Goal: Task Accomplishment & Management: Manage account settings

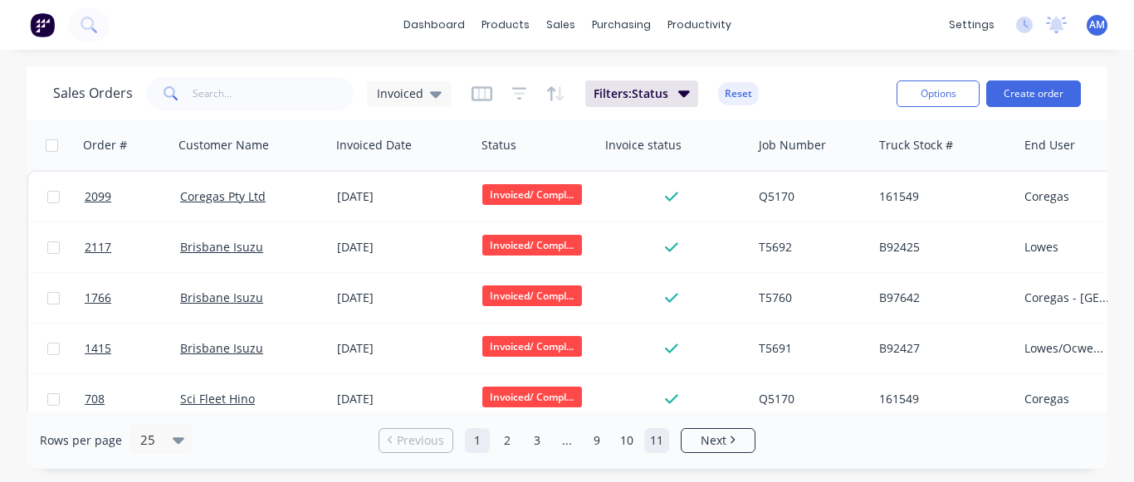
click at [664, 448] on link "11" at bounding box center [656, 440] width 25 height 25
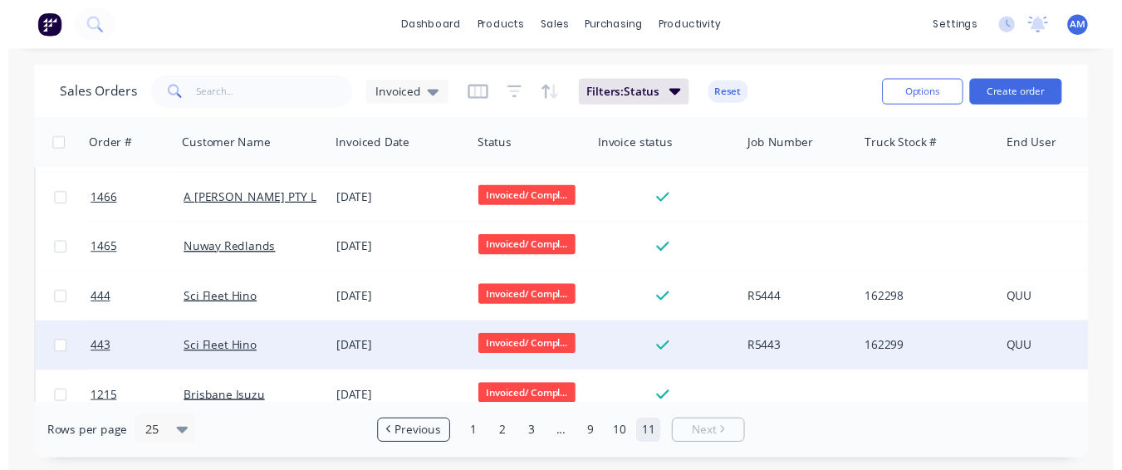
scroll to position [71, 0]
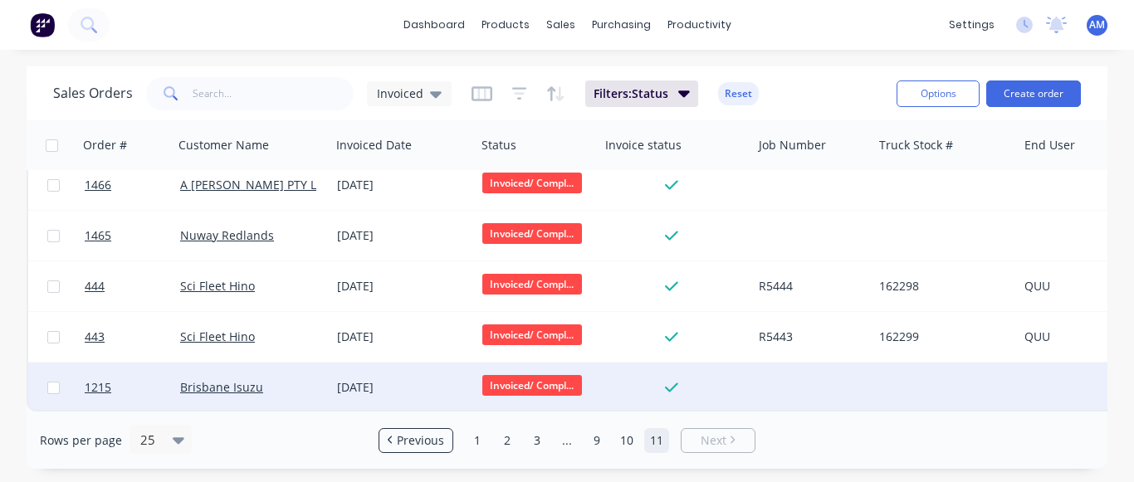
click at [326, 389] on div "Brisbane Isuzu" at bounding box center [252, 388] width 157 height 50
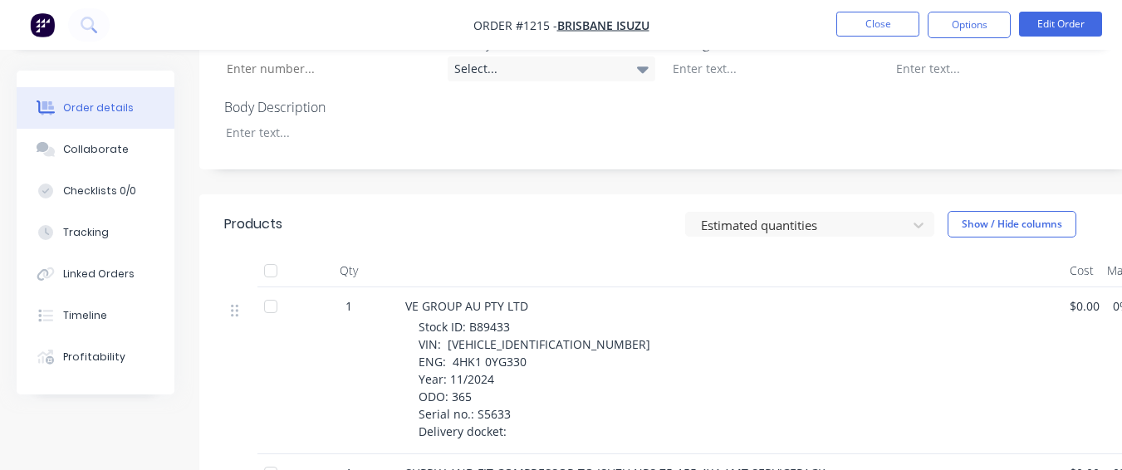
scroll to position [576, 0]
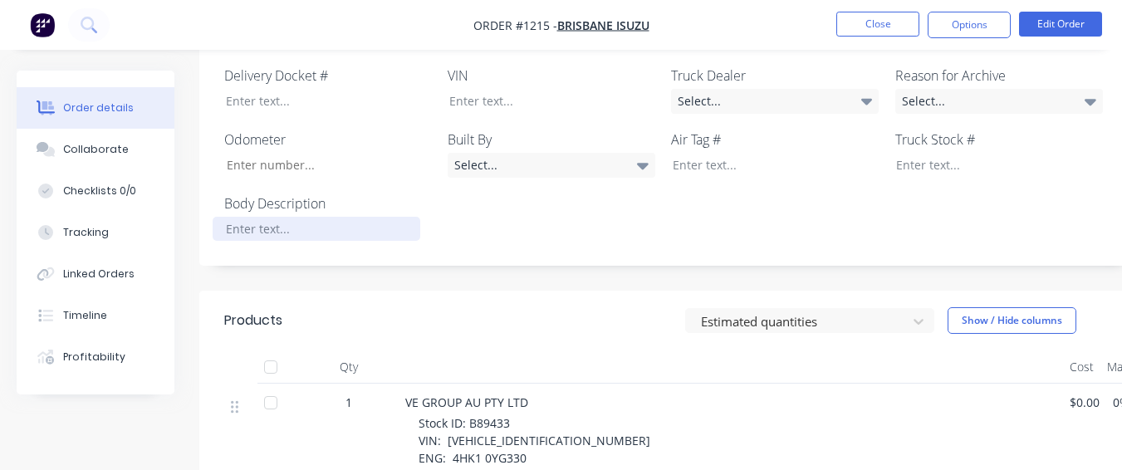
click at [323, 217] on div at bounding box center [317, 229] width 208 height 24
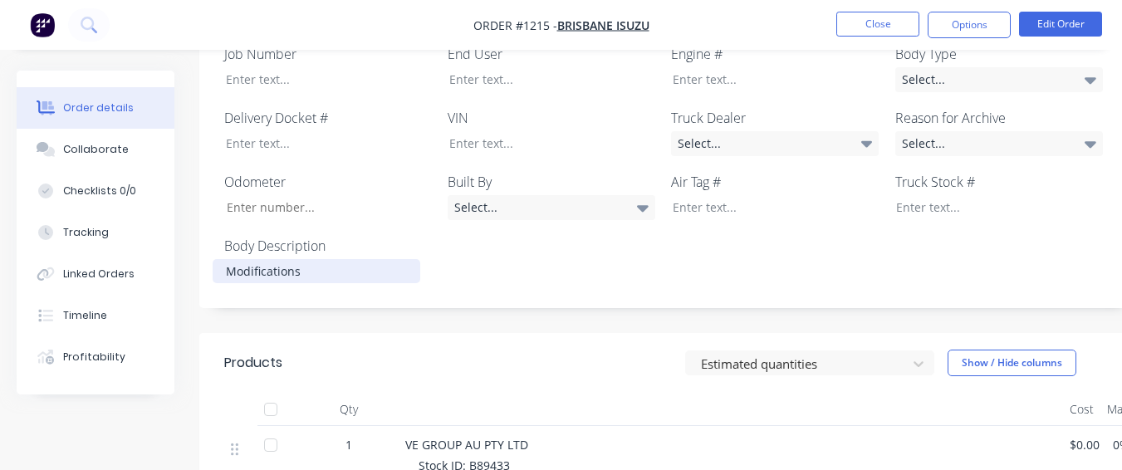
scroll to position [493, 0]
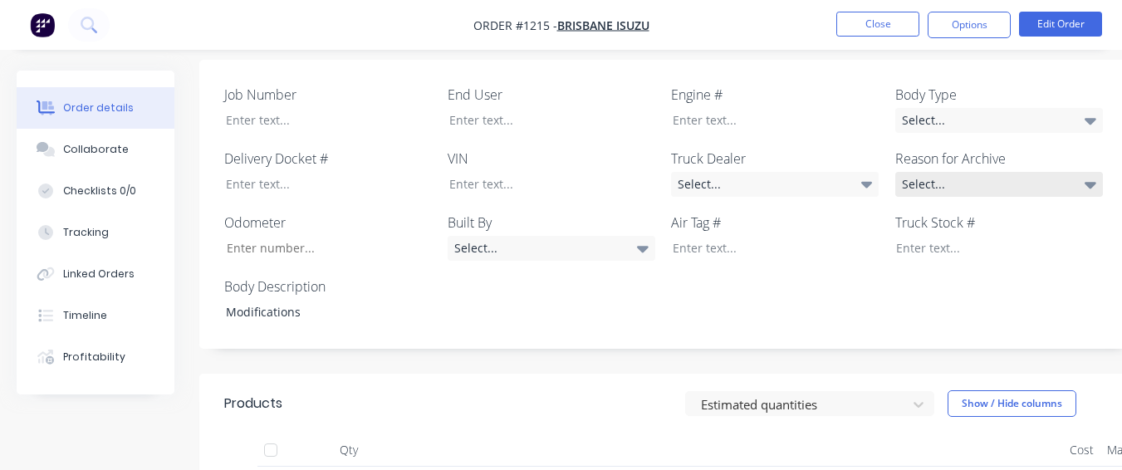
click at [922, 172] on div "Select..." at bounding box center [999, 184] width 208 height 25
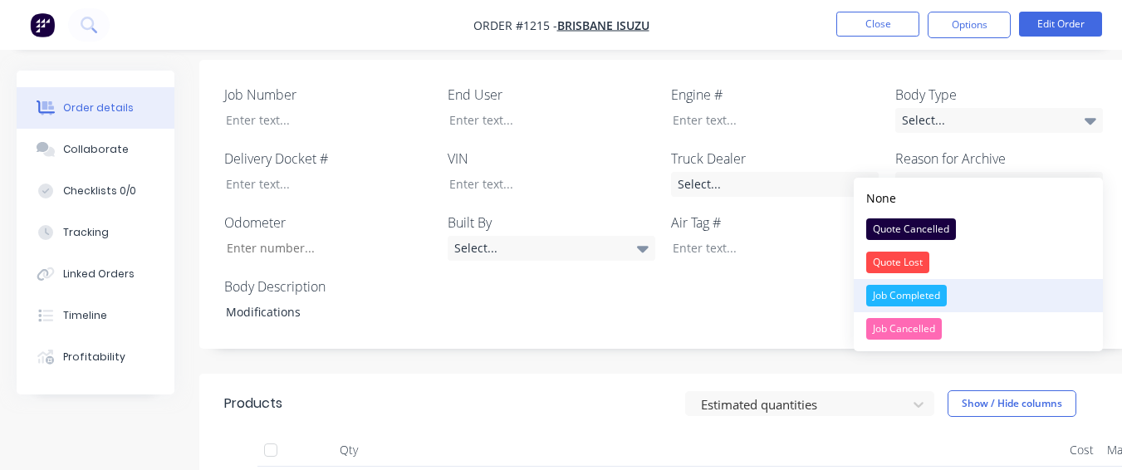
click at [920, 291] on div "Job Completed" at bounding box center [906, 296] width 81 height 22
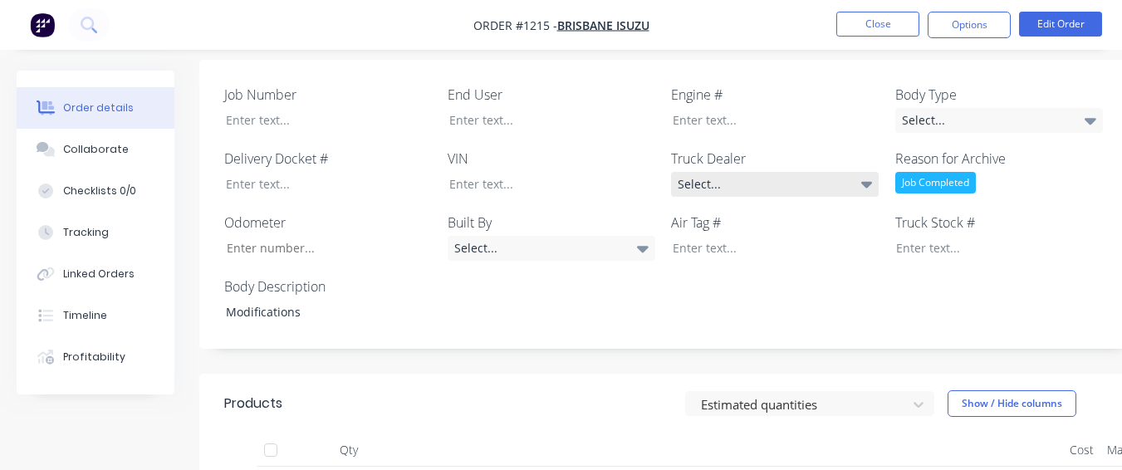
click at [850, 173] on div "Select..." at bounding box center [775, 184] width 208 height 25
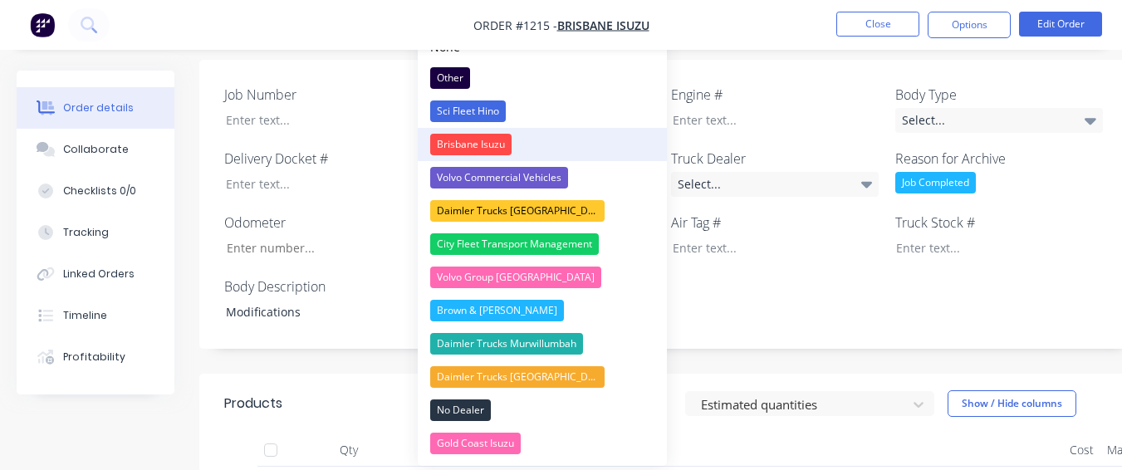
click at [551, 138] on button "Brisbane Isuzu" at bounding box center [542, 144] width 249 height 33
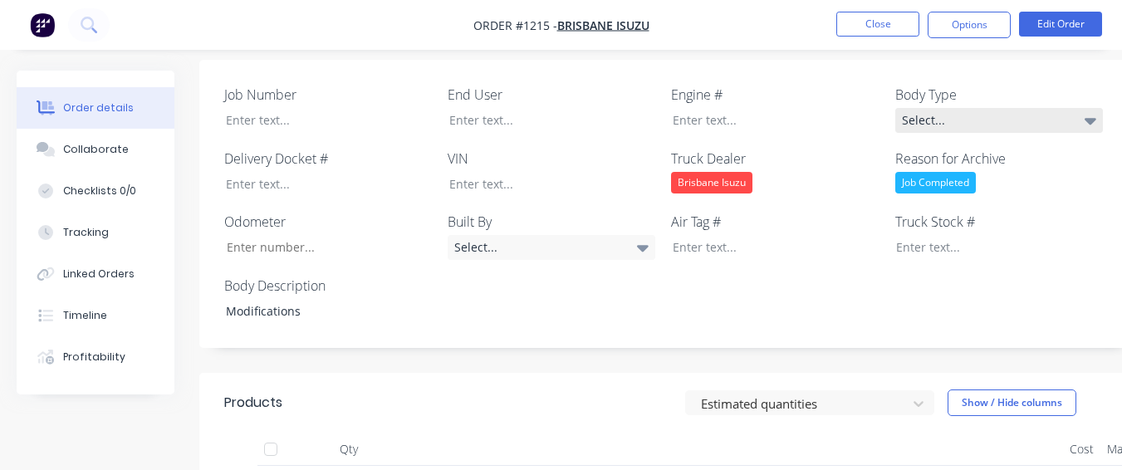
click at [928, 108] on div "Select..." at bounding box center [999, 120] width 208 height 25
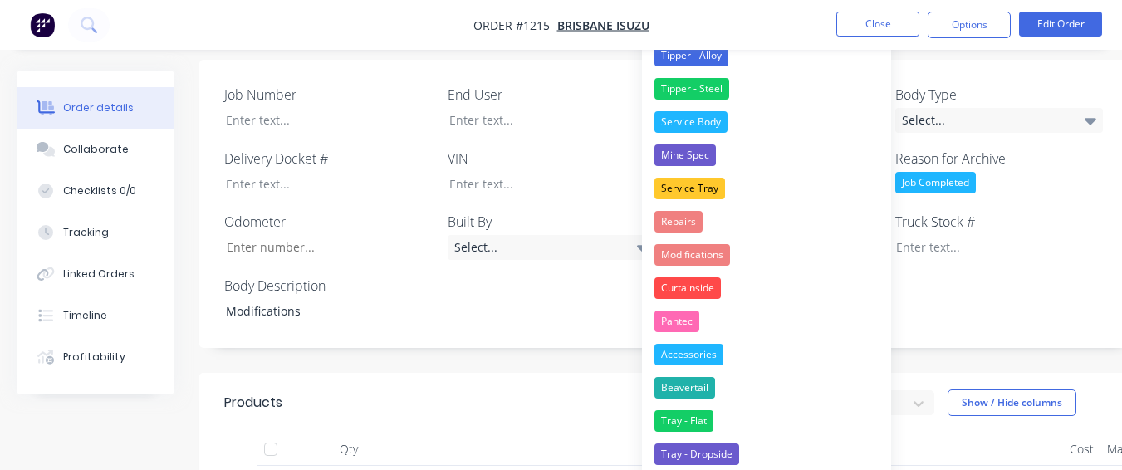
drag, startPoint x: 773, startPoint y: 247, endPoint x: 765, endPoint y: 245, distance: 8.7
click at [771, 247] on button "Modifications" at bounding box center [766, 254] width 249 height 33
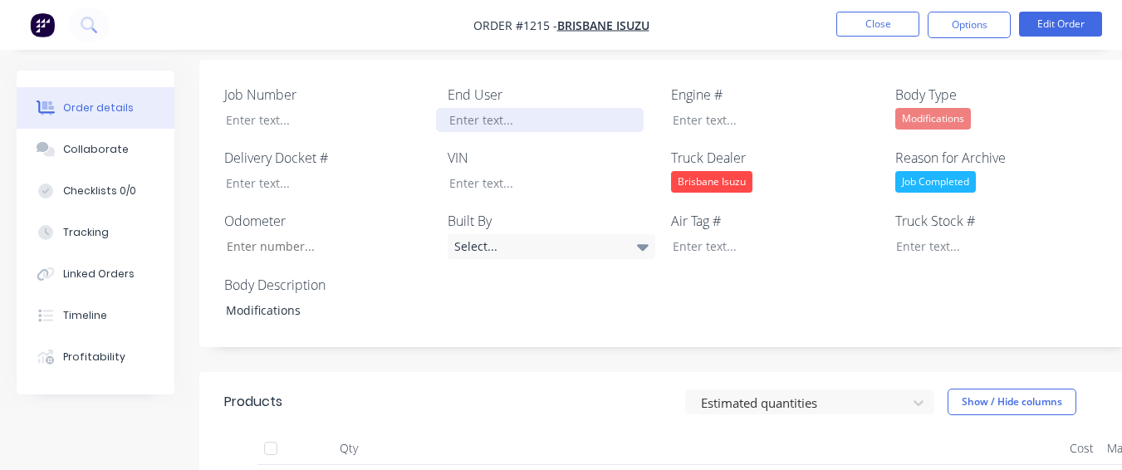
click at [556, 108] on div at bounding box center [540, 120] width 208 height 24
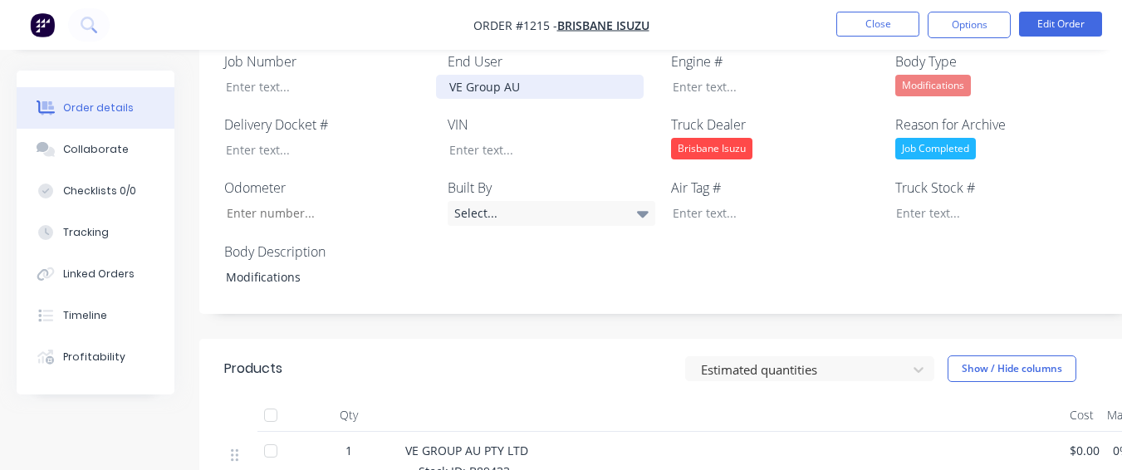
scroll to position [576, 0]
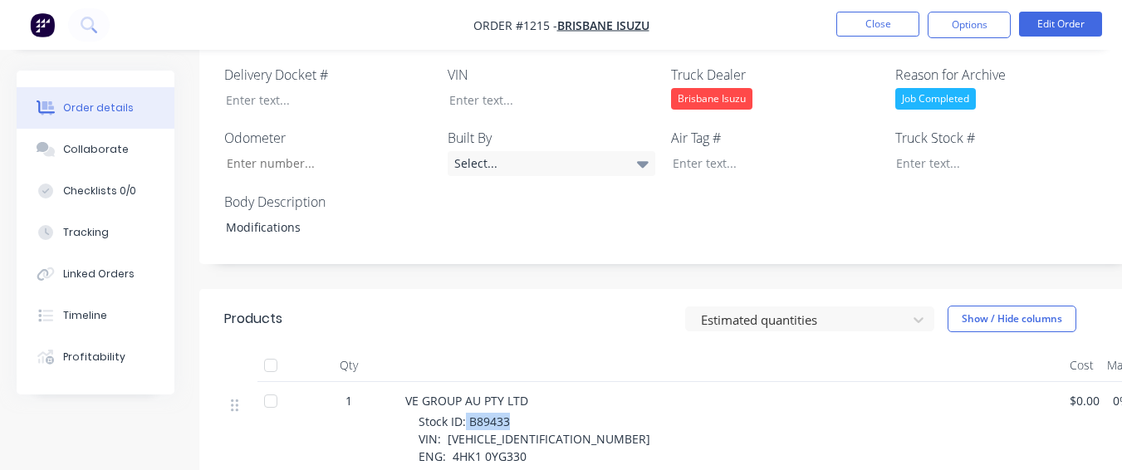
drag, startPoint x: 466, startPoint y: 398, endPoint x: 512, endPoint y: 399, distance: 45.7
click at [512, 413] on div "Stock ID: B89433 VIN: [VEHICLE_IDENTIFICATION_NUMBER] ENG: 4HK1 0YG330 Year: 11…" at bounding box center [738, 474] width 638 height 122
copy span "B89433"
click at [892, 151] on div at bounding box center [987, 163] width 208 height 24
paste div
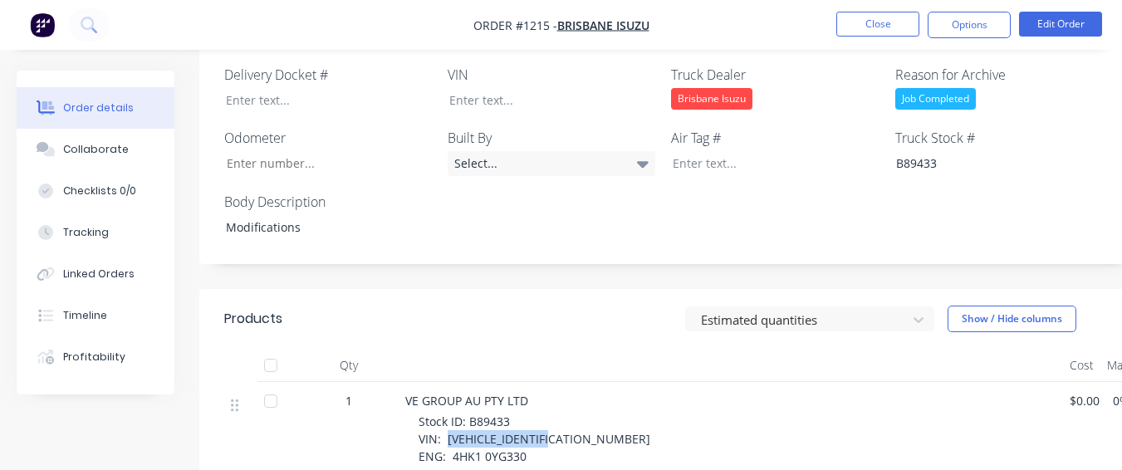
click at [564, 414] on span "Stock ID: B89433 VIN: [VEHICLE_IDENTIFICATION_NUMBER] ENG: 4HK1 0YG330 Year: 11…" at bounding box center [535, 474] width 232 height 120
drag, startPoint x: 568, startPoint y: 408, endPoint x: 473, endPoint y: 286, distance: 155.0
click at [473, 306] on div "Estimated quantities Show / Hide columns" at bounding box center [764, 319] width 700 height 27
drag, startPoint x: 446, startPoint y: 418, endPoint x: 563, endPoint y: 412, distance: 117.2
click at [563, 414] on span "Stock ID: B89433 VIN: [VEHICLE_IDENTIFICATION_NUMBER] ENG: 4HK1 0YG330 Year: 11…" at bounding box center [535, 474] width 232 height 120
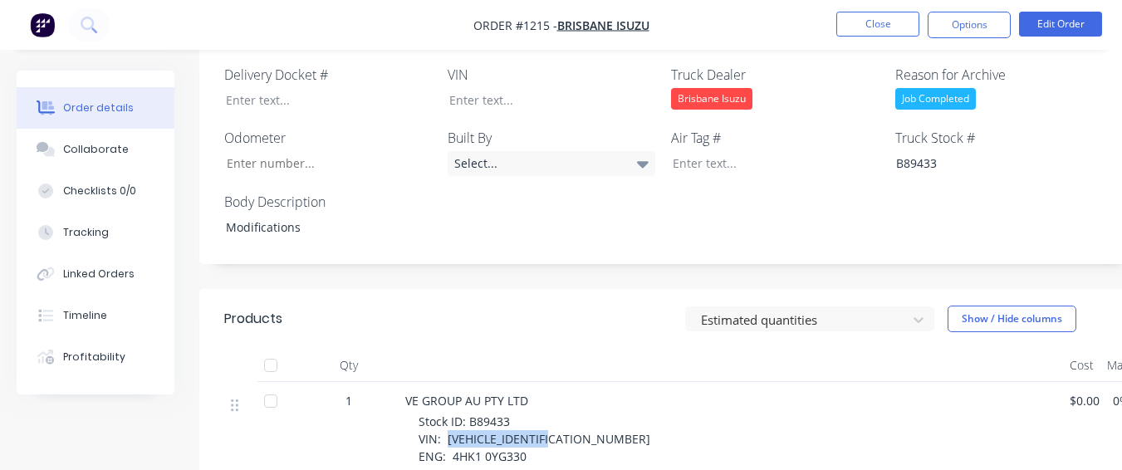
drag, startPoint x: 563, startPoint y: 412, endPoint x: 568, endPoint y: 395, distance: 17.3
drag, startPoint x: 568, startPoint y: 395, endPoint x: 468, endPoint y: 408, distance: 100.4
click at [468, 414] on span "Stock ID: B89433 VIN: [VEHICLE_IDENTIFICATION_NUMBER] ENG: 4HK1 0YG330 Year: 11…" at bounding box center [535, 474] width 232 height 120
click at [455, 414] on span "Stock ID: B89433 VIN: [VEHICLE_IDENTIFICATION_NUMBER] ENG: 4HK1 0YG330 Year: 11…" at bounding box center [535, 474] width 232 height 120
click at [441, 414] on span "Stock ID: B89433 VIN: [VEHICLE_IDENTIFICATION_NUMBER] ENG: 4HK1 0YG330 Year: 11…" at bounding box center [535, 474] width 232 height 120
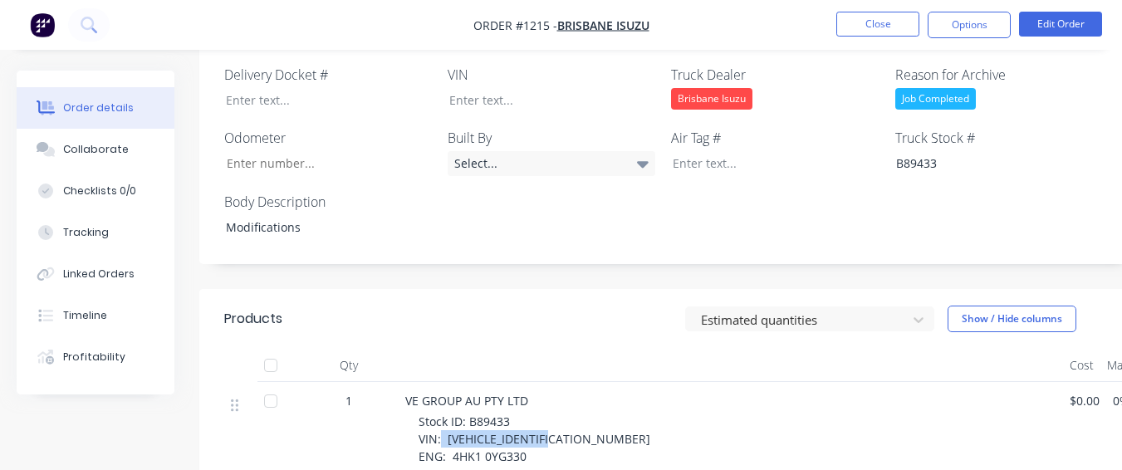
drag, startPoint x: 442, startPoint y: 418, endPoint x: 569, endPoint y: 421, distance: 127.1
click at [569, 421] on div "Stock ID: B89433 VIN: [VEHICLE_IDENTIFICATION_NUMBER] ENG: 4HK1 0YG330 Year: 11…" at bounding box center [738, 474] width 638 height 122
drag, startPoint x: 569, startPoint y: 421, endPoint x: 571, endPoint y: 413, distance: 8.5
copy span "[VEHICLE_IDENTIFICATION_NUMBER]"
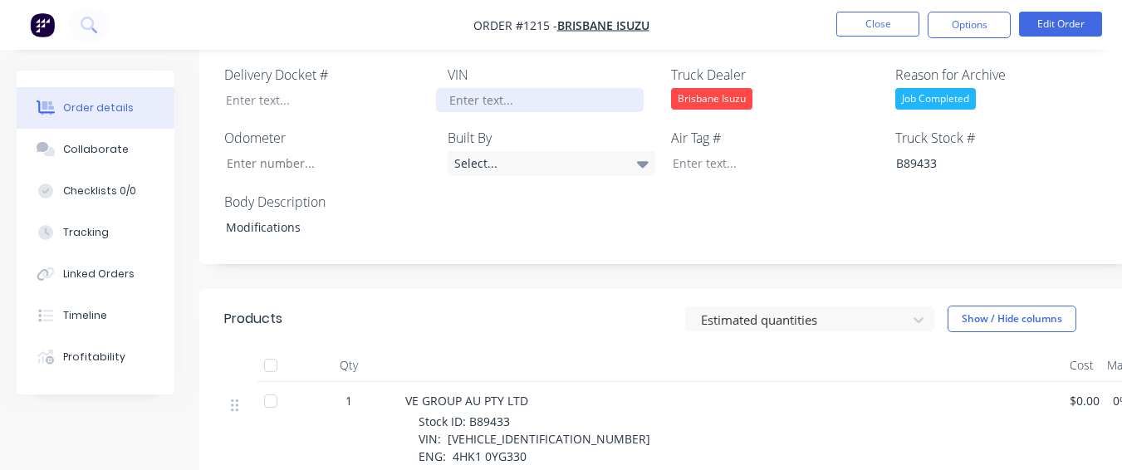
click at [546, 88] on div at bounding box center [540, 100] width 208 height 24
paste div
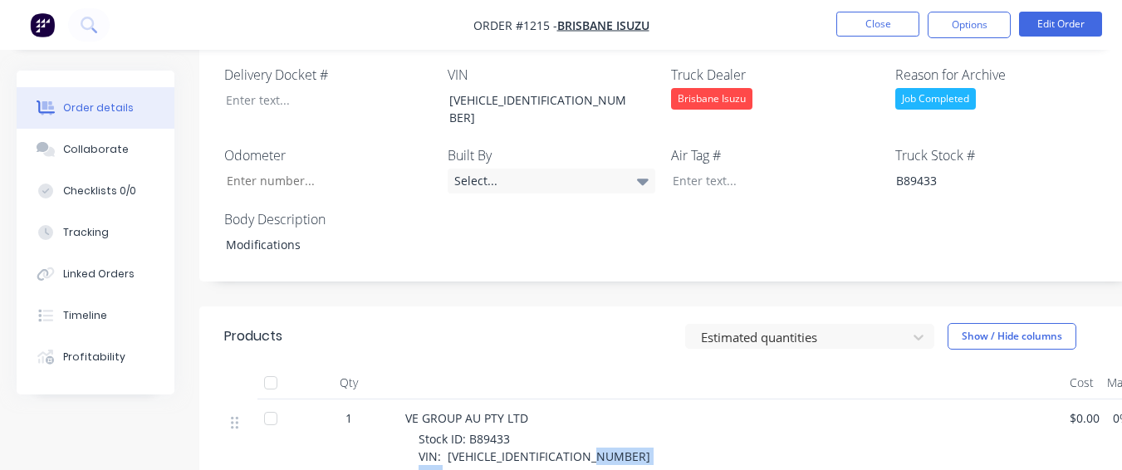
drag, startPoint x: 450, startPoint y: 439, endPoint x: 534, endPoint y: 433, distance: 84.1
copy span "4HK1 0YG330"
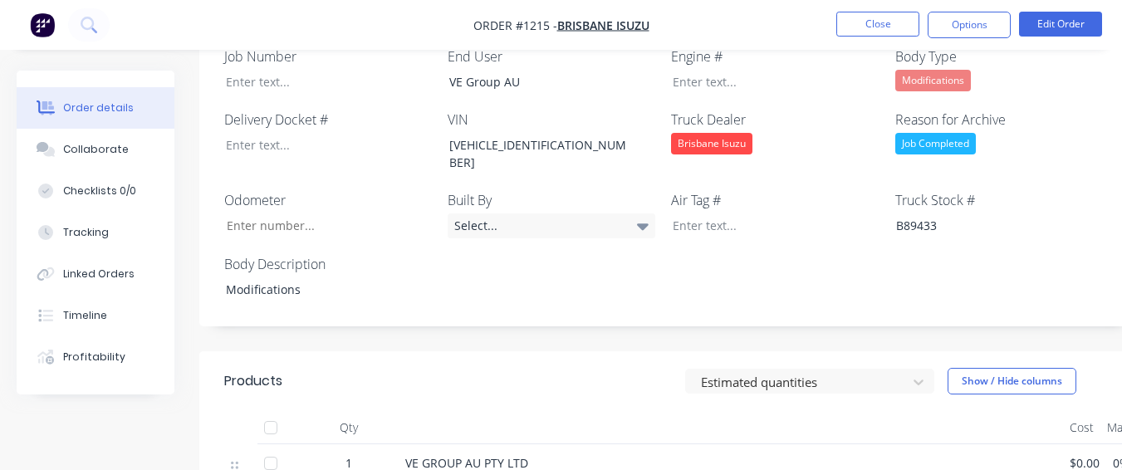
scroll to position [493, 0]
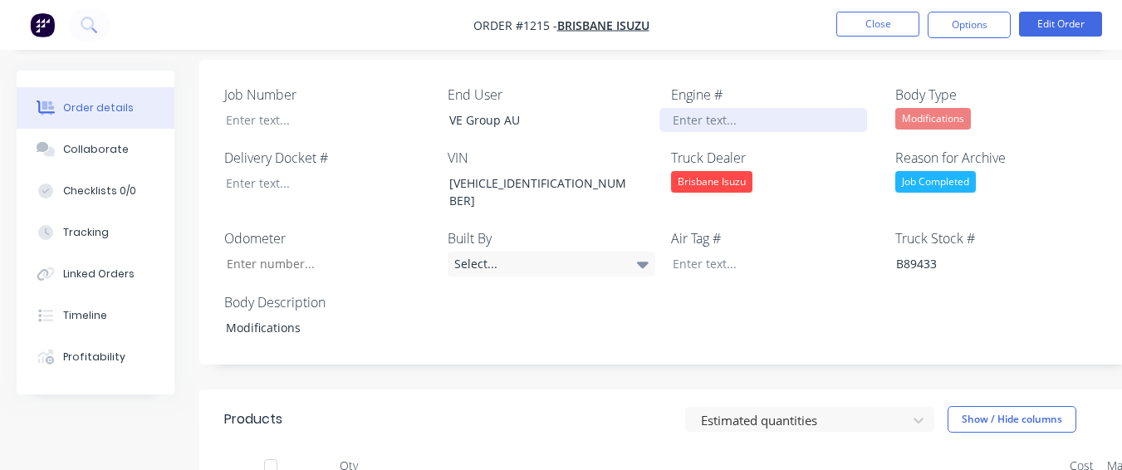
click at [680, 106] on div "Job Number End User VE Group AU Engine # Body Type Modifications Delivery Docke…" at bounding box center [668, 213] width 939 height 306
click at [681, 108] on div at bounding box center [763, 120] width 208 height 24
drag, startPoint x: 683, startPoint y: 104, endPoint x: 652, endPoint y: 218, distance: 118.1
click at [652, 252] on div "Select..." at bounding box center [552, 264] width 208 height 25
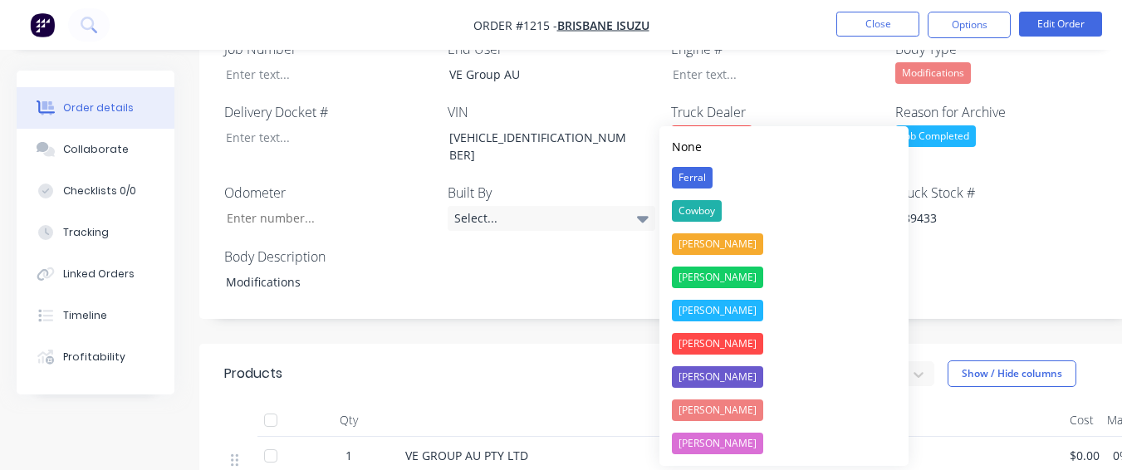
scroll to position [576, 0]
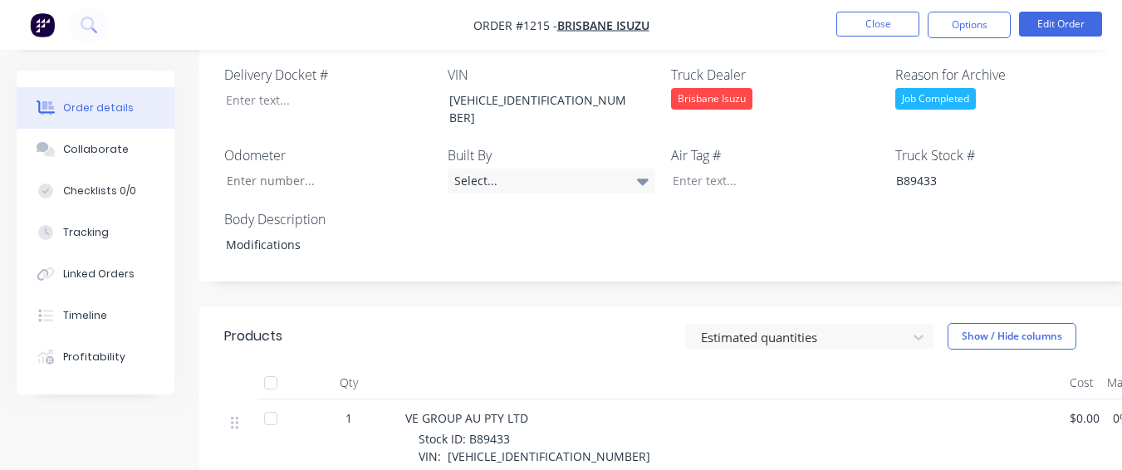
click at [542, 306] on header "Products Estimated quantities Show / Hide columns" at bounding box center [668, 336] width 939 height 60
drag, startPoint x: 453, startPoint y: 435, endPoint x: 540, endPoint y: 434, distance: 86.4
copy span "4HK1 0YG330"
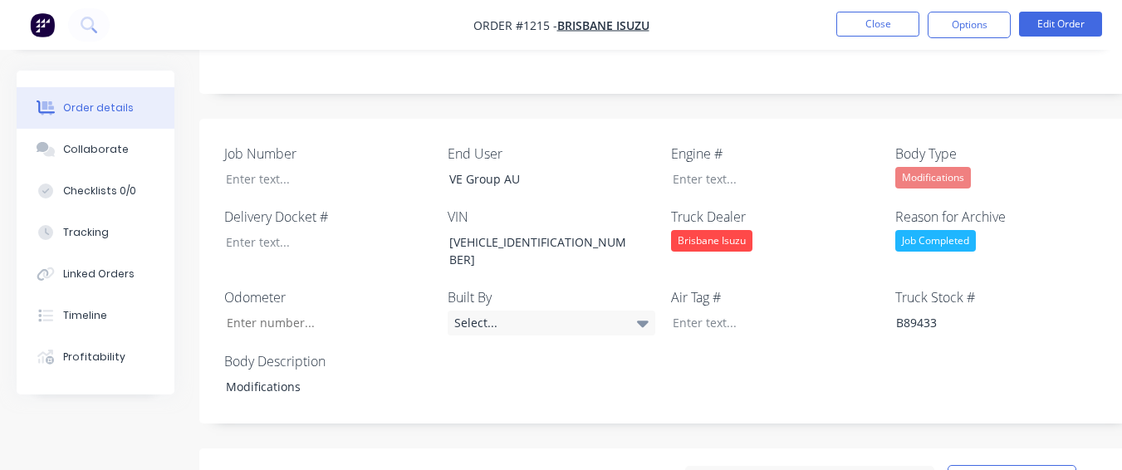
scroll to position [327, 0]
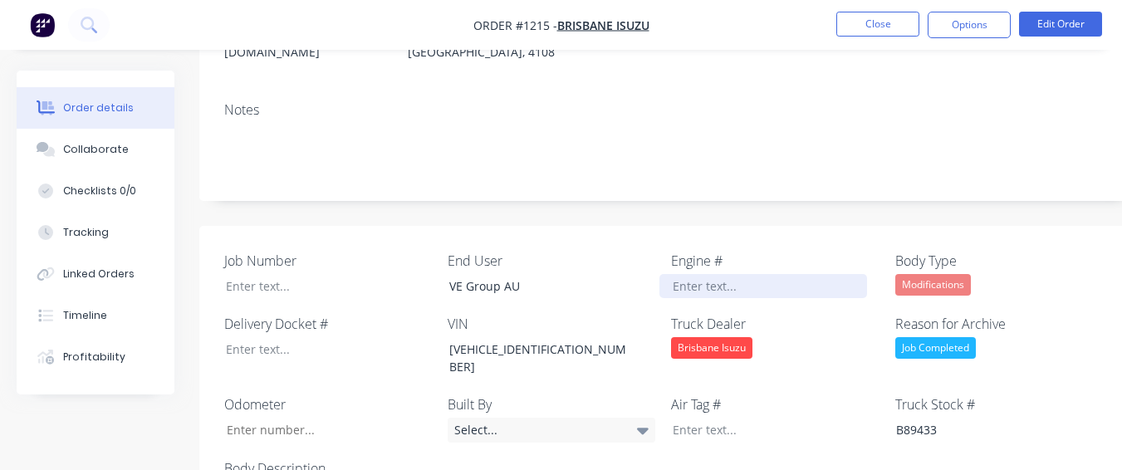
click at [681, 274] on div at bounding box center [763, 286] width 208 height 24
paste div
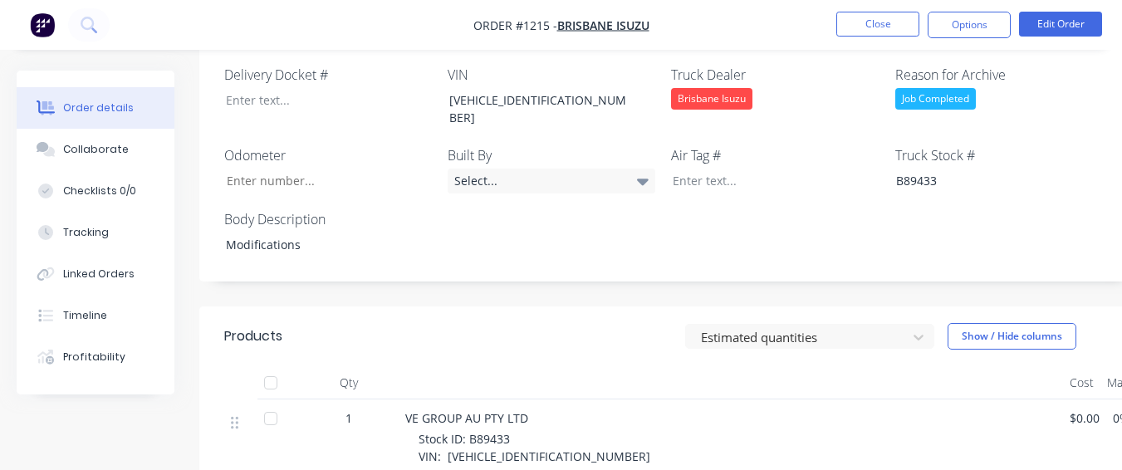
scroll to position [659, 0]
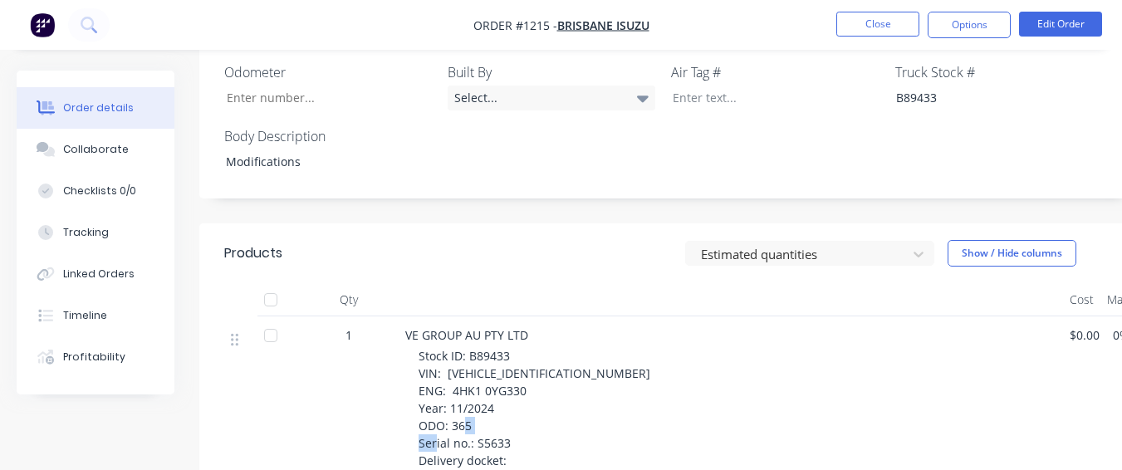
drag, startPoint x: 477, startPoint y: 400, endPoint x: 520, endPoint y: 402, distance: 43.2
click at [520, 402] on div "Stock ID: B89433 VIN: [VEHICLE_IDENTIFICATION_NUMBER] ENG: 4HK1 0YG330 Year: 11…" at bounding box center [738, 408] width 638 height 122
copy span "S5633"
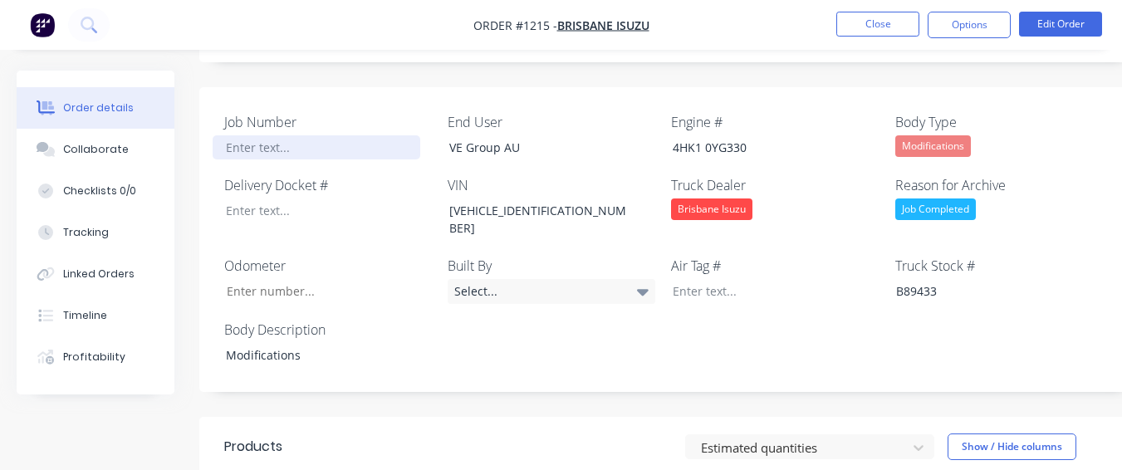
scroll to position [410, 0]
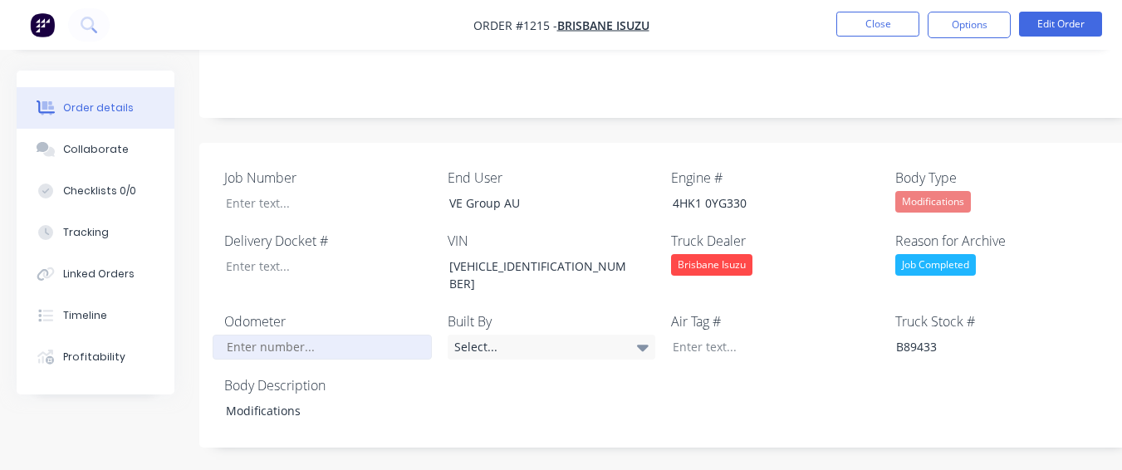
click at [267, 335] on input "Job Number" at bounding box center [322, 347] width 219 height 25
type input "365"
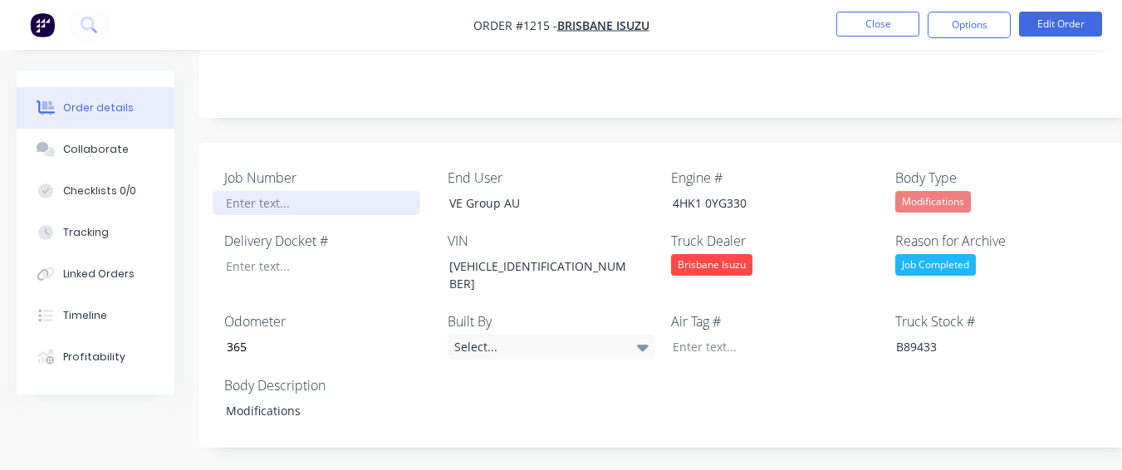
click at [307, 191] on div at bounding box center [317, 203] width 208 height 24
paste div
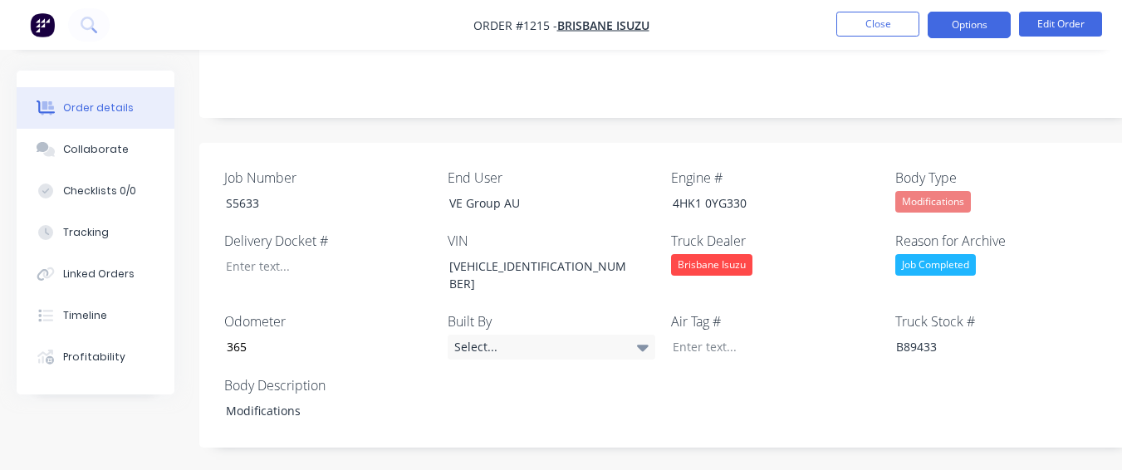
drag, startPoint x: 972, startPoint y: 14, endPoint x: 977, endPoint y: 27, distance: 13.9
click at [977, 27] on button "Options" at bounding box center [969, 25] width 83 height 27
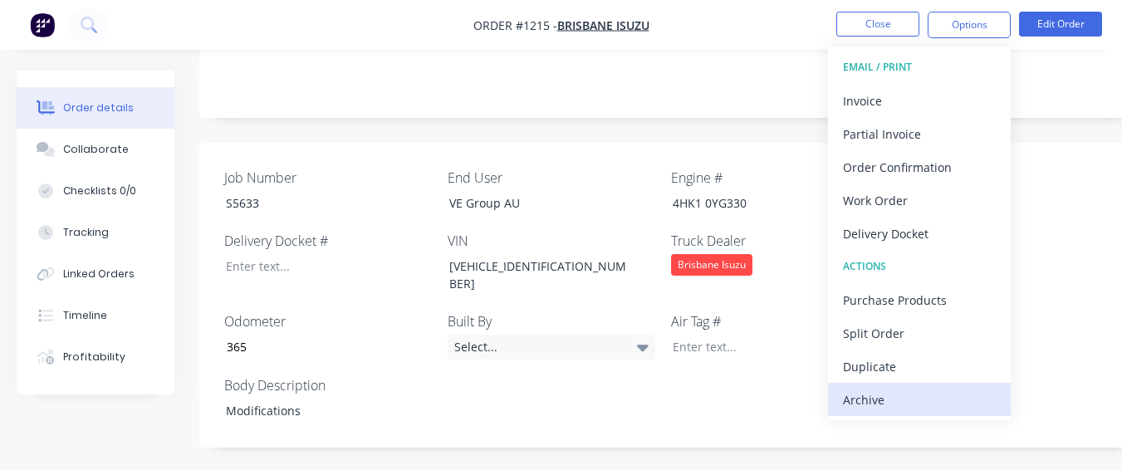
click at [883, 401] on div "Archive" at bounding box center [919, 400] width 153 height 24
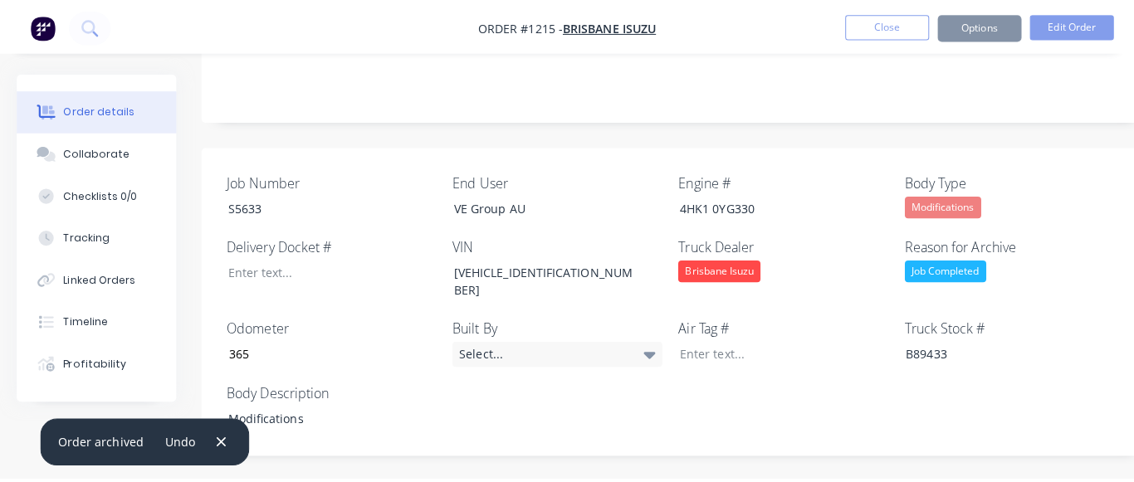
scroll to position [0, 0]
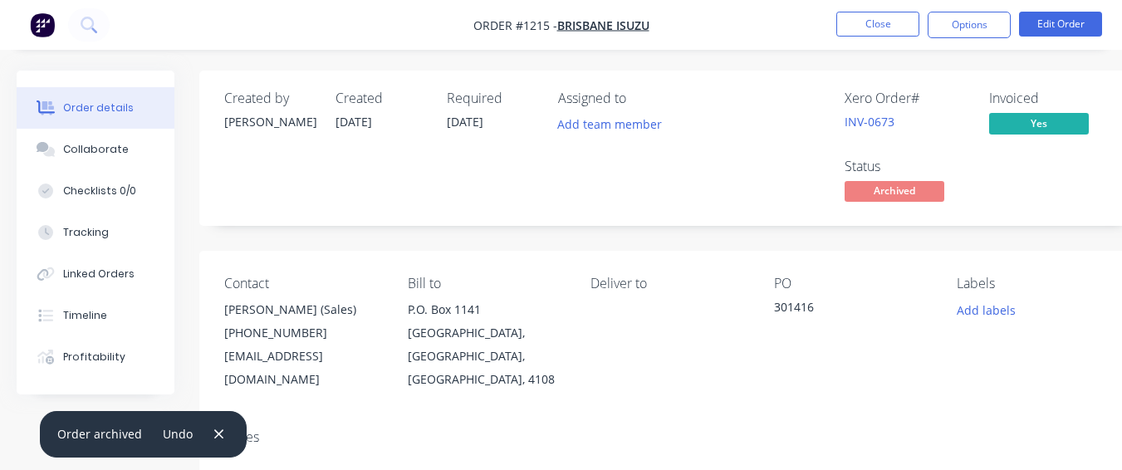
click at [864, 40] on nav "Order #1215 - [GEOGRAPHIC_DATA] Isuzu Close Options Edit Order" at bounding box center [561, 25] width 1122 height 50
click at [864, 37] on li "Close" at bounding box center [877, 25] width 83 height 27
click at [858, 15] on button "Close" at bounding box center [877, 24] width 83 height 25
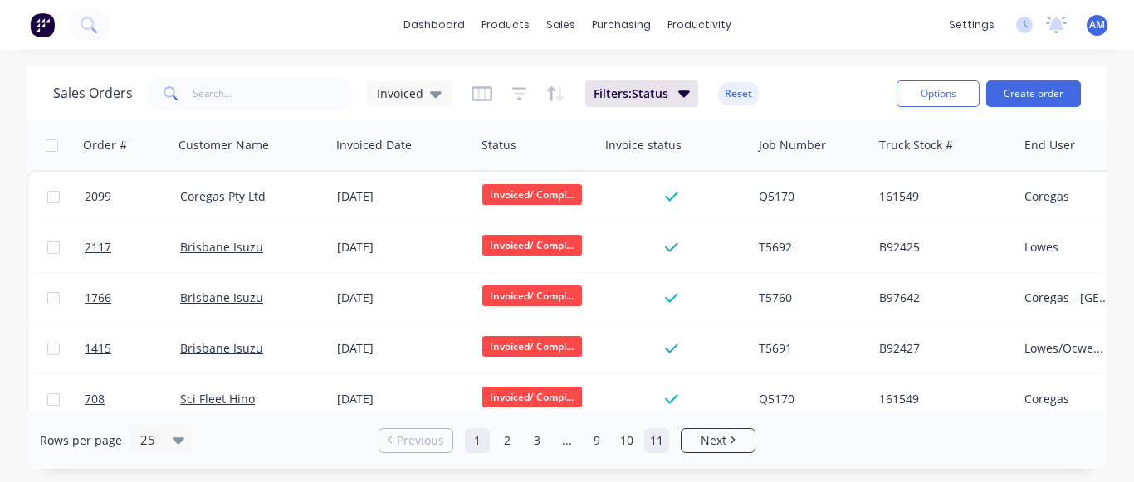
click at [656, 433] on link "11" at bounding box center [656, 440] width 25 height 25
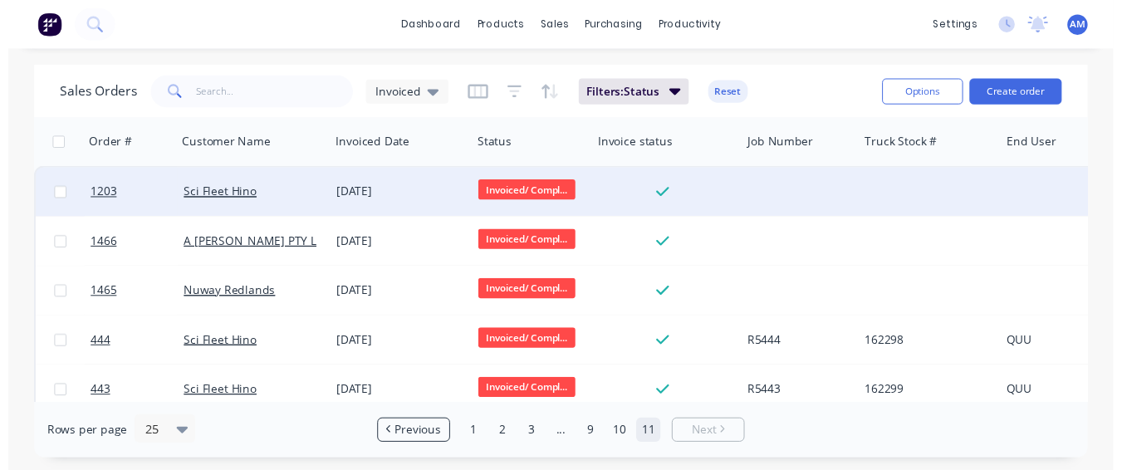
scroll to position [20, 0]
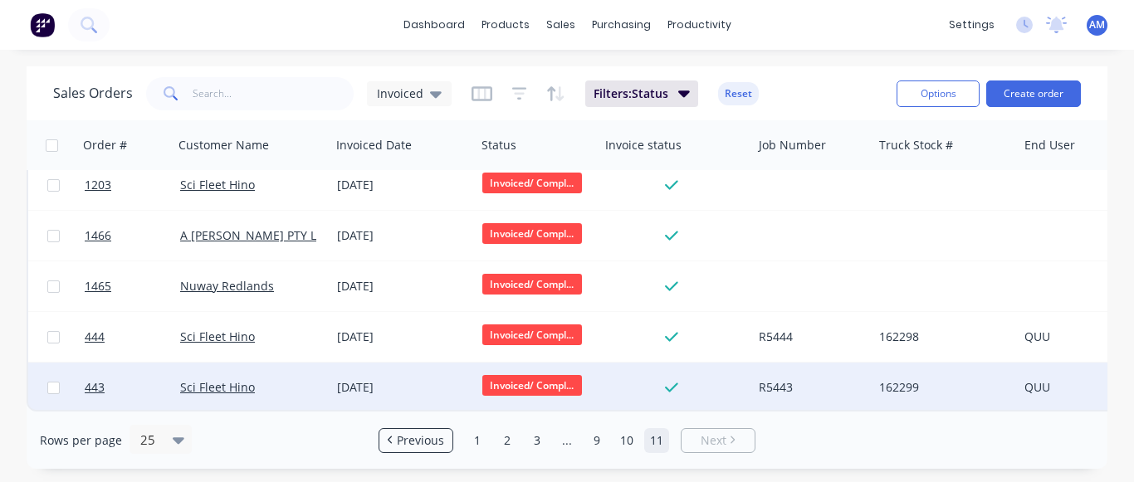
click at [374, 389] on div "[DATE]" at bounding box center [403, 388] width 145 height 50
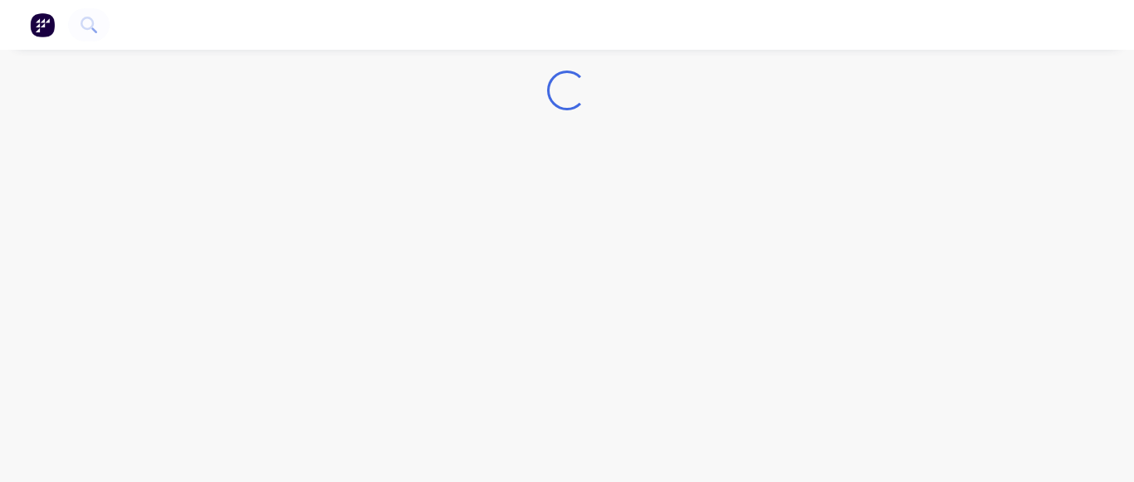
click at [492, 352] on div "Loading..." at bounding box center [567, 241] width 1134 height 482
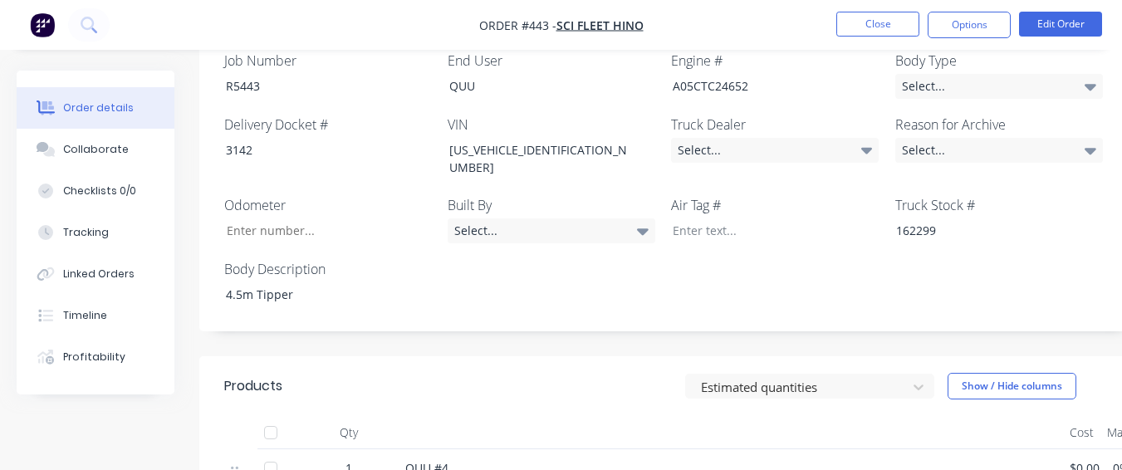
scroll to position [498, 0]
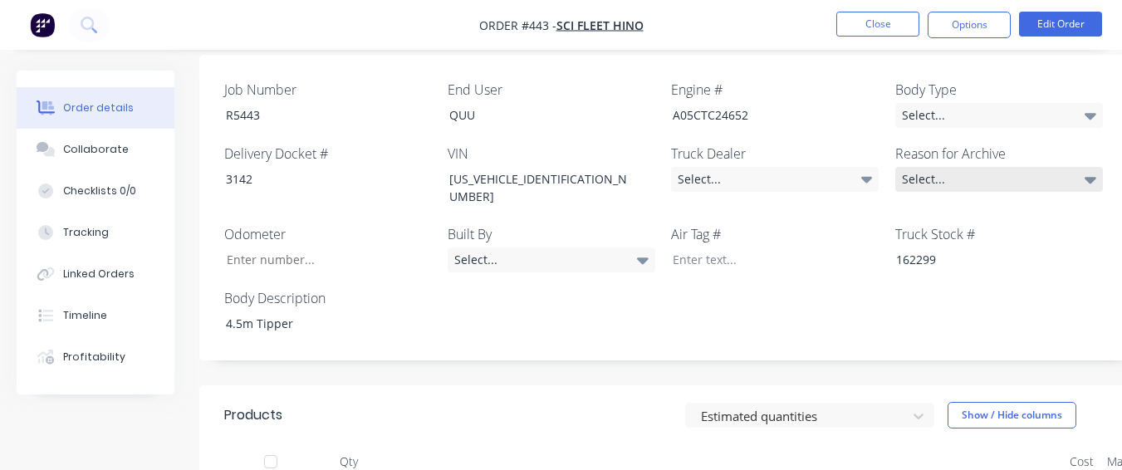
click at [943, 167] on div "Select..." at bounding box center [999, 179] width 208 height 25
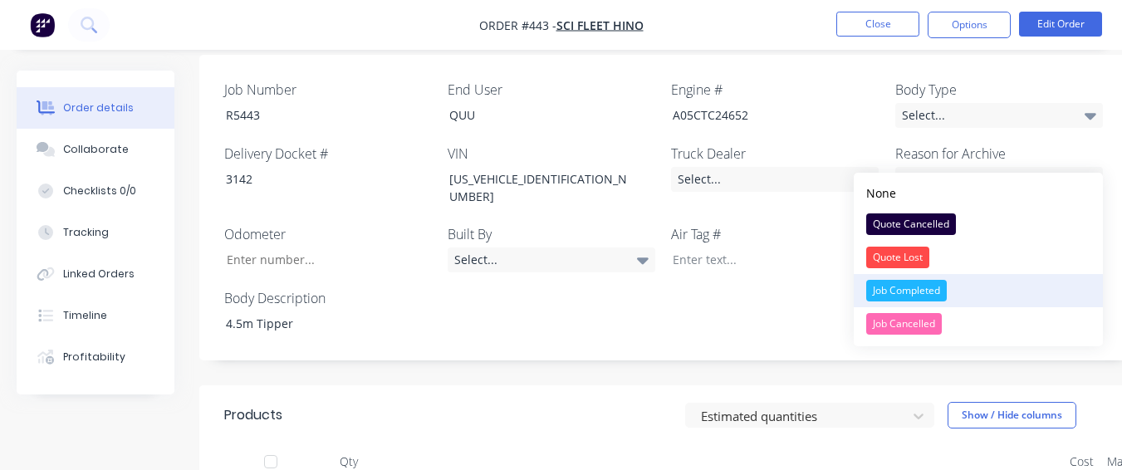
click at [919, 283] on div "Job Completed" at bounding box center [906, 291] width 81 height 22
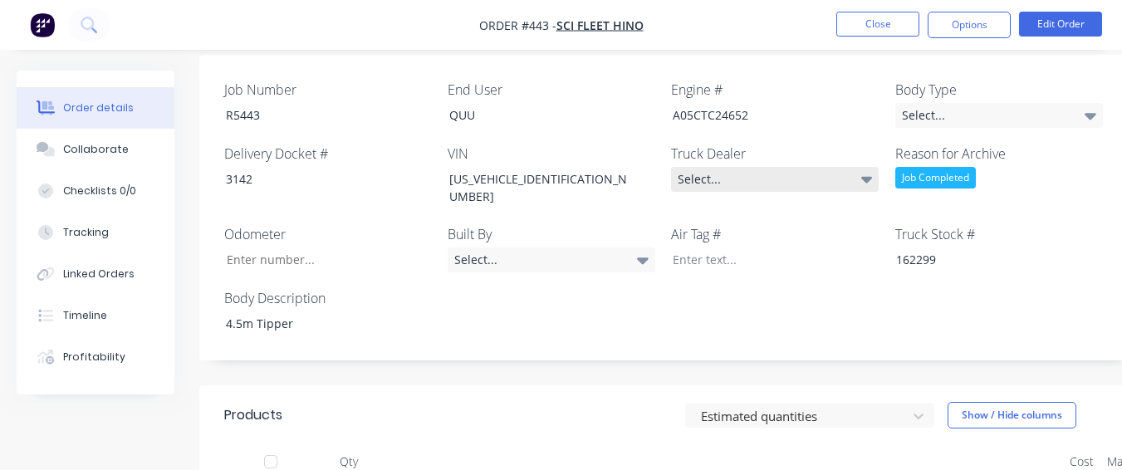
click at [815, 167] on div "Select..." at bounding box center [775, 179] width 208 height 25
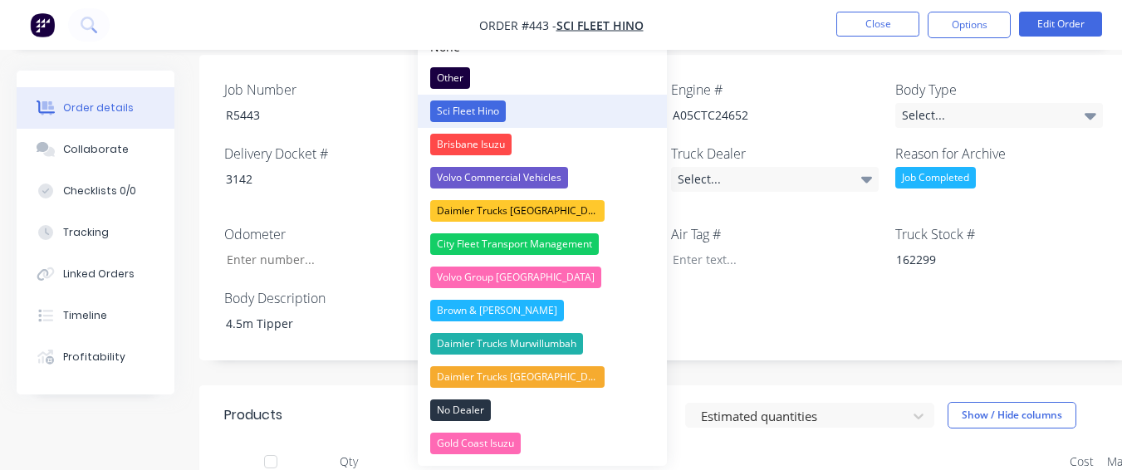
click at [602, 112] on button "Sci Fleet Hino" at bounding box center [542, 111] width 249 height 33
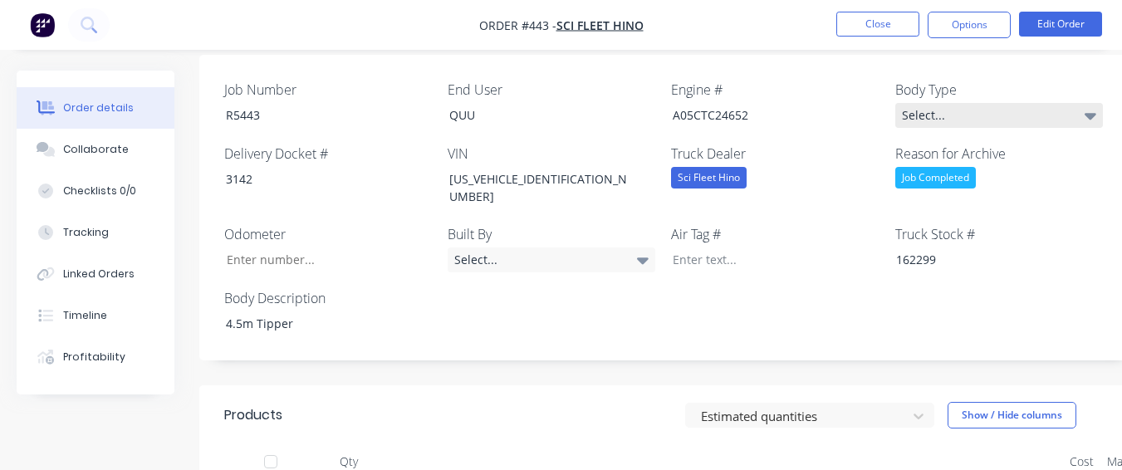
click at [917, 103] on div "Select..." at bounding box center [999, 115] width 208 height 25
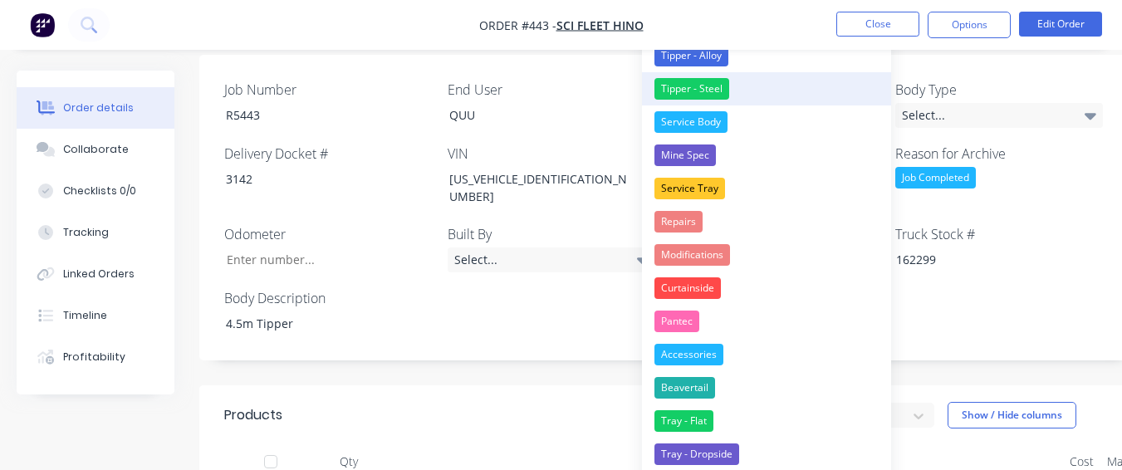
click at [766, 90] on button "Tipper - Steel" at bounding box center [766, 88] width 249 height 33
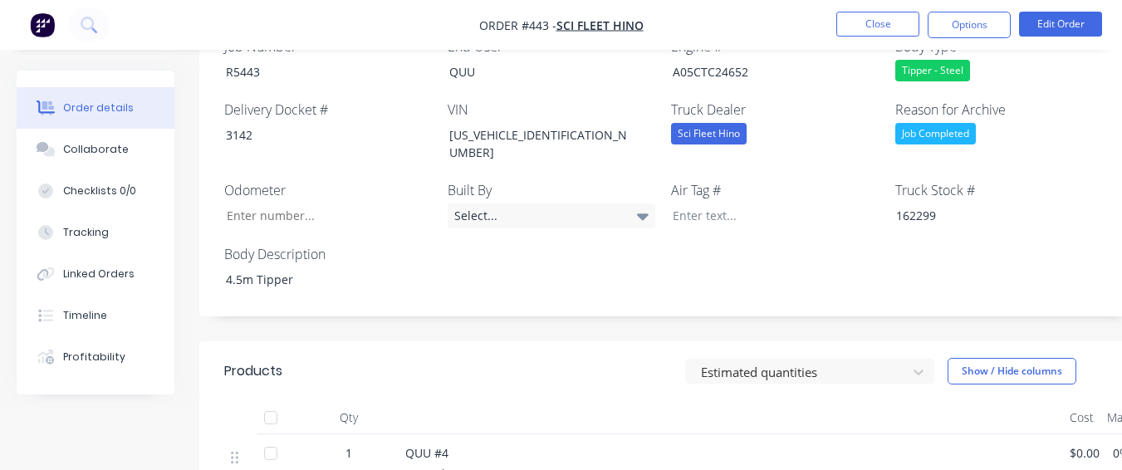
scroll to position [581, 0]
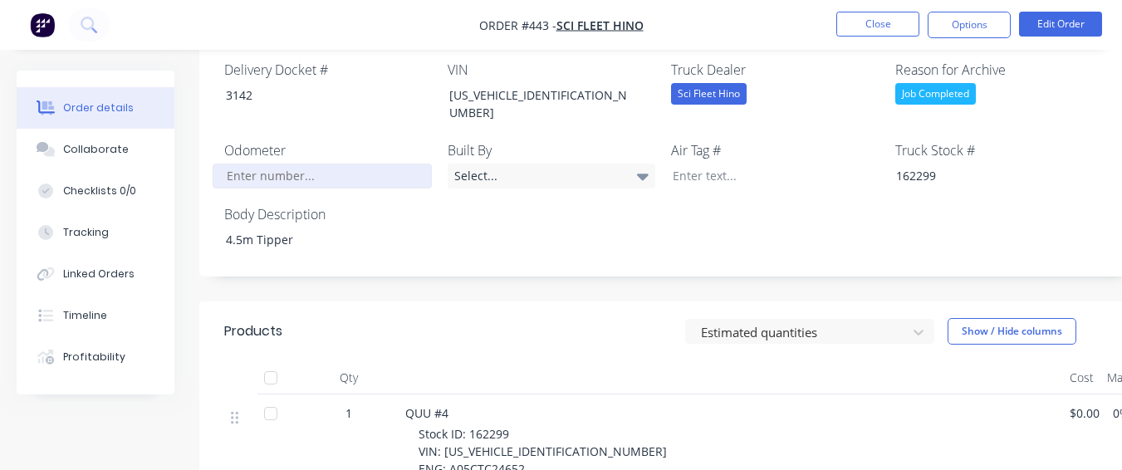
click at [354, 164] on input "Job Number" at bounding box center [322, 176] width 219 height 25
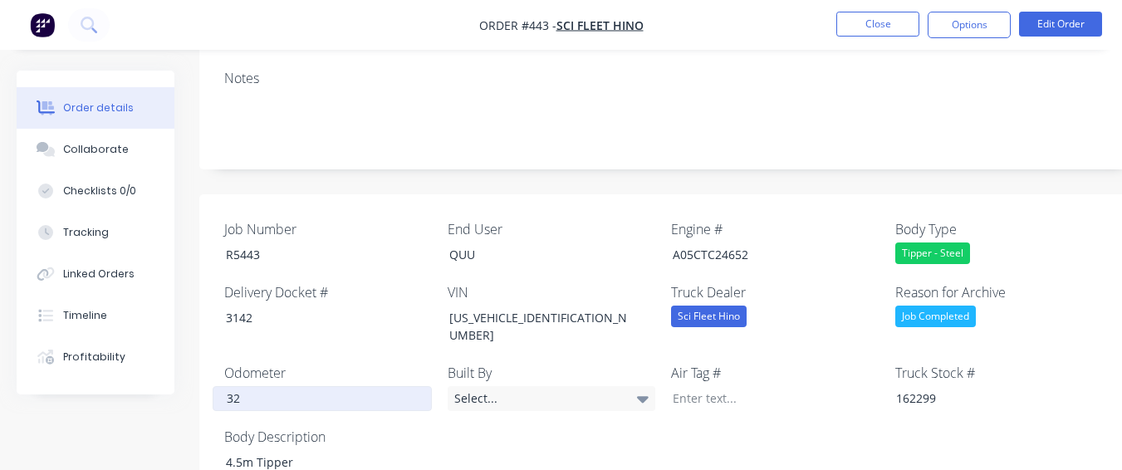
scroll to position [332, 0]
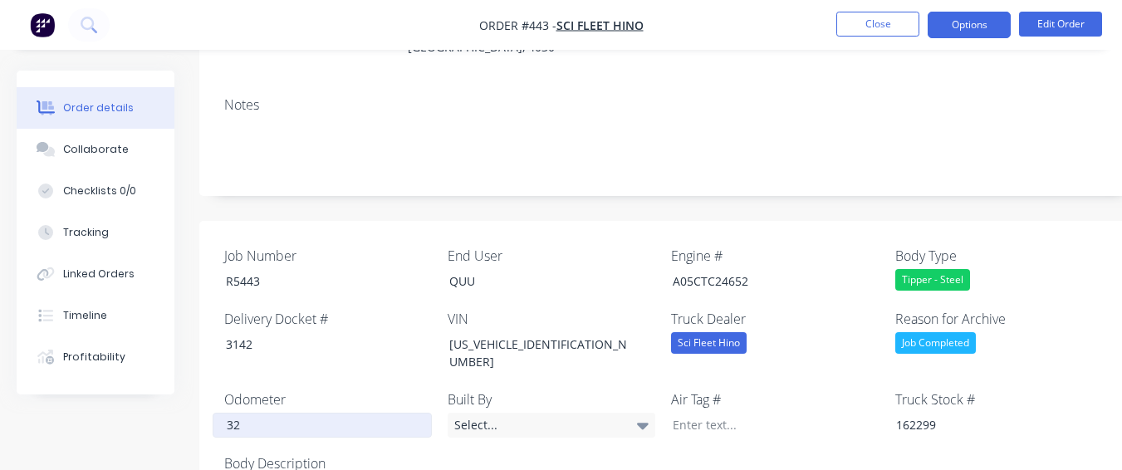
type input "32"
click at [982, 22] on button "Options" at bounding box center [969, 25] width 83 height 27
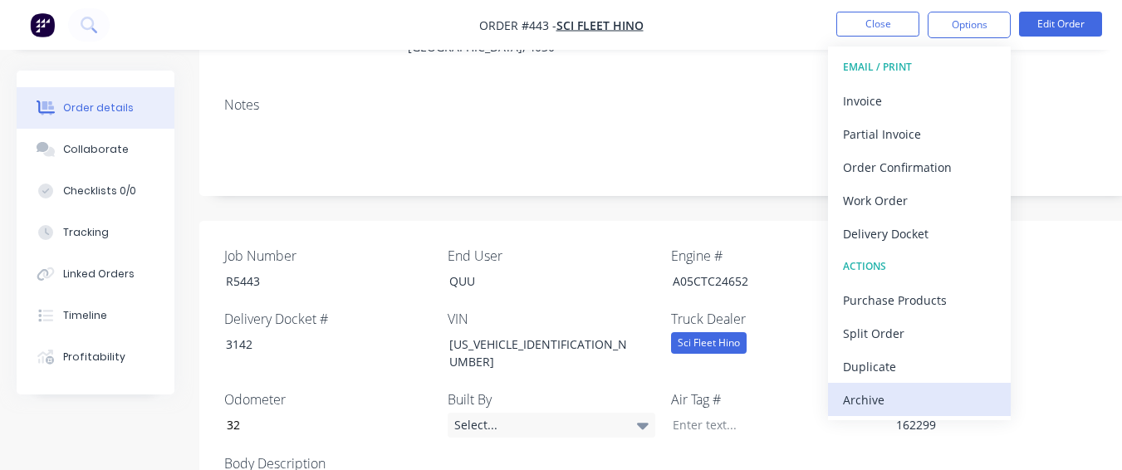
click at [910, 389] on div "Archive" at bounding box center [919, 400] width 153 height 24
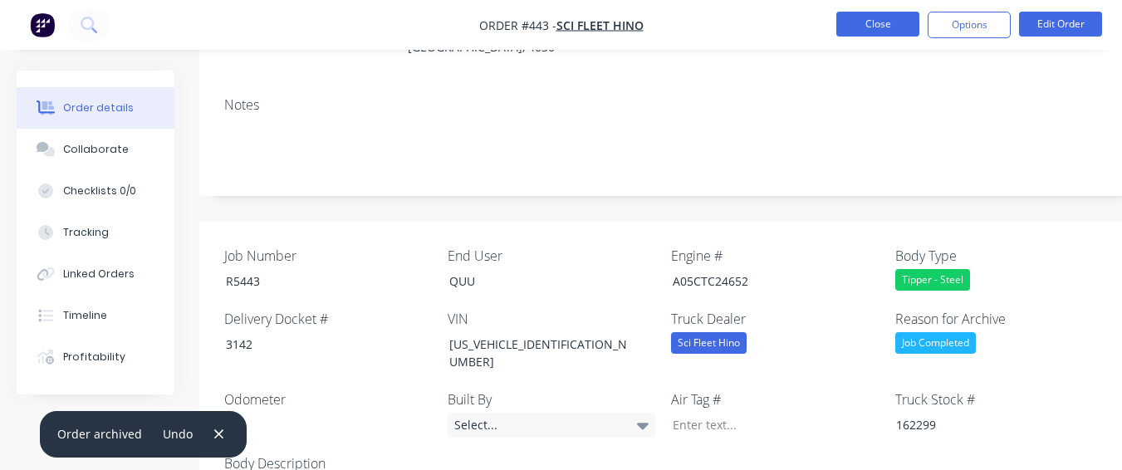
click at [864, 17] on button "Close" at bounding box center [877, 24] width 83 height 25
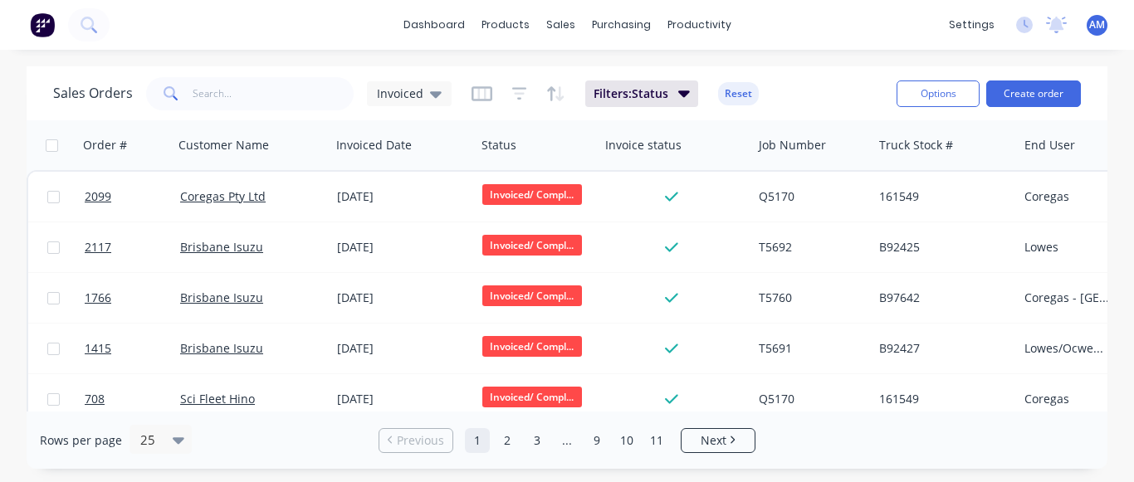
click at [849, 76] on div "Sales Orders Invoiced Filters: Status Reset" at bounding box center [468, 93] width 830 height 41
drag, startPoint x: 658, startPoint y: 443, endPoint x: 652, endPoint y: 435, distance: 9.5
click at [658, 442] on link "11" at bounding box center [656, 440] width 25 height 25
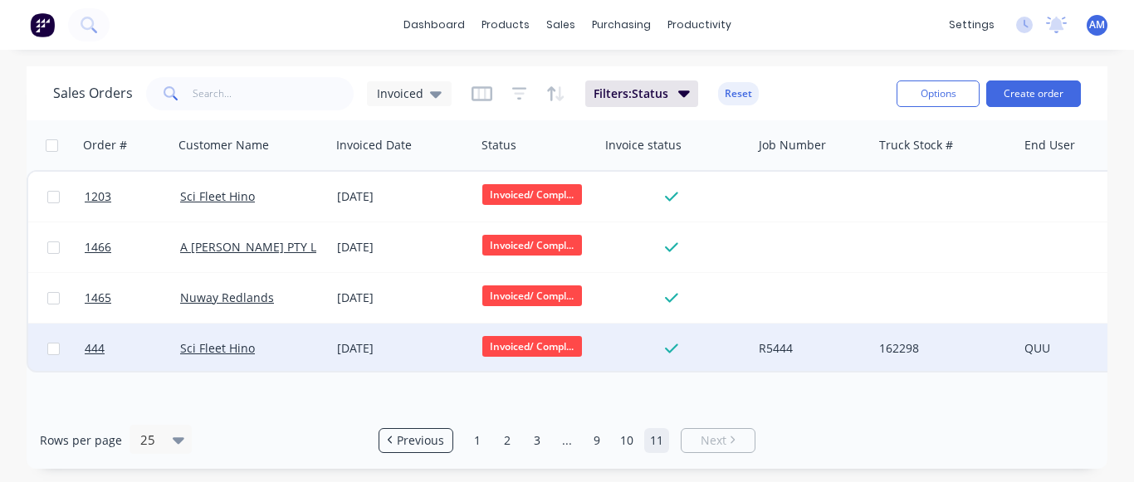
click at [375, 348] on div "[DATE]" at bounding box center [403, 348] width 132 height 17
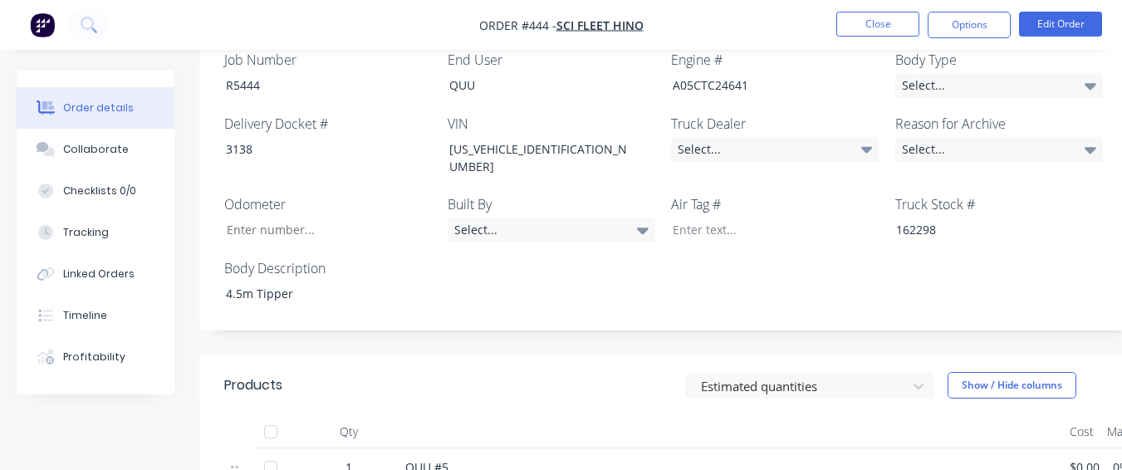
scroll to position [498, 0]
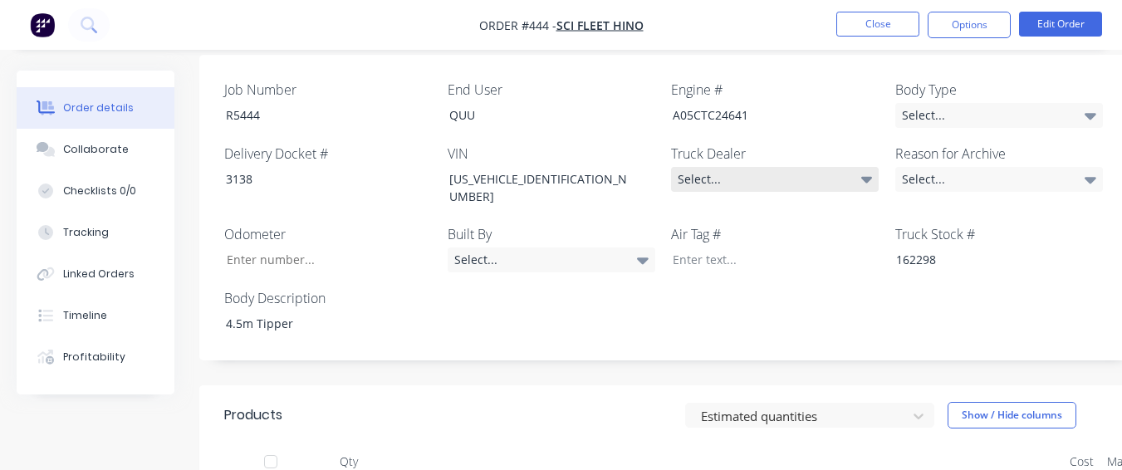
click at [702, 167] on div "Select..." at bounding box center [775, 179] width 208 height 25
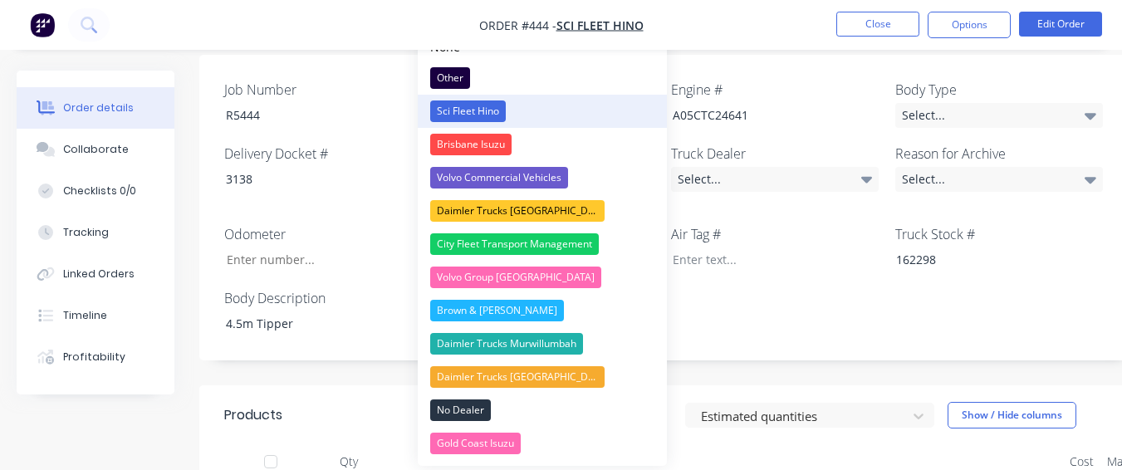
click at [549, 100] on button "Sci Fleet Hino" at bounding box center [542, 111] width 249 height 33
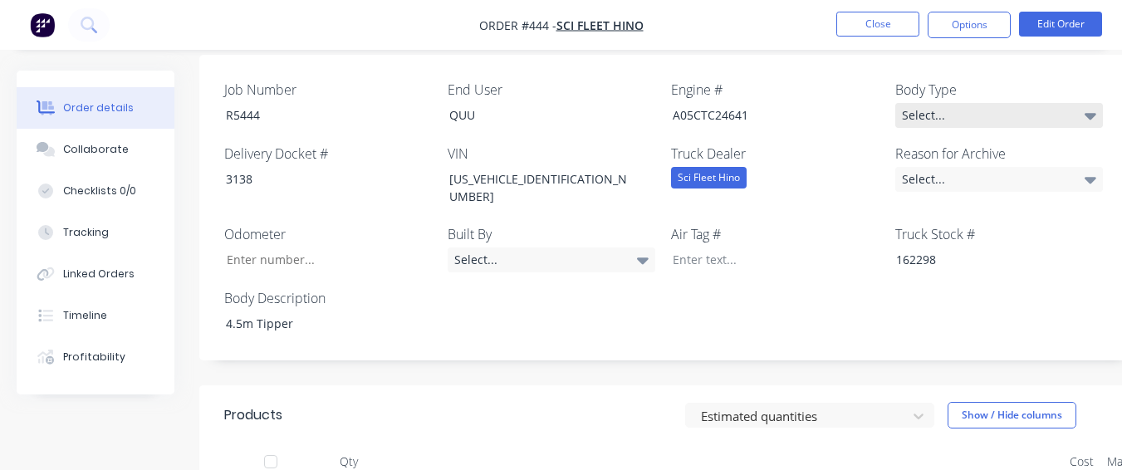
click at [1046, 103] on div "Select..." at bounding box center [999, 115] width 208 height 25
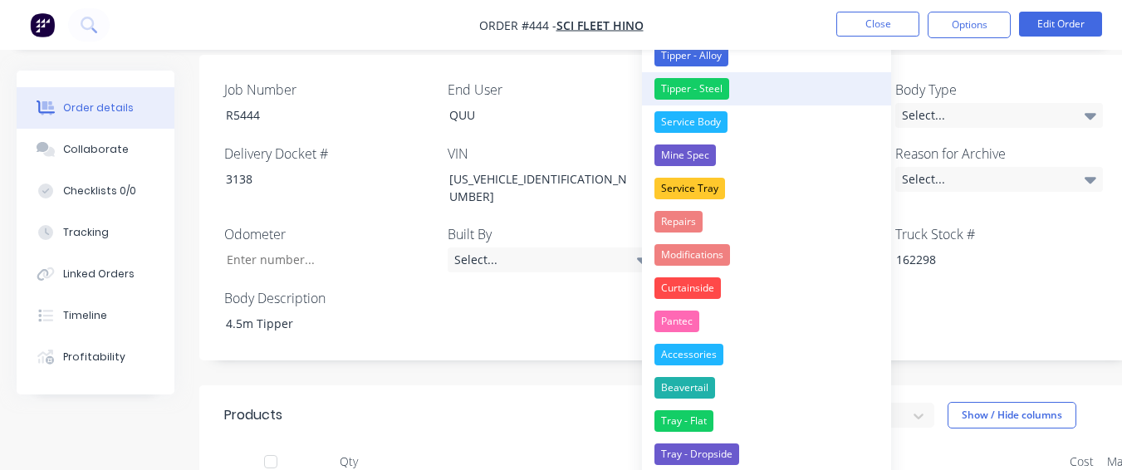
click at [760, 95] on button "Tipper - Steel" at bounding box center [766, 88] width 249 height 33
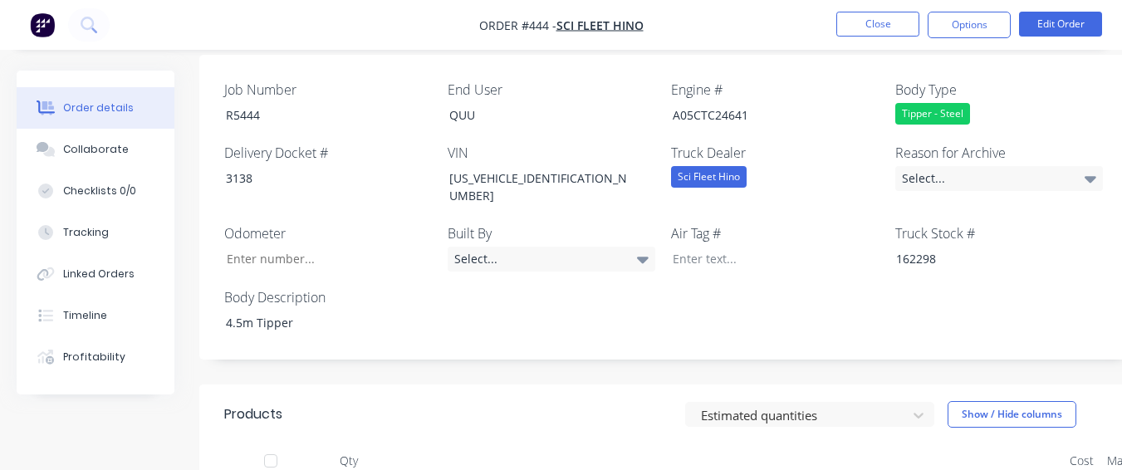
click at [951, 143] on div "Reason for Archive Select..." at bounding box center [999, 175] width 208 height 65
click at [945, 166] on div "Select..." at bounding box center [999, 178] width 208 height 25
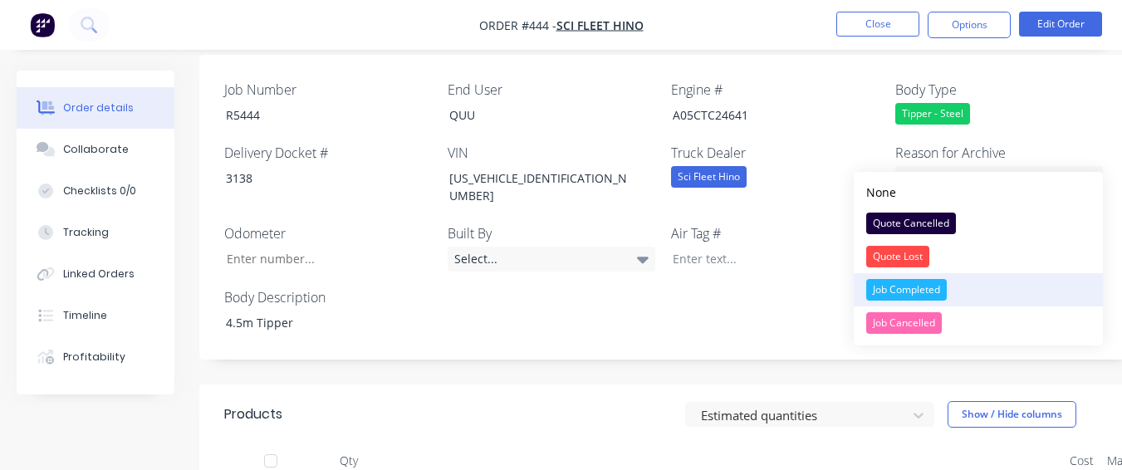
click at [944, 278] on button "Job Completed" at bounding box center [978, 289] width 249 height 33
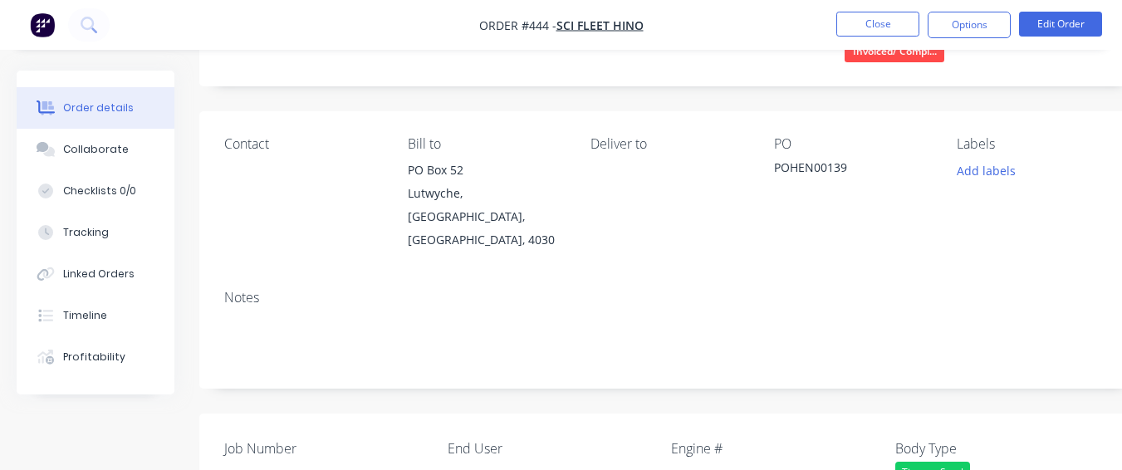
scroll to position [0, 0]
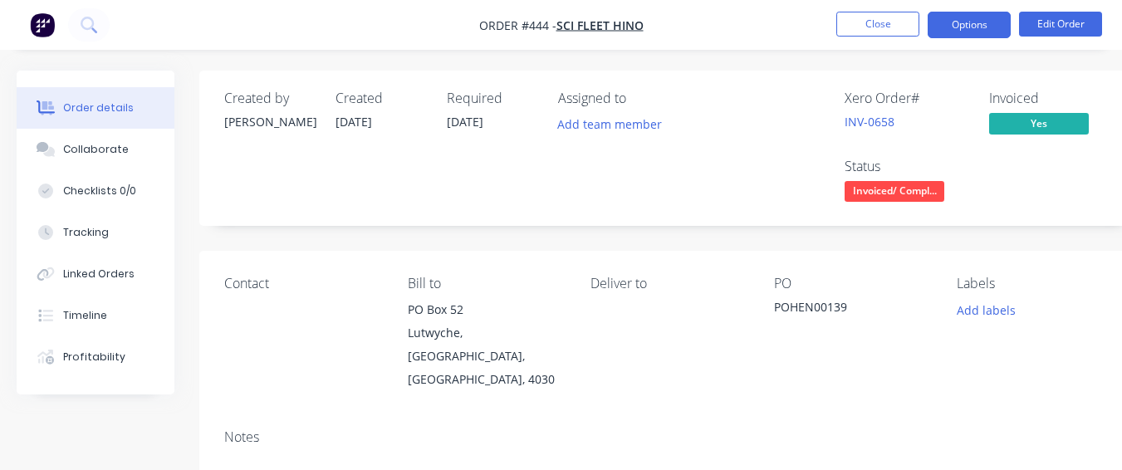
click at [951, 18] on button "Options" at bounding box center [969, 25] width 83 height 27
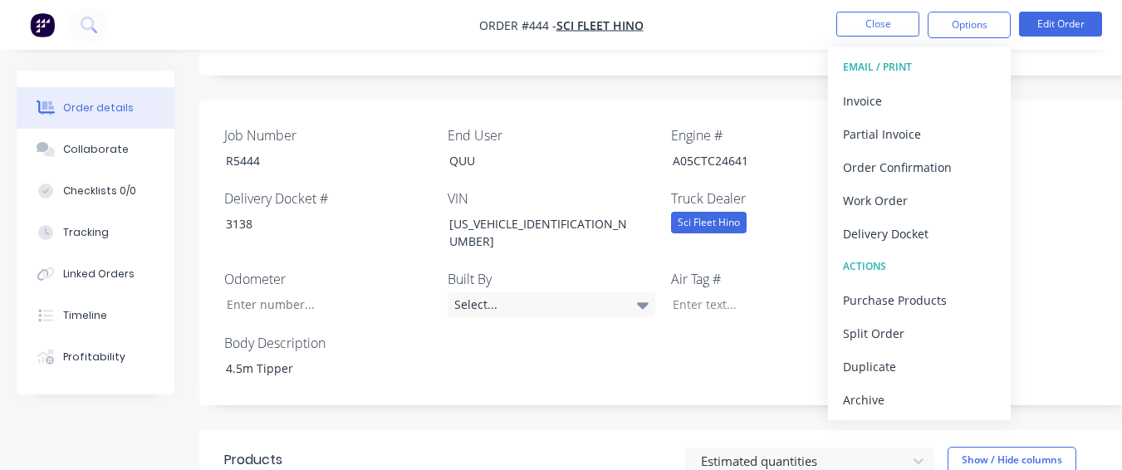
scroll to position [498, 0]
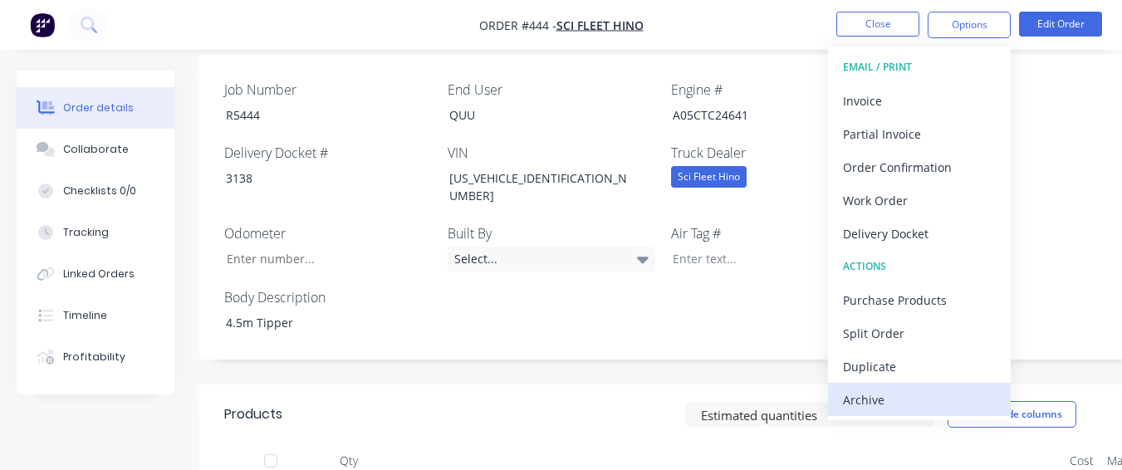
click at [855, 399] on div "Archive" at bounding box center [919, 400] width 153 height 24
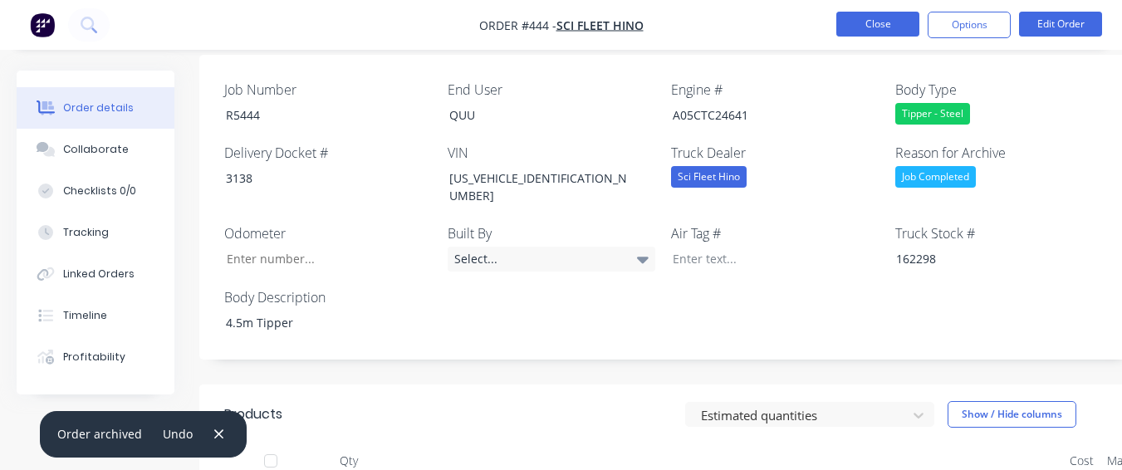
click at [856, 19] on button "Close" at bounding box center [877, 24] width 83 height 25
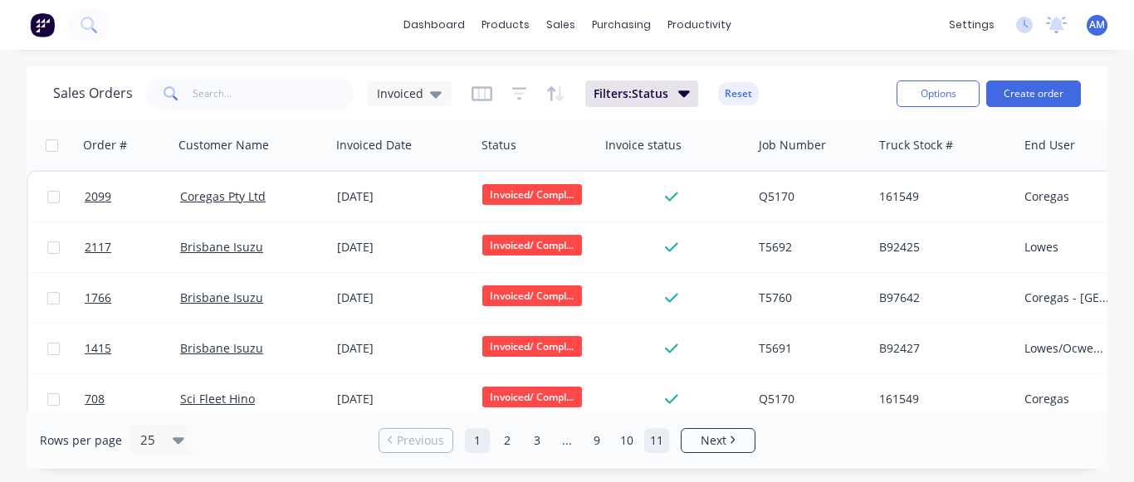
click at [666, 435] on link "11" at bounding box center [656, 440] width 25 height 25
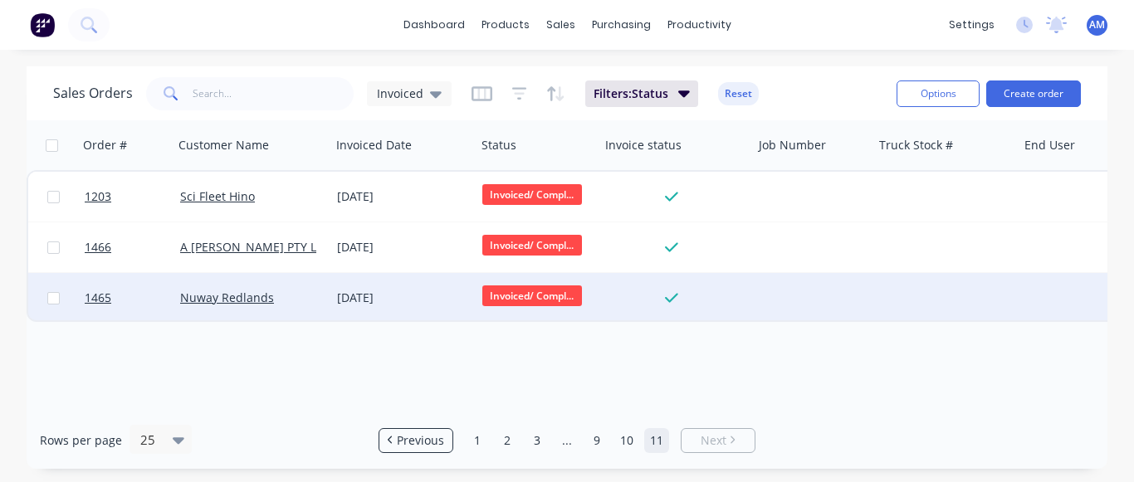
click at [375, 298] on div "[DATE]" at bounding box center [403, 298] width 132 height 17
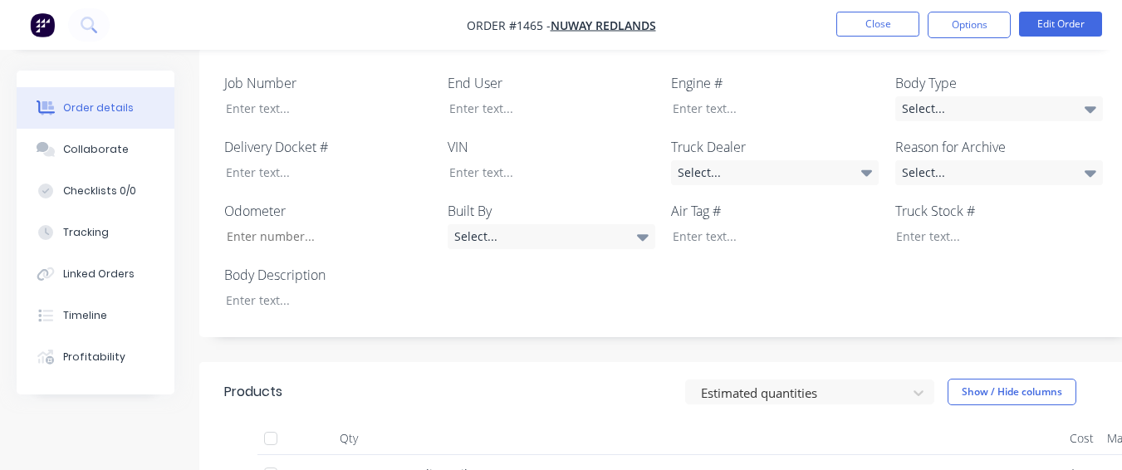
scroll to position [498, 0]
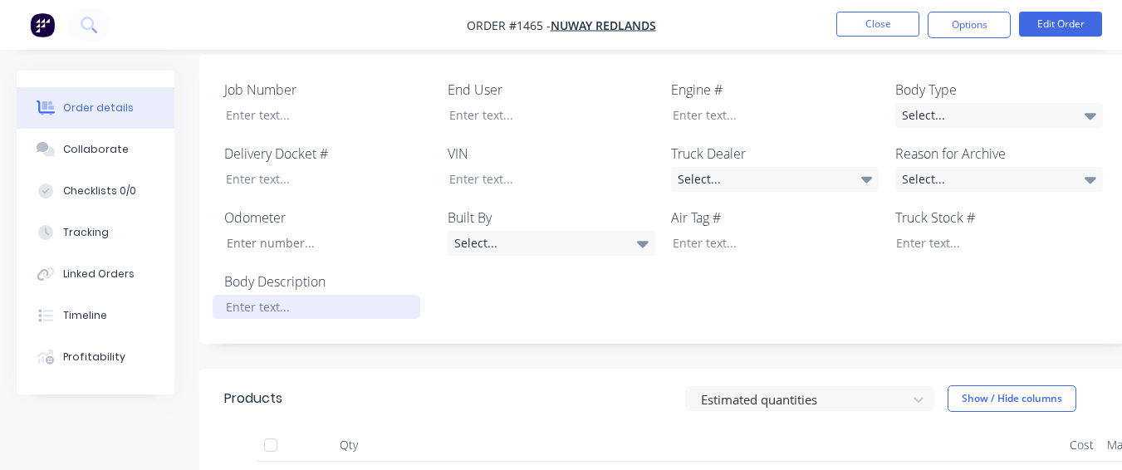
click at [276, 316] on div at bounding box center [317, 307] width 208 height 24
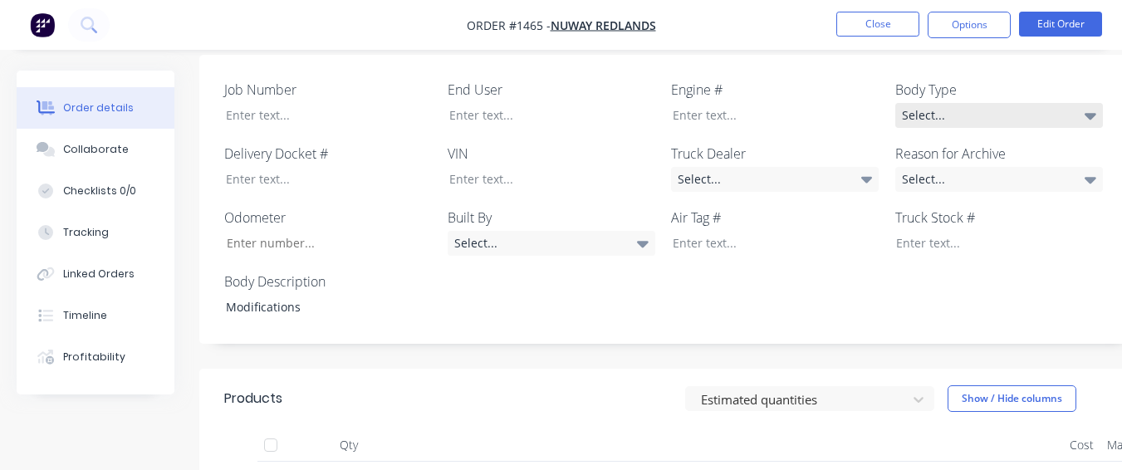
click at [938, 117] on div "Select..." at bounding box center [999, 115] width 208 height 25
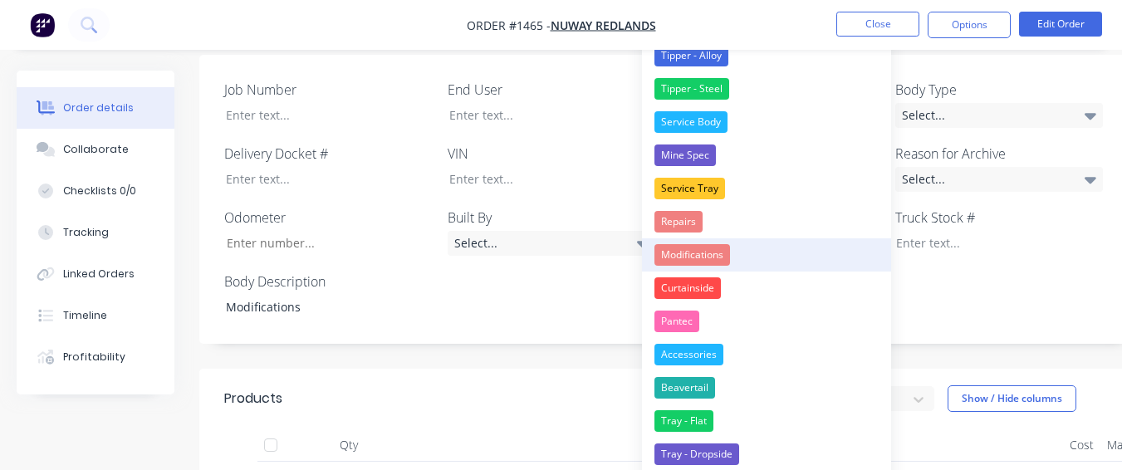
click at [822, 246] on button "Modifications" at bounding box center [766, 254] width 249 height 33
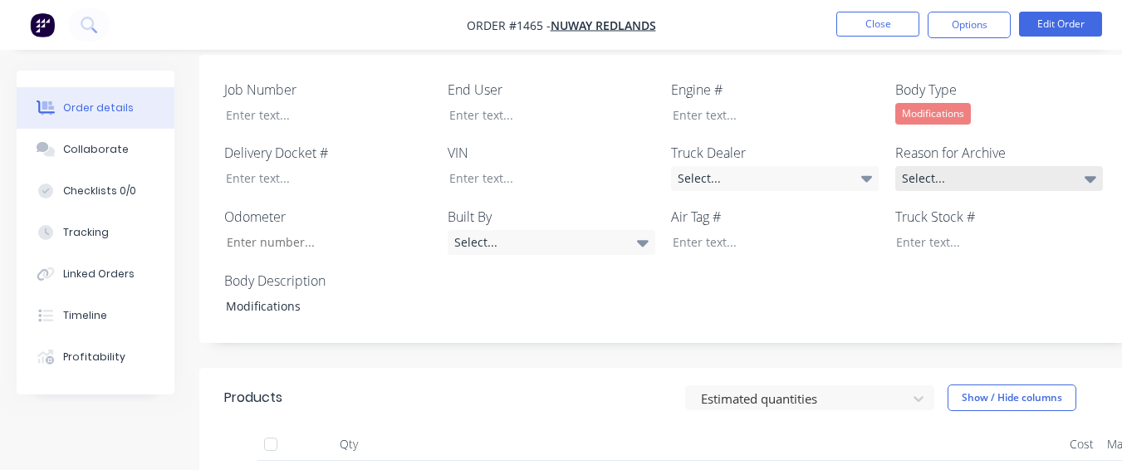
click at [913, 182] on div "Select..." at bounding box center [999, 178] width 208 height 25
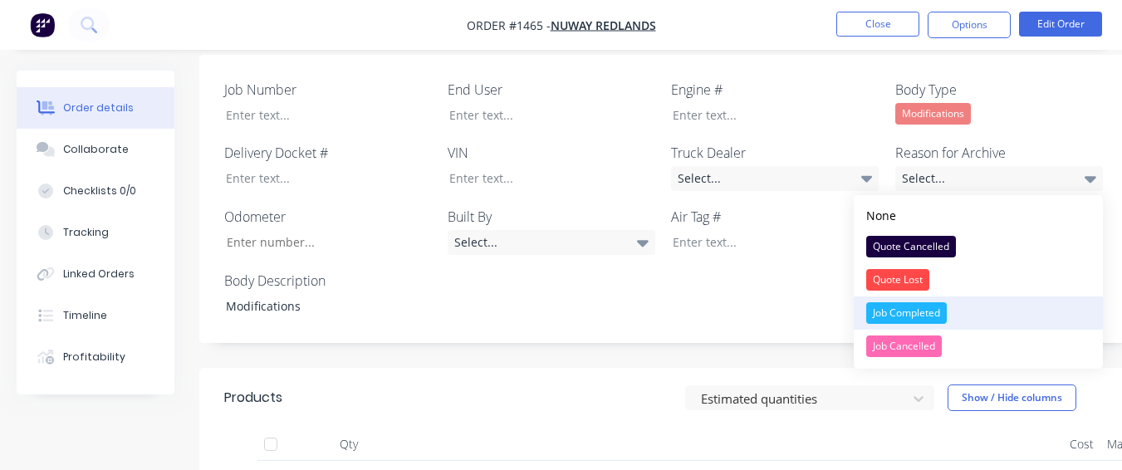
click at [928, 311] on div "Job Completed" at bounding box center [906, 313] width 81 height 22
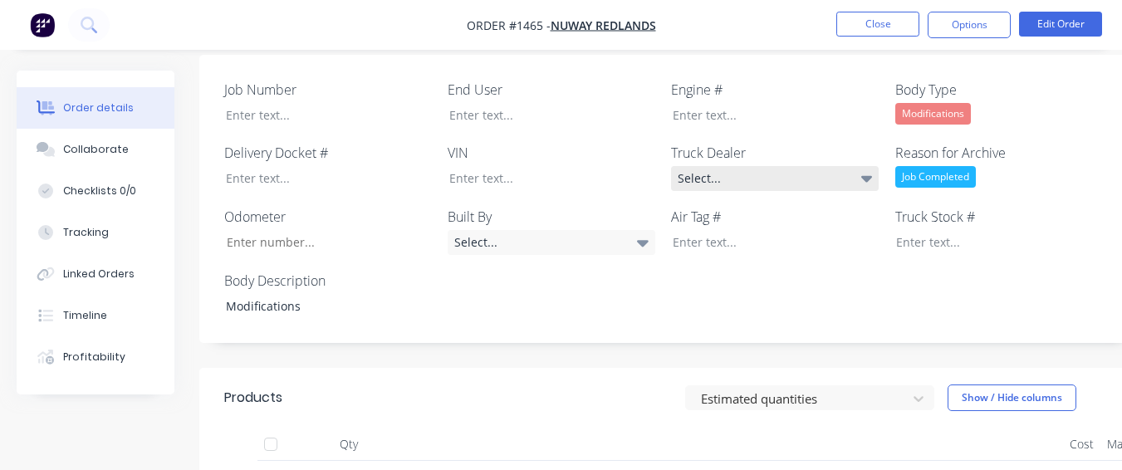
click at [795, 187] on div "Select..." at bounding box center [775, 178] width 208 height 25
click at [724, 62] on div "Job Number End User Engine # Body Type Modifications Delivery Docket # VIN Truc…" at bounding box center [668, 199] width 939 height 289
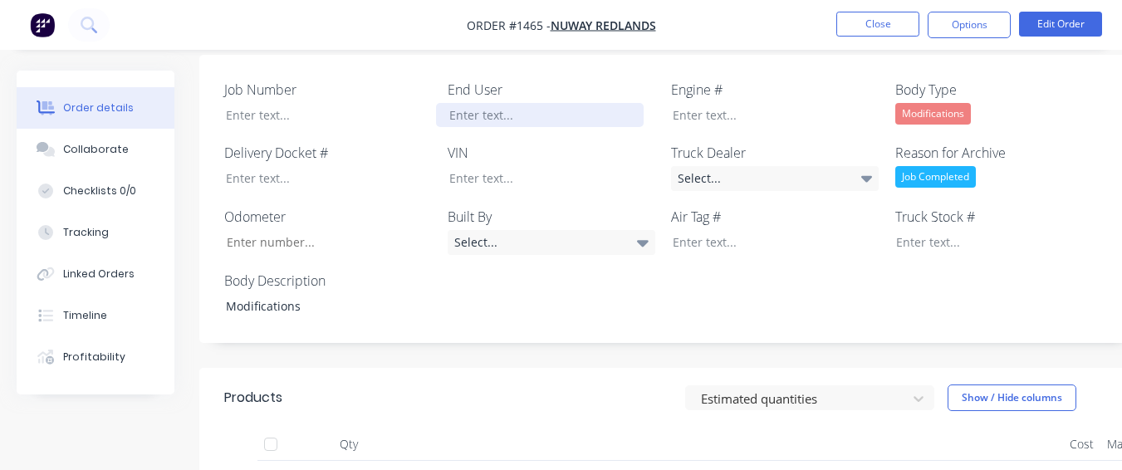
click at [603, 115] on div at bounding box center [540, 115] width 208 height 24
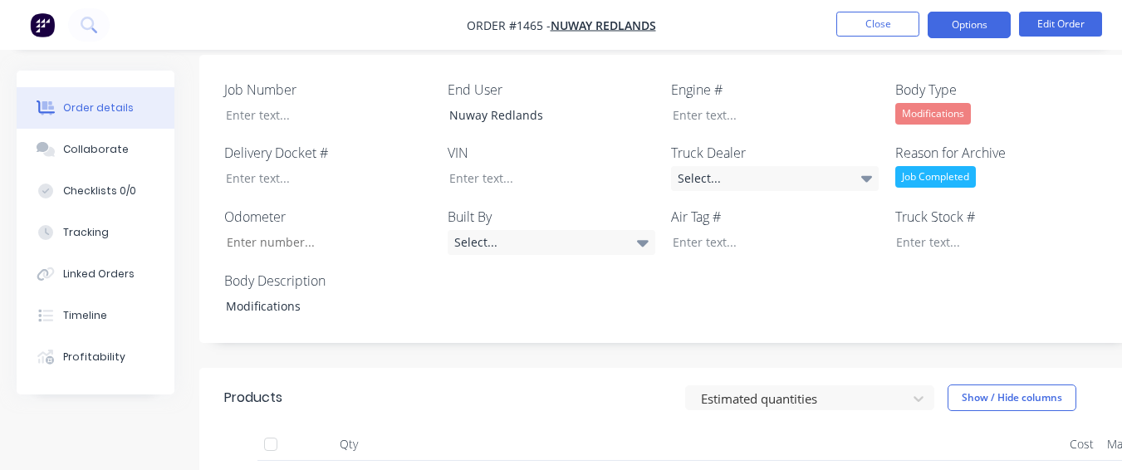
click at [951, 32] on button "Options" at bounding box center [969, 25] width 83 height 27
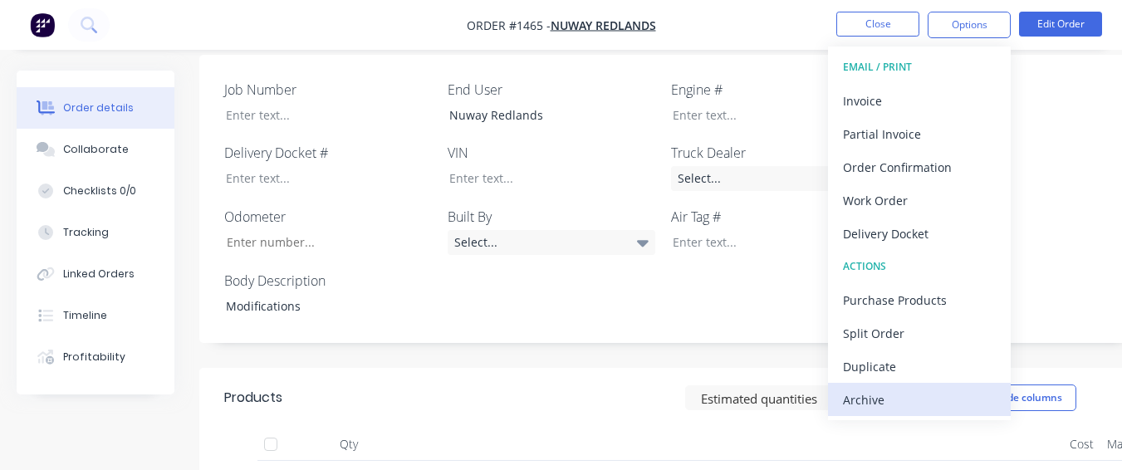
click at [923, 403] on div "Archive" at bounding box center [919, 400] width 153 height 24
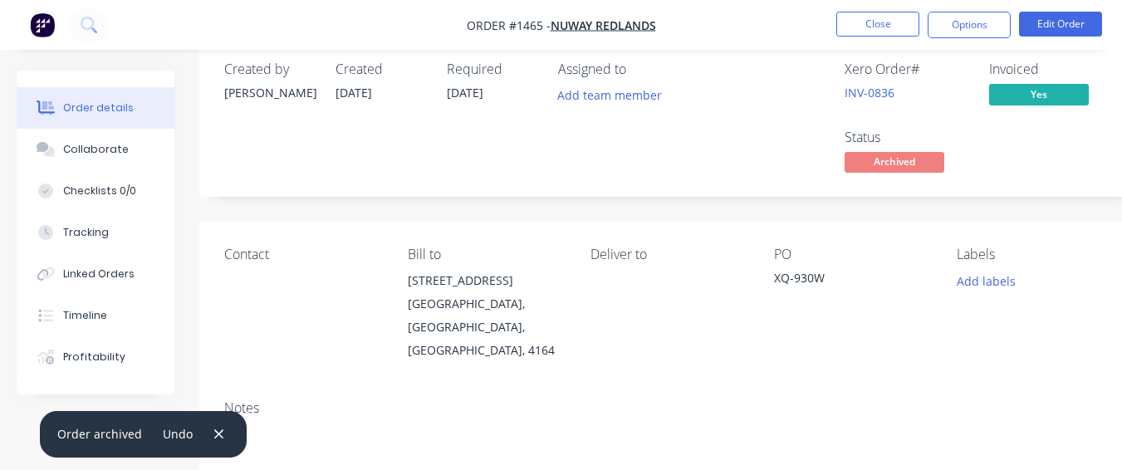
scroll to position [0, 0]
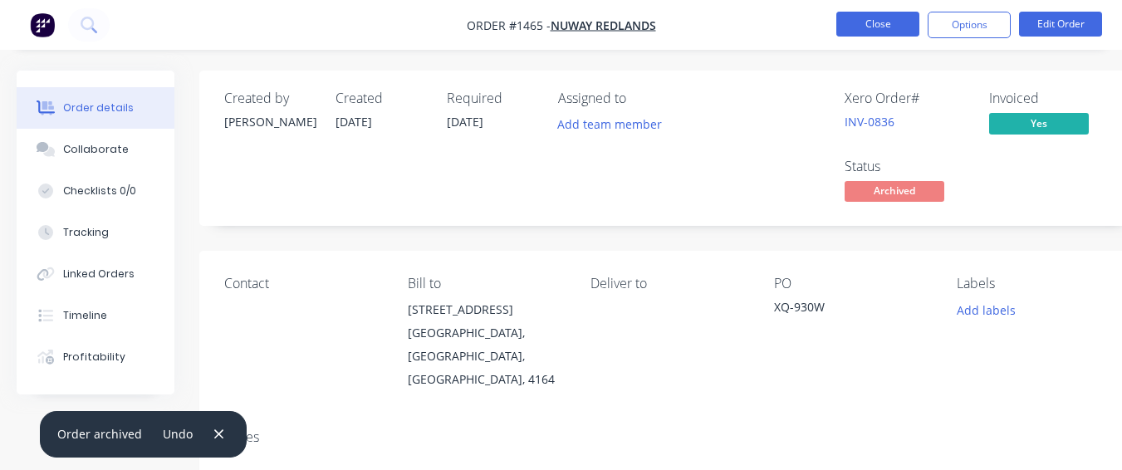
click at [882, 14] on button "Close" at bounding box center [877, 24] width 83 height 25
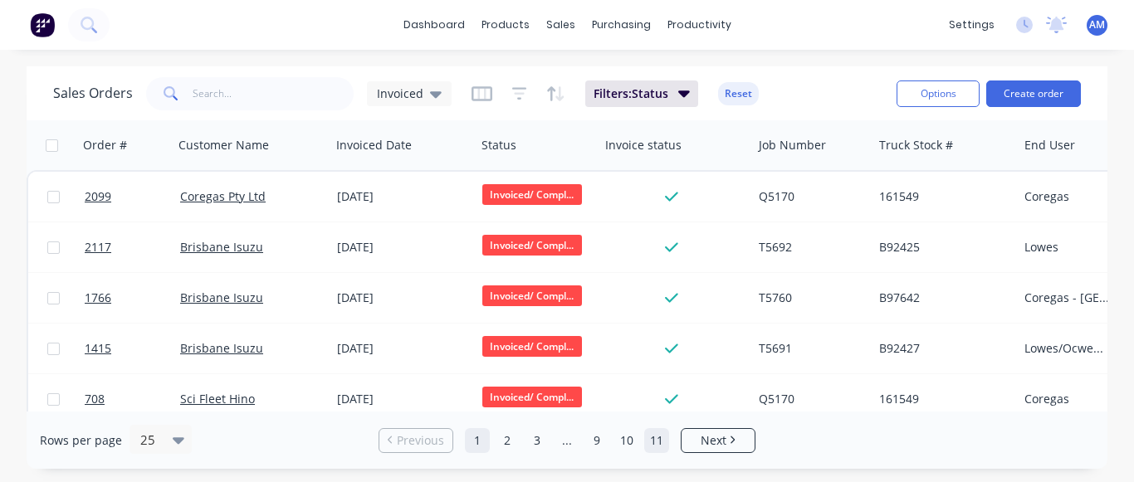
click at [660, 443] on link "11" at bounding box center [656, 440] width 25 height 25
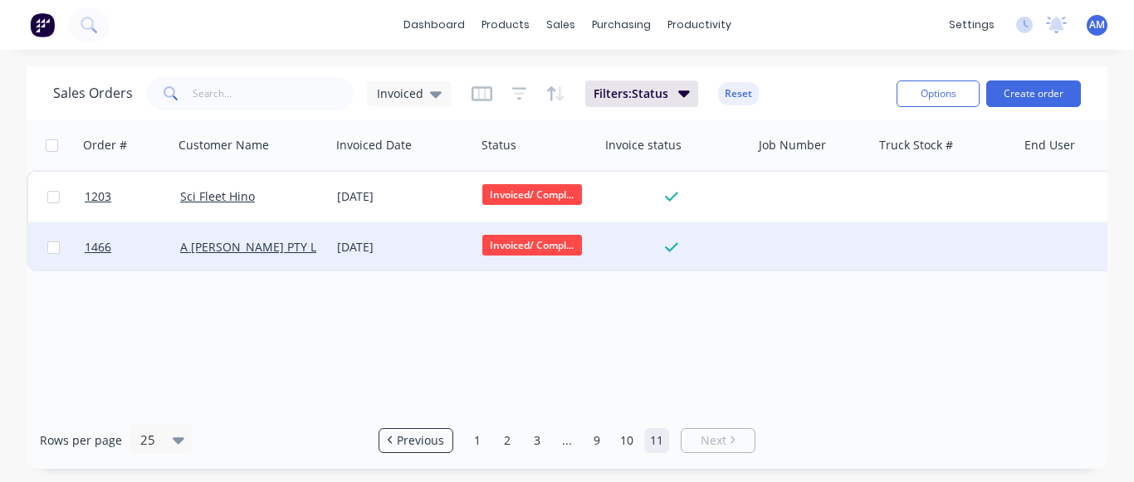
click at [405, 242] on div "[DATE]" at bounding box center [403, 247] width 132 height 17
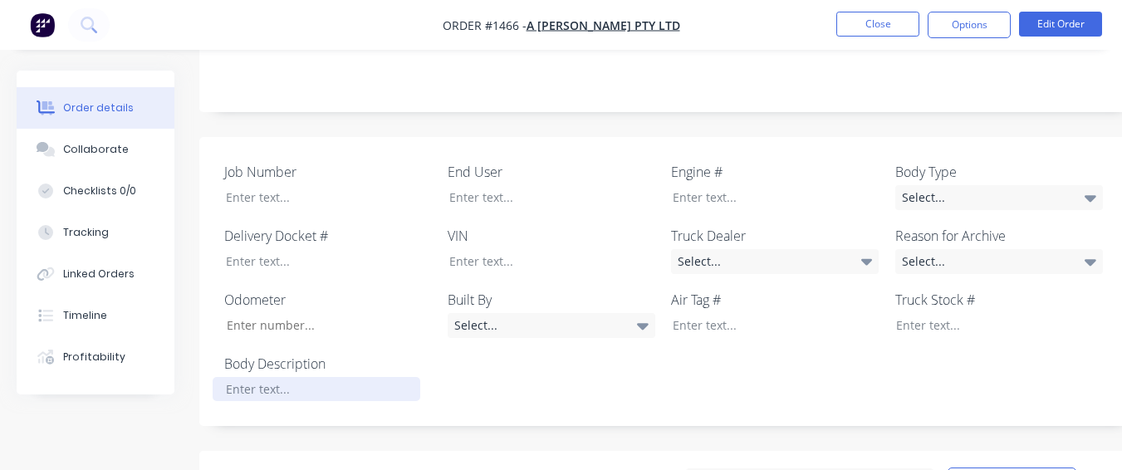
scroll to position [415, 0]
click at [347, 378] on div at bounding box center [317, 390] width 208 height 24
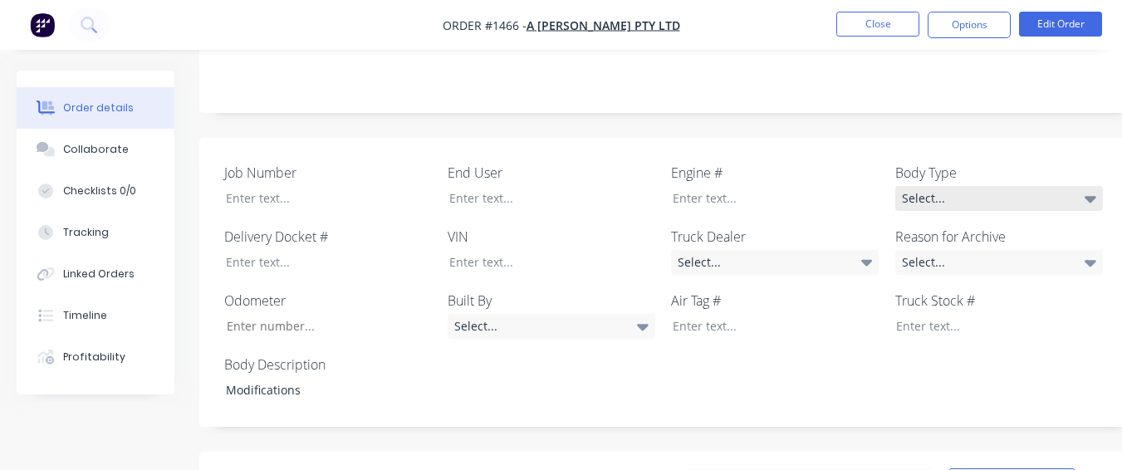
click at [950, 186] on div "Select..." at bounding box center [999, 198] width 208 height 25
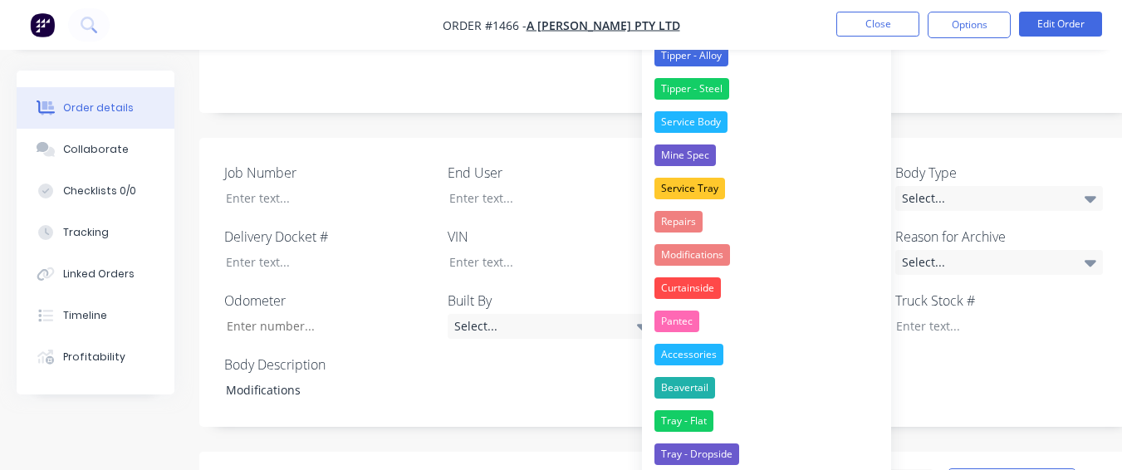
drag, startPoint x: 800, startPoint y: 251, endPoint x: 842, endPoint y: 247, distance: 42.6
click at [801, 252] on button "Modifications" at bounding box center [766, 254] width 249 height 33
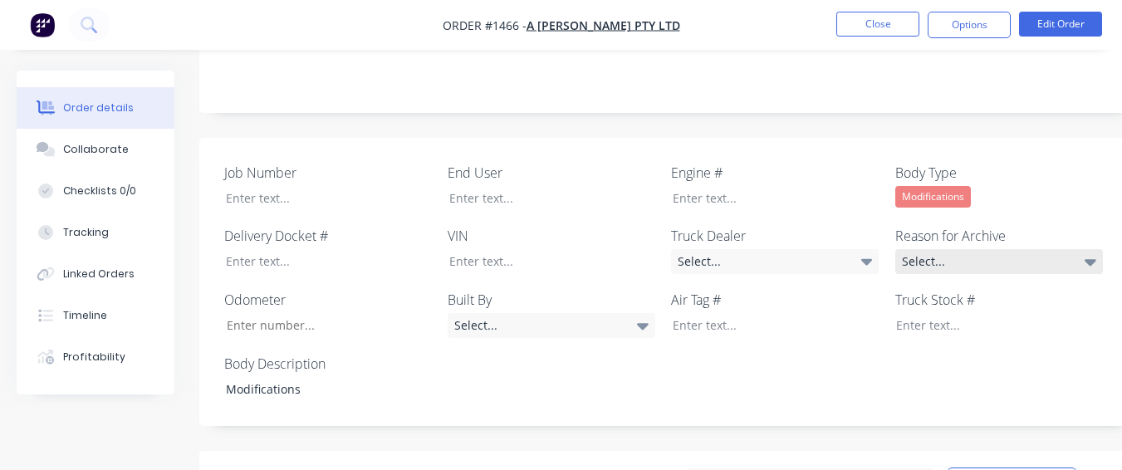
click at [941, 249] on div "Select..." at bounding box center [999, 261] width 208 height 25
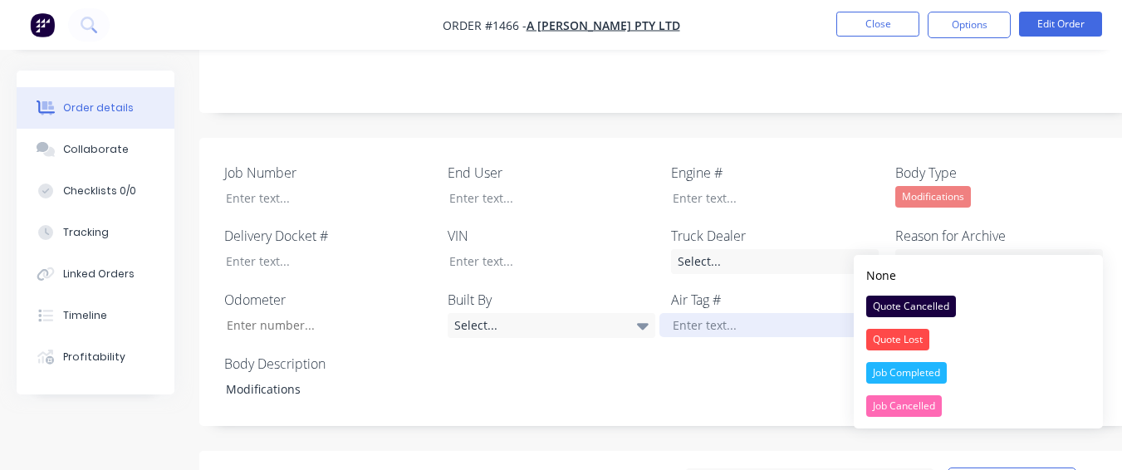
drag, startPoint x: 894, startPoint y: 371, endPoint x: 852, endPoint y: 303, distance: 79.8
click at [894, 370] on div "Job Completed" at bounding box center [906, 373] width 81 height 22
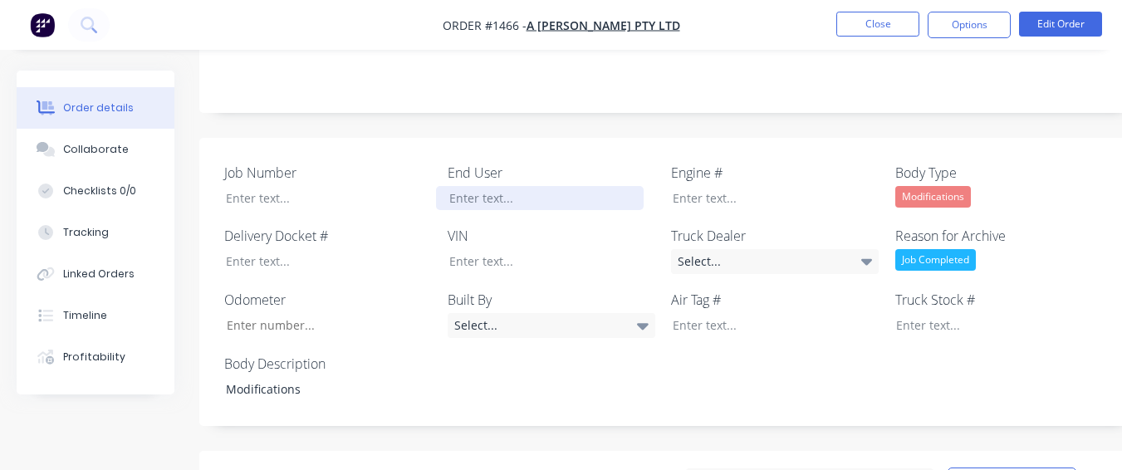
click at [590, 186] on div at bounding box center [540, 198] width 208 height 24
click at [993, 42] on nav "Order #1466 - A [PERSON_NAME] PTY LTD Close Options Edit Order" at bounding box center [561, 25] width 1122 height 50
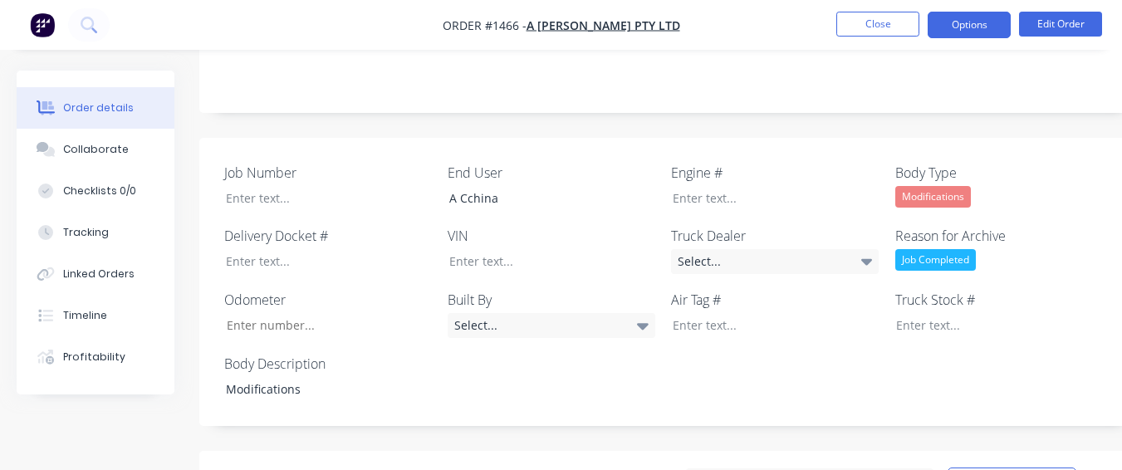
click at [959, 17] on button "Options" at bounding box center [969, 25] width 83 height 27
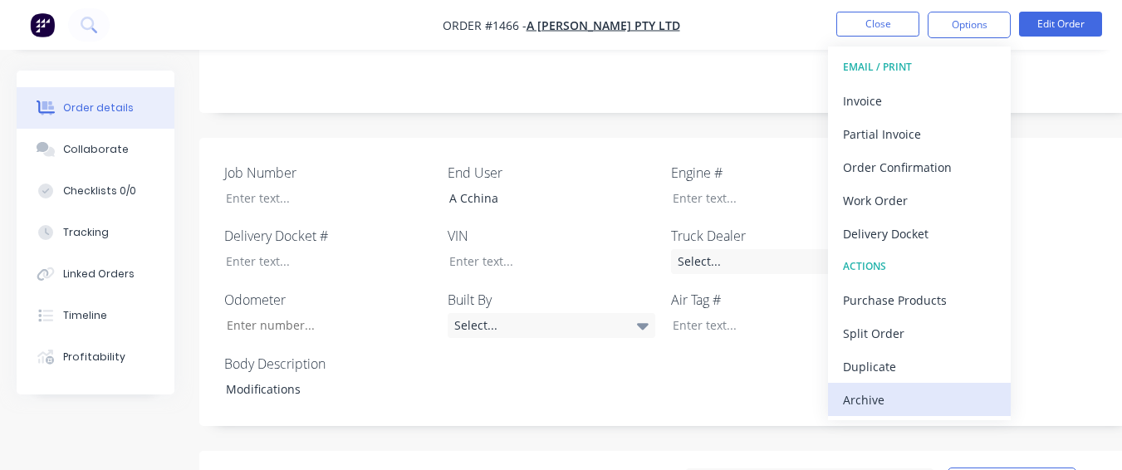
click at [938, 406] on div "Archive" at bounding box center [919, 400] width 153 height 24
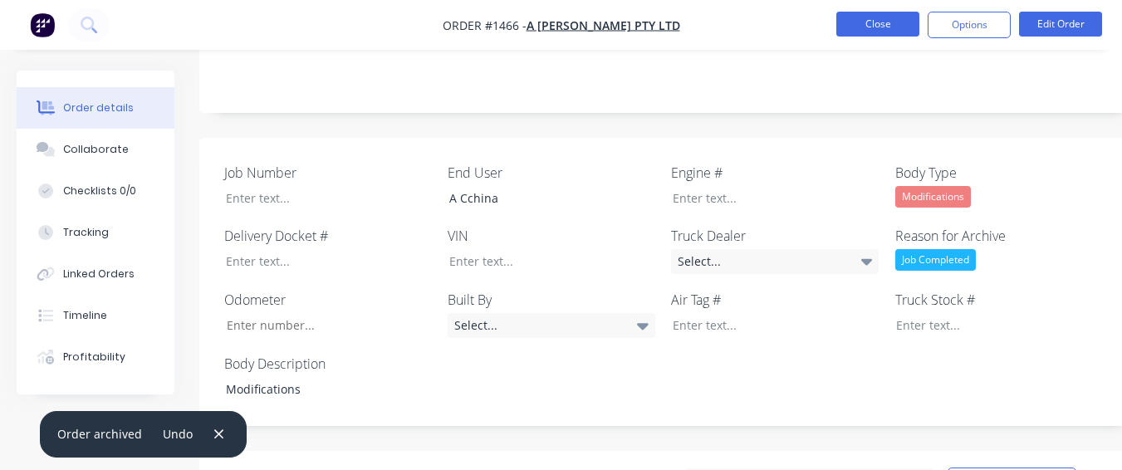
click at [874, 20] on button "Close" at bounding box center [877, 24] width 83 height 25
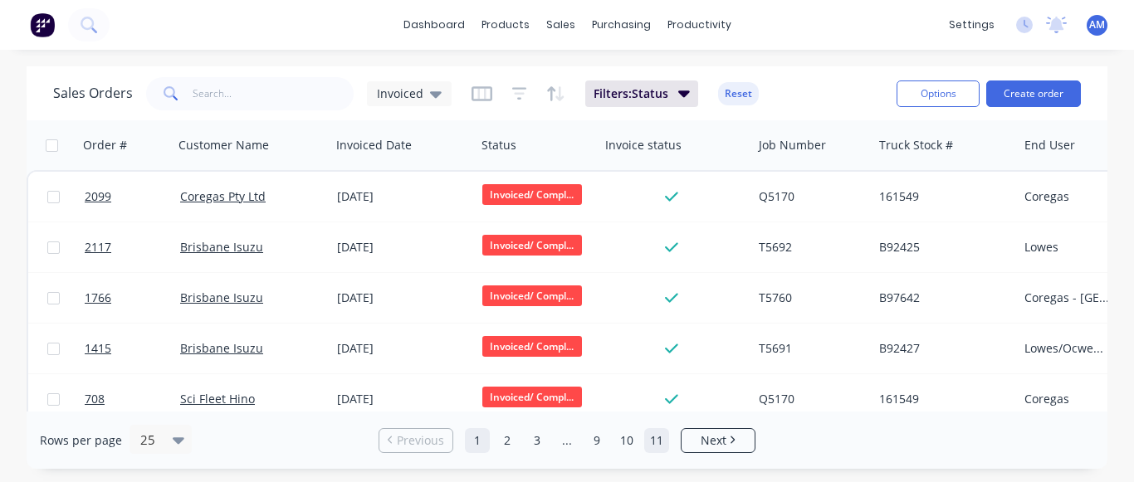
drag, startPoint x: 646, startPoint y: 427, endPoint x: 650, endPoint y: 435, distance: 9.3
click at [646, 428] on div "Rows per page 25 Previous 1 2 3 ... 9 10 11 Next" at bounding box center [567, 440] width 1081 height 57
click at [654, 433] on link "11" at bounding box center [656, 440] width 25 height 25
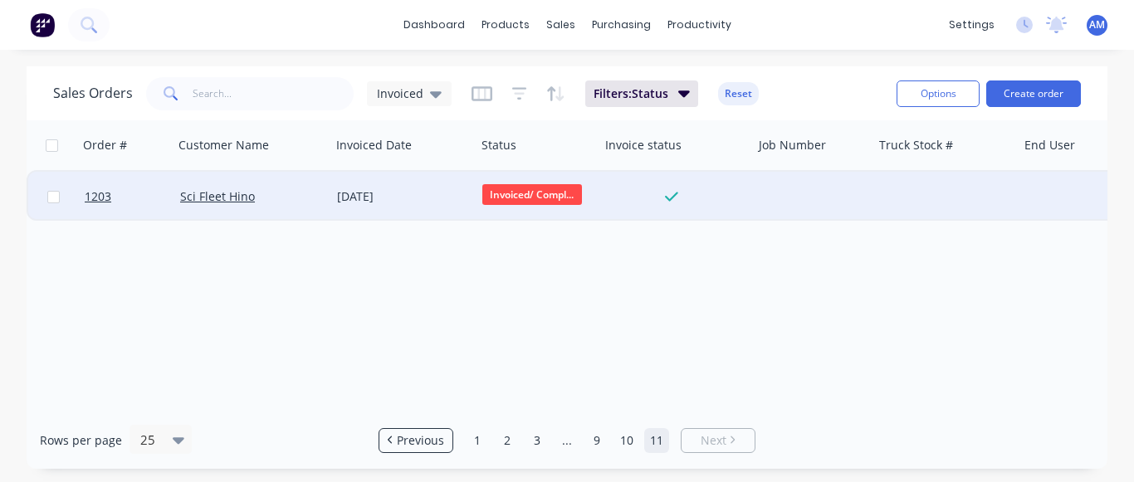
click at [389, 194] on div "[DATE]" at bounding box center [403, 197] width 132 height 17
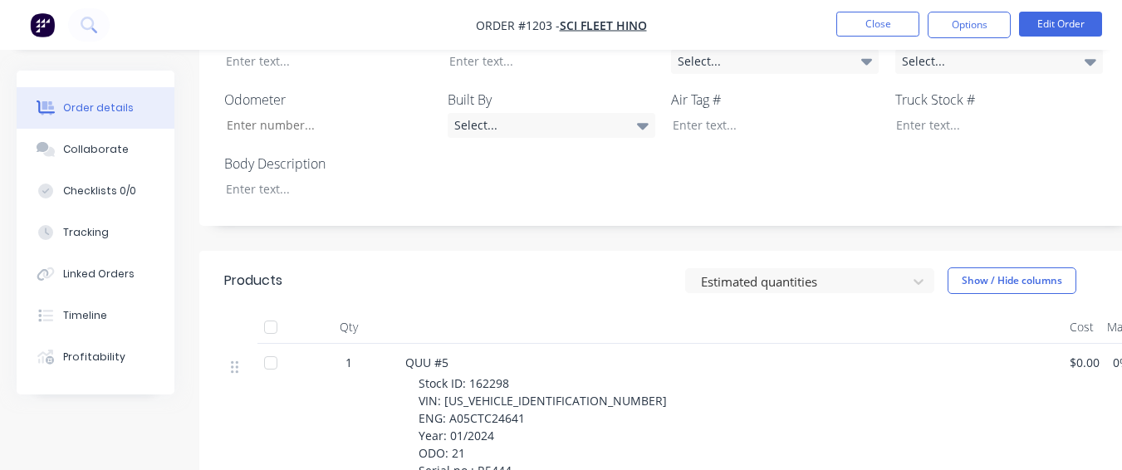
scroll to position [664, 0]
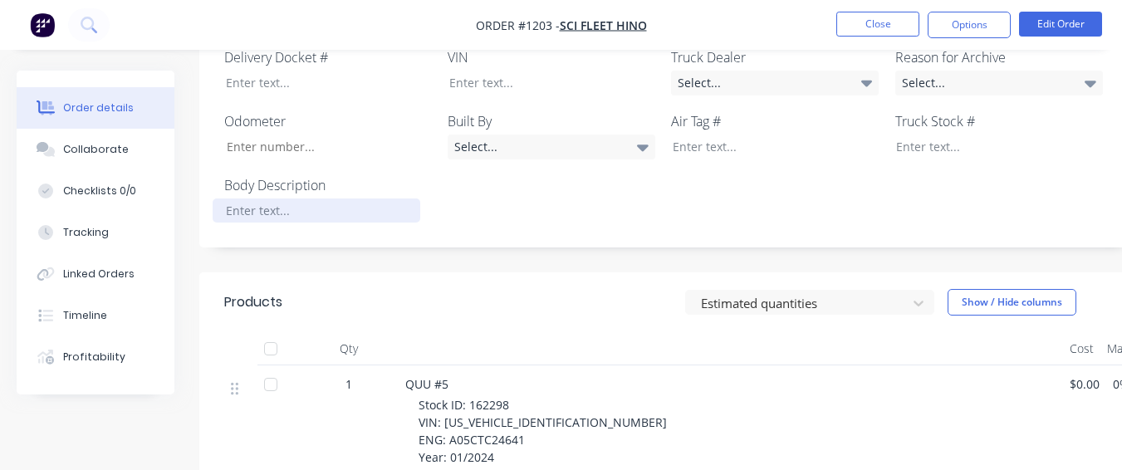
drag, startPoint x: 335, startPoint y: 144, endPoint x: 339, endPoint y: 135, distance: 10.8
click at [334, 198] on div at bounding box center [317, 210] width 208 height 24
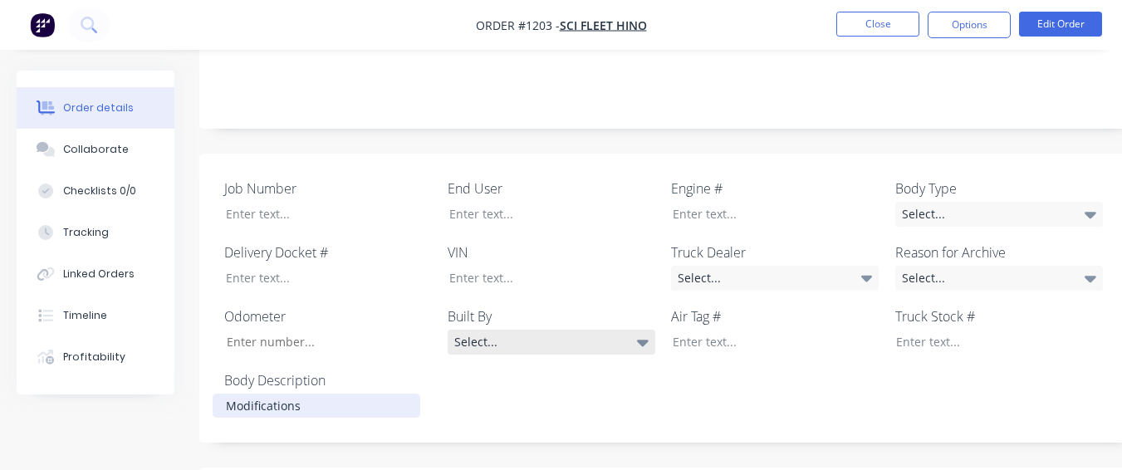
scroll to position [415, 0]
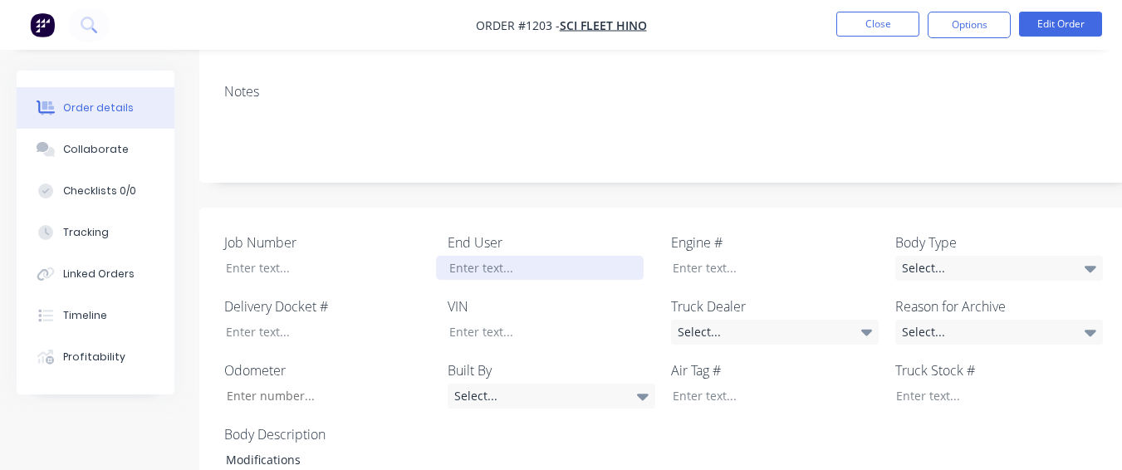
click at [502, 256] on div at bounding box center [540, 268] width 208 height 24
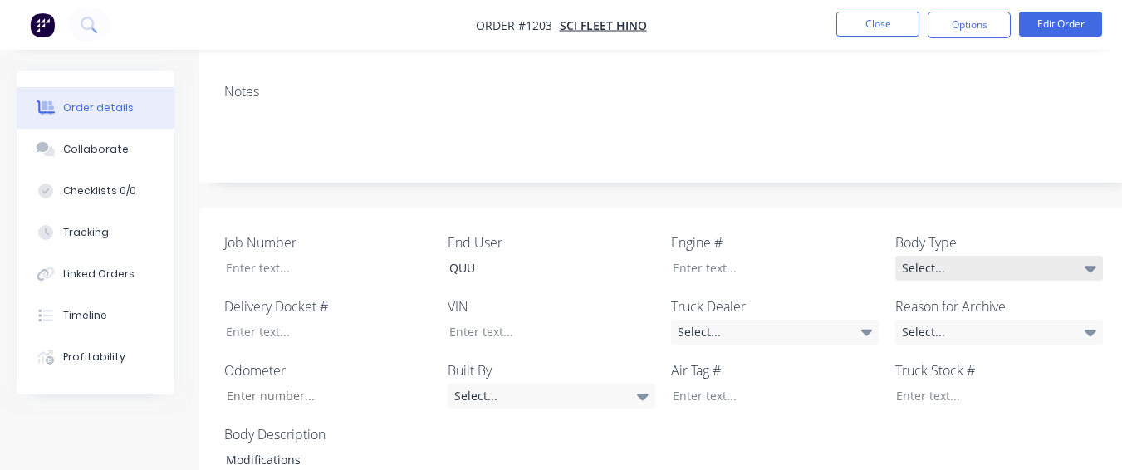
click at [936, 256] on div "Select..." at bounding box center [999, 268] width 208 height 25
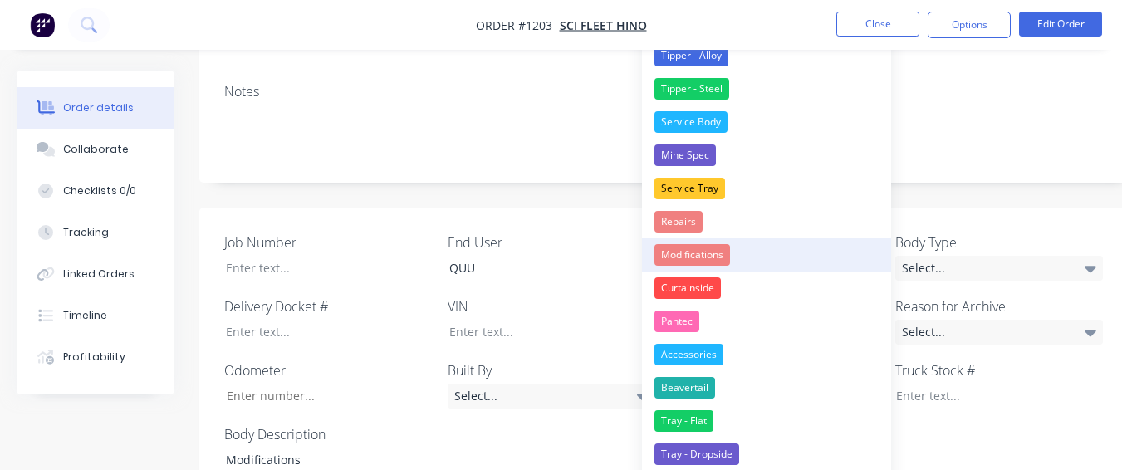
click at [721, 260] on div "Modifications" at bounding box center [692, 255] width 76 height 22
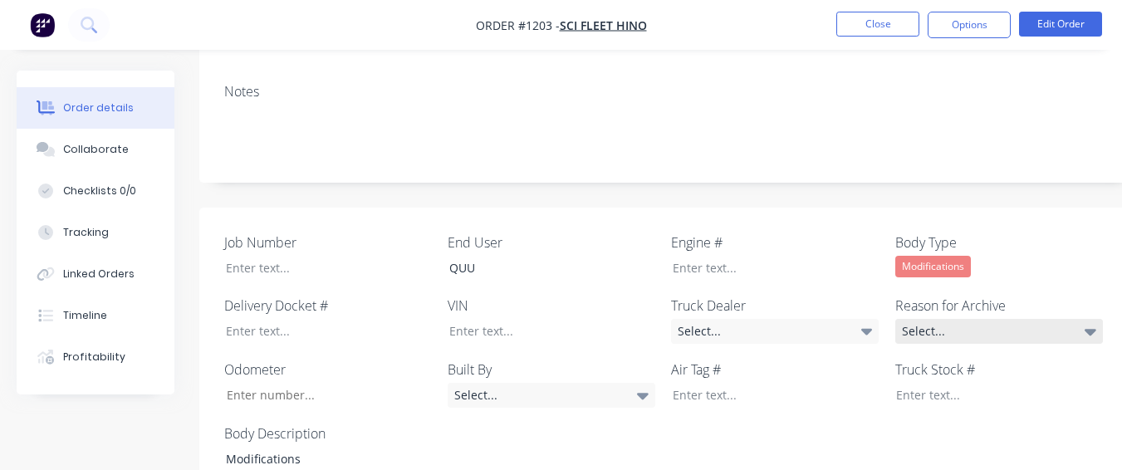
click at [949, 319] on div "Select..." at bounding box center [999, 331] width 208 height 25
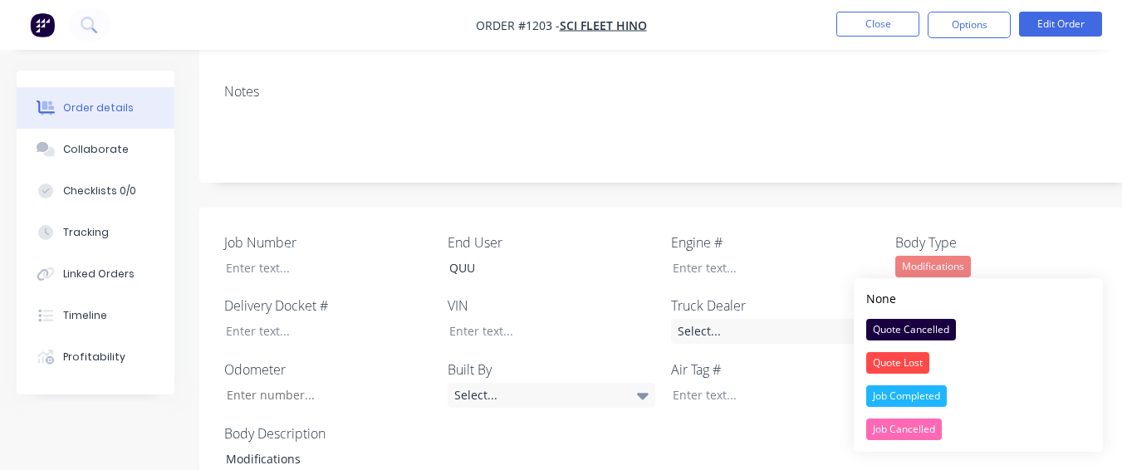
drag, startPoint x: 910, startPoint y: 397, endPoint x: 909, endPoint y: 383, distance: 14.1
click at [910, 396] on div "Job Completed" at bounding box center [906, 396] width 81 height 22
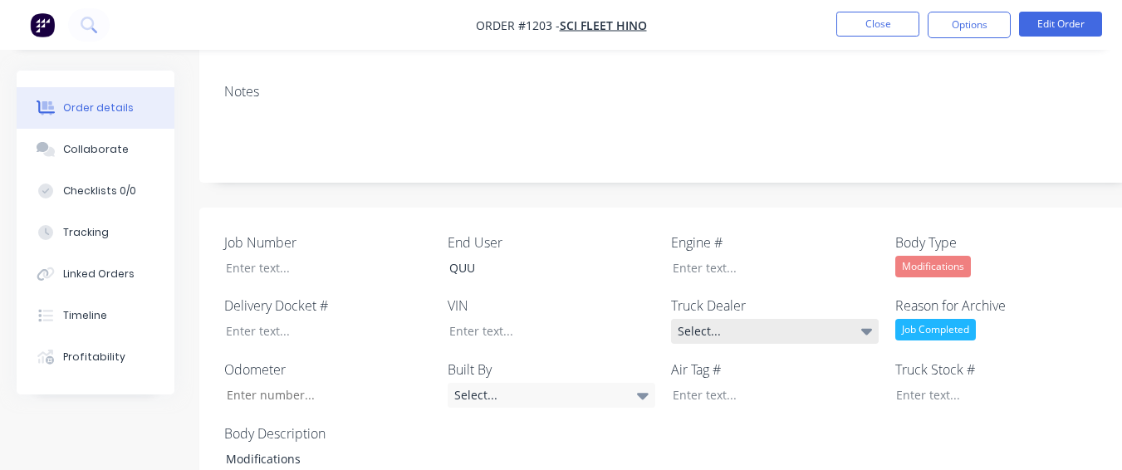
click at [812, 319] on div "Select..." at bounding box center [775, 331] width 208 height 25
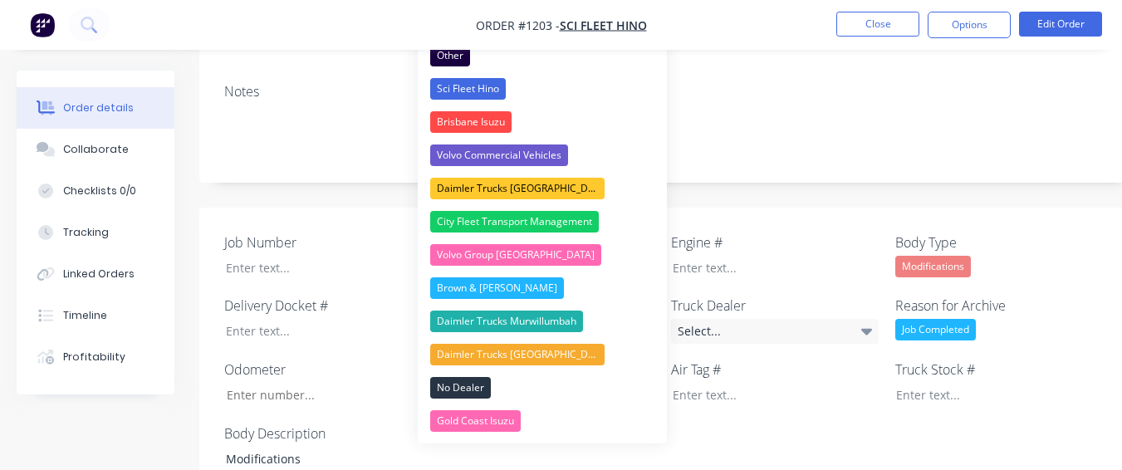
click at [587, 88] on button "Sci Fleet Hino" at bounding box center [542, 88] width 249 height 33
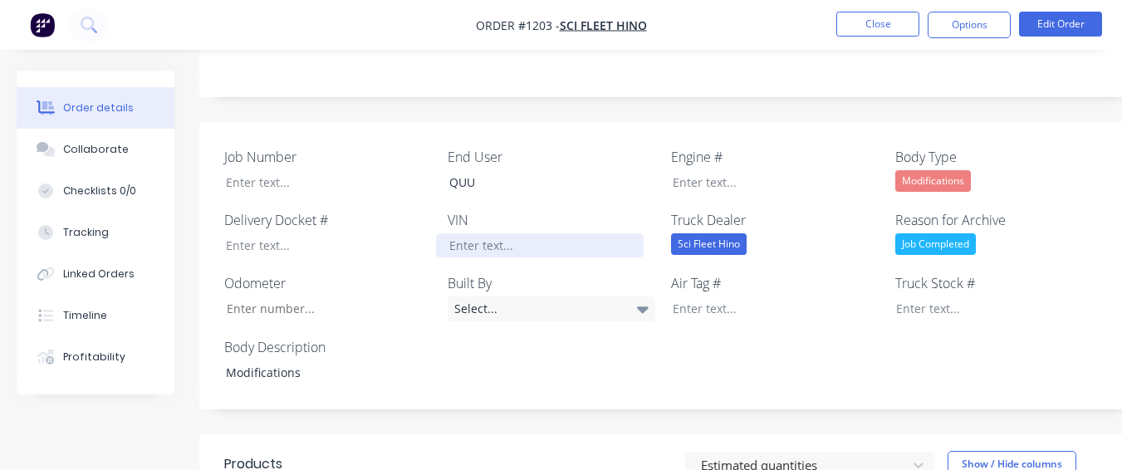
scroll to position [664, 0]
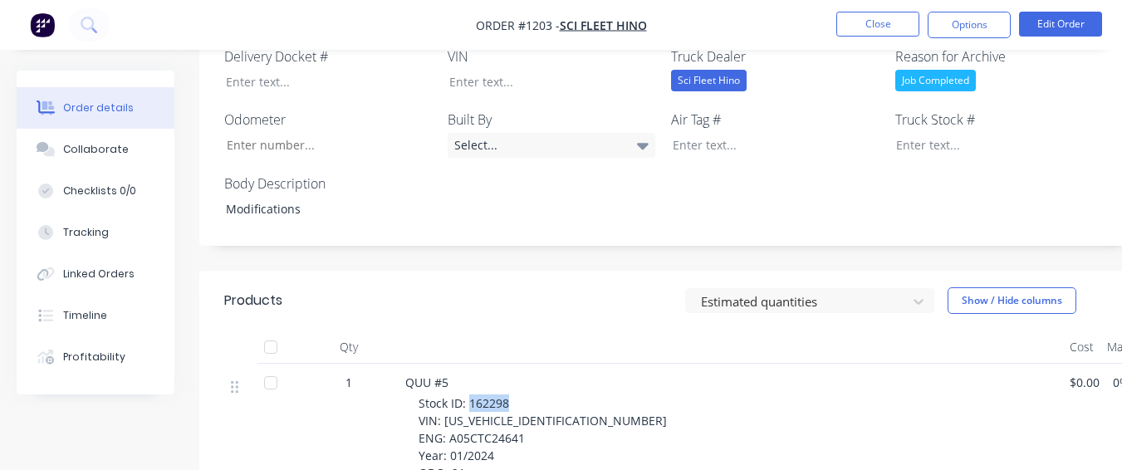
drag, startPoint x: 468, startPoint y: 332, endPoint x: 521, endPoint y: 336, distance: 52.5
click at [521, 394] on div "Stock ID: 162298 VIN: [US_VEHICLE_IDENTIFICATION_NUMBER] ENG: A05CTC24641 Year:…" at bounding box center [738, 455] width 638 height 122
copy span "162298"
click at [914, 133] on div at bounding box center [987, 145] width 208 height 24
paste div
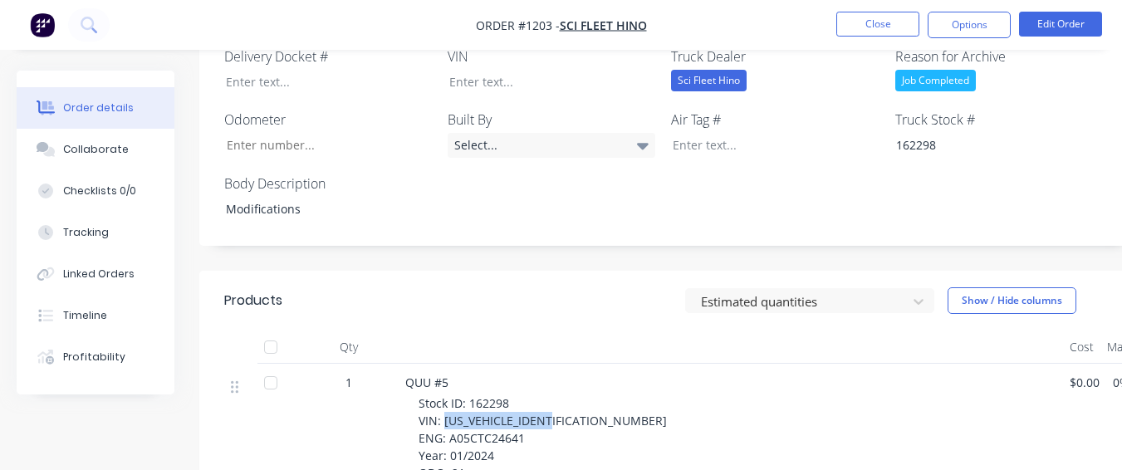
drag, startPoint x: 443, startPoint y: 352, endPoint x: 553, endPoint y: 350, distance: 110.5
click at [553, 395] on span "Stock ID: 162298 VIN: [US_VEHICLE_IDENTIFICATION_NUMBER] ENG: A05CTC24641 Year:…" at bounding box center [543, 455] width 248 height 120
copy span "[US_VEHICLE_IDENTIFICATION_NUMBER]"
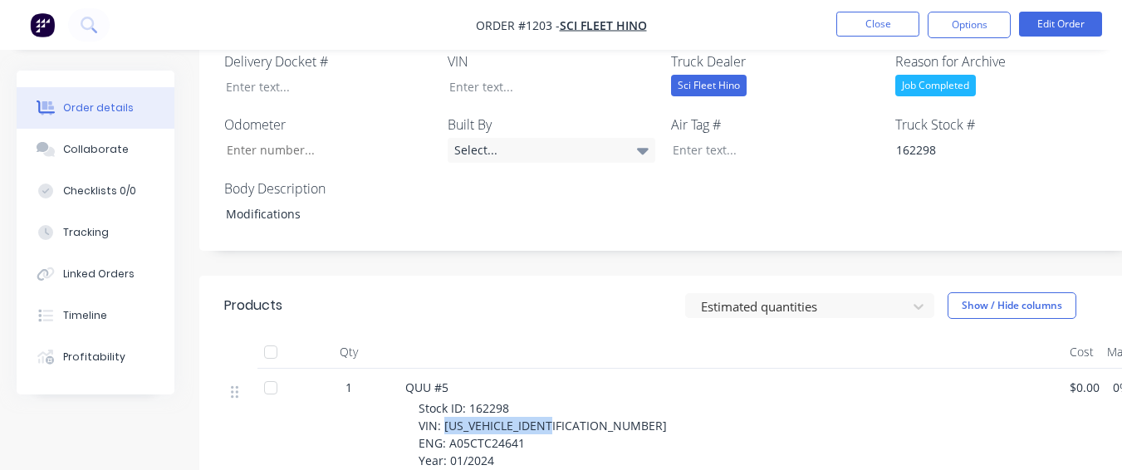
scroll to position [581, 0]
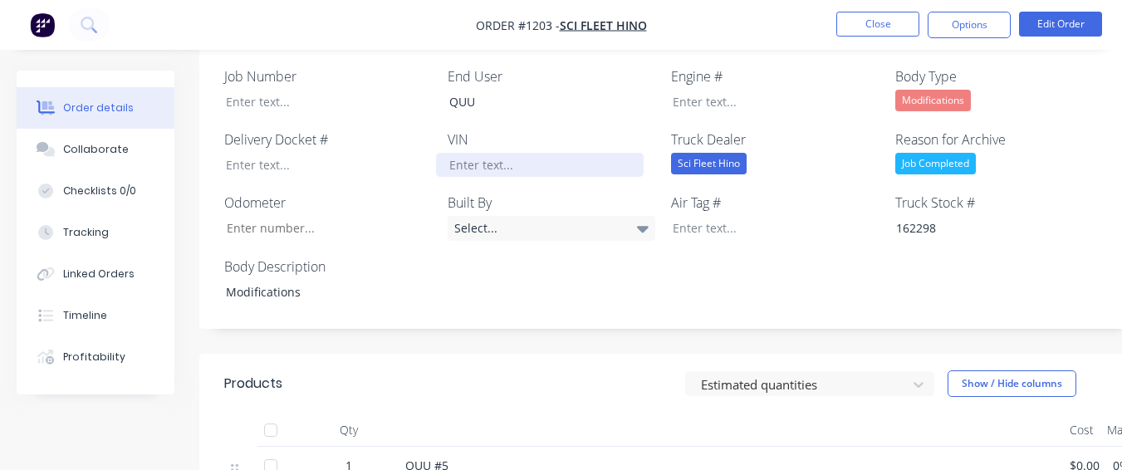
click at [586, 153] on div at bounding box center [540, 165] width 208 height 24
paste div
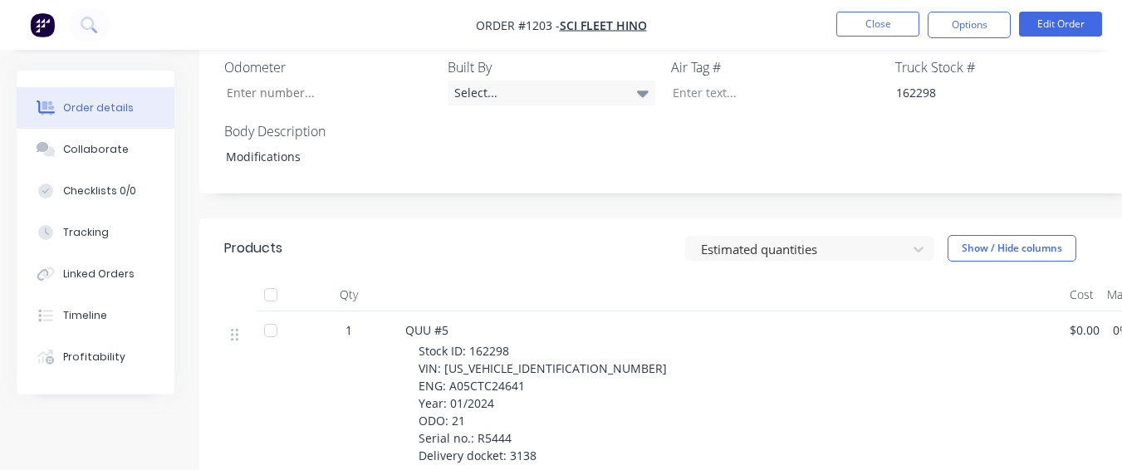
scroll to position [747, 0]
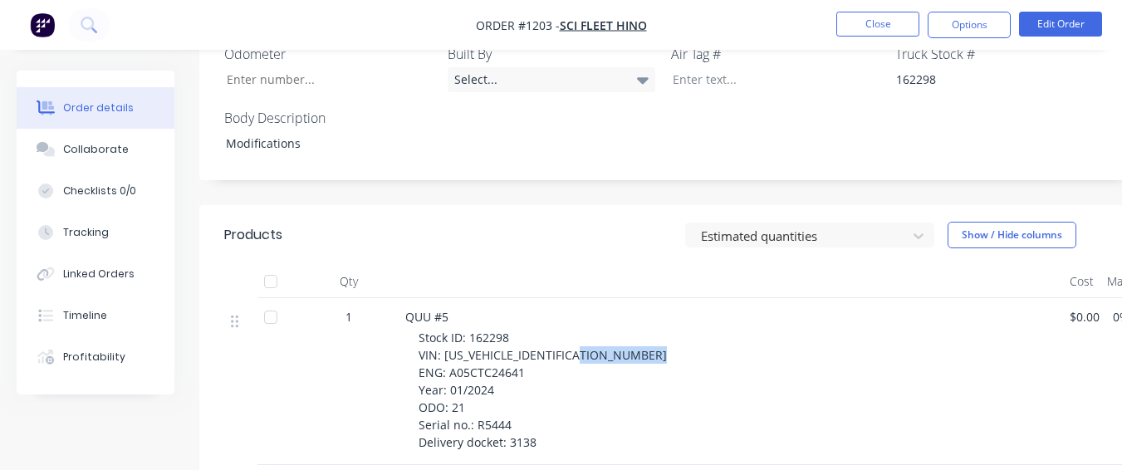
drag, startPoint x: 462, startPoint y: 286, endPoint x: 522, endPoint y: 289, distance: 59.8
click at [522, 330] on span "Stock ID: 162298 VIN: [US_VEHICLE_IDENTIFICATION_NUMBER] ENG: A05CTC24641 Year:…" at bounding box center [543, 390] width 248 height 120
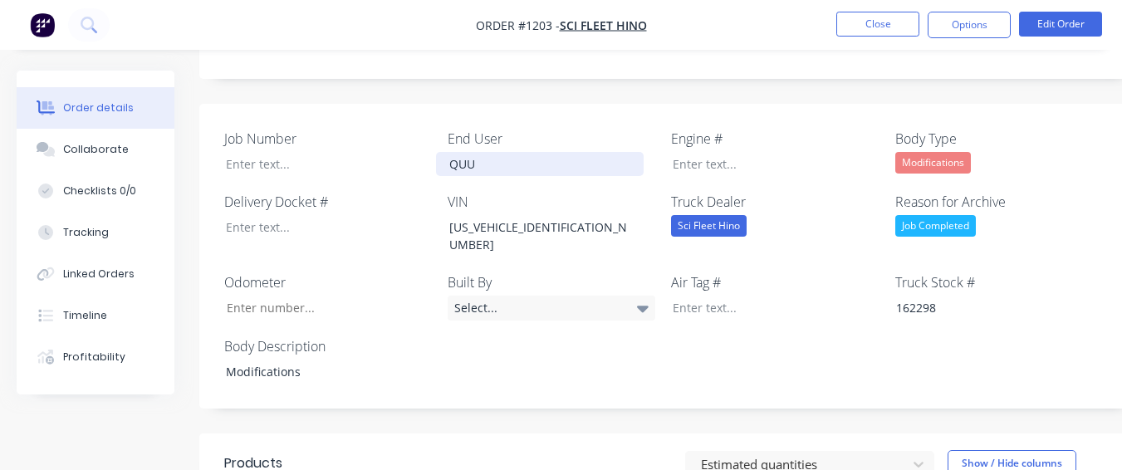
scroll to position [498, 0]
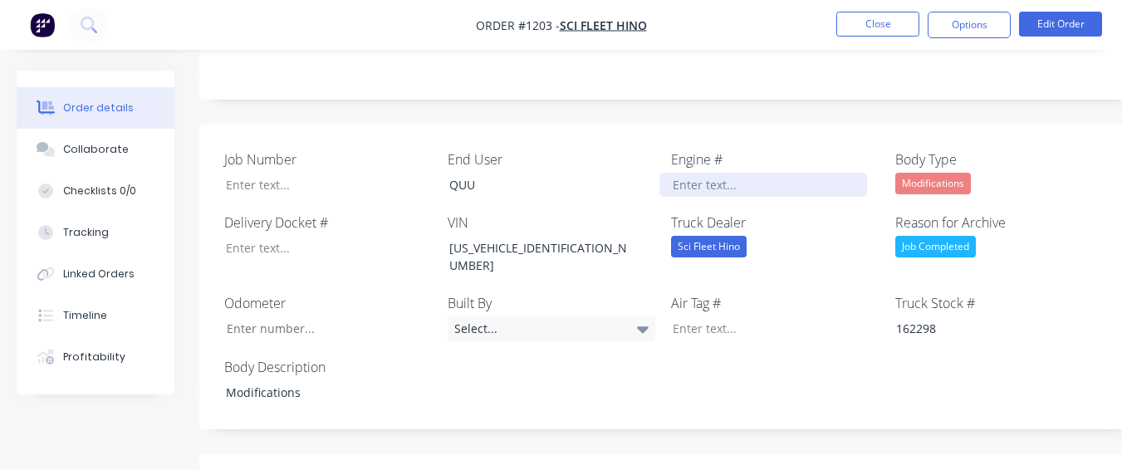
click at [717, 173] on div at bounding box center [763, 185] width 208 height 24
paste div
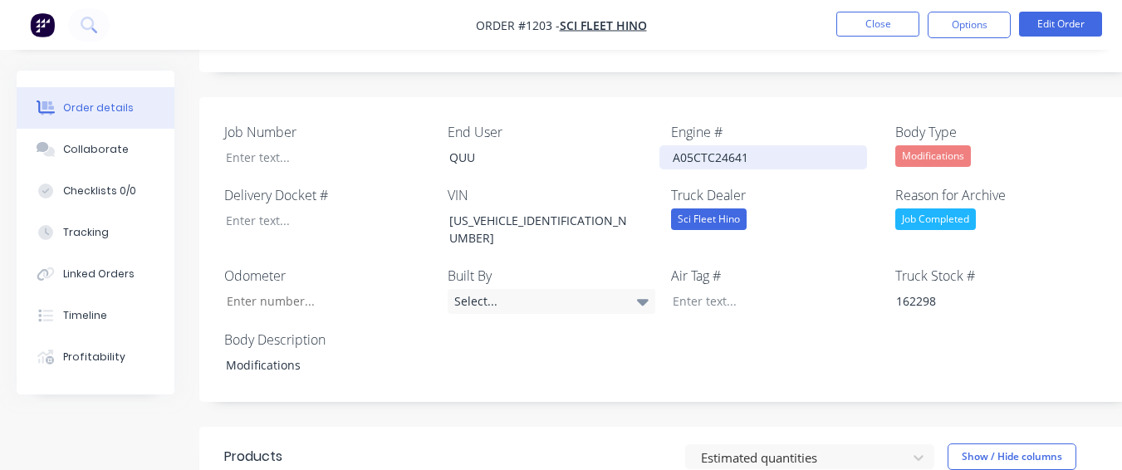
scroll to position [747, 0]
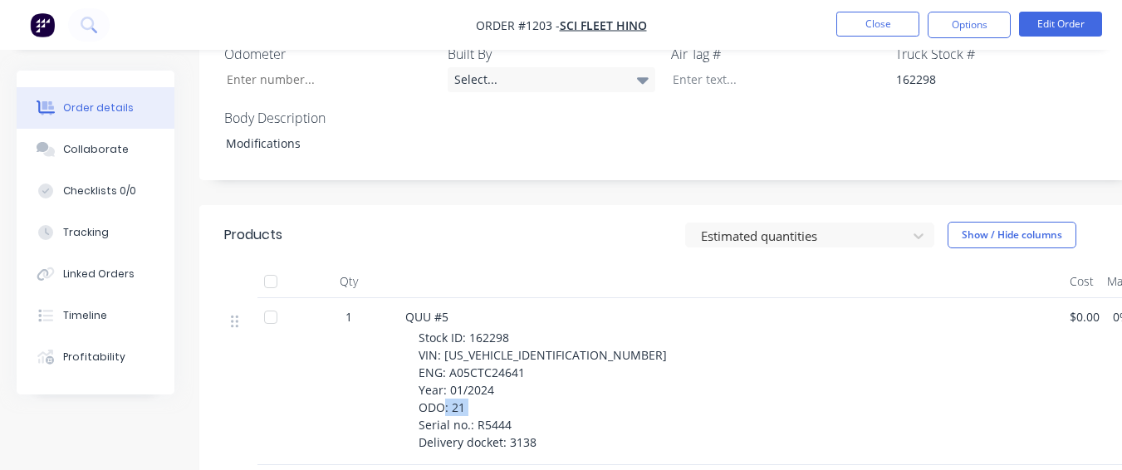
drag, startPoint x: 474, startPoint y: 340, endPoint x: 510, endPoint y: 340, distance: 35.7
click at [510, 340] on div "Stock ID: 162298 VIN: [US_VEHICLE_IDENTIFICATION_NUMBER] ENG: A05CTC24641 Year:…" at bounding box center [738, 390] width 638 height 122
copy span "R5444"
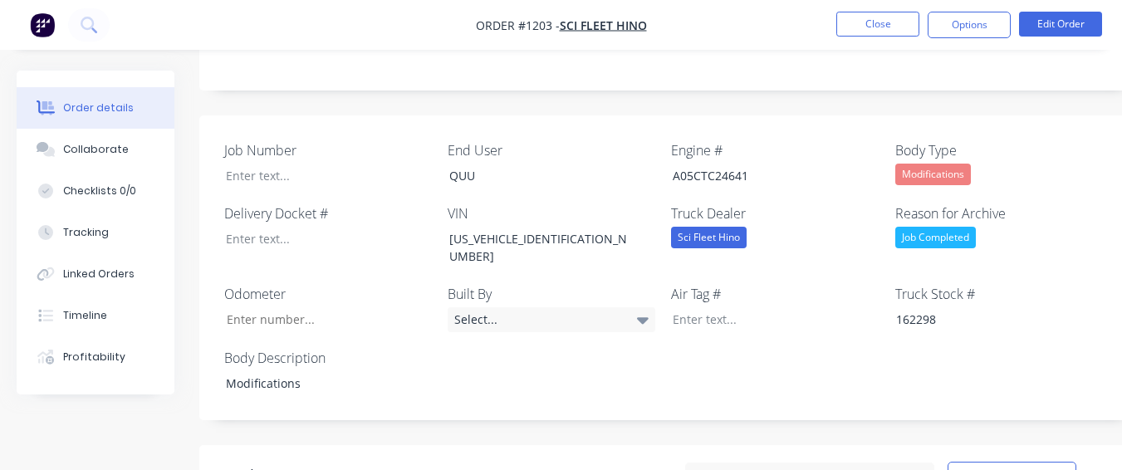
scroll to position [498, 0]
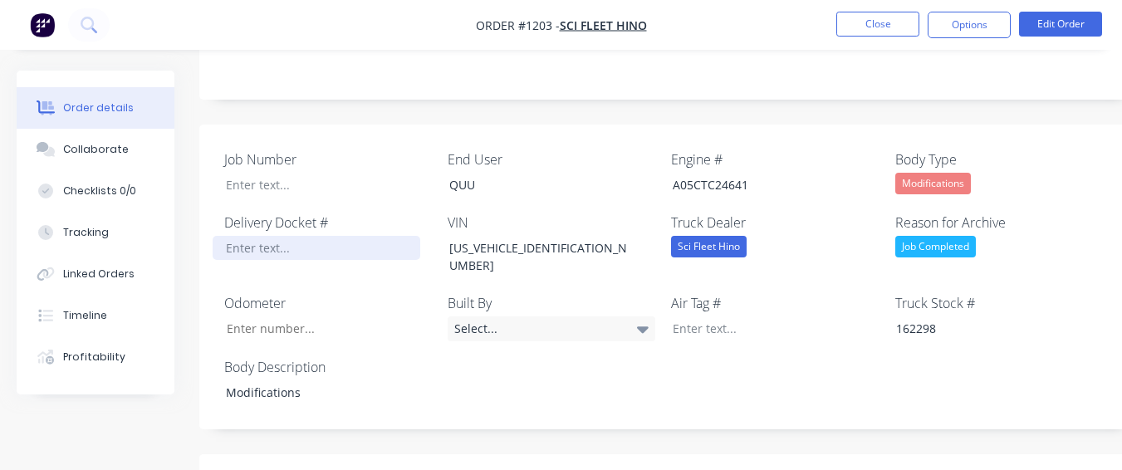
click at [235, 236] on div at bounding box center [317, 248] width 208 height 24
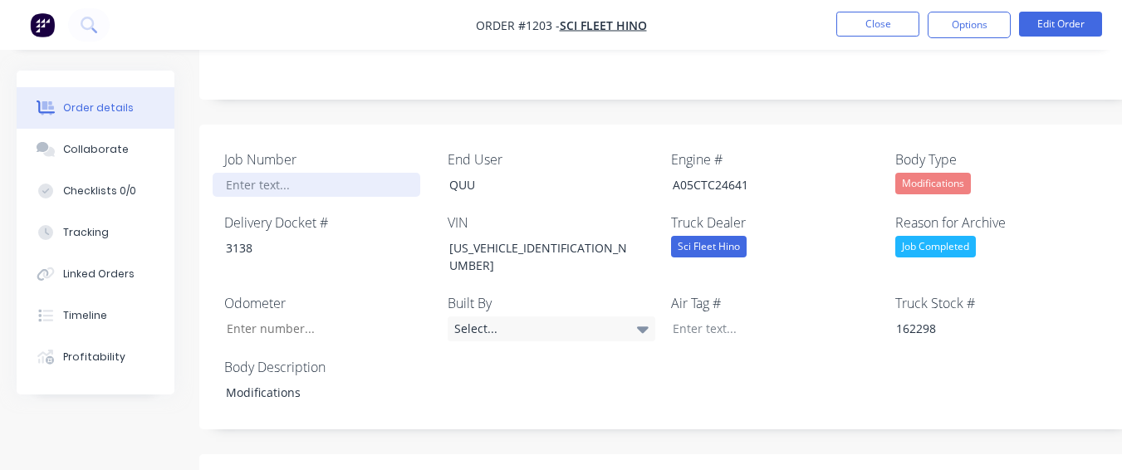
click at [291, 173] on div at bounding box center [317, 185] width 208 height 24
paste div
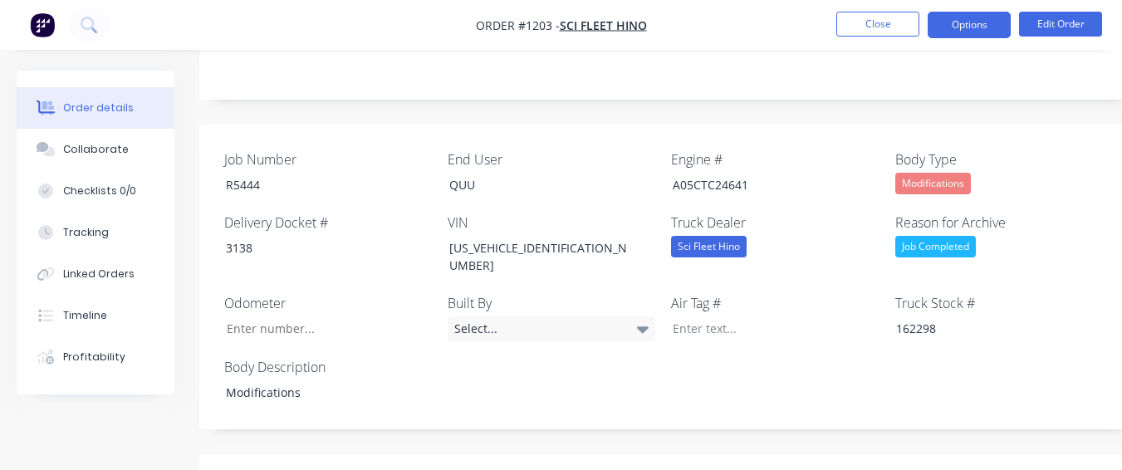
drag, startPoint x: 971, startPoint y: 28, endPoint x: 959, endPoint y: 42, distance: 17.7
click at [970, 29] on button "Options" at bounding box center [969, 25] width 83 height 27
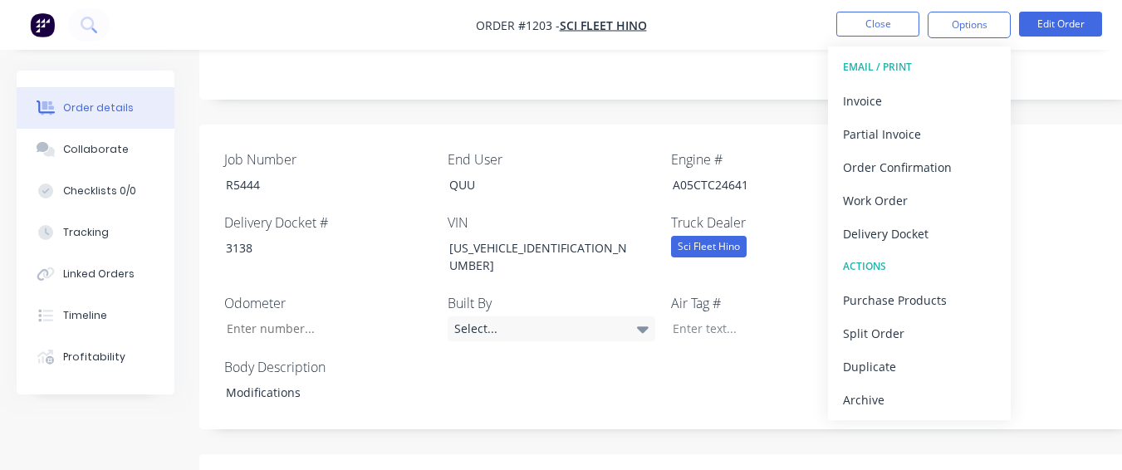
drag, startPoint x: 880, startPoint y: 398, endPoint x: 914, endPoint y: 270, distance: 132.3
click at [880, 396] on div "Archive" at bounding box center [919, 400] width 153 height 24
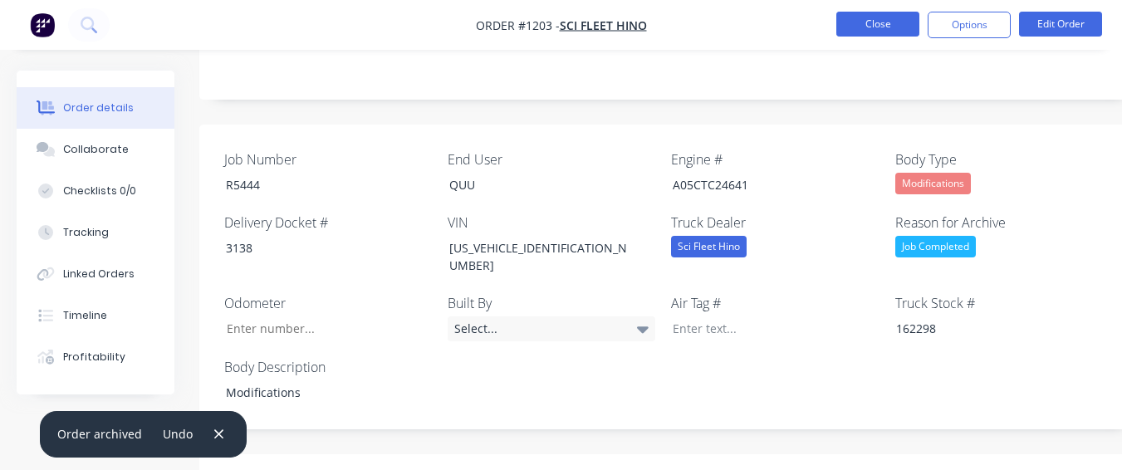
click at [894, 27] on button "Close" at bounding box center [877, 24] width 83 height 25
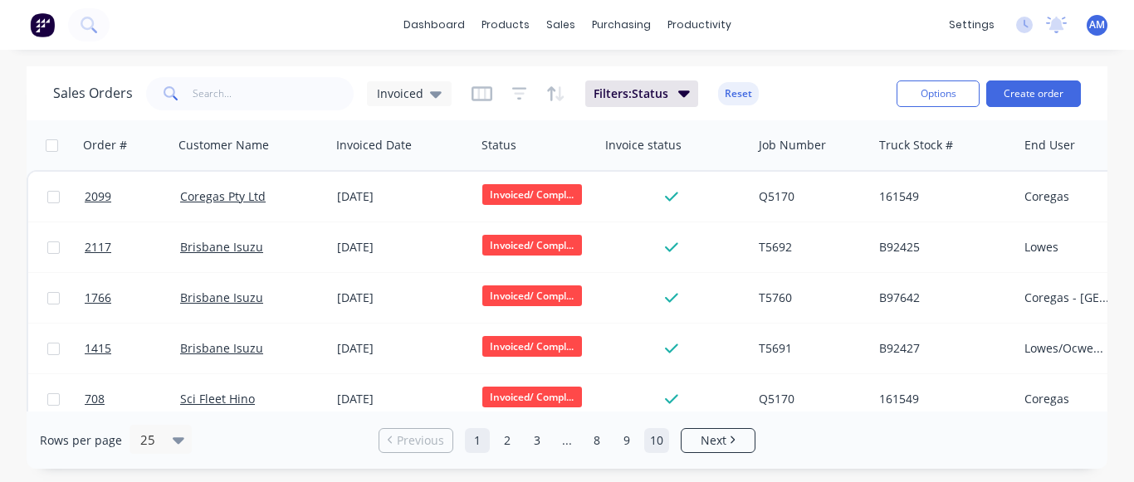
click at [659, 440] on link "10" at bounding box center [656, 440] width 25 height 25
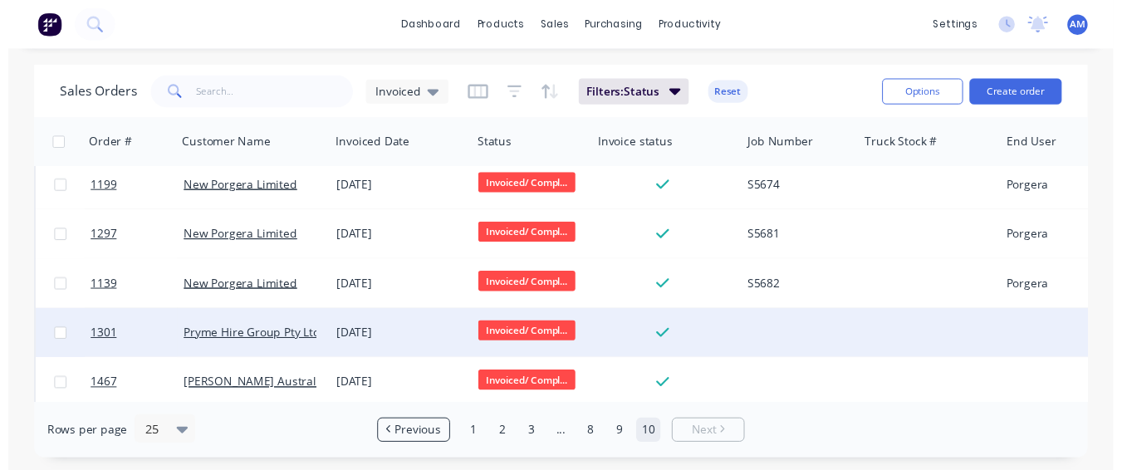
scroll to position [1033, 0]
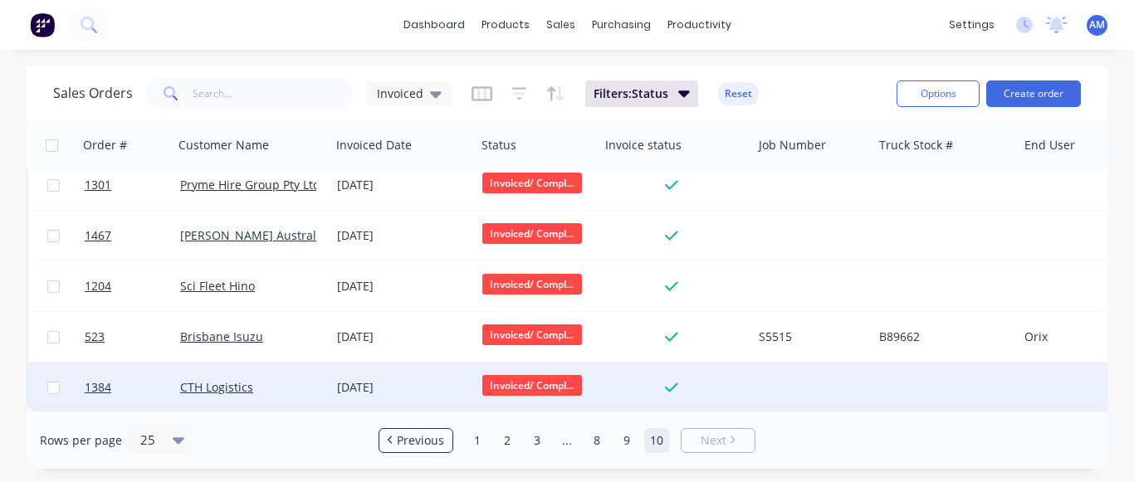
click at [370, 383] on div "[DATE]" at bounding box center [403, 388] width 132 height 17
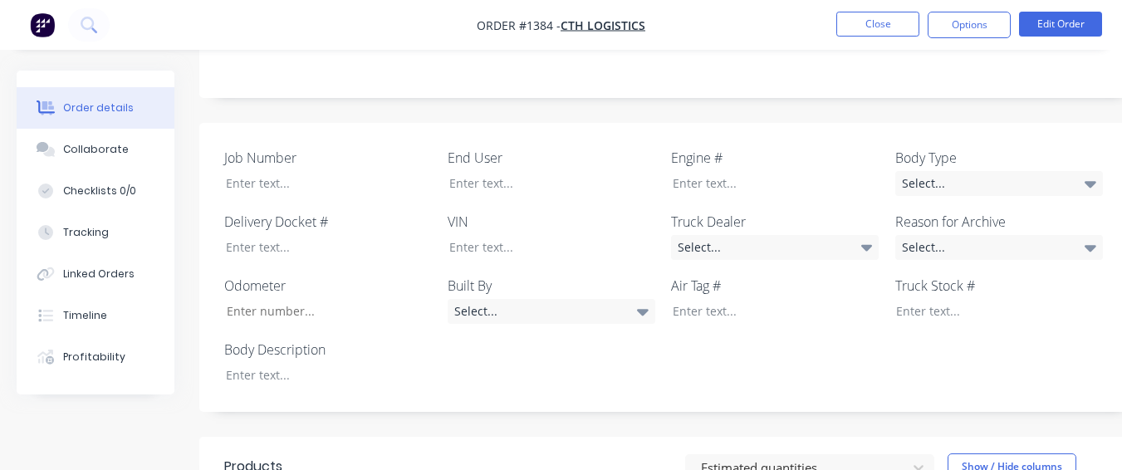
scroll to position [415, 0]
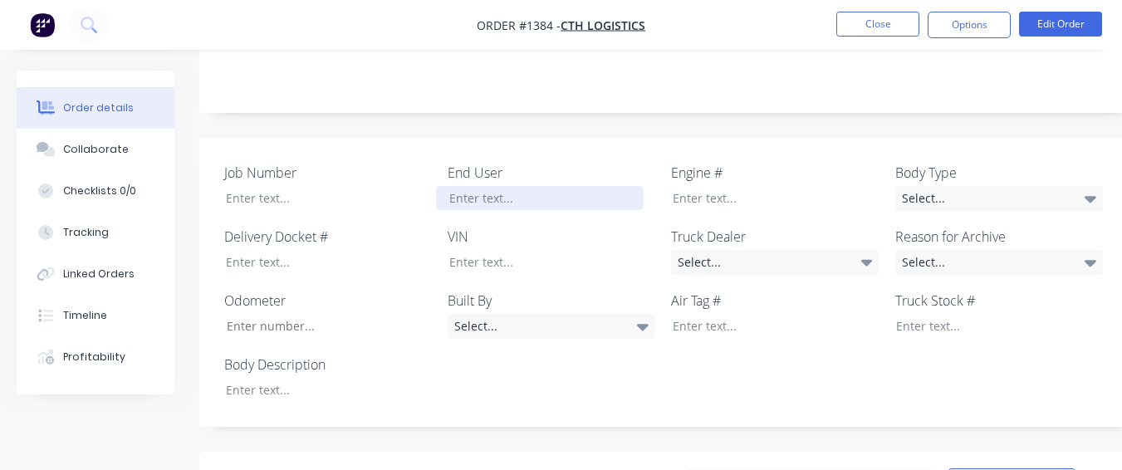
click at [463, 186] on div at bounding box center [540, 198] width 208 height 24
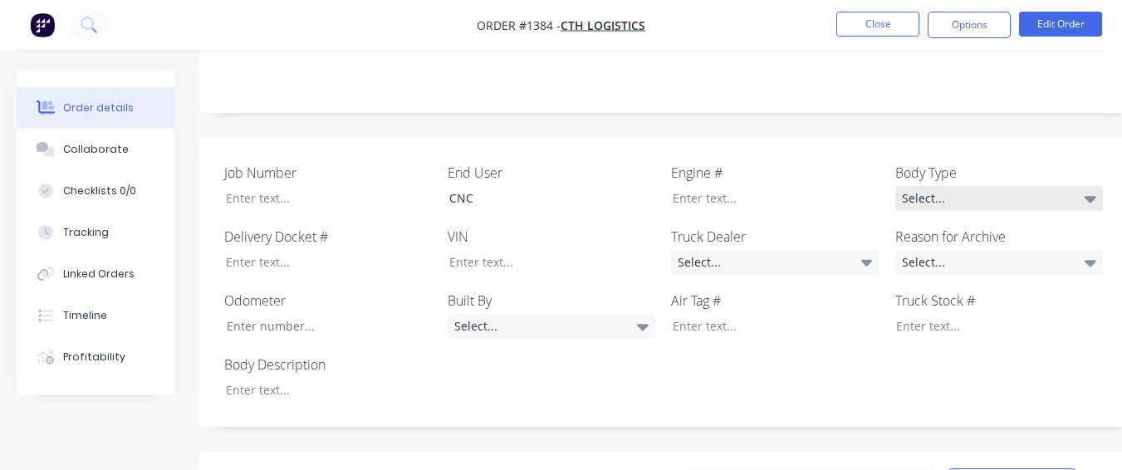
click at [943, 186] on div "Select..." at bounding box center [999, 198] width 208 height 25
click at [983, 72] on div "Notes" at bounding box center [668, 56] width 939 height 111
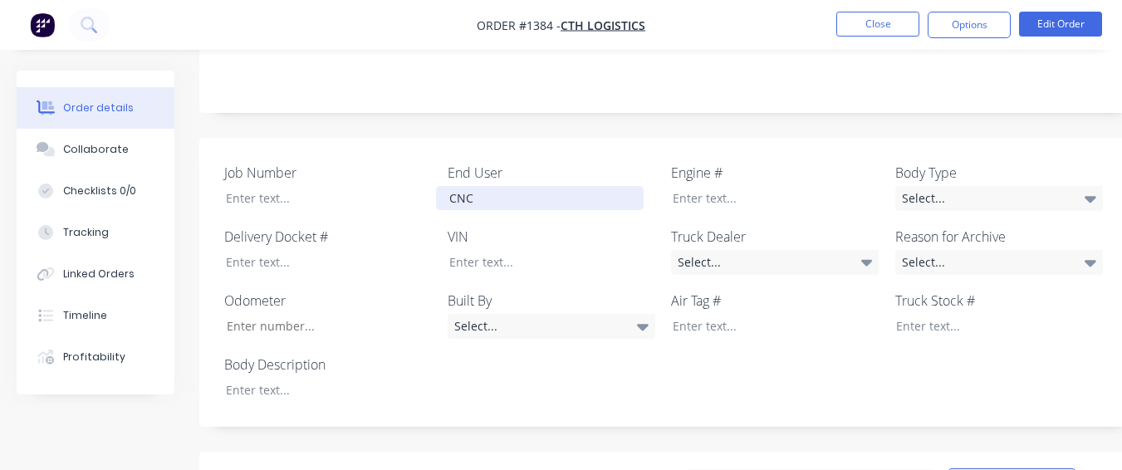
click at [556, 186] on div "CNC" at bounding box center [540, 198] width 208 height 24
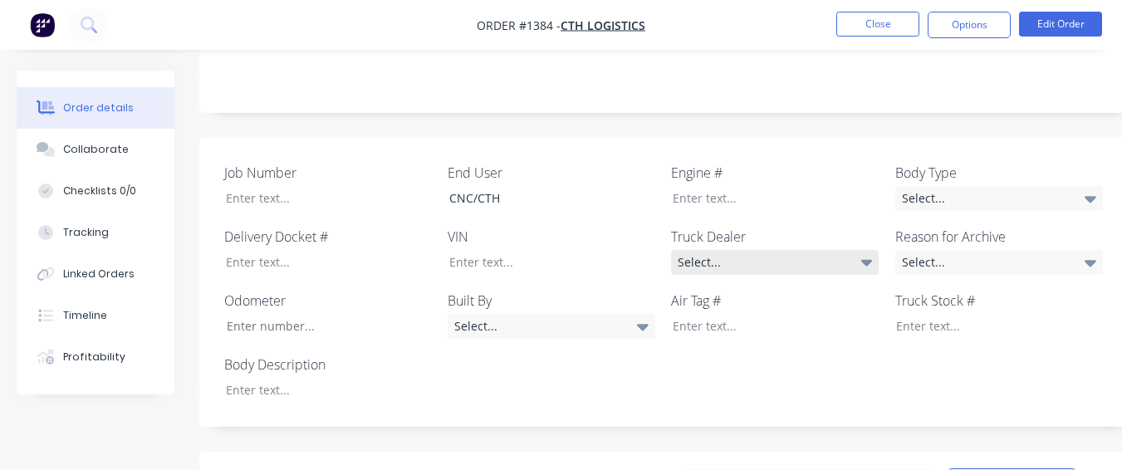
click at [737, 250] on div "Select..." at bounding box center [775, 262] width 208 height 25
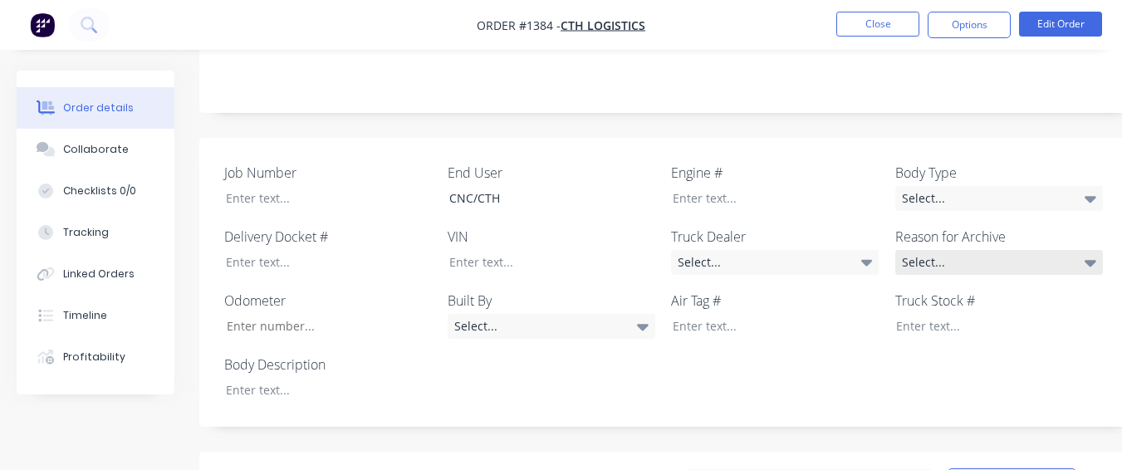
click at [957, 250] on div "Select..." at bounding box center [999, 262] width 208 height 25
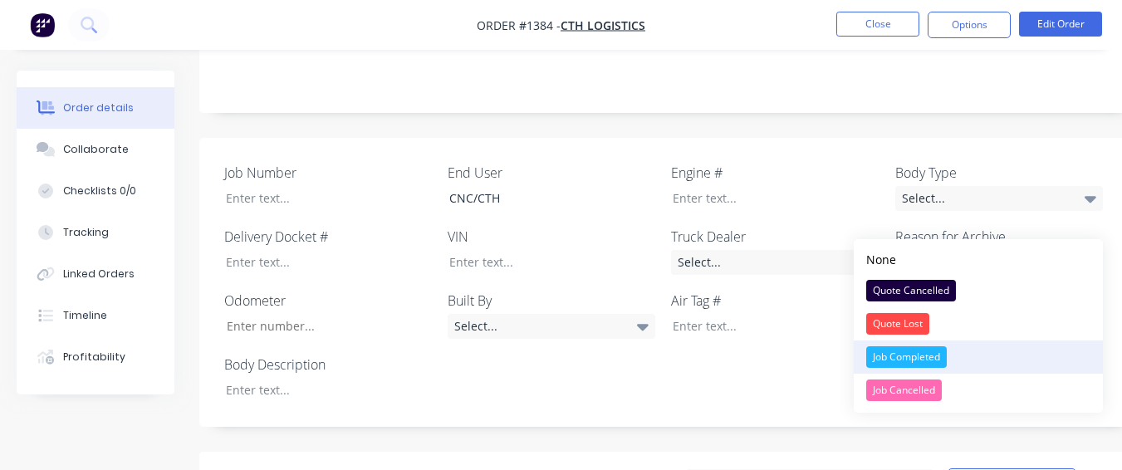
click at [965, 350] on button "Job Completed" at bounding box center [978, 356] width 249 height 33
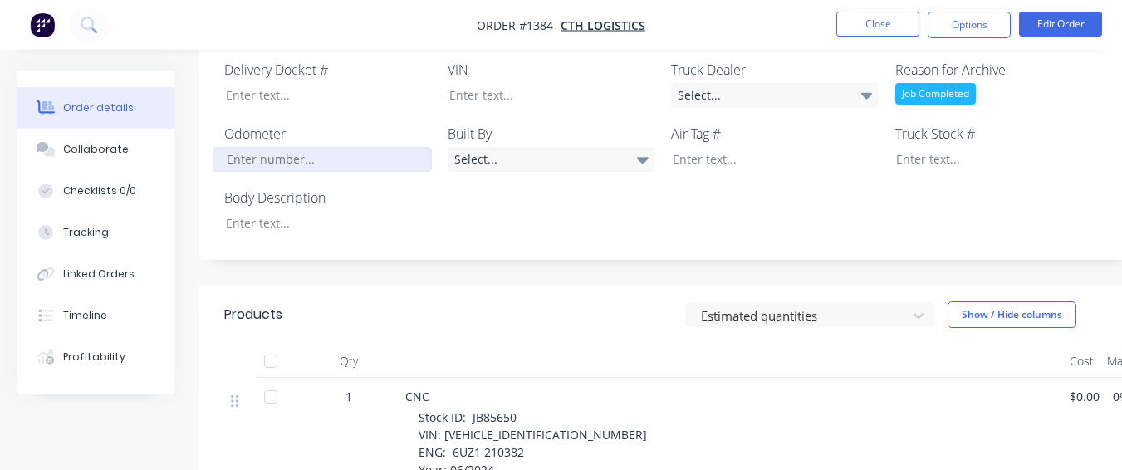
scroll to position [581, 0]
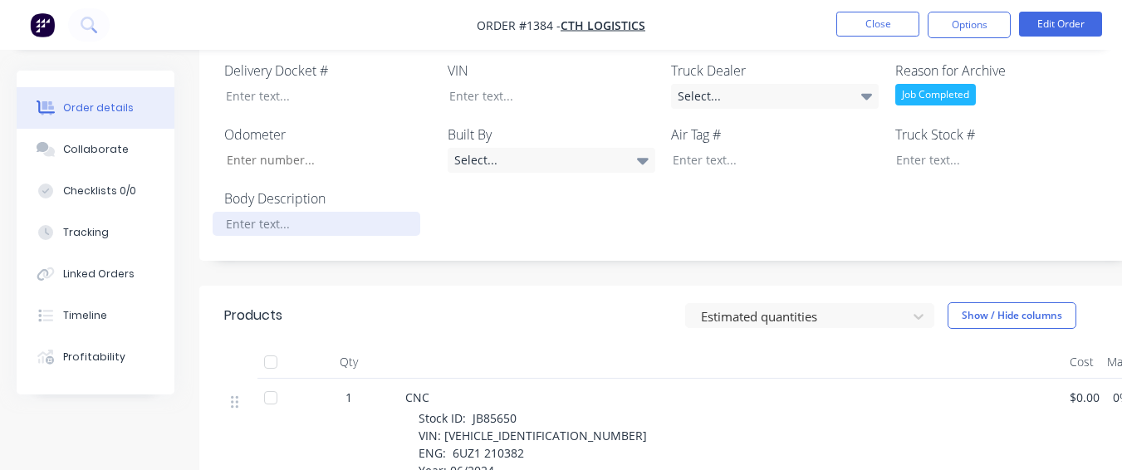
click at [307, 212] on div at bounding box center [317, 224] width 208 height 24
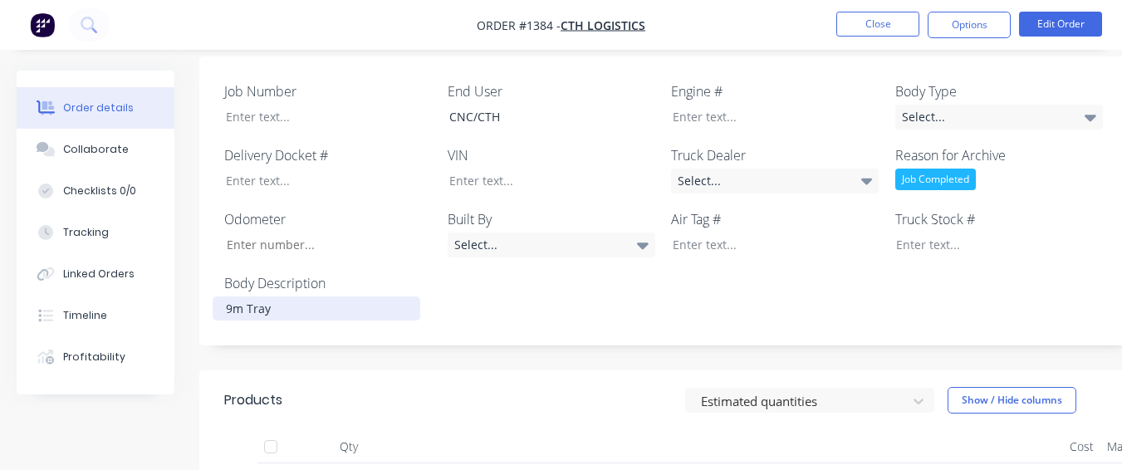
scroll to position [415, 0]
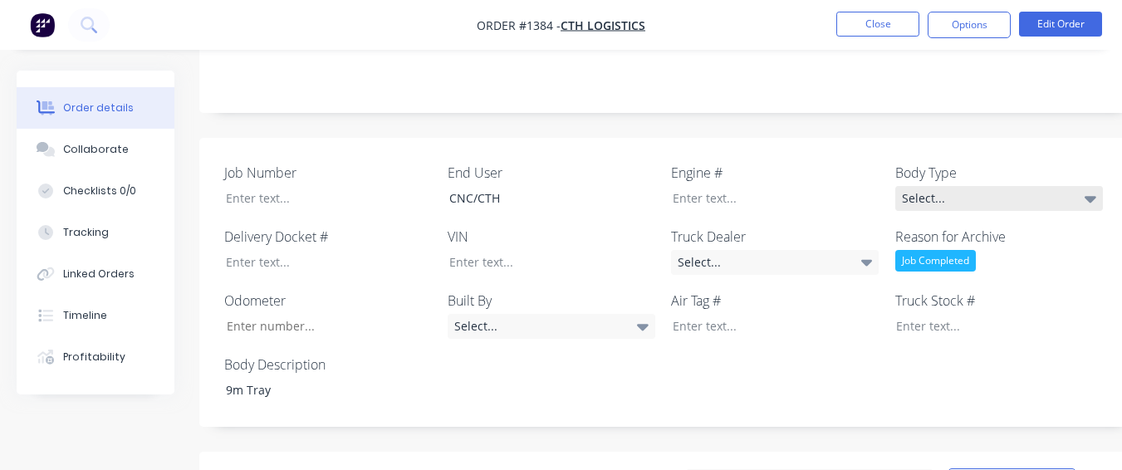
click at [1024, 186] on div "Select..." at bounding box center [999, 198] width 208 height 25
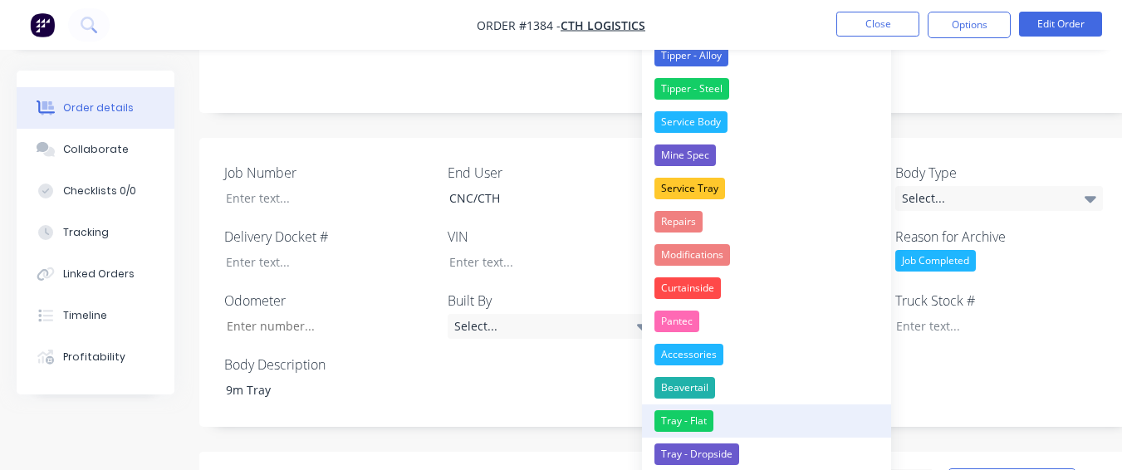
click at [755, 421] on button "Tray - Flat" at bounding box center [766, 420] width 249 height 33
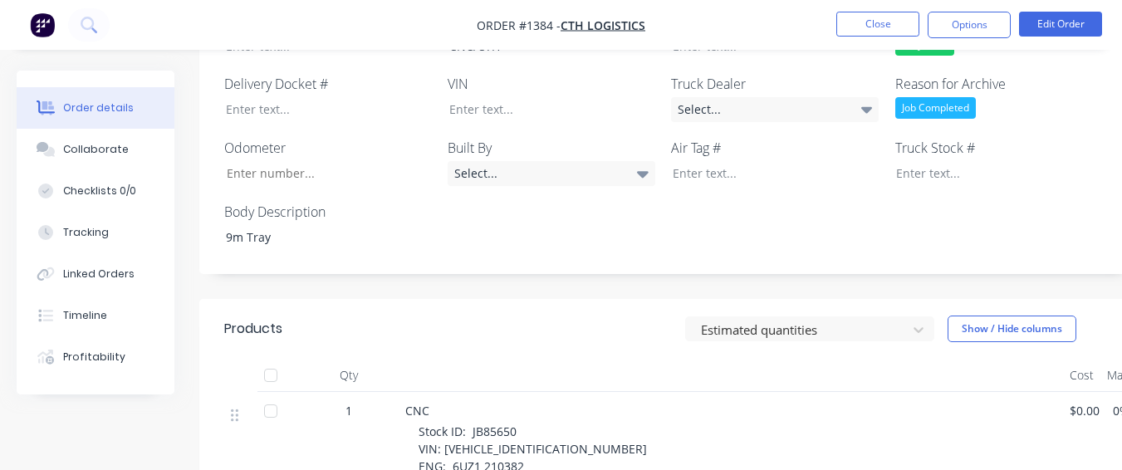
scroll to position [581, 0]
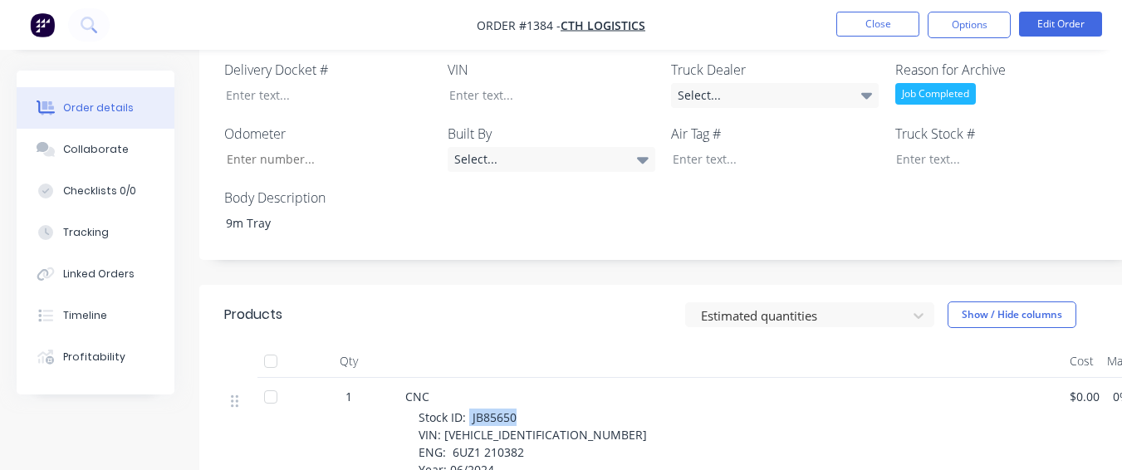
drag, startPoint x: 468, startPoint y: 381, endPoint x: 522, endPoint y: 371, distance: 54.9
click at [522, 409] on div "Stock ID: JB85650 VIN: [VEHICLE_IDENTIFICATION_NUMBER] ENG: 6UZ1 210382 Year: 0…" at bounding box center [738, 470] width 638 height 122
drag, startPoint x: 522, startPoint y: 371, endPoint x: 527, endPoint y: 361, distance: 11.5
drag, startPoint x: 527, startPoint y: 361, endPoint x: 517, endPoint y: 316, distance: 46.9
click at [517, 345] on div at bounding box center [731, 361] width 664 height 33
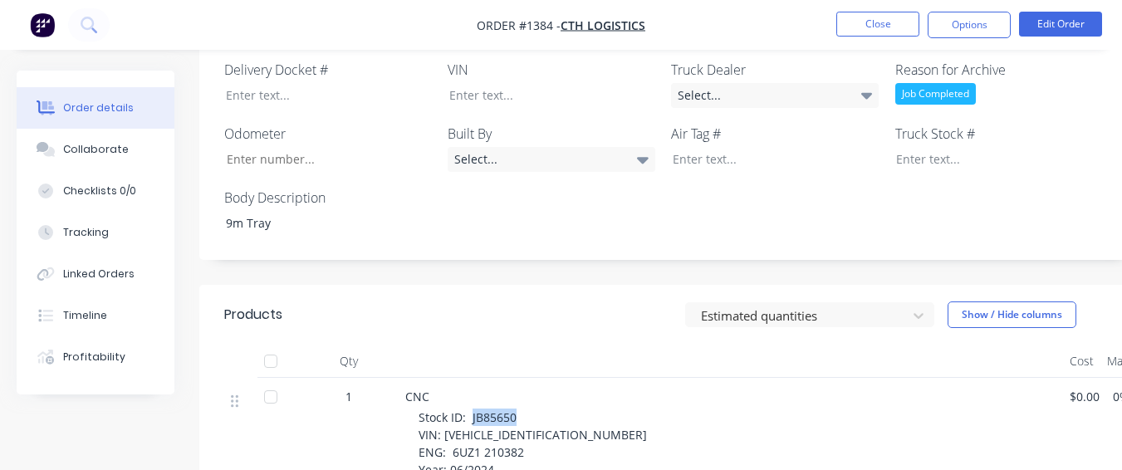
drag, startPoint x: 472, startPoint y: 375, endPoint x: 518, endPoint y: 376, distance: 46.5
click at [518, 409] on div "Stock ID: JB85650 VIN: [VEHICLE_IDENTIFICATION_NUMBER] ENG: 6UZ1 210382 Year: 0…" at bounding box center [738, 470] width 638 height 122
copy span "JB85650"
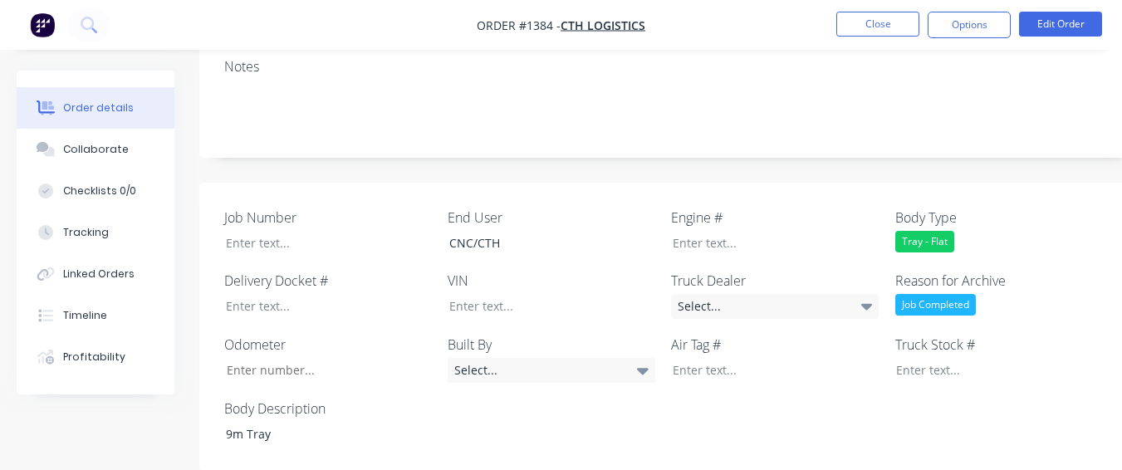
scroll to position [332, 0]
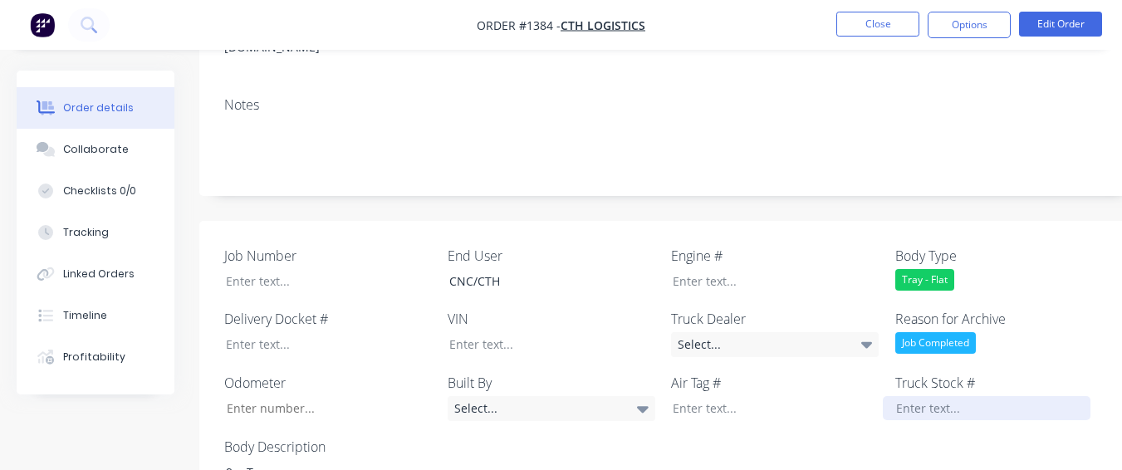
click at [891, 396] on div at bounding box center [987, 408] width 208 height 24
paste div
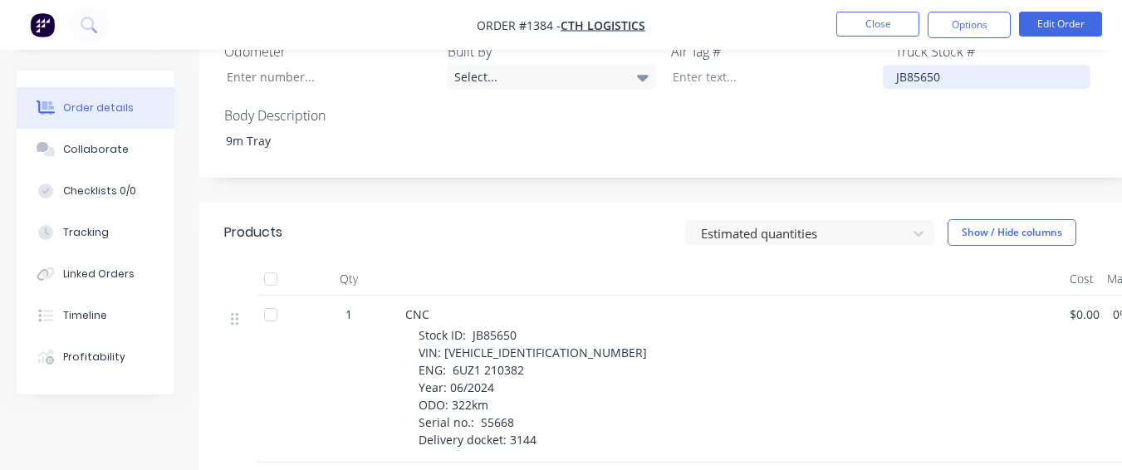
scroll to position [664, 0]
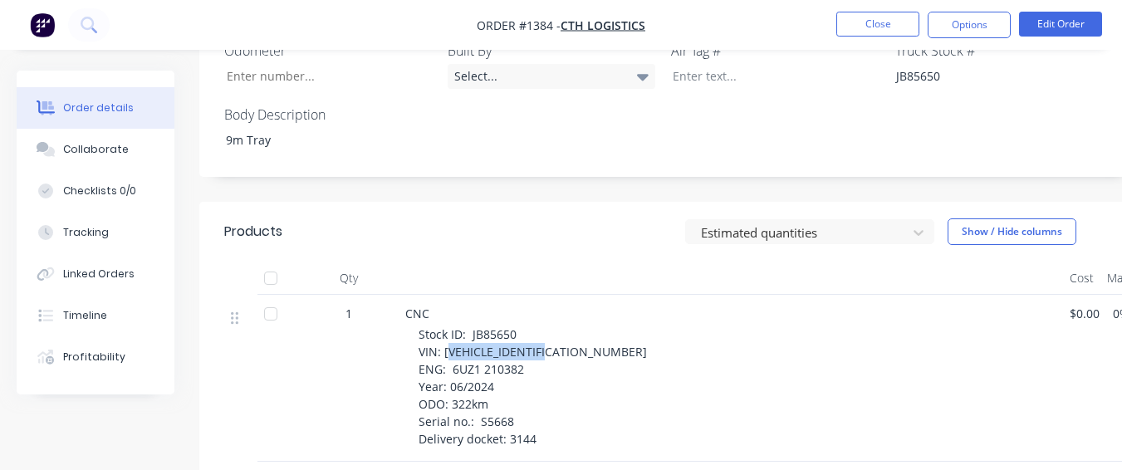
drag, startPoint x: 463, startPoint y: 314, endPoint x: 559, endPoint y: 316, distance: 96.4
click at [559, 326] on div "Stock ID: JB85650 VIN: [VEHICLE_IDENTIFICATION_NUMBER] ENG: 6UZ1 210382 Year: 0…" at bounding box center [738, 387] width 638 height 122
click at [566, 326] on div "Stock ID: JB85650 VIN: [VEHICLE_IDENTIFICATION_NUMBER] ENG: 6UZ1 210382 Year: 0…" at bounding box center [738, 387] width 638 height 122
click at [565, 326] on div "Stock ID: JB85650 VIN: [VEHICLE_IDENTIFICATION_NUMBER] ENG: 6UZ1 210382 Year: 0…" at bounding box center [738, 387] width 638 height 122
drag, startPoint x: 567, startPoint y: 309, endPoint x: 501, endPoint y: 282, distance: 71.6
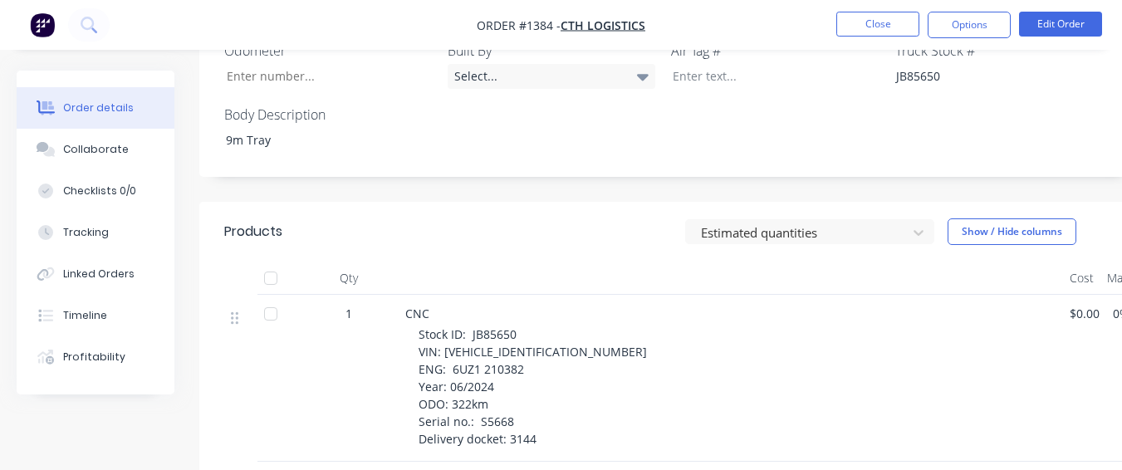
click at [503, 305] on div "CNC" at bounding box center [730, 313] width 651 height 17
drag, startPoint x: 441, startPoint y: 316, endPoint x: 568, endPoint y: 313, distance: 127.1
click at [568, 326] on div "Stock ID: JB85650 VIN: [VEHICLE_IDENTIFICATION_NUMBER] ENG: 6UZ1 210382 Year: 0…" at bounding box center [738, 387] width 638 height 122
copy span "[VEHICLE_IDENTIFICATION_NUMBER]"
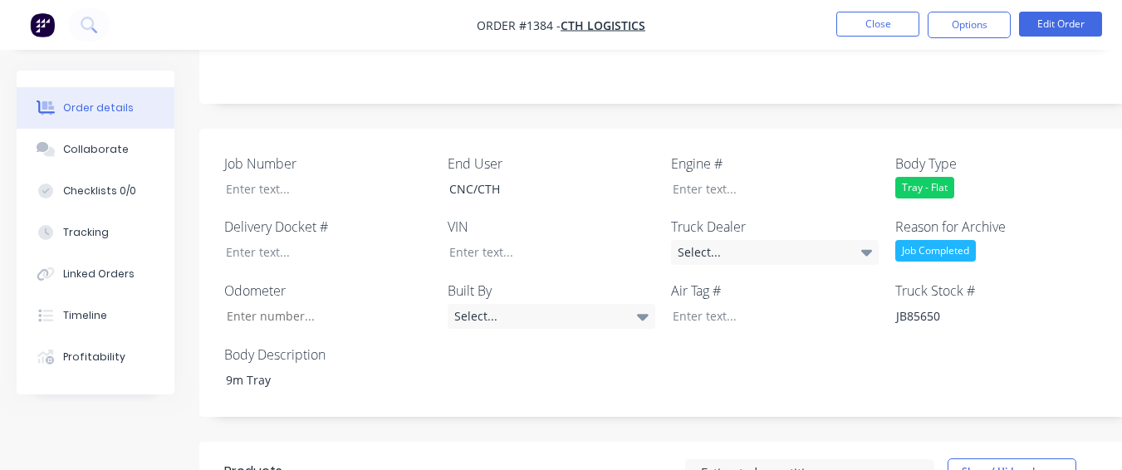
scroll to position [415, 0]
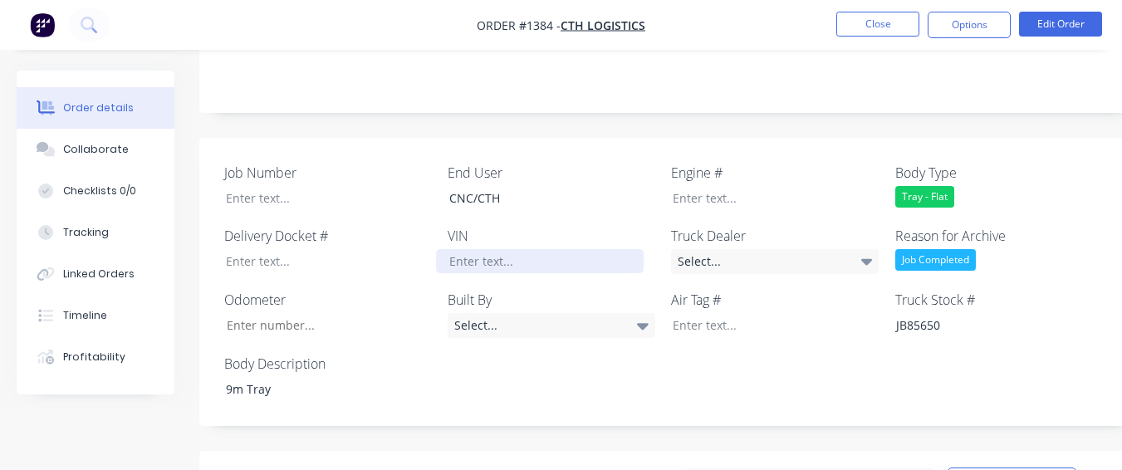
click at [558, 249] on div at bounding box center [540, 261] width 208 height 24
paste div
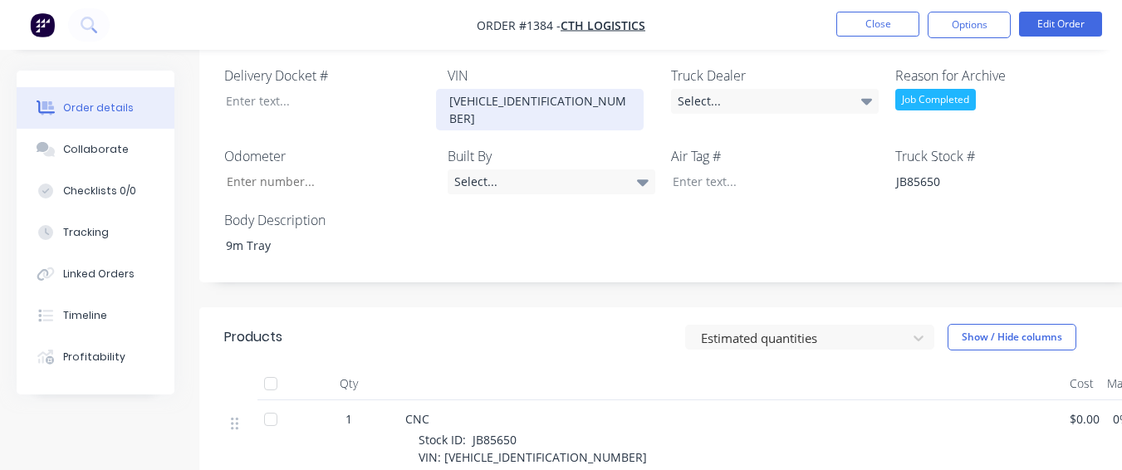
scroll to position [664, 0]
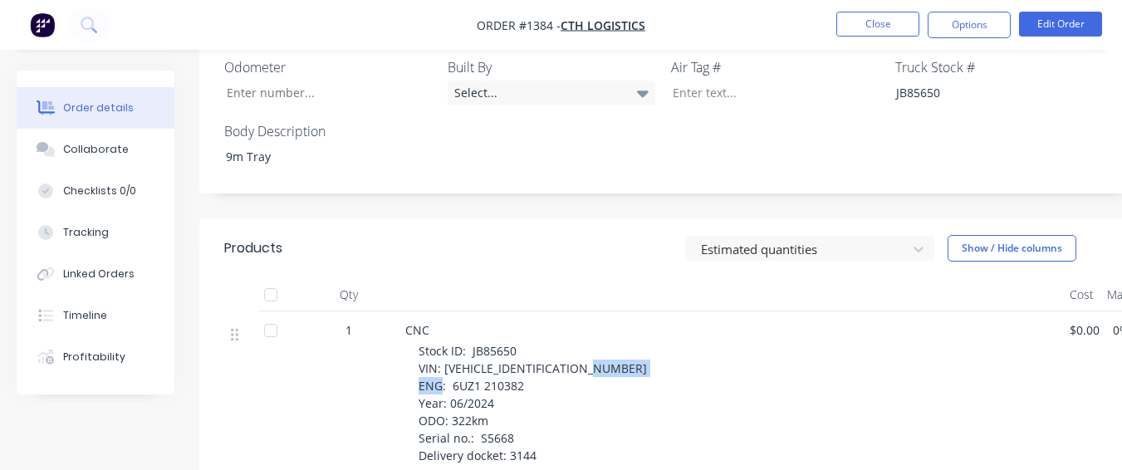
drag, startPoint x: 451, startPoint y: 327, endPoint x: 524, endPoint y: 329, distance: 73.1
click at [524, 342] on div "Stock ID: JB85650 VIN: [VEHICLE_IDENTIFICATION_NUMBER] ENG: 6UZ1 210382 Year: 0…" at bounding box center [738, 403] width 638 height 122
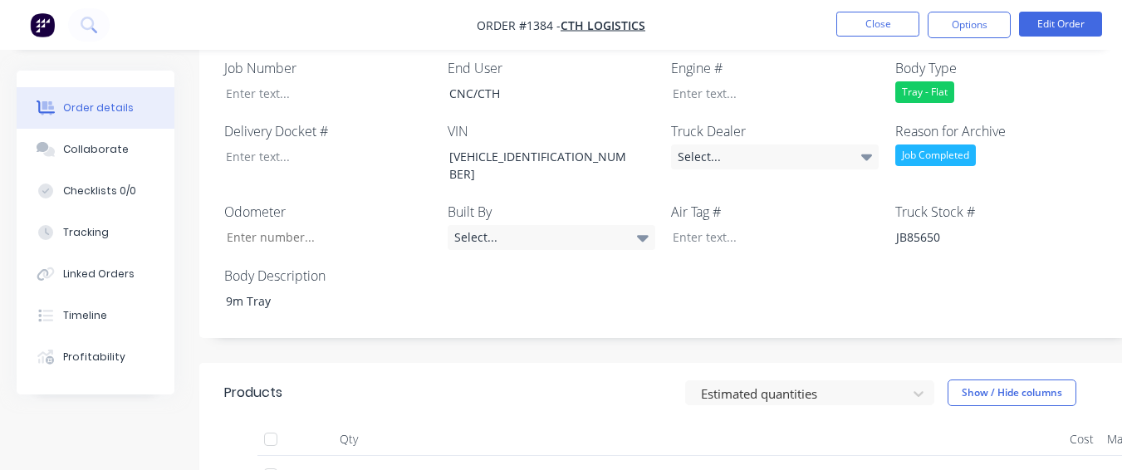
scroll to position [415, 0]
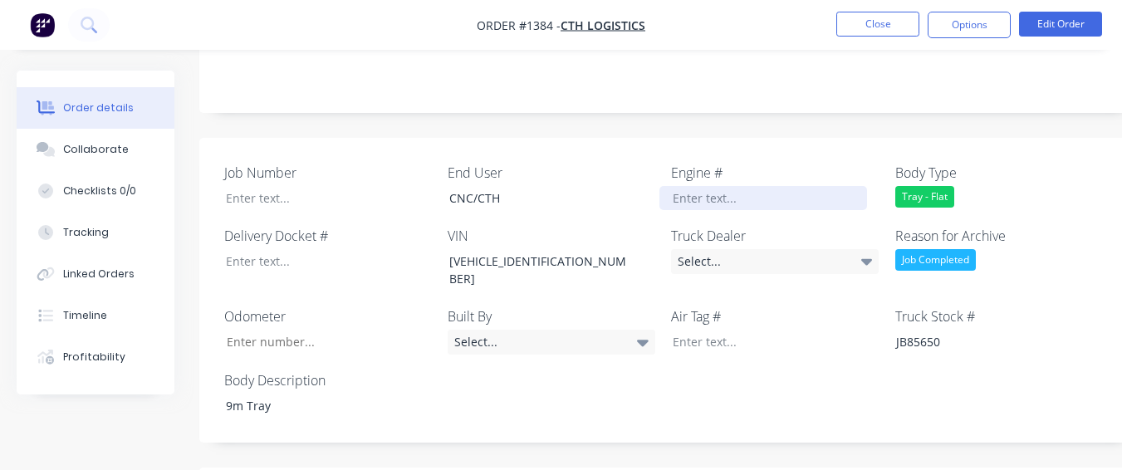
click at [747, 186] on div at bounding box center [763, 198] width 208 height 24
paste div
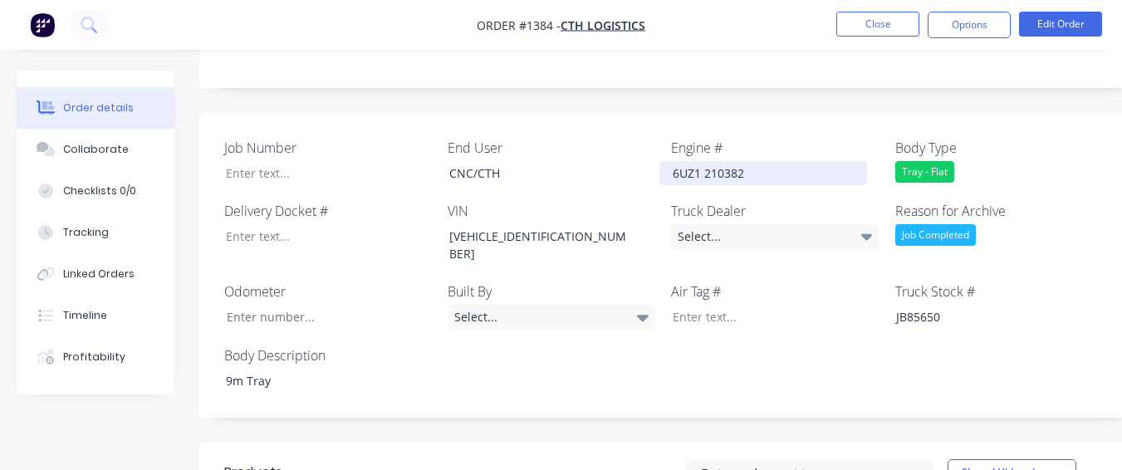
scroll to position [664, 0]
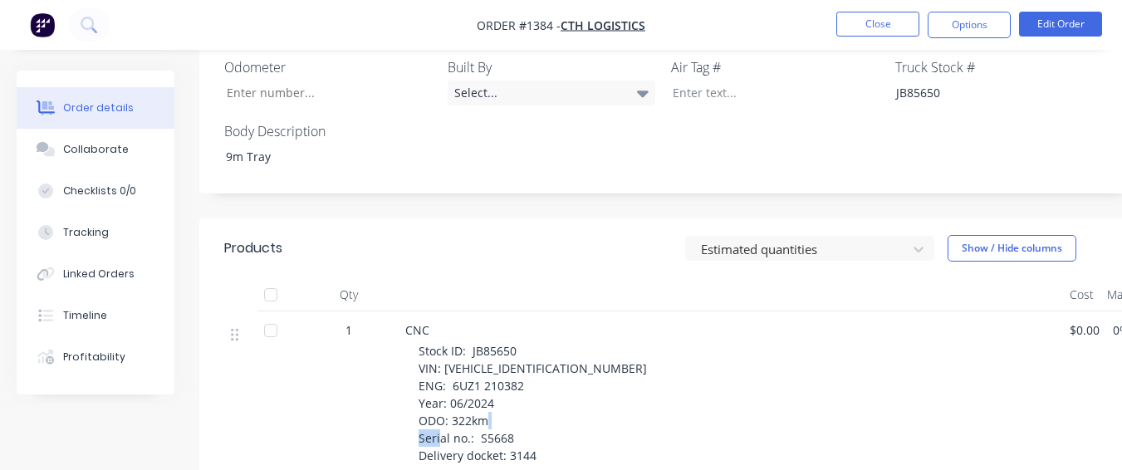
drag, startPoint x: 478, startPoint y: 382, endPoint x: 520, endPoint y: 382, distance: 41.5
click at [520, 382] on div "Stock ID: JB85650 VIN: [VEHICLE_IDENTIFICATION_NUMBER] ENG: 6UZ1 210382 Year: 0…" at bounding box center [738, 403] width 638 height 122
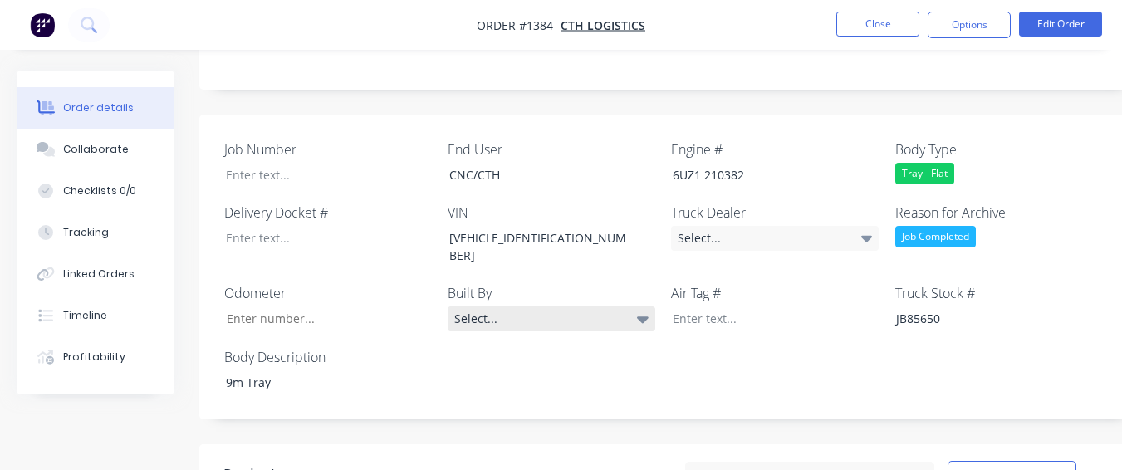
scroll to position [415, 0]
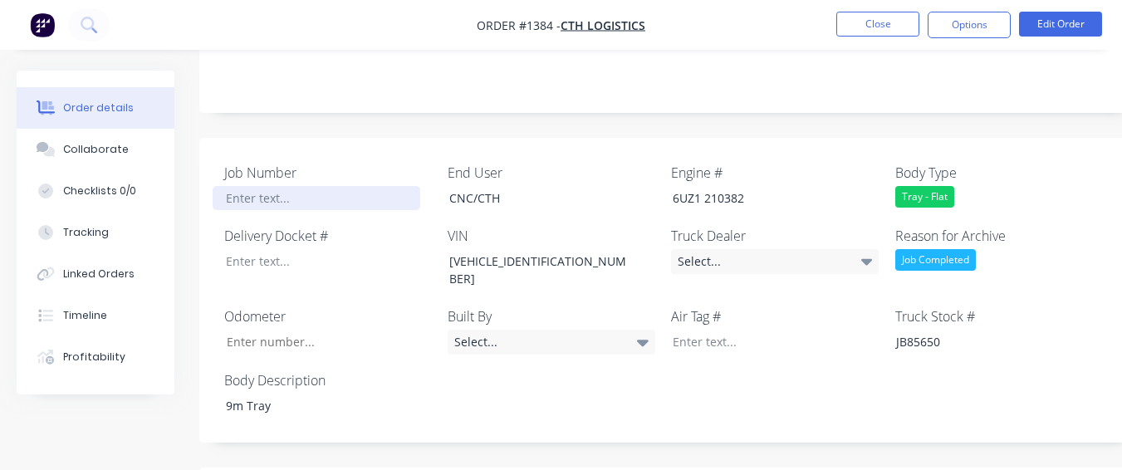
click at [320, 186] on div at bounding box center [317, 198] width 208 height 24
paste div
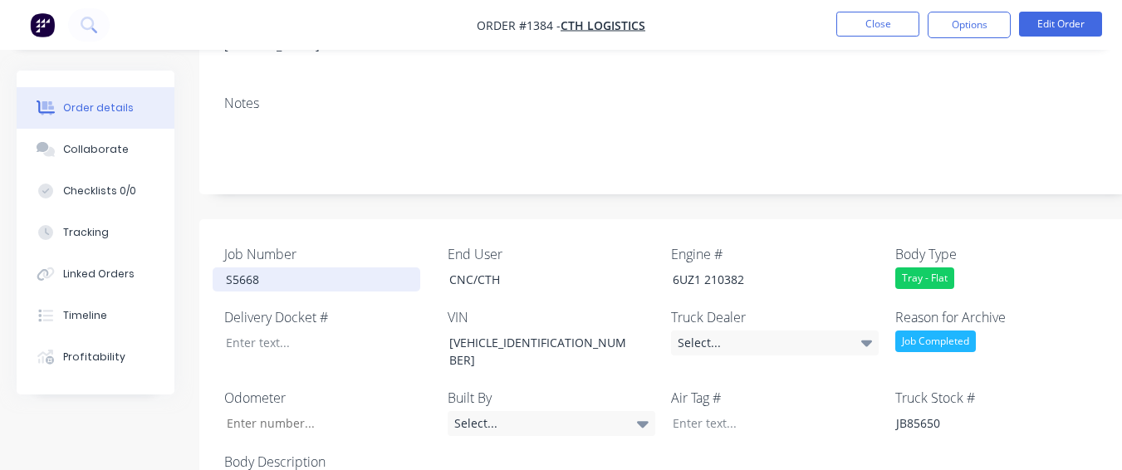
scroll to position [332, 0]
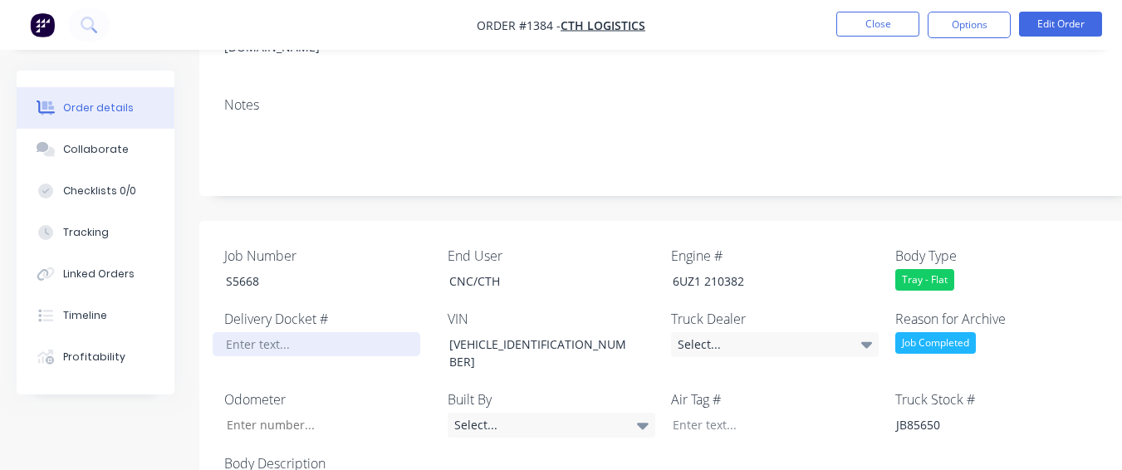
click at [321, 332] on div at bounding box center [317, 344] width 208 height 24
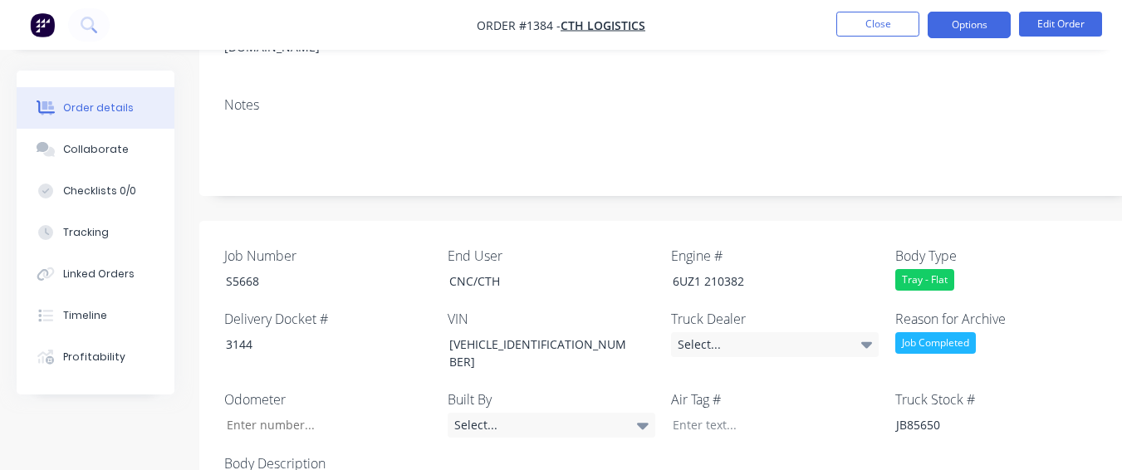
click at [972, 12] on nav "Order #1384 - CTH Logistics Close Options Edit Order" at bounding box center [561, 25] width 1122 height 50
drag, startPoint x: 968, startPoint y: 15, endPoint x: 941, endPoint y: 45, distance: 40.6
click at [967, 16] on button "Options" at bounding box center [969, 25] width 83 height 27
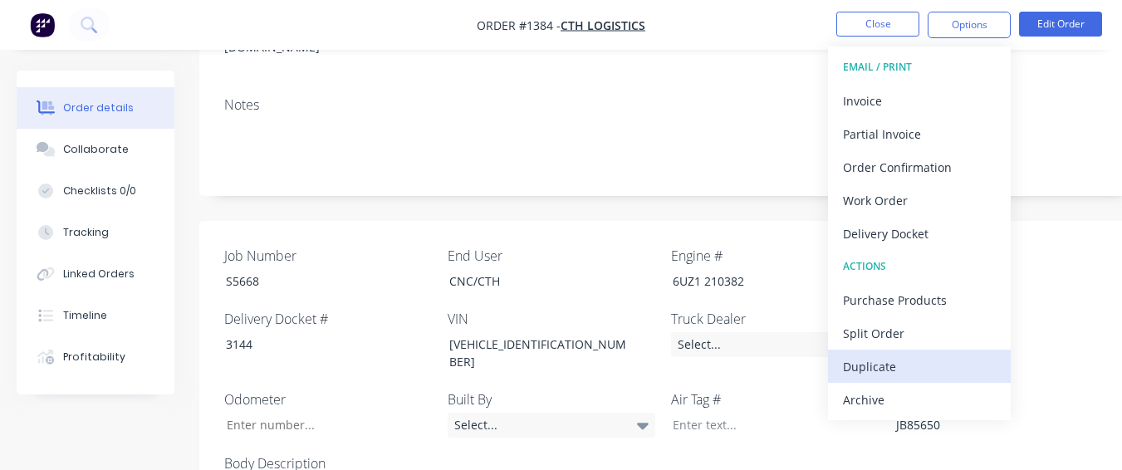
click at [859, 378] on div "Duplicate" at bounding box center [919, 367] width 153 height 24
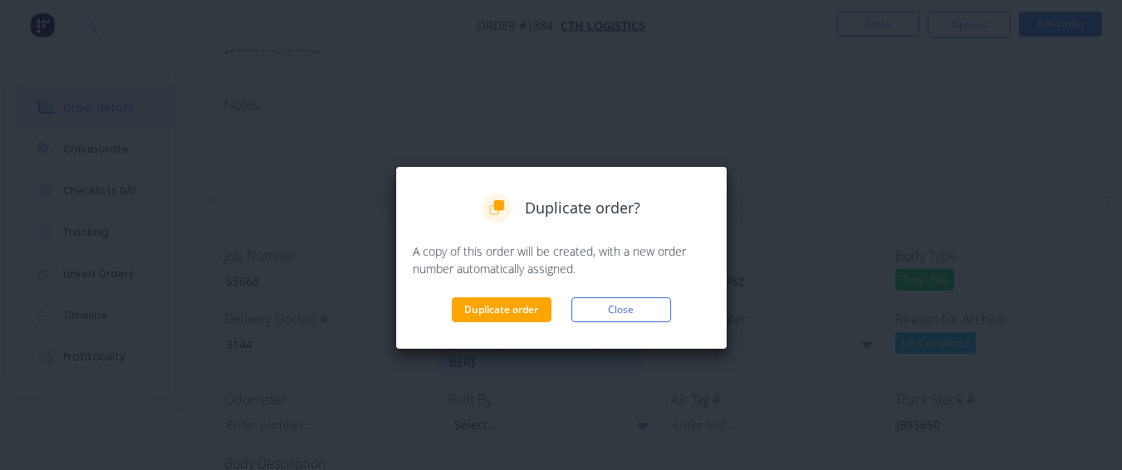
drag, startPoint x: 604, startPoint y: 304, endPoint x: 612, endPoint y: 297, distance: 10.6
click at [601, 304] on button "Close" at bounding box center [621, 309] width 100 height 25
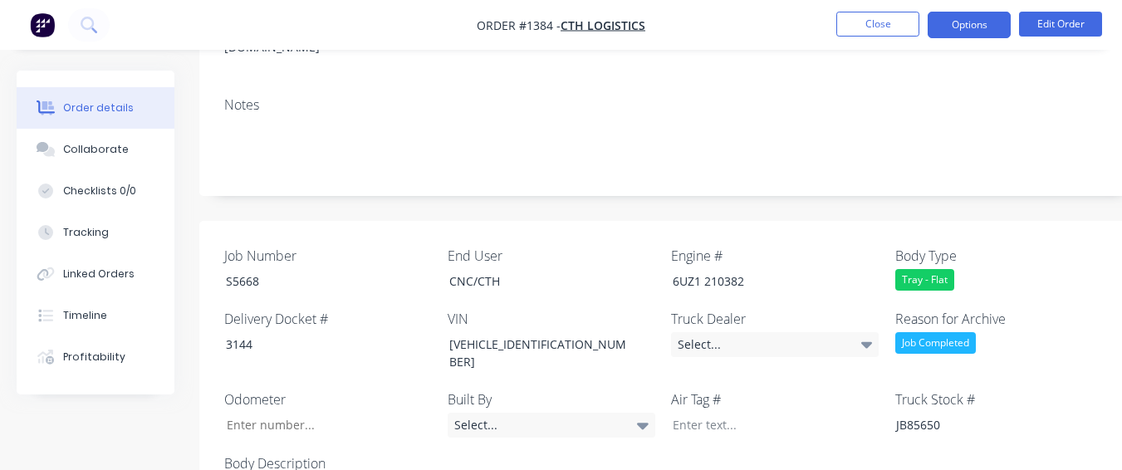
click at [956, 26] on button "Options" at bounding box center [969, 25] width 83 height 27
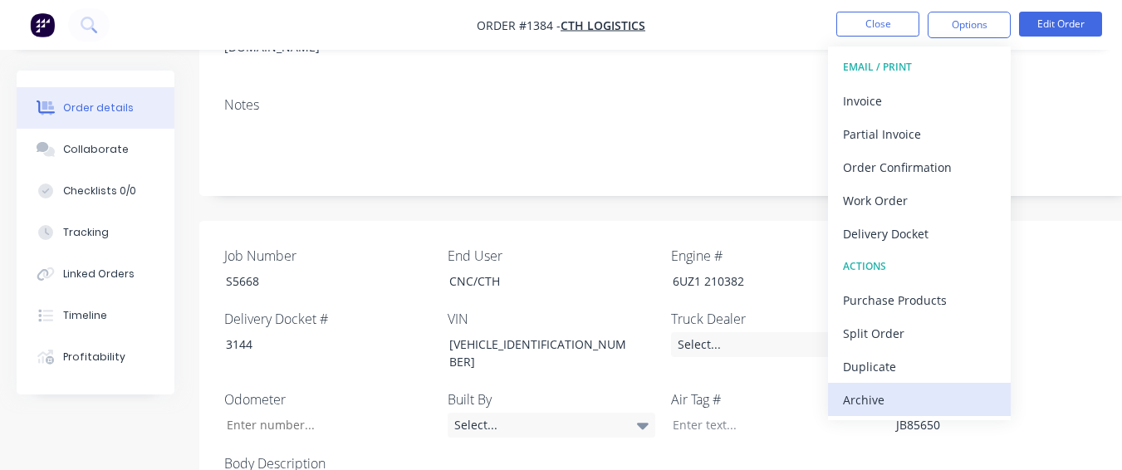
drag, startPoint x: 887, startPoint y: 397, endPoint x: 894, endPoint y: 224, distance: 172.9
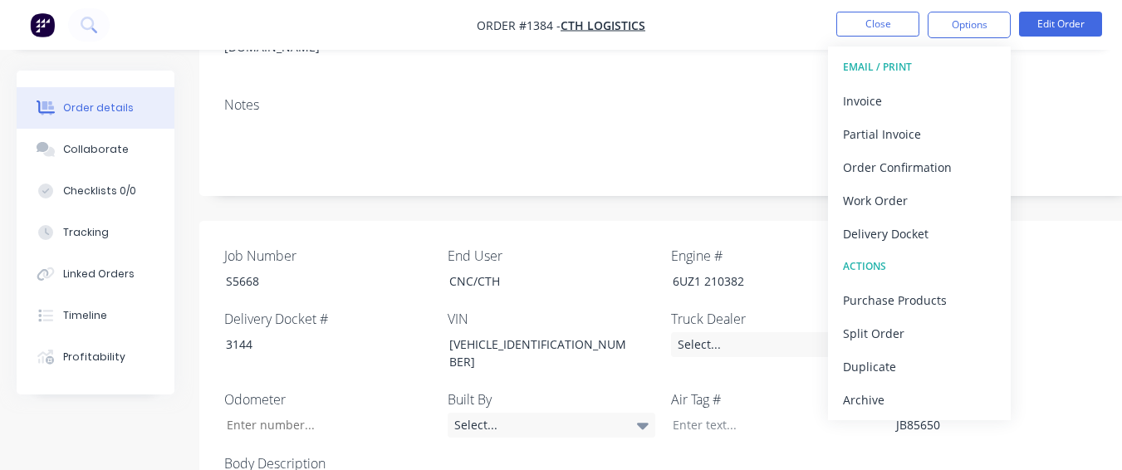
click at [887, 395] on div "Archive" at bounding box center [919, 400] width 153 height 24
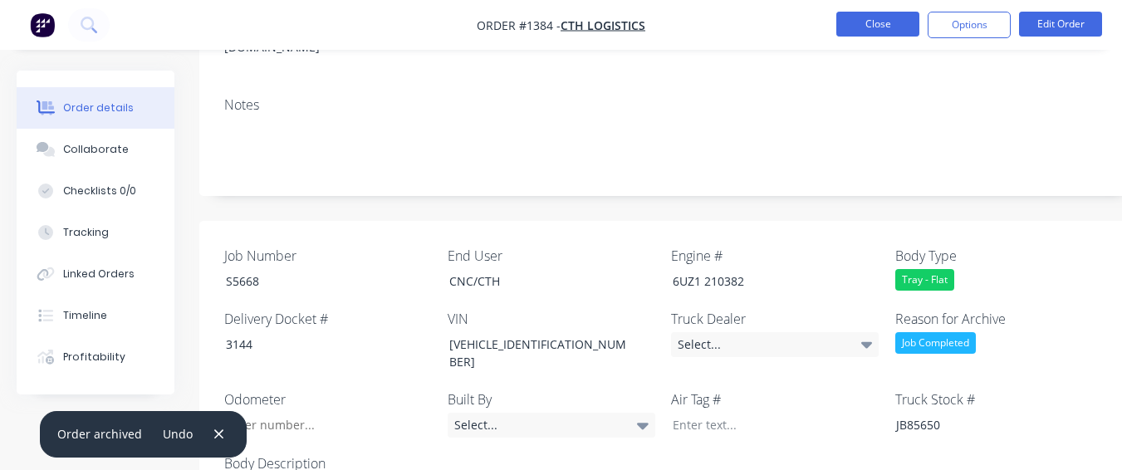
click at [890, 14] on button "Close" at bounding box center [877, 24] width 83 height 25
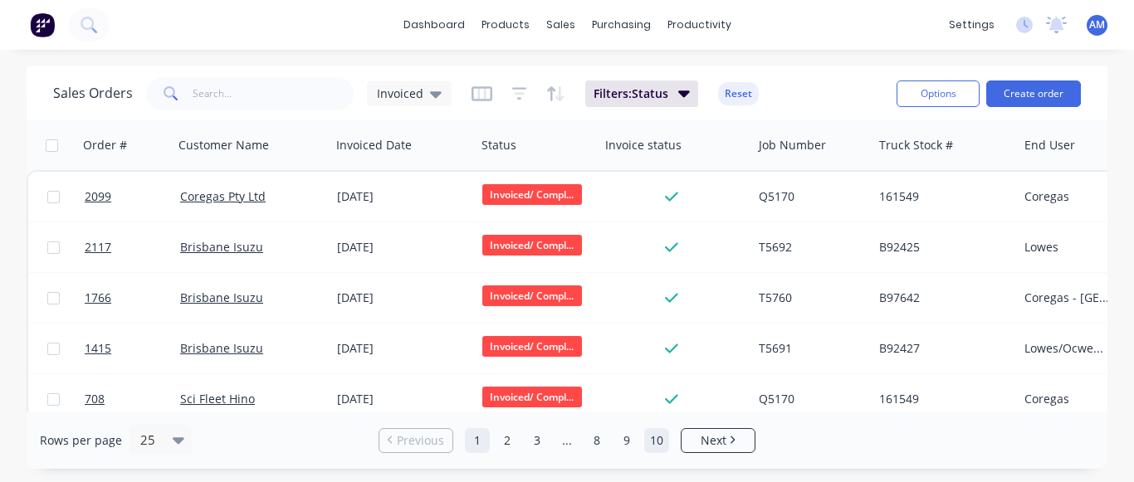
click at [651, 430] on link "10" at bounding box center [656, 440] width 25 height 25
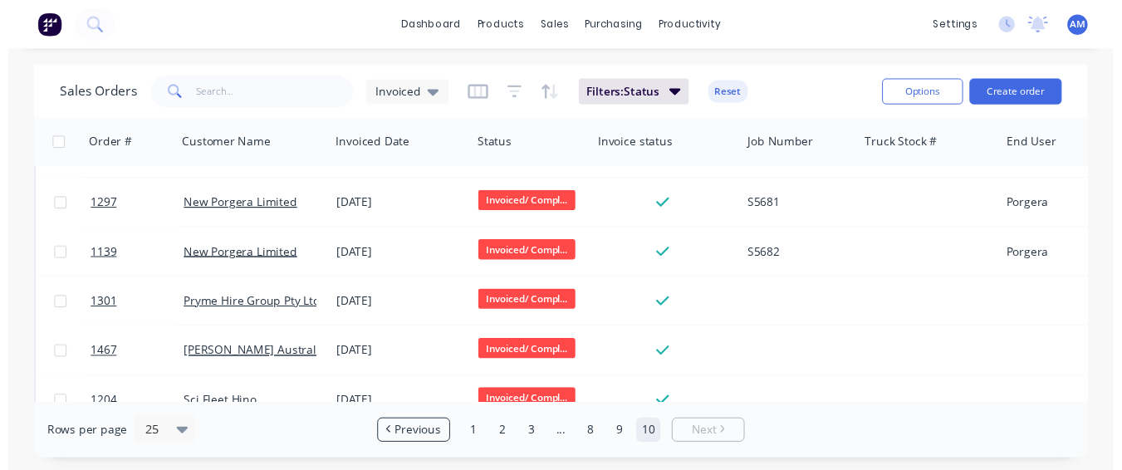
scroll to position [982, 0]
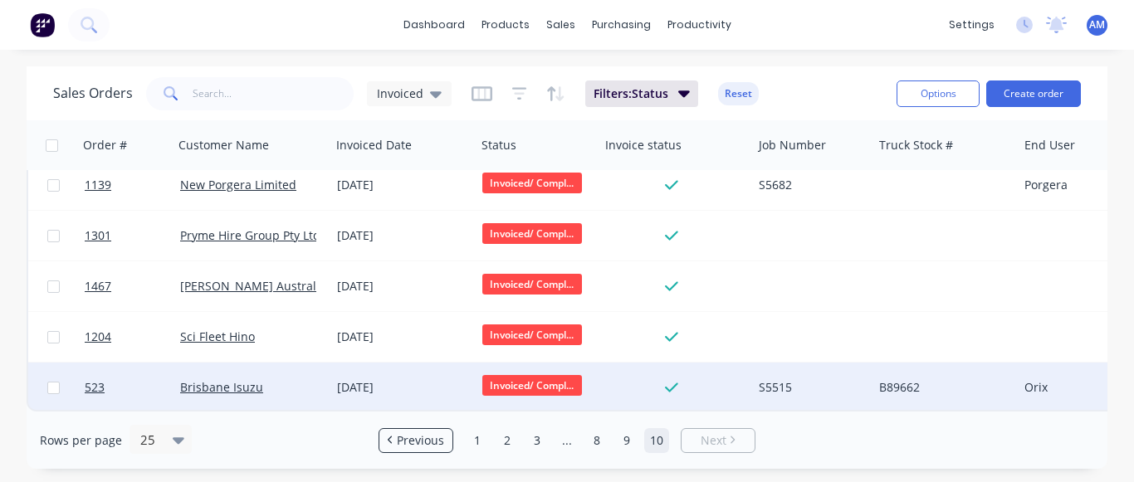
click at [365, 370] on div "[DATE]" at bounding box center [403, 388] width 145 height 50
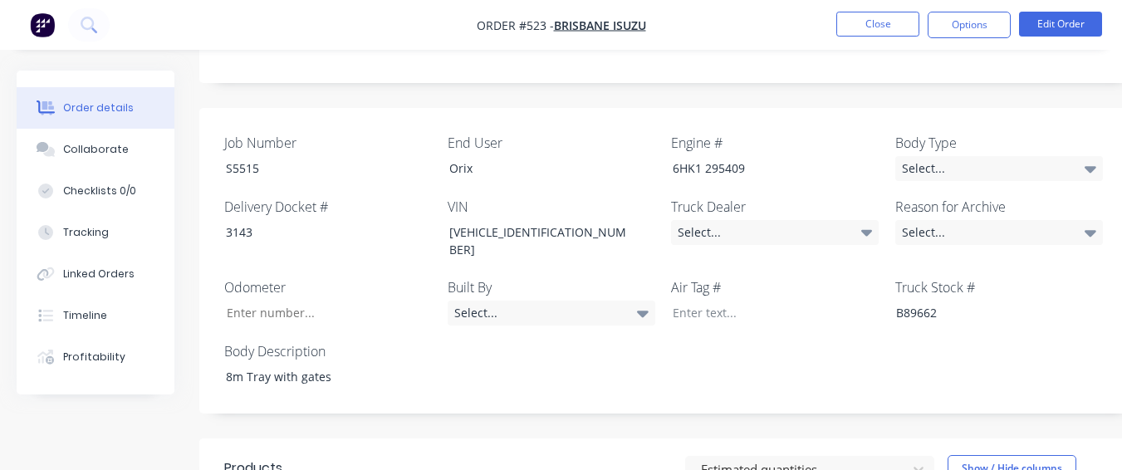
scroll to position [415, 0]
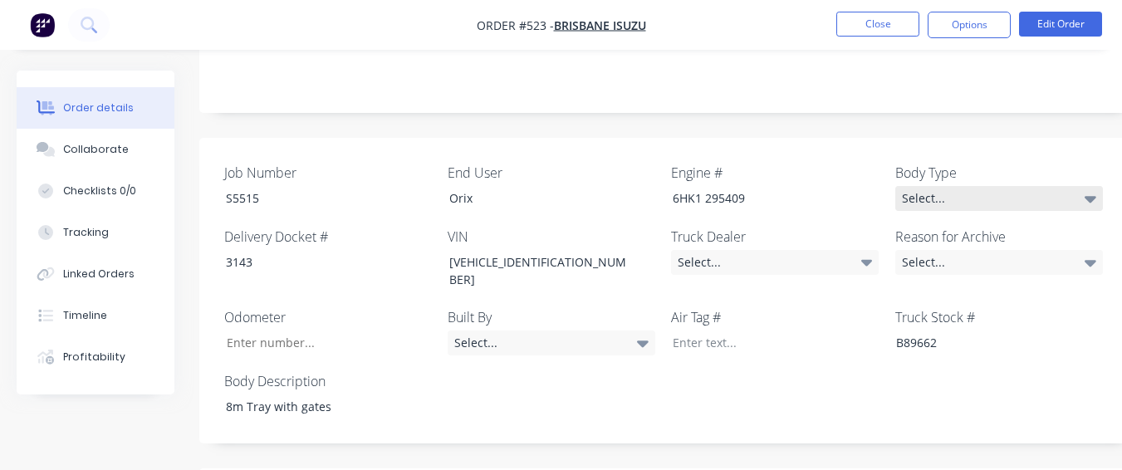
click at [985, 186] on div "Select..." at bounding box center [999, 198] width 208 height 25
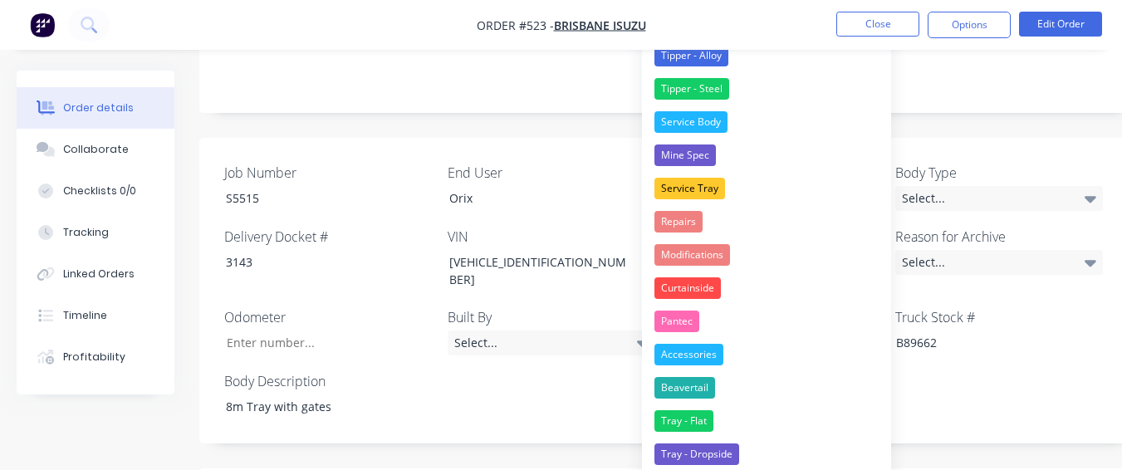
drag, startPoint x: 766, startPoint y: 294, endPoint x: 615, endPoint y: 522, distance: 273.2
click at [676, 415] on div "Tray - Flat" at bounding box center [683, 421] width 59 height 22
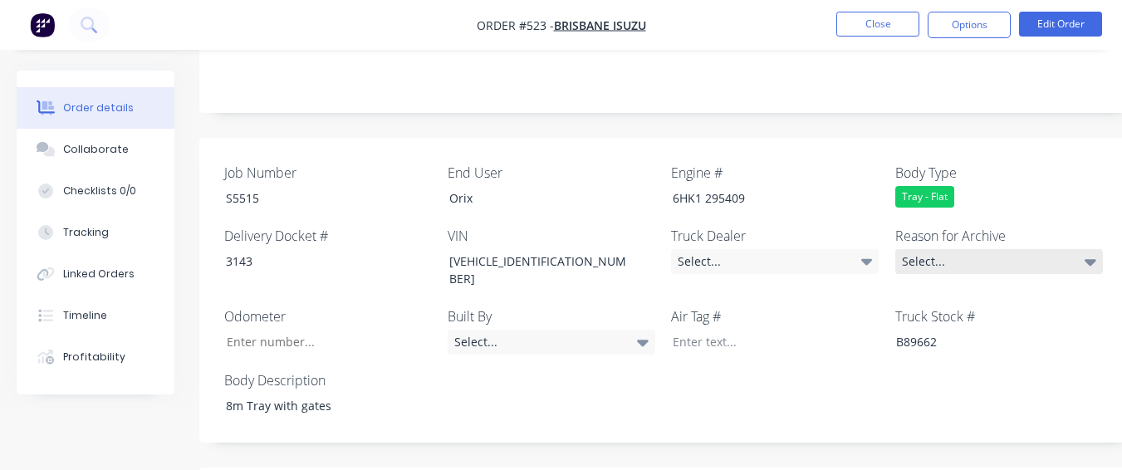
click at [947, 249] on div "Select..." at bounding box center [999, 261] width 208 height 25
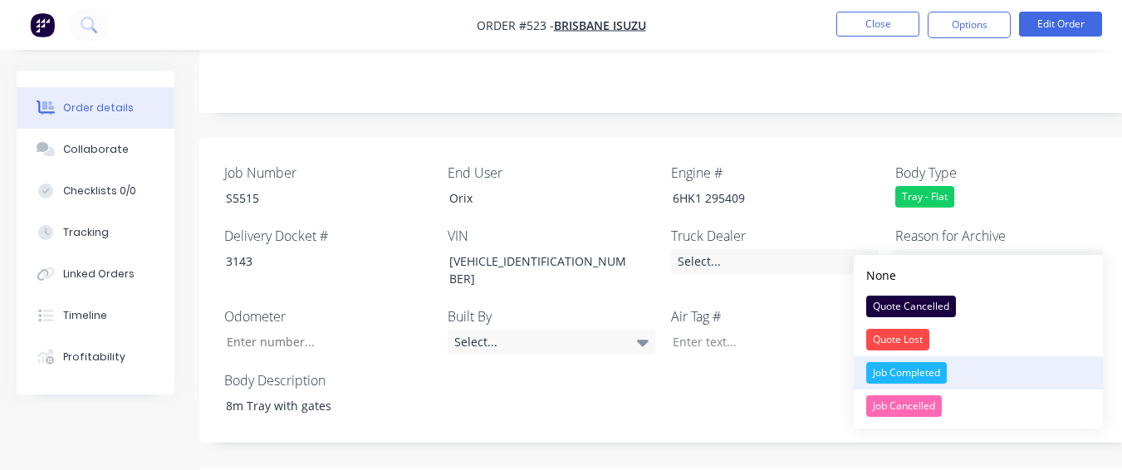
click at [923, 365] on div "Job Completed" at bounding box center [906, 373] width 81 height 22
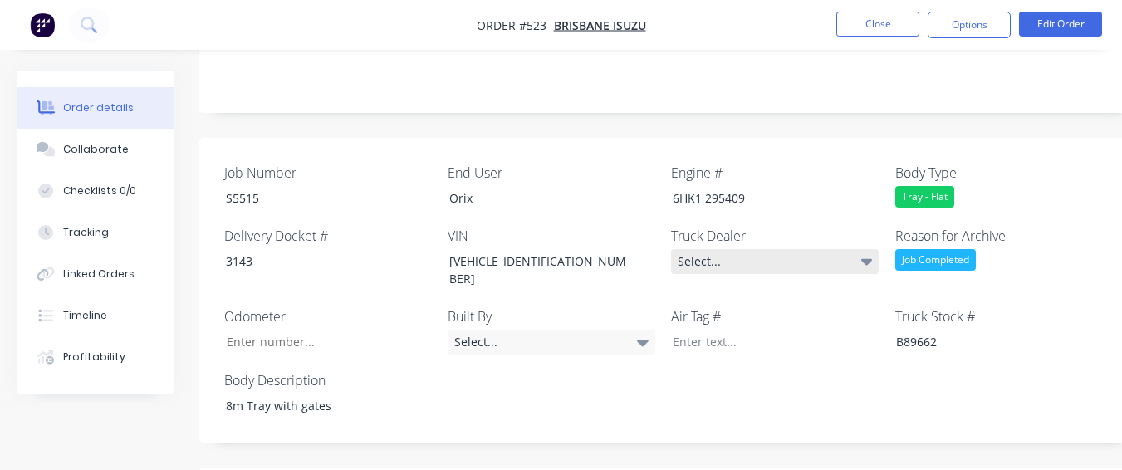
click at [831, 249] on div "Select..." at bounding box center [775, 261] width 208 height 25
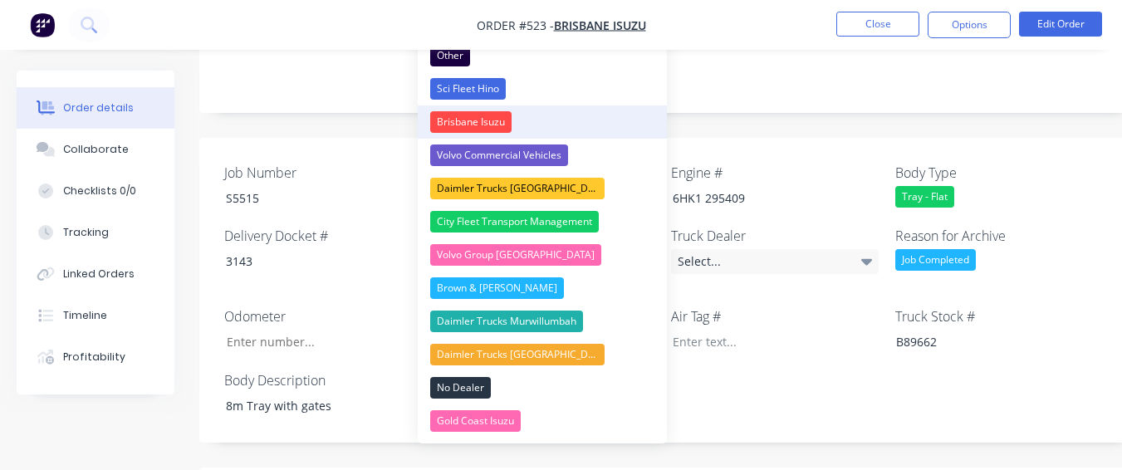
click at [564, 124] on button "Brisbane Isuzu" at bounding box center [542, 121] width 249 height 33
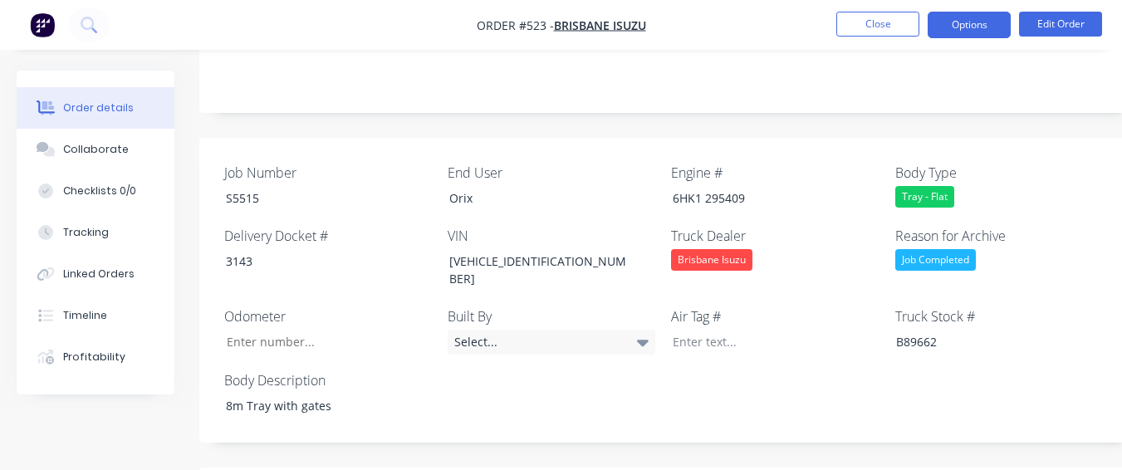
click at [934, 27] on button "Options" at bounding box center [969, 25] width 83 height 27
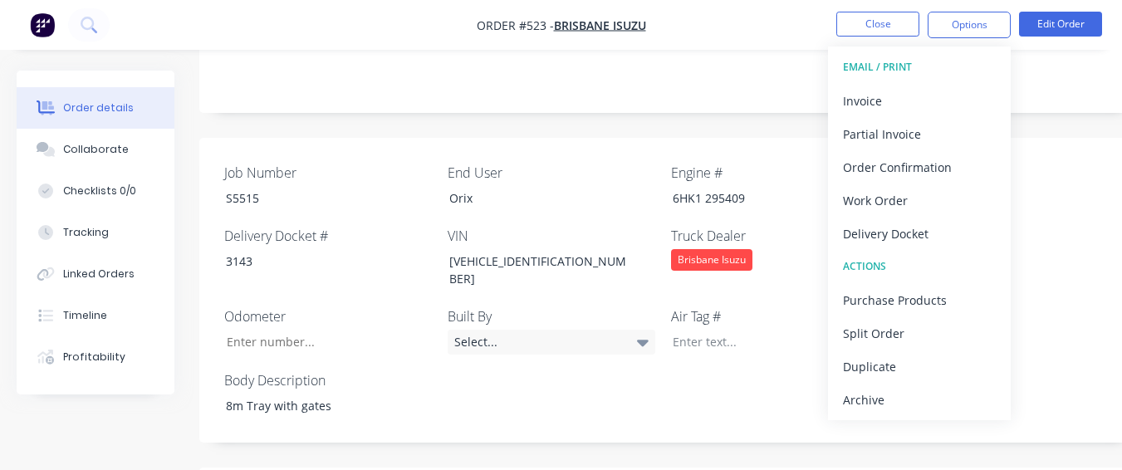
drag, startPoint x: 853, startPoint y: 394, endPoint x: 852, endPoint y: 379, distance: 15.8
click at [852, 393] on div "Archive" at bounding box center [919, 400] width 153 height 24
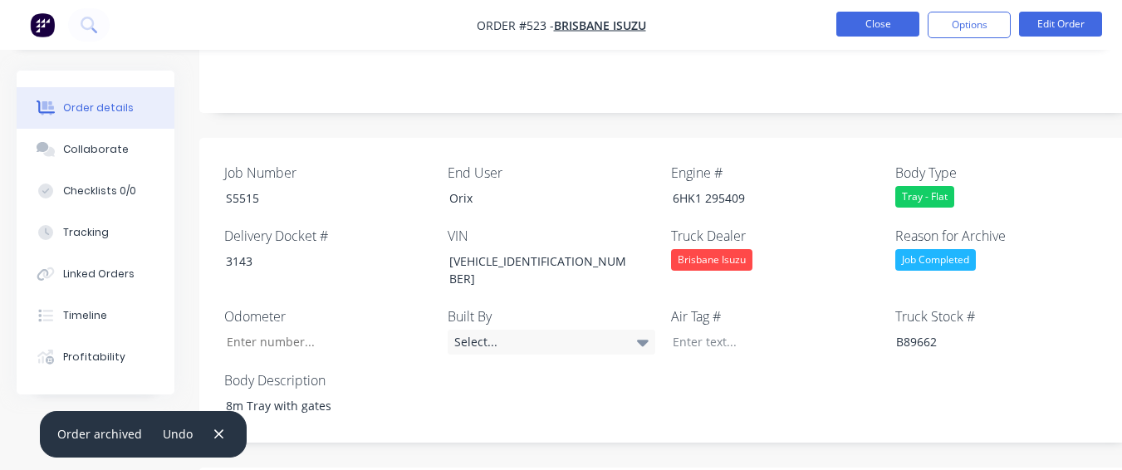
click at [841, 32] on button "Close" at bounding box center [877, 24] width 83 height 25
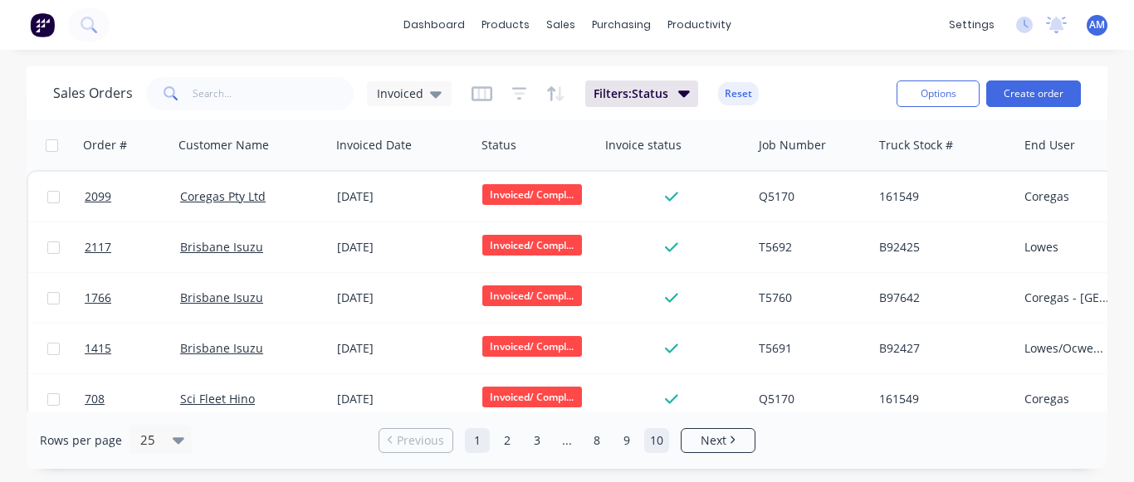
click at [660, 437] on link "10" at bounding box center [656, 440] width 25 height 25
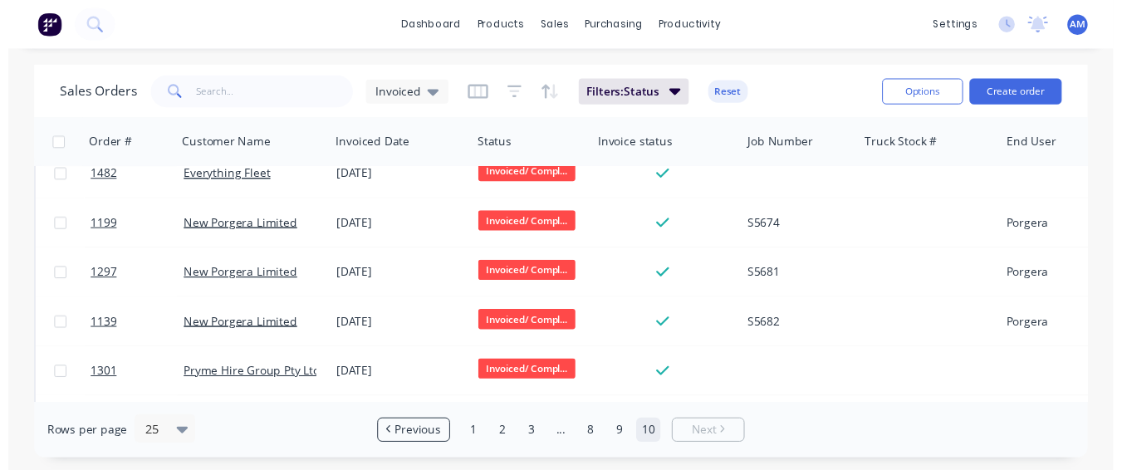
scroll to position [932, 0]
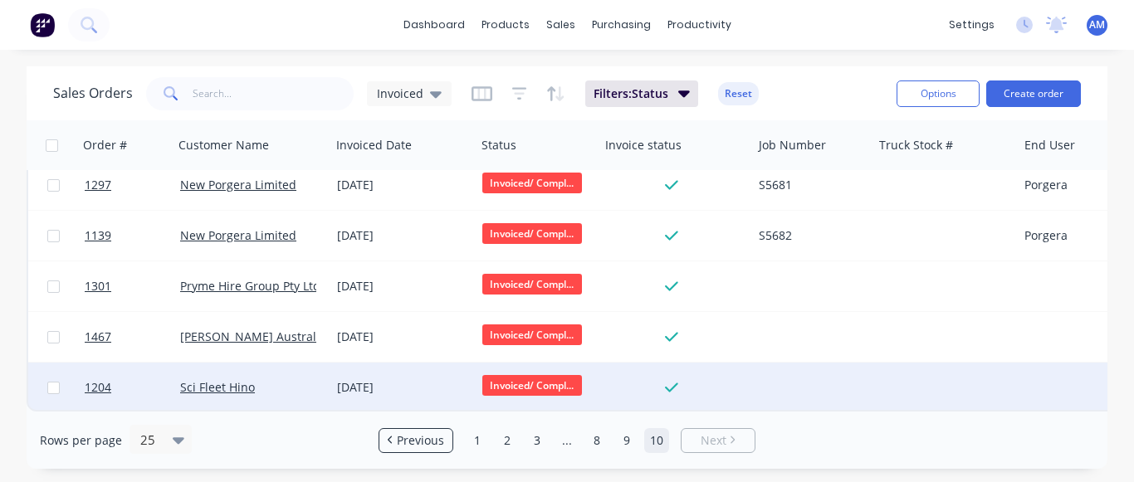
click at [415, 380] on div "[DATE]" at bounding box center [403, 388] width 132 height 17
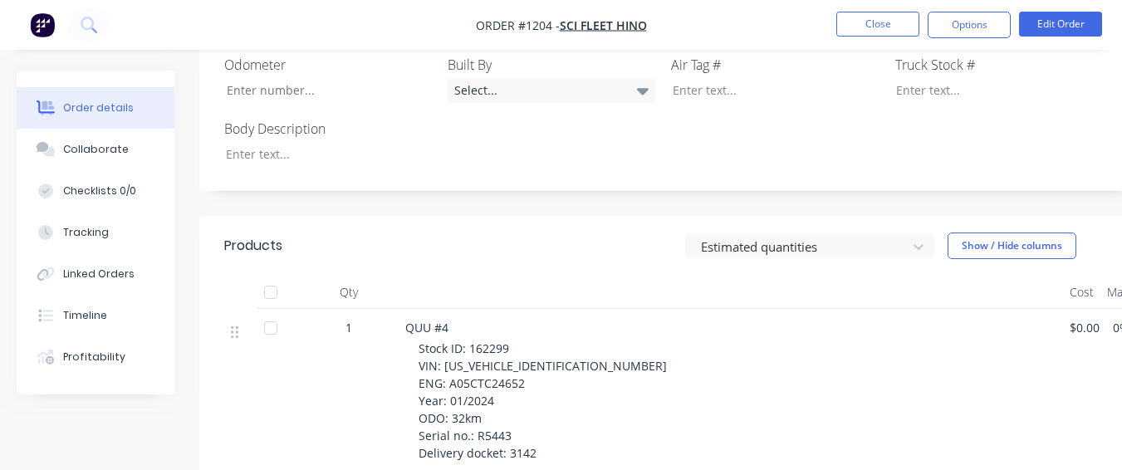
scroll to position [664, 0]
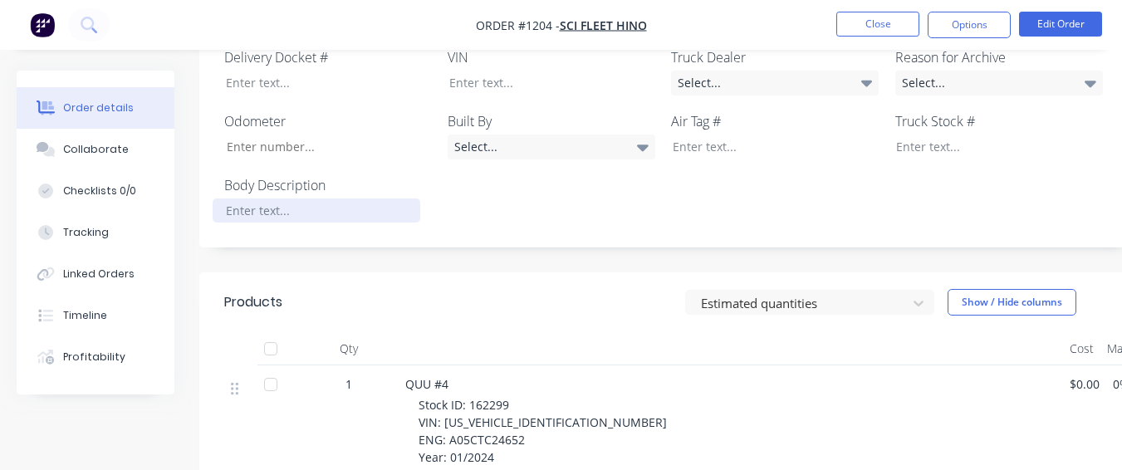
click at [326, 198] on div at bounding box center [317, 210] width 208 height 24
drag, startPoint x: 468, startPoint y: 335, endPoint x: 526, endPoint y: 340, distance: 59.2
click at [526, 396] on div "Stock ID: 162299 VIN: [US_VEHICLE_IDENTIFICATION_NUMBER] ENG: A05CTC24652 Year:…" at bounding box center [738, 457] width 638 height 122
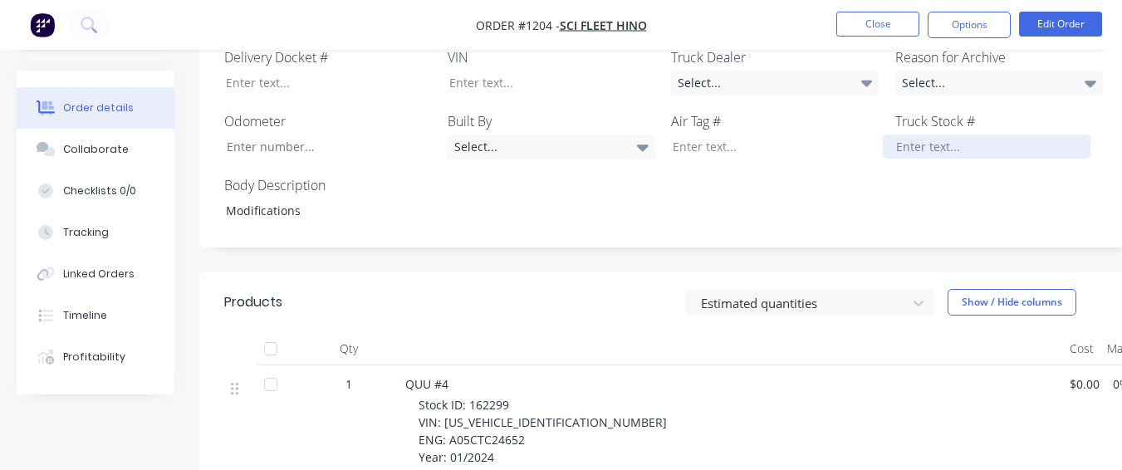
click at [962, 135] on div at bounding box center [987, 147] width 208 height 24
paste div
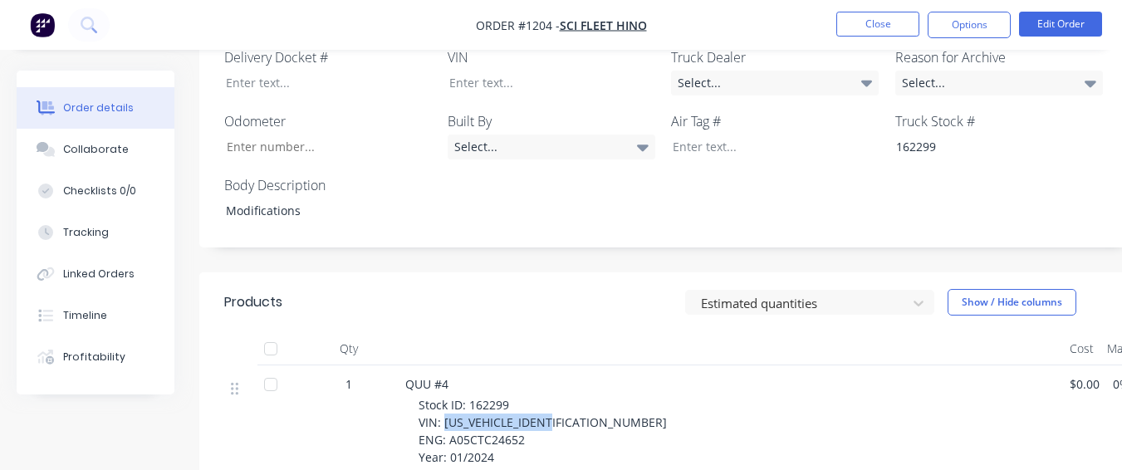
drag, startPoint x: 443, startPoint y: 353, endPoint x: 563, endPoint y: 353, distance: 119.6
click at [563, 396] on div "Stock ID: 162299 VIN: [US_VEHICLE_IDENTIFICATION_NUMBER] ENG: A05CTC24652 Year:…" at bounding box center [738, 457] width 638 height 122
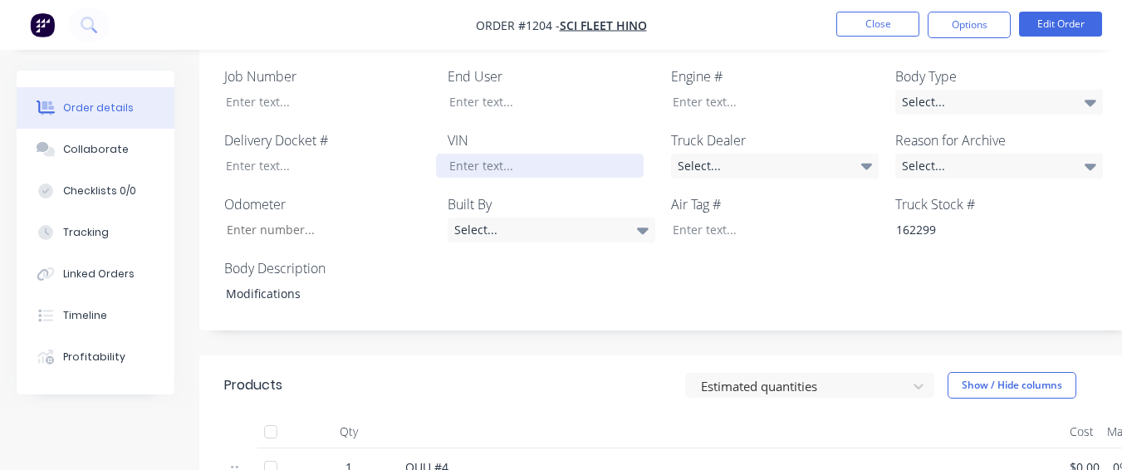
click at [507, 154] on div at bounding box center [540, 166] width 208 height 24
paste div
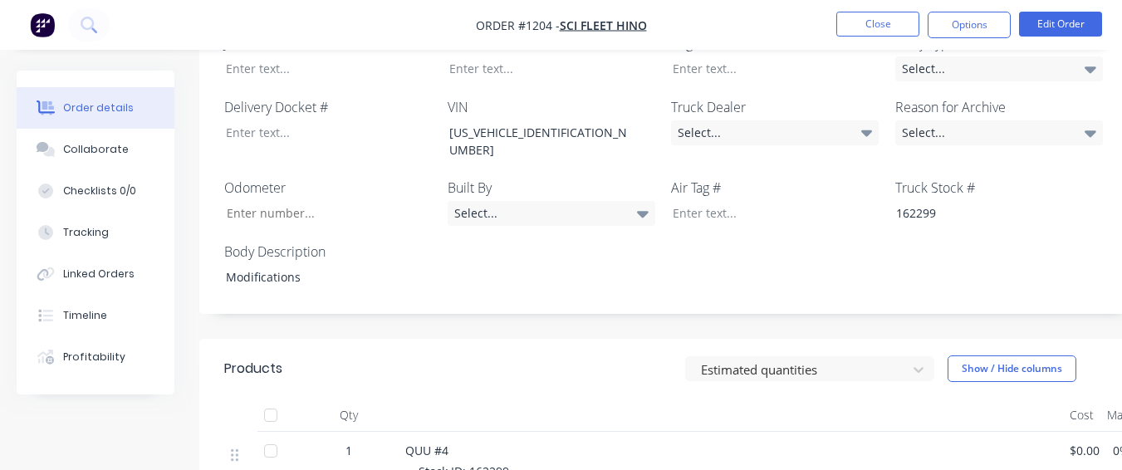
scroll to position [620, 0]
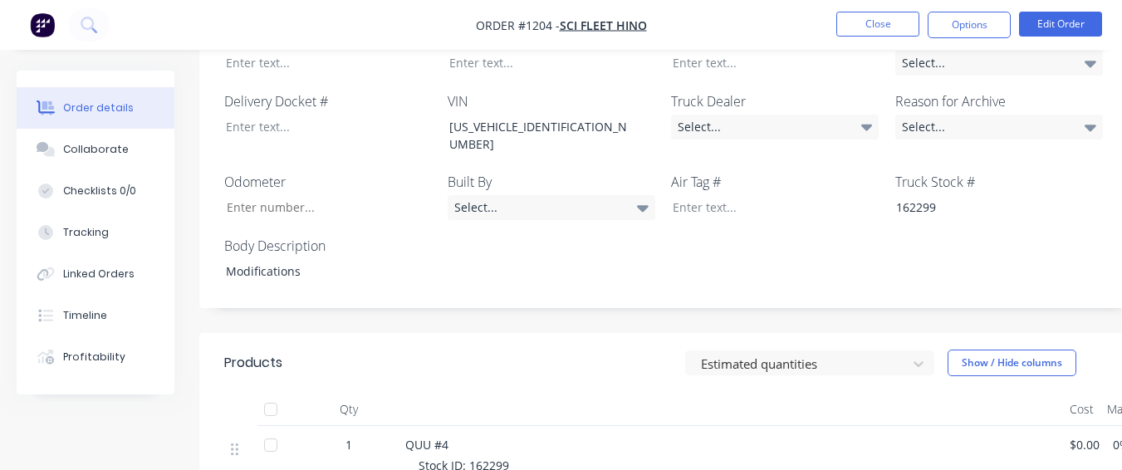
drag, startPoint x: 446, startPoint y: 454, endPoint x: 529, endPoint y: 414, distance: 92.5
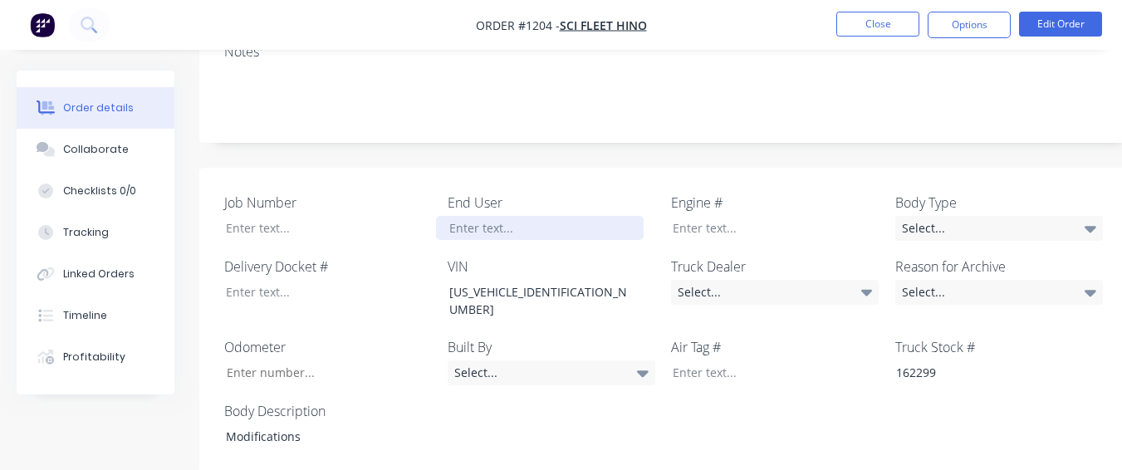
scroll to position [454, 0]
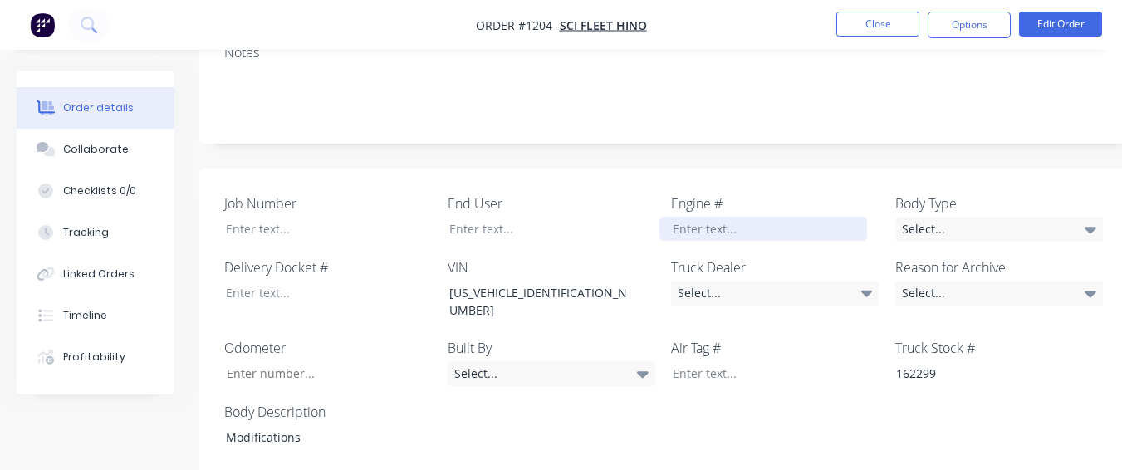
click at [683, 217] on div at bounding box center [763, 229] width 208 height 24
paste div
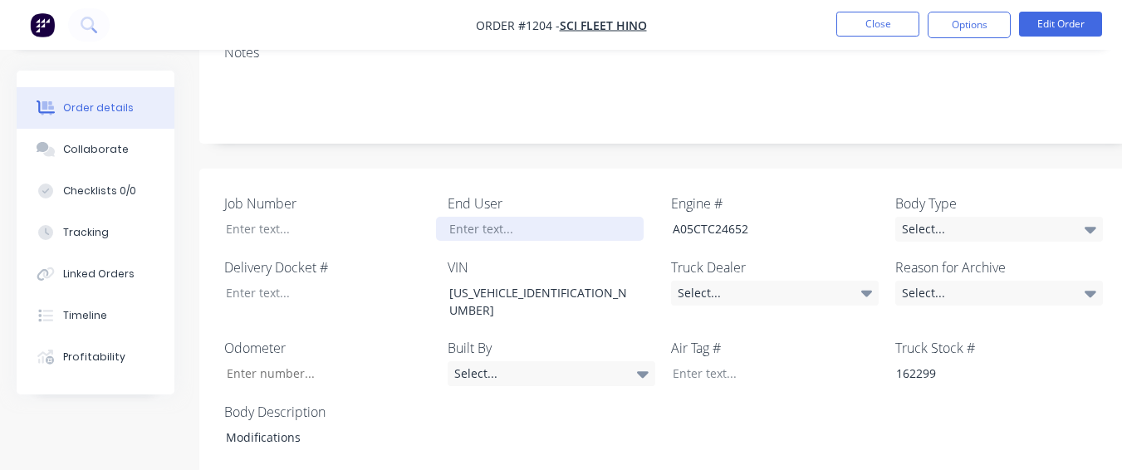
click at [544, 217] on div at bounding box center [540, 229] width 208 height 24
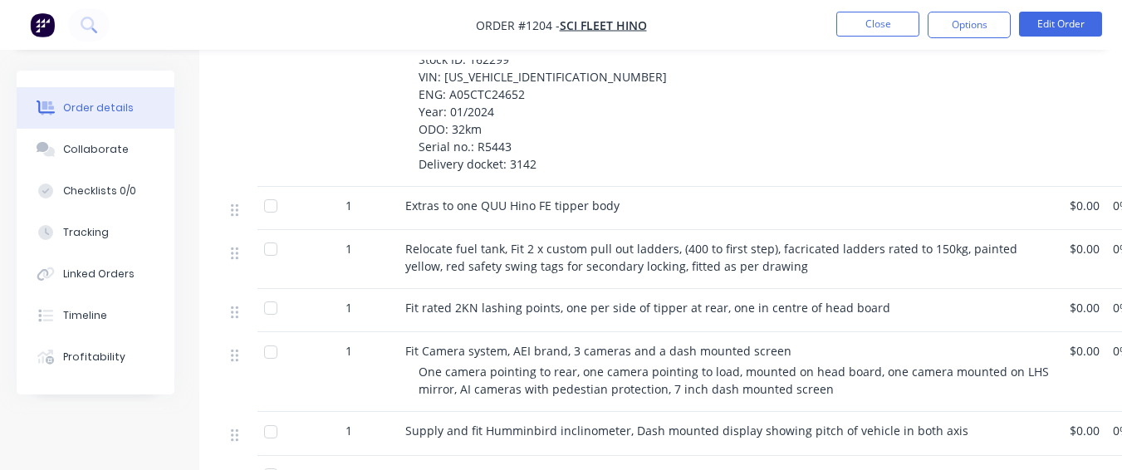
scroll to position [786, 0]
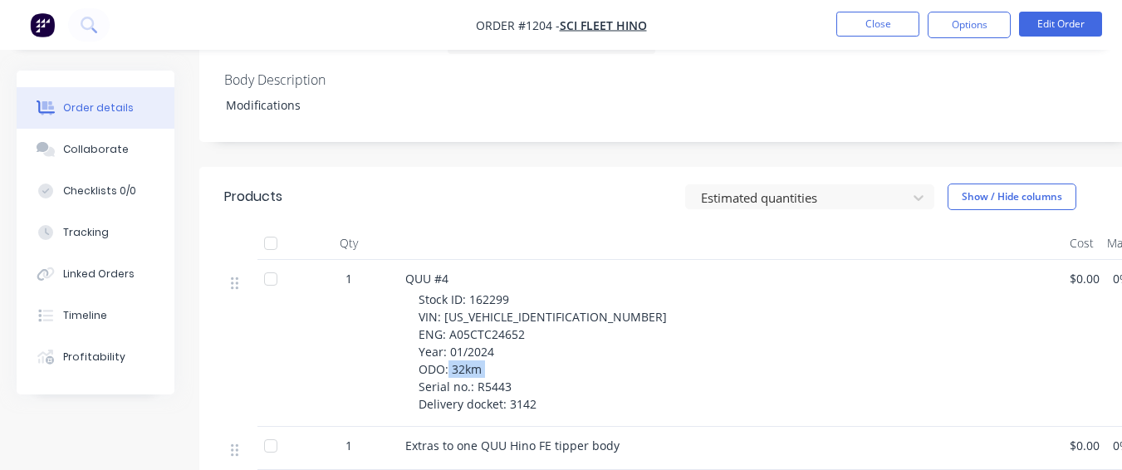
drag, startPoint x: 471, startPoint y: 301, endPoint x: 536, endPoint y: 301, distance: 64.8
click at [536, 301] on div "Stock ID: 162299 VIN: [US_VEHICLE_IDENTIFICATION_NUMBER] ENG: A05CTC24652 Year:…" at bounding box center [738, 352] width 638 height 122
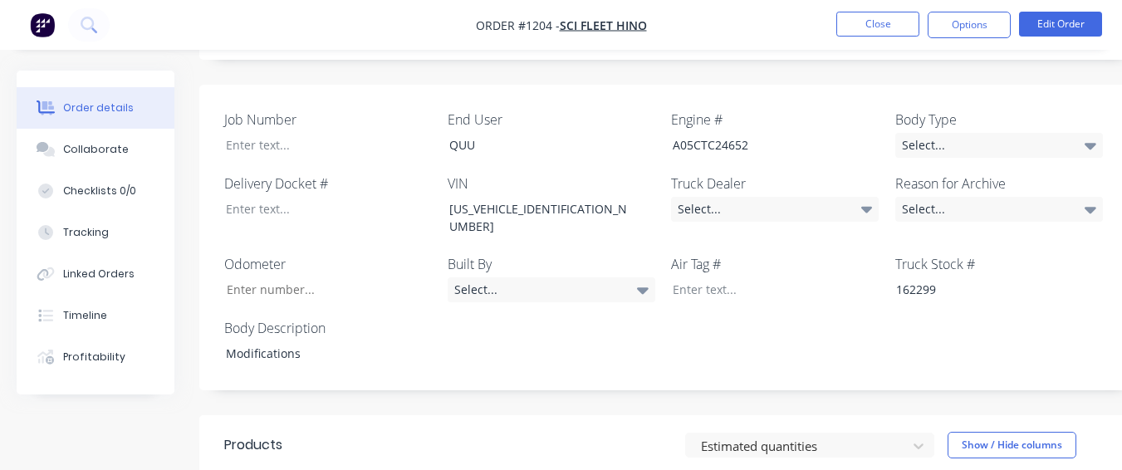
scroll to position [537, 0]
click at [318, 198] on div at bounding box center [317, 210] width 208 height 24
paste div
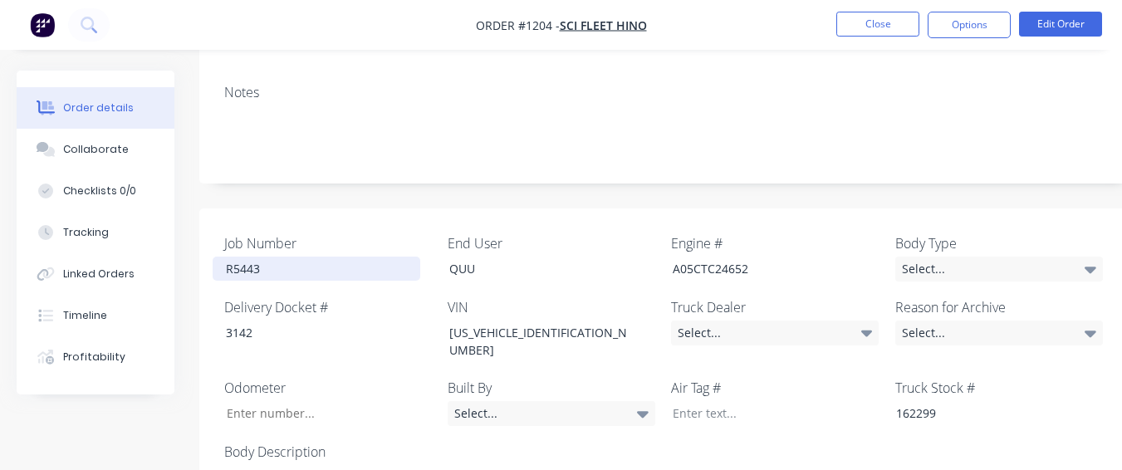
scroll to position [454, 0]
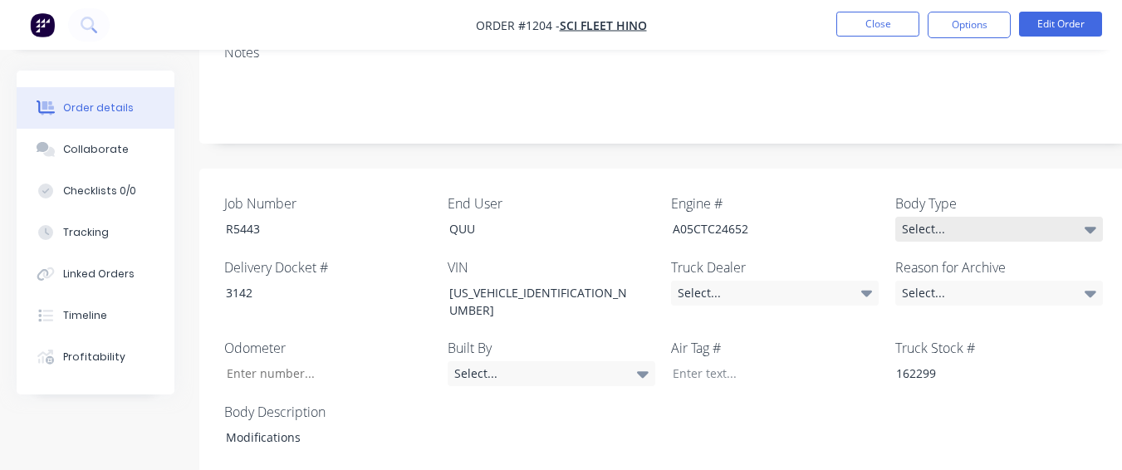
click at [972, 217] on div "Select..." at bounding box center [999, 229] width 208 height 25
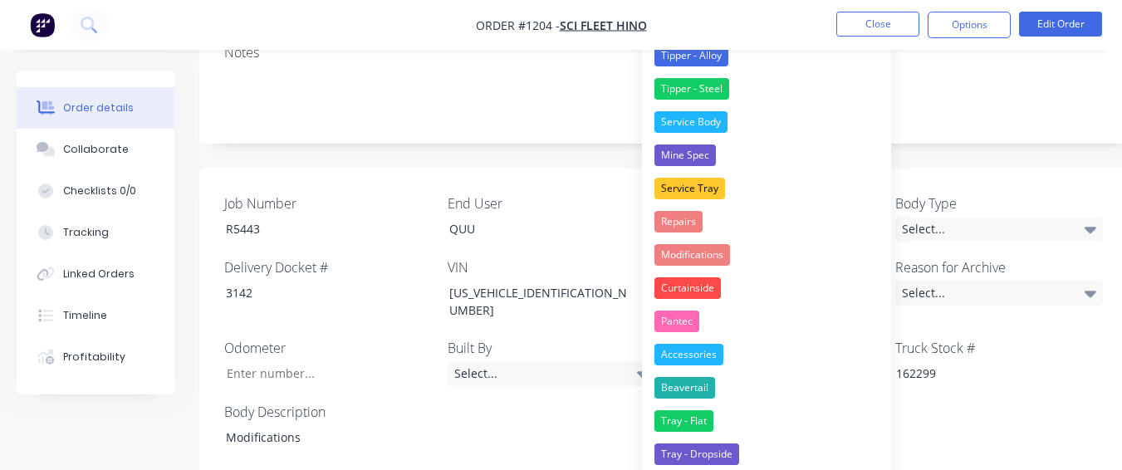
drag, startPoint x: 718, startPoint y: 252, endPoint x: 838, endPoint y: 212, distance: 126.0
click at [720, 251] on div "Modifications" at bounding box center [692, 255] width 76 height 22
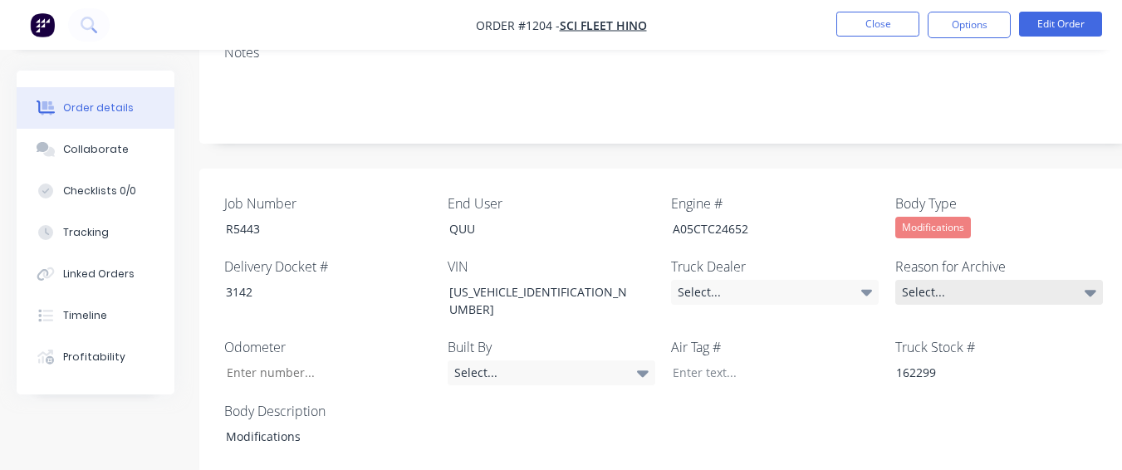
click at [933, 280] on div "Select..." at bounding box center [999, 292] width 208 height 25
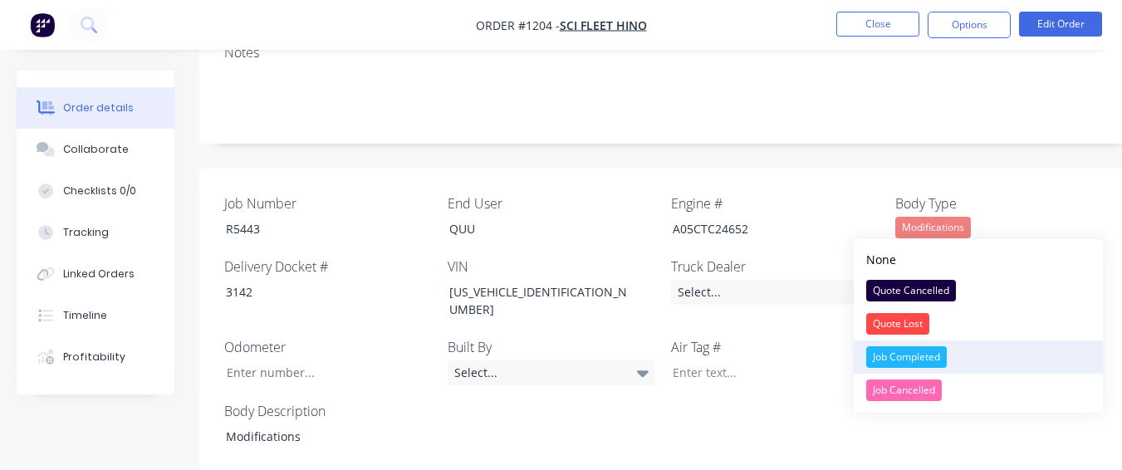
click at [907, 352] on div "Job Completed" at bounding box center [906, 357] width 81 height 22
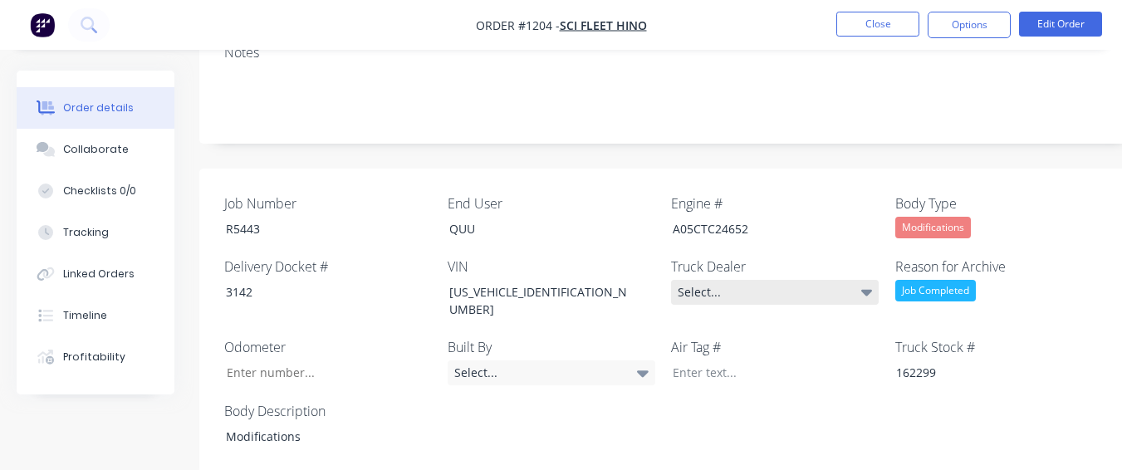
drag, startPoint x: 832, startPoint y: 231, endPoint x: 809, endPoint y: 212, distance: 30.1
click at [832, 280] on div "Select..." at bounding box center [775, 292] width 208 height 25
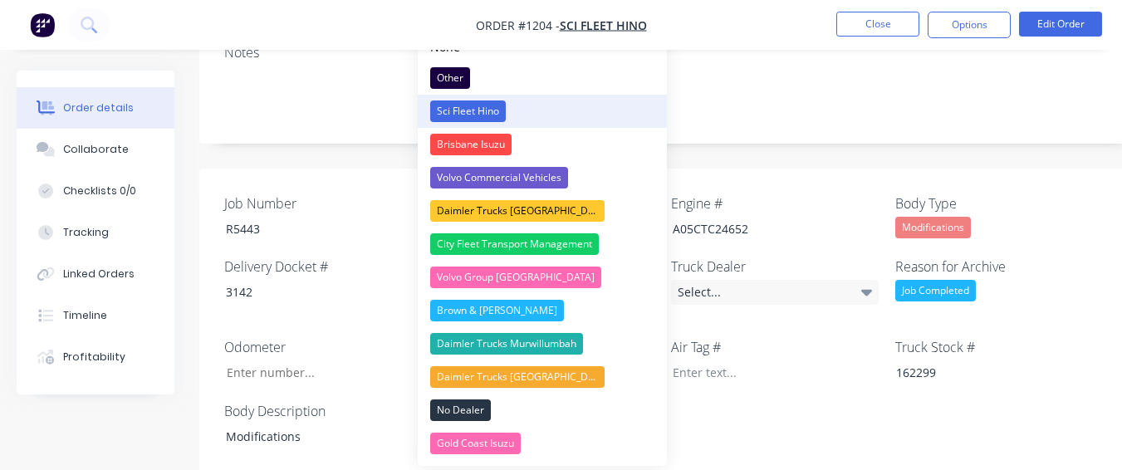
click at [509, 100] on button "Sci Fleet Hino" at bounding box center [542, 111] width 249 height 33
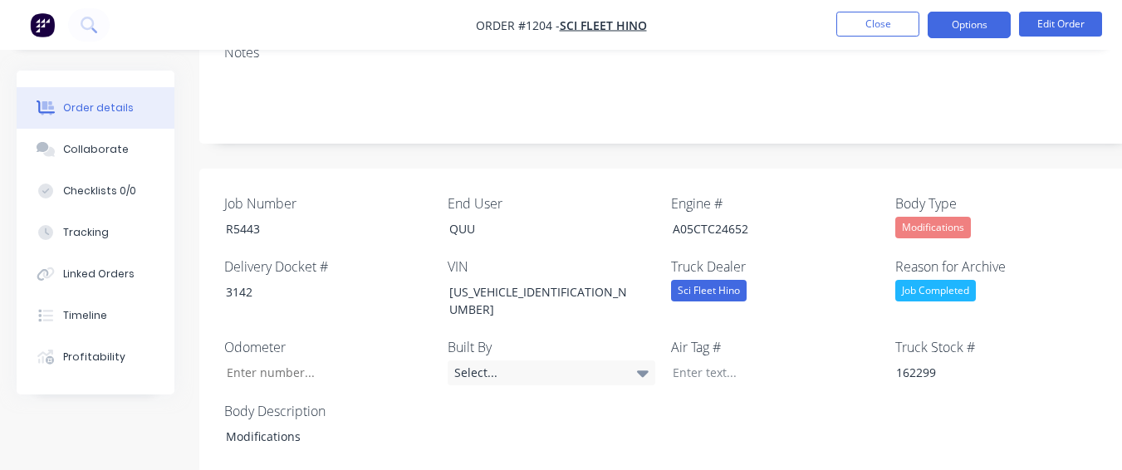
click at [962, 12] on button "Options" at bounding box center [969, 25] width 83 height 27
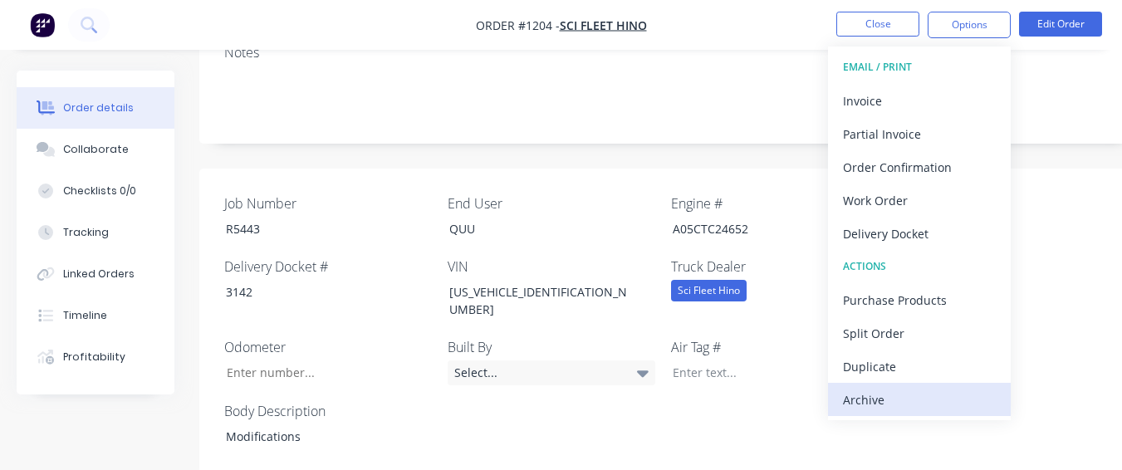
click at [875, 389] on div "Archive" at bounding box center [919, 400] width 153 height 24
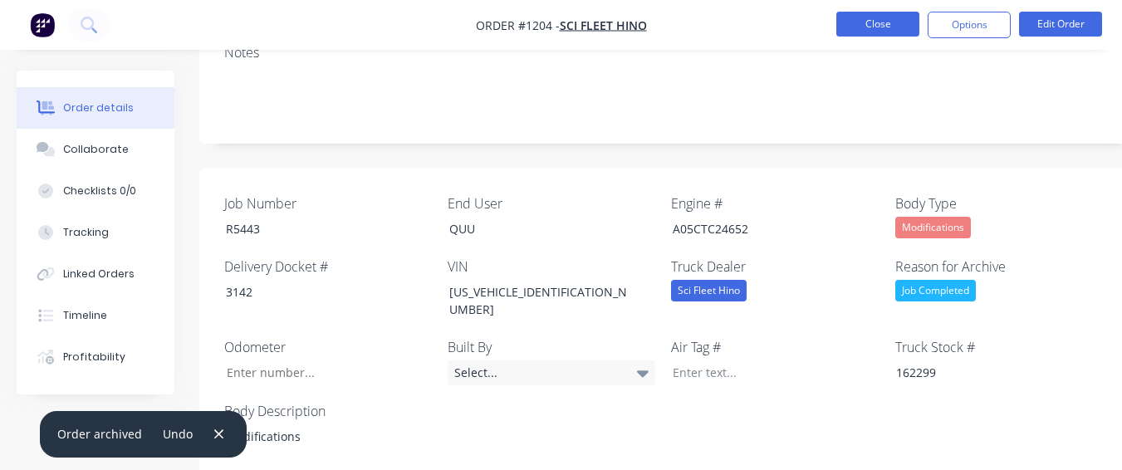
click at [869, 22] on button "Close" at bounding box center [877, 24] width 83 height 25
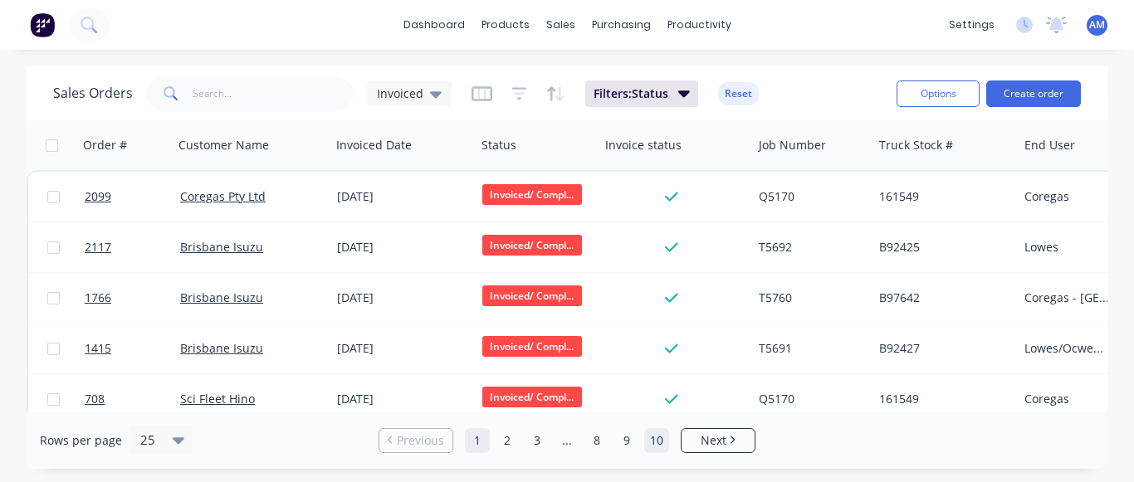
click at [657, 443] on link "10" at bounding box center [656, 440] width 25 height 25
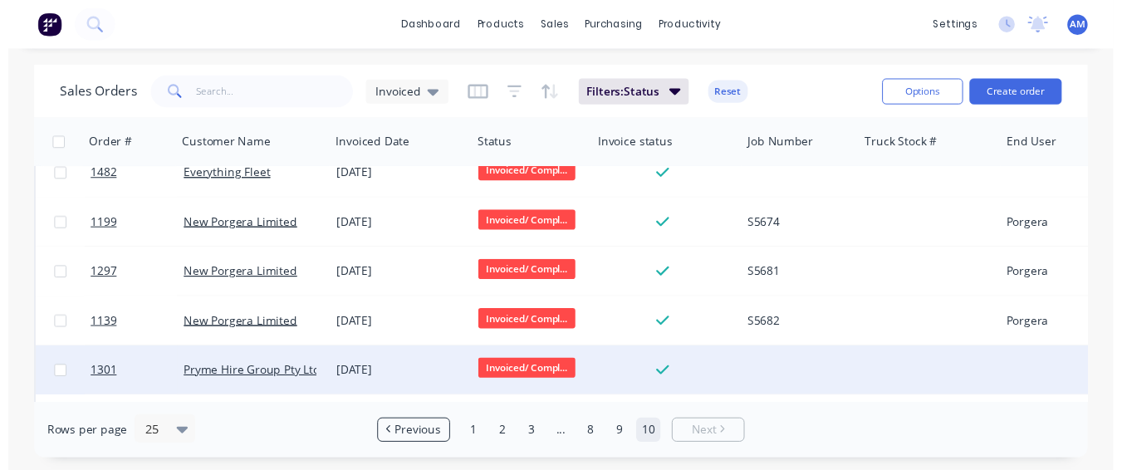
scroll to position [881, 0]
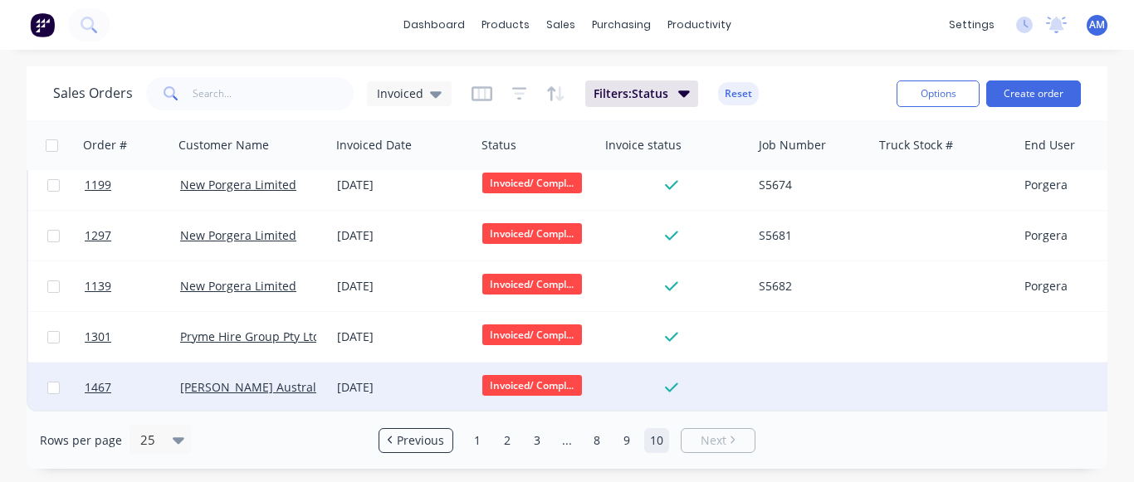
click at [363, 368] on div "[DATE]" at bounding box center [403, 388] width 145 height 50
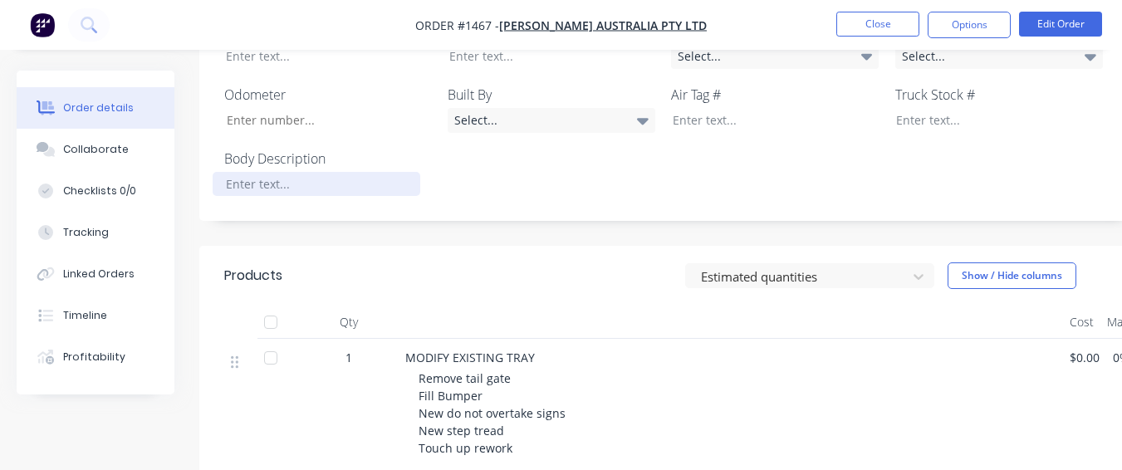
scroll to position [498, 0]
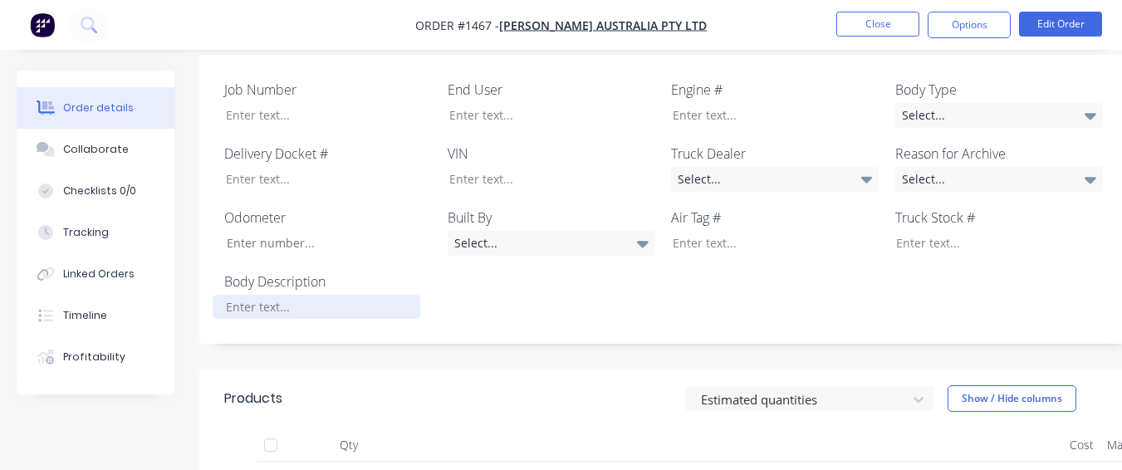
click at [283, 306] on div at bounding box center [317, 307] width 208 height 24
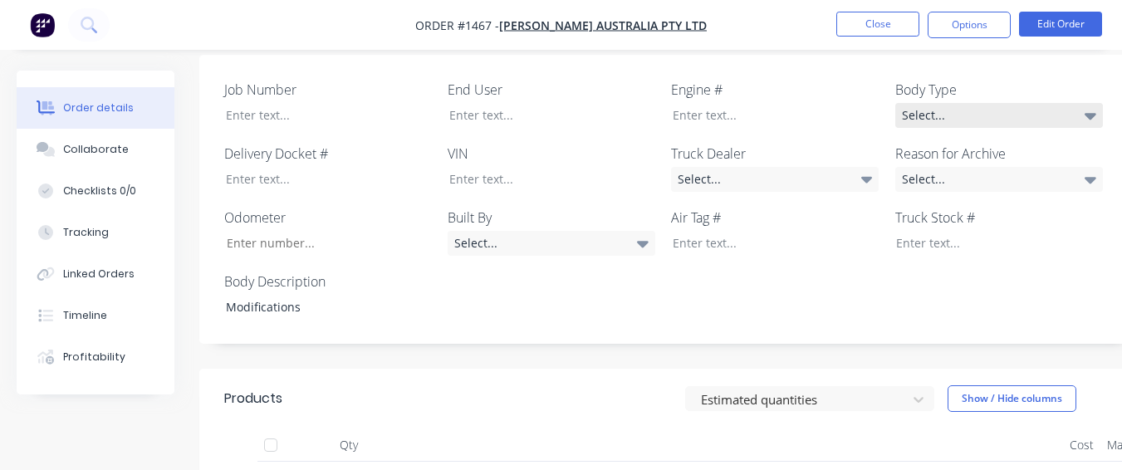
click at [984, 122] on div "Select..." at bounding box center [999, 115] width 208 height 25
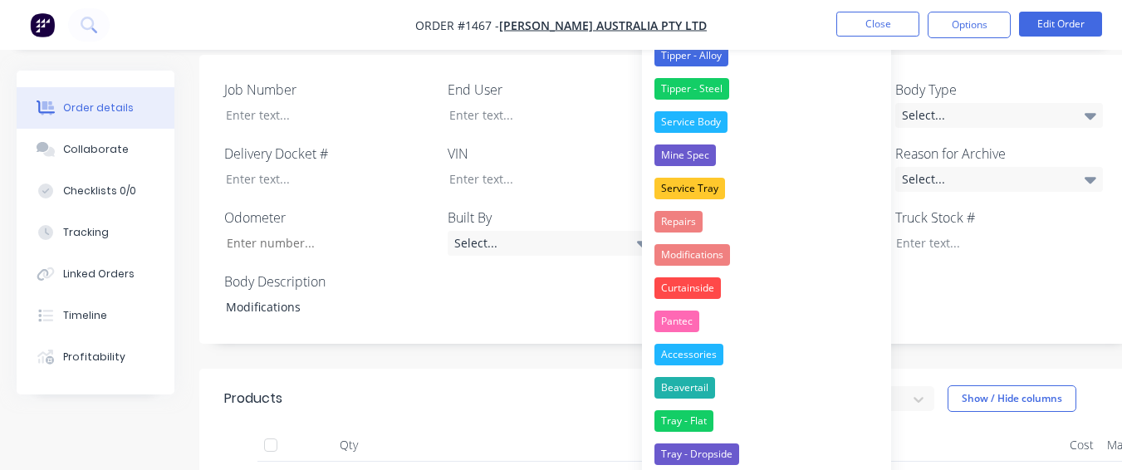
drag, startPoint x: 744, startPoint y: 247, endPoint x: 759, endPoint y: 237, distance: 18.4
click at [748, 243] on button "Modifications" at bounding box center [766, 254] width 249 height 33
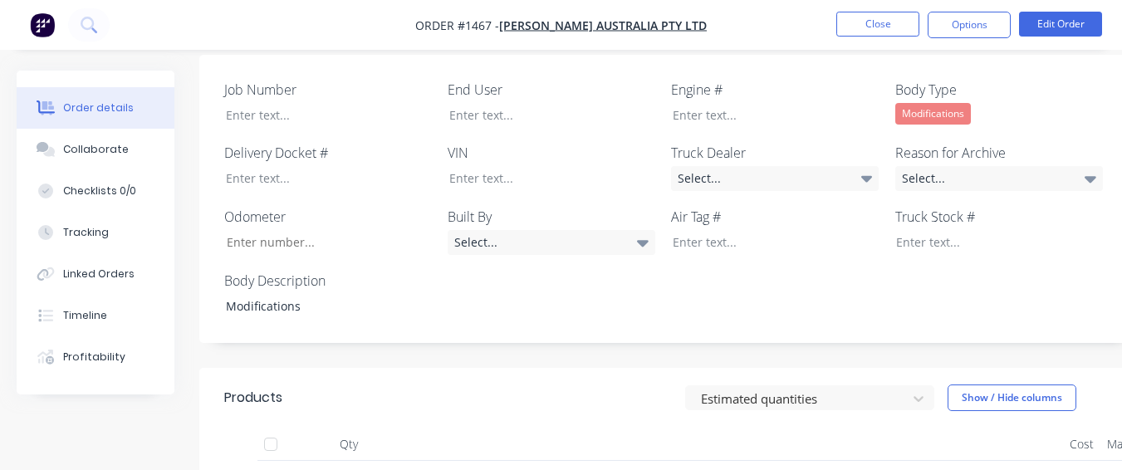
click at [921, 164] on div "Reason for Archive Select..." at bounding box center [999, 167] width 208 height 48
click at [925, 178] on div "Select..." at bounding box center [999, 178] width 208 height 25
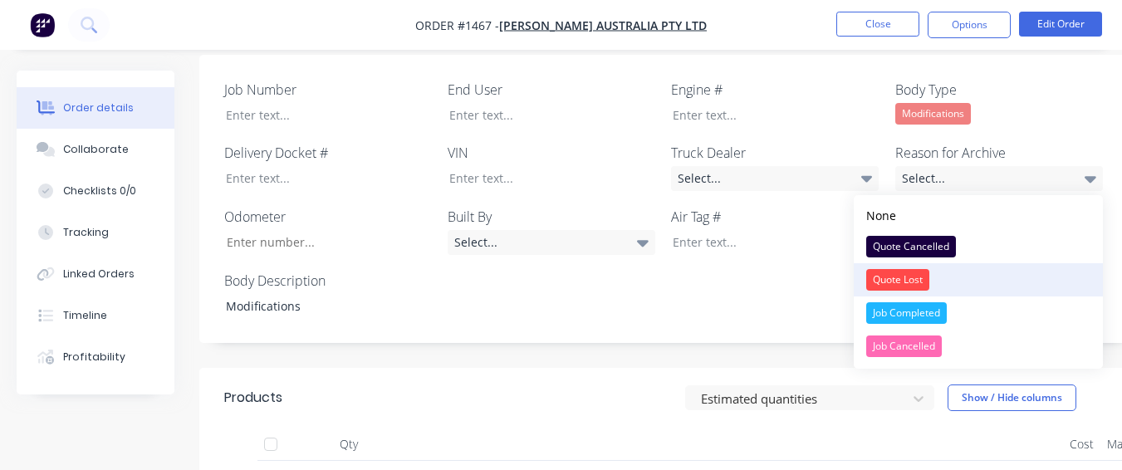
click at [942, 296] on div "None Quote Cancelled Quote Lost Job Completed Job Cancelled" at bounding box center [978, 282] width 249 height 174
click at [931, 316] on div "Job Completed" at bounding box center [906, 313] width 81 height 22
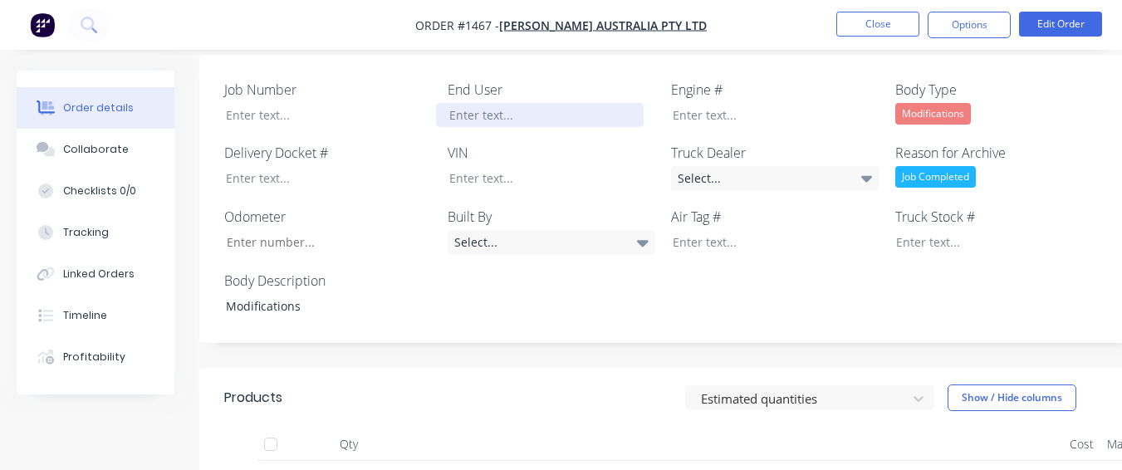
click at [546, 115] on div at bounding box center [540, 115] width 208 height 24
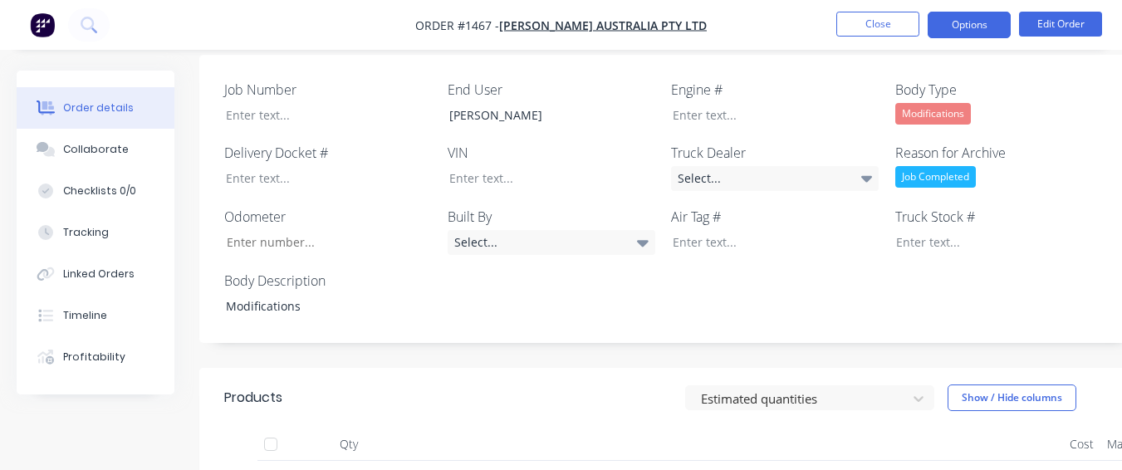
click at [952, 28] on button "Options" at bounding box center [969, 25] width 83 height 27
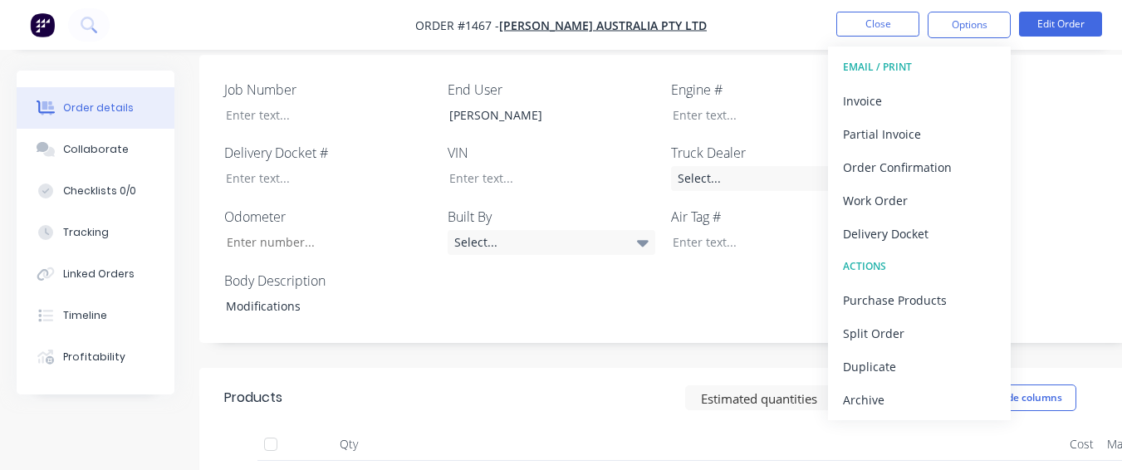
drag, startPoint x: 930, startPoint y: 399, endPoint x: 915, endPoint y: 341, distance: 59.2
click at [930, 396] on div "Archive" at bounding box center [919, 400] width 153 height 24
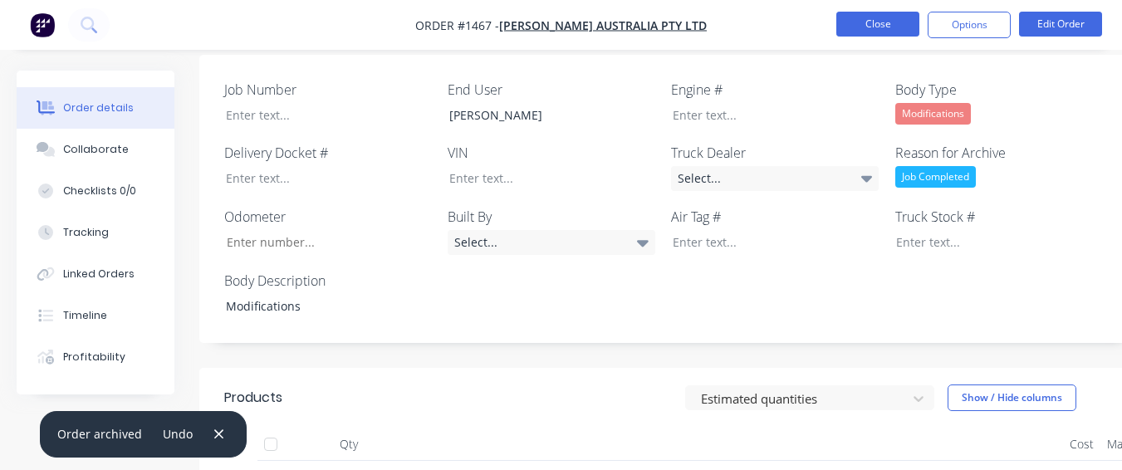
click at [855, 19] on button "Close" at bounding box center [877, 24] width 83 height 25
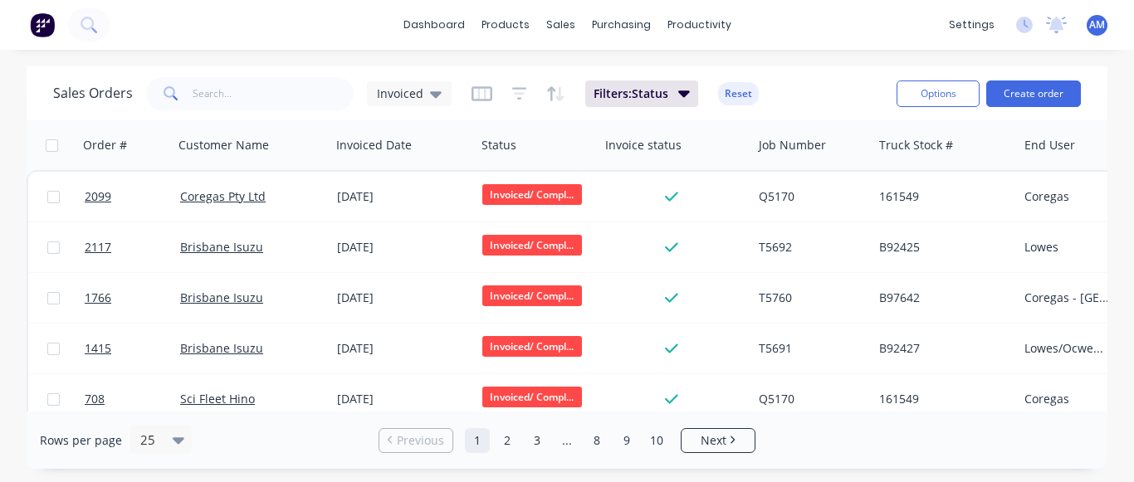
click at [649, 444] on link "10" at bounding box center [656, 440] width 25 height 25
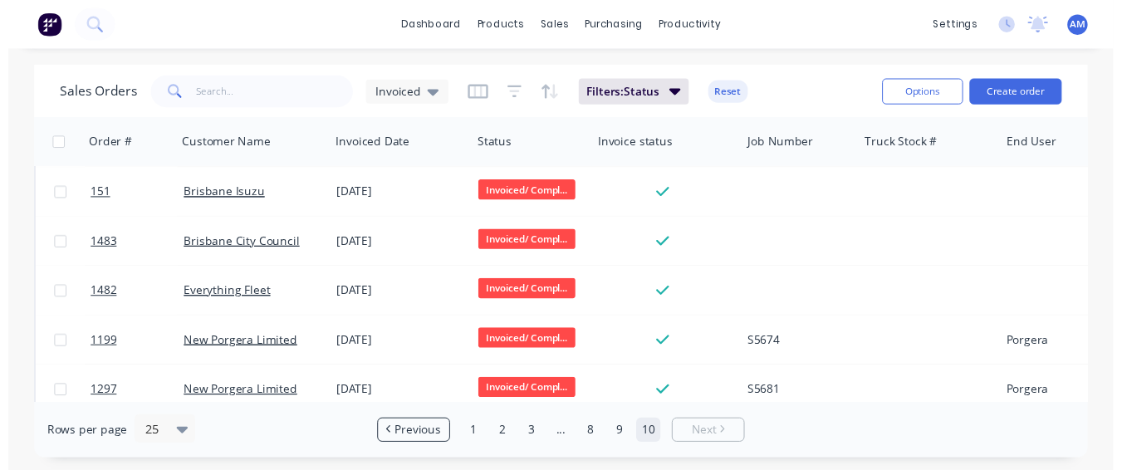
scroll to position [830, 0]
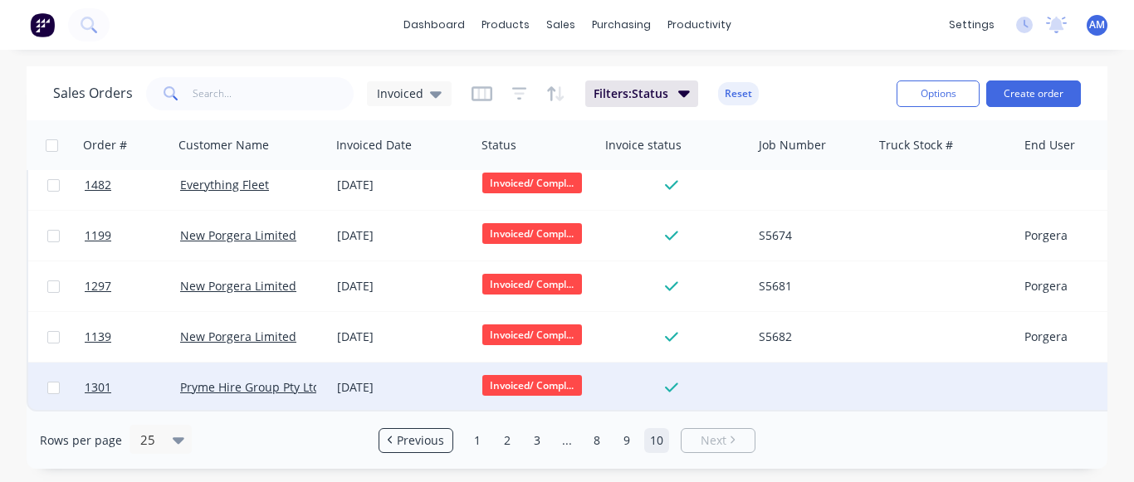
click at [389, 380] on div "[DATE]" at bounding box center [403, 388] width 132 height 17
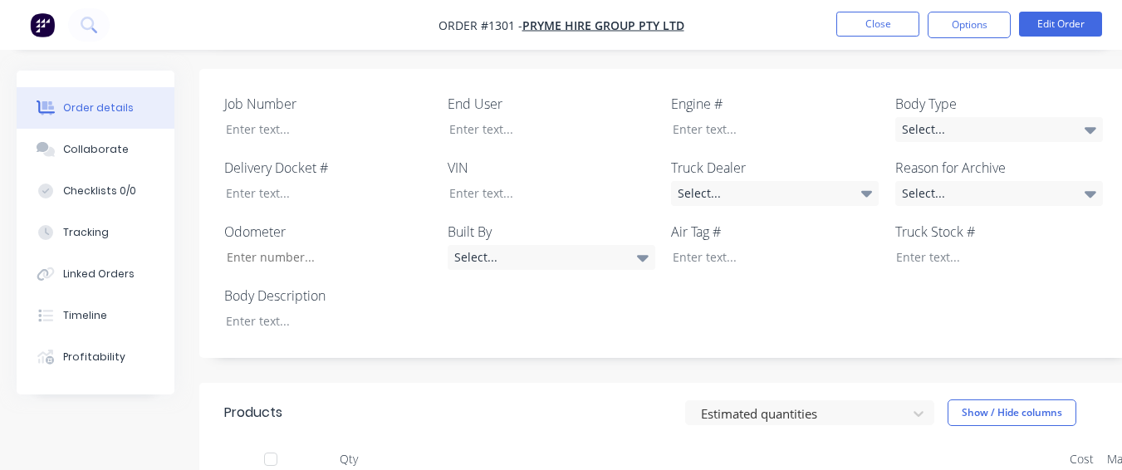
scroll to position [498, 0]
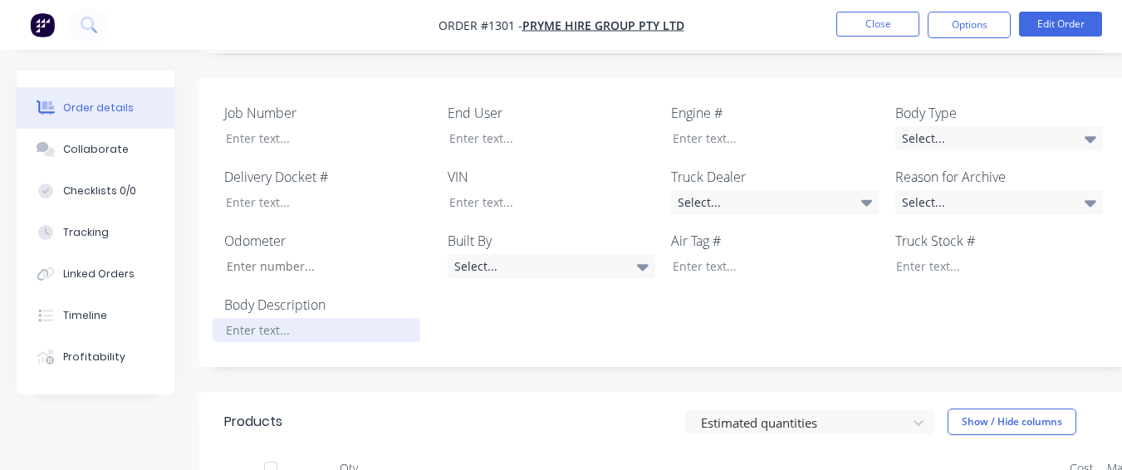
click at [335, 318] on div at bounding box center [317, 330] width 208 height 24
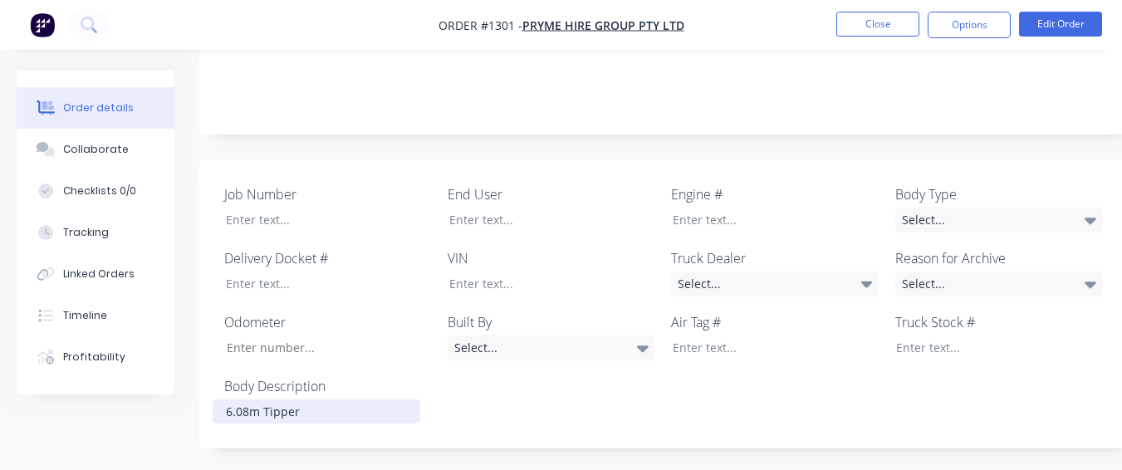
scroll to position [415, 0]
click at [946, 186] on label "Body Type" at bounding box center [999, 196] width 208 height 20
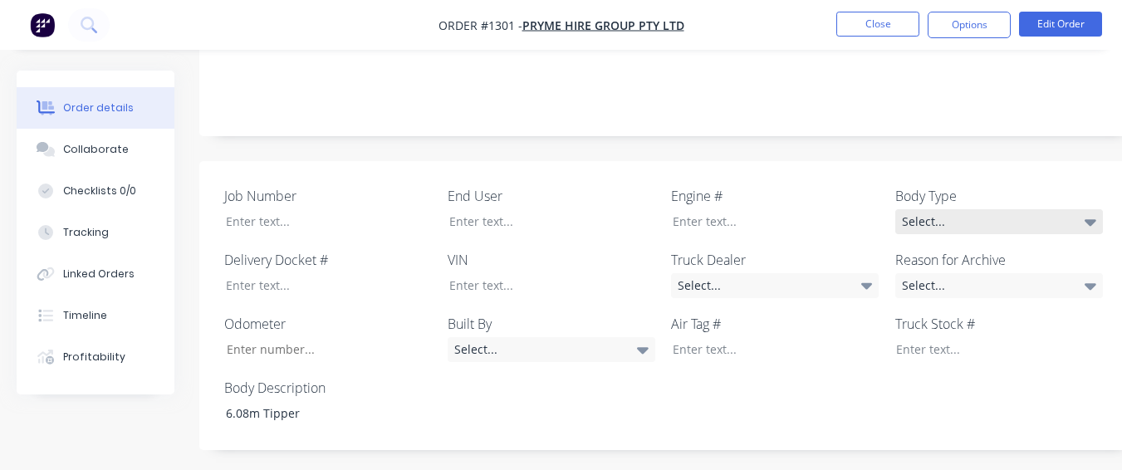
click at [946, 209] on div "Select..." at bounding box center [999, 221] width 208 height 25
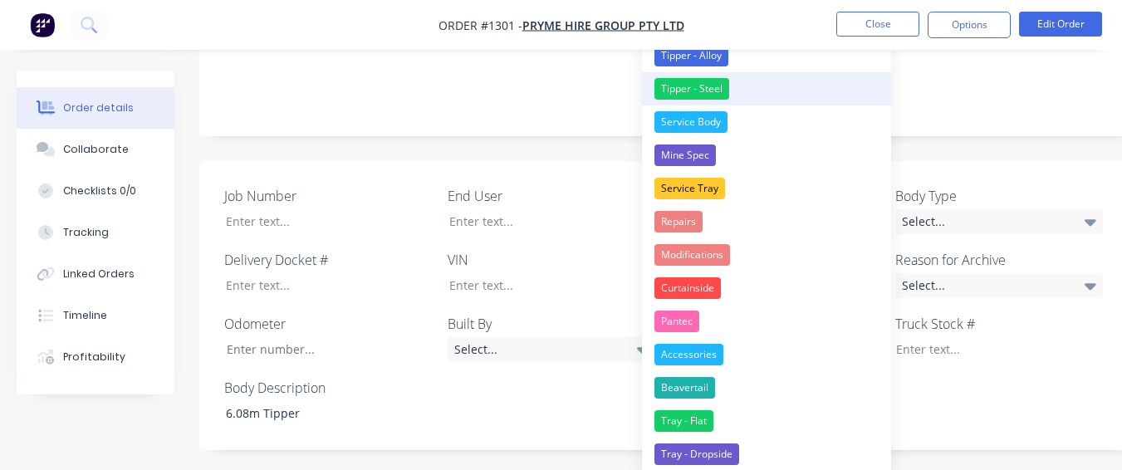
click at [703, 88] on div "Tipper - Steel" at bounding box center [691, 89] width 75 height 22
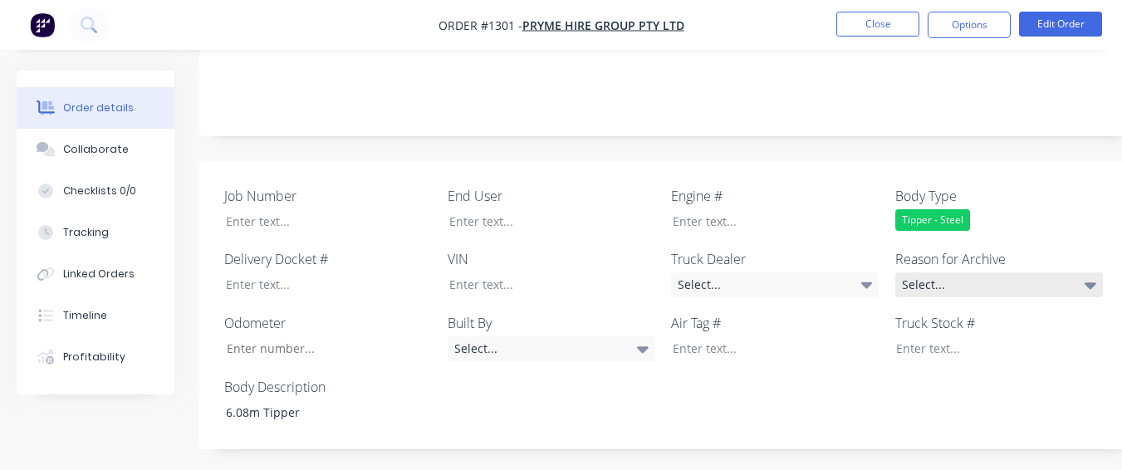
click at [926, 272] on div "Select..." at bounding box center [999, 284] width 208 height 25
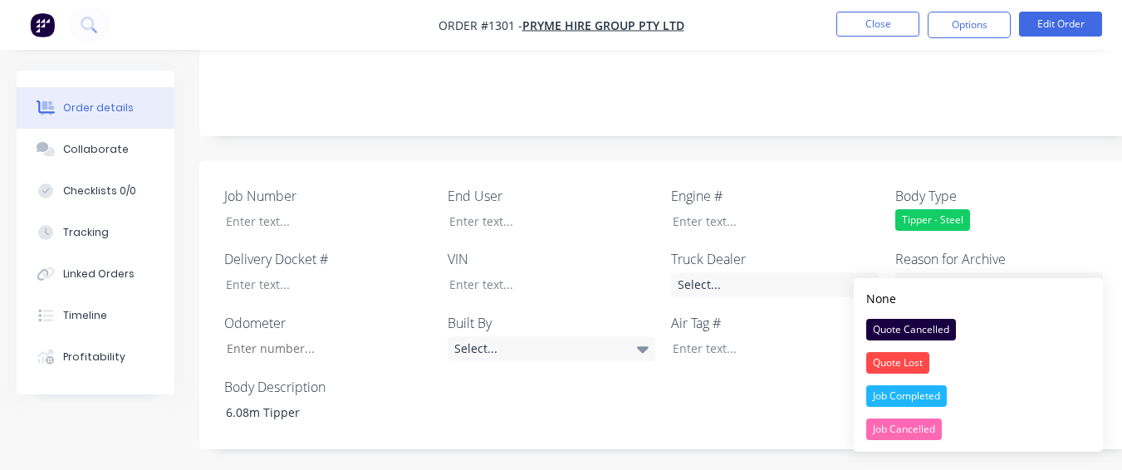
drag, startPoint x: 917, startPoint y: 397, endPoint x: 908, endPoint y: 378, distance: 20.8
click at [913, 389] on div "Job Completed" at bounding box center [906, 396] width 81 height 22
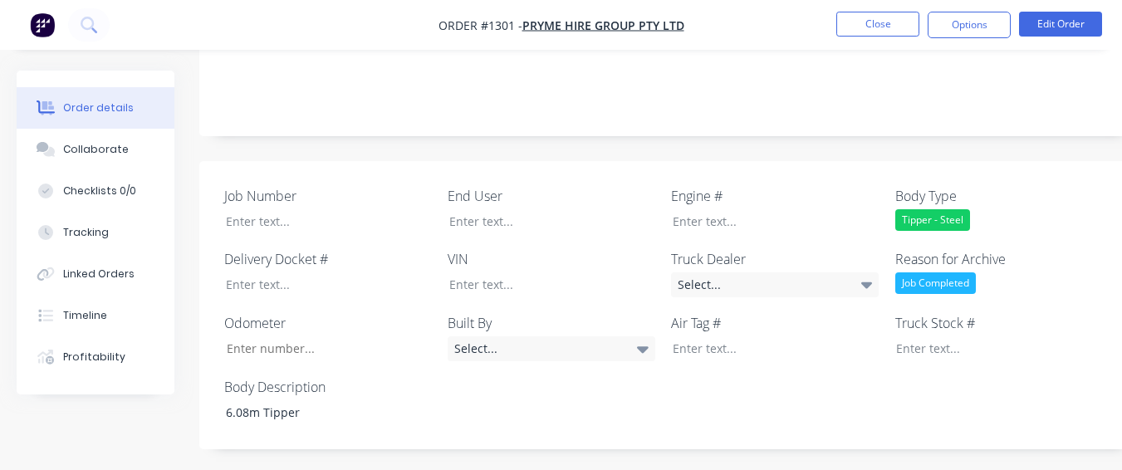
click at [621, 218] on div "Job Number End User Engine # Body Type Tipper - Steel Delivery Docket # VIN Tru…" at bounding box center [668, 305] width 939 height 289
click at [610, 209] on div at bounding box center [540, 221] width 208 height 24
click at [500, 209] on div "PRyme HIre Group" at bounding box center [540, 221] width 208 height 24
click at [461, 209] on div "PRyme Hire Group" at bounding box center [540, 221] width 208 height 24
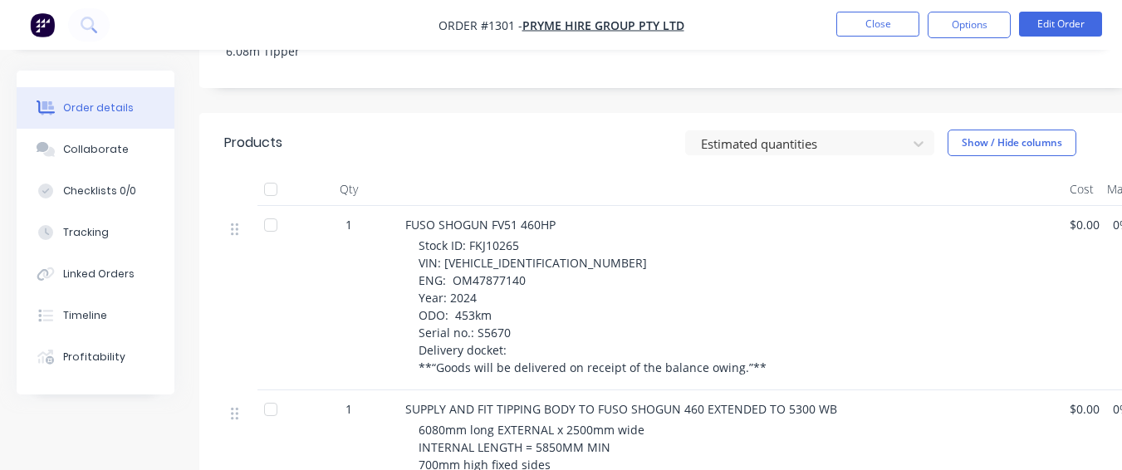
scroll to position [747, 0]
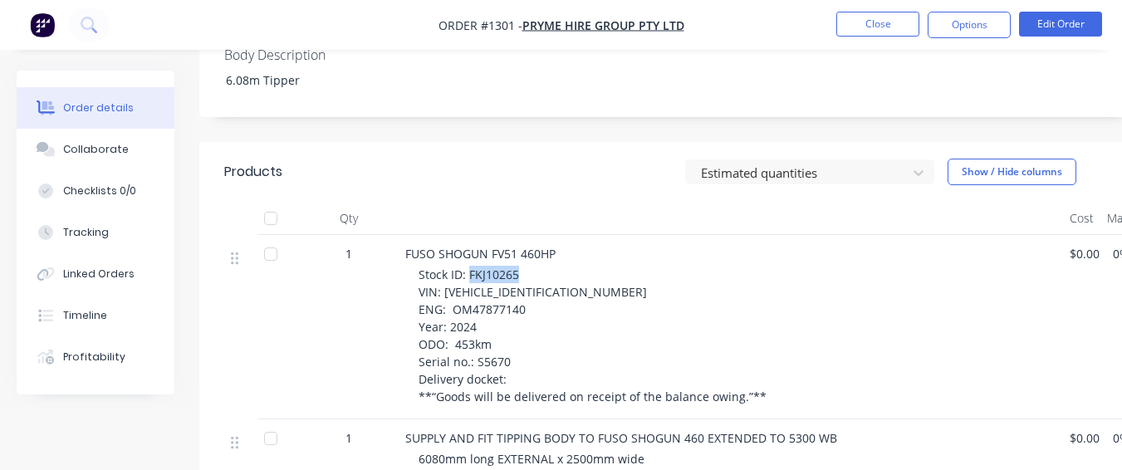
drag, startPoint x: 469, startPoint y: 249, endPoint x: 520, endPoint y: 253, distance: 50.8
click at [520, 266] on div "Stock ID: FKJ10265 VIN: [VEHICLE_IDENTIFICATION_NUMBER] ENG: OM47877140 Year: 2…" at bounding box center [738, 336] width 638 height 140
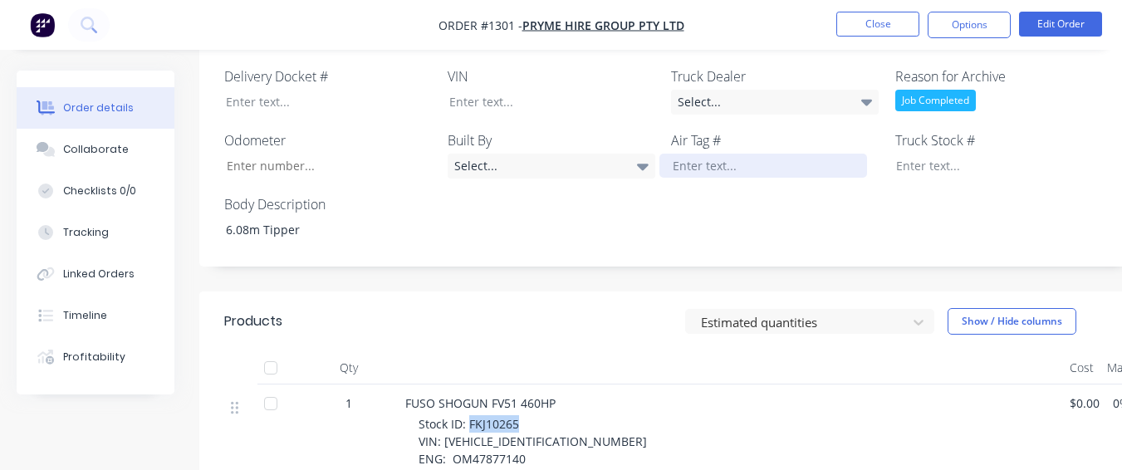
scroll to position [581, 0]
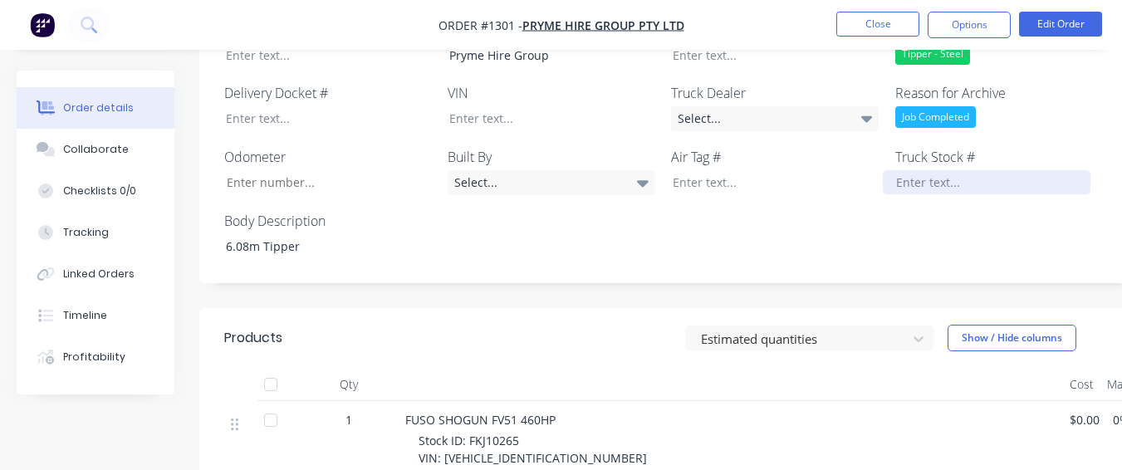
click at [897, 170] on div at bounding box center [987, 182] width 208 height 24
paste div
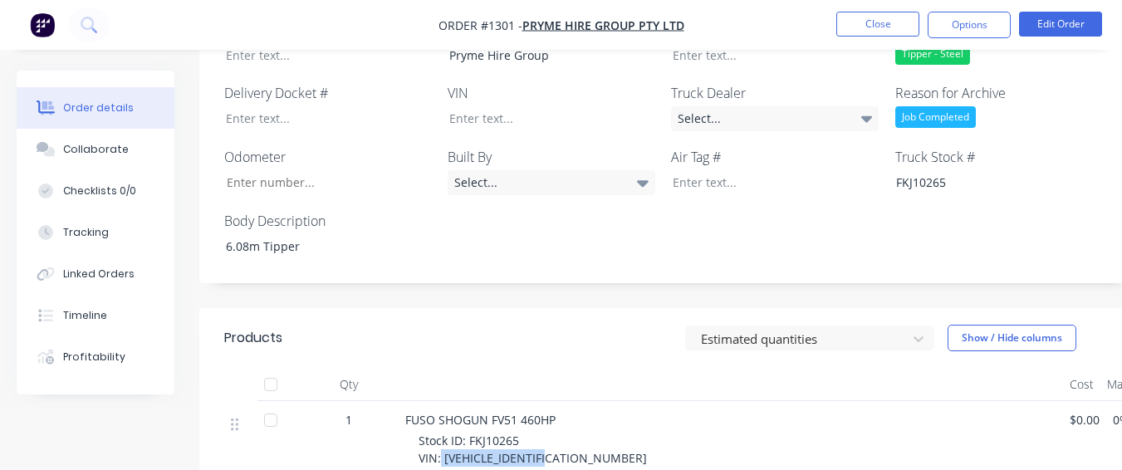
drag, startPoint x: 442, startPoint y: 433, endPoint x: 554, endPoint y: 430, distance: 112.2
paste div
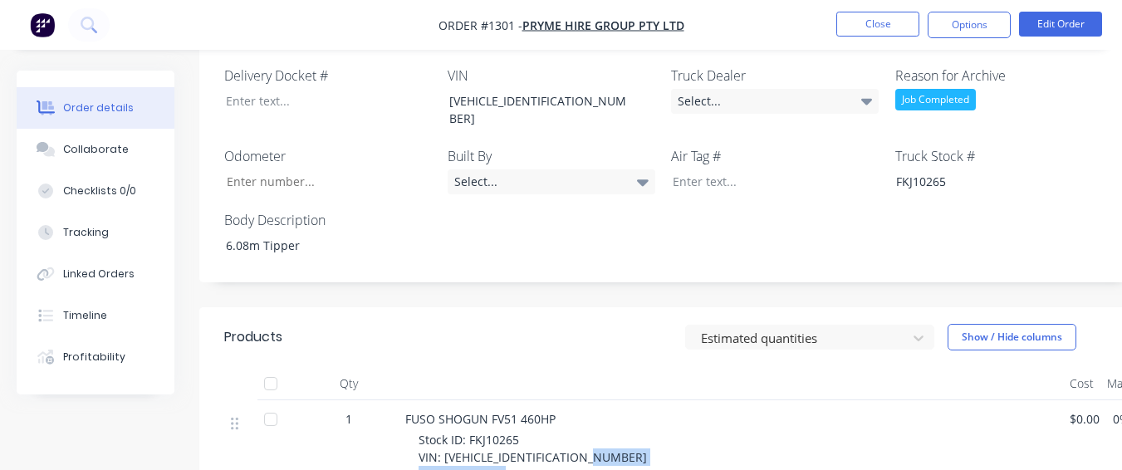
scroll to position [609, 0]
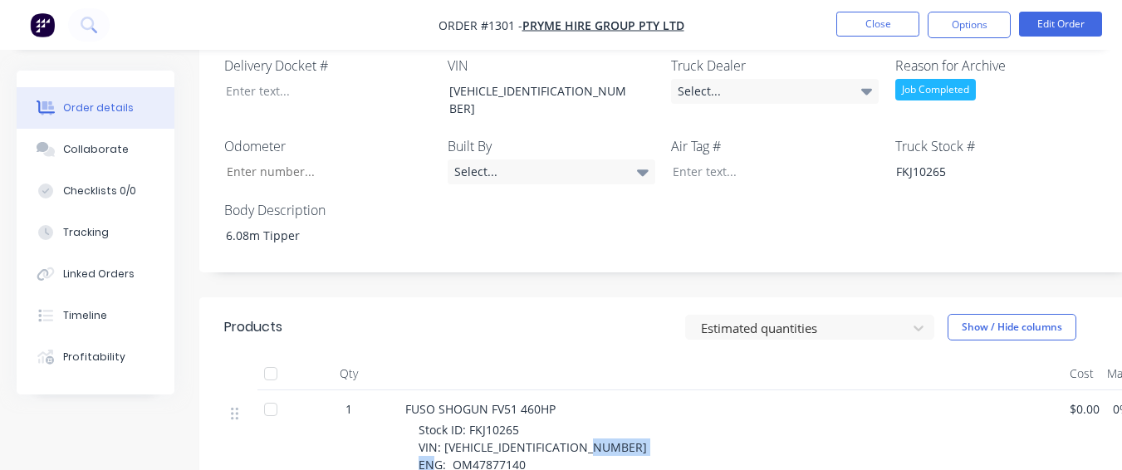
drag, startPoint x: 450, startPoint y: 449, endPoint x: 523, endPoint y: 430, distance: 75.5
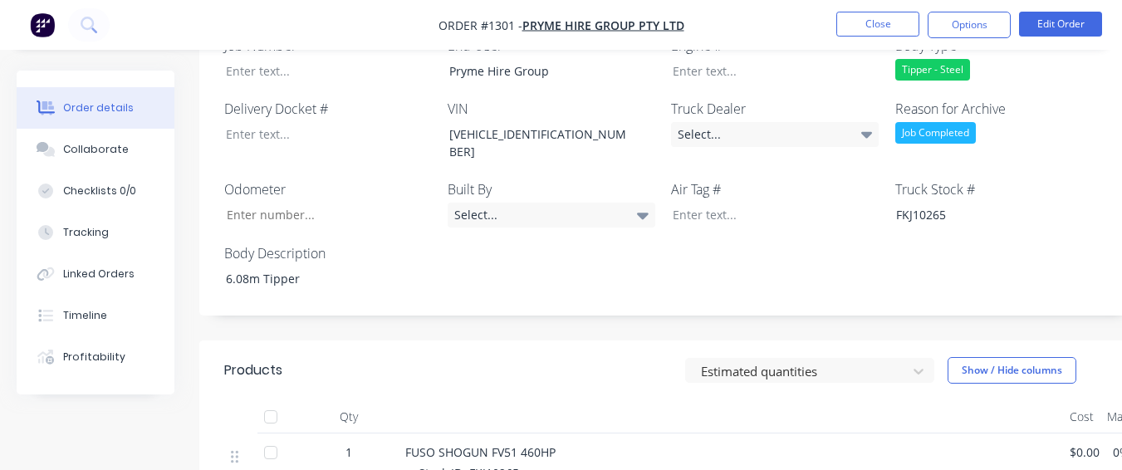
scroll to position [526, 0]
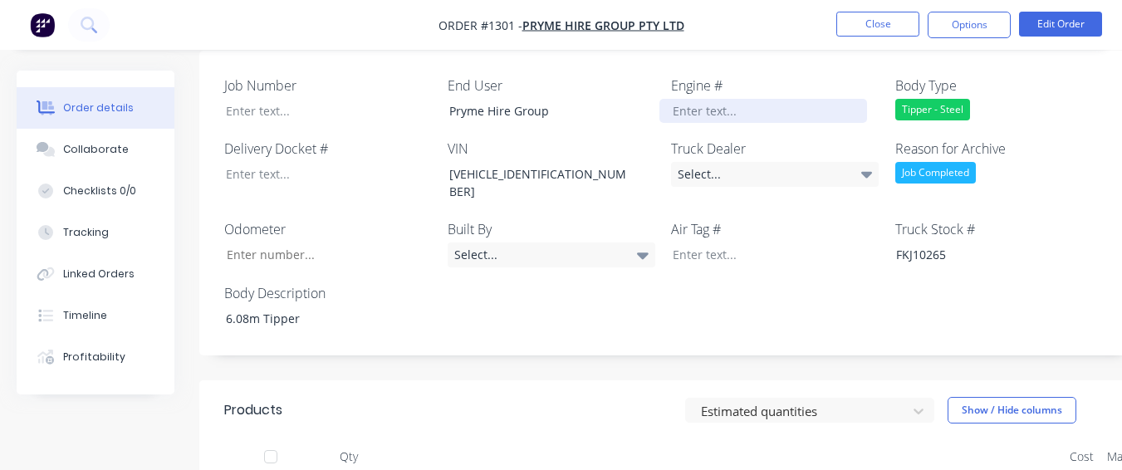
click at [701, 99] on div at bounding box center [763, 111] width 208 height 24
paste div
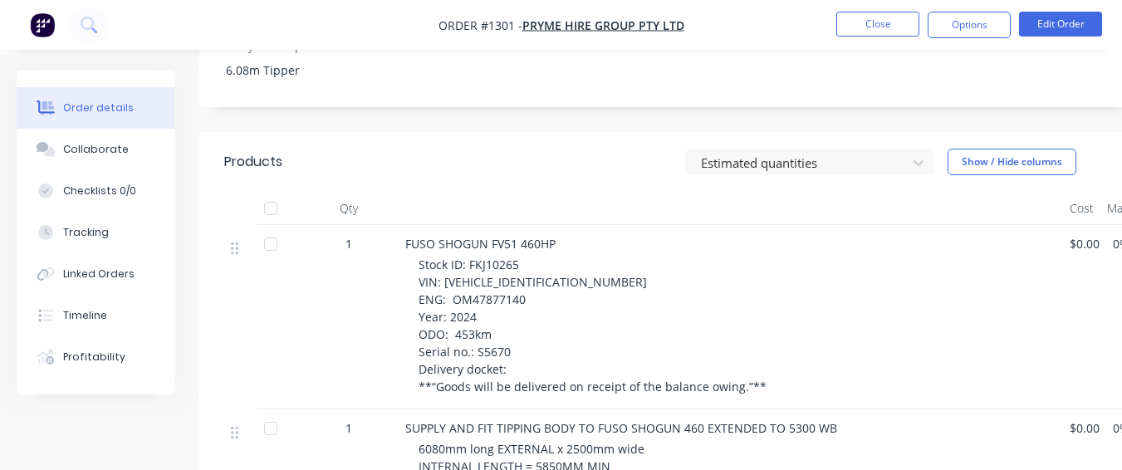
scroll to position [775, 0]
drag, startPoint x: 473, startPoint y: 311, endPoint x: 538, endPoint y: 315, distance: 64.9
click at [538, 315] on div "Stock ID: FKJ10265 VIN: [VEHICLE_IDENTIFICATION_NUMBER] ENG: OM47877140 Year: 2…" at bounding box center [738, 325] width 638 height 140
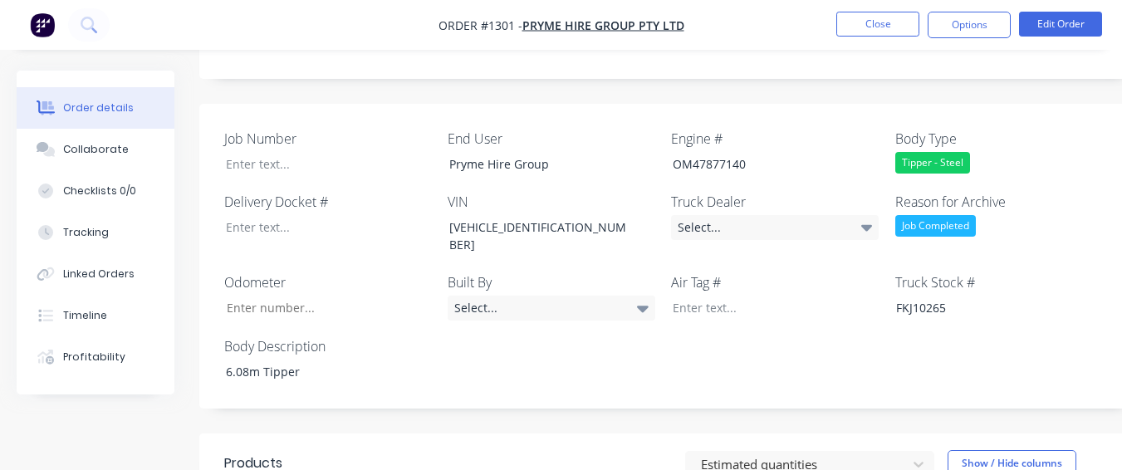
scroll to position [443, 0]
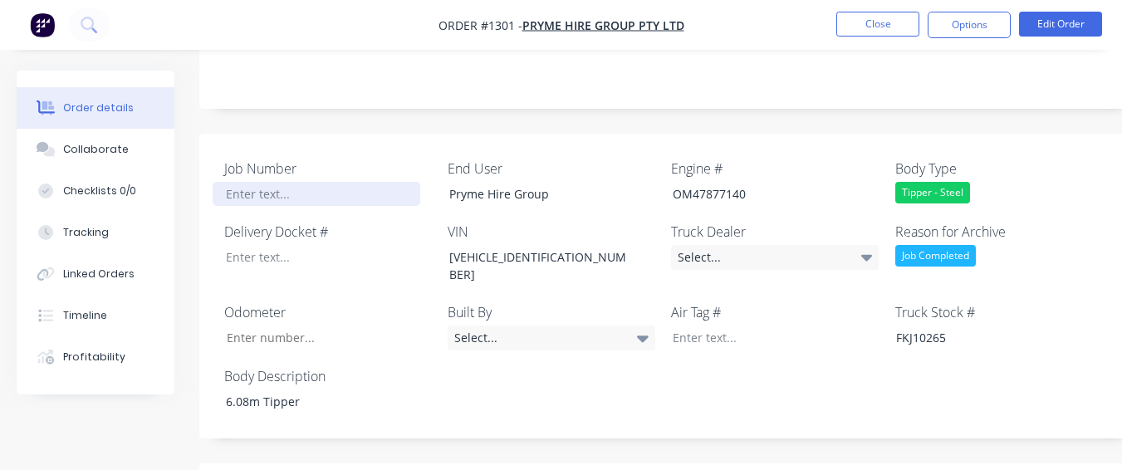
paste div
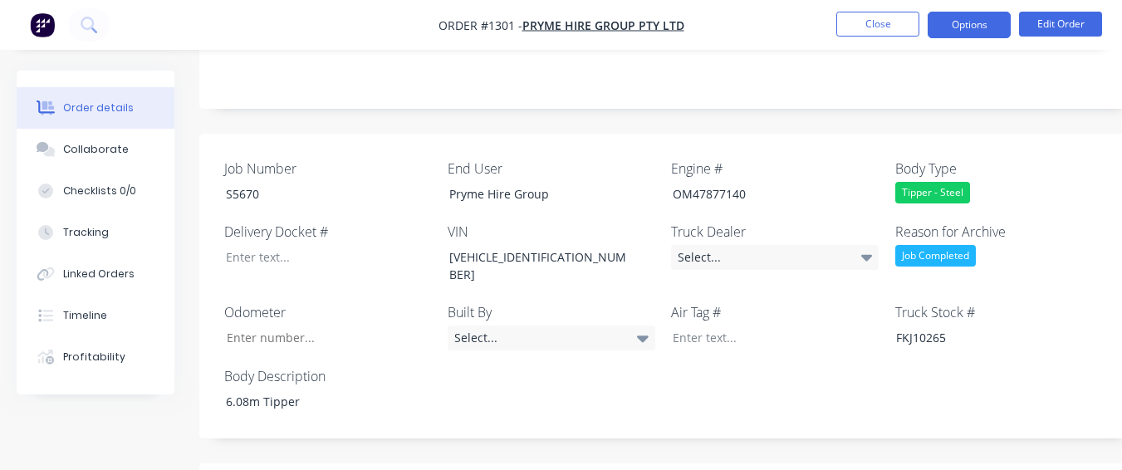
click at [980, 24] on button "Options" at bounding box center [969, 25] width 83 height 27
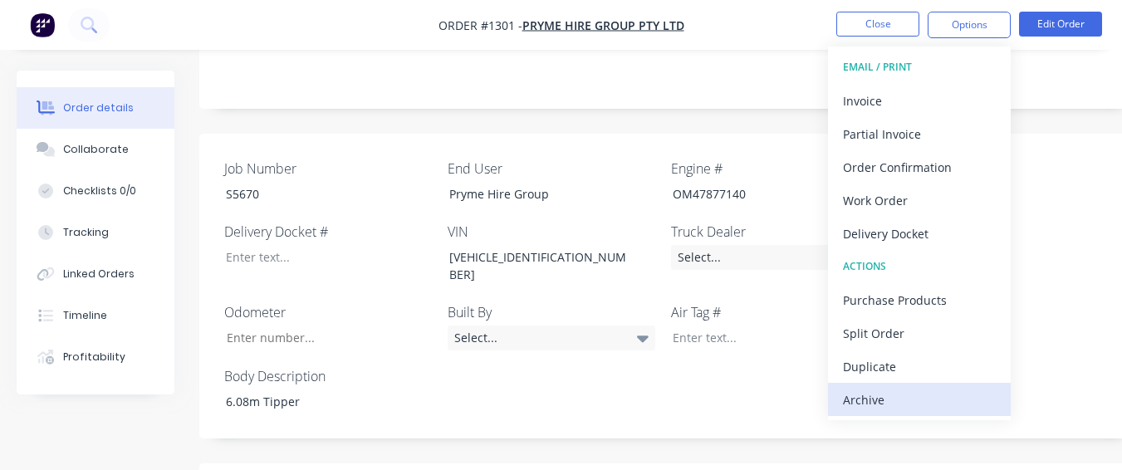
drag, startPoint x: 922, startPoint y: 394, endPoint x: 913, endPoint y: 349, distance: 45.6
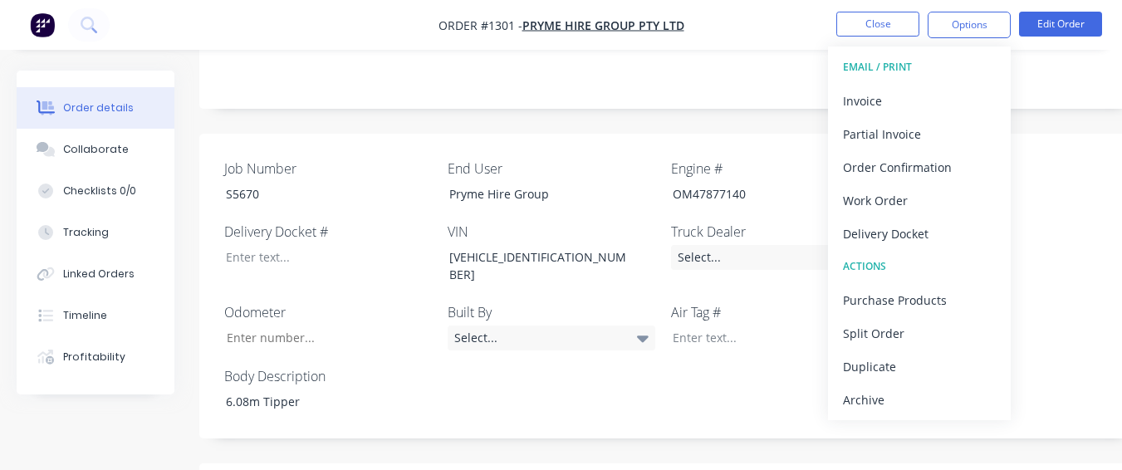
click at [920, 392] on div "Archive" at bounding box center [919, 400] width 153 height 24
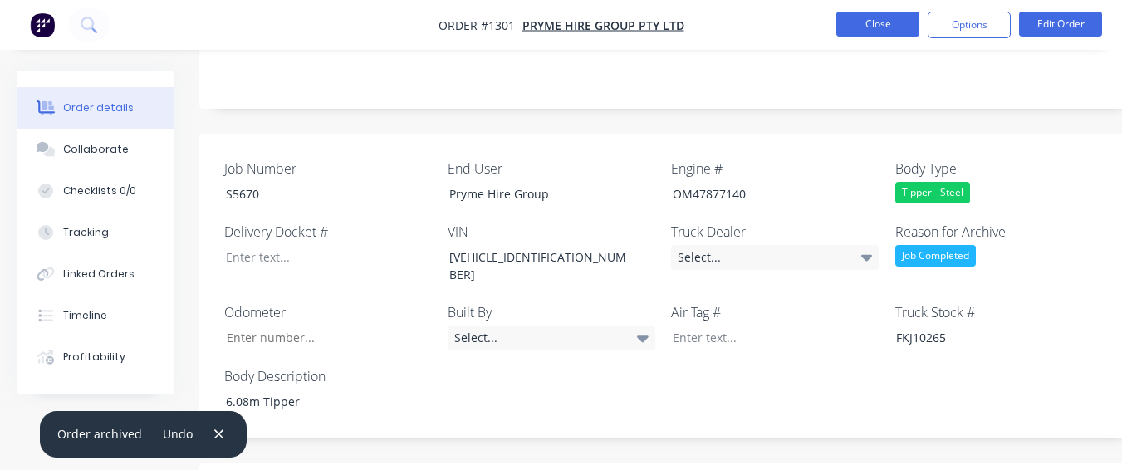
click at [876, 32] on button "Close" at bounding box center [877, 24] width 83 height 25
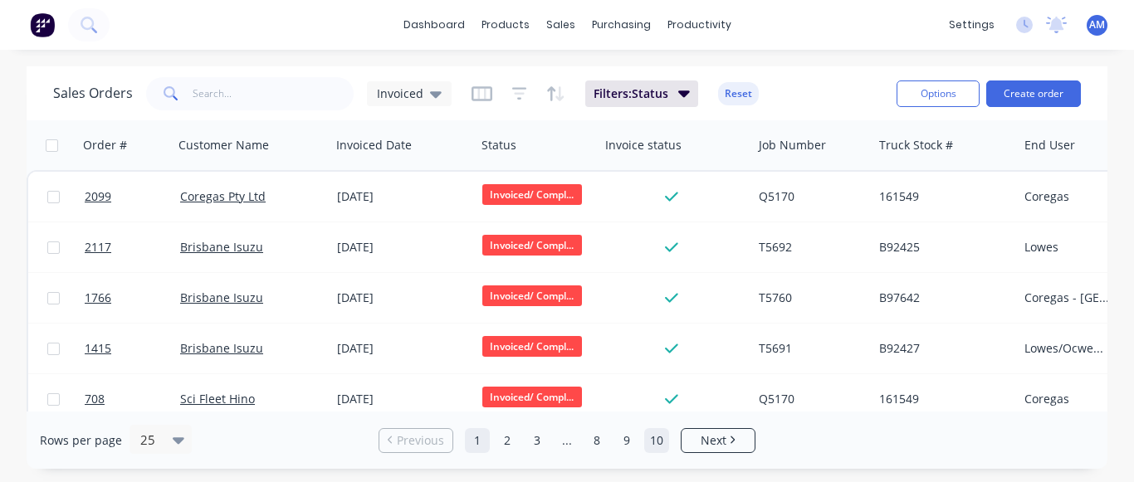
click at [659, 438] on link "10" at bounding box center [656, 440] width 25 height 25
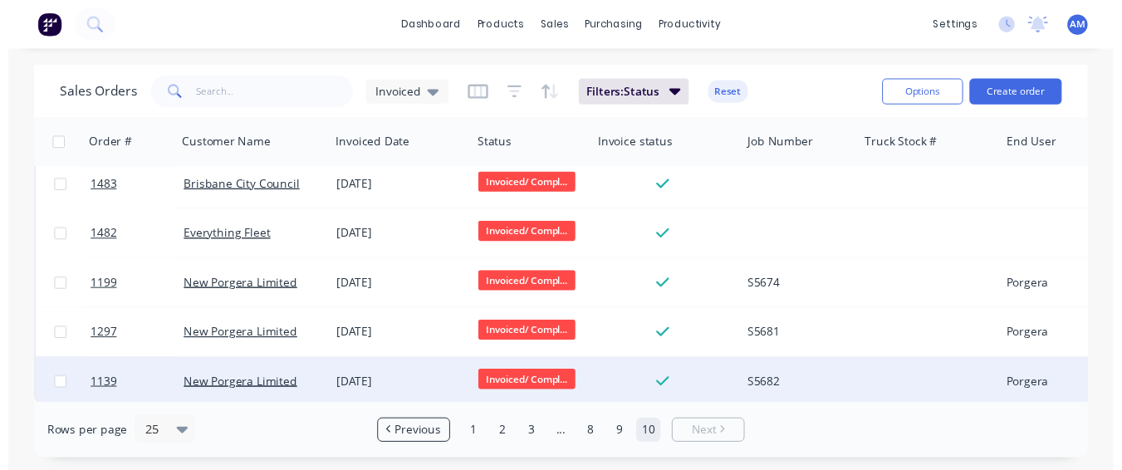
scroll to position [780, 0]
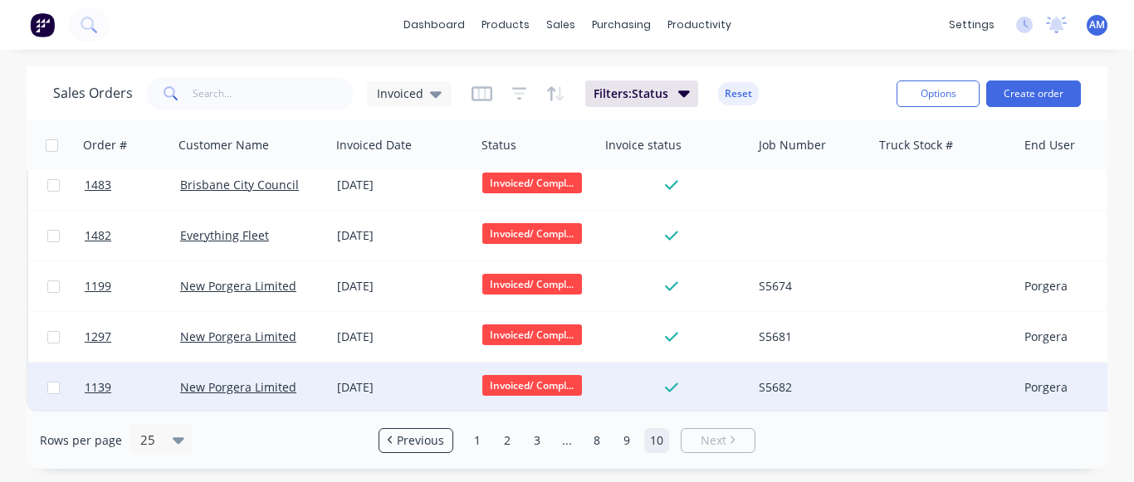
click at [342, 380] on div "[DATE]" at bounding box center [403, 388] width 132 height 17
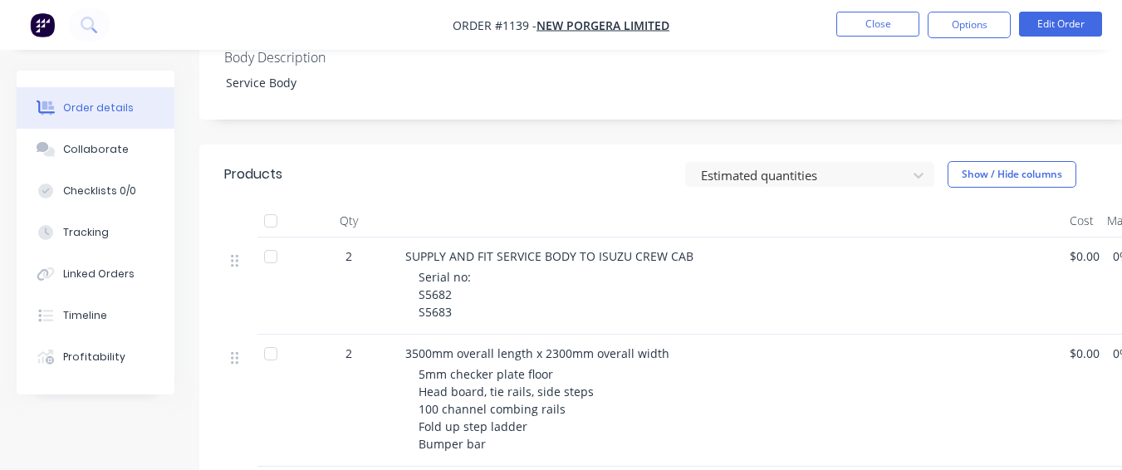
scroll to position [747, 0]
click at [423, 248] on div "SUPPLY AND FIT SERVICE BODY TO ISUZU CREW CAB Serial no: S5682 S5683" at bounding box center [731, 284] width 664 height 97
click at [462, 267] on div "Serial no: S5682 S5683" at bounding box center [738, 293] width 638 height 52
drag, startPoint x: 419, startPoint y: 241, endPoint x: 470, endPoint y: 264, distance: 55.7
click at [470, 267] on div "Serial no: S5682 S5683" at bounding box center [738, 293] width 638 height 52
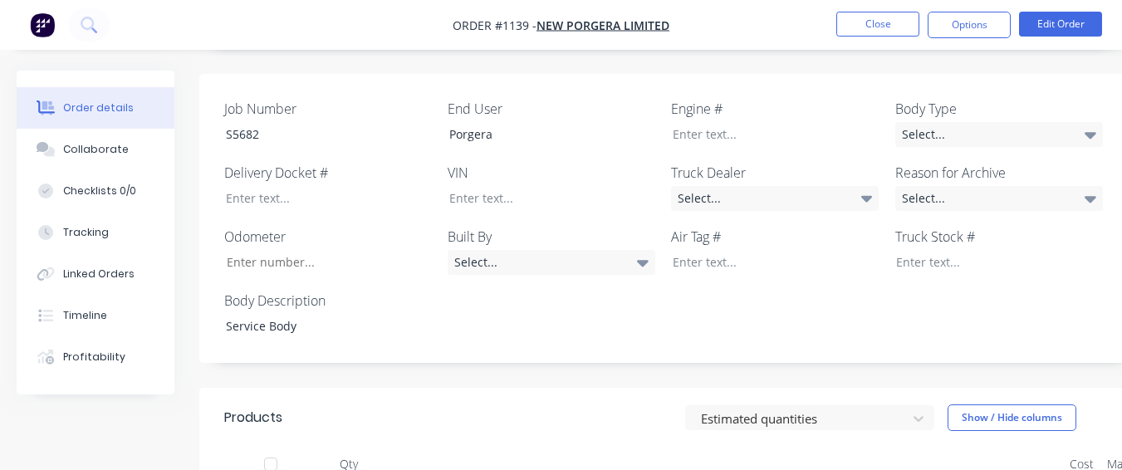
scroll to position [498, 0]
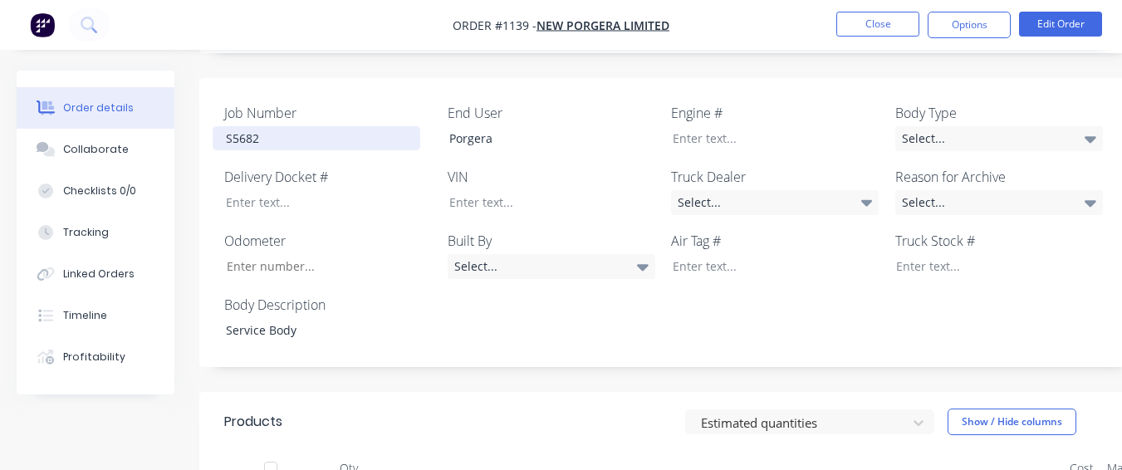
click at [301, 126] on div "S5682" at bounding box center [317, 138] width 208 height 24
drag, startPoint x: 256, startPoint y: 52, endPoint x: 223, endPoint y: 80, distance: 42.4
click at [223, 126] on div at bounding box center [317, 138] width 208 height 24
click at [257, 126] on div "S5682S5683" at bounding box center [317, 138] width 208 height 24
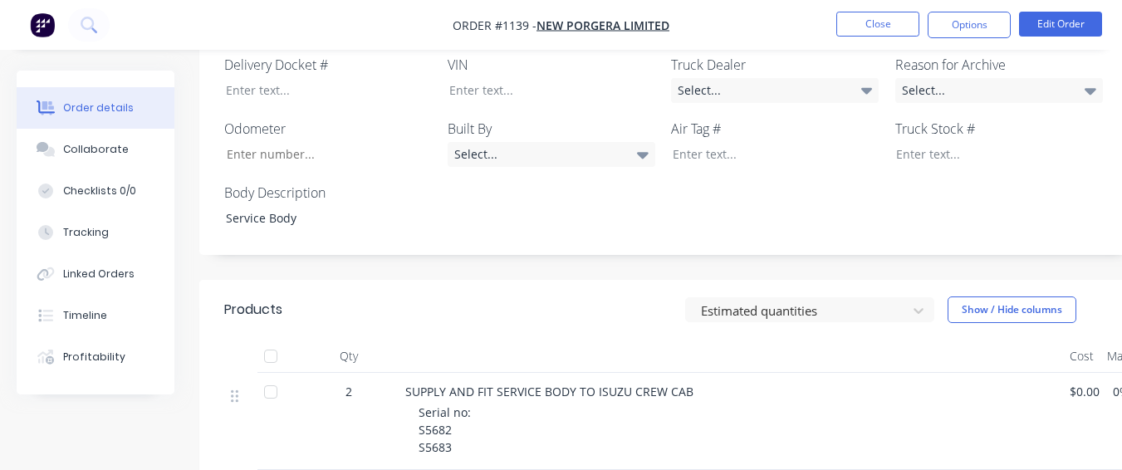
scroll to position [581, 0]
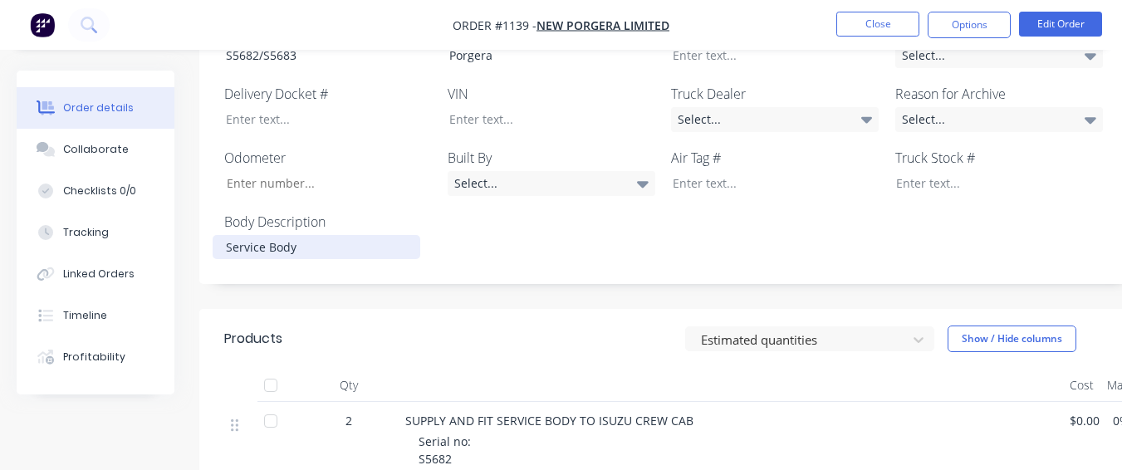
click at [223, 235] on div "Service Body" at bounding box center [317, 247] width 208 height 24
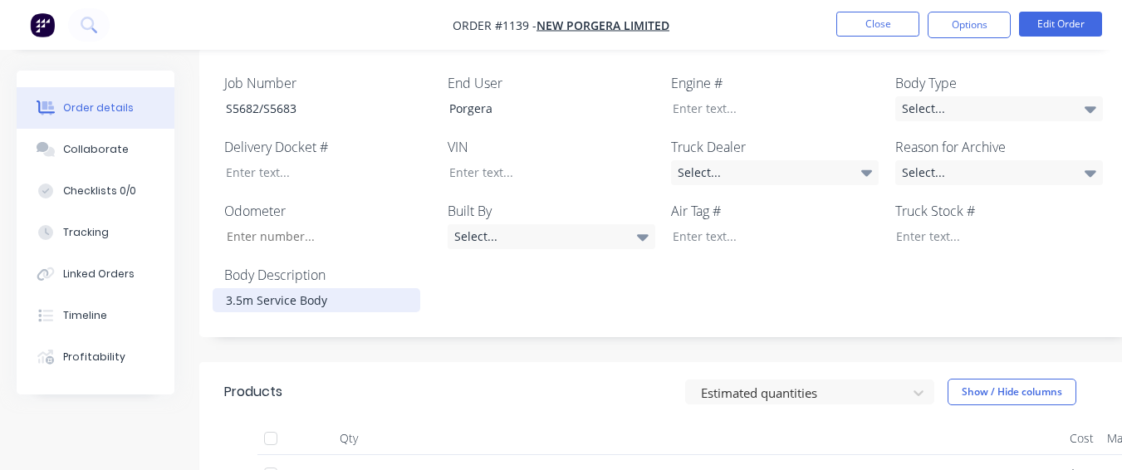
scroll to position [498, 0]
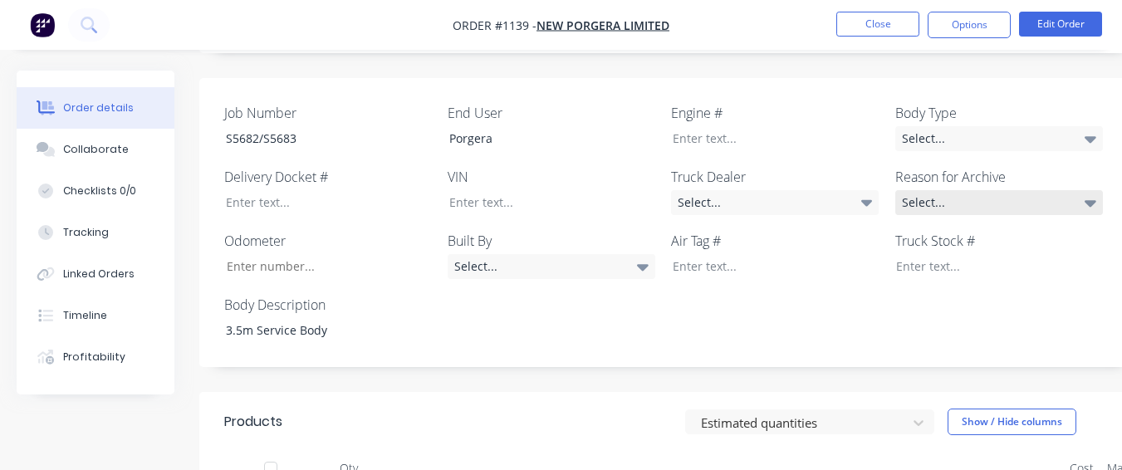
click at [1034, 190] on div "Select..." at bounding box center [999, 202] width 208 height 25
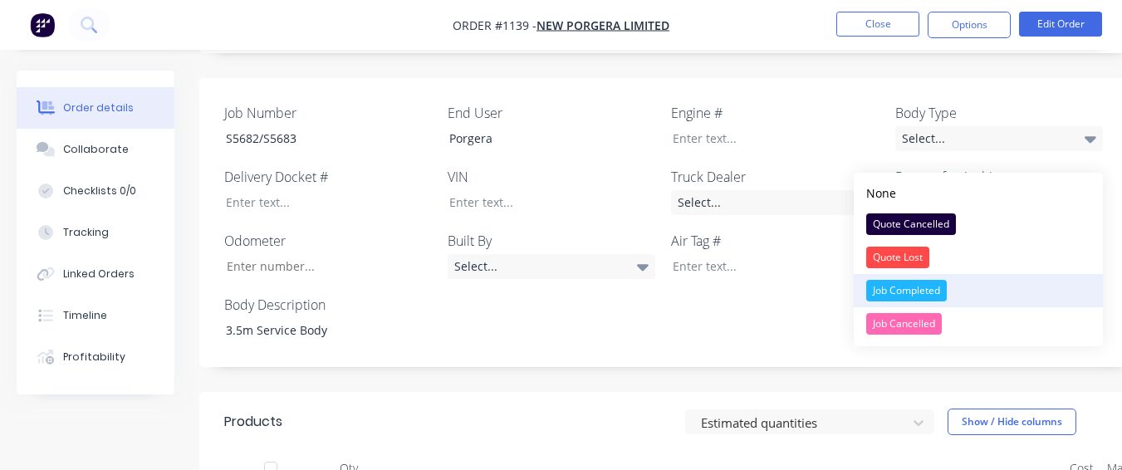
click at [958, 298] on button "Job Completed" at bounding box center [978, 290] width 249 height 33
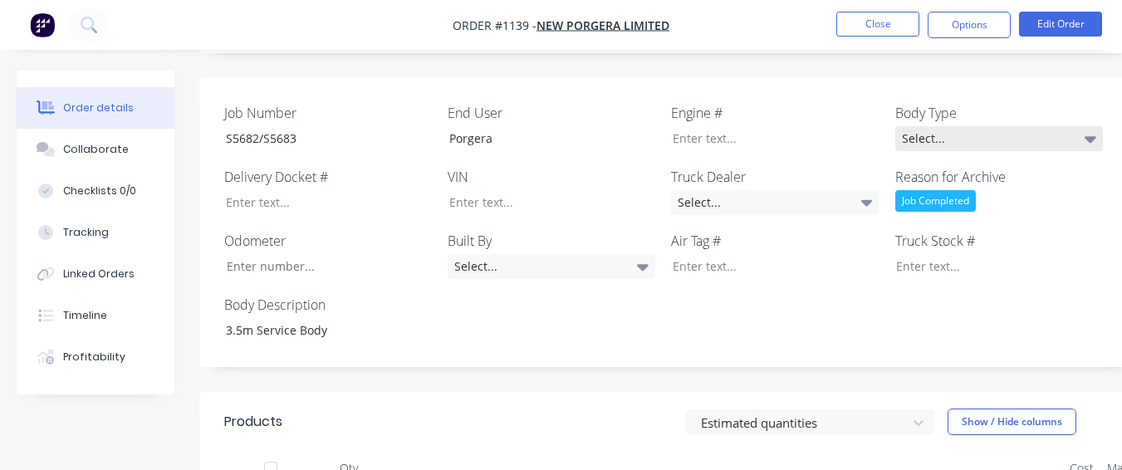
click at [957, 126] on div "Select..." at bounding box center [999, 138] width 208 height 25
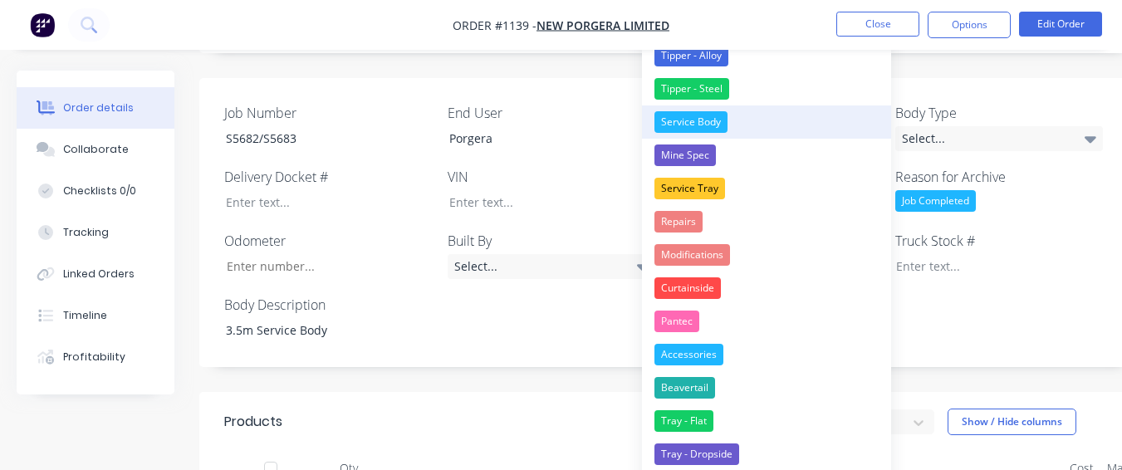
click at [750, 125] on button "Service Body" at bounding box center [766, 121] width 249 height 33
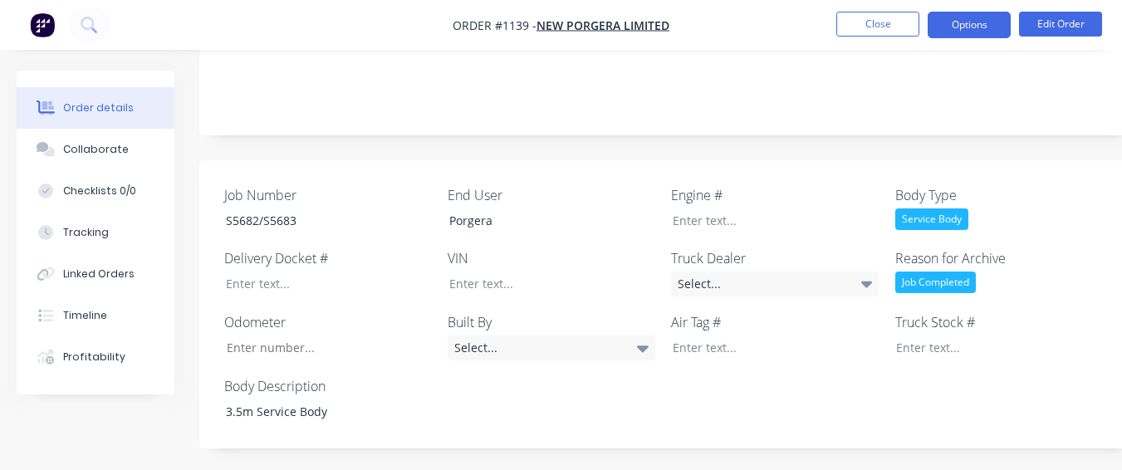
scroll to position [415, 0]
click at [993, 32] on button "Options" at bounding box center [969, 25] width 83 height 27
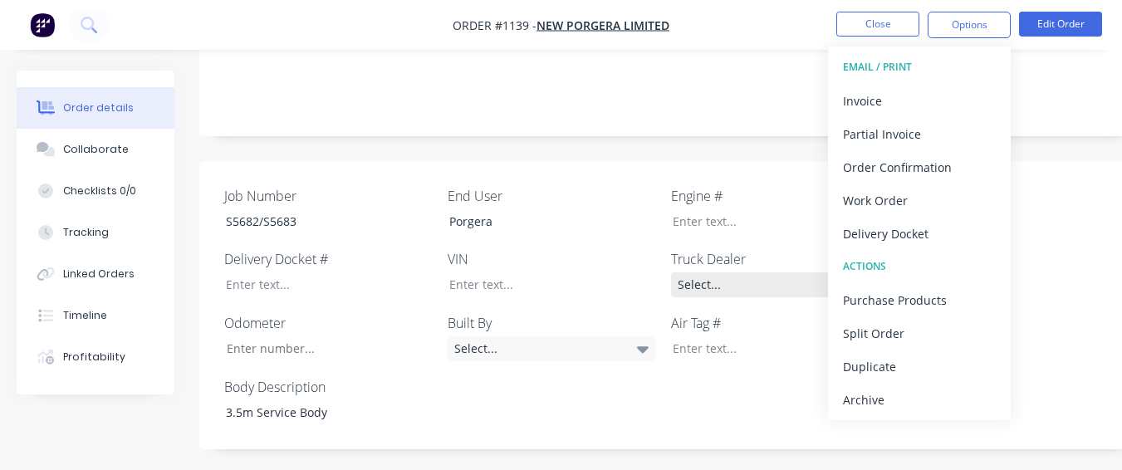
drag, startPoint x: 881, startPoint y: 404, endPoint x: 859, endPoint y: 228, distance: 177.5
click at [879, 399] on div "Archive" at bounding box center [919, 400] width 153 height 24
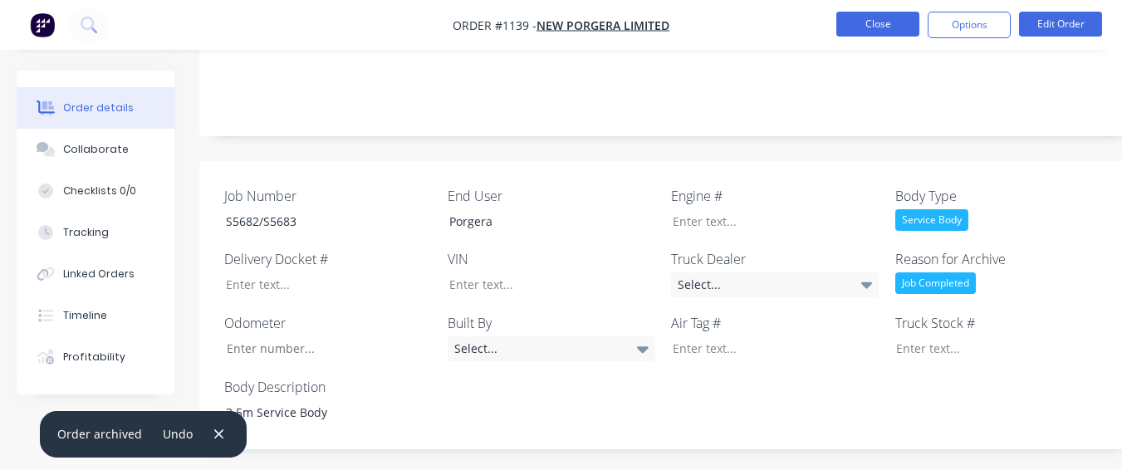
click at [874, 24] on button "Close" at bounding box center [877, 24] width 83 height 25
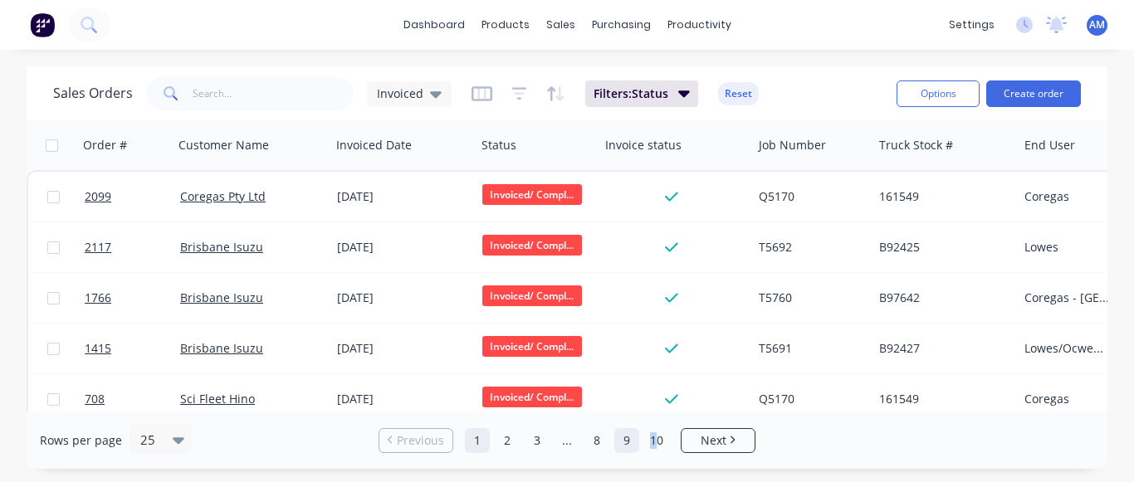
click at [647, 443] on link "10" at bounding box center [656, 440] width 25 height 25
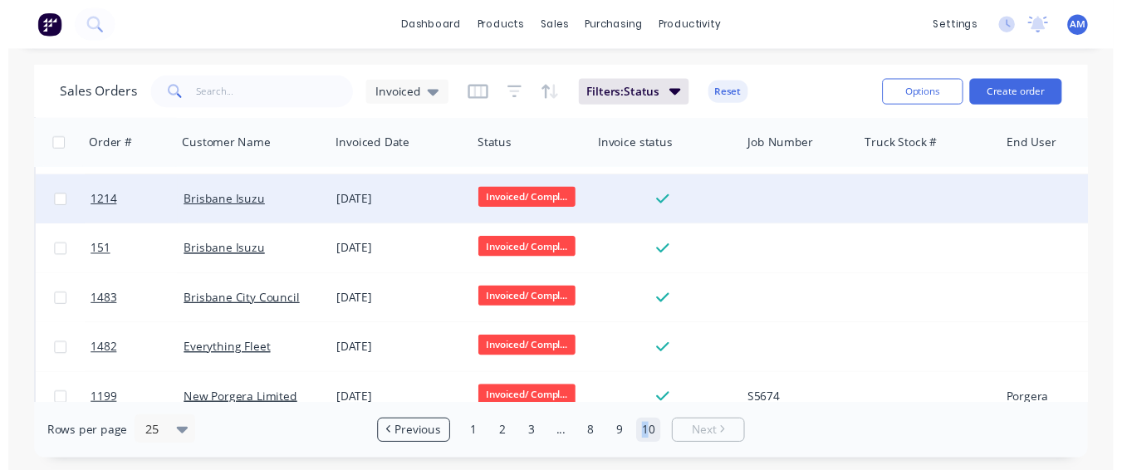
scroll to position [729, 0]
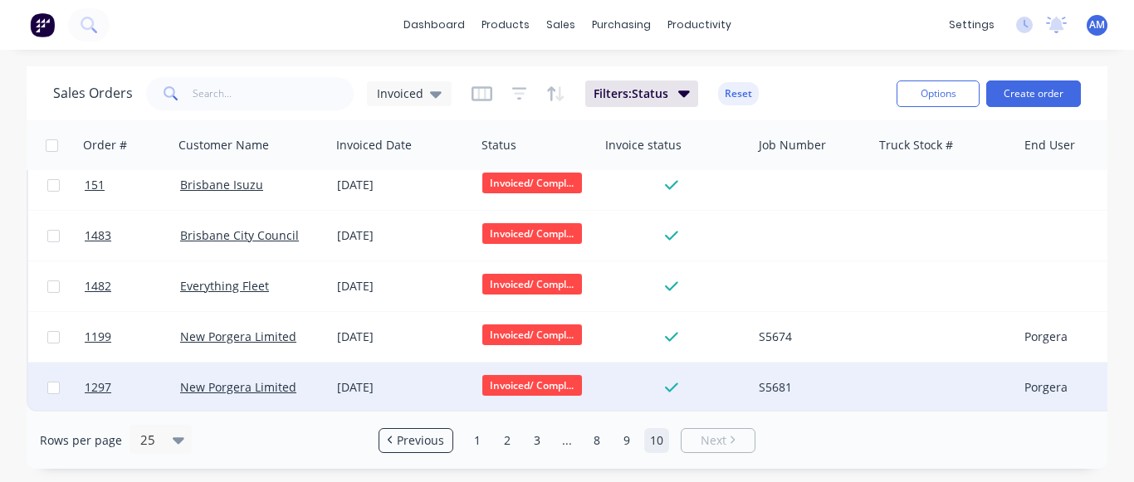
click at [372, 366] on div "[DATE]" at bounding box center [403, 388] width 145 height 50
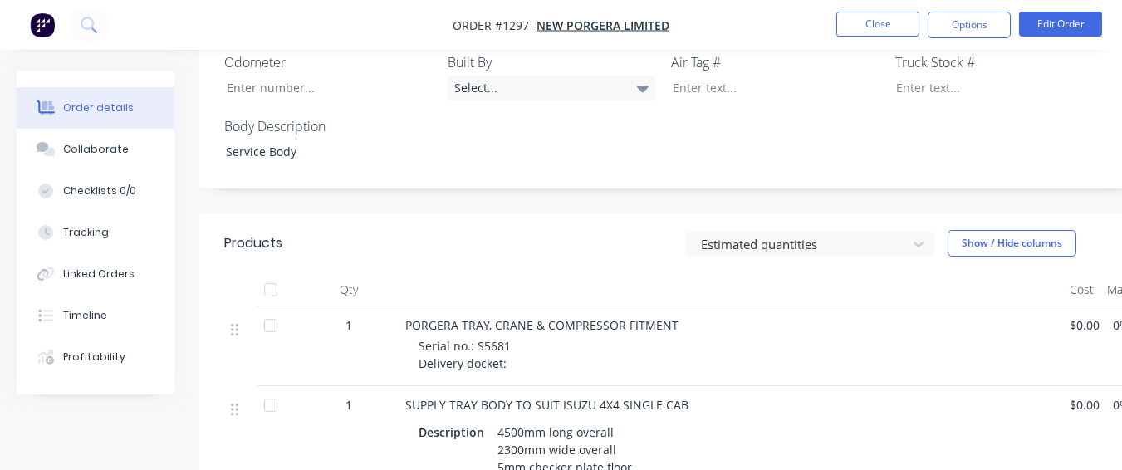
scroll to position [581, 0]
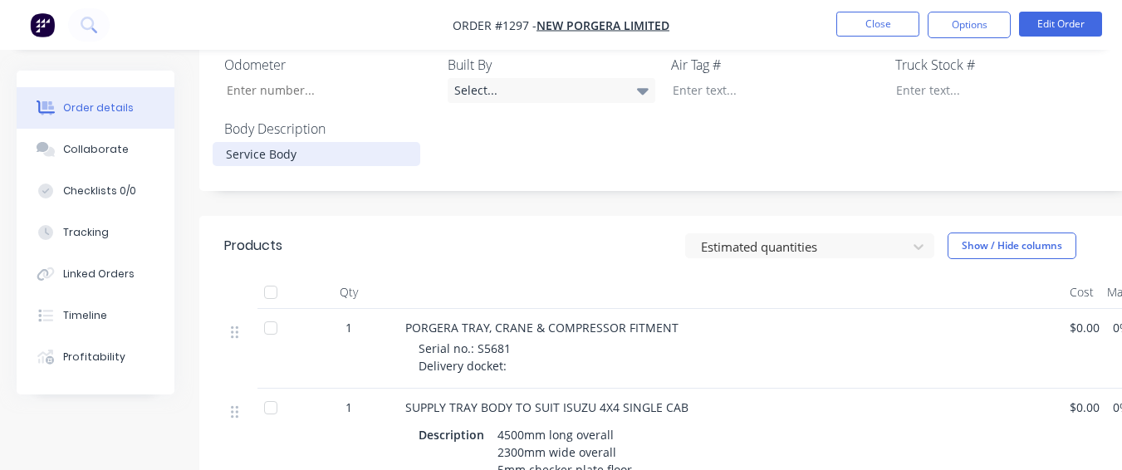
click at [227, 156] on div "Service Body" at bounding box center [317, 154] width 208 height 24
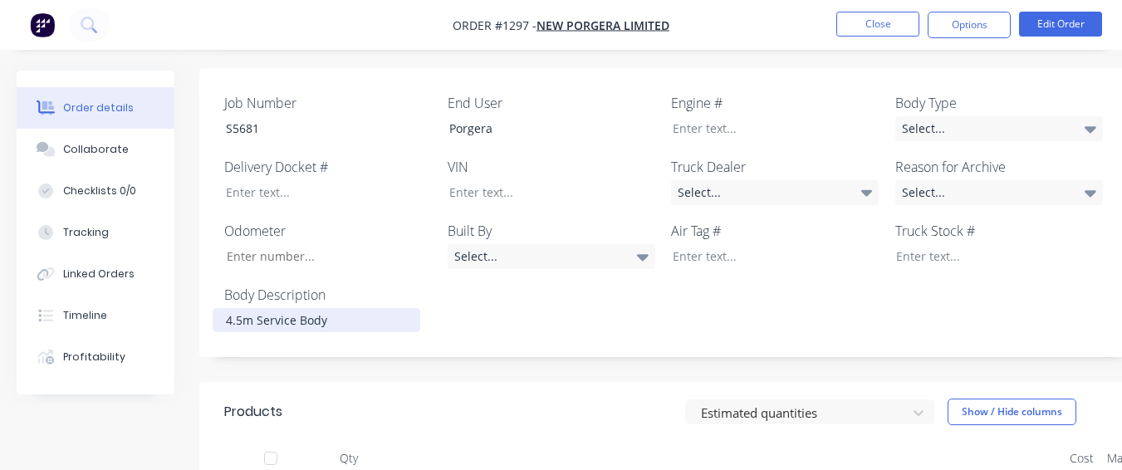
scroll to position [332, 0]
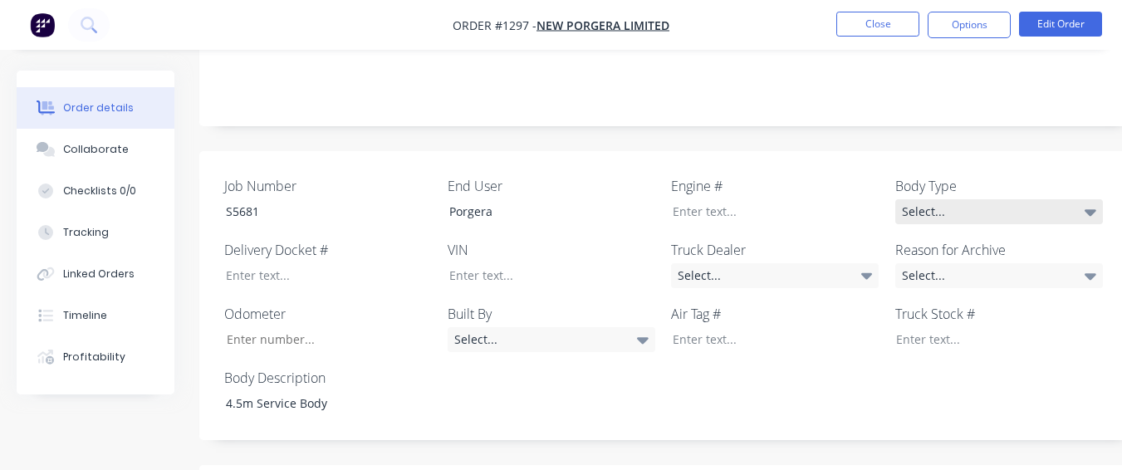
click at [998, 201] on div "Select..." at bounding box center [999, 211] width 208 height 25
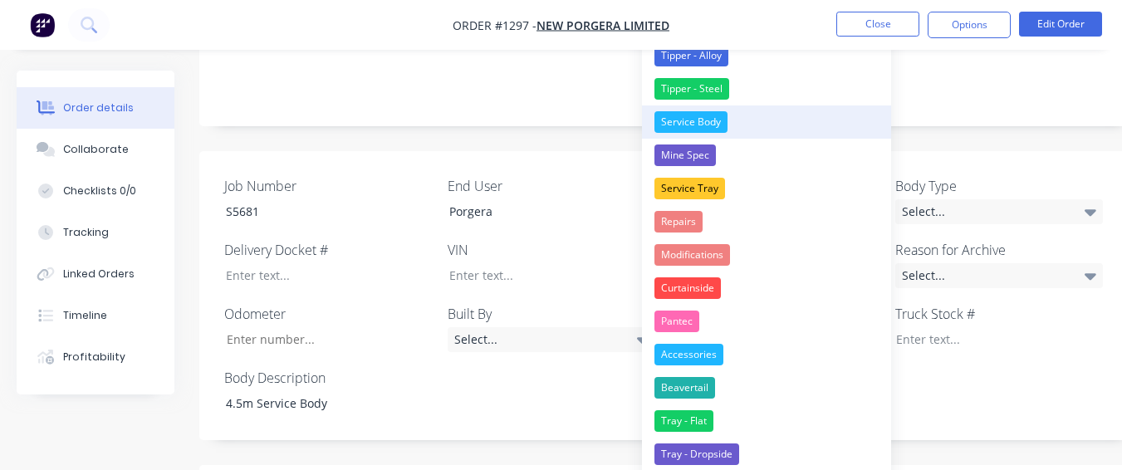
click at [795, 125] on button "Service Body" at bounding box center [766, 121] width 249 height 33
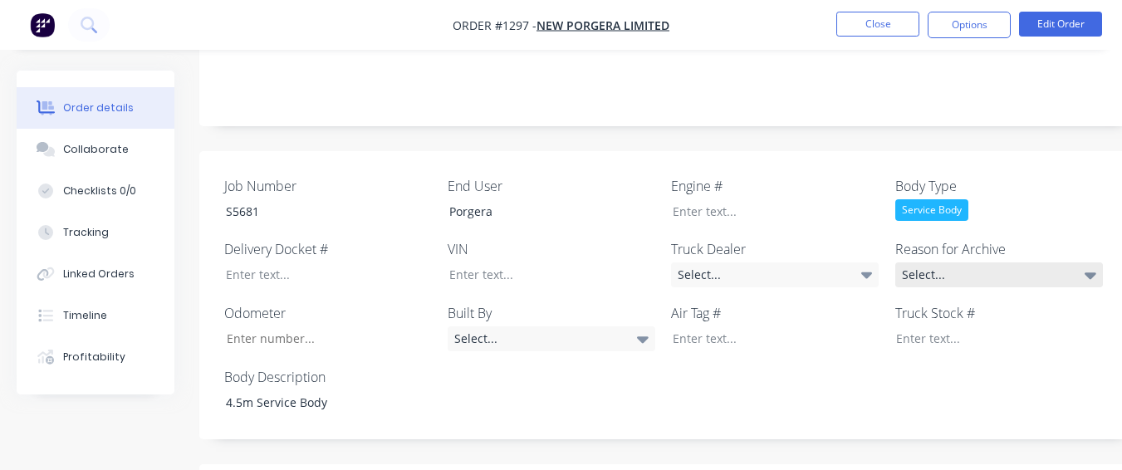
click at [950, 270] on div "Select..." at bounding box center [999, 274] width 208 height 25
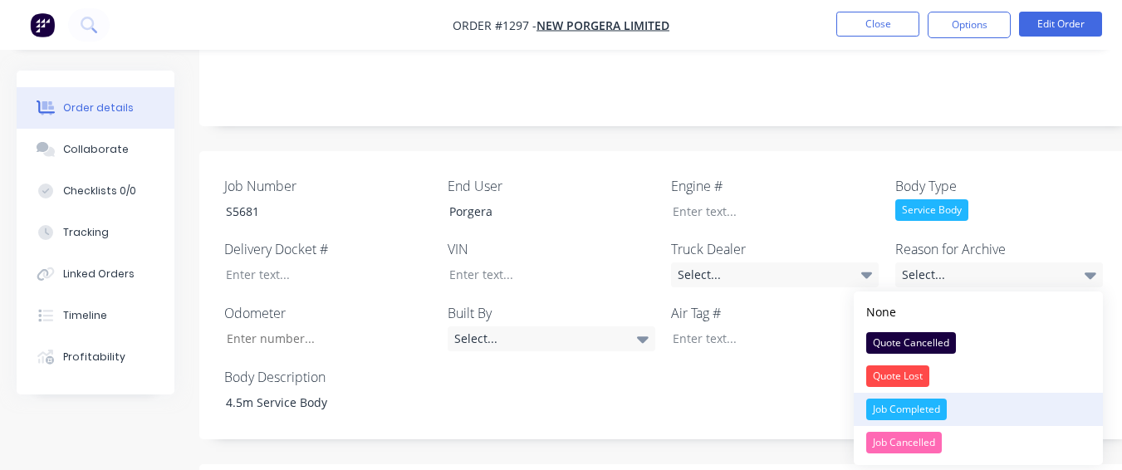
click at [914, 406] on div "Job Completed" at bounding box center [906, 410] width 81 height 22
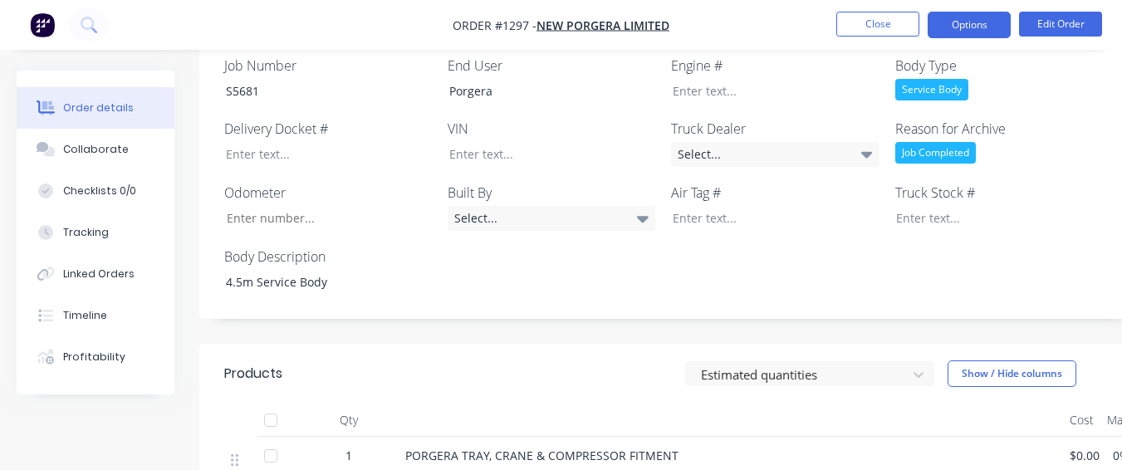
scroll to position [415, 0]
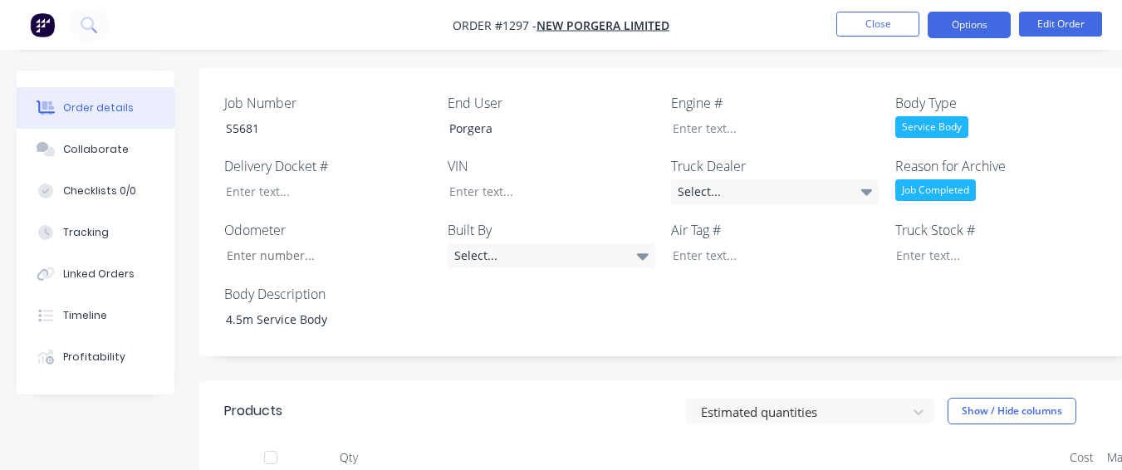
click at [976, 30] on button "Options" at bounding box center [969, 25] width 83 height 27
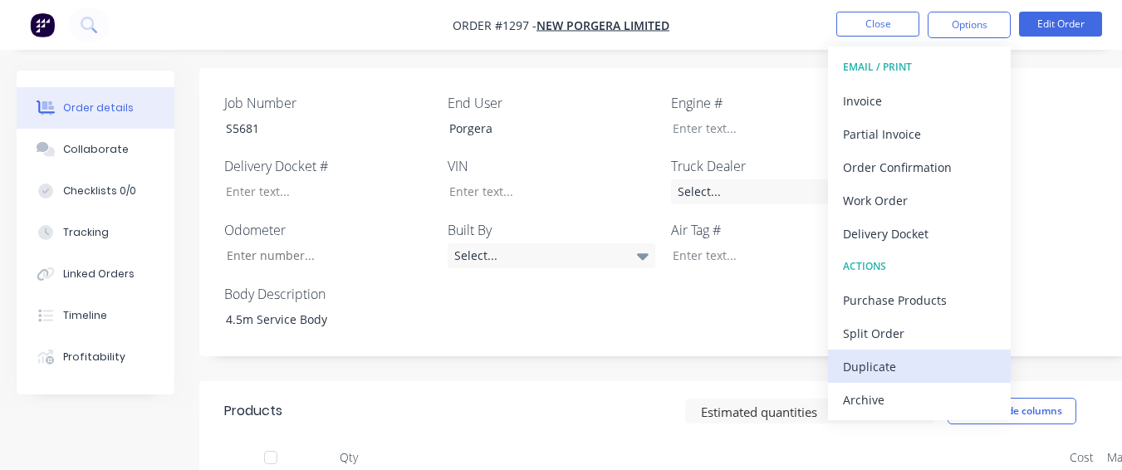
drag, startPoint x: 904, startPoint y: 384, endPoint x: 894, endPoint y: 376, distance: 11.8
click at [900, 381] on div "EMAIL / PRINT Invoice Partial Invoice Order Confirmation Work Order Delivery Do…" at bounding box center [919, 234] width 183 height 374
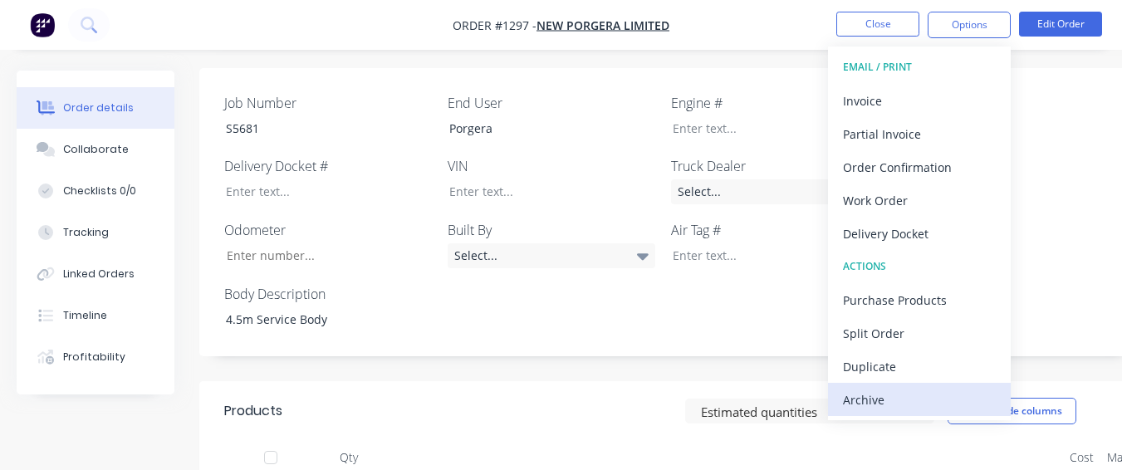
click at [853, 402] on div "Archive" at bounding box center [919, 400] width 153 height 24
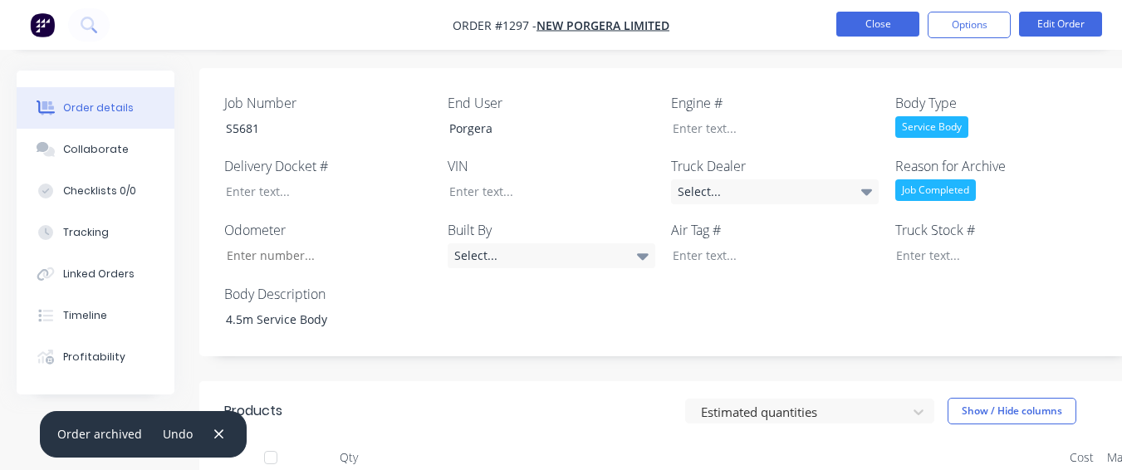
click at [851, 27] on button "Close" at bounding box center [877, 24] width 83 height 25
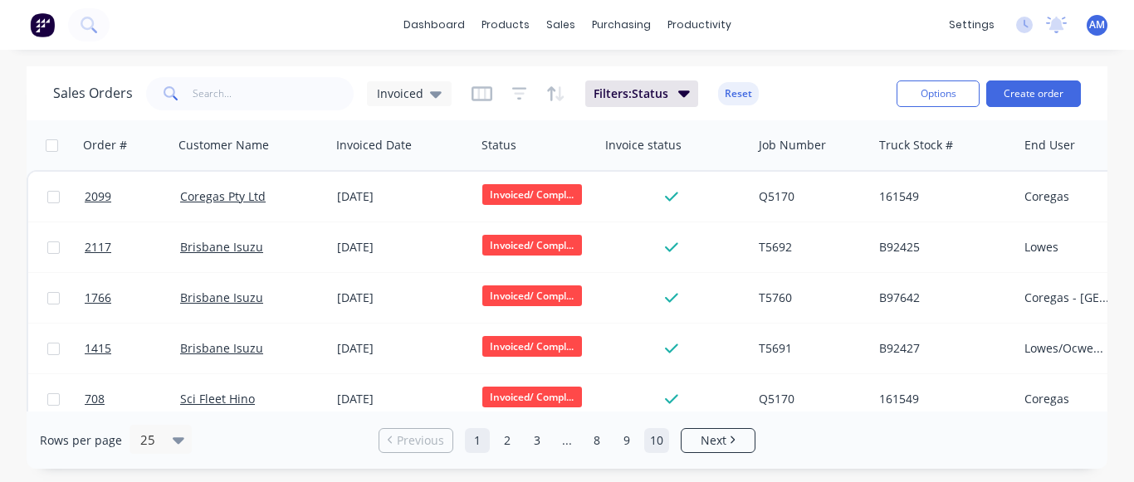
click at [664, 443] on link "10" at bounding box center [656, 440] width 25 height 25
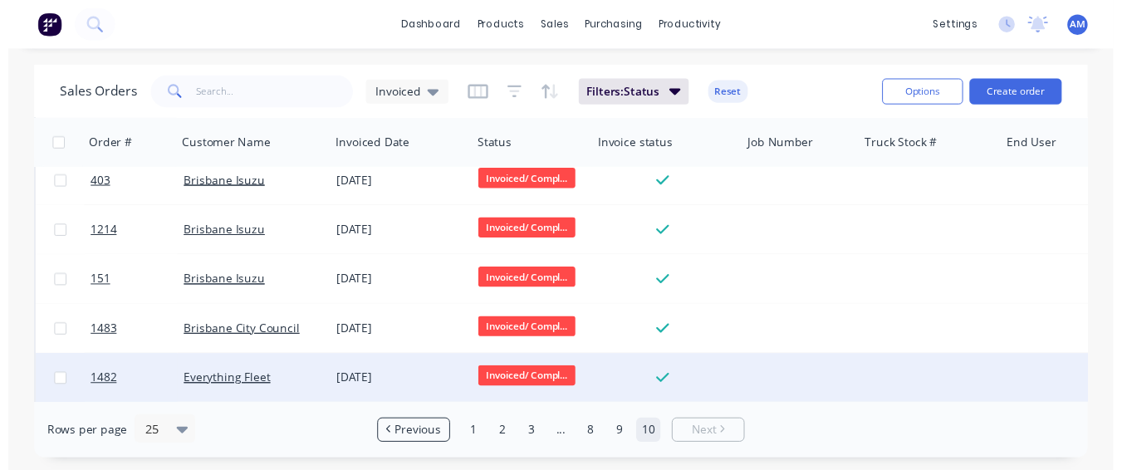
scroll to position [678, 0]
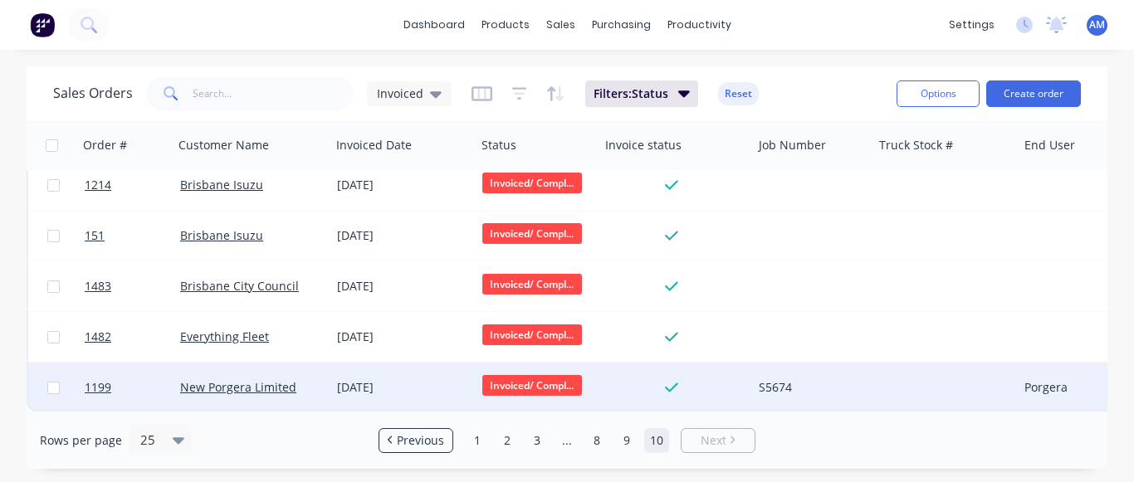
click at [377, 380] on div "[DATE]" at bounding box center [403, 388] width 132 height 17
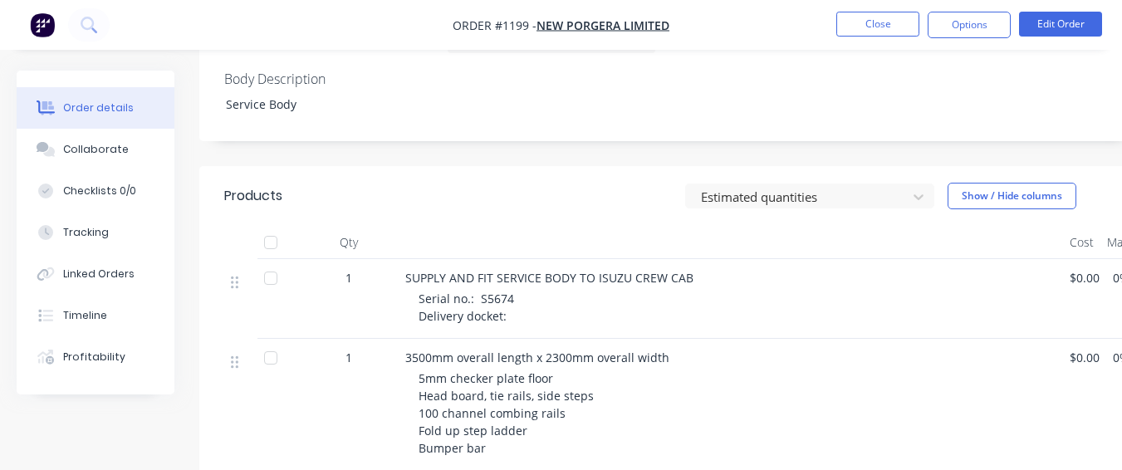
scroll to position [664, 0]
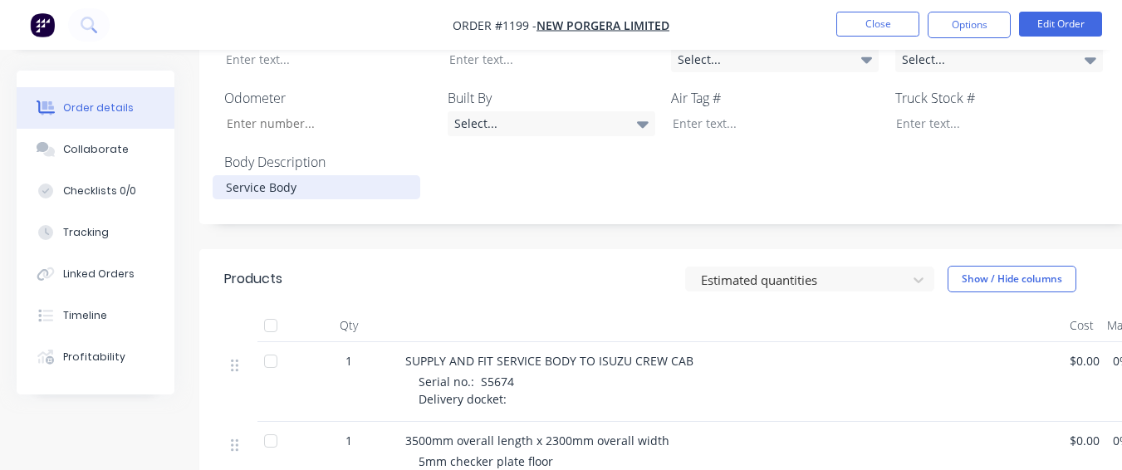
click at [219, 175] on div "Service Body" at bounding box center [317, 187] width 208 height 24
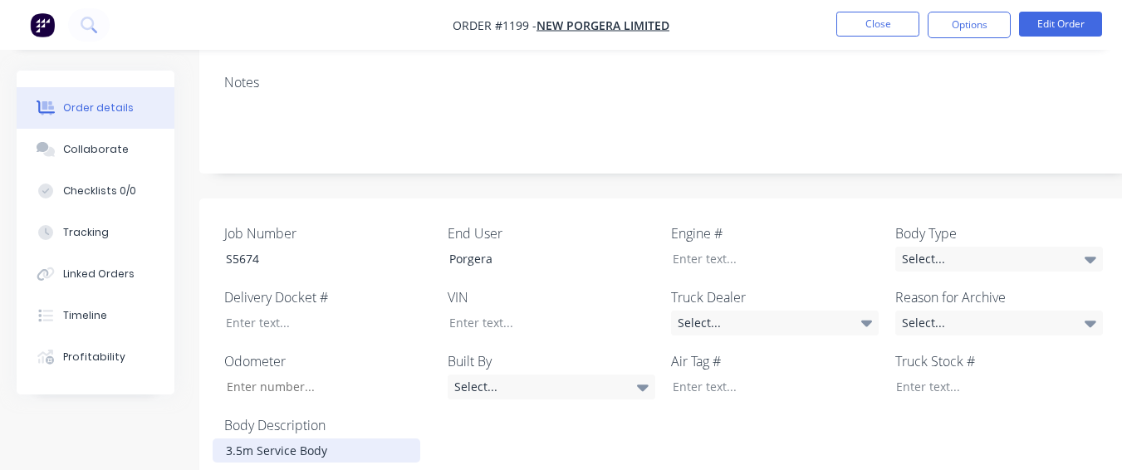
scroll to position [415, 0]
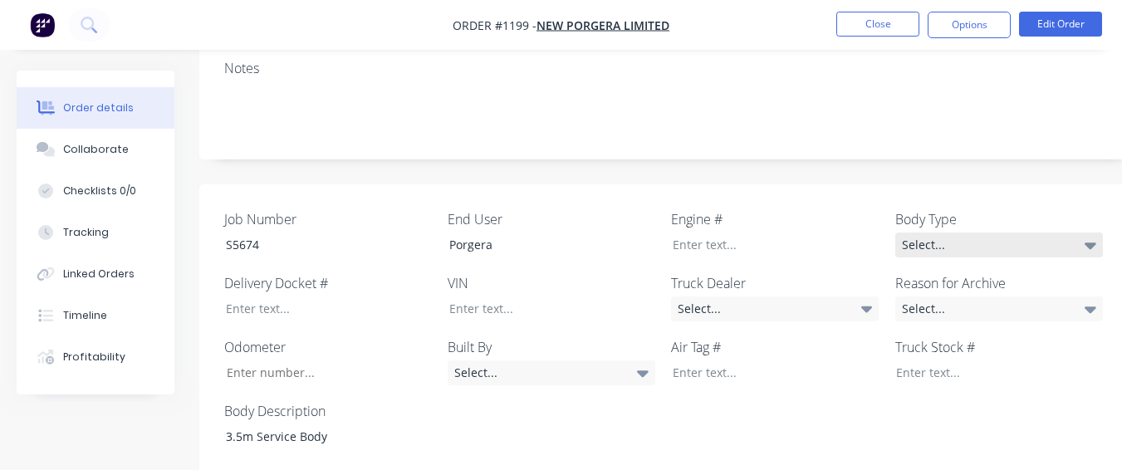
click at [968, 233] on div "Select..." at bounding box center [999, 245] width 208 height 25
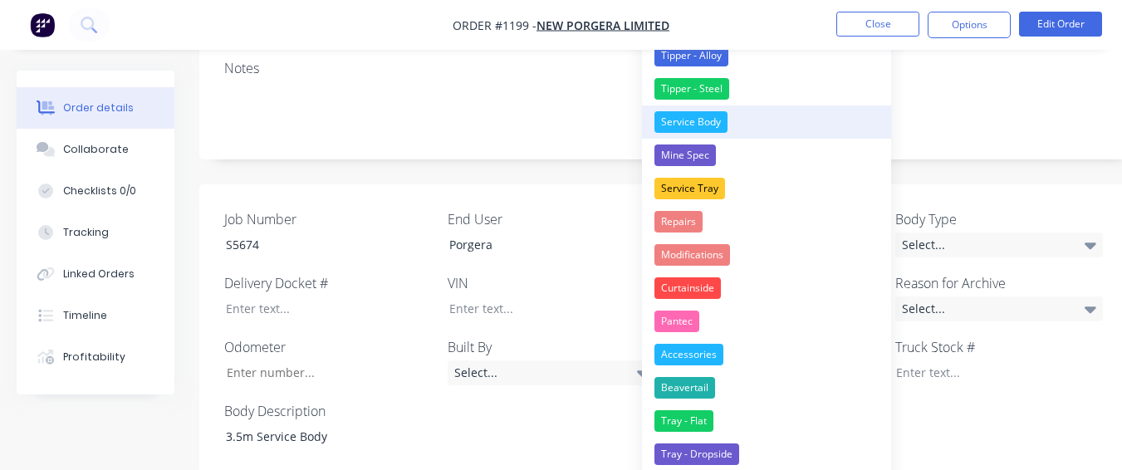
click at [706, 125] on div "Service Body" at bounding box center [690, 122] width 73 height 22
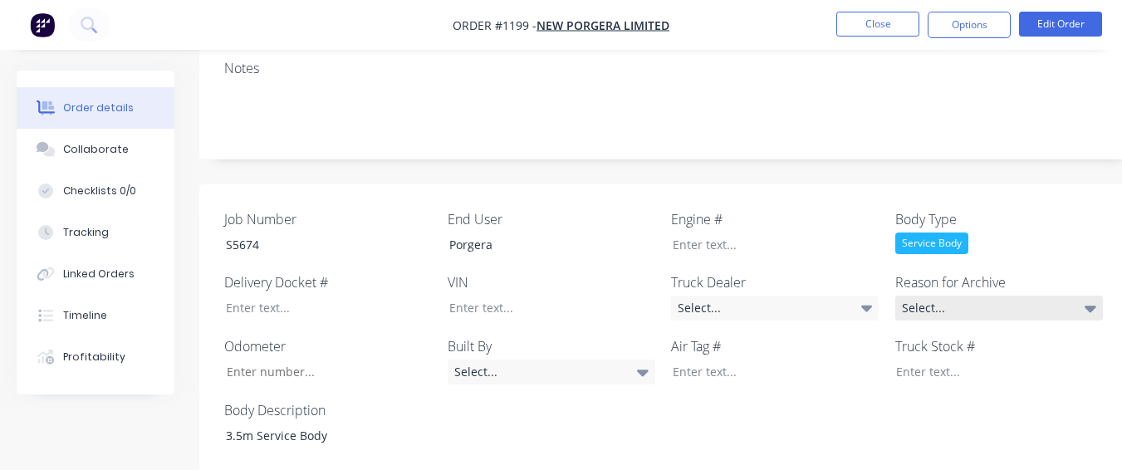
click at [913, 296] on div "Select..." at bounding box center [999, 308] width 208 height 25
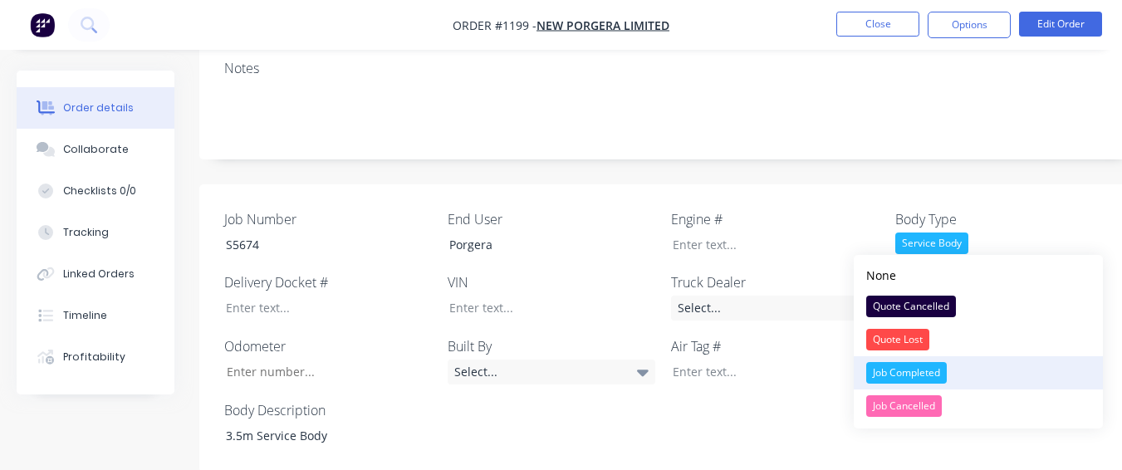
click at [883, 365] on div "Job Completed" at bounding box center [906, 373] width 81 height 22
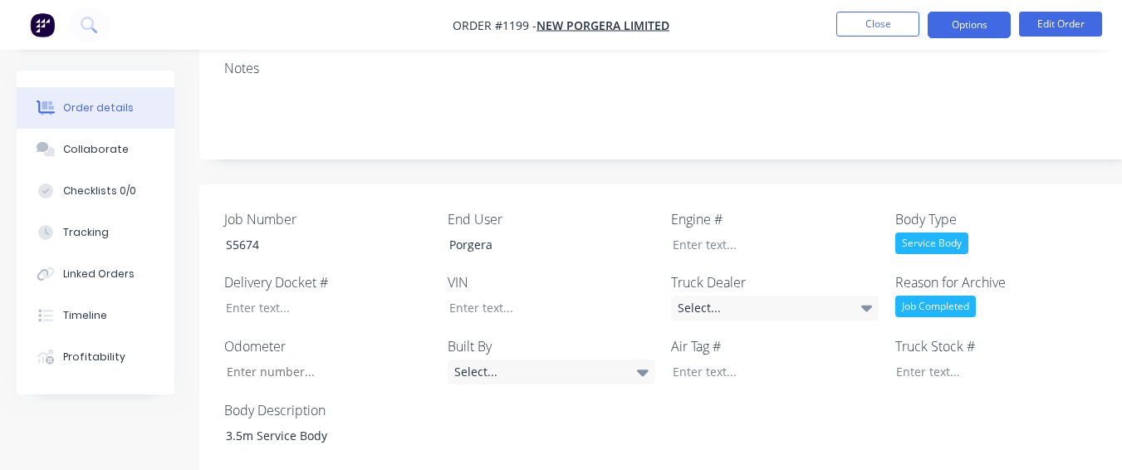
click at [994, 14] on button "Options" at bounding box center [969, 25] width 83 height 27
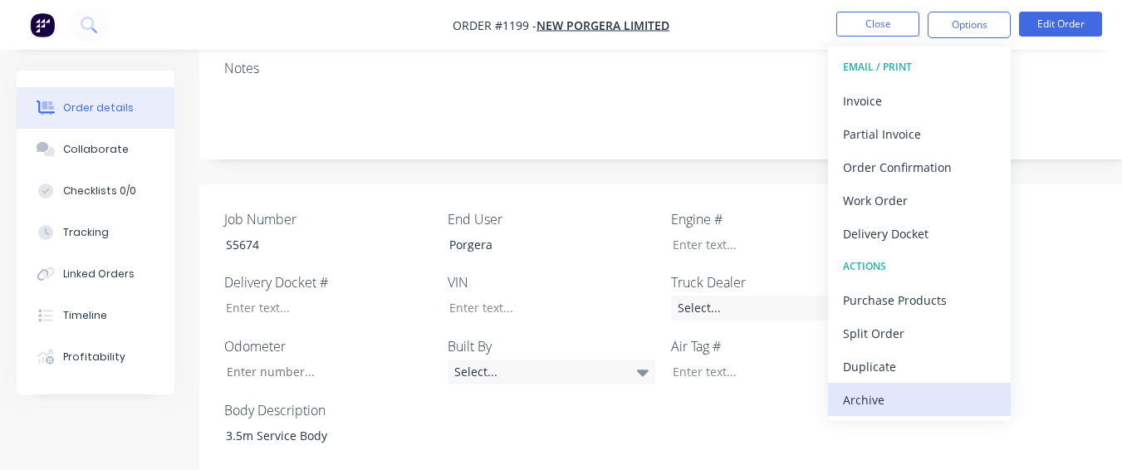
click at [924, 389] on div "Archive" at bounding box center [919, 400] width 153 height 24
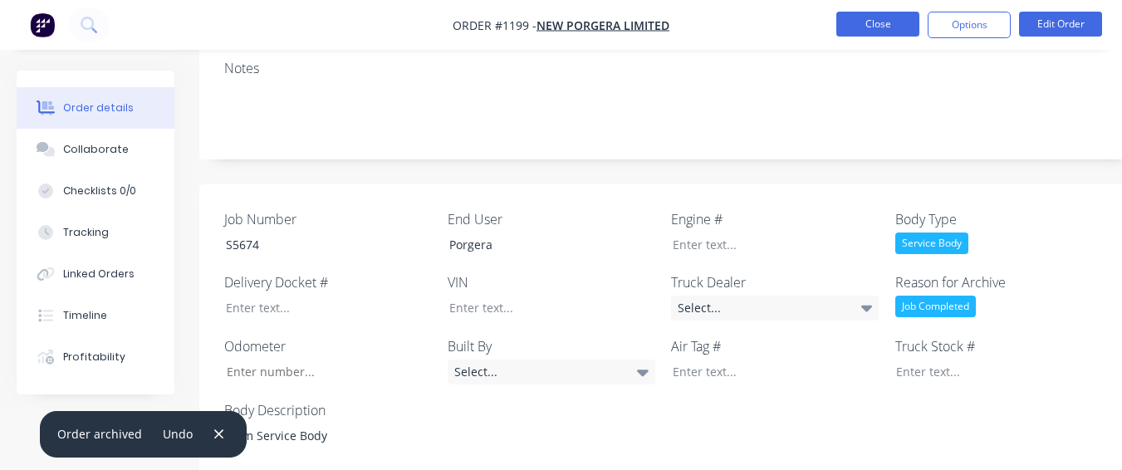
click at [905, 22] on button "Close" at bounding box center [877, 24] width 83 height 25
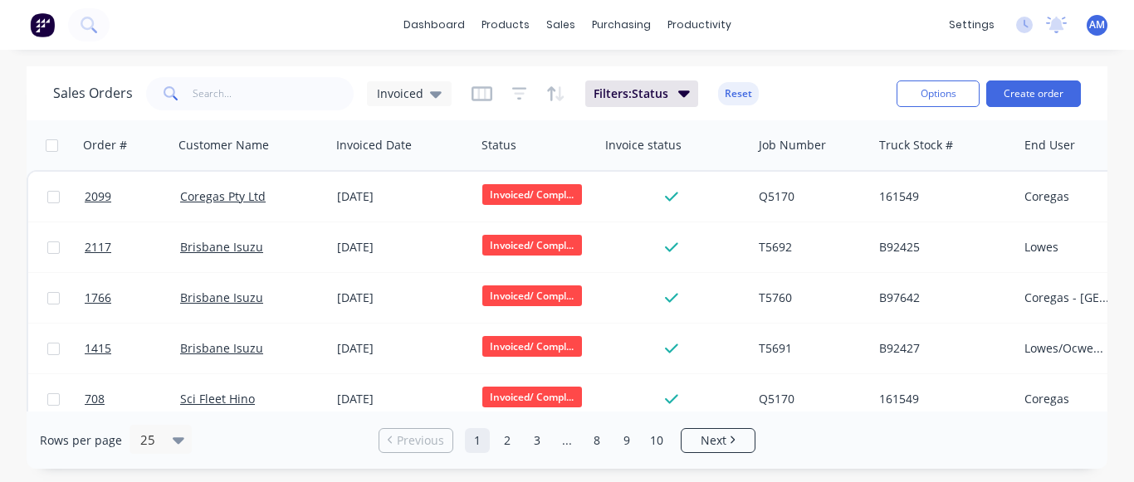
drag, startPoint x: 649, startPoint y: 447, endPoint x: 642, endPoint y: 433, distance: 14.9
click at [648, 448] on link "10" at bounding box center [656, 440] width 25 height 25
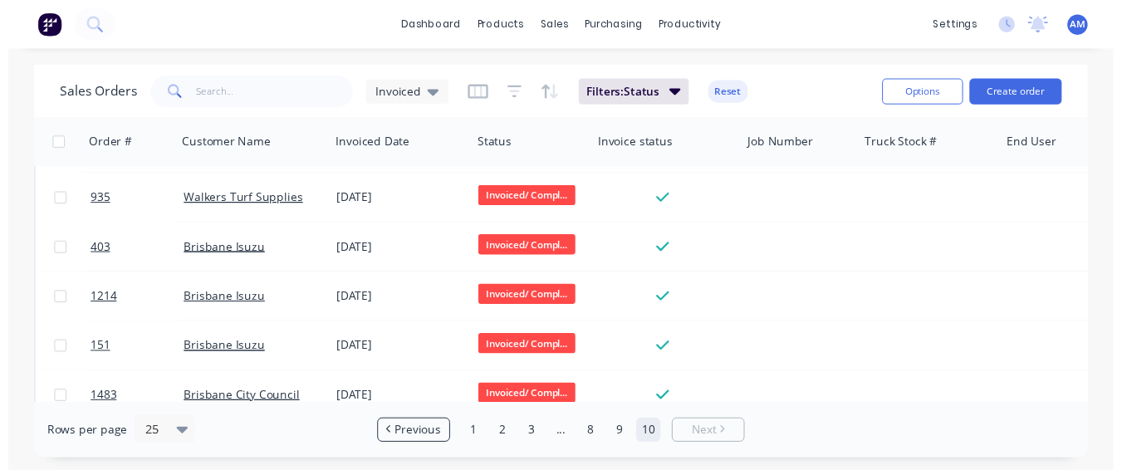
scroll to position [628, 0]
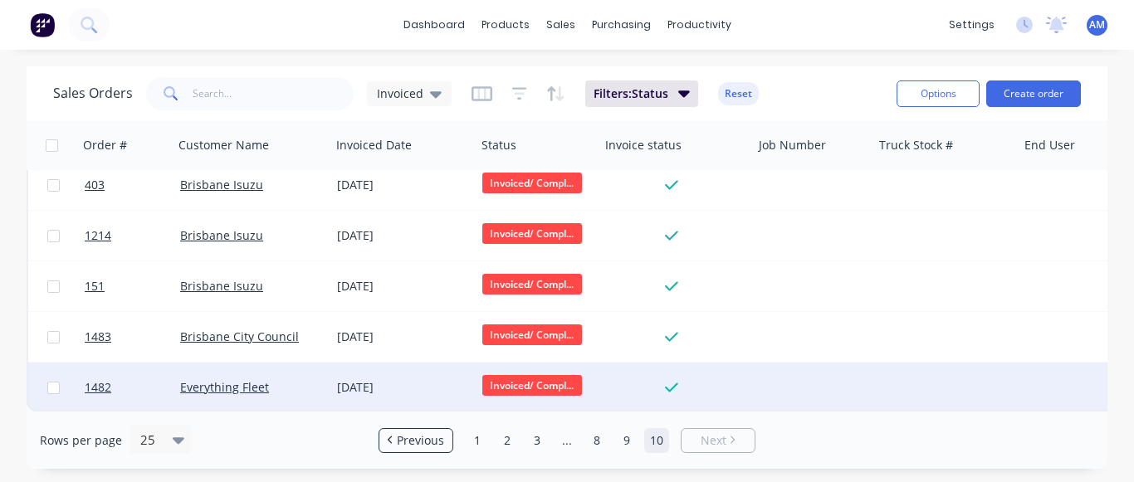
click at [373, 380] on div "[DATE]" at bounding box center [403, 388] width 132 height 17
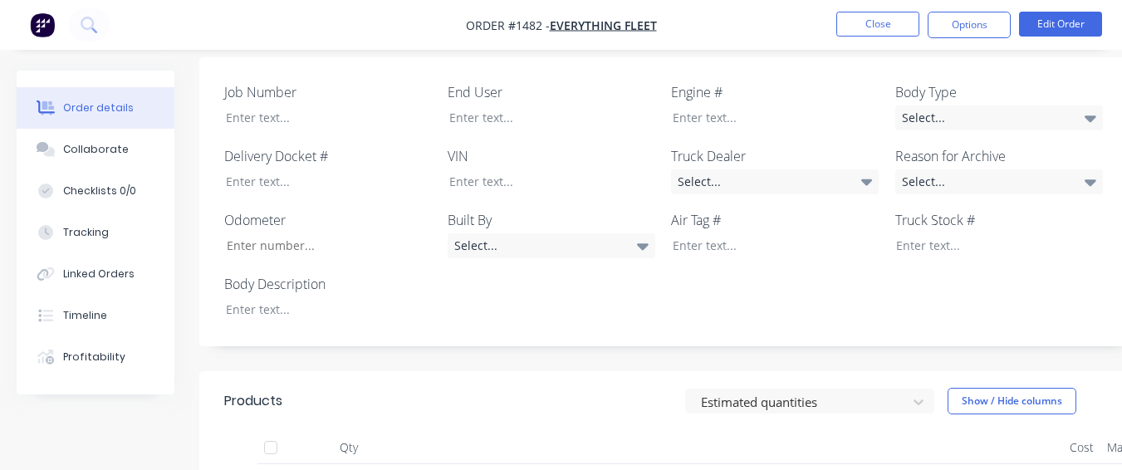
scroll to position [473, 0]
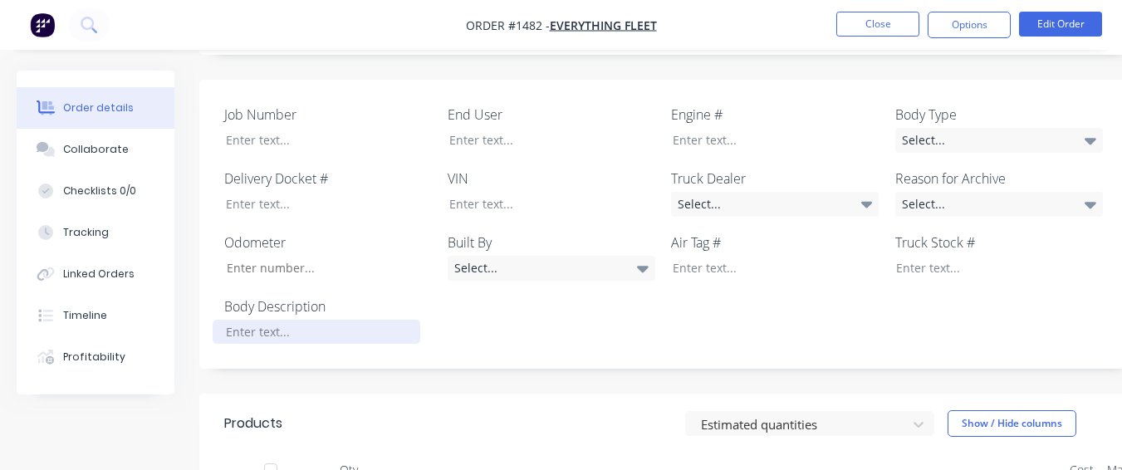
click at [351, 320] on div at bounding box center [317, 332] width 208 height 24
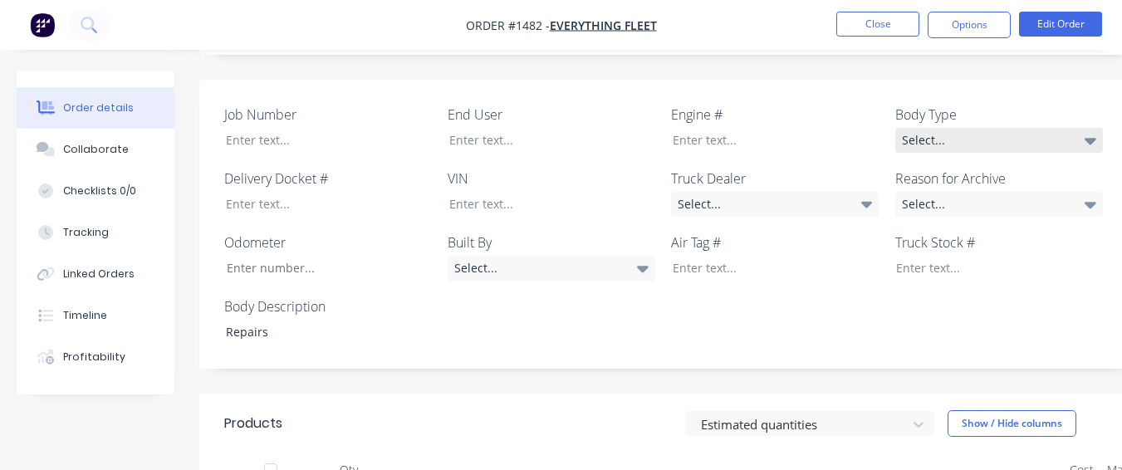
click at [962, 128] on div "Select..." at bounding box center [999, 140] width 208 height 25
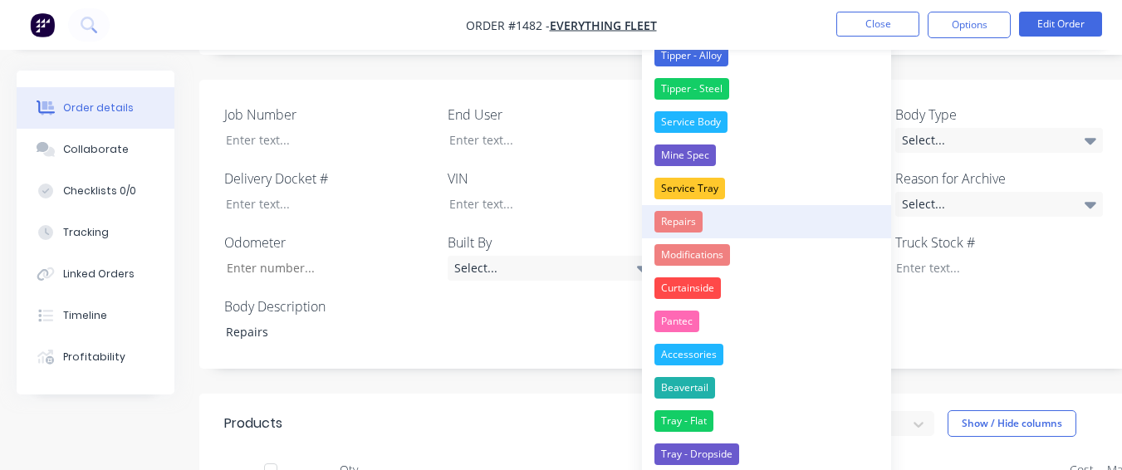
click at [726, 214] on button "Repairs" at bounding box center [766, 221] width 249 height 33
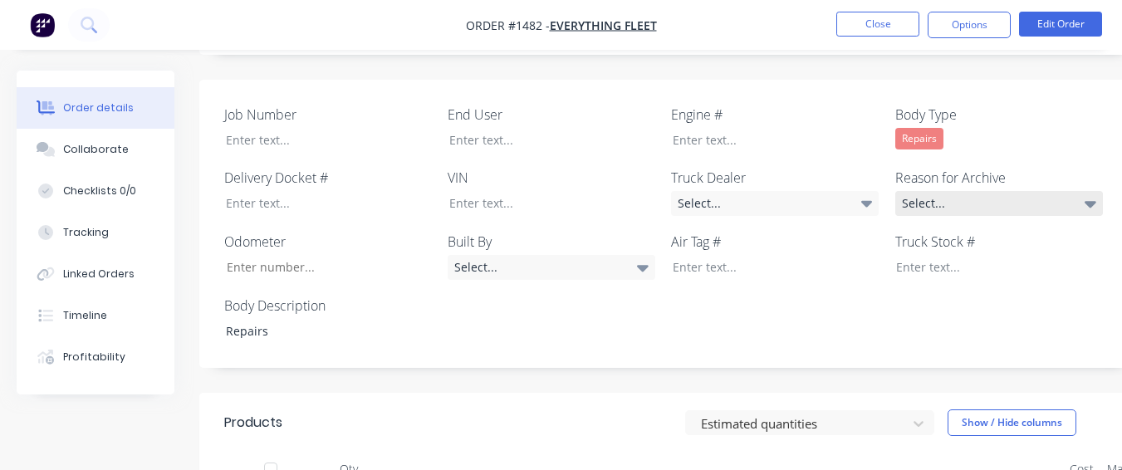
click at [931, 191] on div "Select..." at bounding box center [999, 203] width 208 height 25
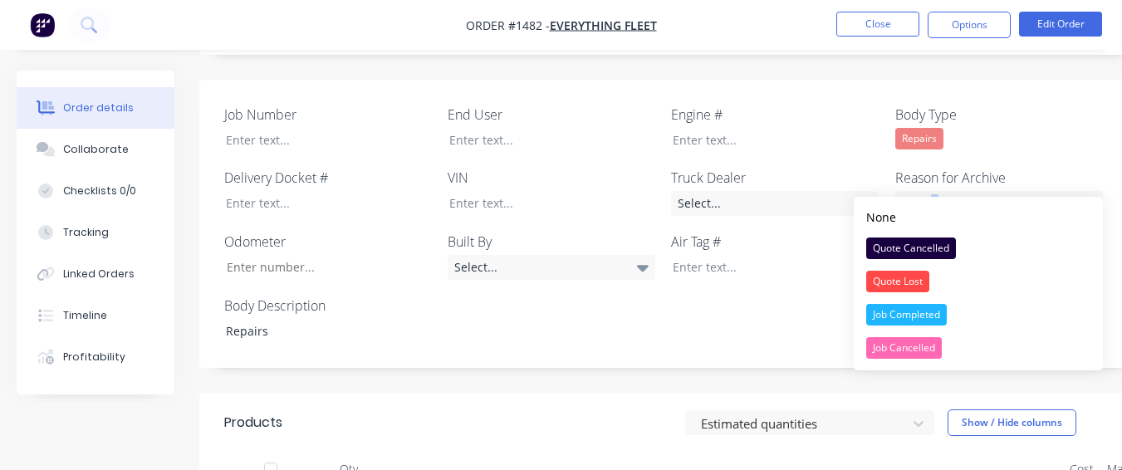
drag, startPoint x: 938, startPoint y: 313, endPoint x: 915, endPoint y: 281, distance: 39.4
click at [938, 311] on div "Job Completed" at bounding box center [906, 315] width 81 height 22
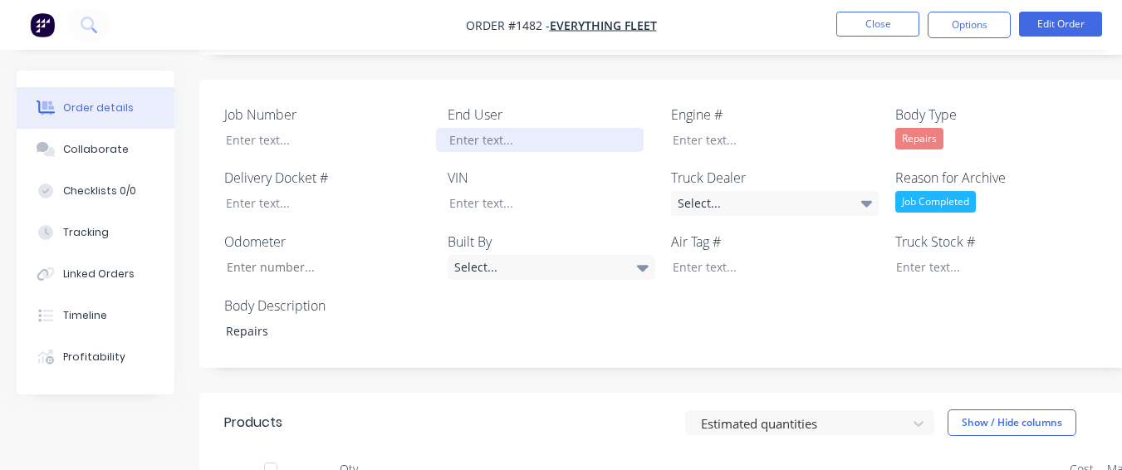
click at [533, 128] on div at bounding box center [540, 140] width 208 height 24
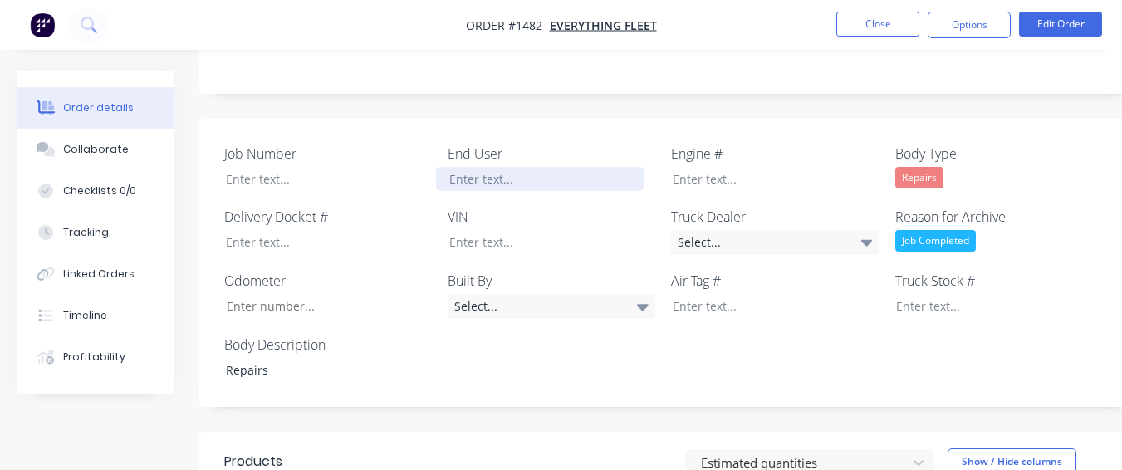
scroll to position [390, 0]
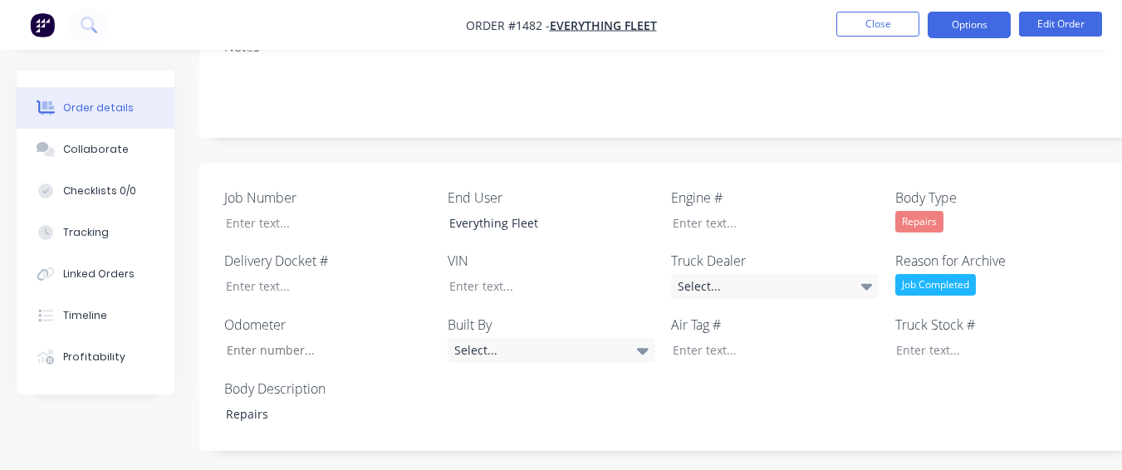
click at [976, 15] on button "Options" at bounding box center [969, 25] width 83 height 27
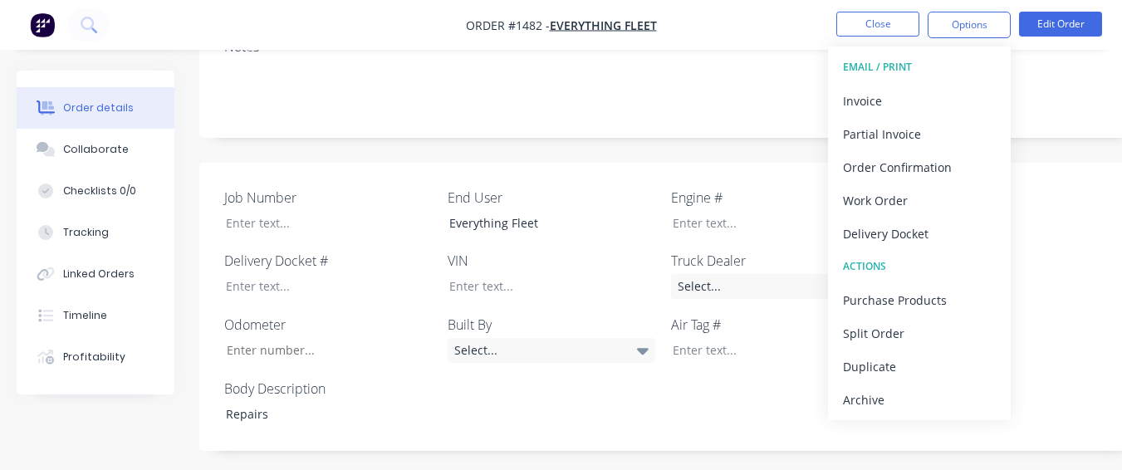
drag, startPoint x: 900, startPoint y: 357, endPoint x: 884, endPoint y: 425, distance: 69.9
click at [891, 408] on div "EMAIL / PRINT Invoice Partial Invoice Order Confirmation Work Order Delivery Do…" at bounding box center [919, 234] width 183 height 374
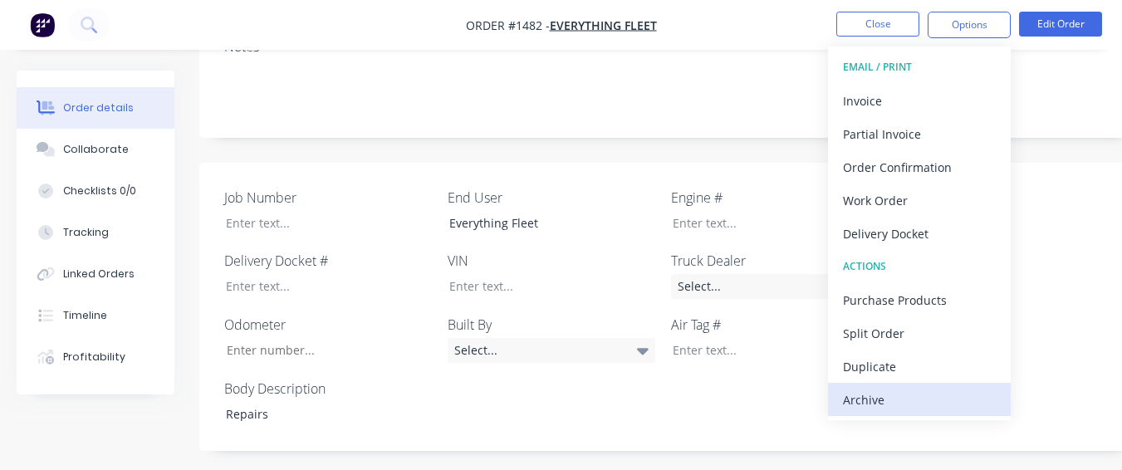
click at [884, 405] on div "Archive" at bounding box center [919, 400] width 153 height 24
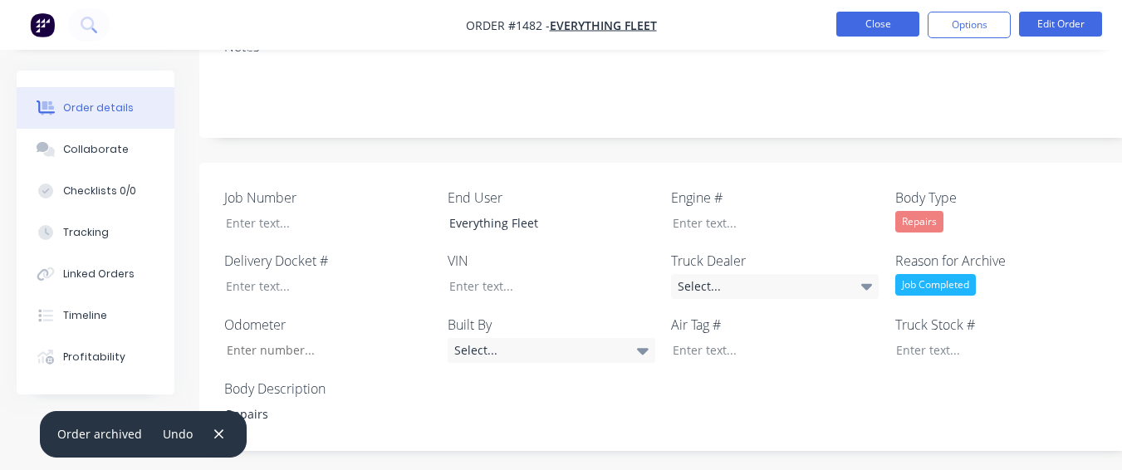
click at [849, 23] on button "Close" at bounding box center [877, 24] width 83 height 25
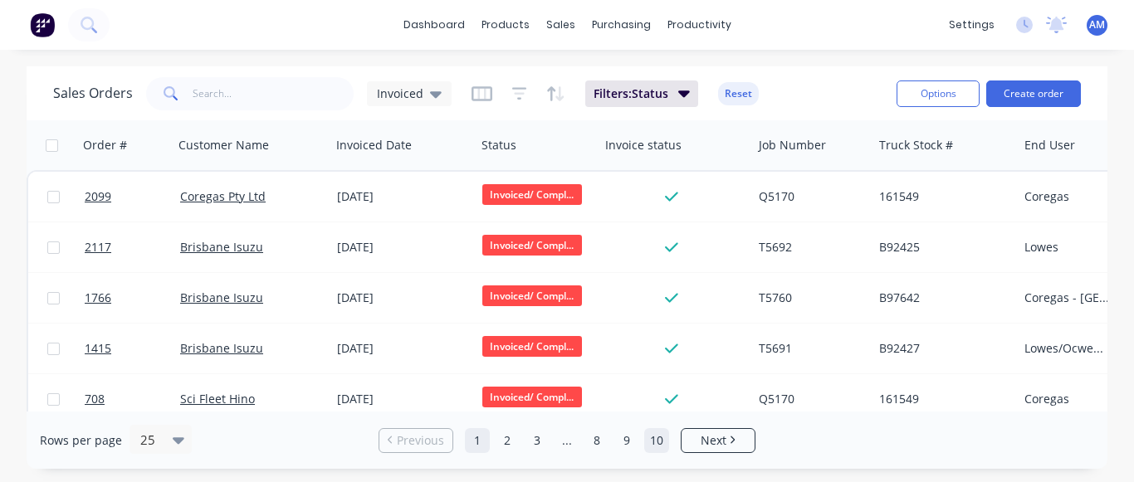
click at [654, 441] on link "10" at bounding box center [656, 440] width 25 height 25
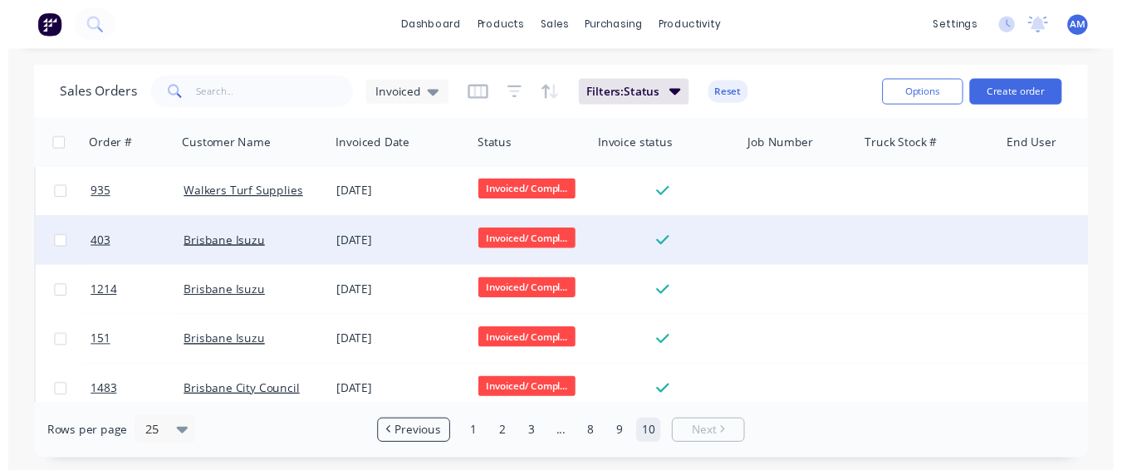
scroll to position [577, 0]
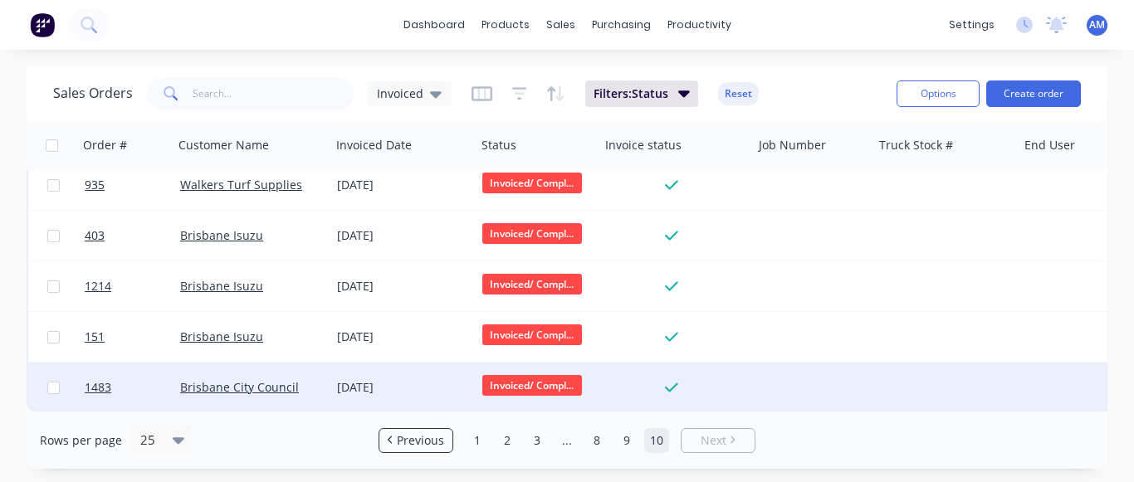
click at [356, 367] on div "[DATE]" at bounding box center [403, 388] width 145 height 50
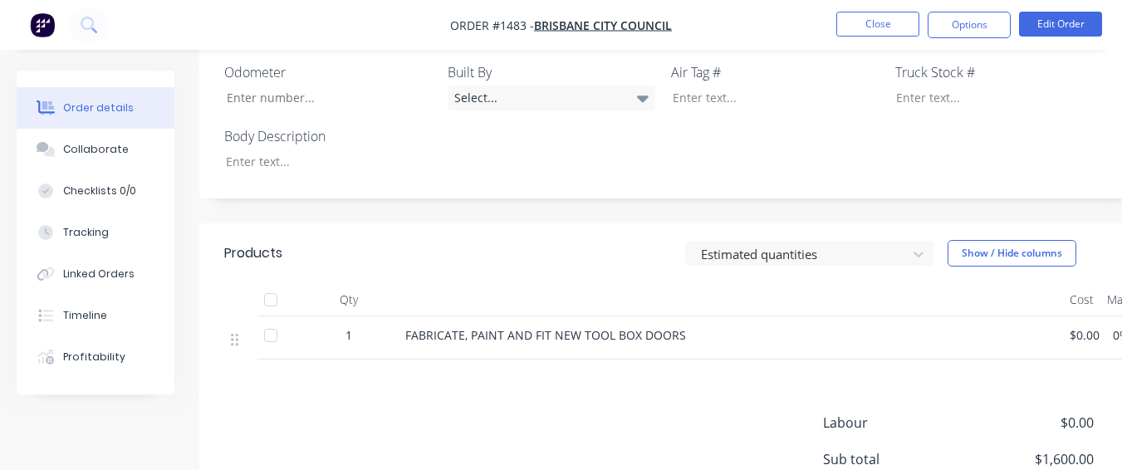
scroll to position [581, 0]
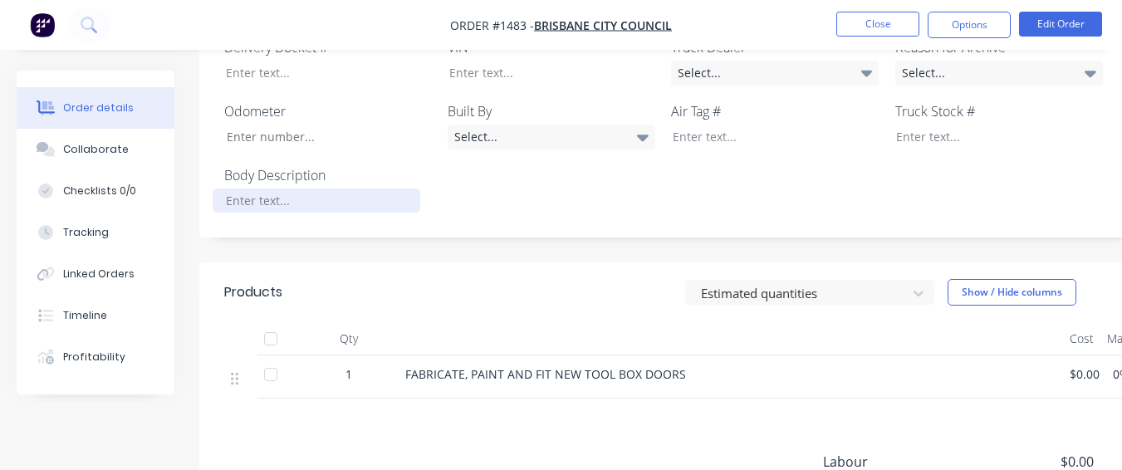
click at [326, 189] on div at bounding box center [317, 201] width 208 height 24
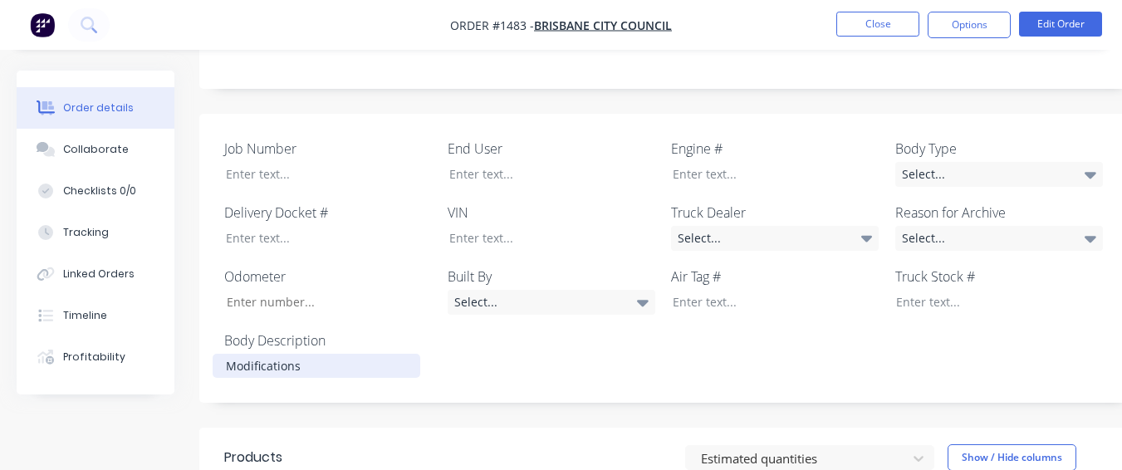
scroll to position [415, 0]
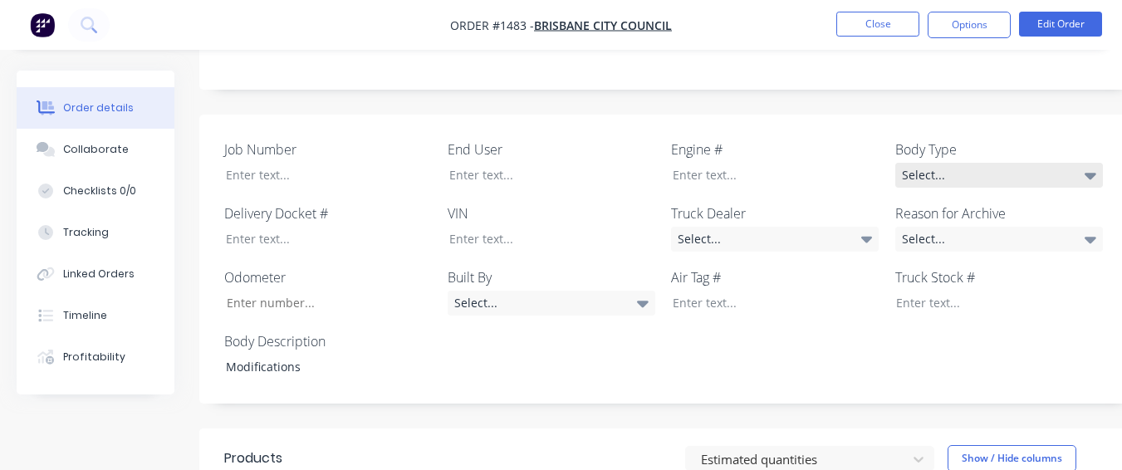
click at [952, 163] on div "Select..." at bounding box center [999, 175] width 208 height 25
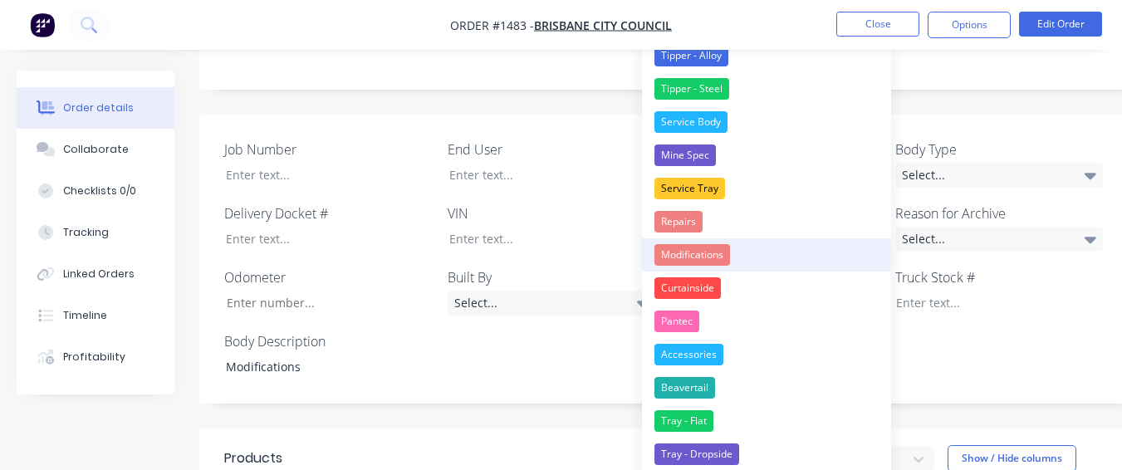
click at [796, 271] on button "Modifications" at bounding box center [766, 254] width 249 height 33
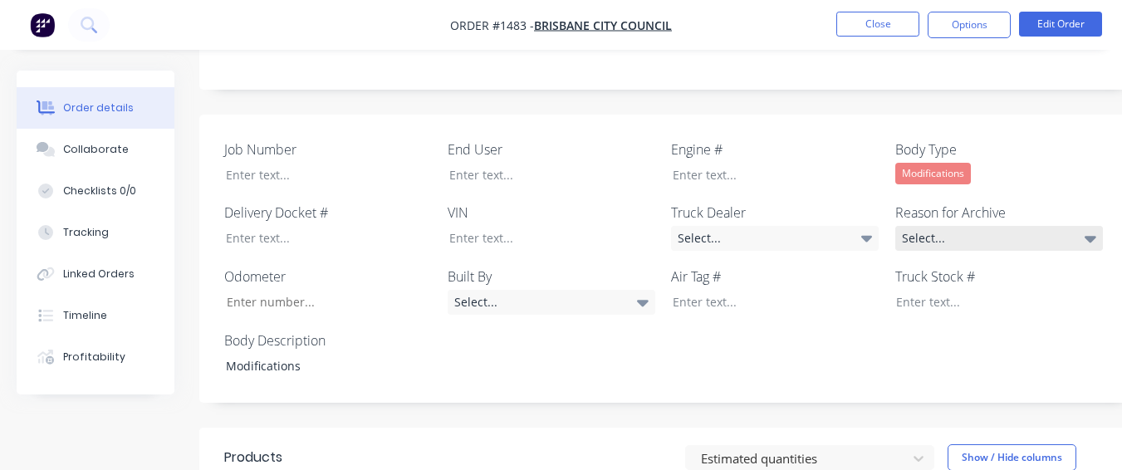
drag, startPoint x: 1080, startPoint y: 215, endPoint x: 1064, endPoint y: 221, distance: 17.6
click at [1080, 226] on div "Select..." at bounding box center [999, 238] width 208 height 25
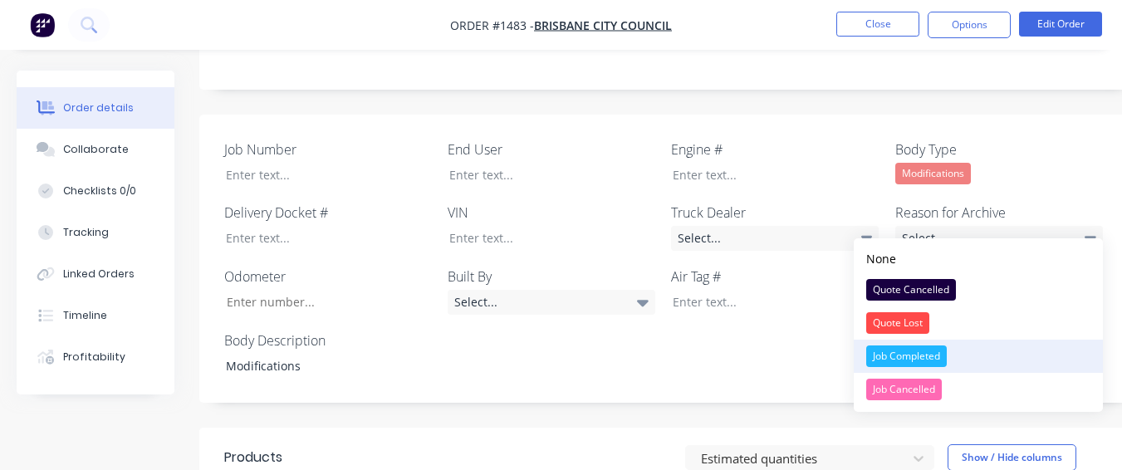
click at [972, 341] on button "Job Completed" at bounding box center [978, 356] width 249 height 33
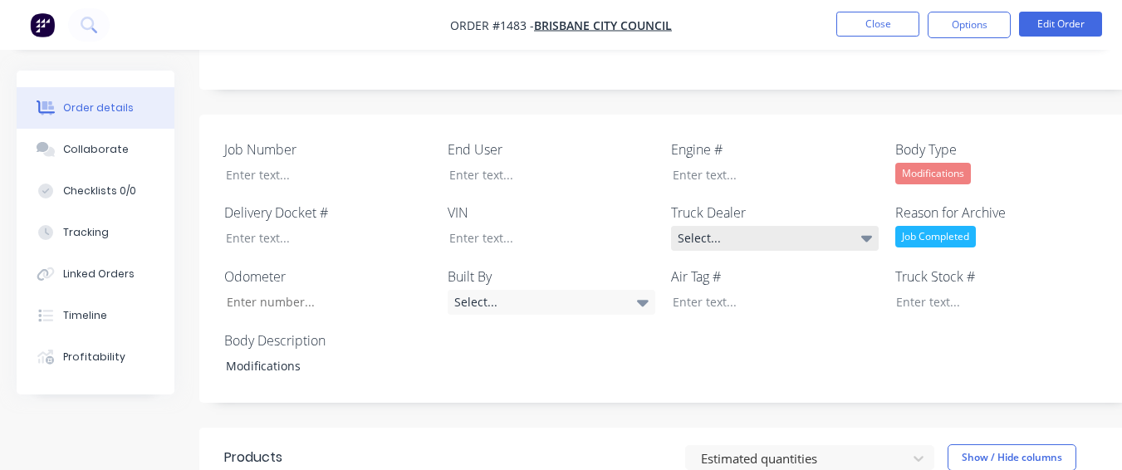
click at [830, 232] on div "Select..." at bounding box center [775, 238] width 208 height 25
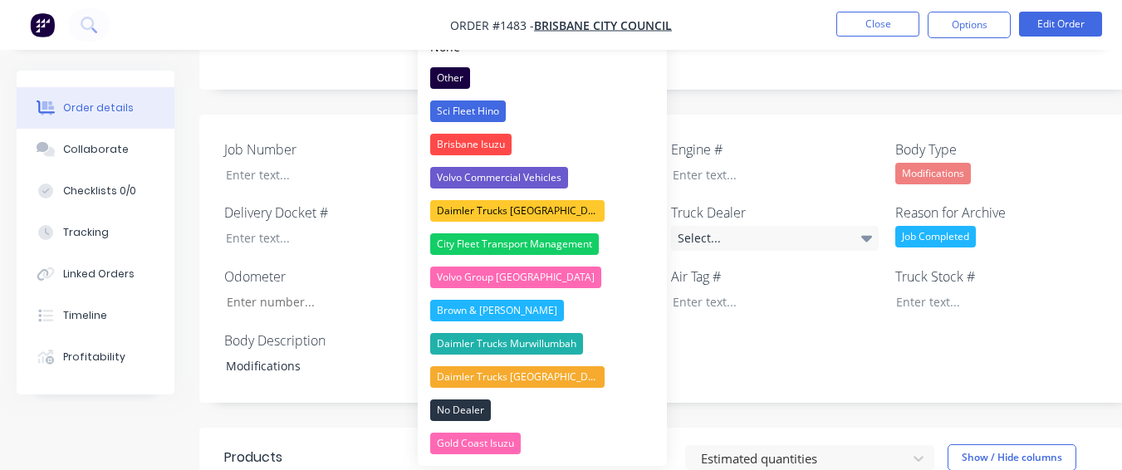
drag, startPoint x: 821, startPoint y: 103, endPoint x: 811, endPoint y: 104, distance: 10.0
click at [820, 115] on div "Job Number End User Engine # Body Type Modifications Delivery Docket # VIN Truc…" at bounding box center [668, 259] width 939 height 289
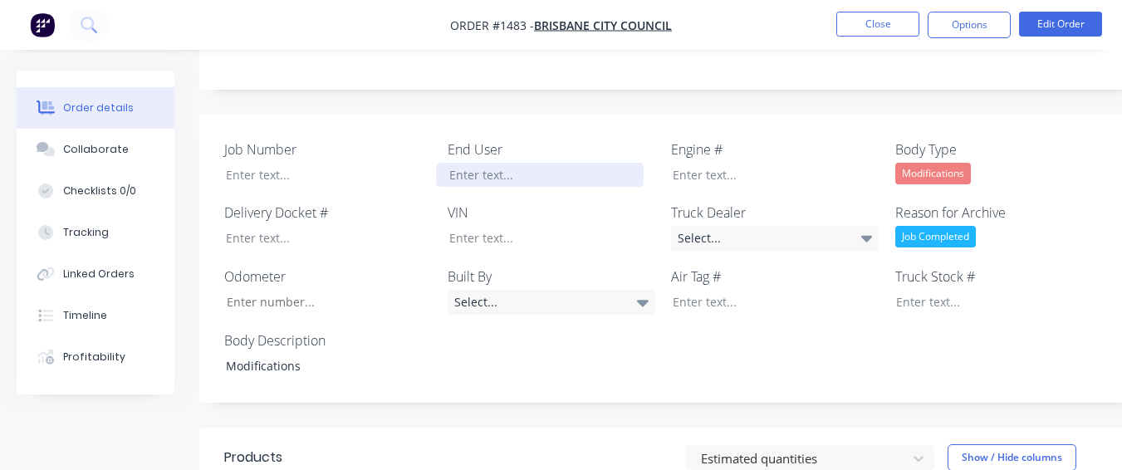
click at [556, 168] on div at bounding box center [540, 175] width 208 height 24
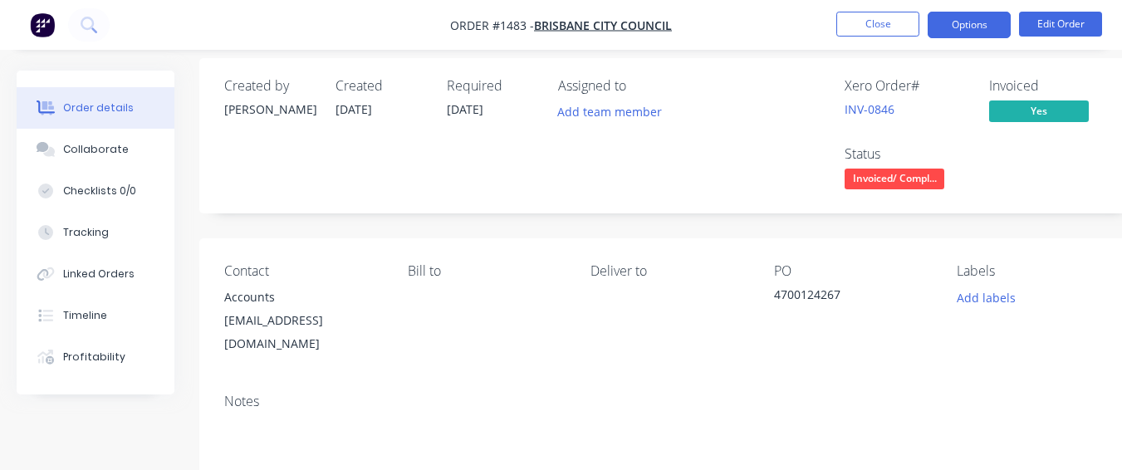
scroll to position [0, 0]
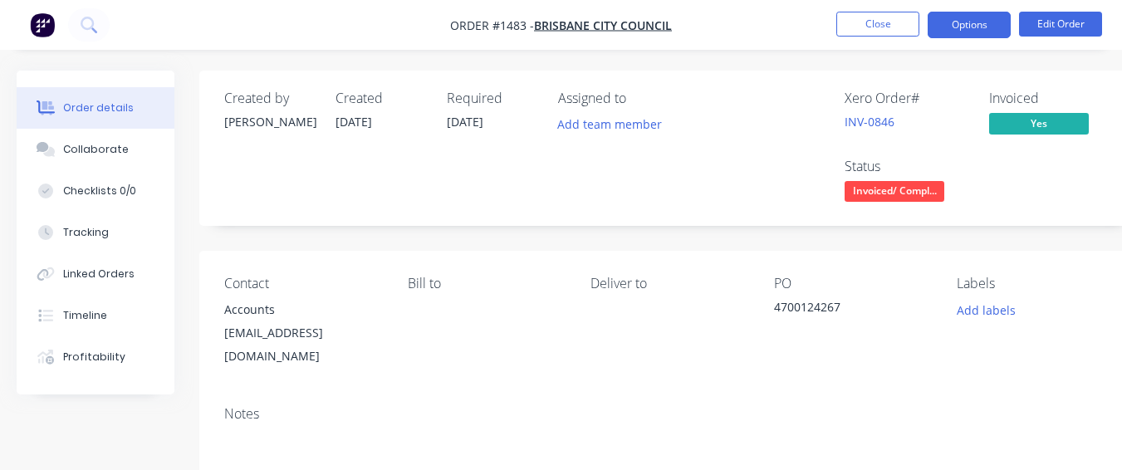
click at [963, 28] on button "Options" at bounding box center [969, 25] width 83 height 27
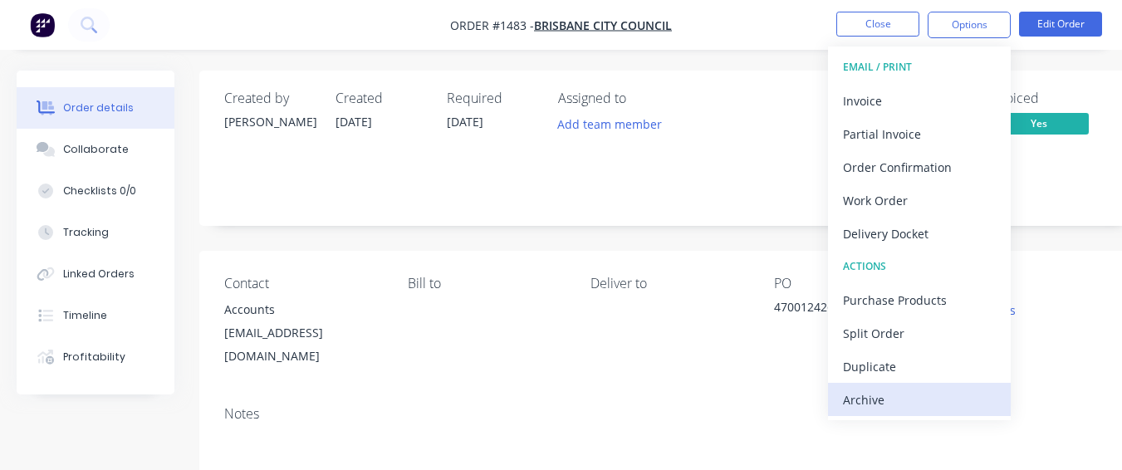
click at [895, 408] on div "Archive" at bounding box center [919, 400] width 153 height 24
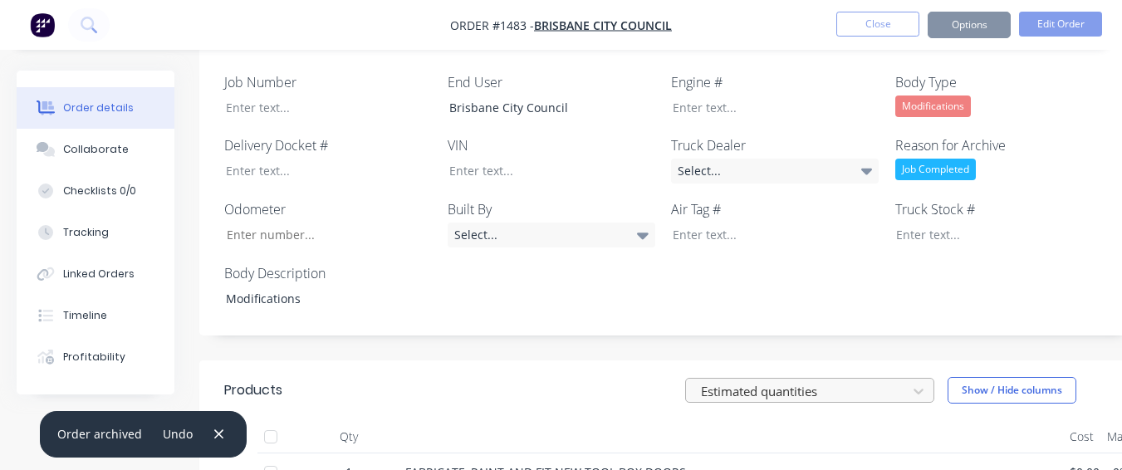
scroll to position [498, 0]
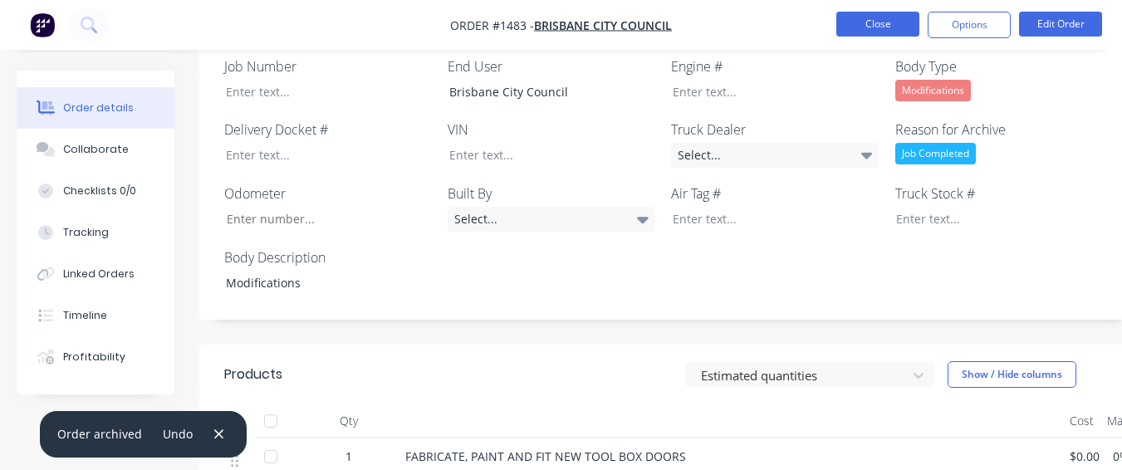
click at [895, 19] on button "Close" at bounding box center [877, 24] width 83 height 25
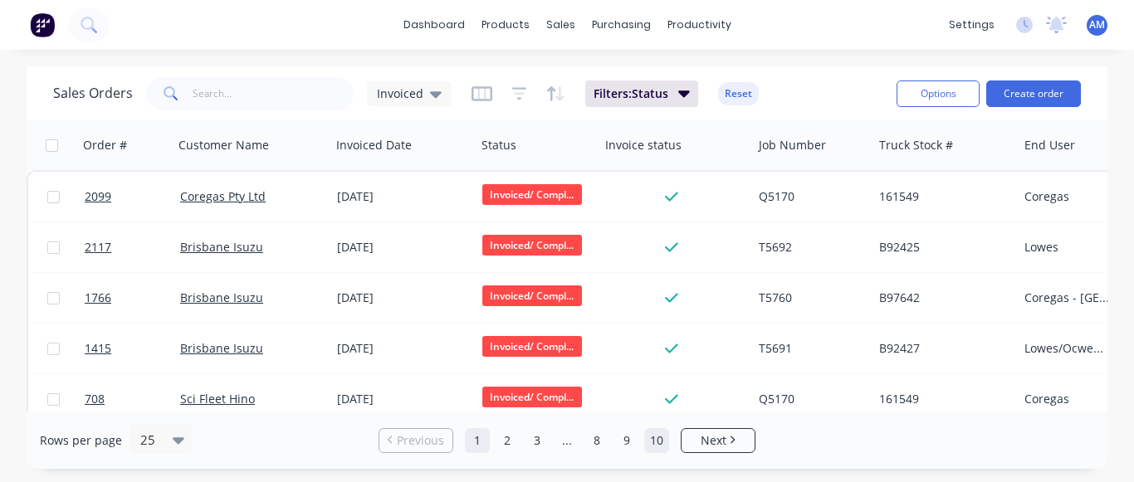
click at [653, 447] on link "10" at bounding box center [656, 440] width 25 height 25
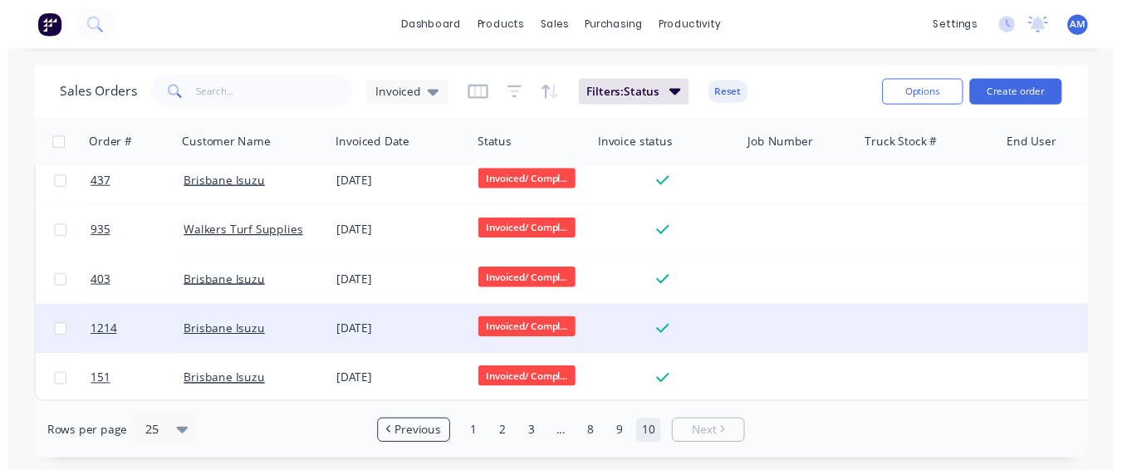
scroll to position [526, 0]
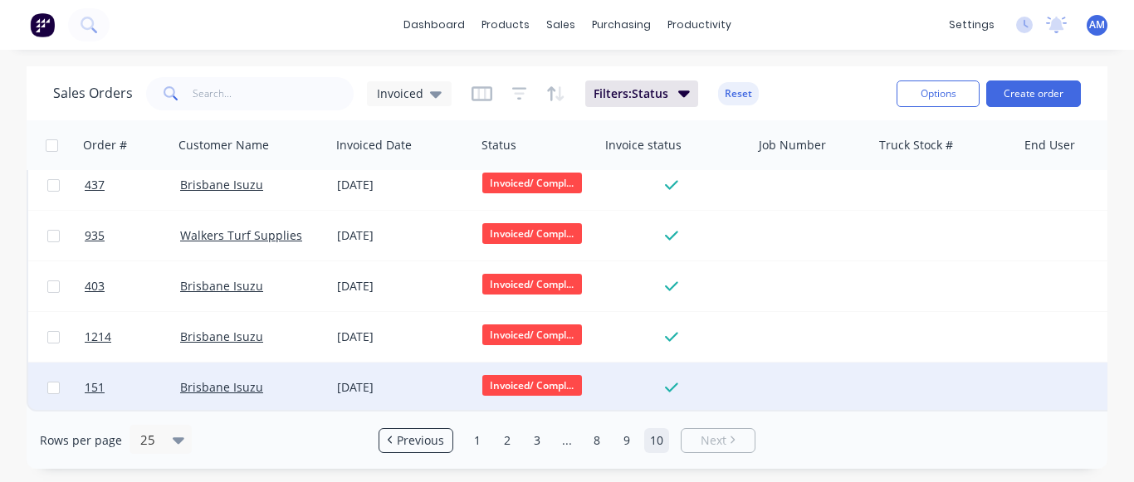
click at [382, 391] on div "[DATE]" at bounding box center [403, 388] width 145 height 50
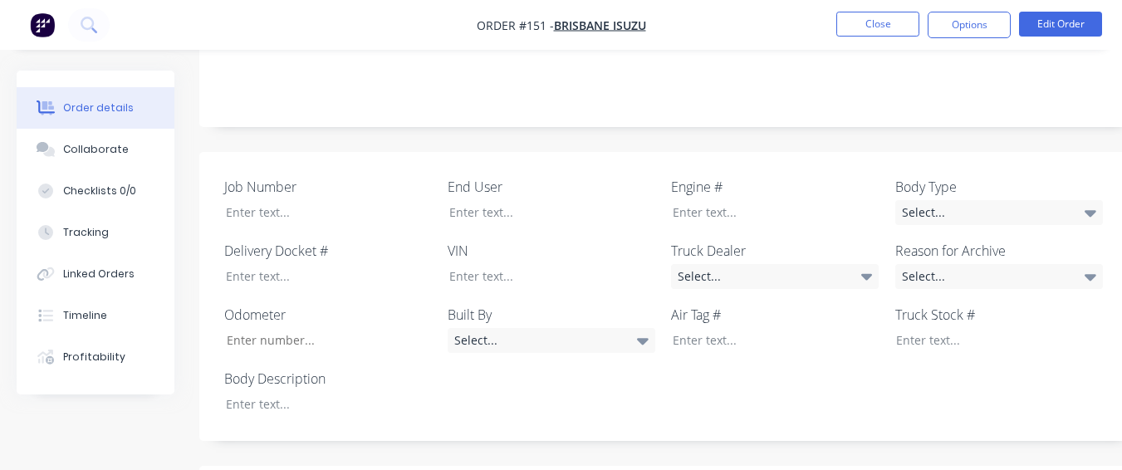
scroll to position [249, 0]
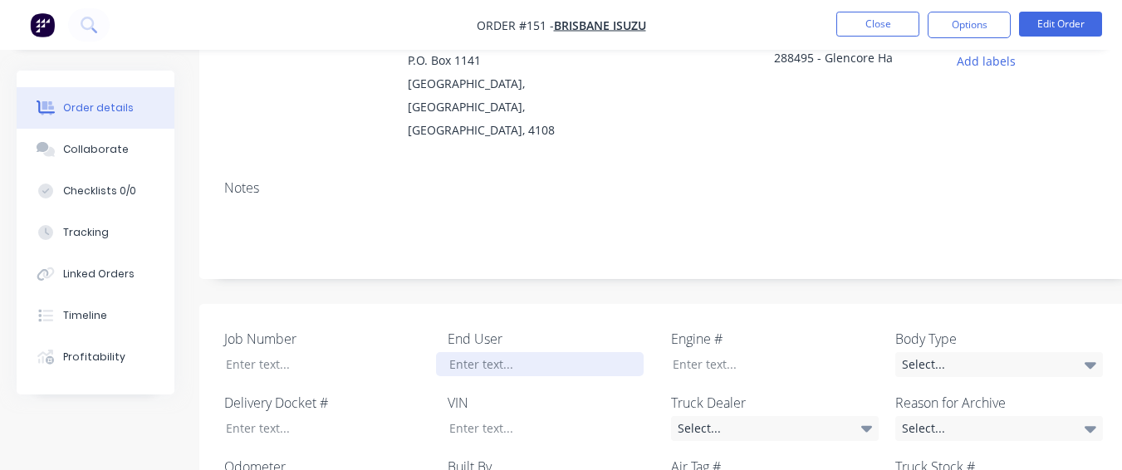
click at [501, 352] on div at bounding box center [540, 364] width 208 height 24
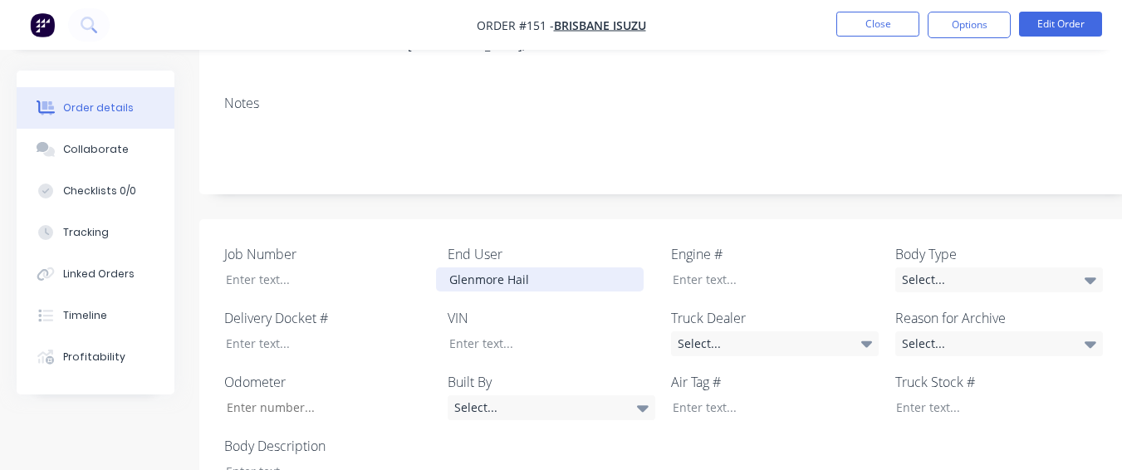
scroll to position [332, 0]
click at [751, 333] on div "Select..." at bounding box center [775, 345] width 208 height 25
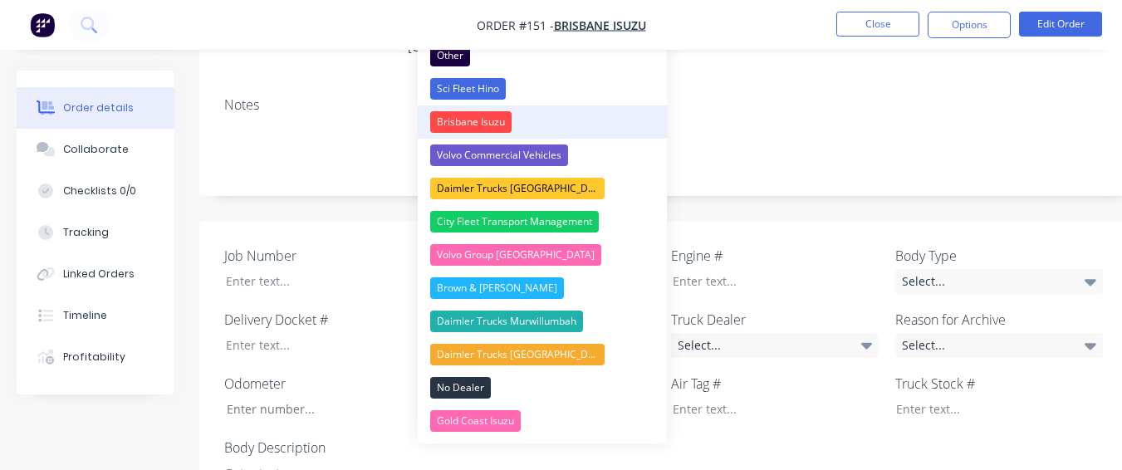
click at [586, 127] on button "Brisbane Isuzu" at bounding box center [542, 121] width 249 height 33
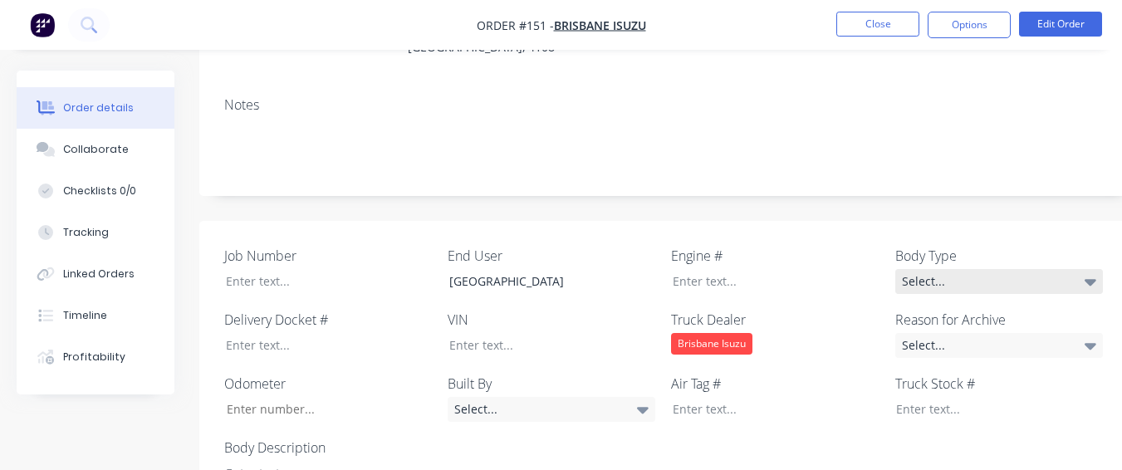
click at [1040, 269] on div "Select..." at bounding box center [999, 281] width 208 height 25
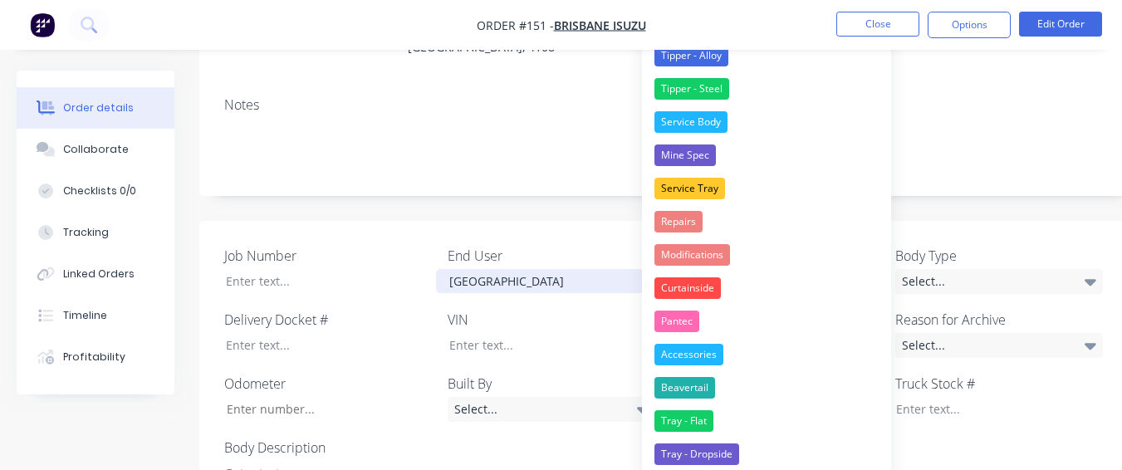
click at [570, 269] on div "[GEOGRAPHIC_DATA]" at bounding box center [540, 281] width 208 height 24
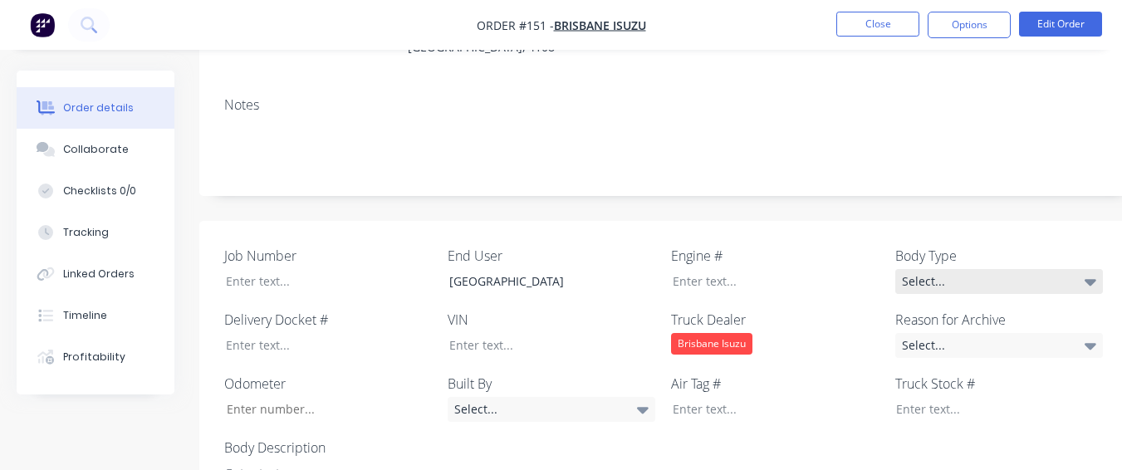
click at [988, 269] on div "Select..." at bounding box center [999, 281] width 208 height 25
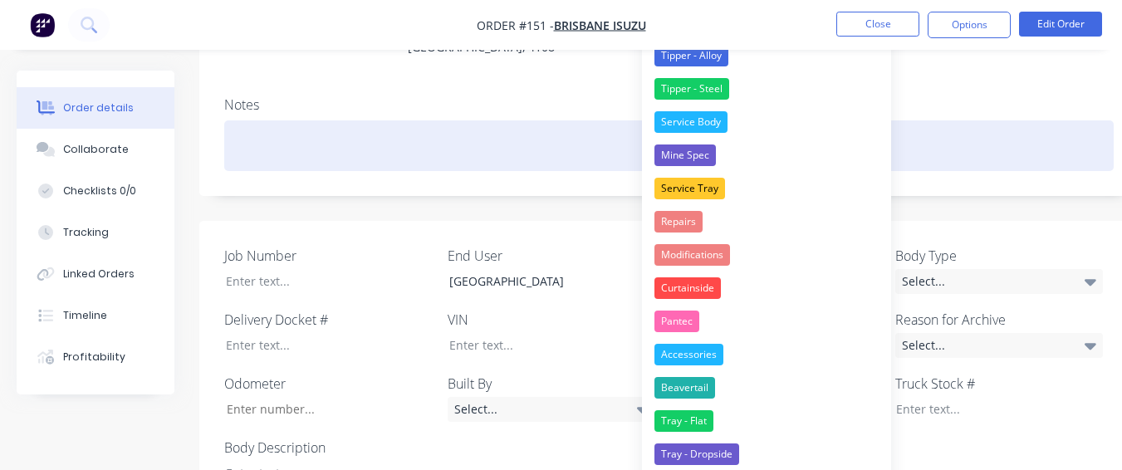
click at [970, 120] on div at bounding box center [668, 145] width 889 height 51
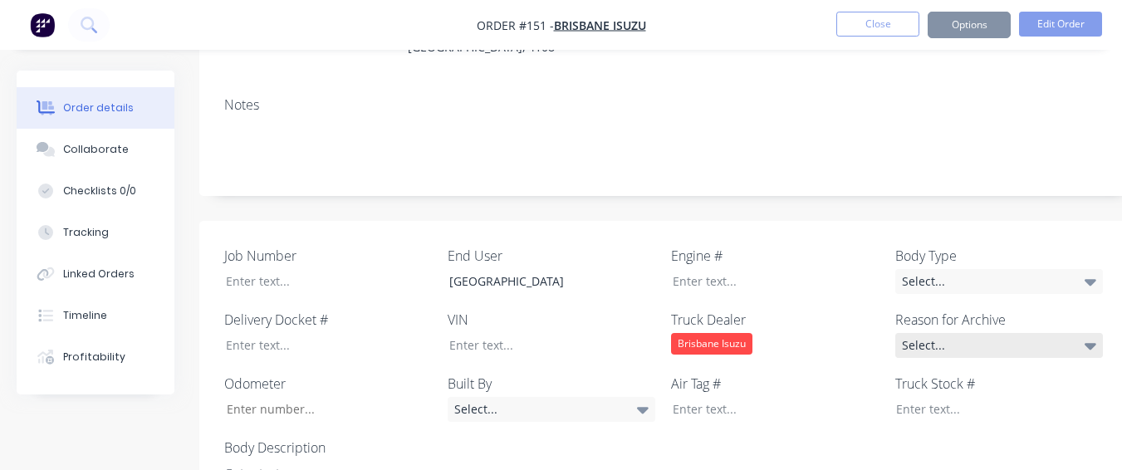
click at [1021, 333] on div "Select..." at bounding box center [999, 345] width 208 height 25
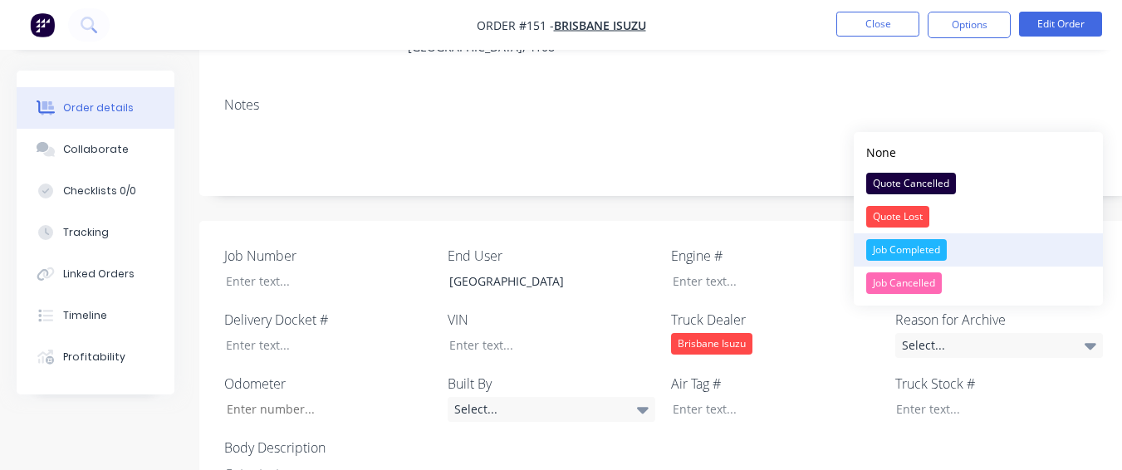
click at [888, 239] on div "Job Completed" at bounding box center [906, 250] width 81 height 22
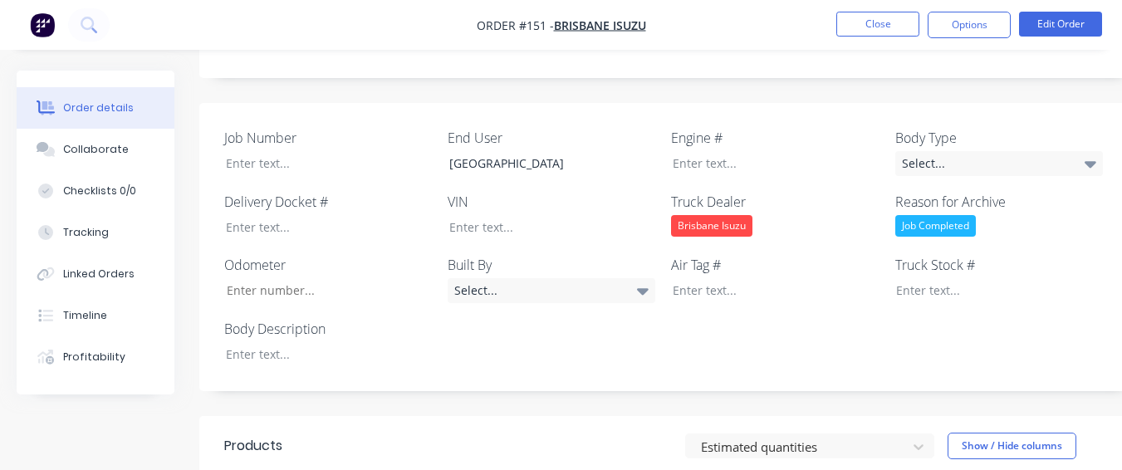
scroll to position [664, 0]
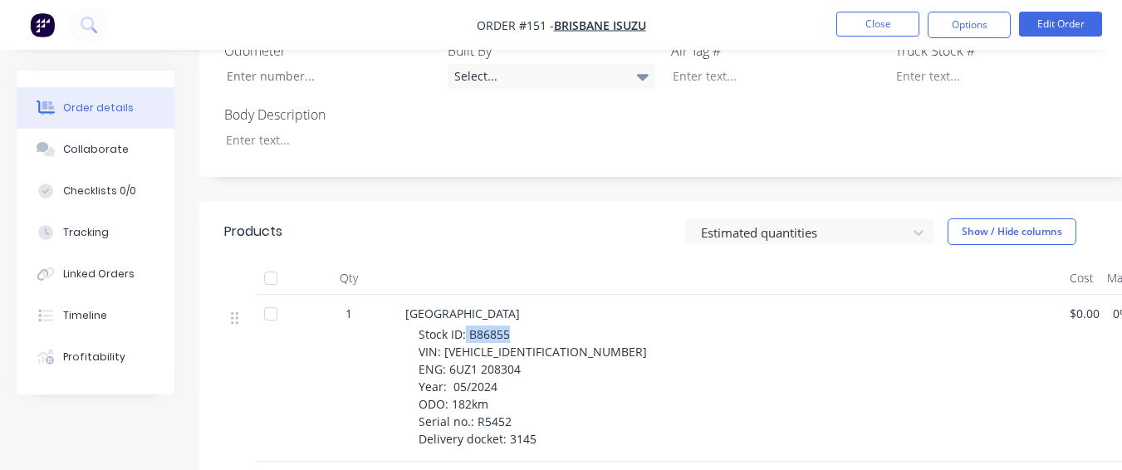
drag, startPoint x: 472, startPoint y: 313, endPoint x: 514, endPoint y: 308, distance: 42.6
click at [514, 326] on div "Stock ID: B86855 VIN: [VEHICLE_IDENTIFICATION_NUMBER] ENG: 6UZ1 208304 Year: 05…" at bounding box center [738, 387] width 638 height 122
drag, startPoint x: 515, startPoint y: 308, endPoint x: 525, endPoint y: 283, distance: 26.8
drag, startPoint x: 525, startPoint y: 283, endPoint x: 492, endPoint y: 245, distance: 50.6
click at [493, 262] on div at bounding box center [731, 278] width 664 height 33
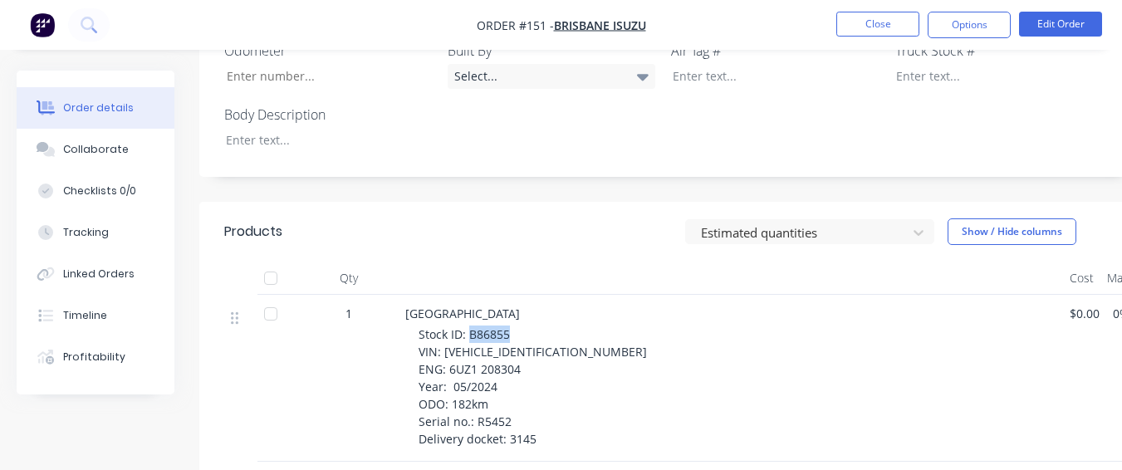
drag, startPoint x: 470, startPoint y: 308, endPoint x: 511, endPoint y: 310, distance: 40.7
click at [511, 326] on div "Stock ID: B86855 VIN: [VEHICLE_IDENTIFICATION_NUMBER] ENG: 6UZ1 208304 Year: 05…" at bounding box center [738, 387] width 638 height 122
drag, startPoint x: 512, startPoint y: 310, endPoint x: 520, endPoint y: 301, distance: 11.2
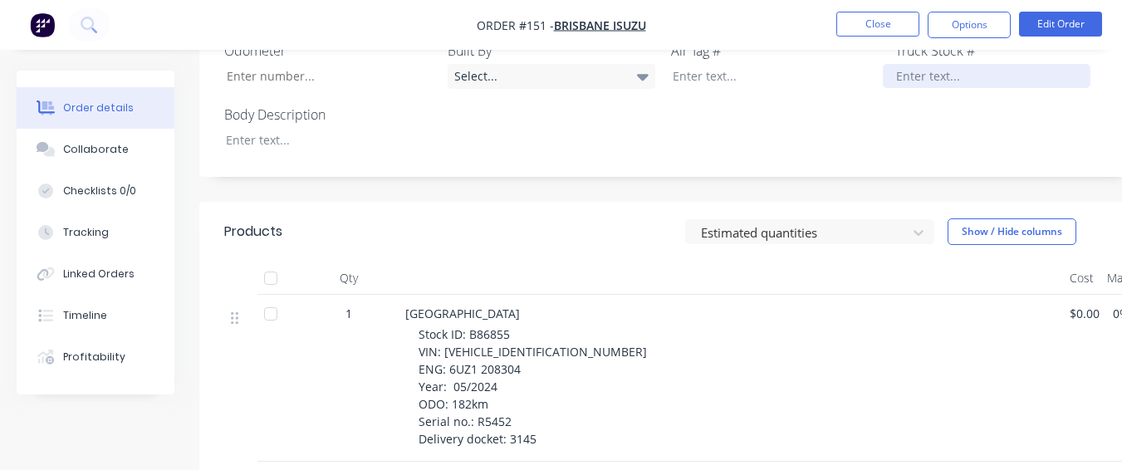
click at [923, 64] on div at bounding box center [987, 76] width 208 height 24
paste div
click at [438, 329] on span "Stock ID: B86855 VIN: [VEHICLE_IDENTIFICATION_NUMBER] ENG: 6UZ1 208304 Year: 05…" at bounding box center [533, 386] width 228 height 120
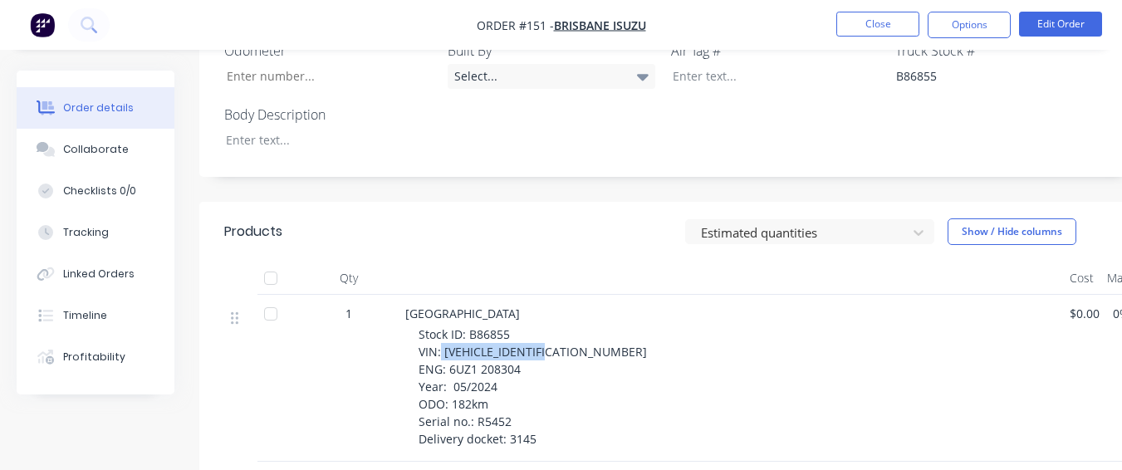
drag, startPoint x: 443, startPoint y: 328, endPoint x: 567, endPoint y: 324, distance: 124.6
click at [567, 326] on div "Stock ID: B86855 VIN: [VEHICLE_IDENTIFICATION_NUMBER] ENG: 6UZ1 208304 Year: 05…" at bounding box center [738, 387] width 638 height 122
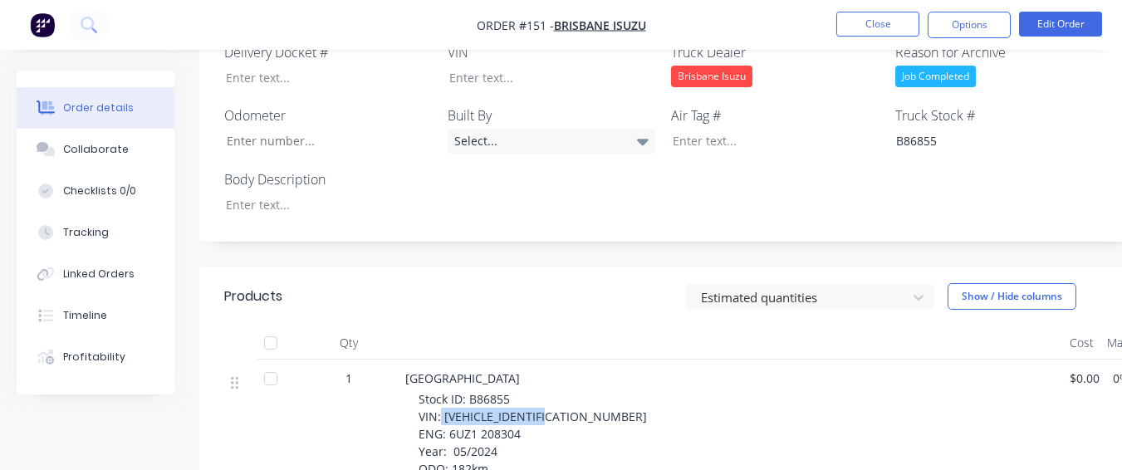
scroll to position [498, 0]
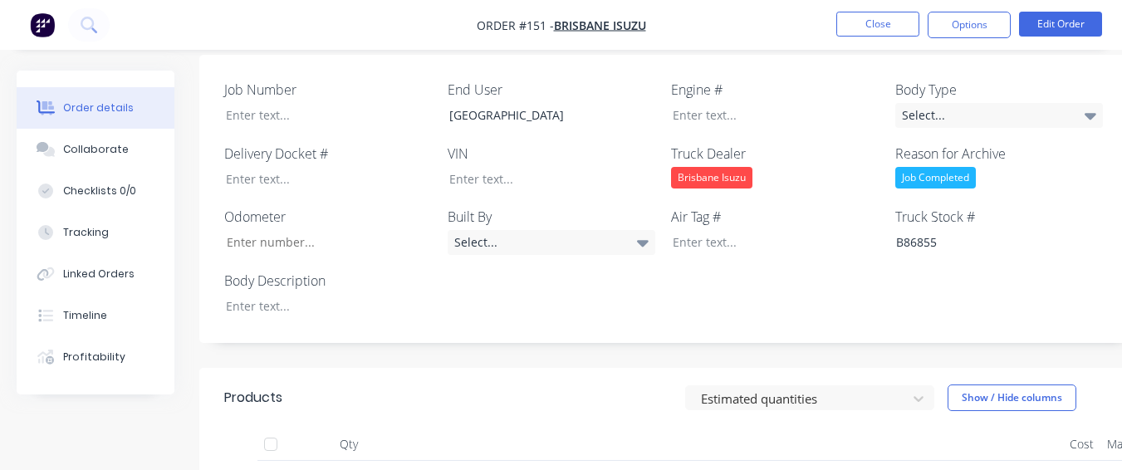
click at [585, 169] on div "Job Number End User Glenmore Hail Creek Mine Engine # Body Type Select... Deliv…" at bounding box center [668, 199] width 939 height 289
click at [574, 167] on div at bounding box center [540, 179] width 208 height 24
paste div
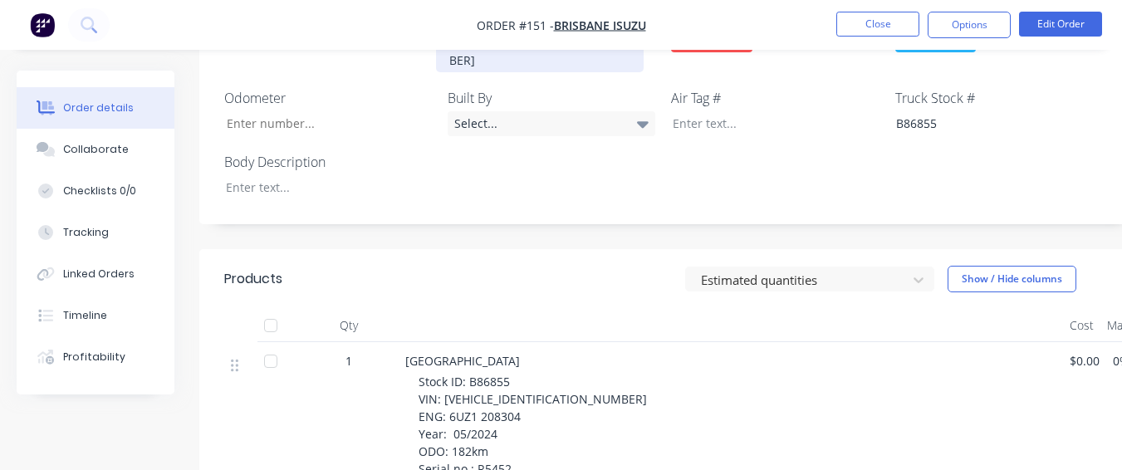
scroll to position [664, 0]
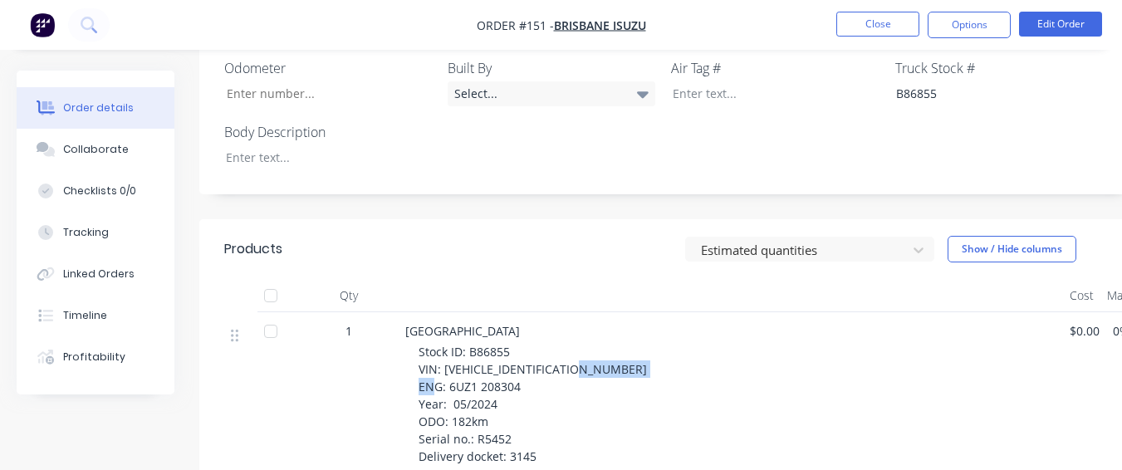
drag, startPoint x: 458, startPoint y: 345, endPoint x: 522, endPoint y: 349, distance: 64.0
click at [522, 349] on div "Stock ID: B86855 VIN: [VEHICLE_IDENTIFICATION_NUMBER] ENG: 6UZ1 208304 Year: 05…" at bounding box center [738, 404] width 638 height 122
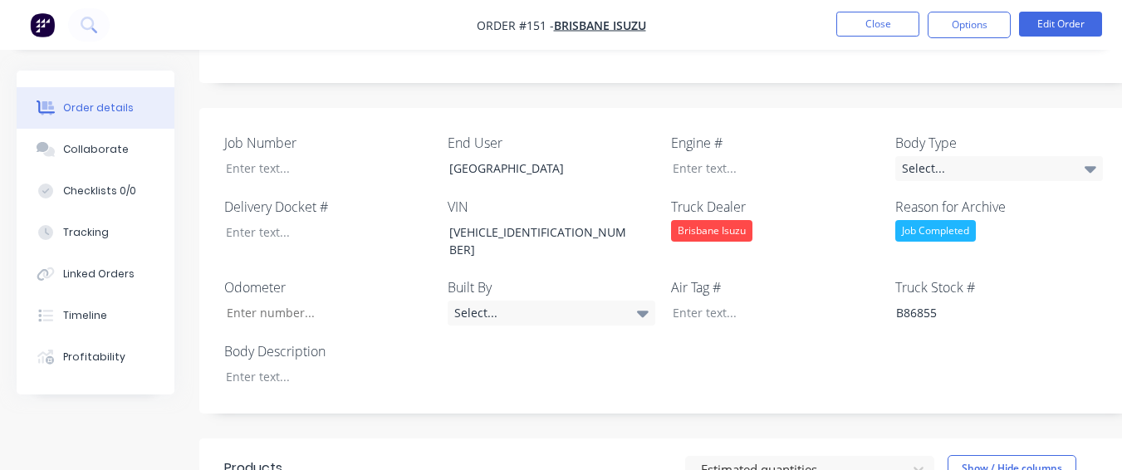
scroll to position [415, 0]
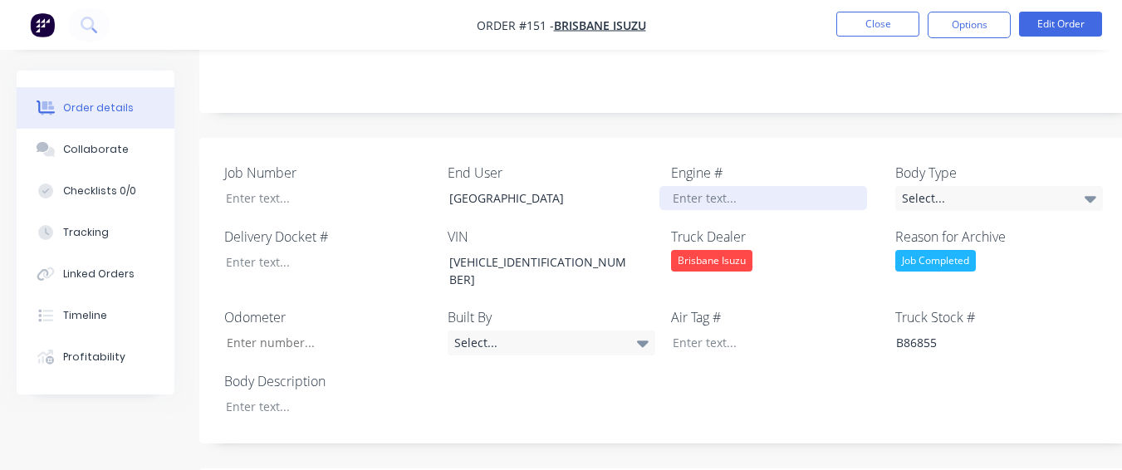
click at [681, 186] on div at bounding box center [763, 198] width 208 height 24
paste div
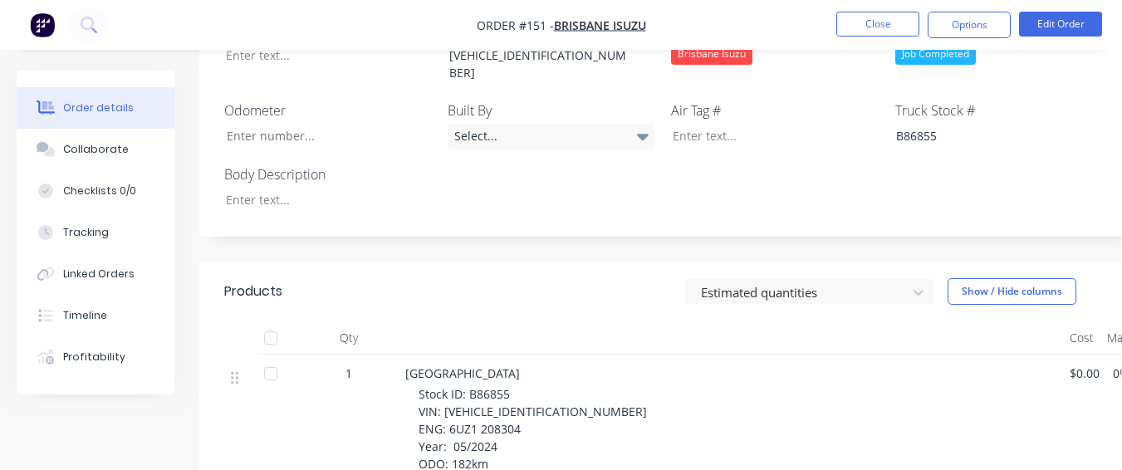
scroll to position [664, 0]
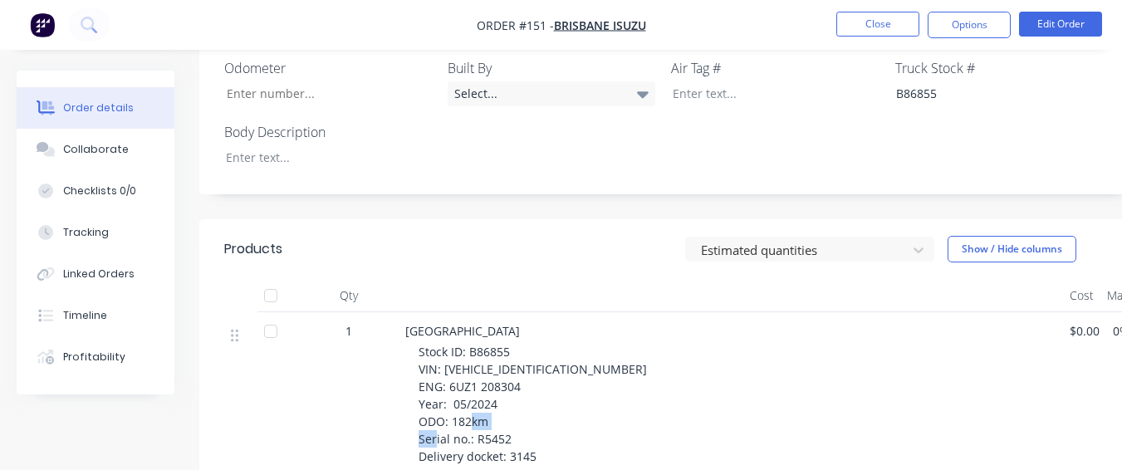
drag, startPoint x: 473, startPoint y: 399, endPoint x: 517, endPoint y: 403, distance: 43.4
click at [517, 403] on div "Stock ID: B86855 VIN: [VEHICLE_IDENTIFICATION_NUMBER] ENG: 6UZ1 208304 Year: 05…" at bounding box center [738, 404] width 638 height 122
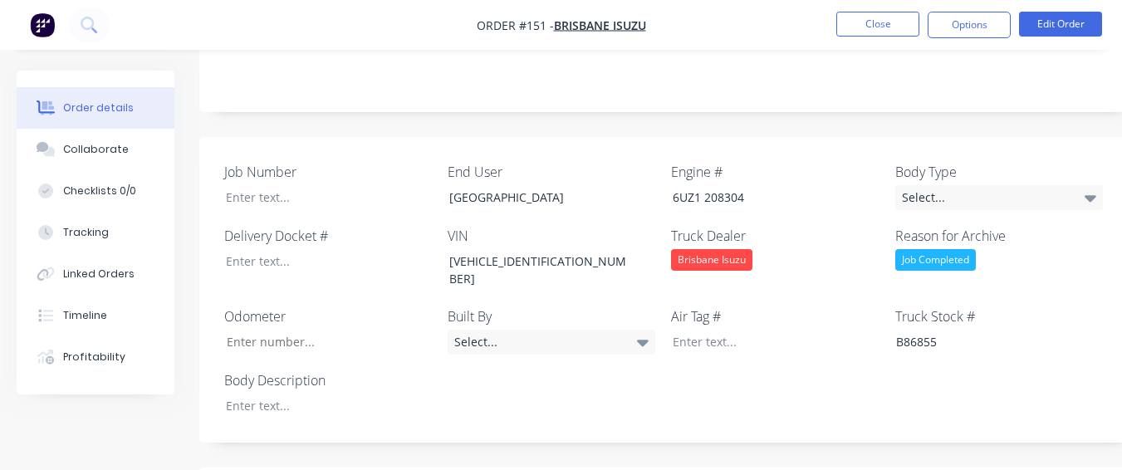
scroll to position [415, 0]
click at [350, 186] on div at bounding box center [317, 198] width 208 height 24
paste div
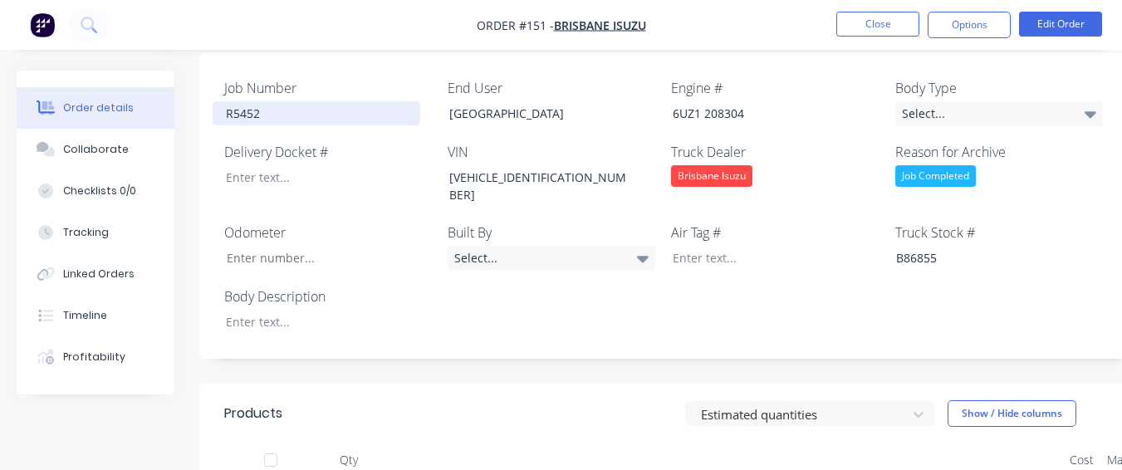
scroll to position [498, 0]
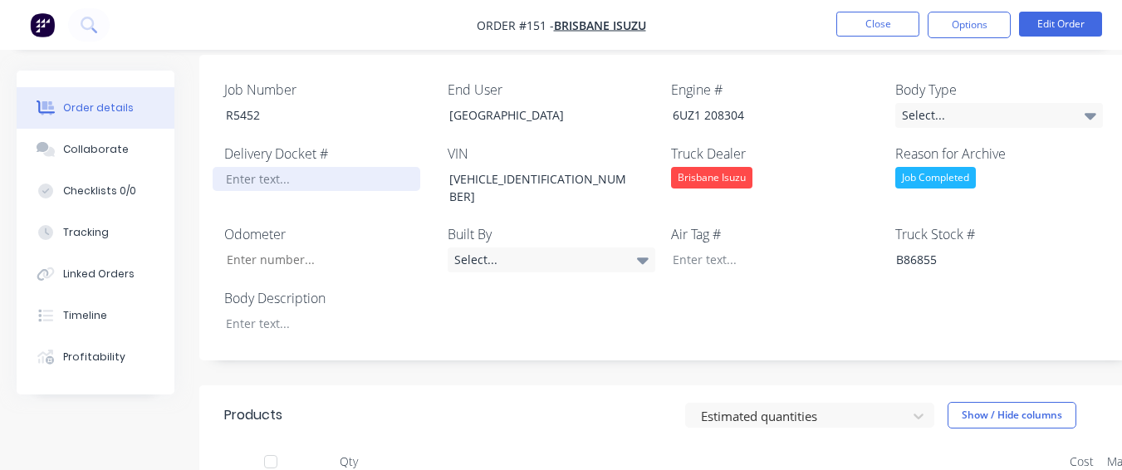
click at [350, 167] on div at bounding box center [317, 179] width 208 height 24
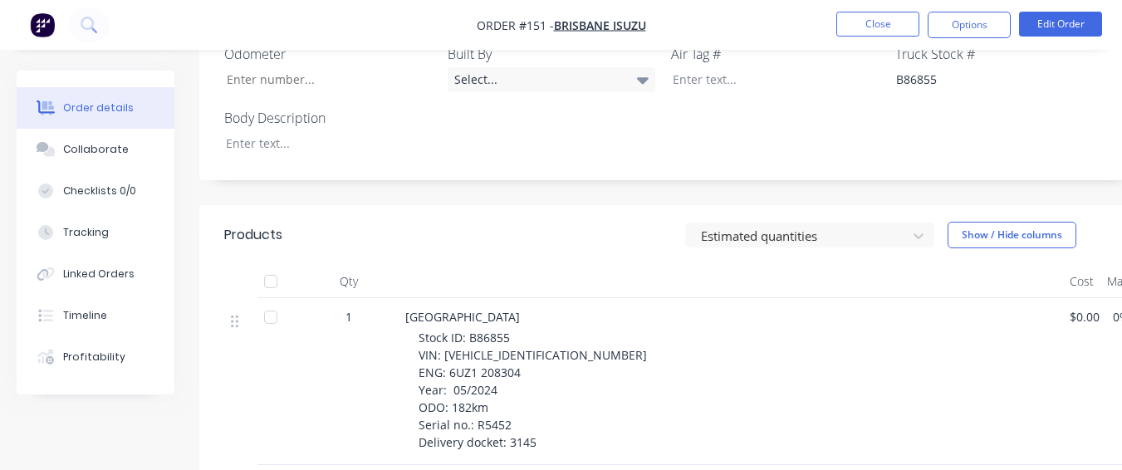
scroll to position [664, 0]
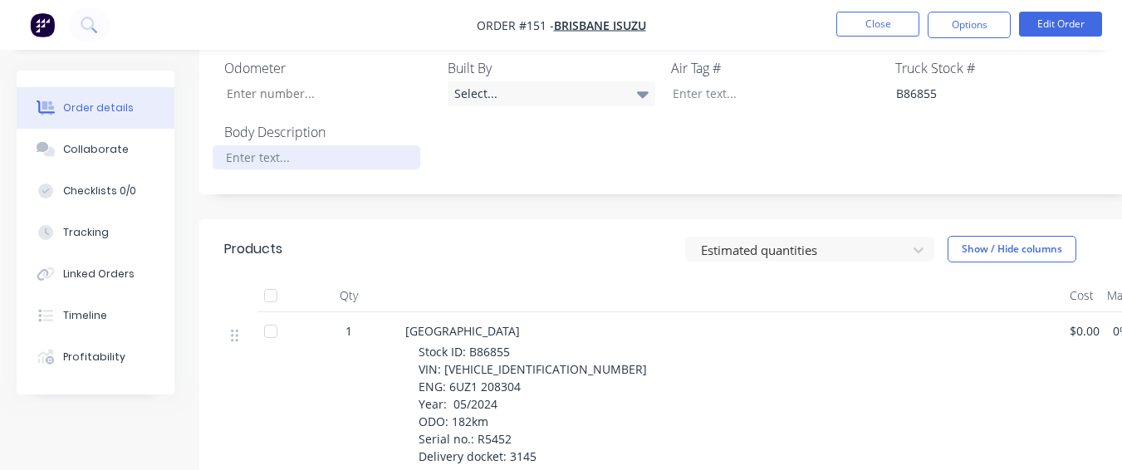
click at [384, 145] on div at bounding box center [317, 157] width 208 height 24
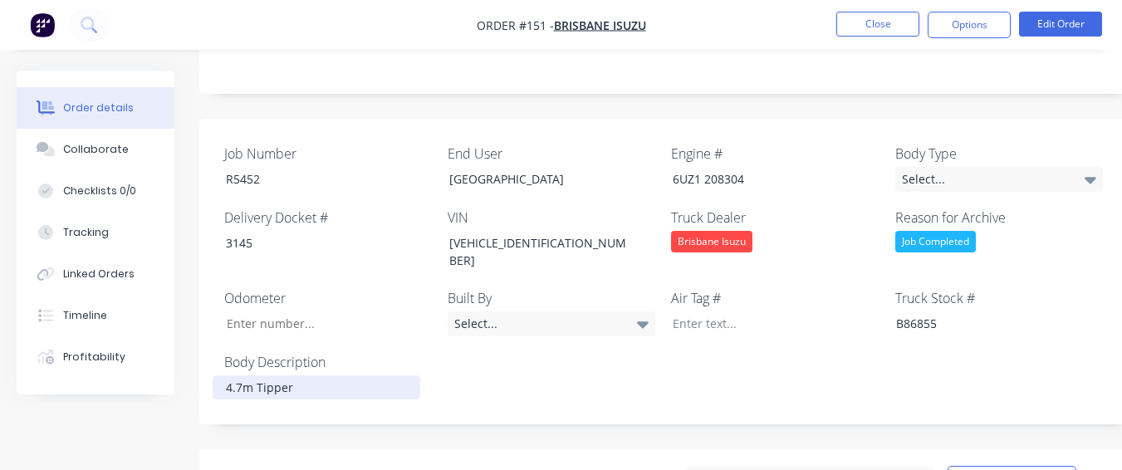
scroll to position [415, 0]
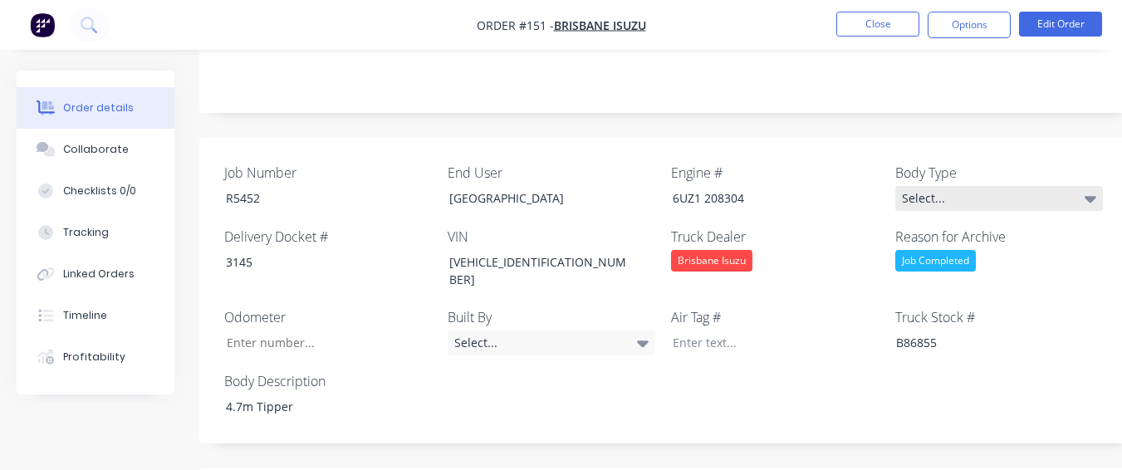
click at [973, 186] on div "Select..." at bounding box center [999, 198] width 208 height 25
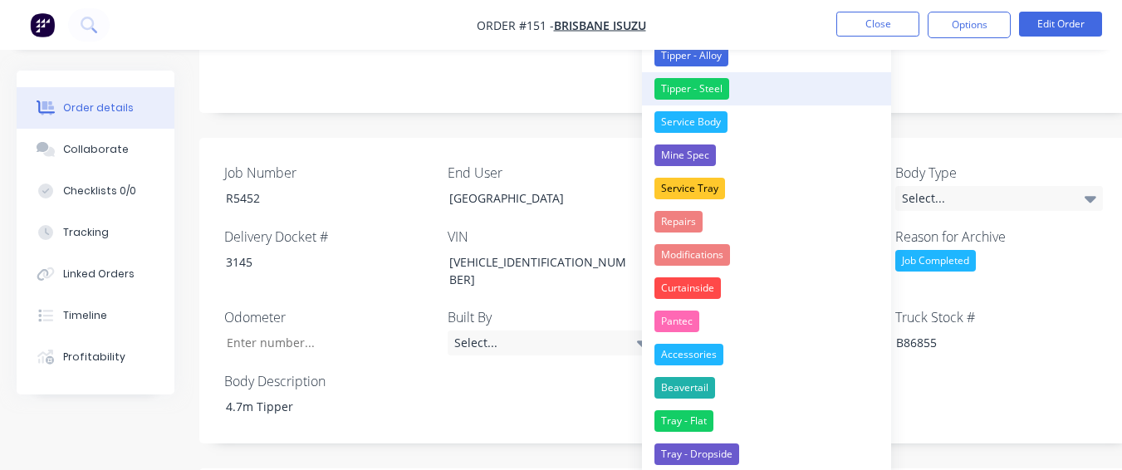
click at [731, 91] on button "Tipper - Steel" at bounding box center [766, 88] width 249 height 33
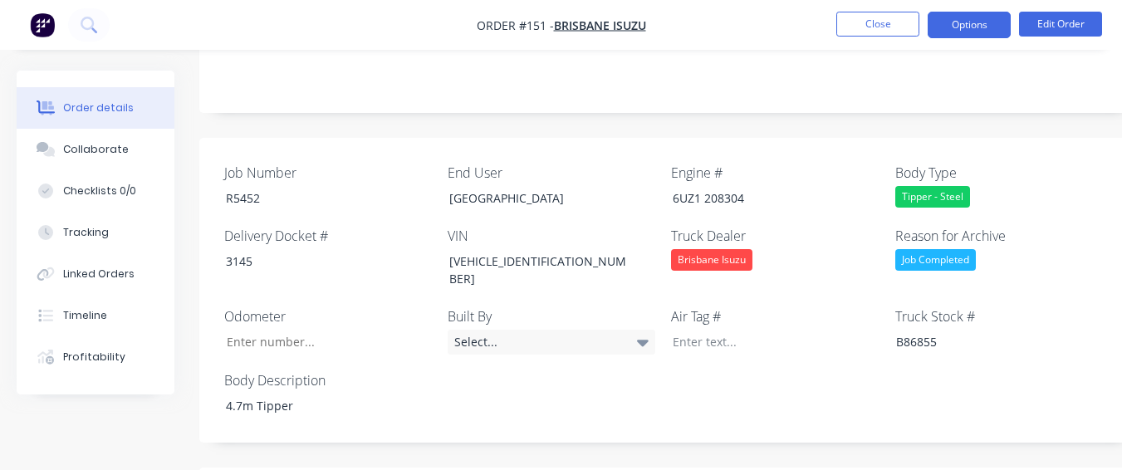
click at [972, 26] on button "Options" at bounding box center [969, 25] width 83 height 27
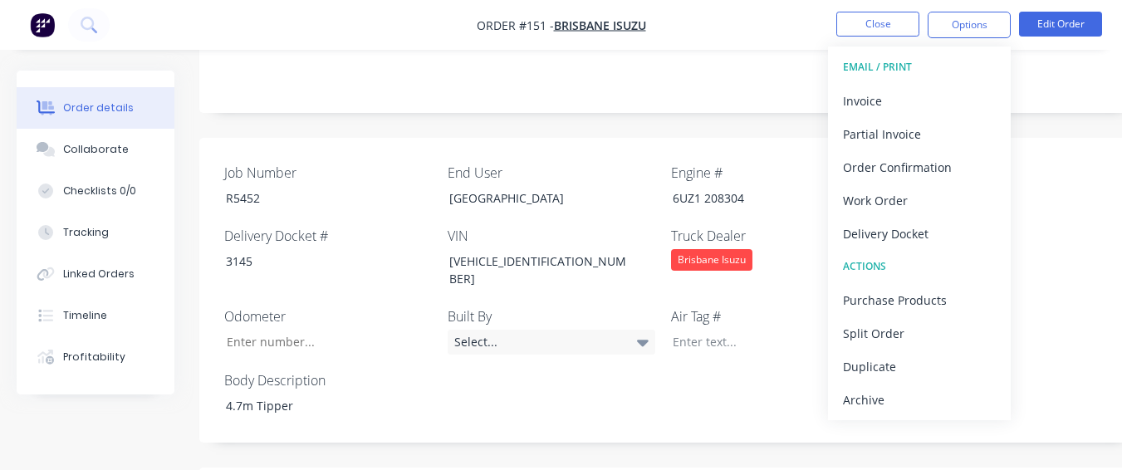
drag, startPoint x: 864, startPoint y: 409, endPoint x: 918, endPoint y: 336, distance: 90.2
click at [864, 408] on div "Archive" at bounding box center [919, 400] width 153 height 24
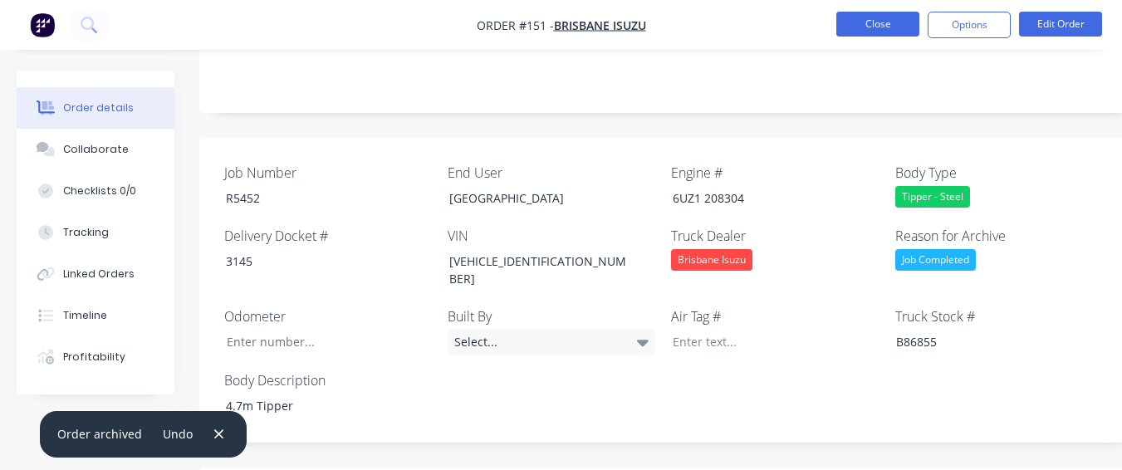
click at [844, 19] on button "Close" at bounding box center [877, 24] width 83 height 25
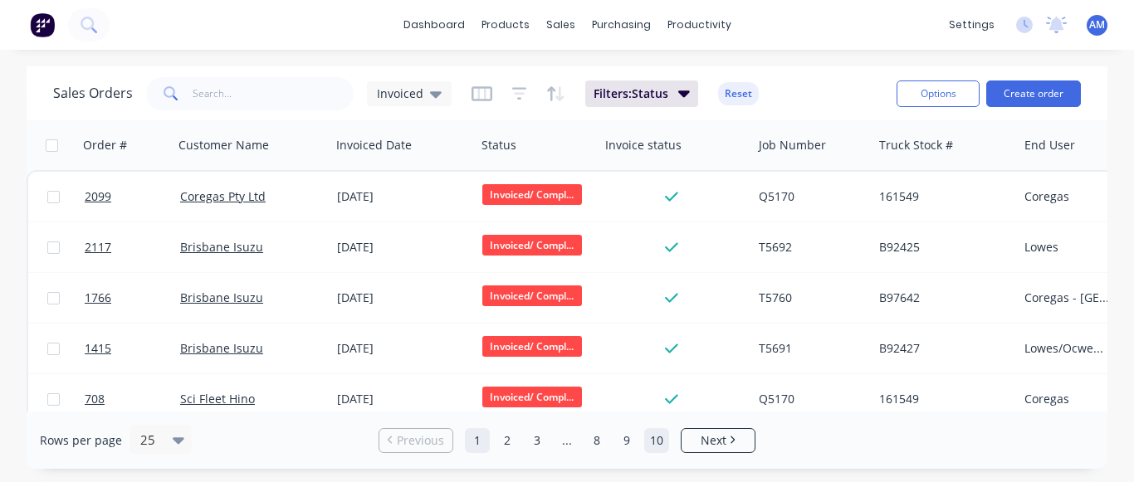
click at [654, 438] on link "10" at bounding box center [656, 440] width 25 height 25
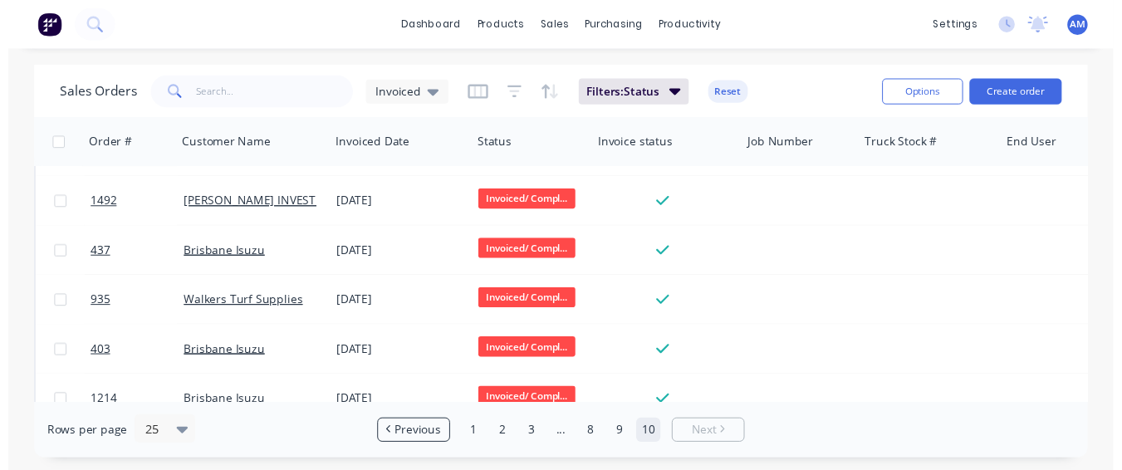
scroll to position [476, 0]
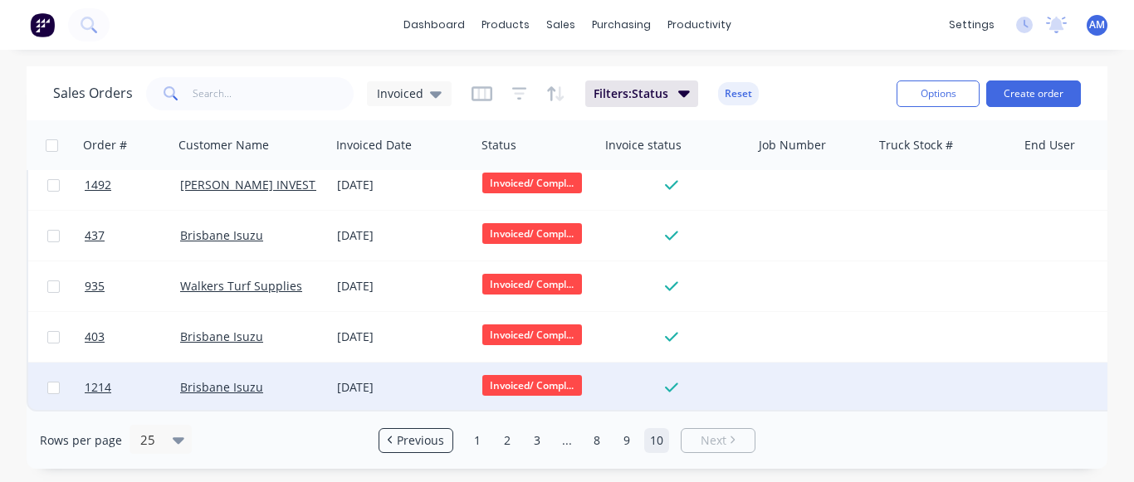
click at [424, 387] on div "[DATE]" at bounding box center [403, 388] width 132 height 17
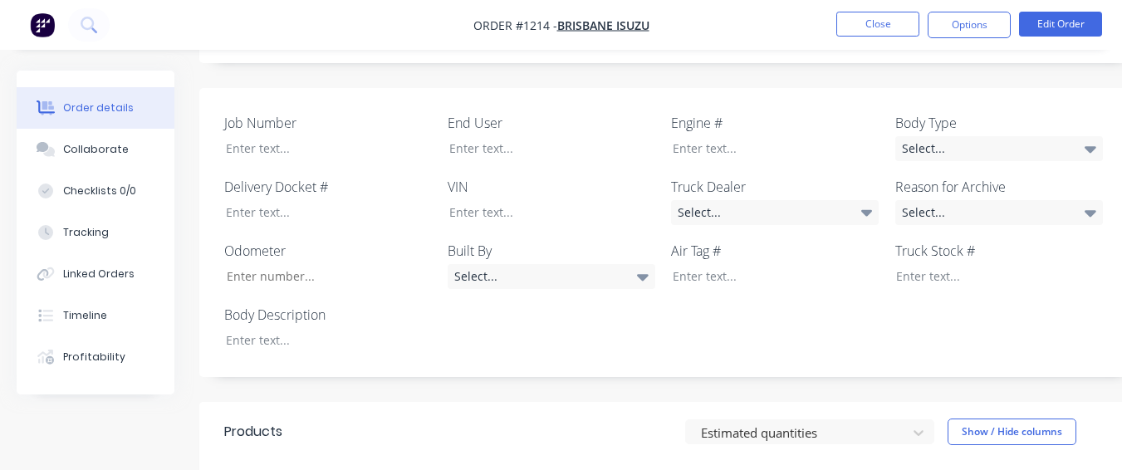
scroll to position [415, 0]
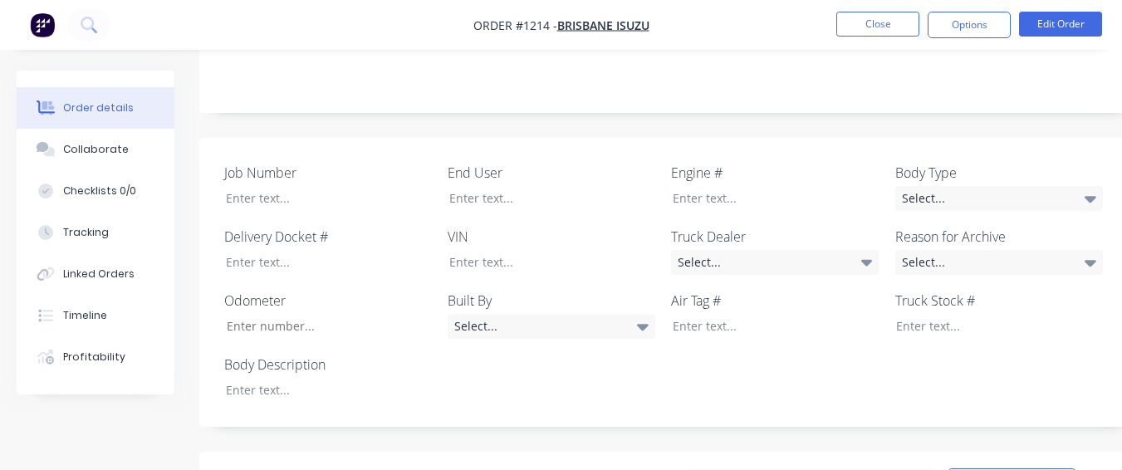
click at [615, 187] on div "End User" at bounding box center [552, 187] width 208 height 48
click at [615, 186] on div at bounding box center [540, 198] width 208 height 24
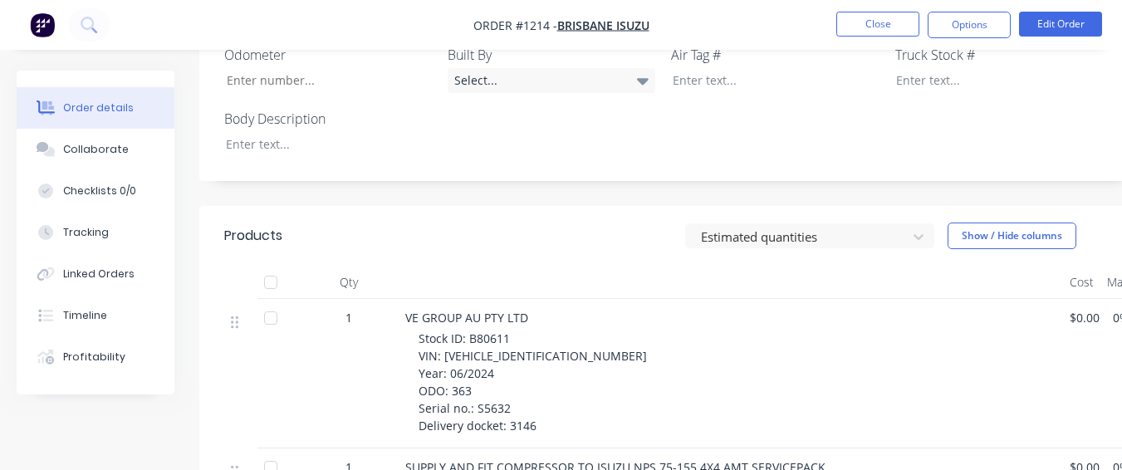
scroll to position [664, 0]
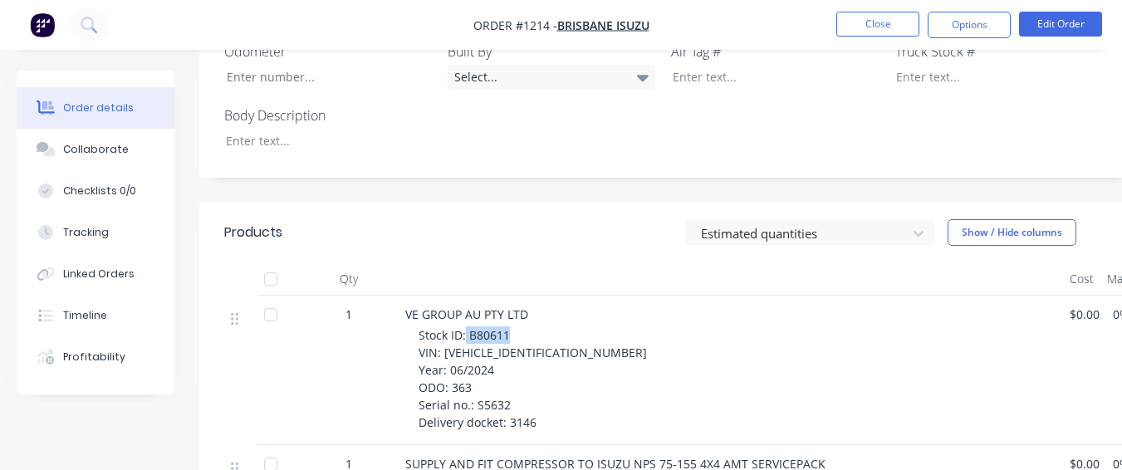
drag, startPoint x: 468, startPoint y: 312, endPoint x: 512, endPoint y: 316, distance: 44.2
click at [512, 326] on div "Stock ID: B80611 VIN: [VEHICLE_IDENTIFICATION_NUMBER] Year: 06/2024 ODO: 363 Se…" at bounding box center [738, 378] width 638 height 105
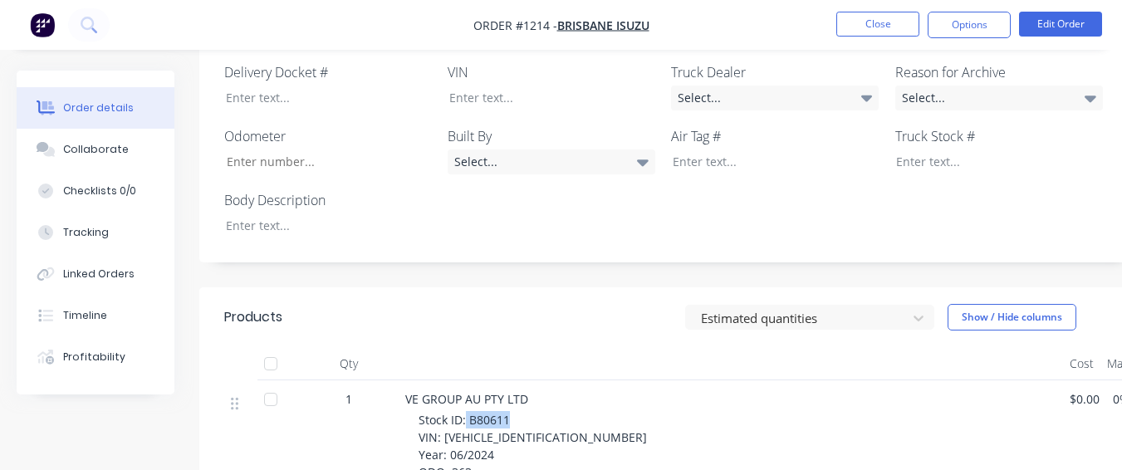
scroll to position [498, 0]
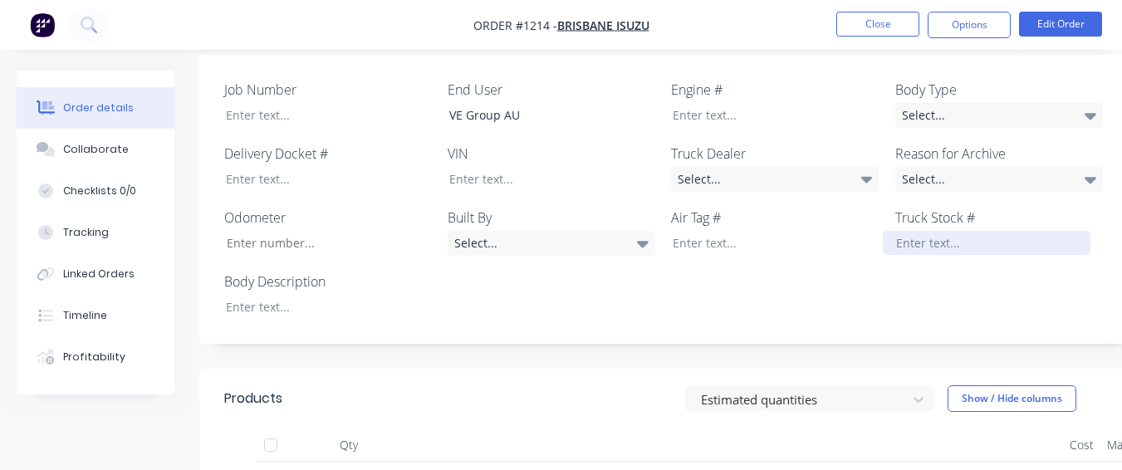
click at [893, 231] on div at bounding box center [987, 243] width 208 height 24
paste div
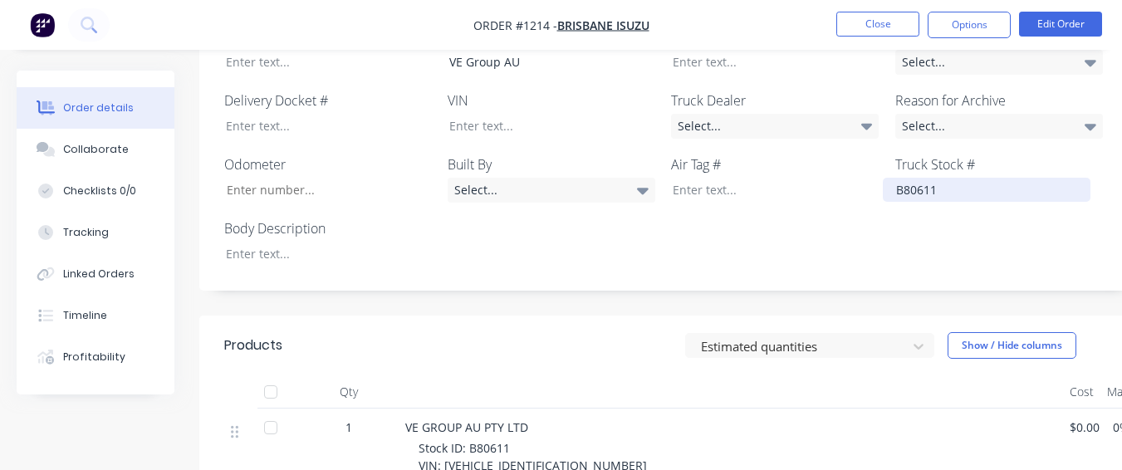
scroll to position [581, 0]
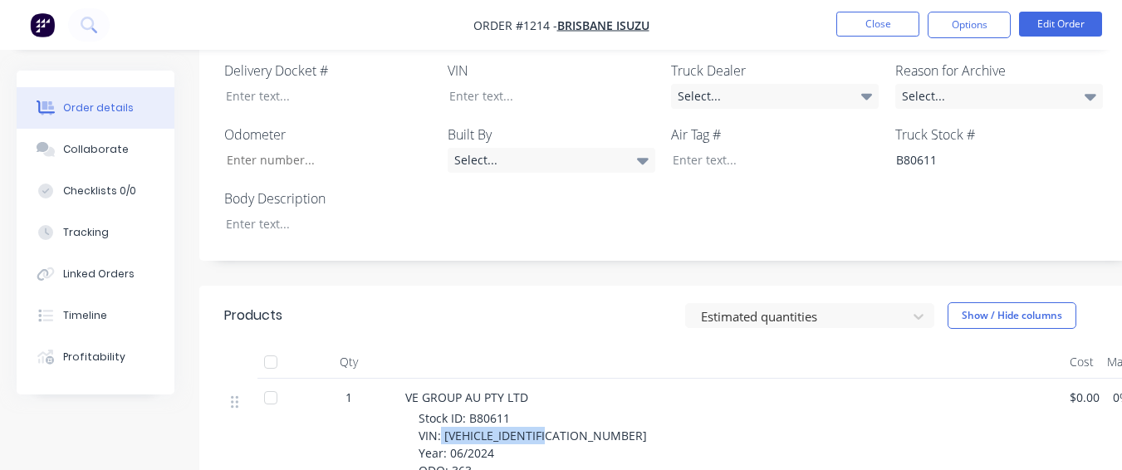
drag, startPoint x: 440, startPoint y: 409, endPoint x: 574, endPoint y: 413, distance: 133.7
click at [574, 413] on div "Stock ID: B80611 VIN: [VEHICLE_IDENTIFICATION_NUMBER] Year: 06/2024 ODO: 363 Se…" at bounding box center [738, 461] width 638 height 105
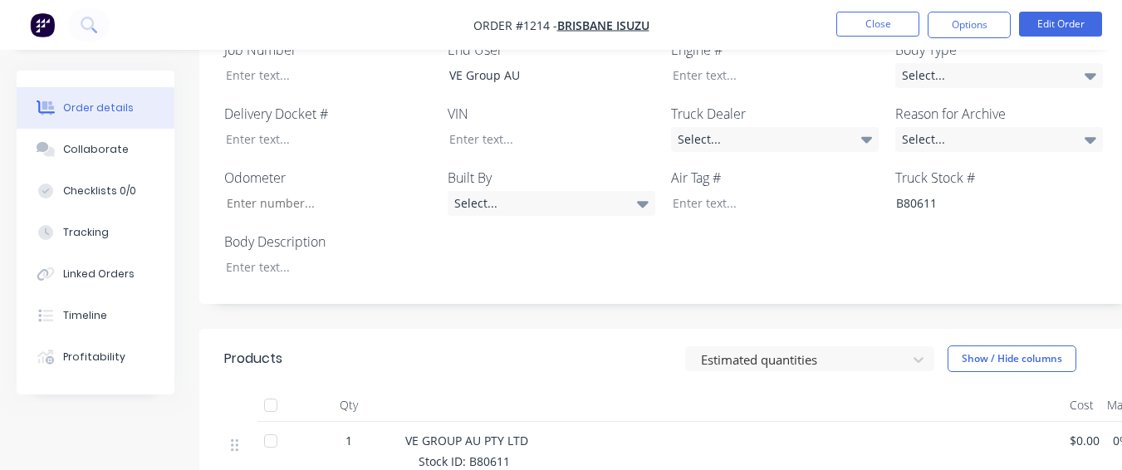
scroll to position [498, 0]
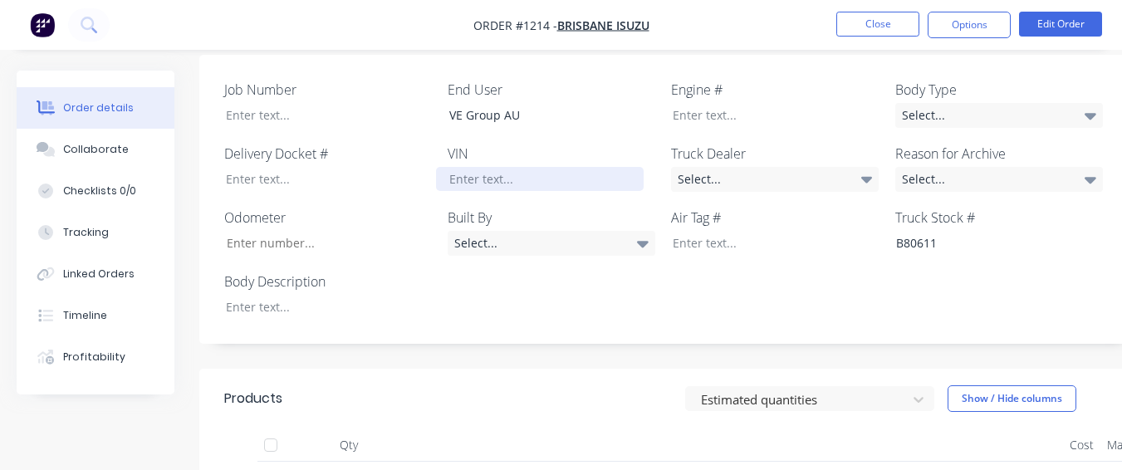
click at [503, 167] on div at bounding box center [540, 179] width 208 height 24
paste div
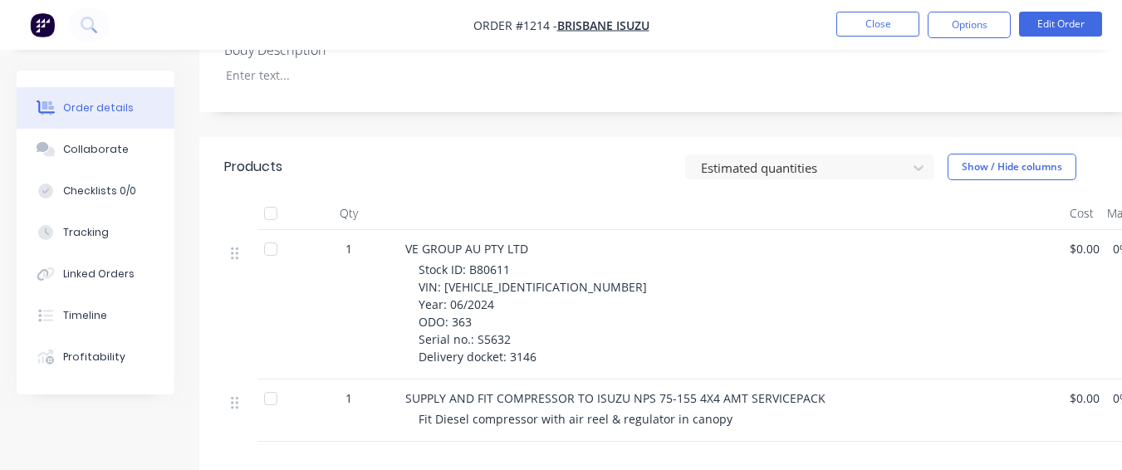
scroll to position [747, 0]
drag, startPoint x: 474, startPoint y: 297, endPoint x: 512, endPoint y: 299, distance: 38.2
click at [512, 299] on div "Stock ID: B80611 VIN: [VEHICLE_IDENTIFICATION_NUMBER] Year: 06/2024 ODO: 363 Se…" at bounding box center [738, 312] width 638 height 105
drag, startPoint x: 512, startPoint y: 299, endPoint x: 526, endPoint y: 282, distance: 21.3
drag, startPoint x: 526, startPoint y: 282, endPoint x: 482, endPoint y: 275, distance: 44.6
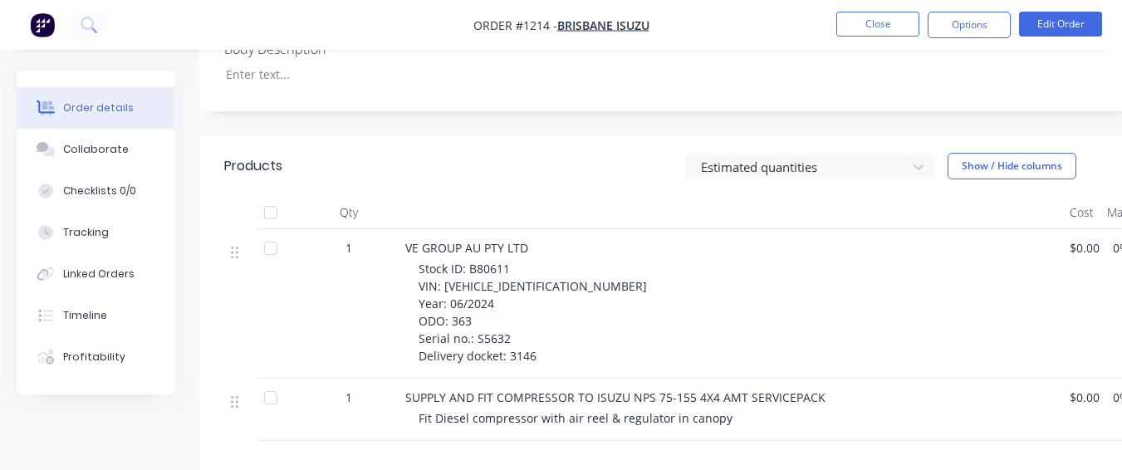
click at [482, 275] on div "Stock ID: B80611 VIN: [VEHICLE_IDENTIFICATION_NUMBER] Year: 06/2024 ODO: 363 Se…" at bounding box center [738, 312] width 638 height 105
drag, startPoint x: 474, startPoint y: 295, endPoint x: 512, endPoint y: 298, distance: 37.5
click at [512, 298] on div "Stock ID: B80611 VIN: [VEHICLE_IDENTIFICATION_NUMBER] Year: 06/2024 ODO: 363 Se…" at bounding box center [738, 312] width 638 height 105
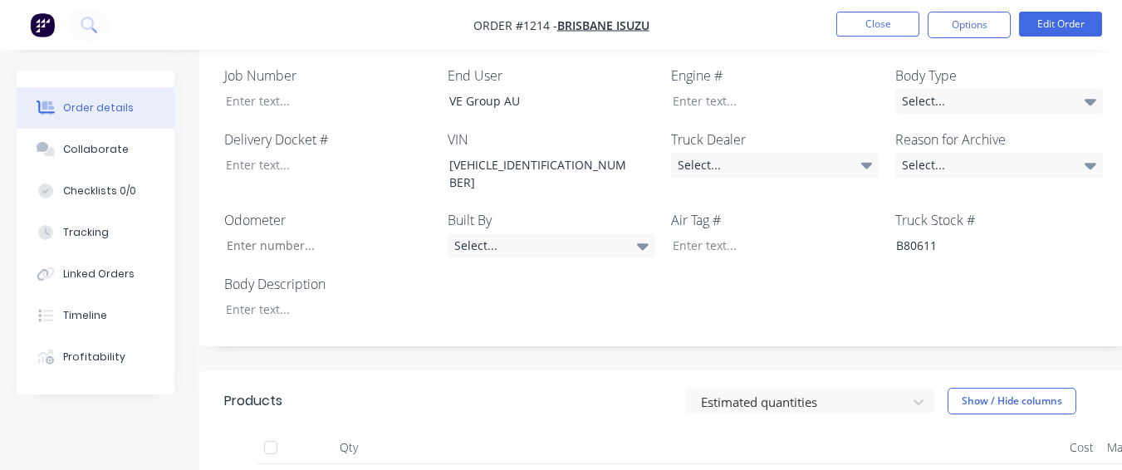
scroll to position [498, 0]
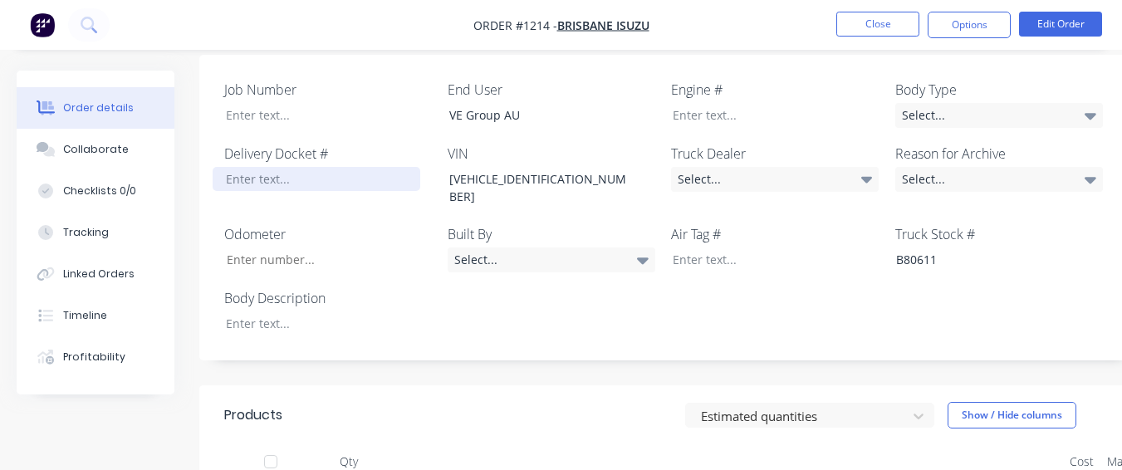
click at [297, 167] on div at bounding box center [317, 179] width 208 height 24
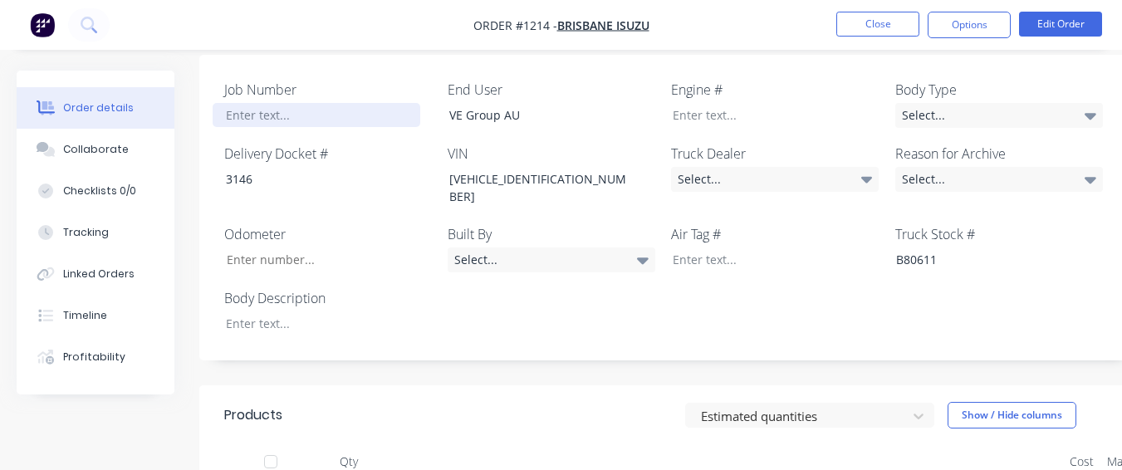
paste div
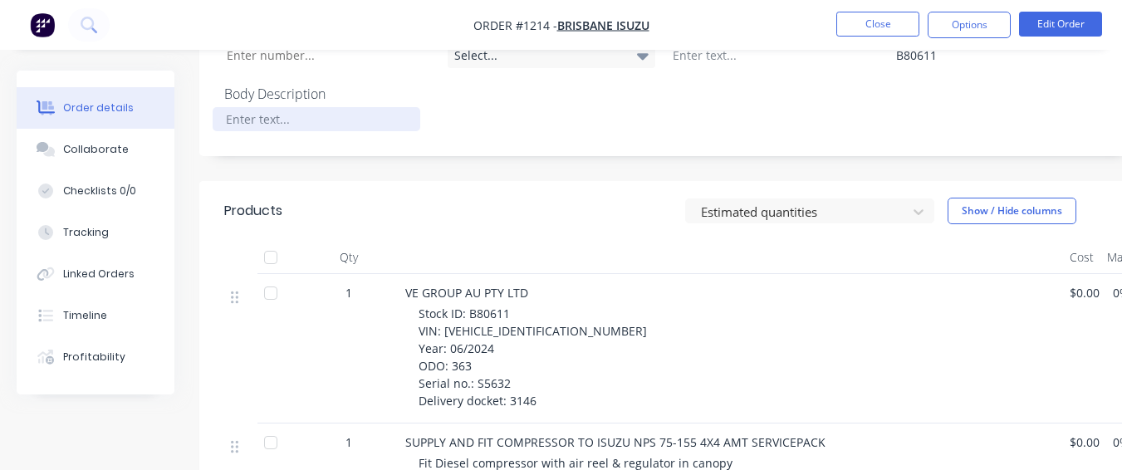
scroll to position [664, 0]
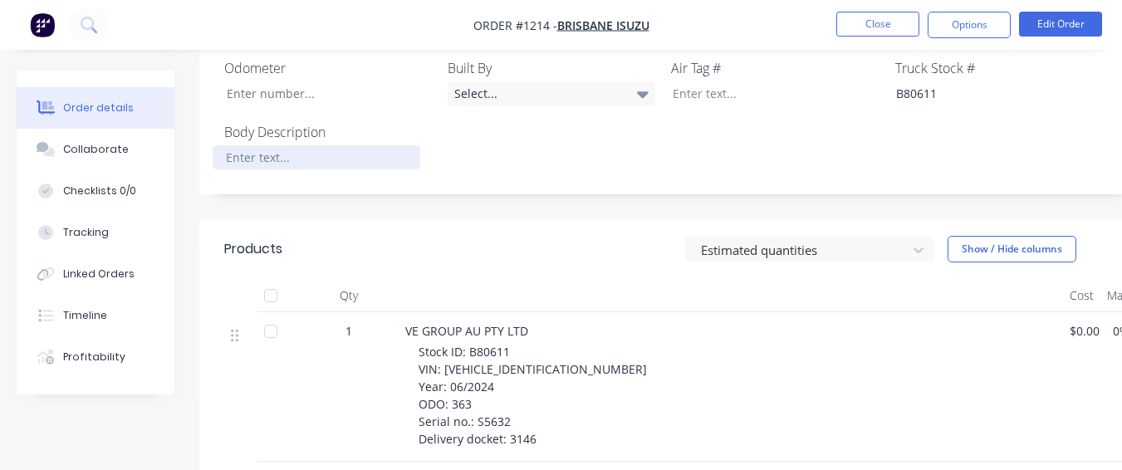
click at [293, 145] on div at bounding box center [317, 157] width 208 height 24
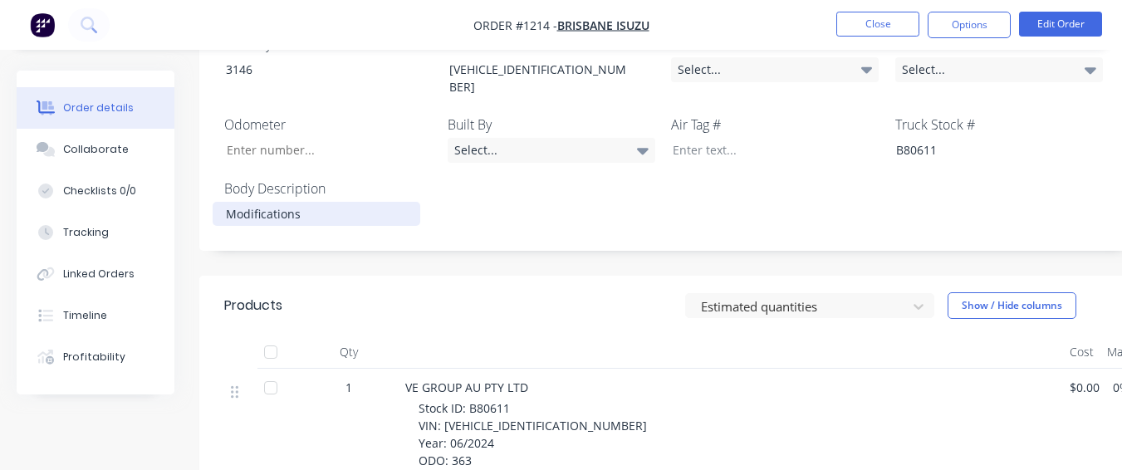
scroll to position [581, 0]
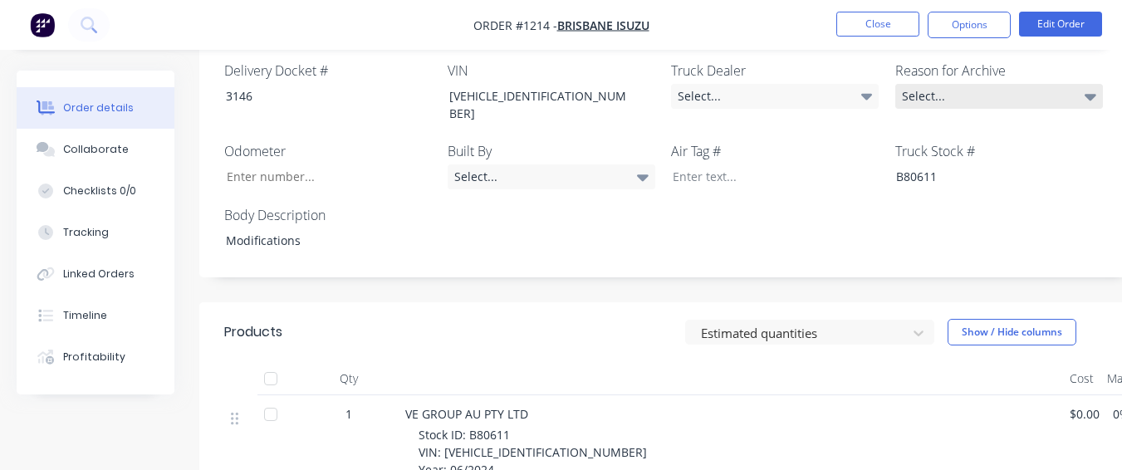
click at [972, 84] on div "Select..." at bounding box center [999, 96] width 208 height 25
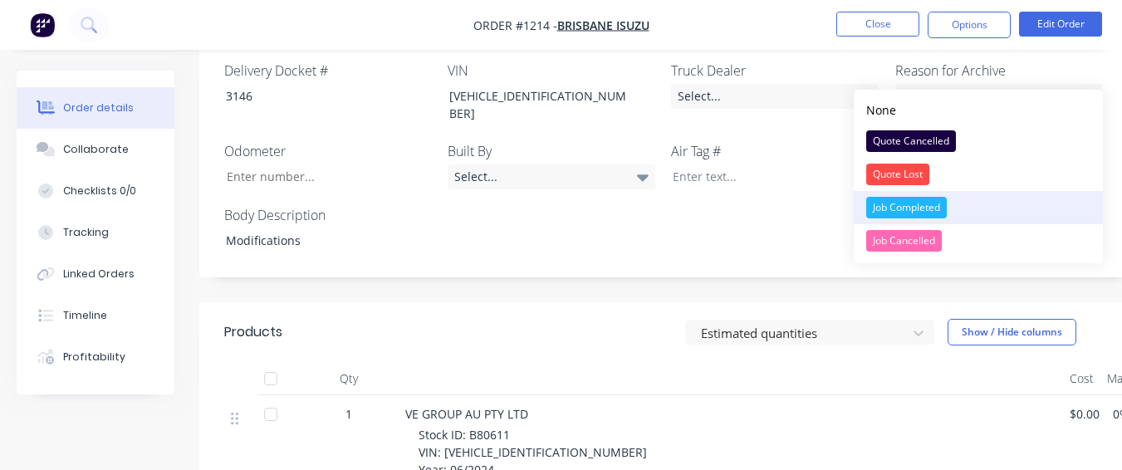
click at [918, 195] on button "Job Completed" at bounding box center [978, 207] width 249 height 33
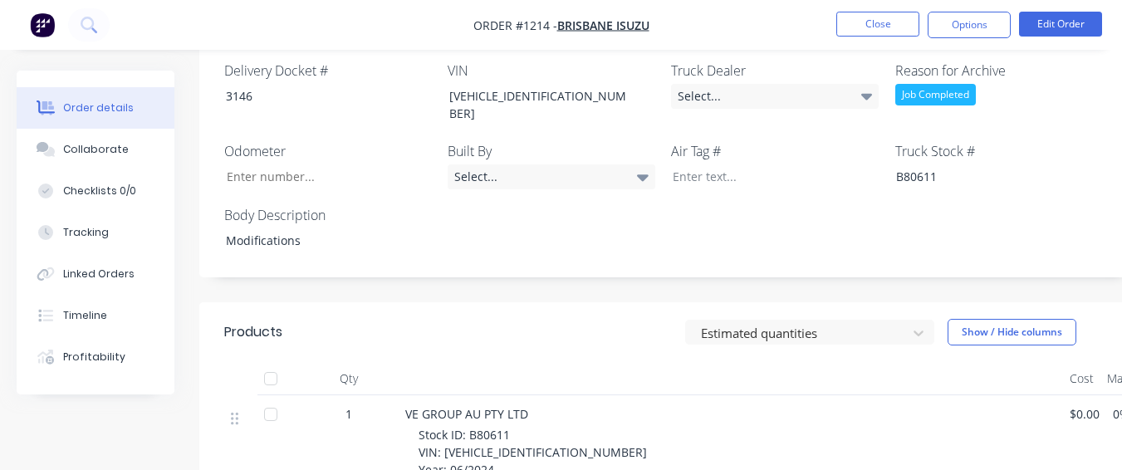
scroll to position [498, 0]
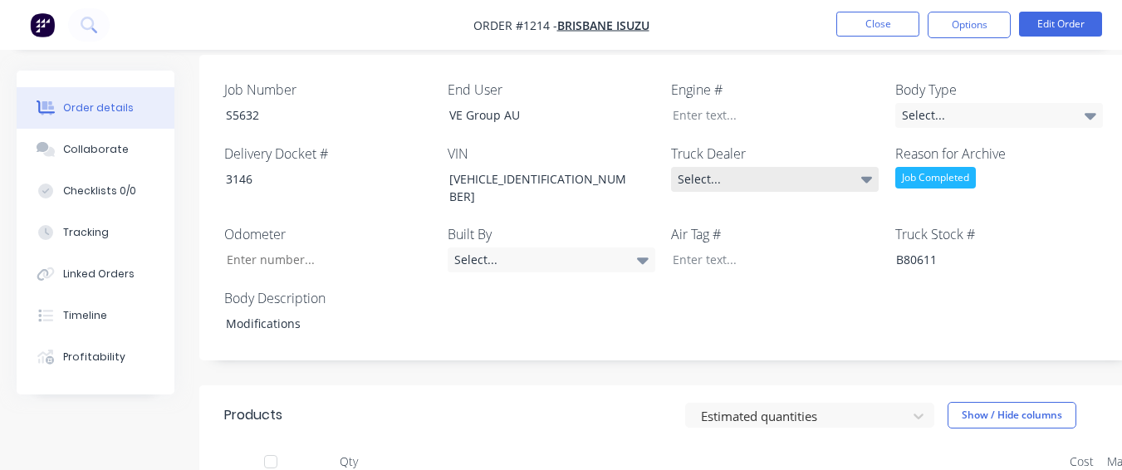
click at [807, 167] on div "Select..." at bounding box center [775, 179] width 208 height 25
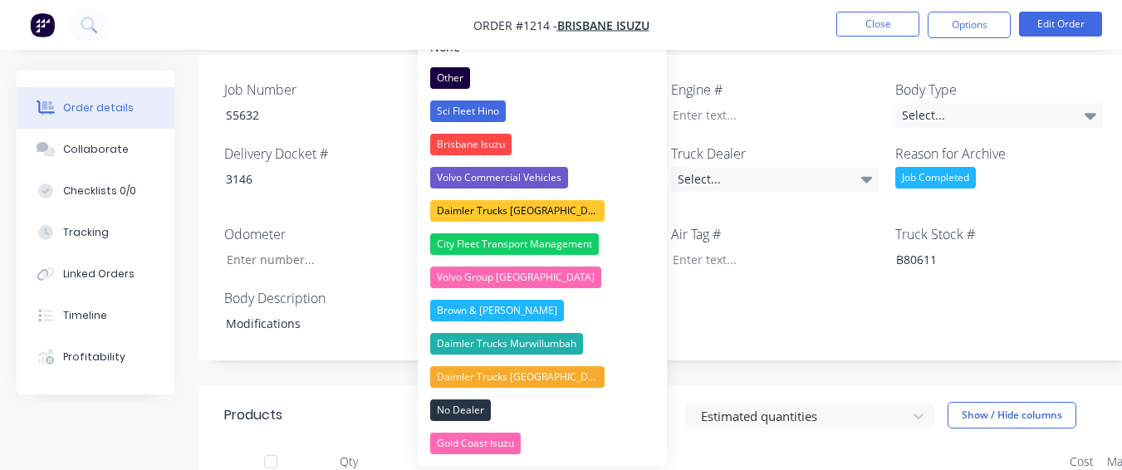
drag, startPoint x: 562, startPoint y: 134, endPoint x: 639, endPoint y: 156, distance: 79.6
click at [562, 135] on button "Brisbane Isuzu" at bounding box center [542, 144] width 249 height 33
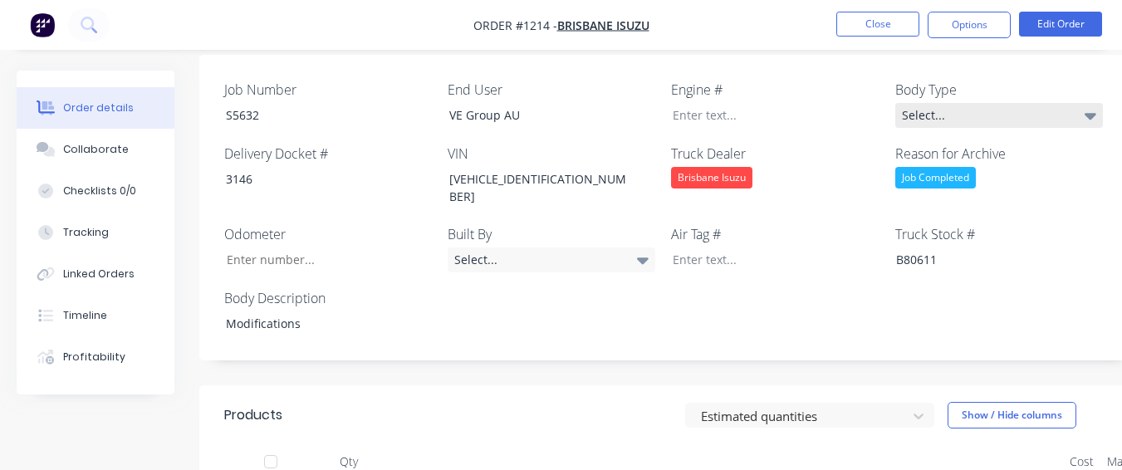
click at [1025, 103] on div "Select..." at bounding box center [999, 115] width 208 height 25
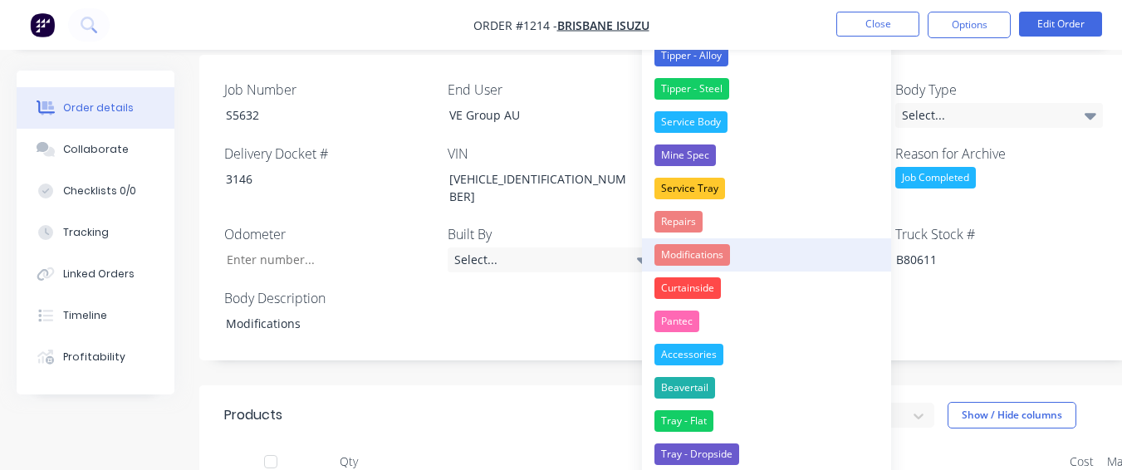
click at [703, 254] on div "Modifications" at bounding box center [692, 255] width 76 height 22
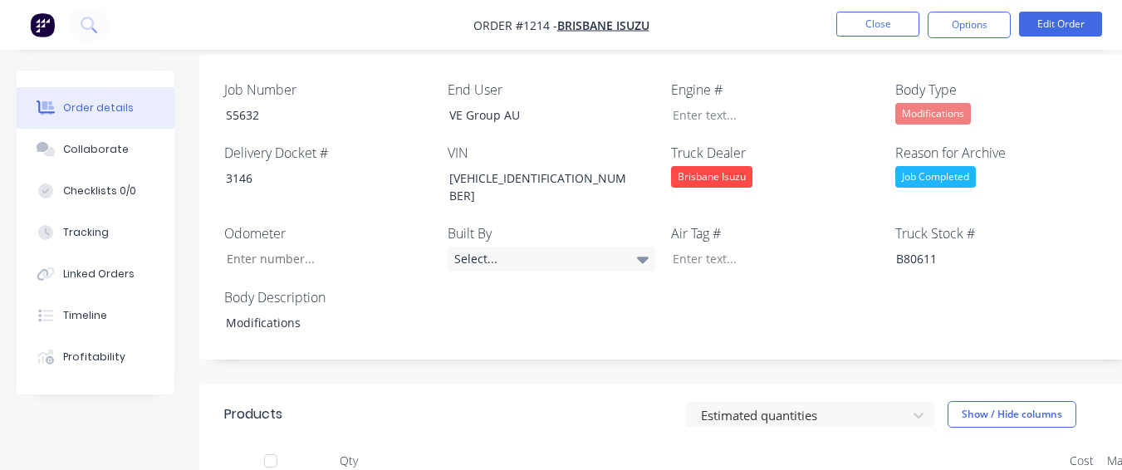
click at [951, 10] on nav "Order #1214 - [GEOGRAPHIC_DATA] Isuzu Close Options Edit Order" at bounding box center [561, 25] width 1122 height 50
click at [943, 31] on button "Options" at bounding box center [969, 25] width 83 height 27
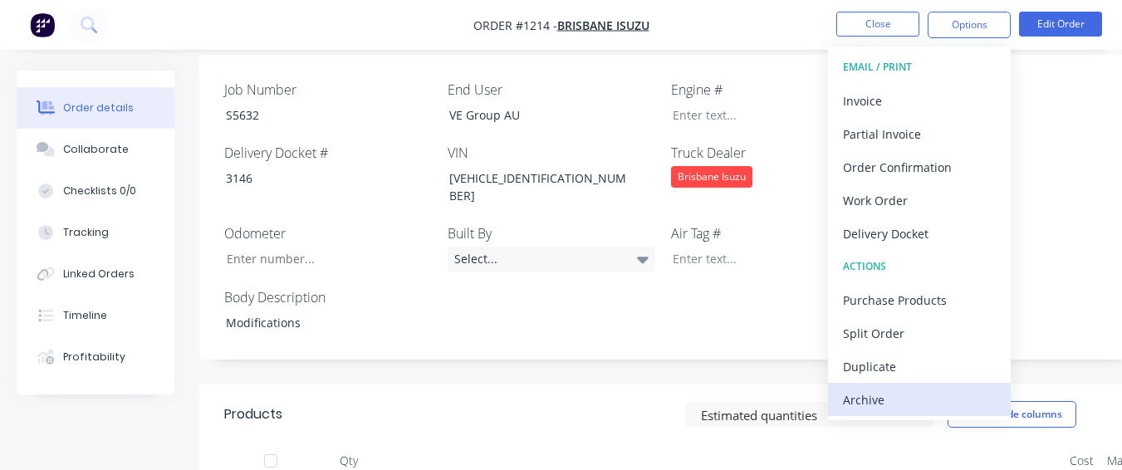
click at [873, 395] on div "Archive" at bounding box center [919, 400] width 153 height 24
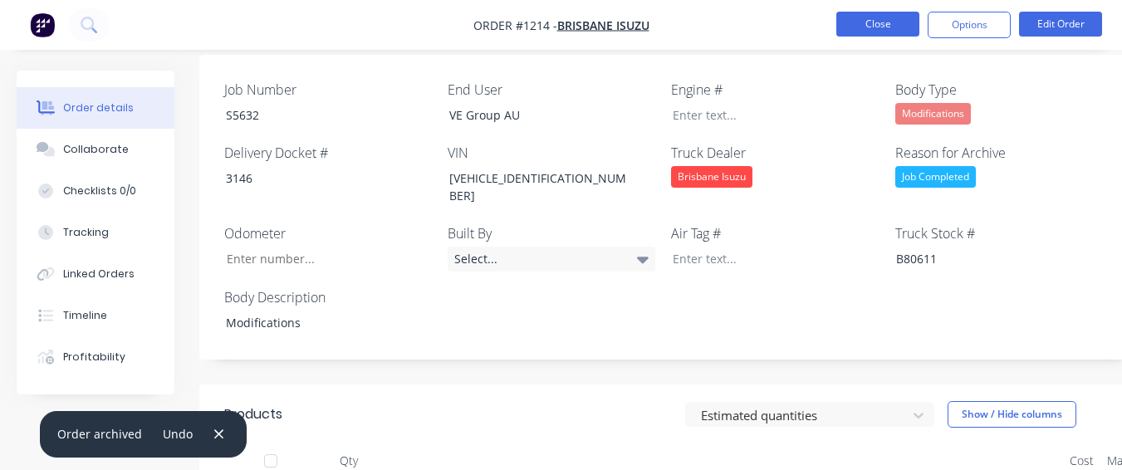
click at [855, 16] on button "Close" at bounding box center [877, 24] width 83 height 25
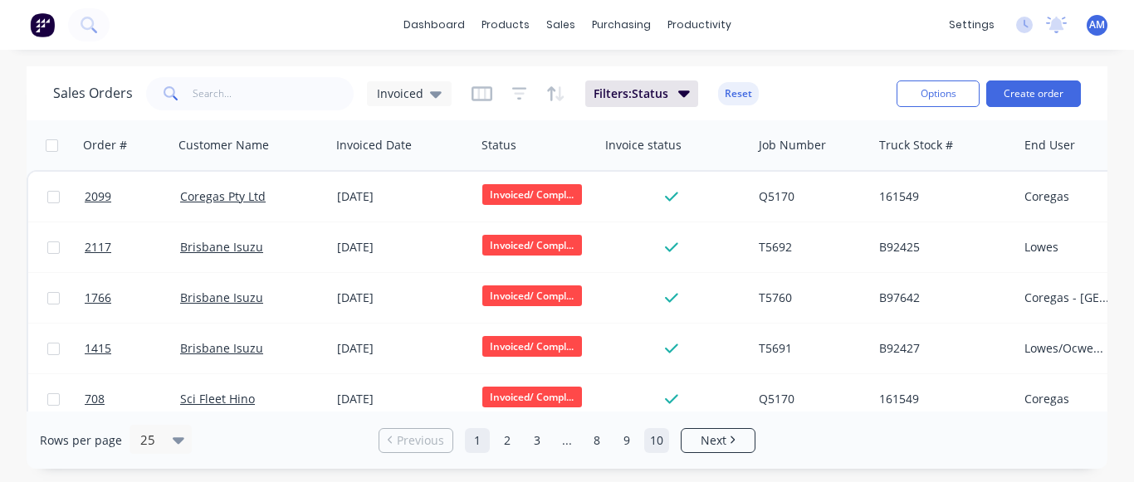
click at [651, 437] on link "10" at bounding box center [656, 440] width 25 height 25
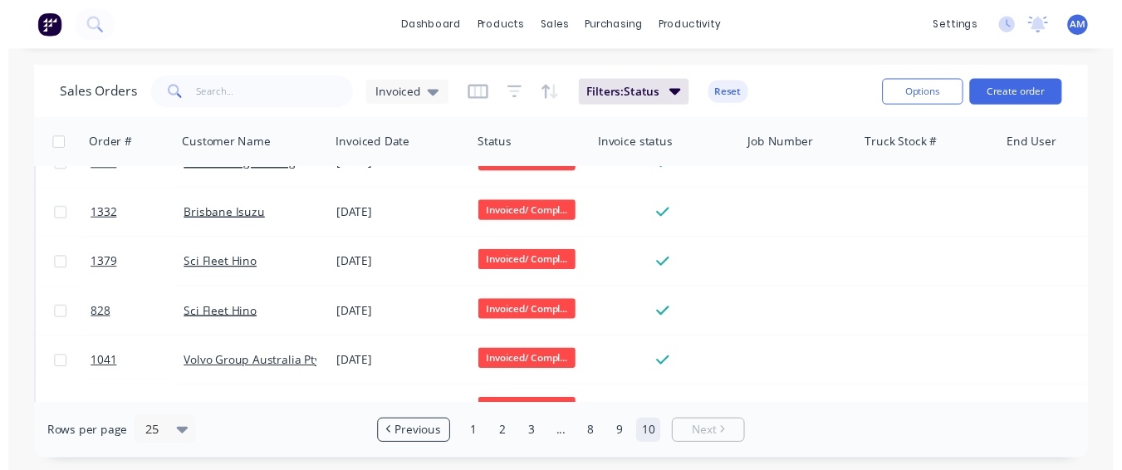
scroll to position [425, 0]
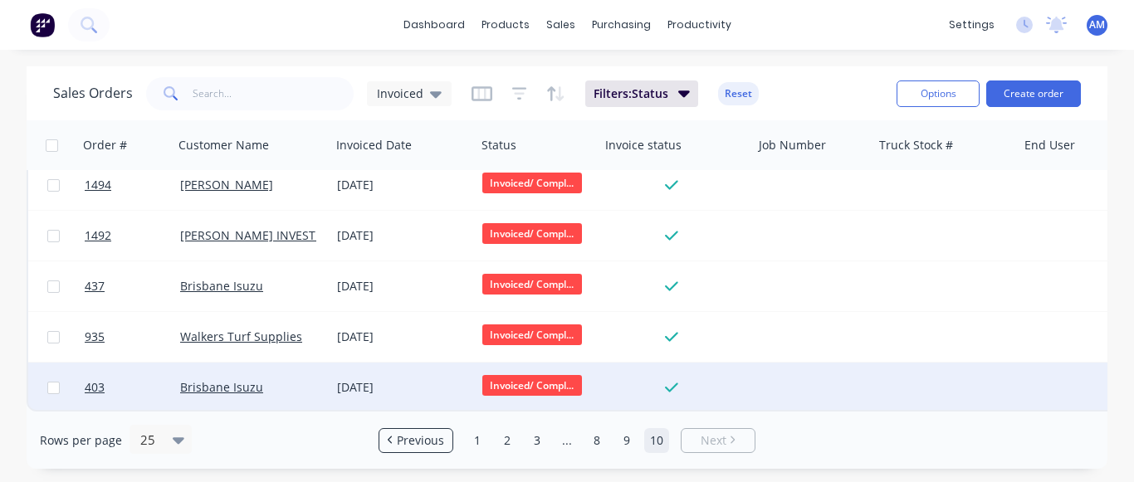
click at [384, 380] on div "[DATE]" at bounding box center [403, 388] width 132 height 17
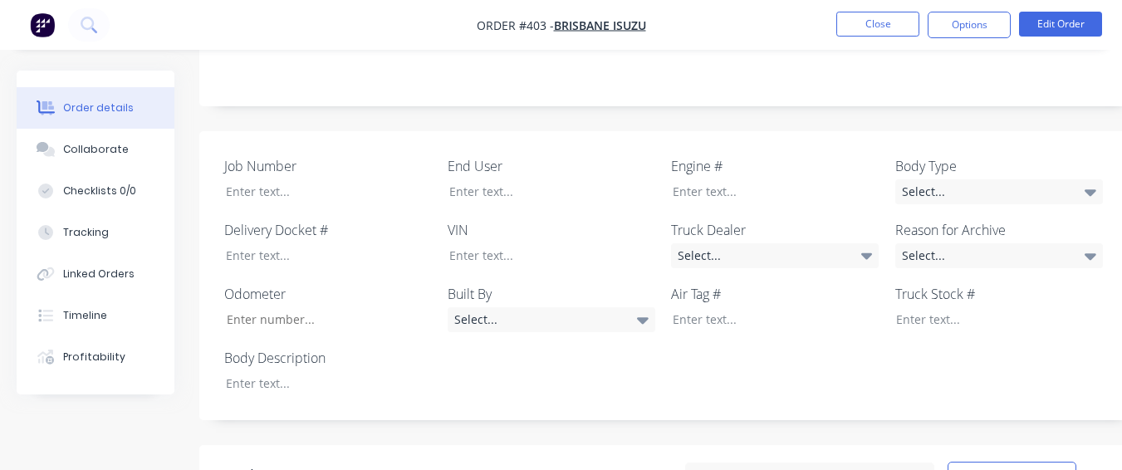
scroll to position [415, 0]
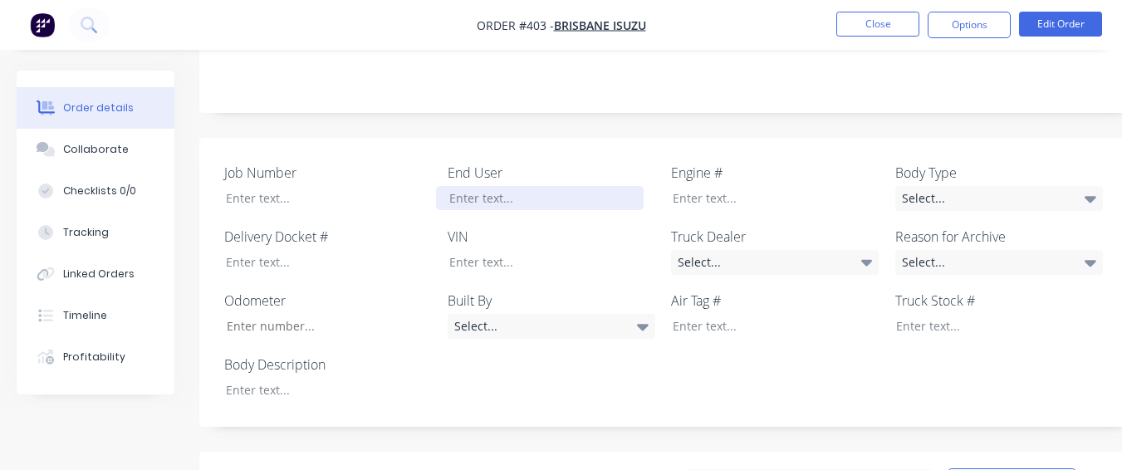
click at [456, 186] on div at bounding box center [540, 198] width 208 height 24
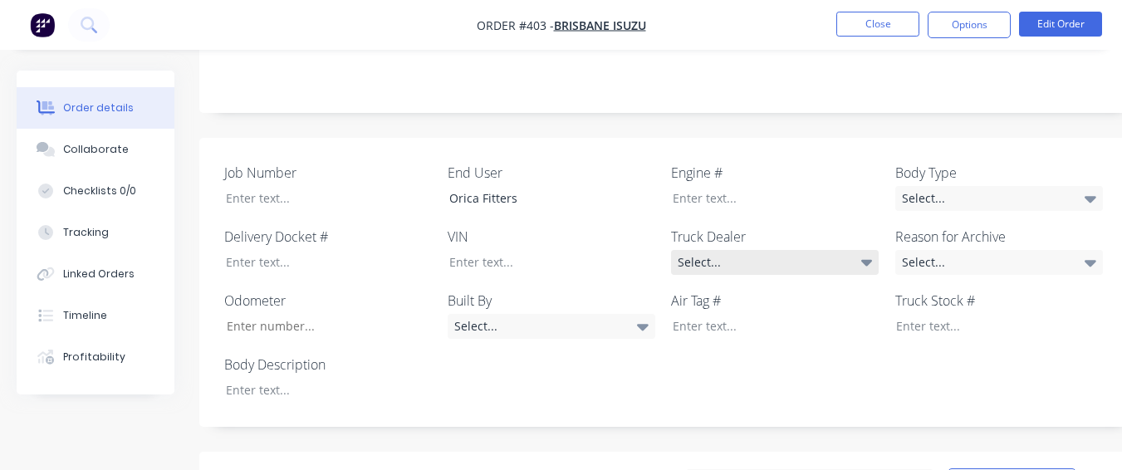
click at [756, 250] on div "Select..." at bounding box center [775, 262] width 208 height 25
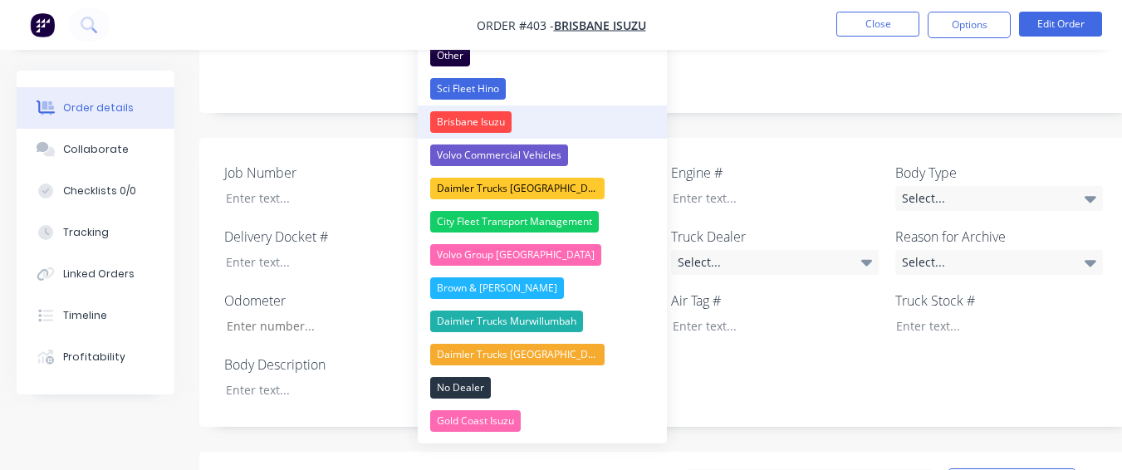
click at [531, 124] on button "Brisbane Isuzu" at bounding box center [542, 121] width 249 height 33
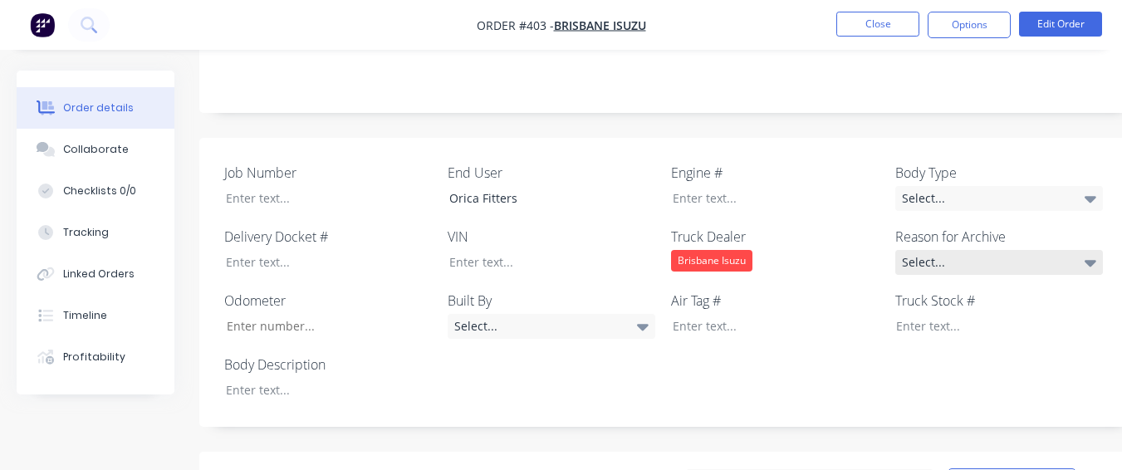
click at [984, 250] on div "Select..." at bounding box center [999, 262] width 208 height 25
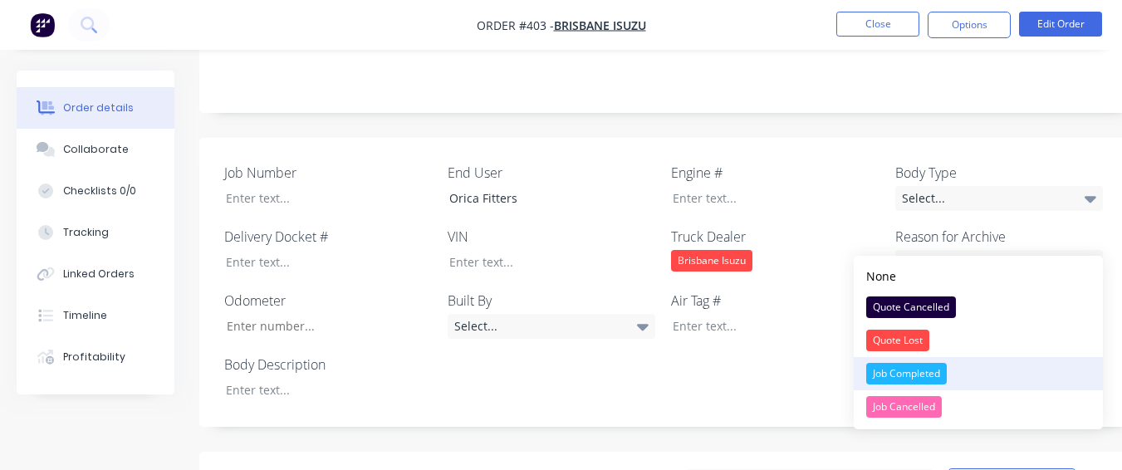
click at [939, 372] on div "Job Completed" at bounding box center [906, 374] width 81 height 22
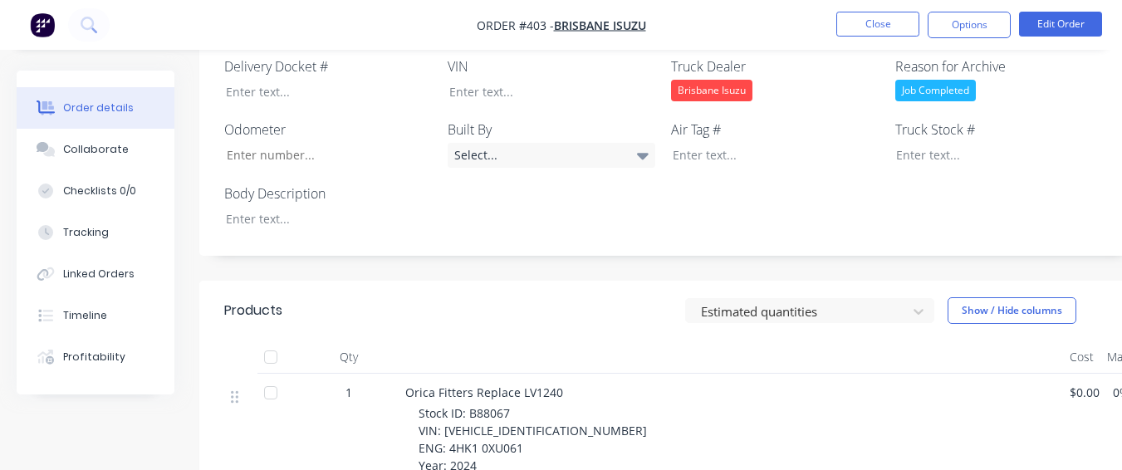
scroll to position [581, 0]
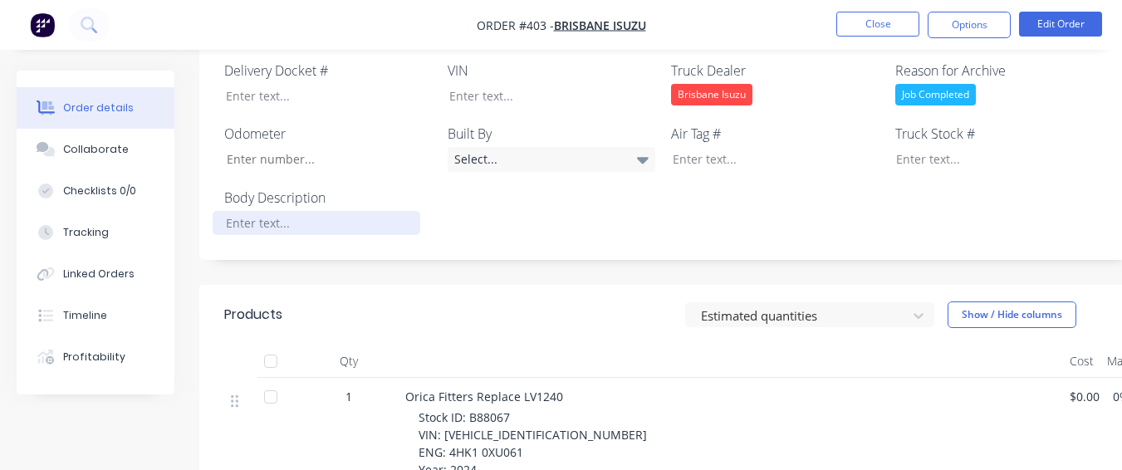
click at [314, 211] on div at bounding box center [317, 223] width 208 height 24
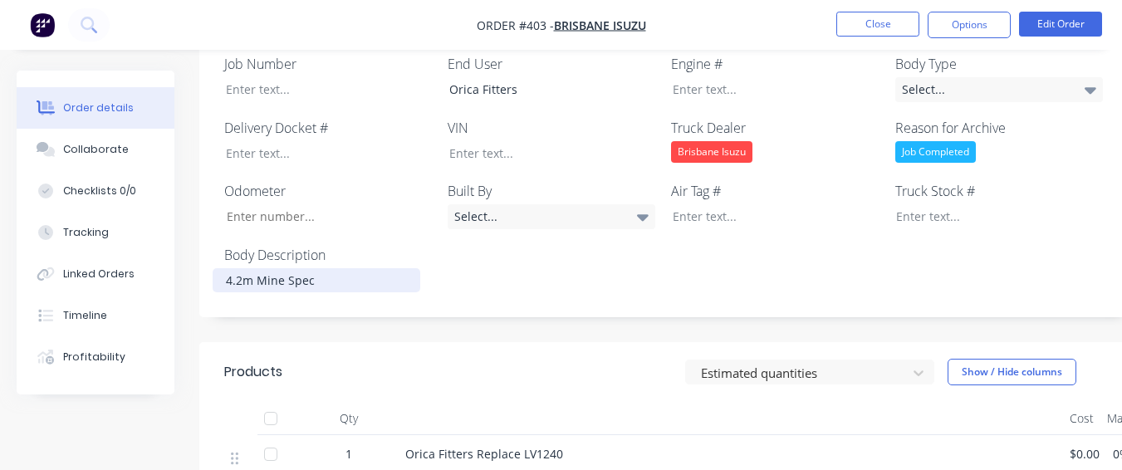
scroll to position [498, 0]
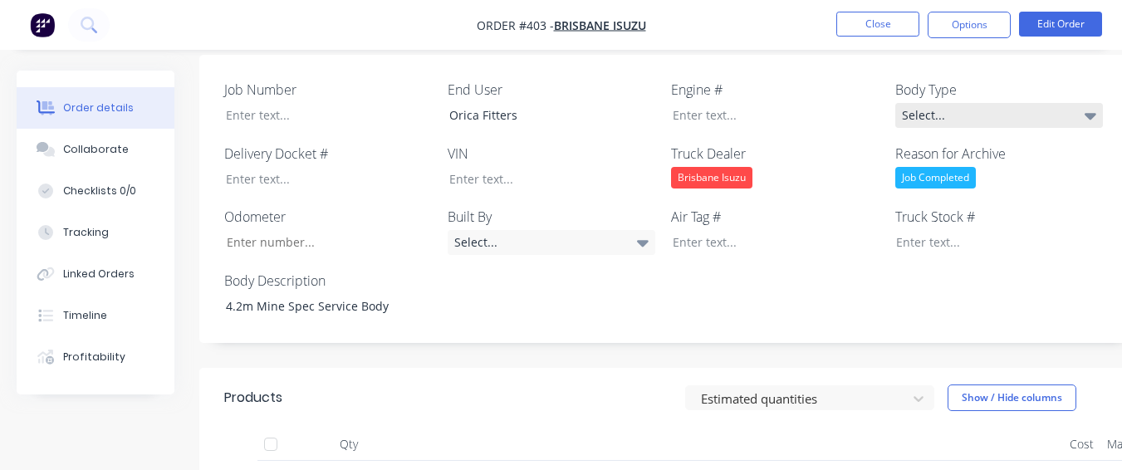
click at [959, 103] on div "Select..." at bounding box center [999, 115] width 208 height 25
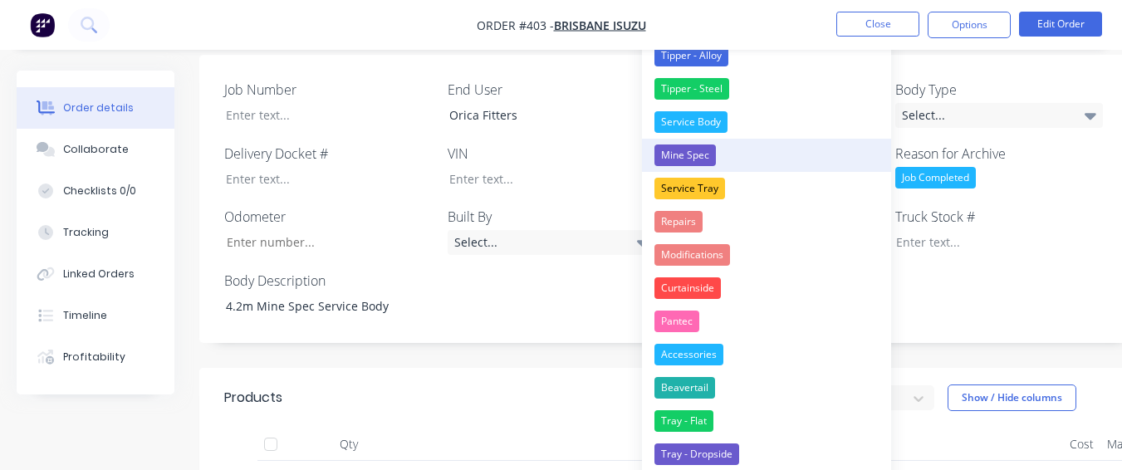
click at [685, 155] on div "Mine Spec" at bounding box center [684, 155] width 61 height 22
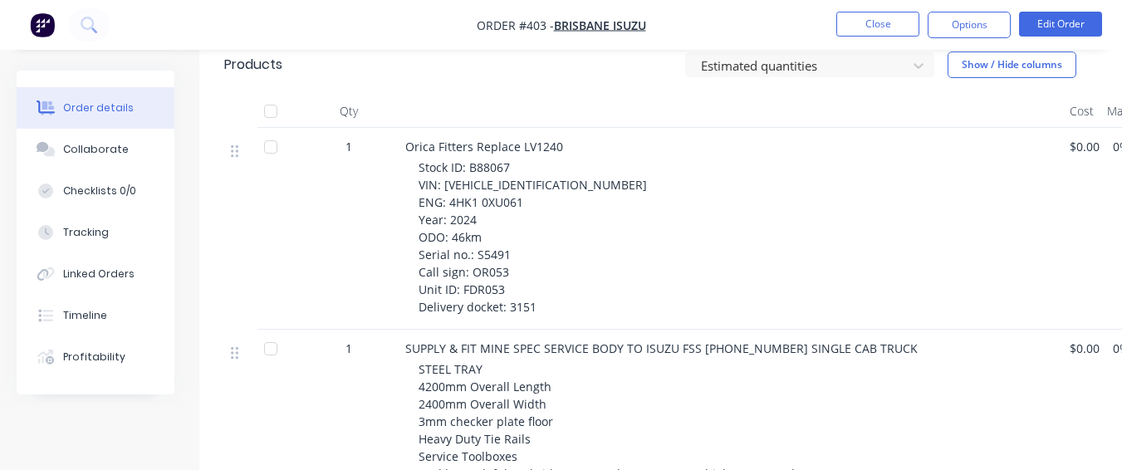
scroll to position [747, 0]
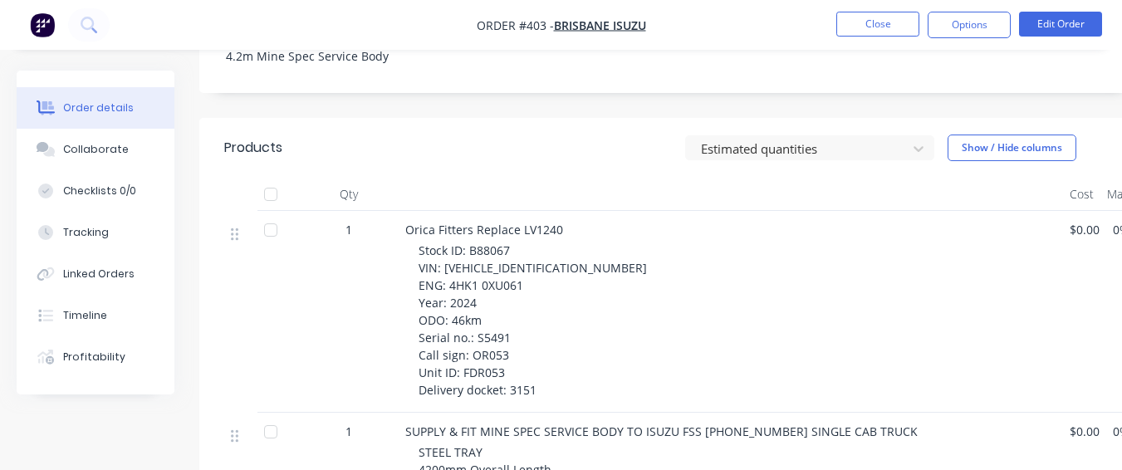
click at [507, 242] on span "Stock ID: B88067 VIN: [VEHICLE_IDENTIFICATION_NUMBER] ENG: 4HK1 0XU061 Year: 20…" at bounding box center [533, 319] width 228 height 155
drag, startPoint x: 507, startPoint y: 225, endPoint x: 463, endPoint y: 232, distance: 45.3
click at [460, 242] on div "Stock ID: B88067 VIN: [VEHICLE_IDENTIFICATION_NUMBER] ENG: 4HK1 0XU061 Year: 20…" at bounding box center [738, 320] width 638 height 157
drag, startPoint x: 468, startPoint y: 223, endPoint x: 518, endPoint y: 228, distance: 50.9
click at [518, 242] on div "Stock ID: B88067 VIN: [VEHICLE_IDENTIFICATION_NUMBER] ENG: 4HK1 0XU061 Year: 20…" at bounding box center [738, 320] width 638 height 157
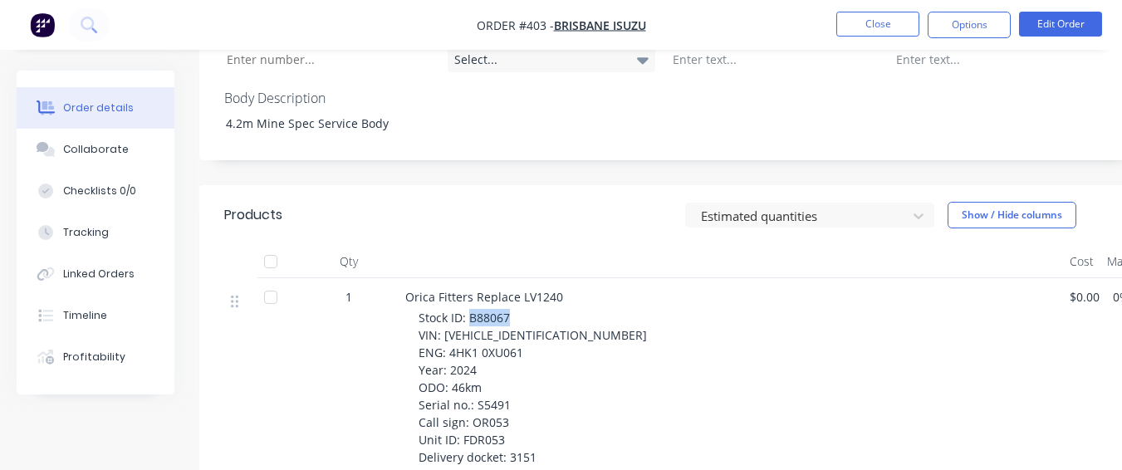
scroll to position [581, 0]
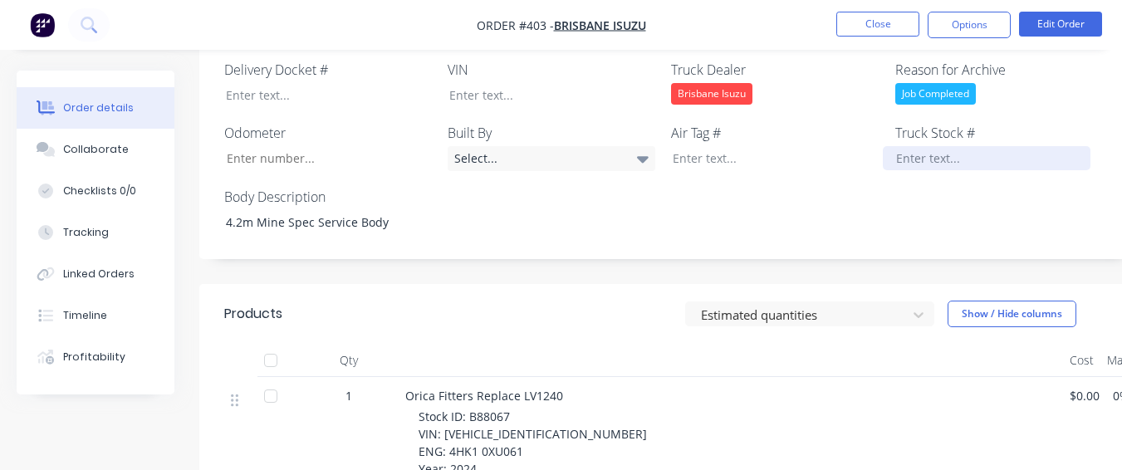
click at [912, 146] on div at bounding box center [987, 158] width 208 height 24
paste div
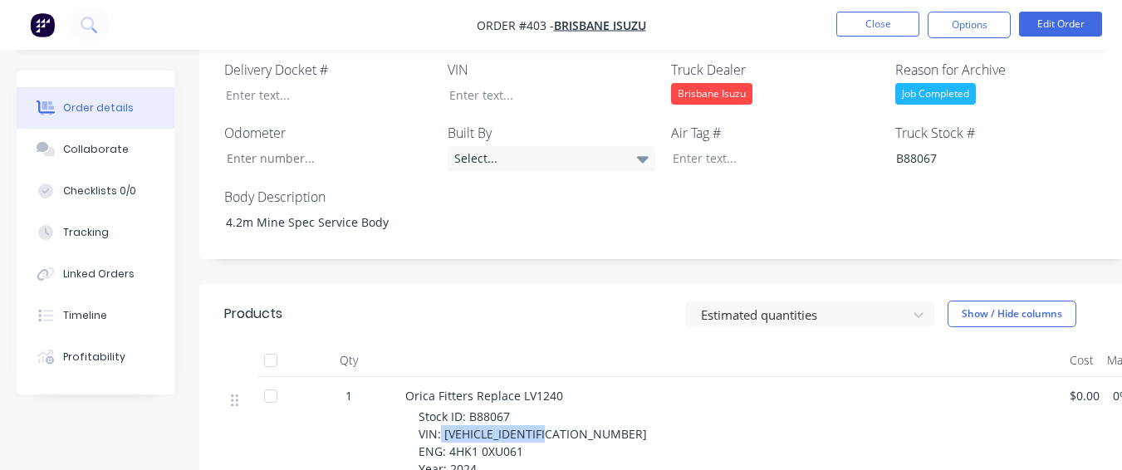
drag, startPoint x: 555, startPoint y: 406, endPoint x: 508, endPoint y: 311, distance: 106.2
click at [509, 308] on header "Products Estimated quantities Show / Hide columns" at bounding box center [668, 314] width 939 height 60
drag, startPoint x: 442, startPoint y: 411, endPoint x: 556, endPoint y: 414, distance: 114.6
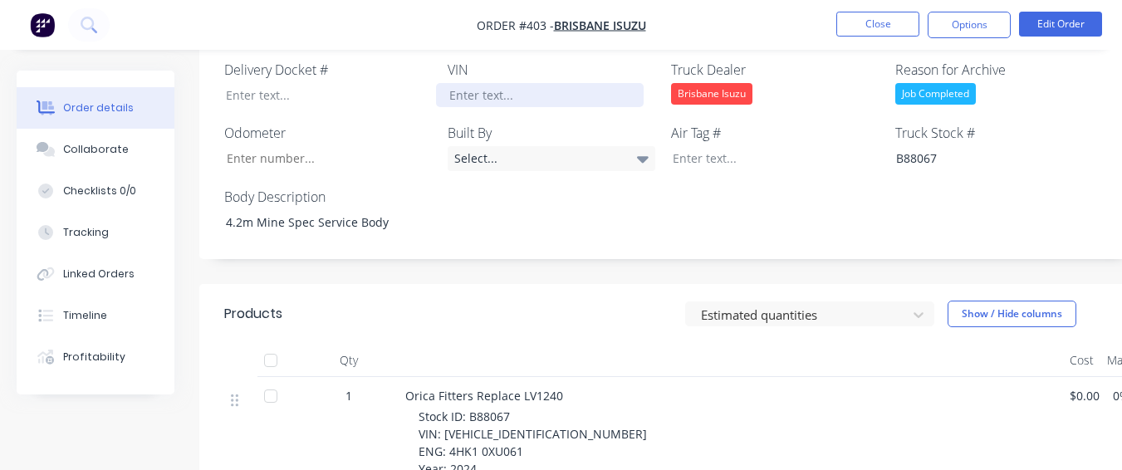
drag, startPoint x: 531, startPoint y: 56, endPoint x: 531, endPoint y: 64, distance: 8.3
click at [531, 60] on div "VIN" at bounding box center [552, 83] width 208 height 47
click at [531, 83] on div at bounding box center [540, 95] width 208 height 24
paste div
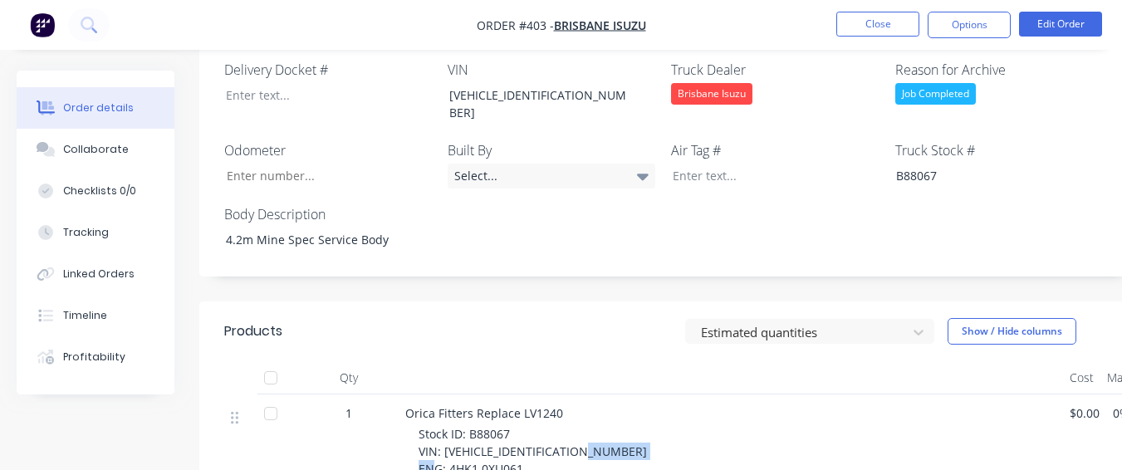
drag, startPoint x: 448, startPoint y: 430, endPoint x: 531, endPoint y: 423, distance: 83.4
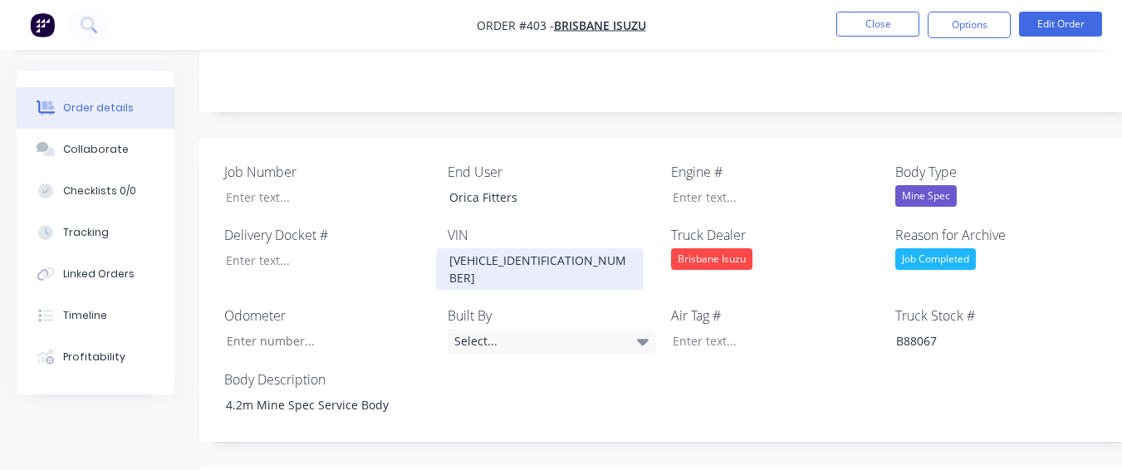
scroll to position [415, 0]
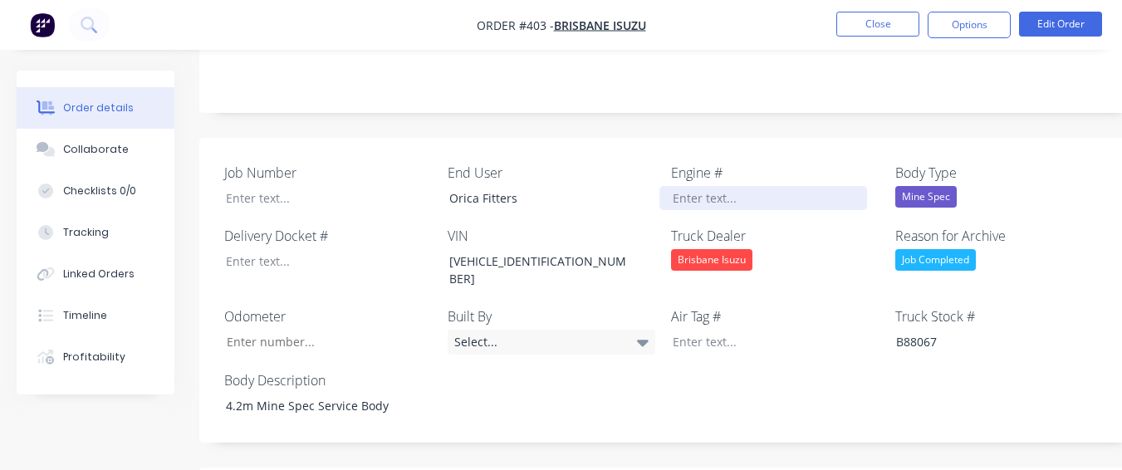
click at [664, 186] on div at bounding box center [763, 198] width 208 height 24
paste div
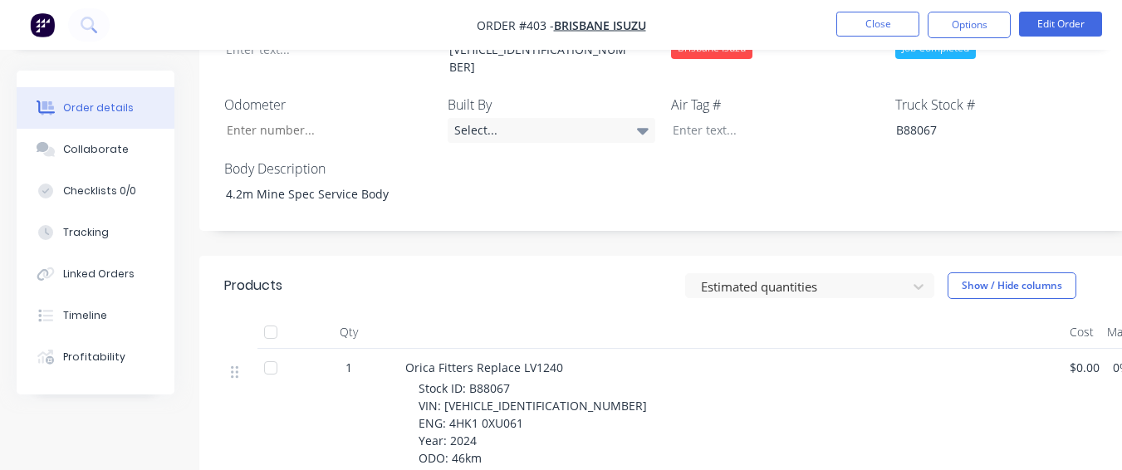
scroll to position [664, 0]
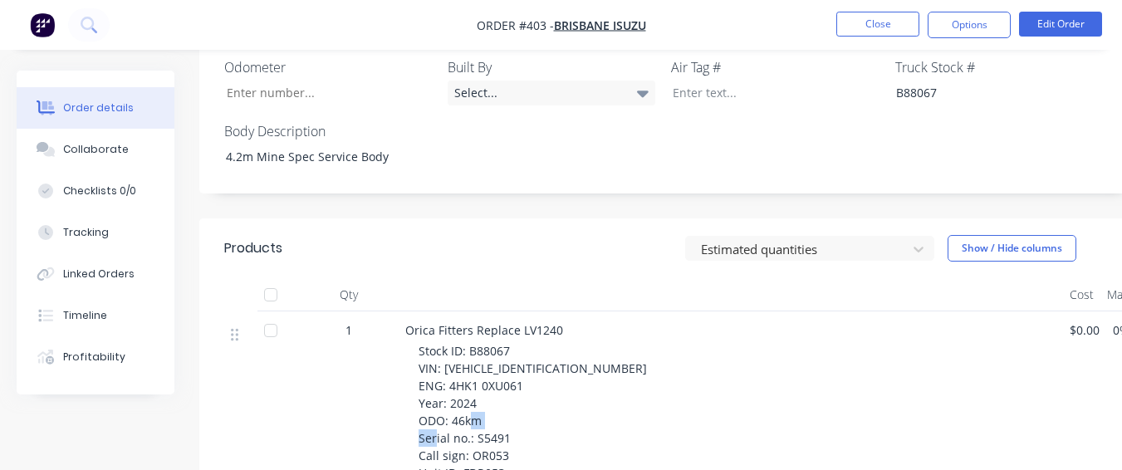
drag, startPoint x: 477, startPoint y: 395, endPoint x: 509, endPoint y: 394, distance: 32.4
click at [509, 394] on div "Stock ID: B88067 VIN: [VEHICLE_IDENTIFICATION_NUMBER] ENG: 4HK1 0XU061 Year: 20…" at bounding box center [738, 420] width 638 height 157
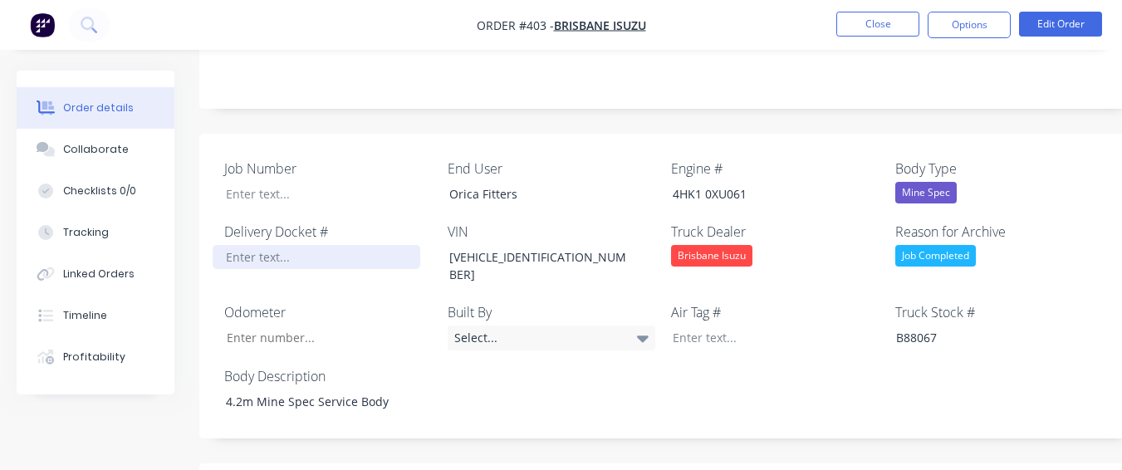
scroll to position [415, 0]
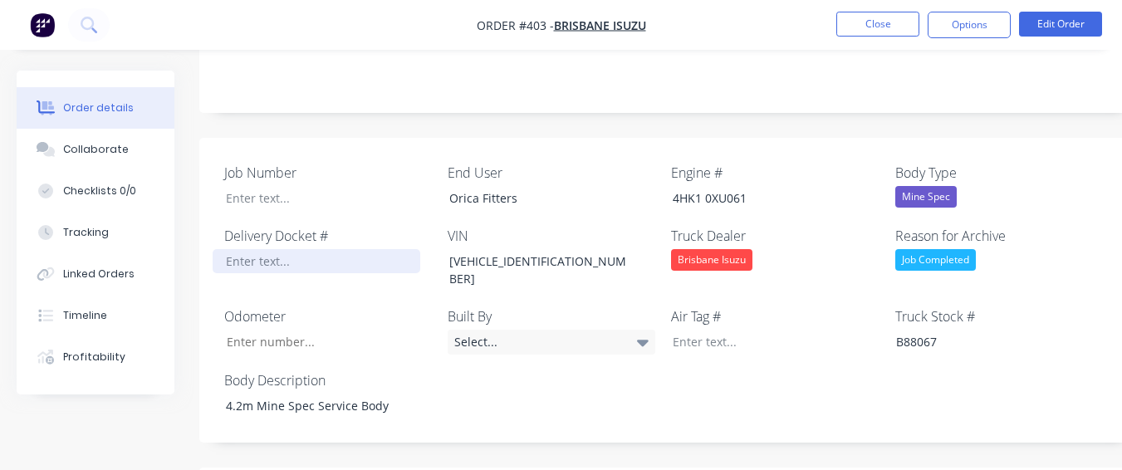
click at [334, 249] on div at bounding box center [317, 261] width 208 height 24
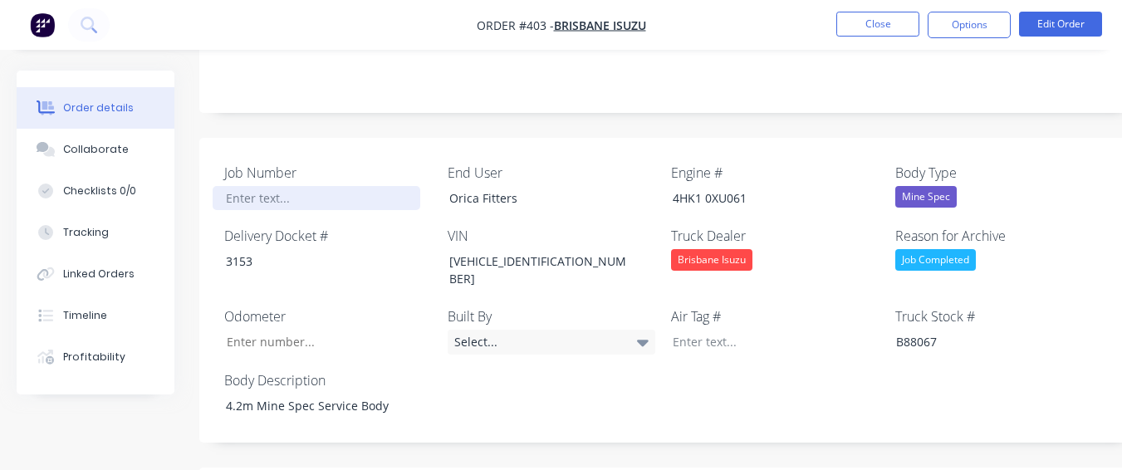
click at [310, 186] on div at bounding box center [317, 198] width 208 height 24
paste div
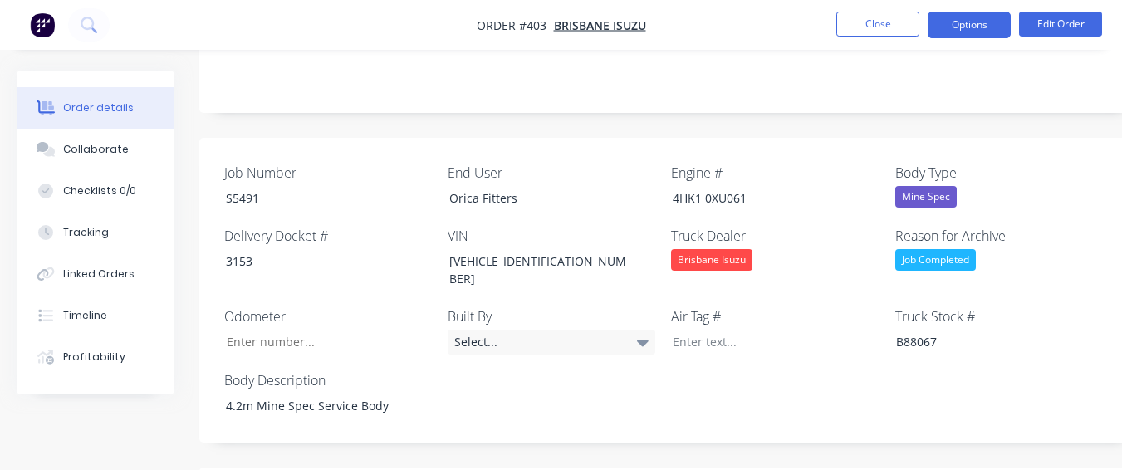
click at [936, 15] on button "Options" at bounding box center [969, 25] width 83 height 27
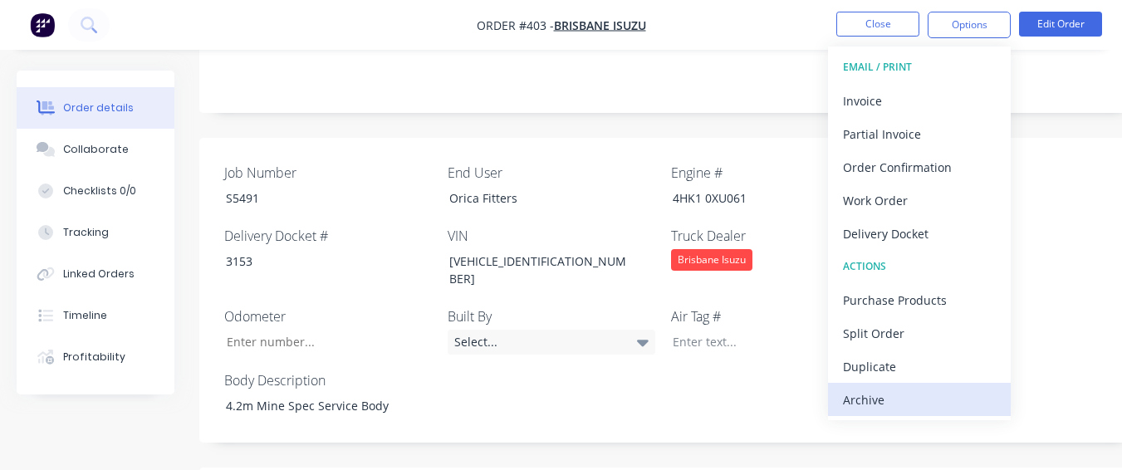
click at [985, 404] on div "Archive" at bounding box center [919, 400] width 153 height 24
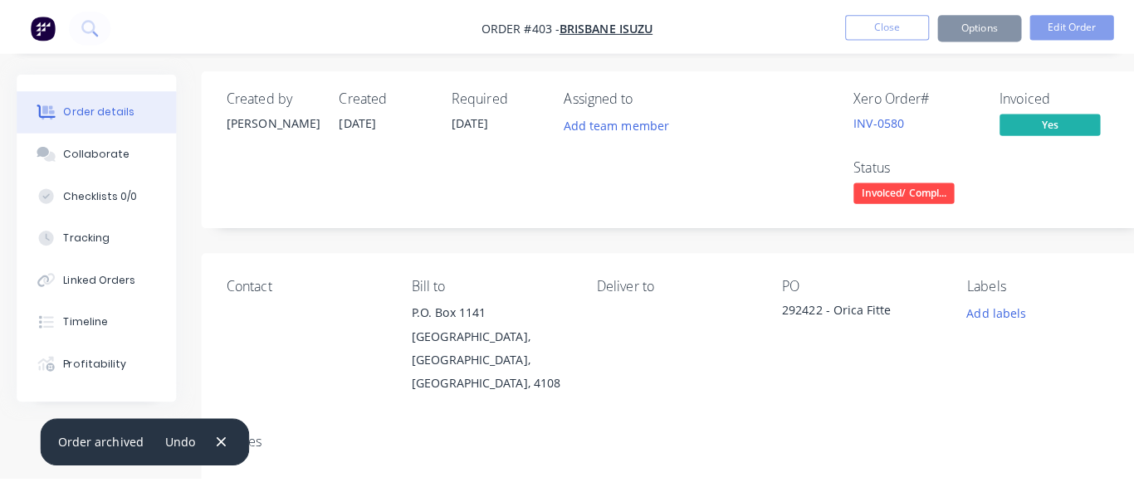
scroll to position [0, 0]
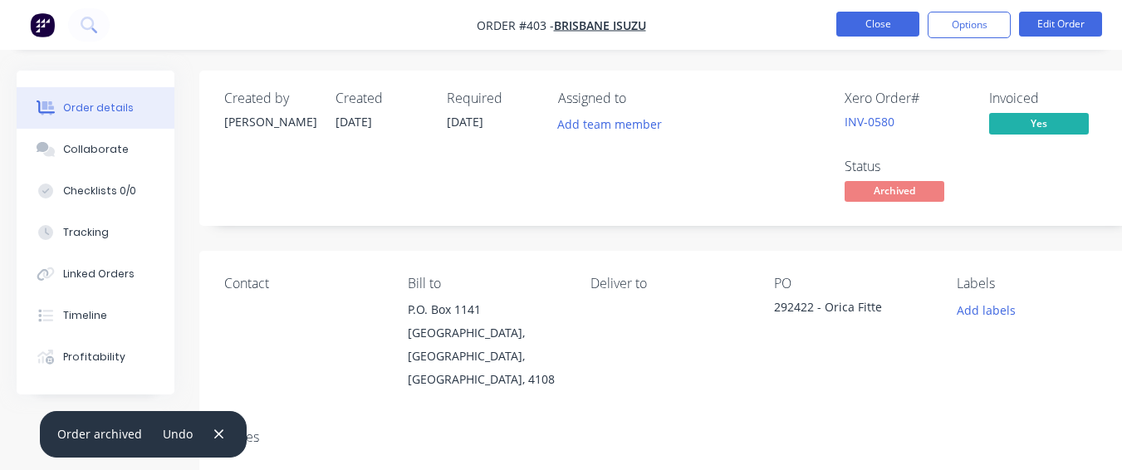
click at [907, 28] on button "Close" at bounding box center [877, 24] width 83 height 25
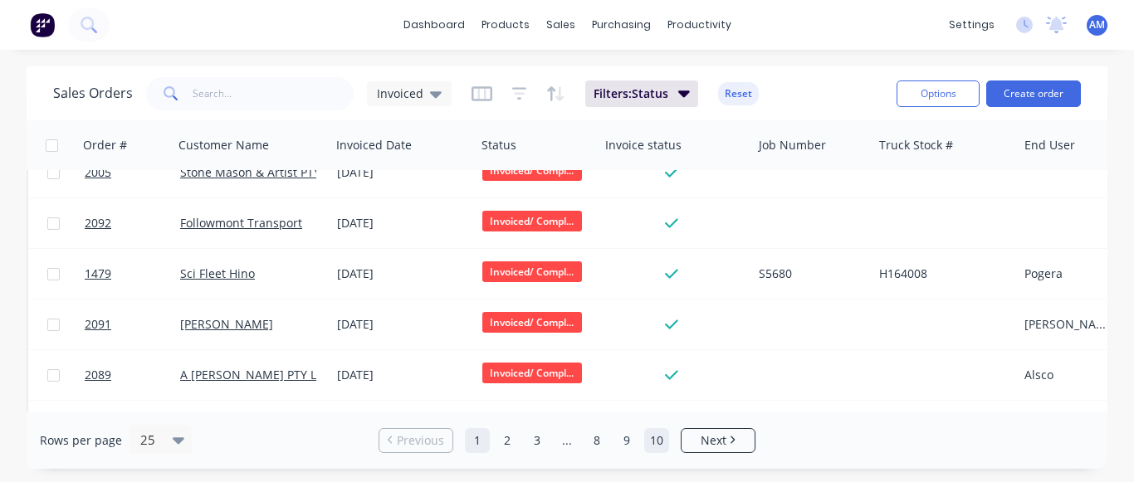
click at [658, 446] on link "10" at bounding box center [656, 440] width 25 height 25
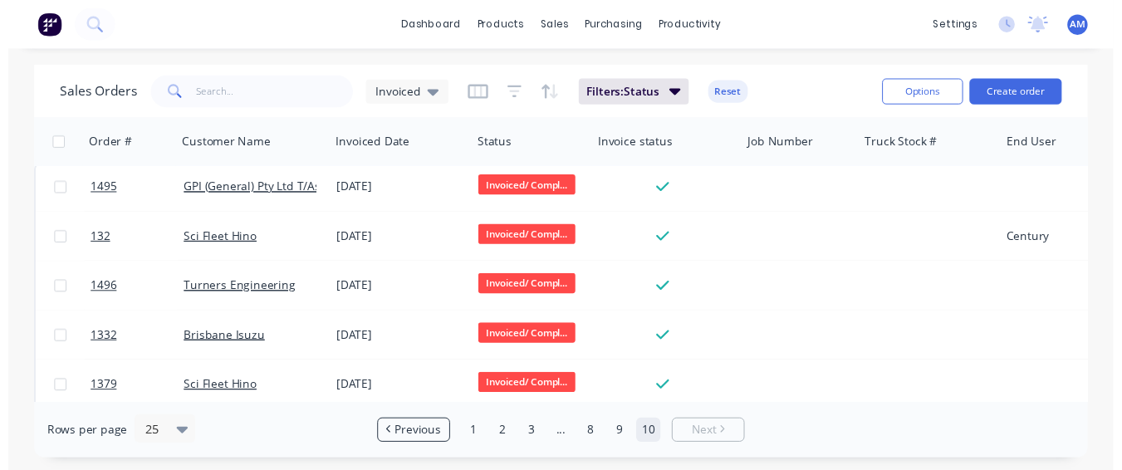
scroll to position [375, 0]
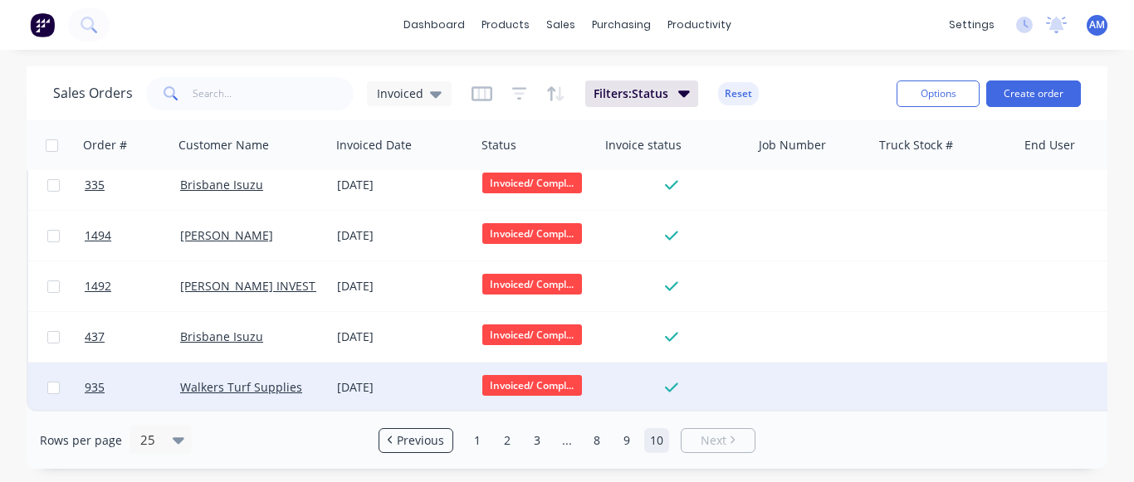
click at [354, 380] on div "[DATE]" at bounding box center [403, 388] width 132 height 17
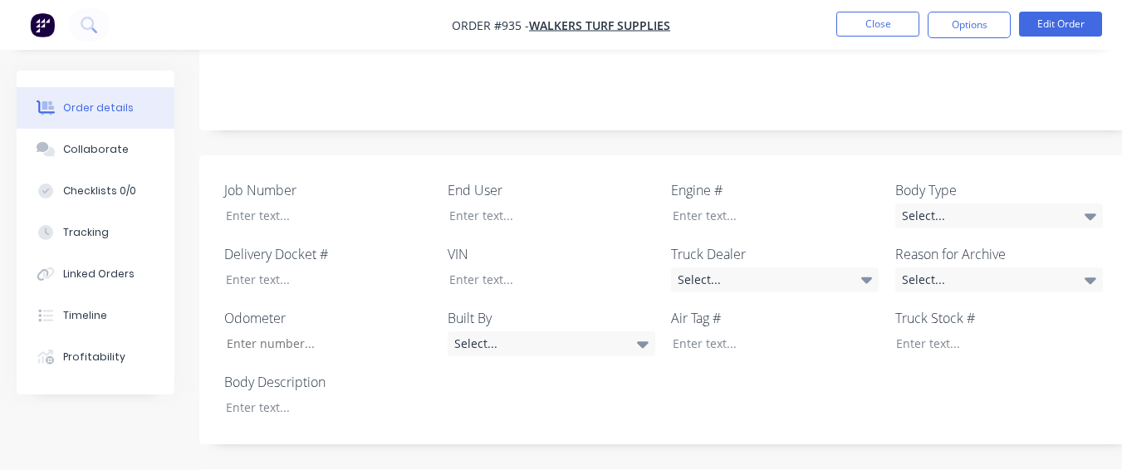
scroll to position [415, 0]
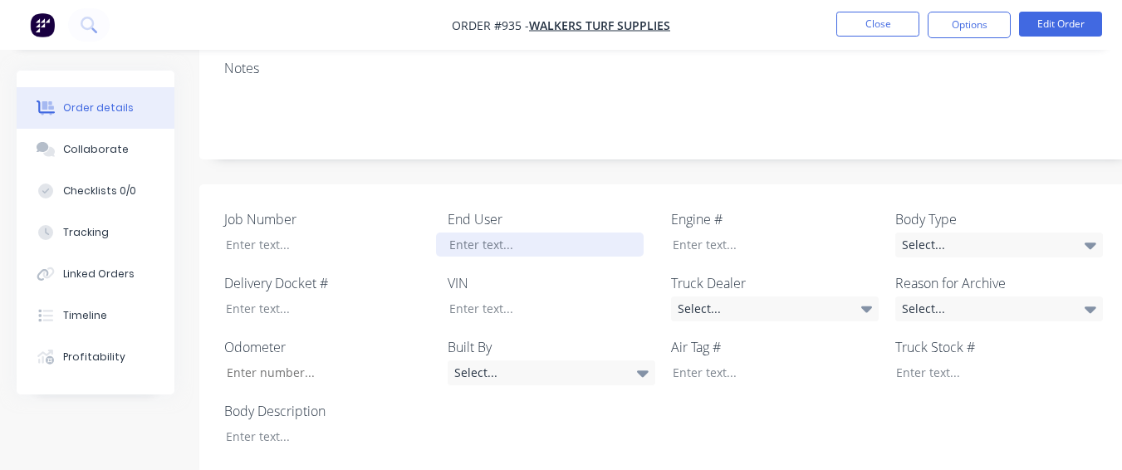
click at [473, 233] on div at bounding box center [540, 245] width 208 height 24
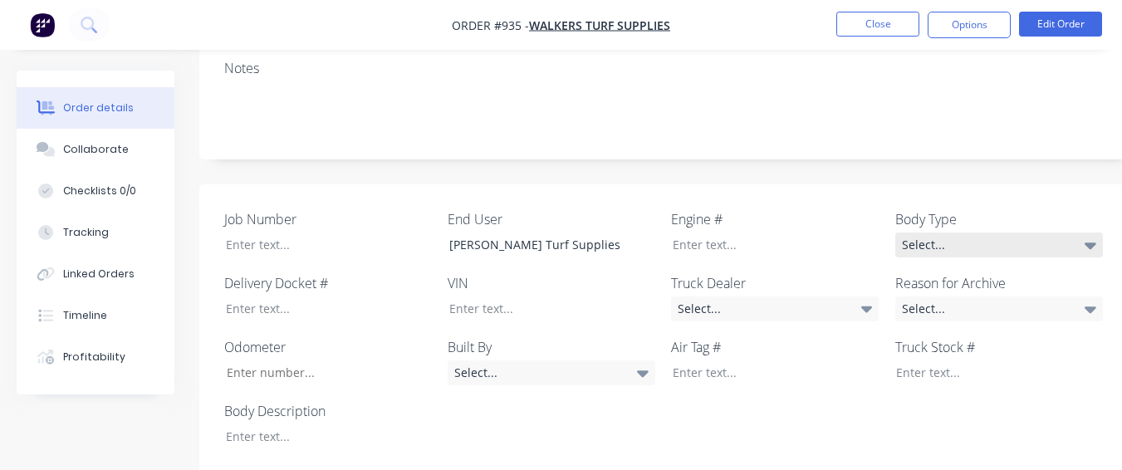
click at [918, 233] on div "Select..." at bounding box center [999, 245] width 208 height 25
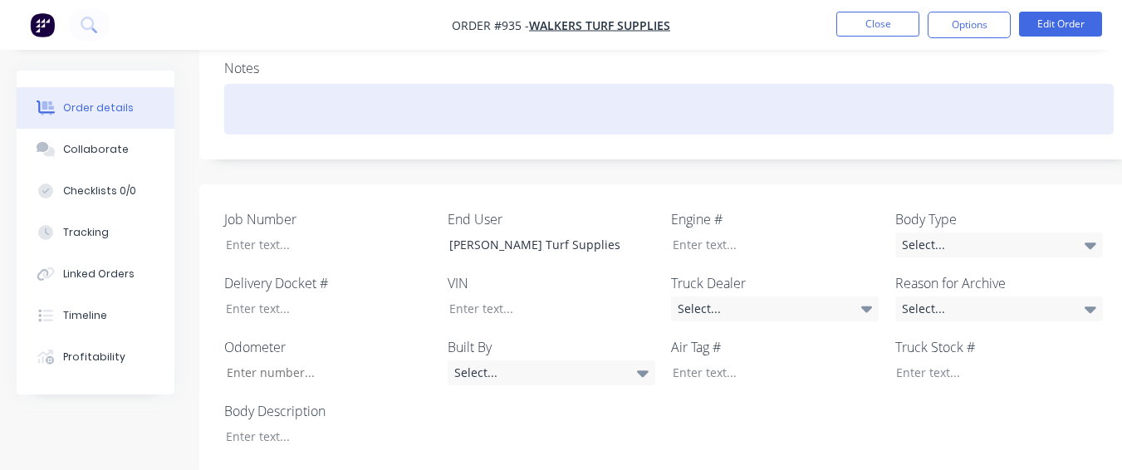
click at [977, 84] on div at bounding box center [668, 109] width 889 height 51
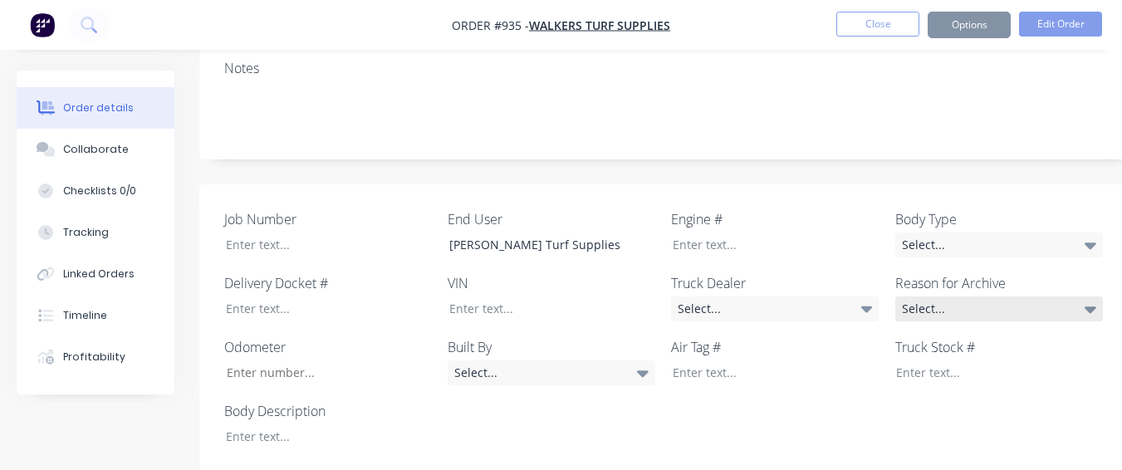
click at [938, 296] on div "Select..." at bounding box center [999, 308] width 208 height 25
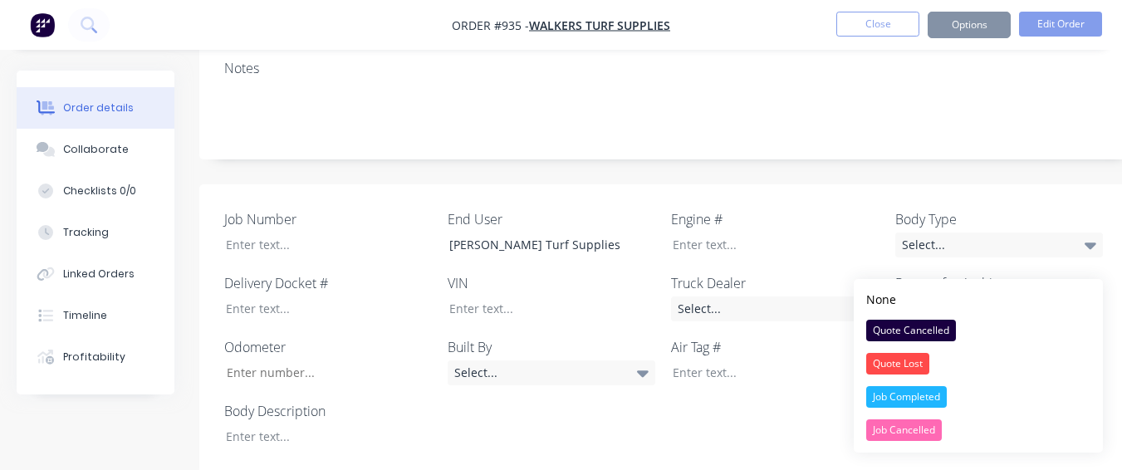
drag, startPoint x: 906, startPoint y: 385, endPoint x: 922, endPoint y: 357, distance: 32.3
click at [906, 384] on button "Job Completed" at bounding box center [978, 396] width 249 height 33
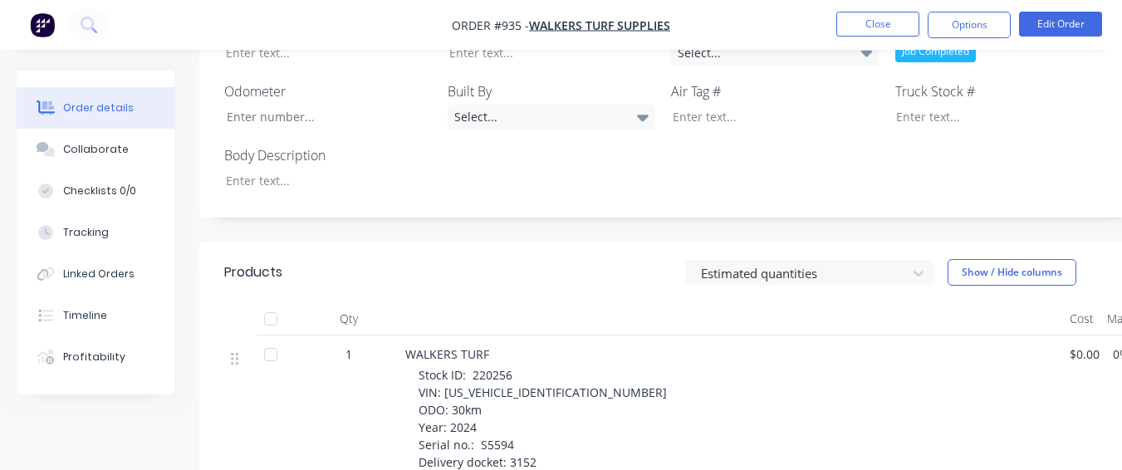
scroll to position [664, 0]
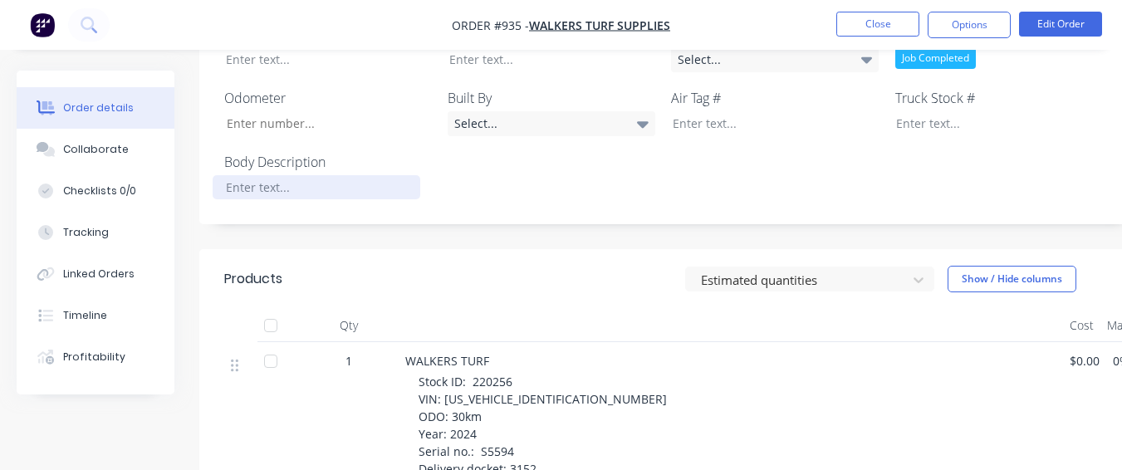
click at [283, 175] on div at bounding box center [317, 187] width 208 height 24
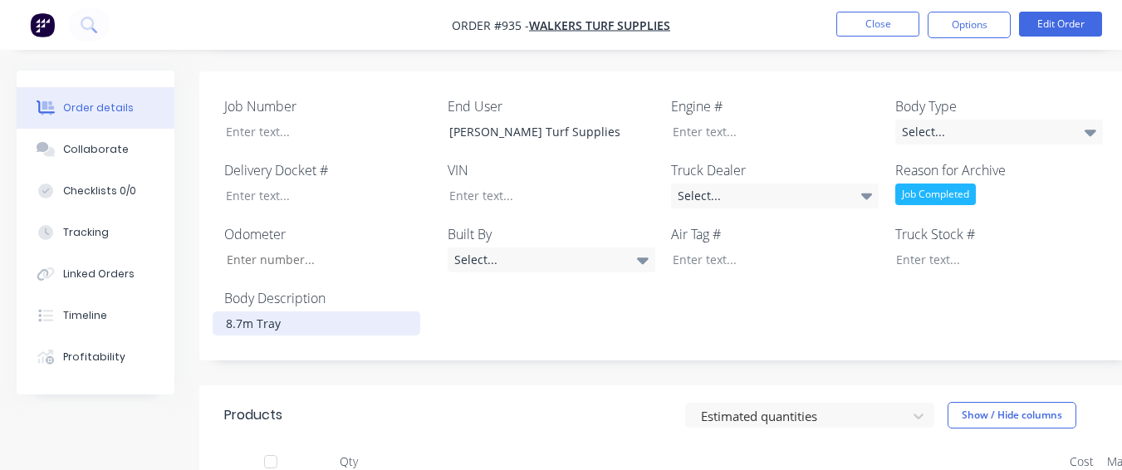
scroll to position [498, 0]
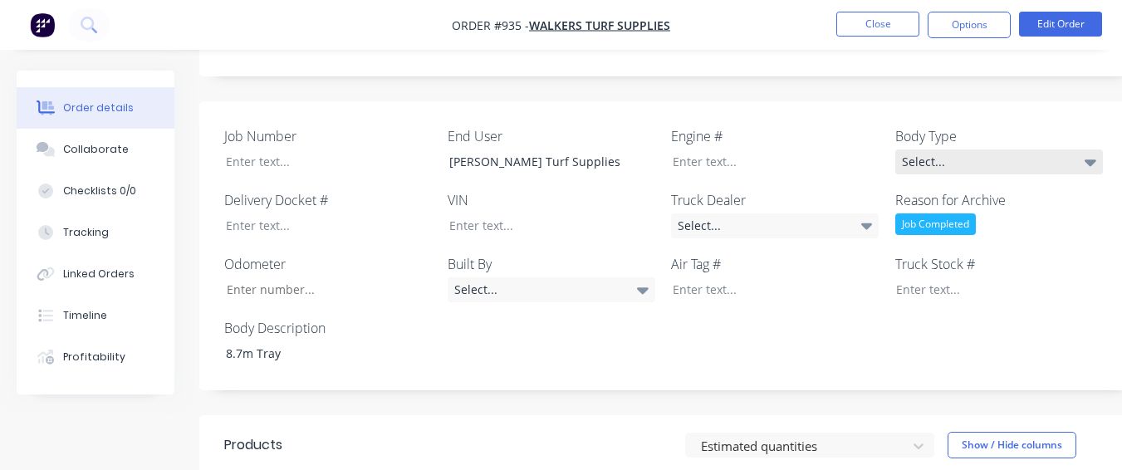
click at [946, 149] on div "Select..." at bounding box center [999, 161] width 208 height 25
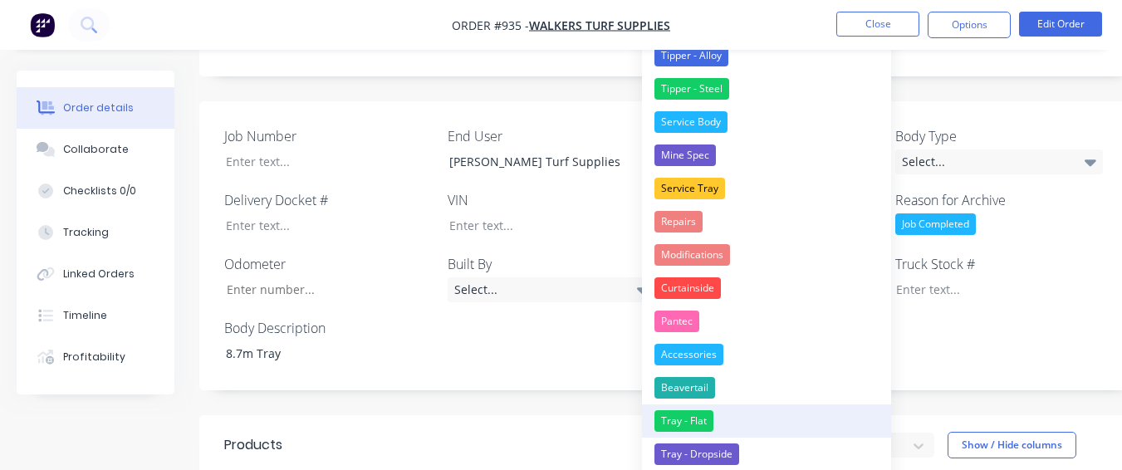
click at [698, 415] on div "Tray - Flat" at bounding box center [683, 421] width 59 height 22
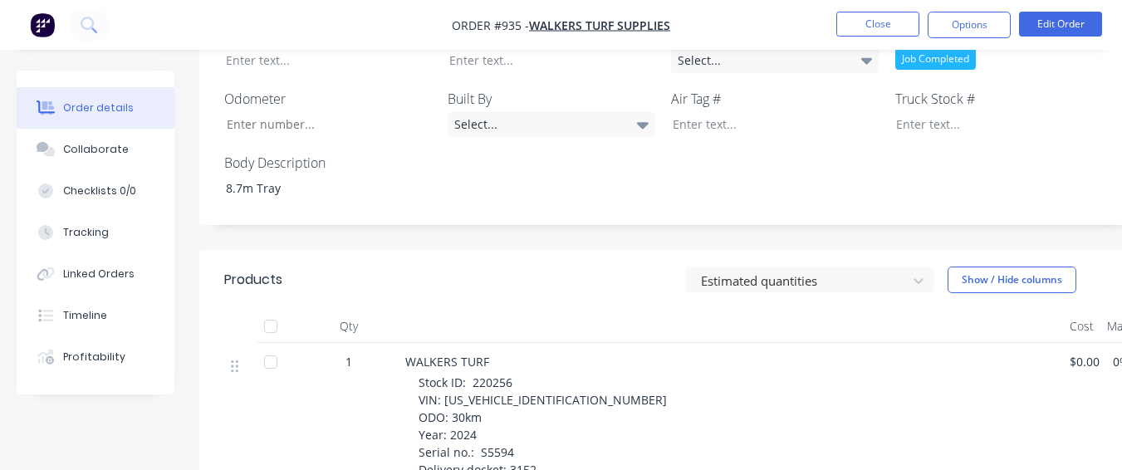
scroll to position [664, 0]
drag, startPoint x: 471, startPoint y: 337, endPoint x: 525, endPoint y: 341, distance: 54.1
click at [525, 372] on div "Stock ID: 220256 VIN: [US_VEHICLE_IDENTIFICATION_NUMBER] ODO: 30km Year: 2024 S…" at bounding box center [738, 424] width 638 height 105
drag, startPoint x: 526, startPoint y: 339, endPoint x: 528, endPoint y: 330, distance: 9.3
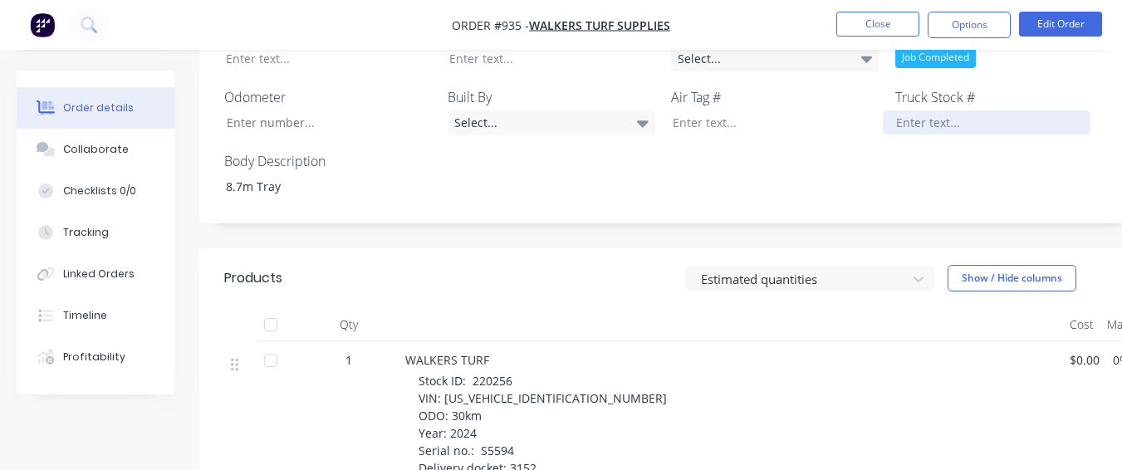
click at [894, 110] on div at bounding box center [987, 122] width 208 height 24
paste div
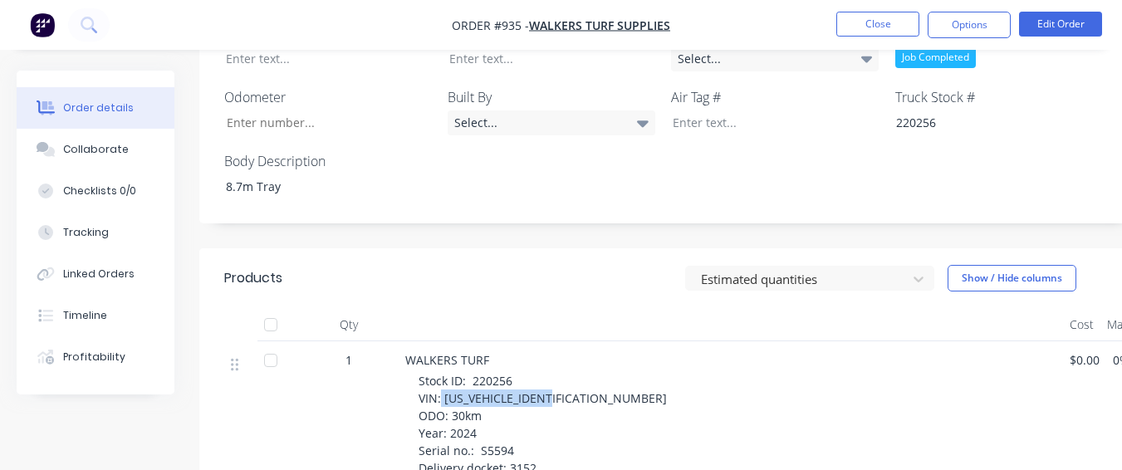
drag, startPoint x: 440, startPoint y: 347, endPoint x: 563, endPoint y: 354, distance: 123.1
click at [563, 372] on div "Stock ID: 220256 VIN: [US_VEHICLE_IDENTIFICATION_NUMBER] ODO: 30km Year: 2024 S…" at bounding box center [738, 424] width 638 height 105
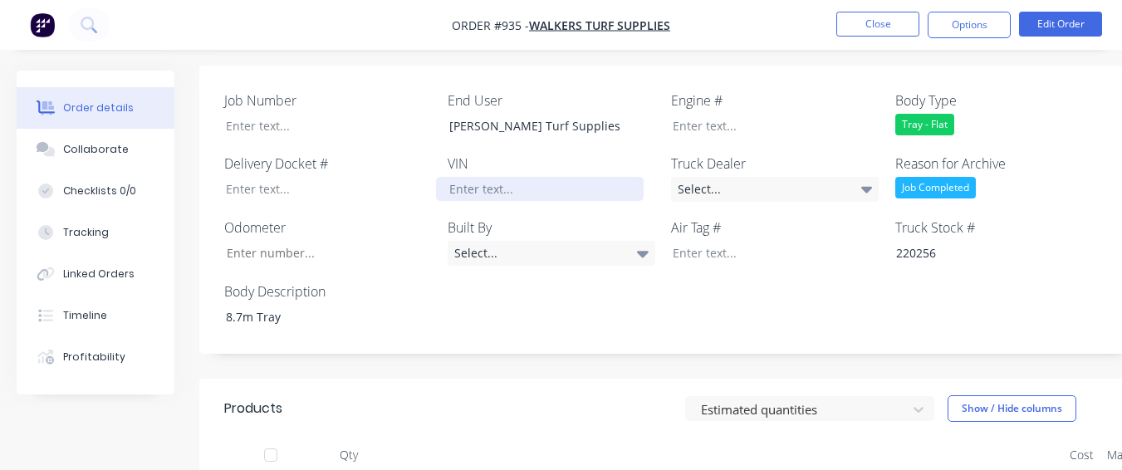
scroll to position [498, 0]
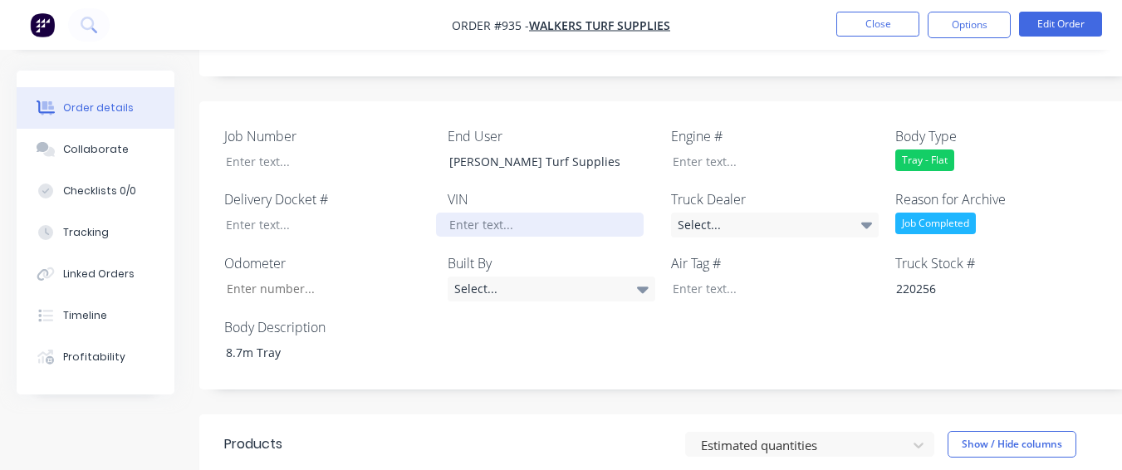
click at [555, 213] on div at bounding box center [540, 225] width 208 height 24
paste div
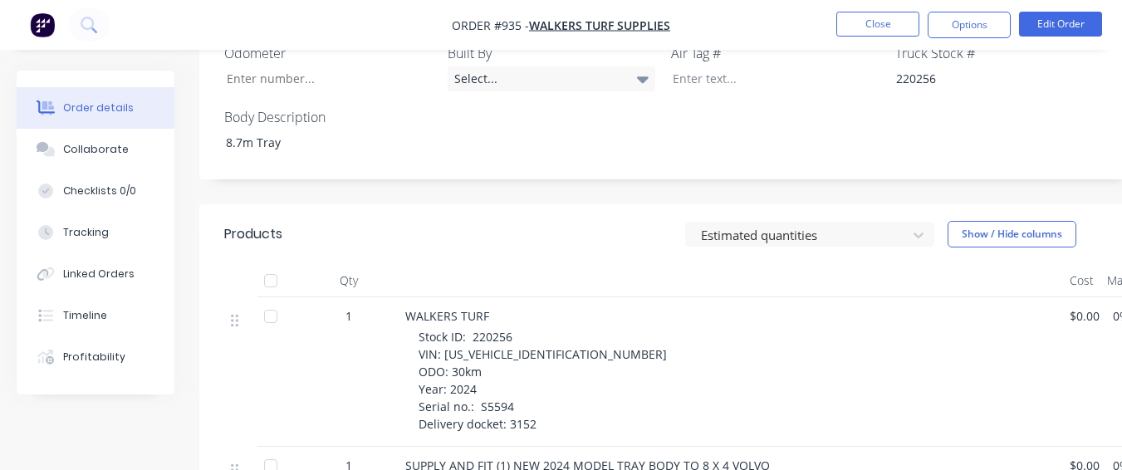
scroll to position [747, 0]
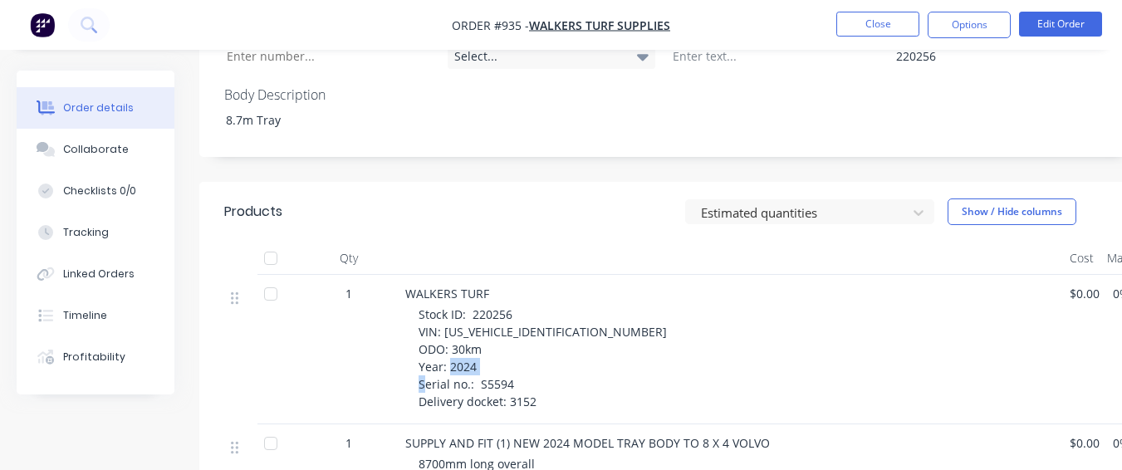
drag, startPoint x: 474, startPoint y: 320, endPoint x: 514, endPoint y: 322, distance: 39.9
click at [514, 322] on div "Stock ID: 220256 VIN: [US_VEHICLE_IDENTIFICATION_NUMBER] ODO: 30km Year: 2024 S…" at bounding box center [738, 358] width 638 height 105
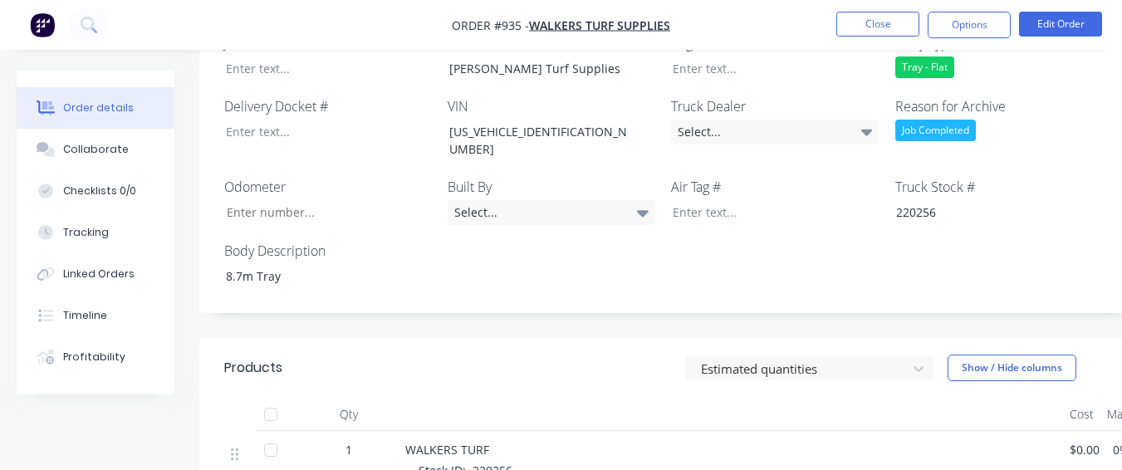
scroll to position [581, 0]
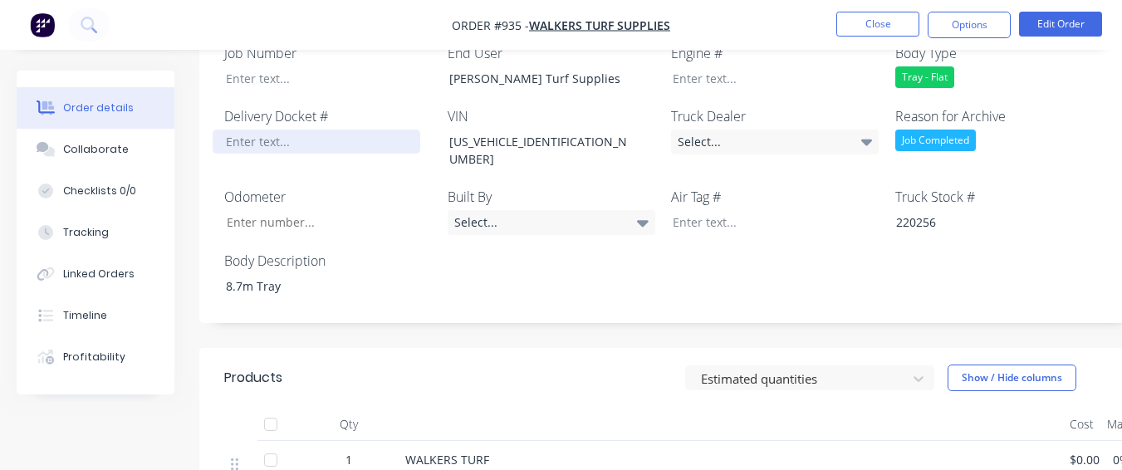
click at [393, 130] on div at bounding box center [317, 142] width 208 height 24
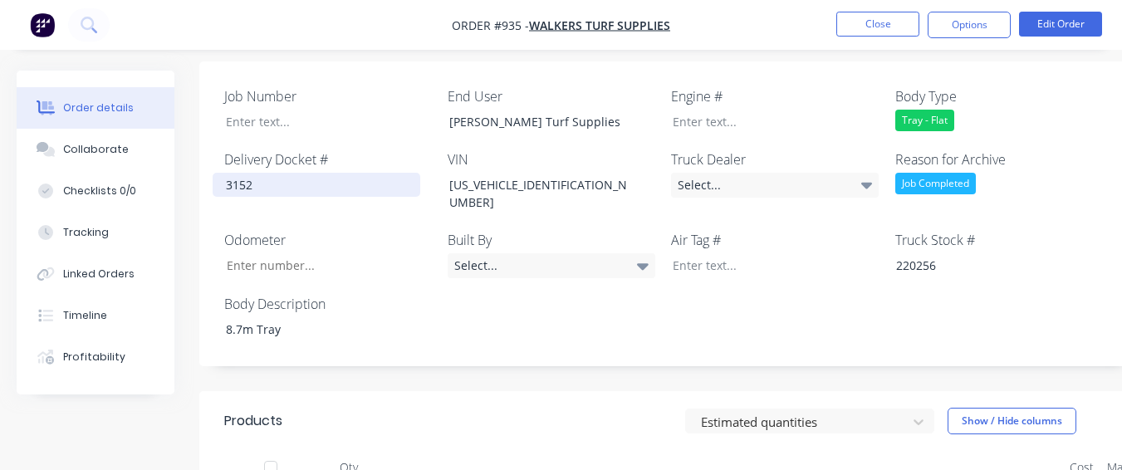
scroll to position [498, 0]
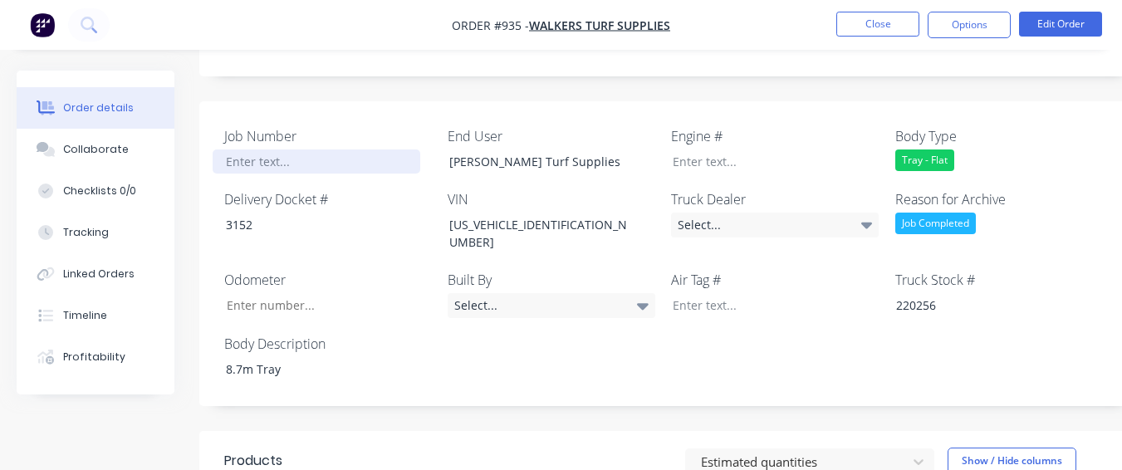
click at [351, 149] on div at bounding box center [317, 161] width 208 height 24
paste div
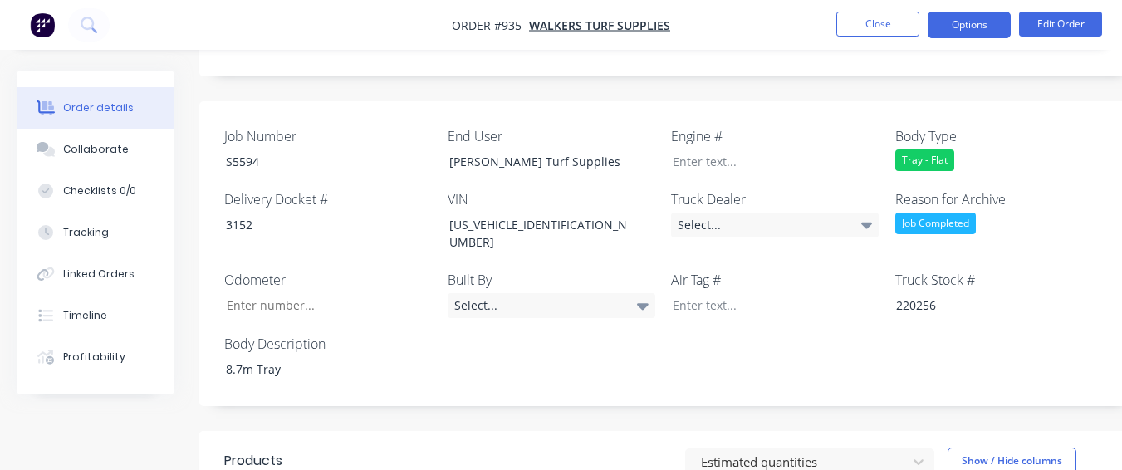
click at [943, 12] on button "Options" at bounding box center [969, 25] width 83 height 27
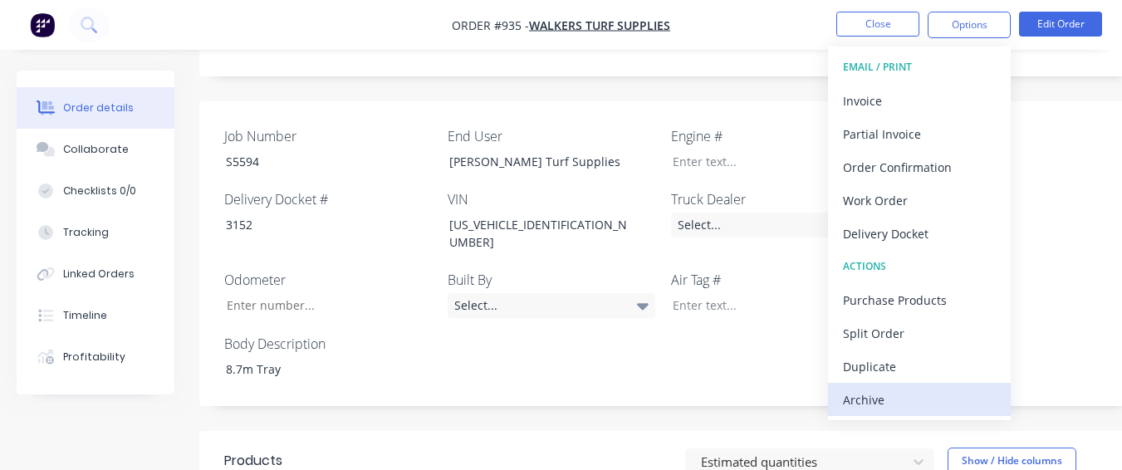
click at [840, 403] on button "Archive" at bounding box center [919, 399] width 183 height 33
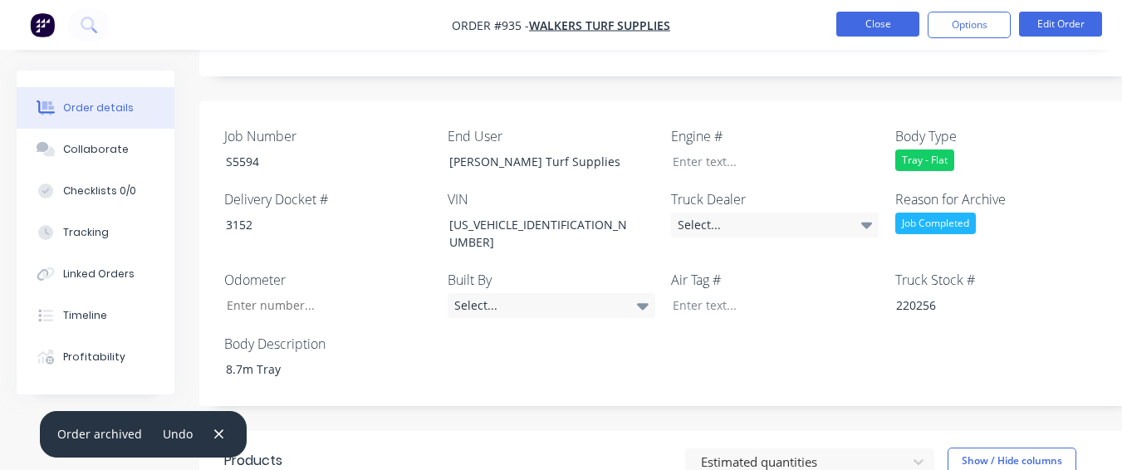
click at [895, 29] on button "Close" at bounding box center [877, 24] width 83 height 25
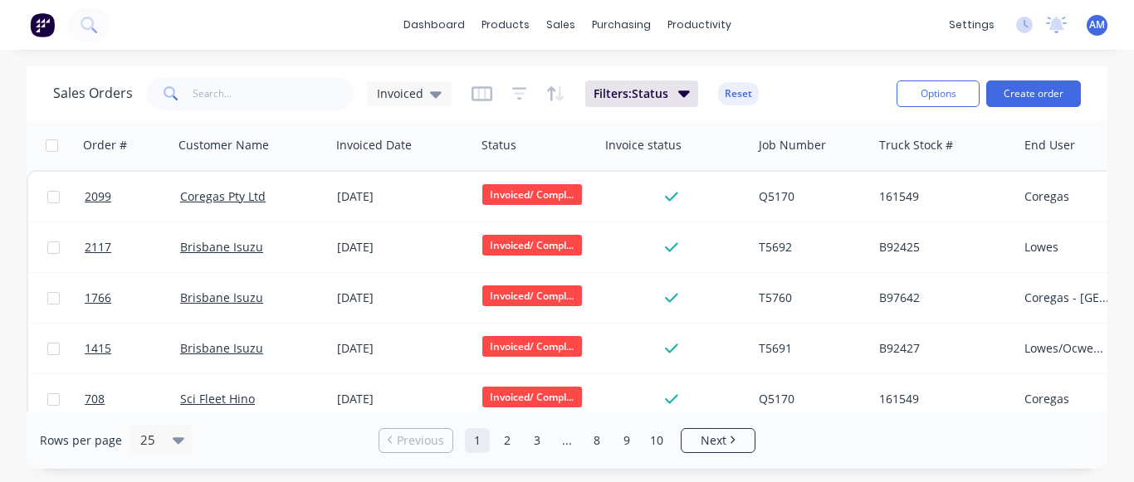
click at [670, 442] on ul "Previous 1 2 3 ... 8 9 10 Next" at bounding box center [567, 440] width 390 height 25
click at [654, 443] on link "10" at bounding box center [656, 440] width 25 height 25
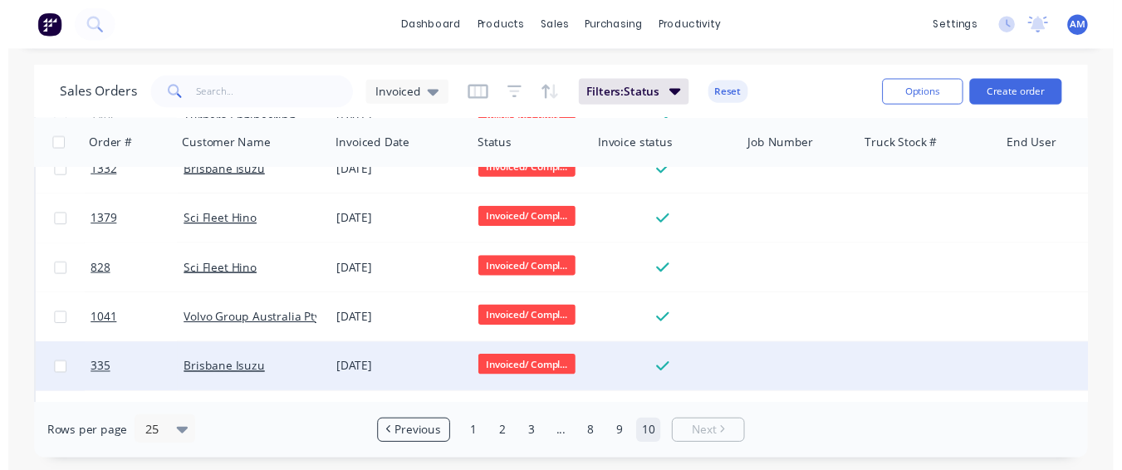
scroll to position [324, 0]
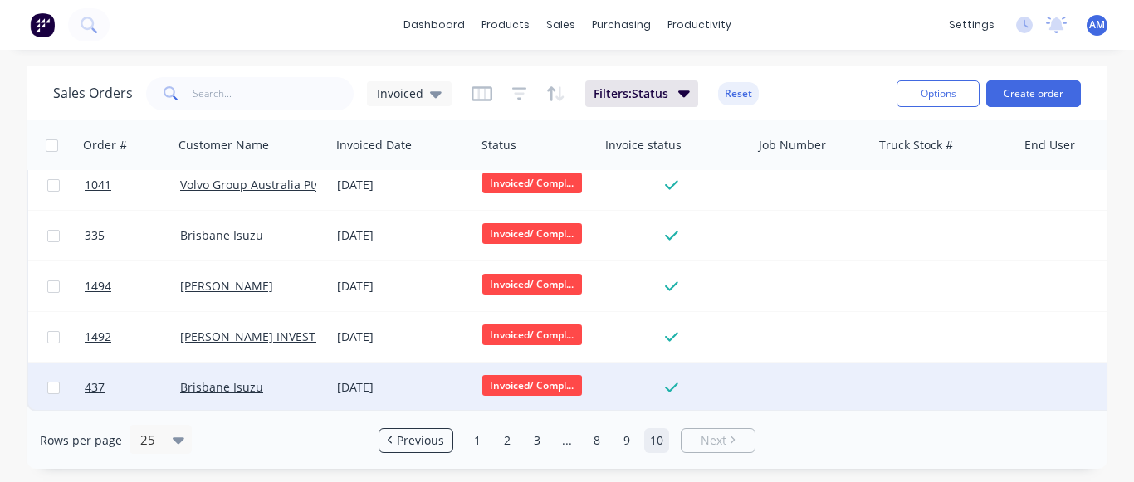
click at [391, 367] on div "[DATE]" at bounding box center [403, 388] width 145 height 50
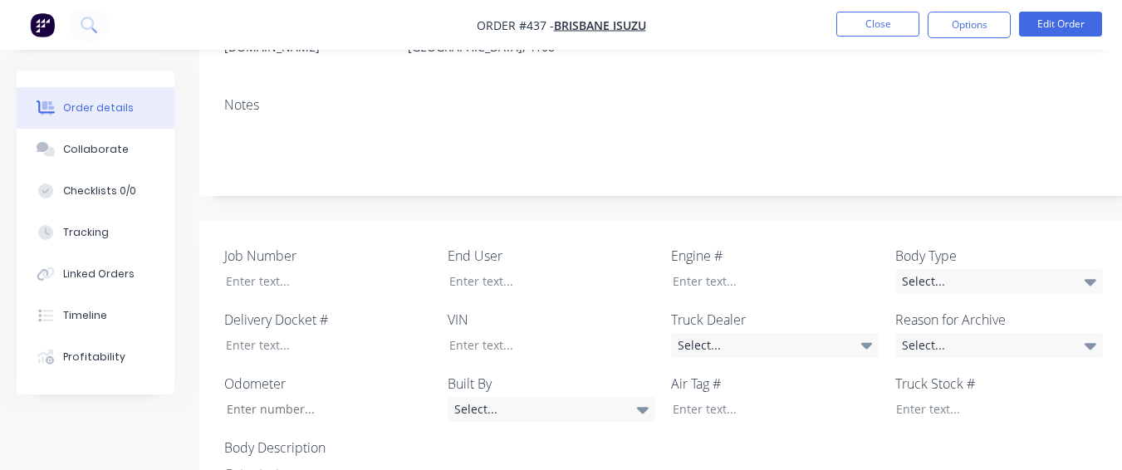
scroll to position [249, 0]
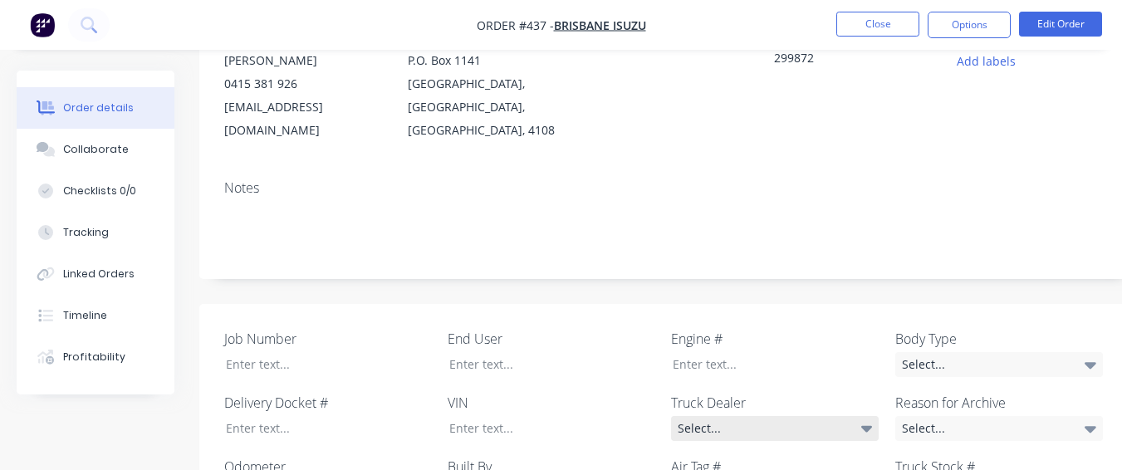
click at [724, 416] on div "Select..." at bounding box center [775, 428] width 208 height 25
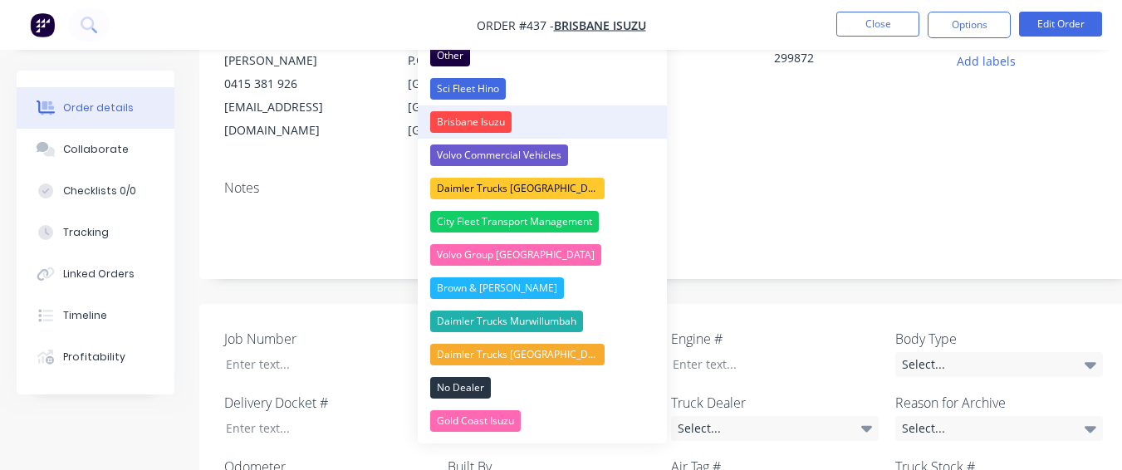
click at [512, 122] on button "Brisbane Isuzu" at bounding box center [542, 121] width 249 height 33
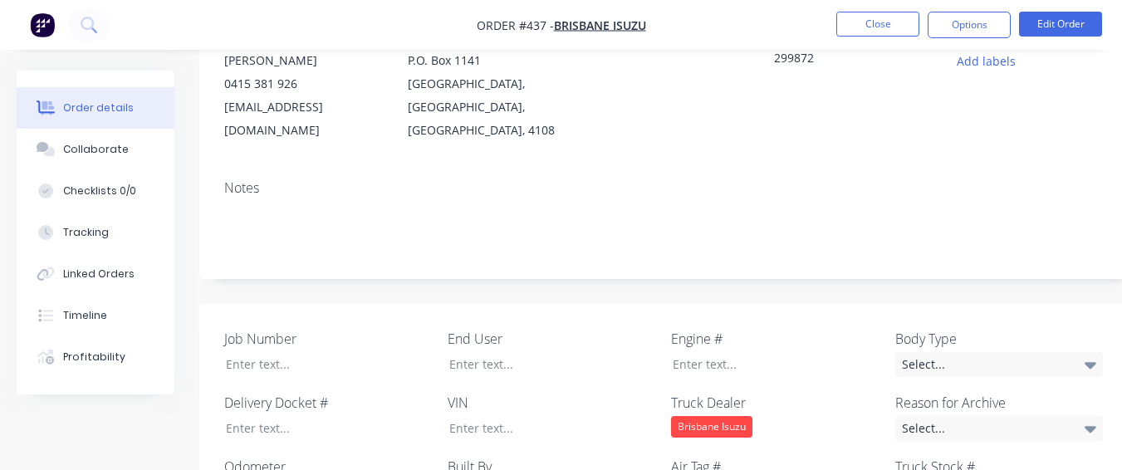
click at [530, 353] on div "End User" at bounding box center [552, 353] width 208 height 48
click at [530, 352] on div at bounding box center [540, 364] width 208 height 24
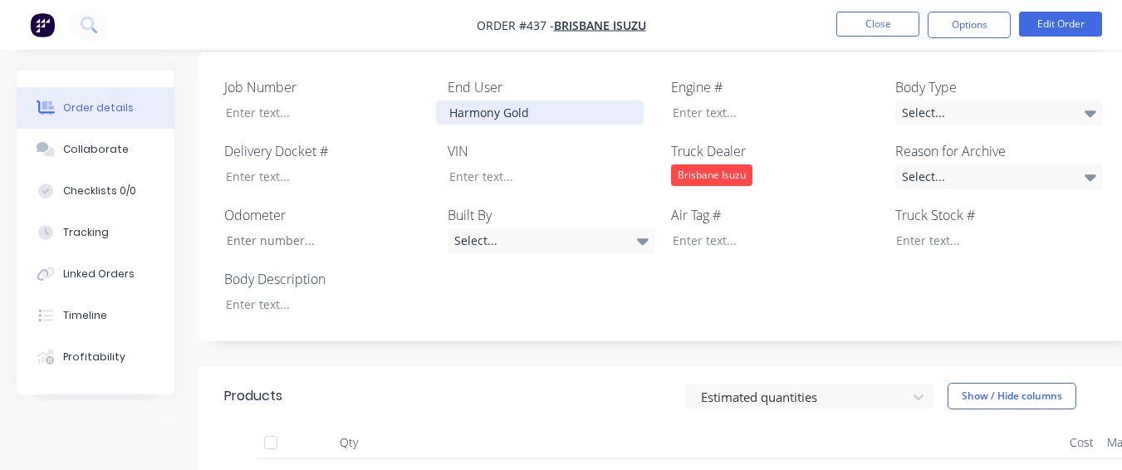
scroll to position [498, 0]
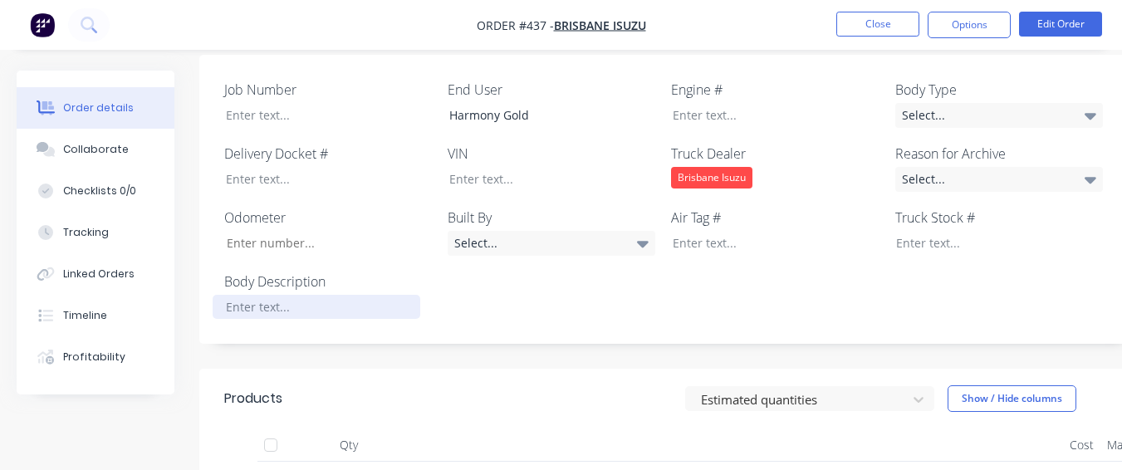
click at [355, 295] on div at bounding box center [317, 307] width 208 height 24
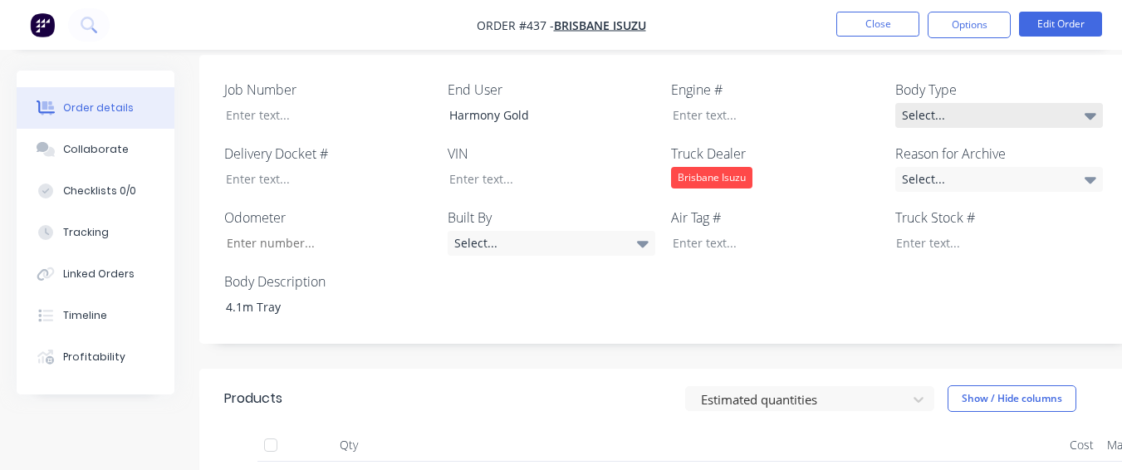
click at [1033, 103] on div "Select..." at bounding box center [999, 115] width 208 height 25
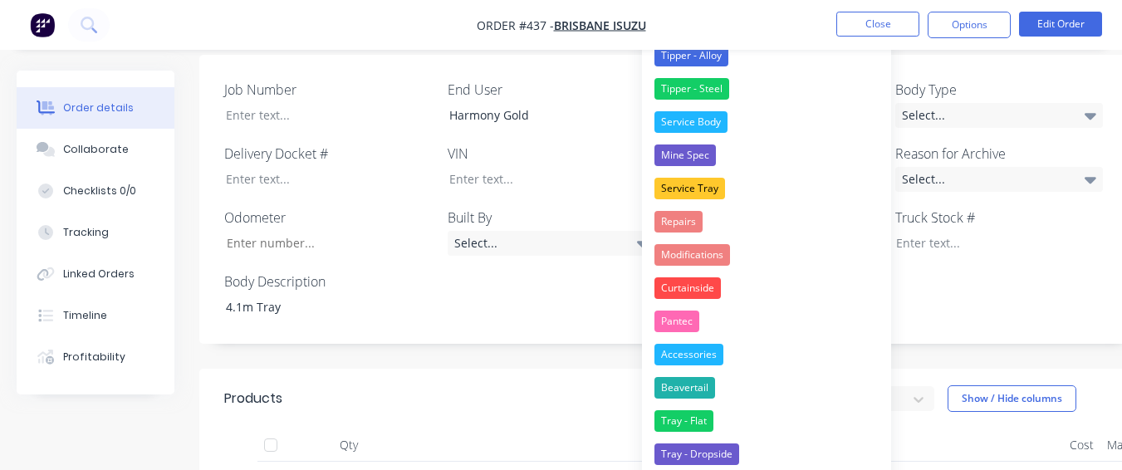
drag, startPoint x: 719, startPoint y: 414, endPoint x: 832, endPoint y: 284, distance: 172.5
click at [721, 410] on button "Tray - Flat" at bounding box center [766, 420] width 249 height 33
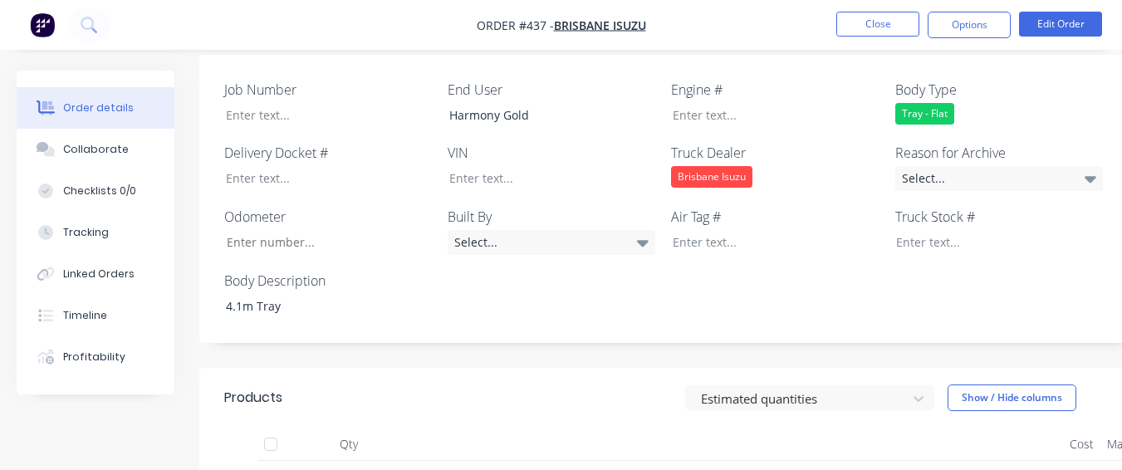
click at [950, 113] on div "Job Number End User Harmony Gold Engine # Body Type Tray - Flat Delivery Docket…" at bounding box center [668, 199] width 939 height 289
drag, startPoint x: 943, startPoint y: 155, endPoint x: 922, endPoint y: 168, distance: 24.9
click at [940, 166] on div "Select..." at bounding box center [999, 178] width 208 height 25
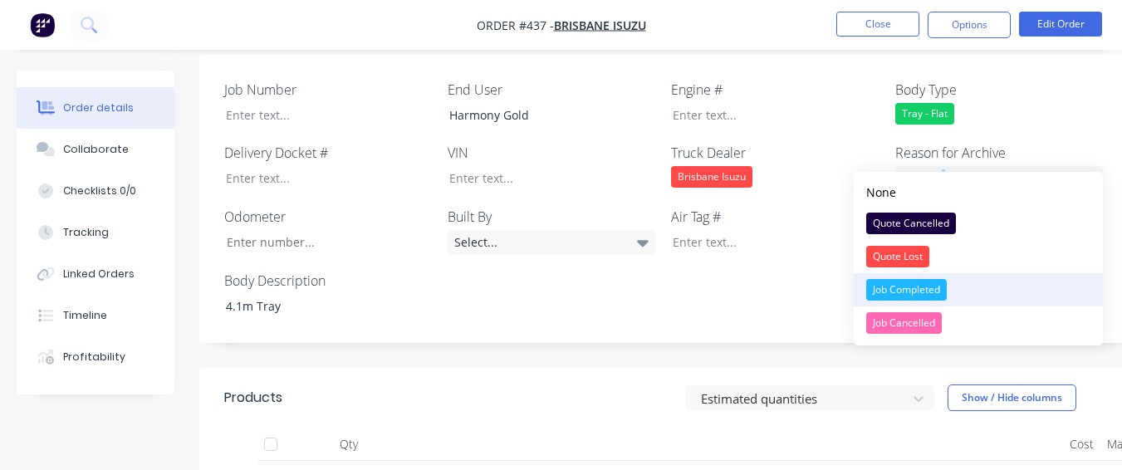
click at [928, 275] on button "Job Completed" at bounding box center [978, 289] width 249 height 33
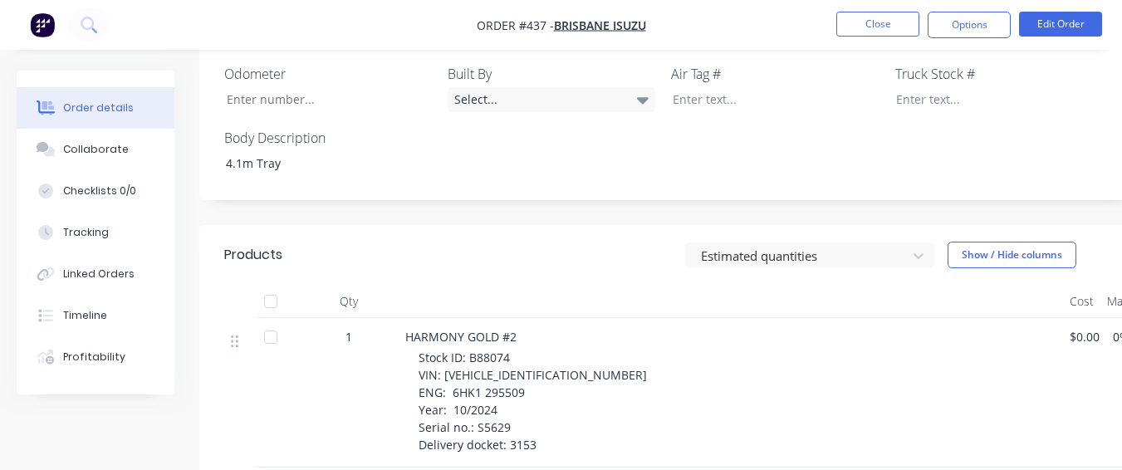
scroll to position [664, 0]
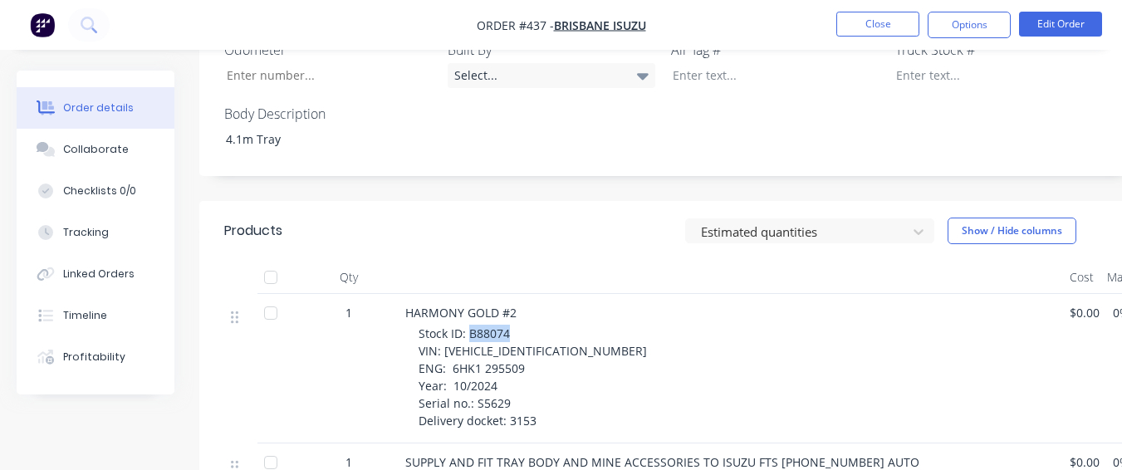
click at [517, 325] on div "Stock ID: B88074 VIN: [VEHICLE_IDENTIFICATION_NUMBER] ENG: 6HK1 295509 Year: 10…" at bounding box center [738, 377] width 638 height 105
drag, startPoint x: 528, startPoint y: 307, endPoint x: 438, endPoint y: 332, distance: 93.1
click at [436, 335] on span "Stock ID: B88074 VIN: [VEHICLE_IDENTIFICATION_NUMBER] ENG: 6HK1 295509 Year: 10…" at bounding box center [533, 377] width 228 height 103
drag, startPoint x: 468, startPoint y: 311, endPoint x: 507, endPoint y: 313, distance: 39.9
click at [507, 326] on span "Stock ID: B88074 VIN: [VEHICLE_IDENTIFICATION_NUMBER] ENG: 6HK1 295509 Year: 10…" at bounding box center [533, 377] width 228 height 103
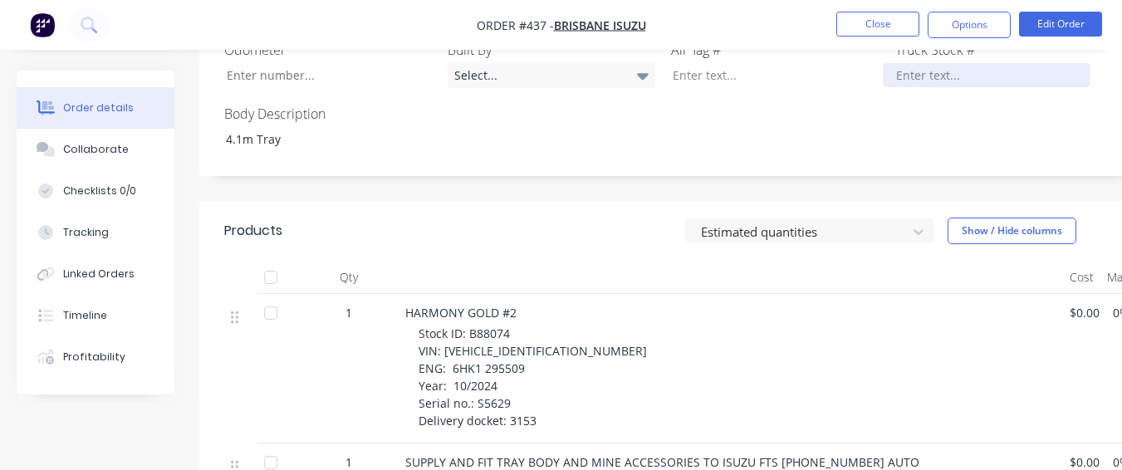
click at [905, 63] on div at bounding box center [987, 75] width 208 height 24
paste div
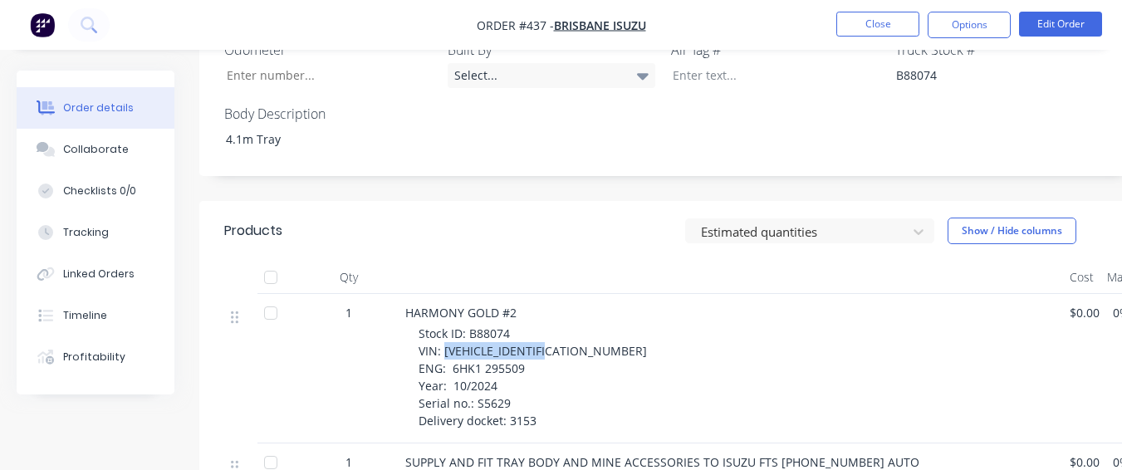
drag, startPoint x: 443, startPoint y: 322, endPoint x: 561, endPoint y: 325, distance: 117.9
click at [561, 325] on div "Stock ID: B88074 VIN: [VEHICLE_IDENTIFICATION_NUMBER] ENG: 6HK1 295509 Year: 10…" at bounding box center [738, 377] width 638 height 105
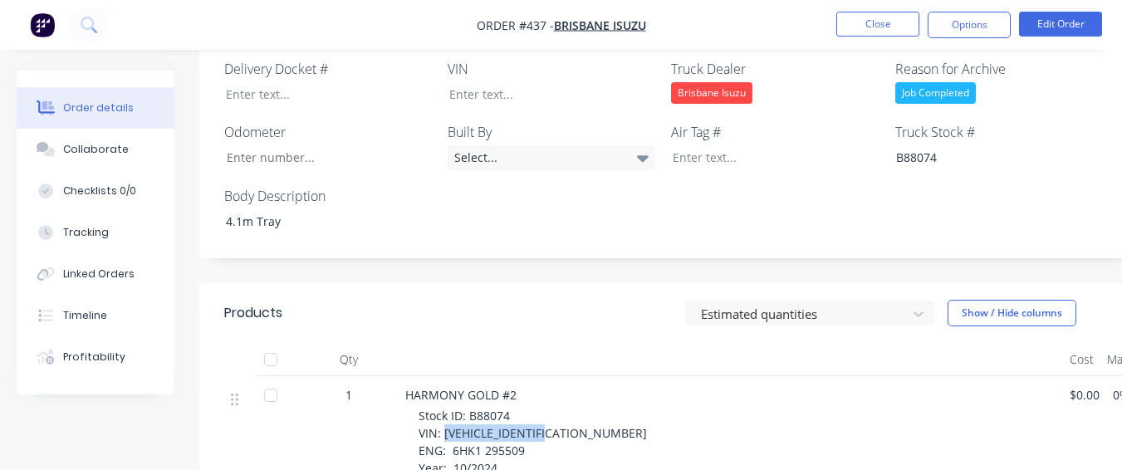
scroll to position [581, 0]
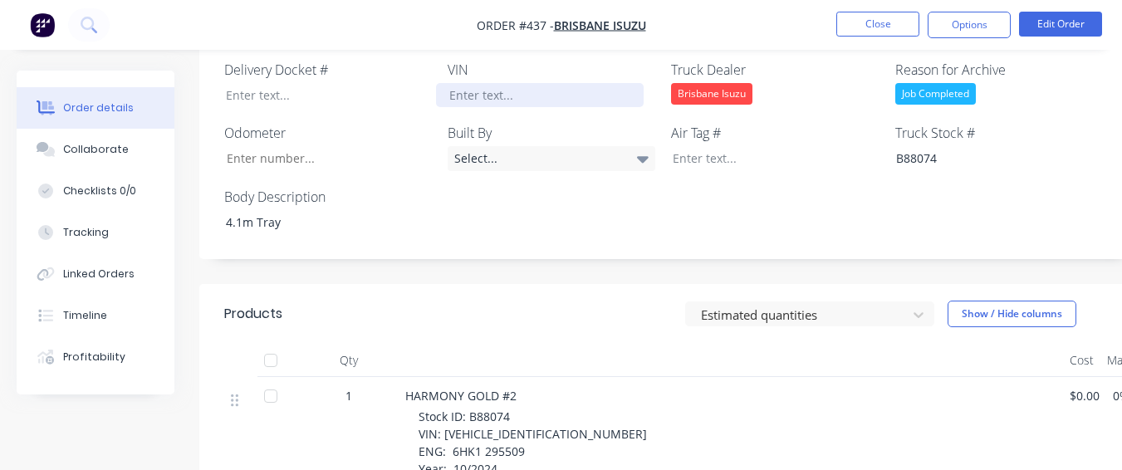
click at [533, 83] on div at bounding box center [540, 95] width 208 height 24
paste div
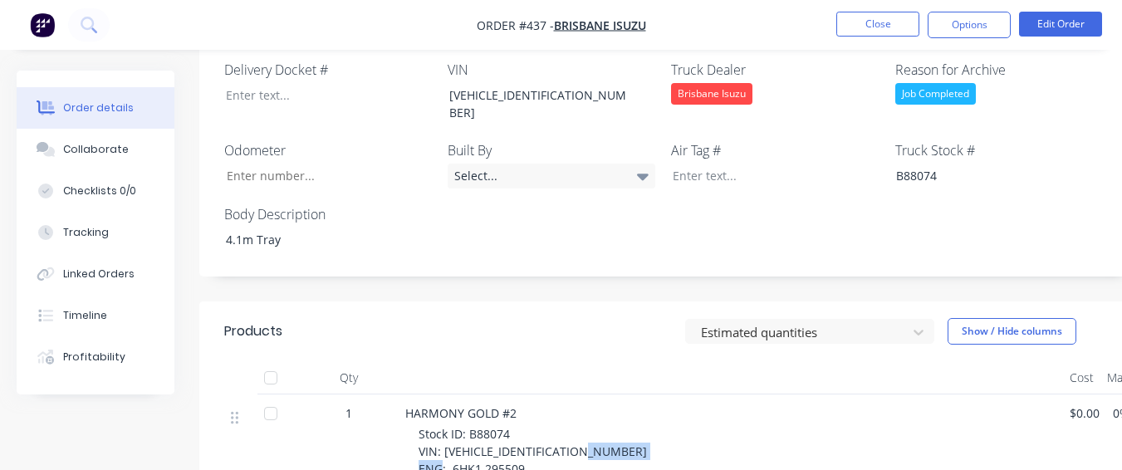
drag, startPoint x: 448, startPoint y: 427, endPoint x: 526, endPoint y: 430, distance: 77.3
click at [526, 430] on div "Stock ID: B88074 VIN: [VEHICLE_IDENTIFICATION_NUMBER] ENG: 6HK1 295509 Year: 10…" at bounding box center [738, 477] width 638 height 105
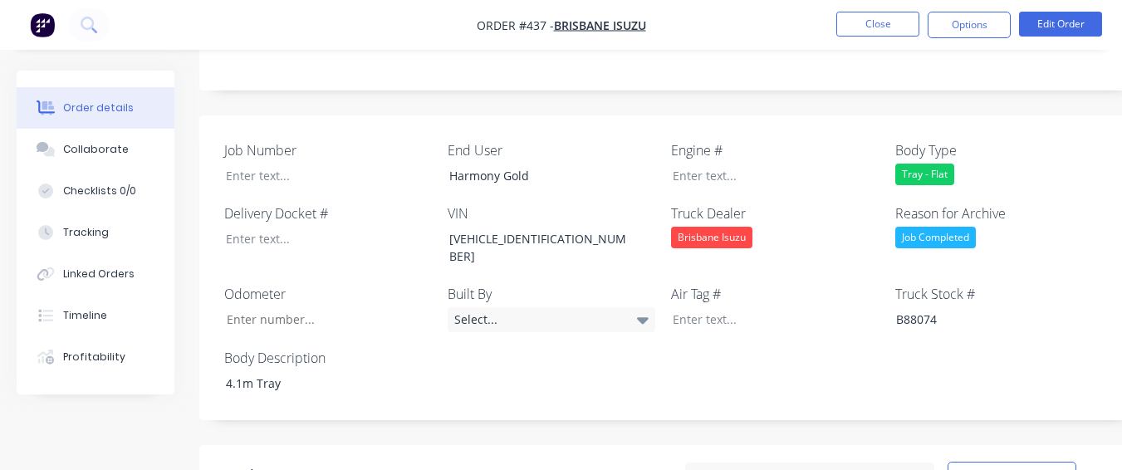
scroll to position [415, 0]
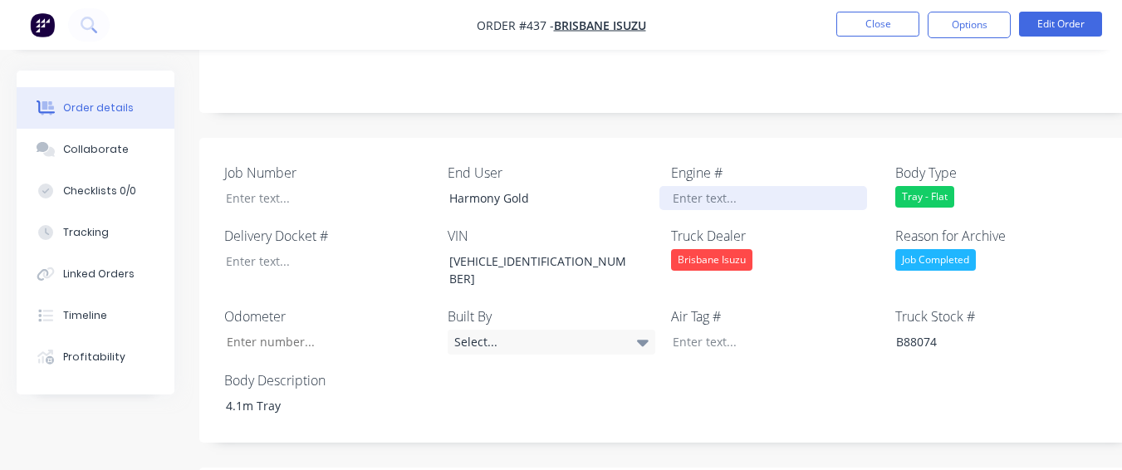
click at [678, 186] on div at bounding box center [763, 198] width 208 height 24
paste div
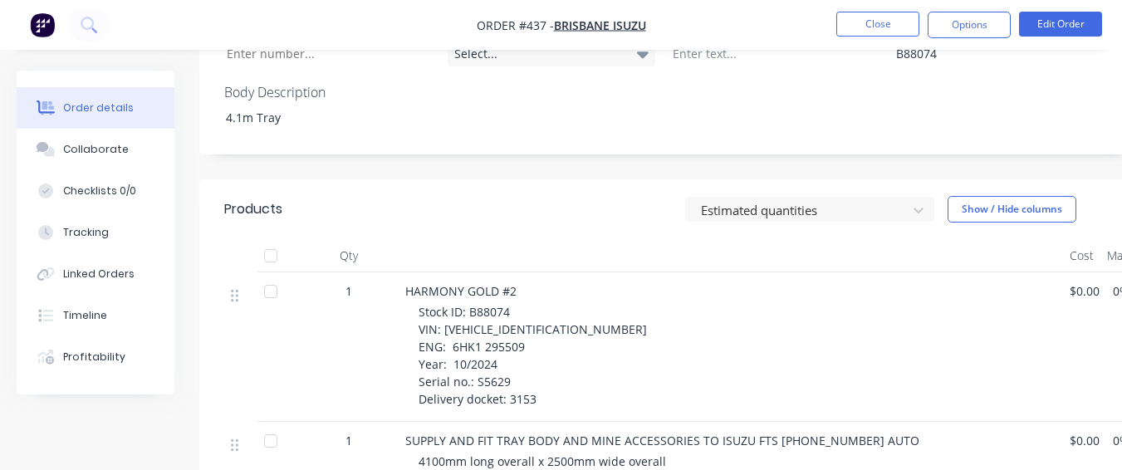
scroll to position [747, 0]
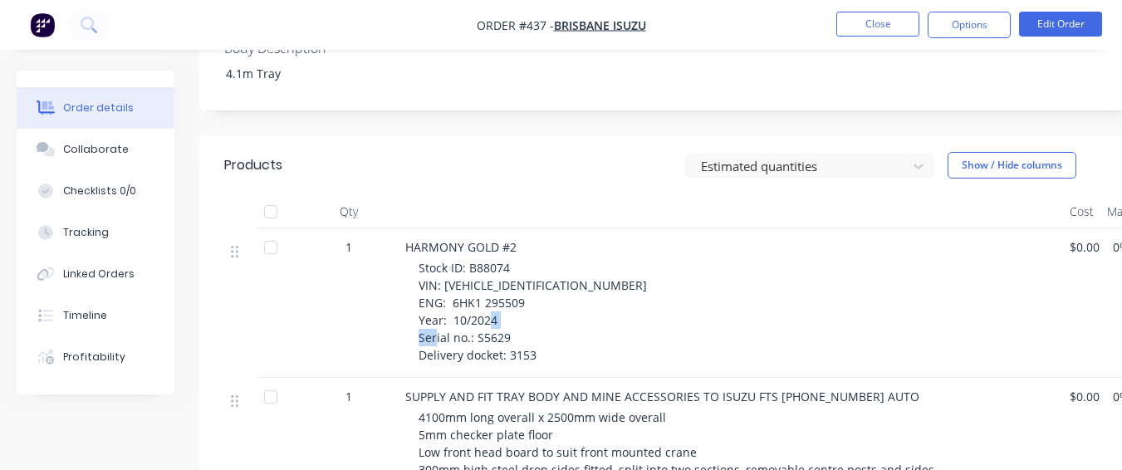
drag, startPoint x: 475, startPoint y: 294, endPoint x: 511, endPoint y: 293, distance: 35.7
click at [511, 293] on div "Stock ID: B88074 VIN: [VEHICLE_IDENTIFICATION_NUMBER] ENG: 6HK1 295509 Year: 10…" at bounding box center [738, 311] width 638 height 105
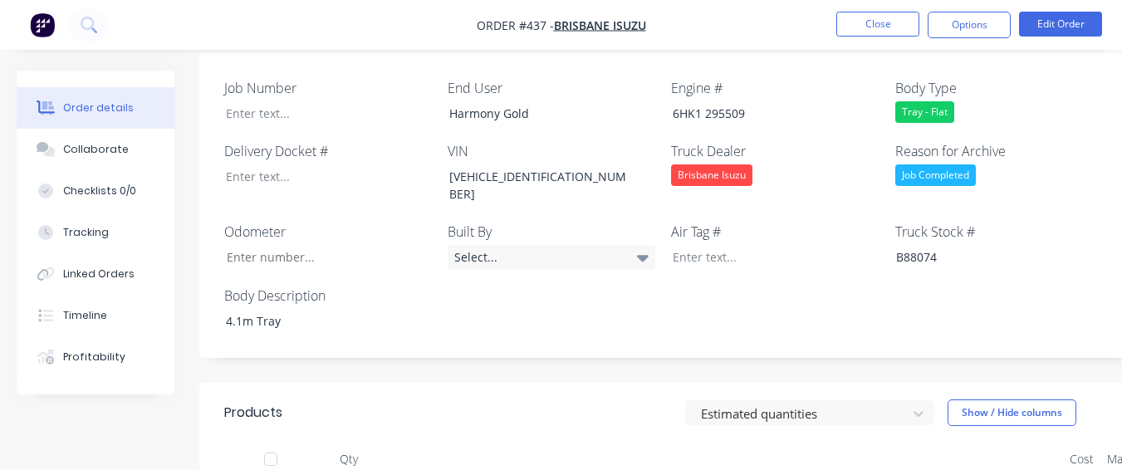
scroll to position [498, 0]
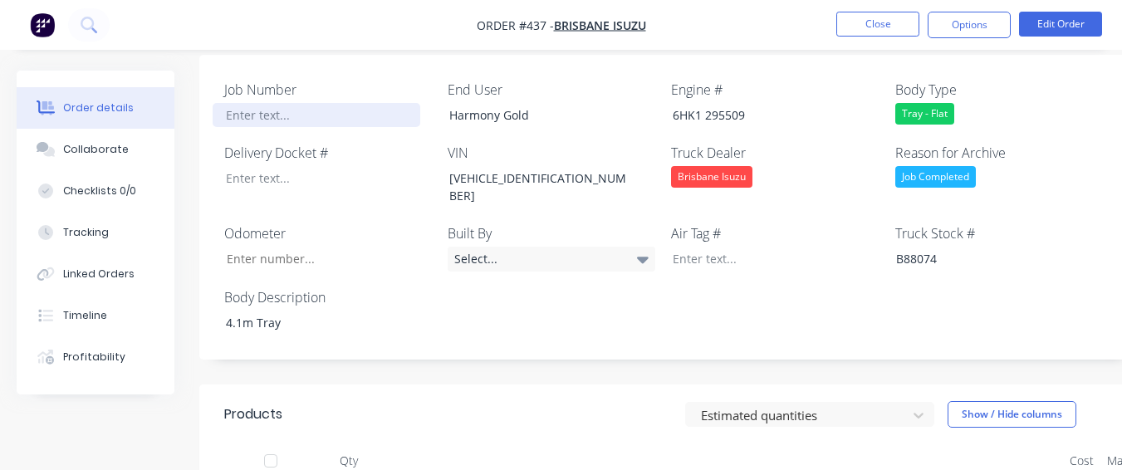
click at [259, 103] on div at bounding box center [317, 115] width 208 height 24
paste div
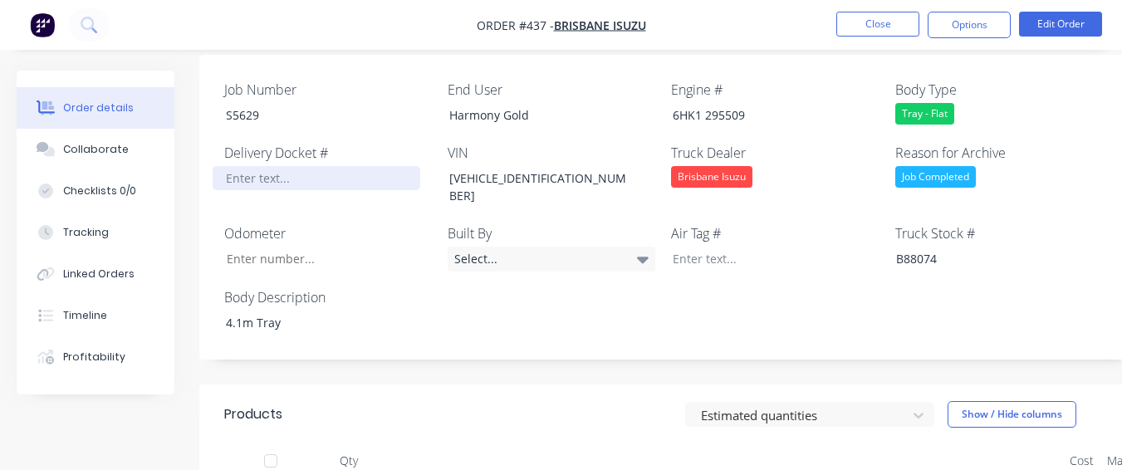
click at [273, 166] on div at bounding box center [317, 178] width 208 height 24
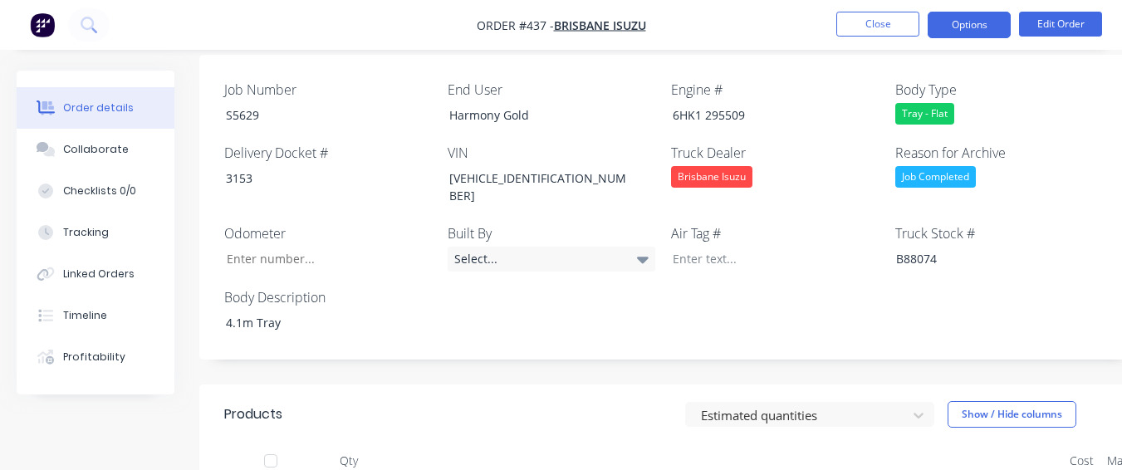
click at [969, 37] on button "Options" at bounding box center [969, 25] width 83 height 27
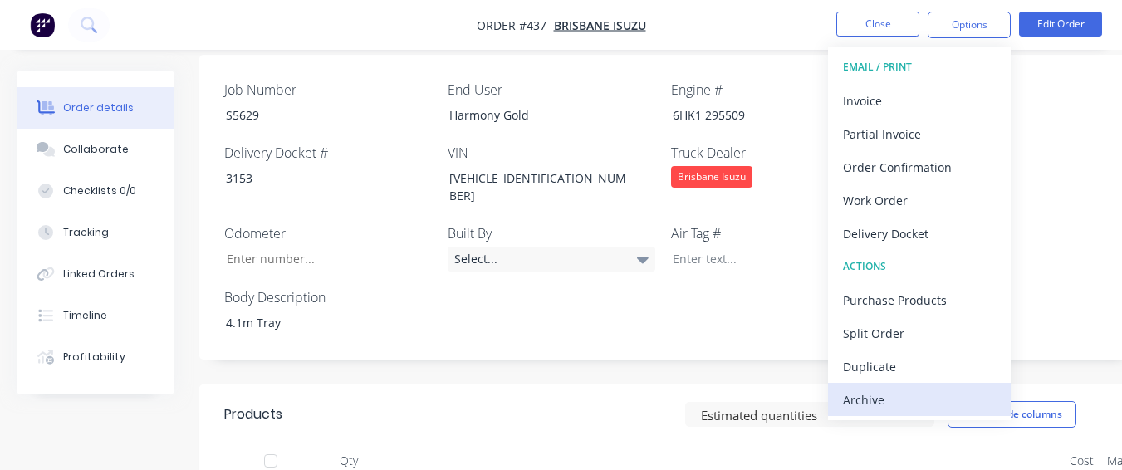
click at [912, 393] on div "Archive" at bounding box center [919, 400] width 153 height 24
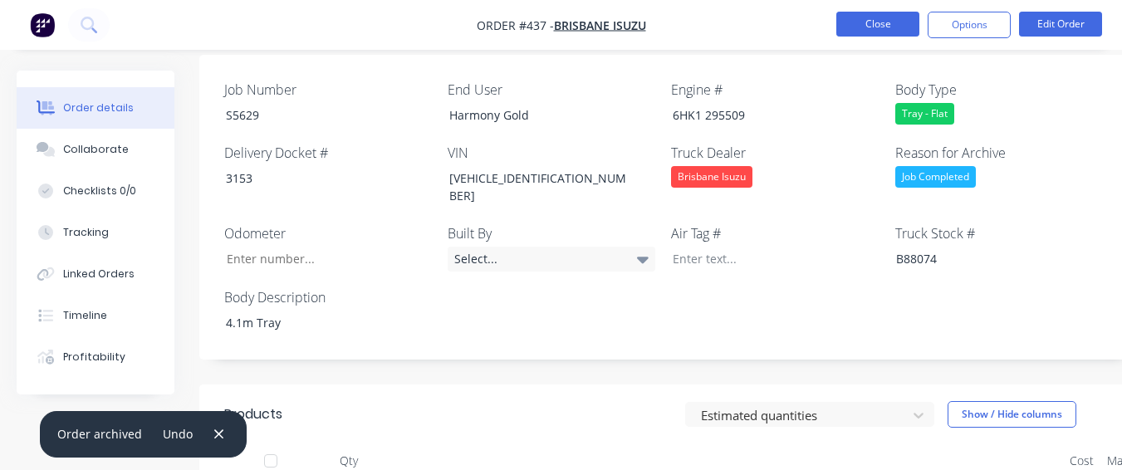
click at [889, 18] on button "Close" at bounding box center [877, 24] width 83 height 25
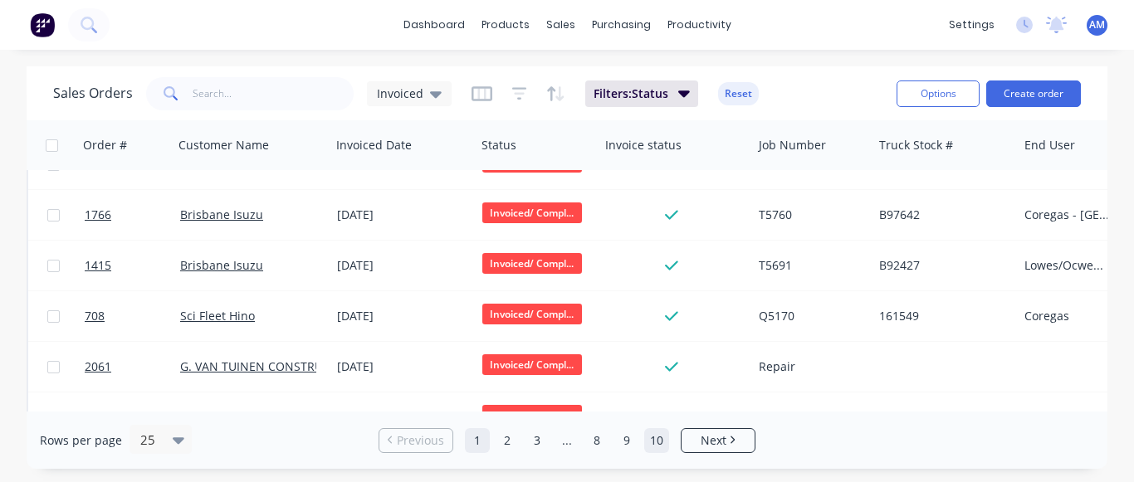
click at [658, 452] on link "10" at bounding box center [656, 440] width 25 height 25
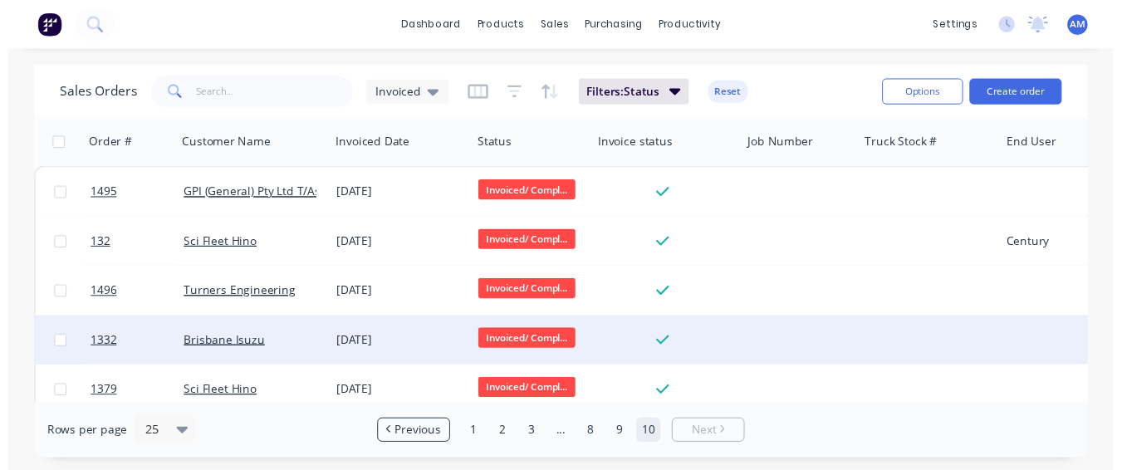
scroll to position [273, 0]
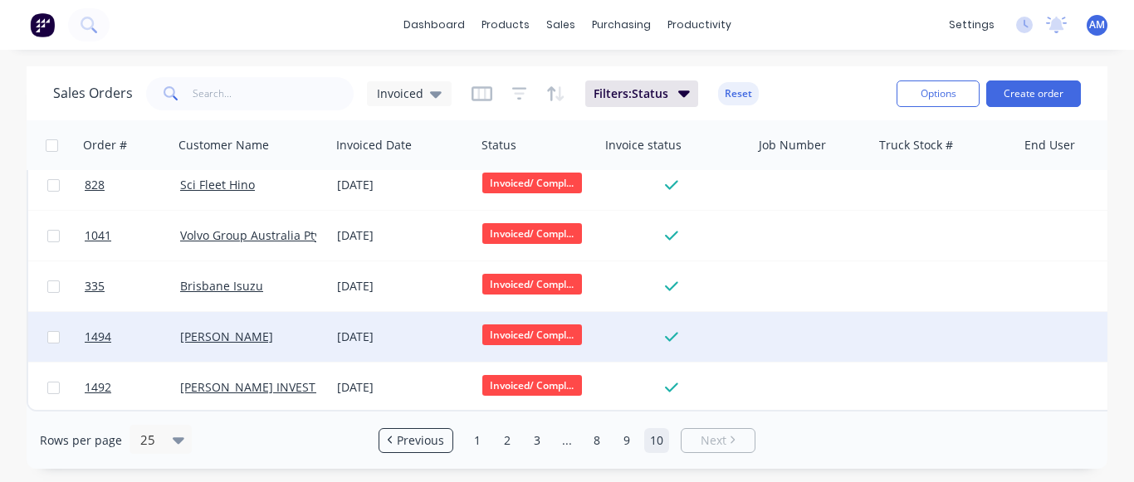
click at [238, 317] on div "[PERSON_NAME]" at bounding box center [252, 337] width 157 height 50
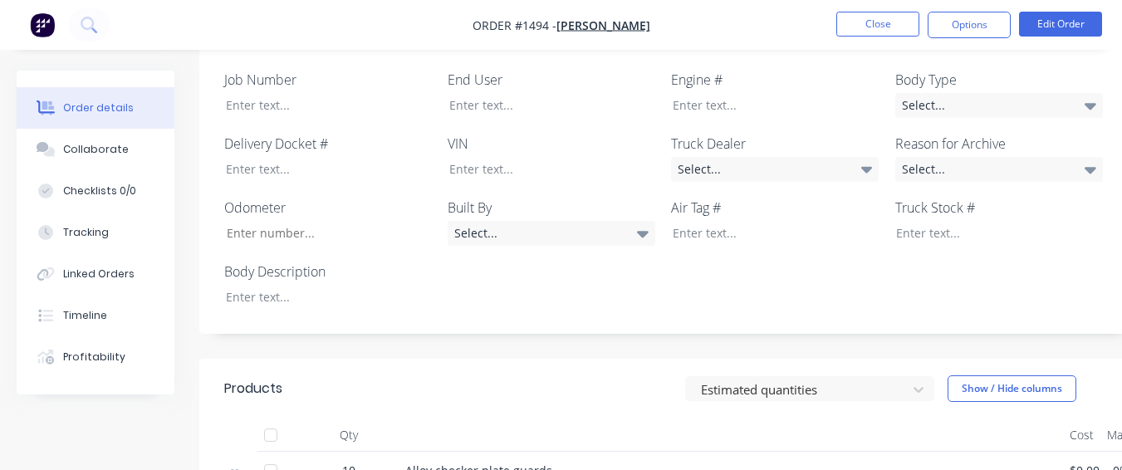
scroll to position [498, 0]
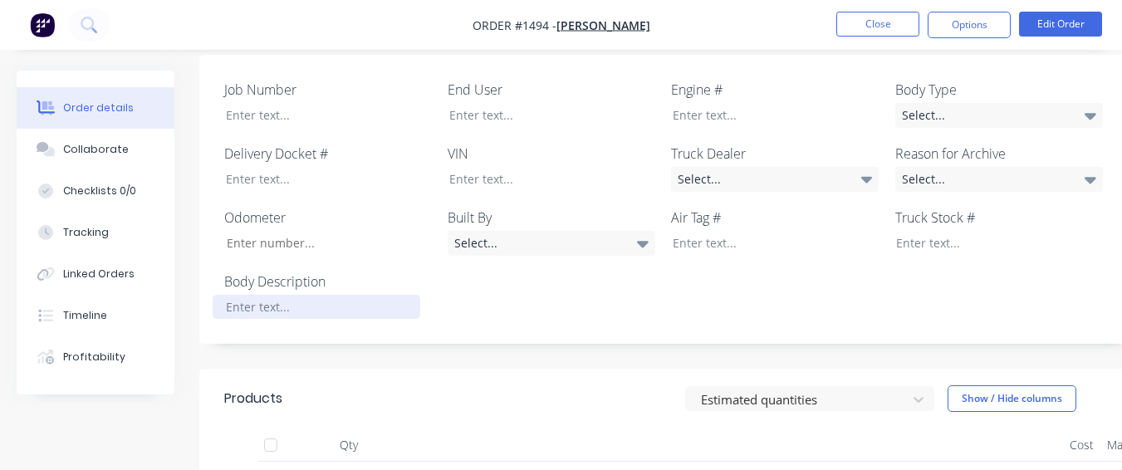
click at [352, 295] on div at bounding box center [317, 307] width 208 height 24
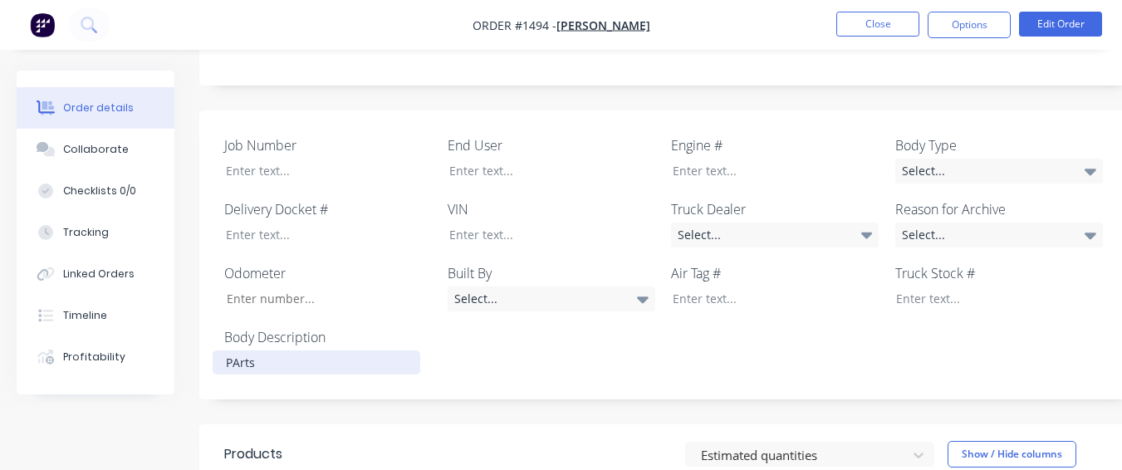
scroll to position [415, 0]
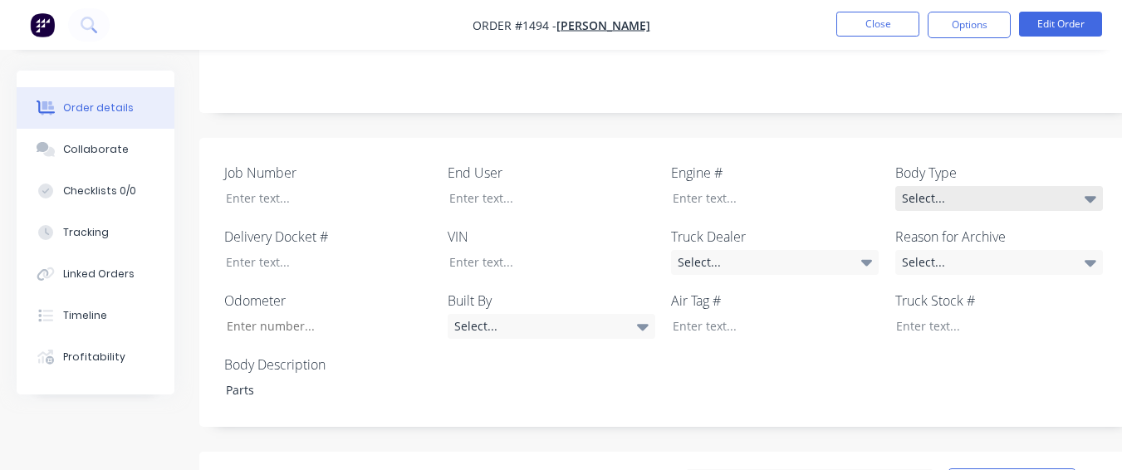
click at [1066, 186] on div "Select..." at bounding box center [999, 198] width 208 height 25
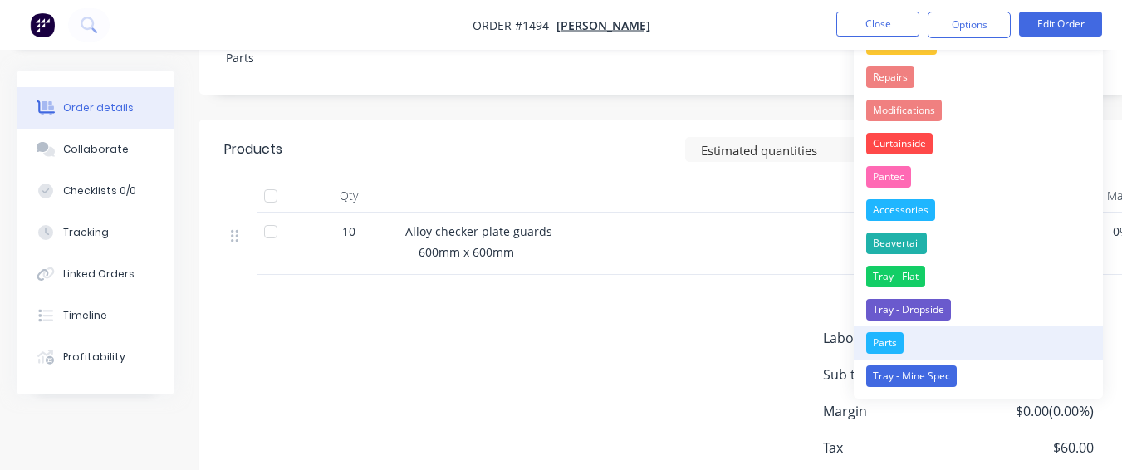
click at [884, 347] on div "Parts" at bounding box center [884, 343] width 37 height 22
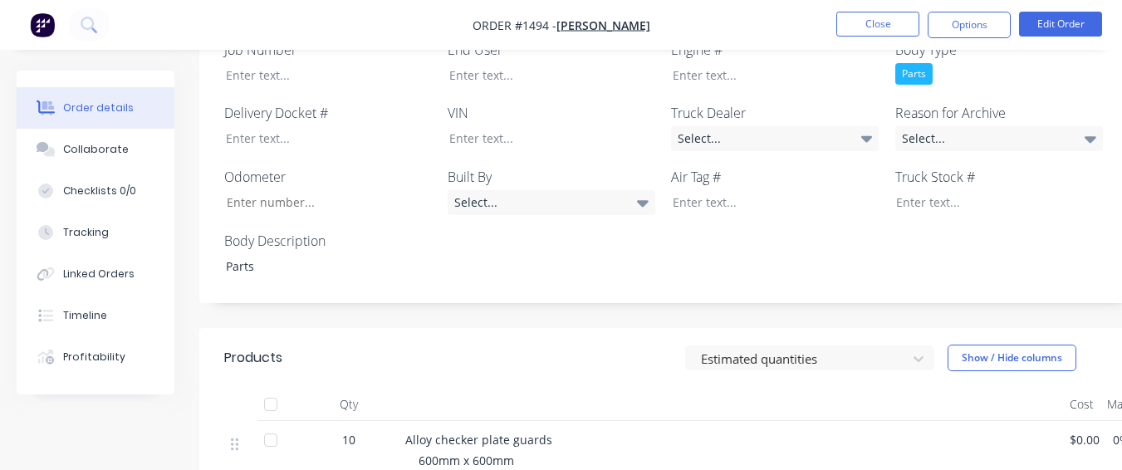
scroll to position [497, 0]
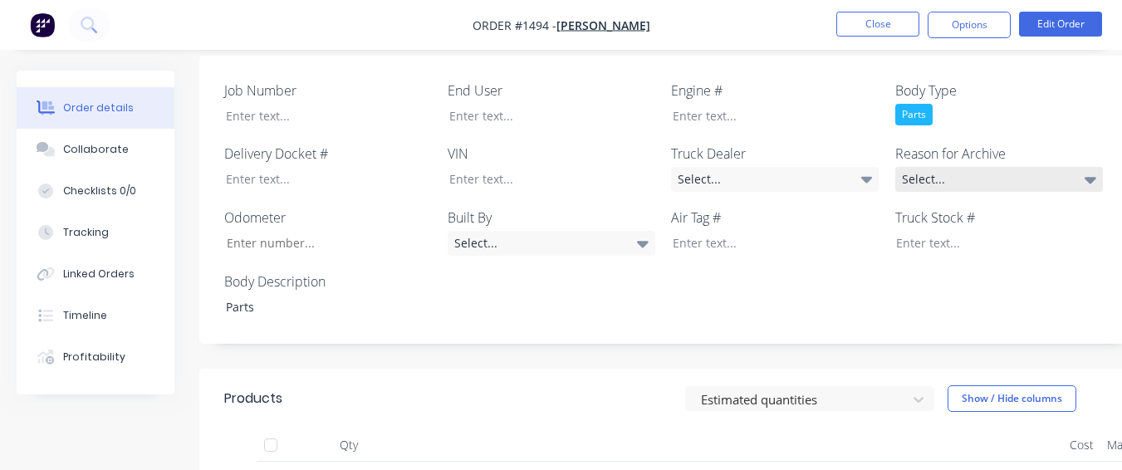
drag, startPoint x: 1044, startPoint y: 159, endPoint x: 1030, endPoint y: 172, distance: 18.8
click at [1043, 167] on div "Select..." at bounding box center [999, 179] width 208 height 25
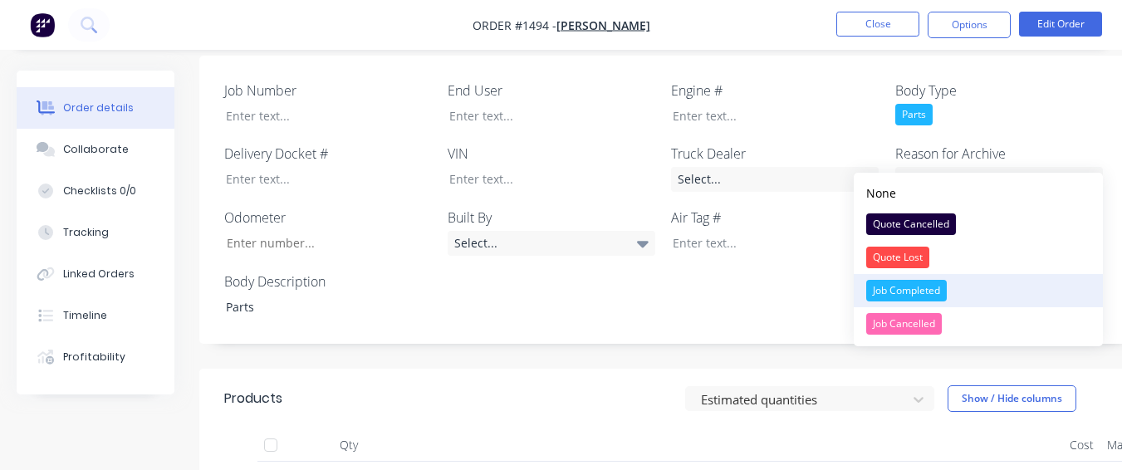
click at [923, 290] on div "Job Completed" at bounding box center [906, 291] width 81 height 22
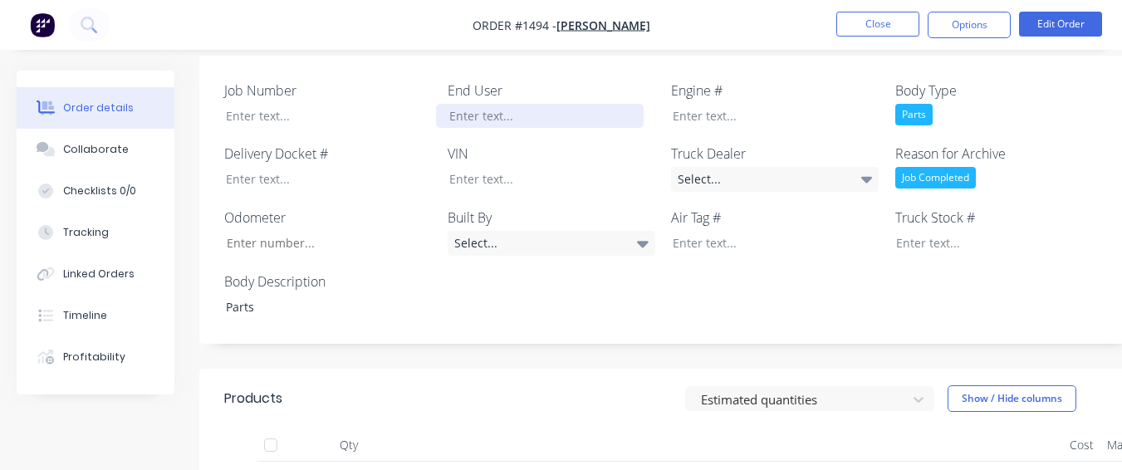
click at [593, 104] on div at bounding box center [540, 116] width 208 height 24
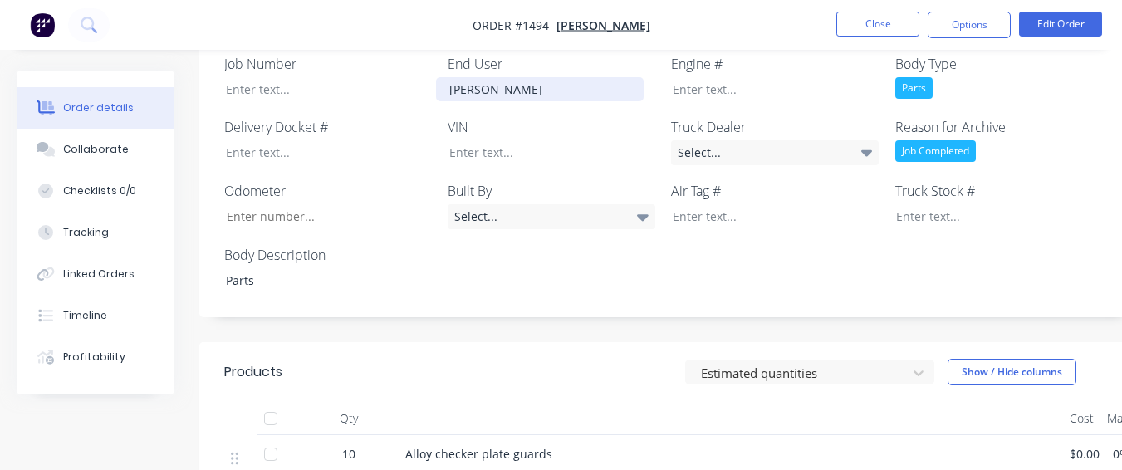
scroll to position [492, 0]
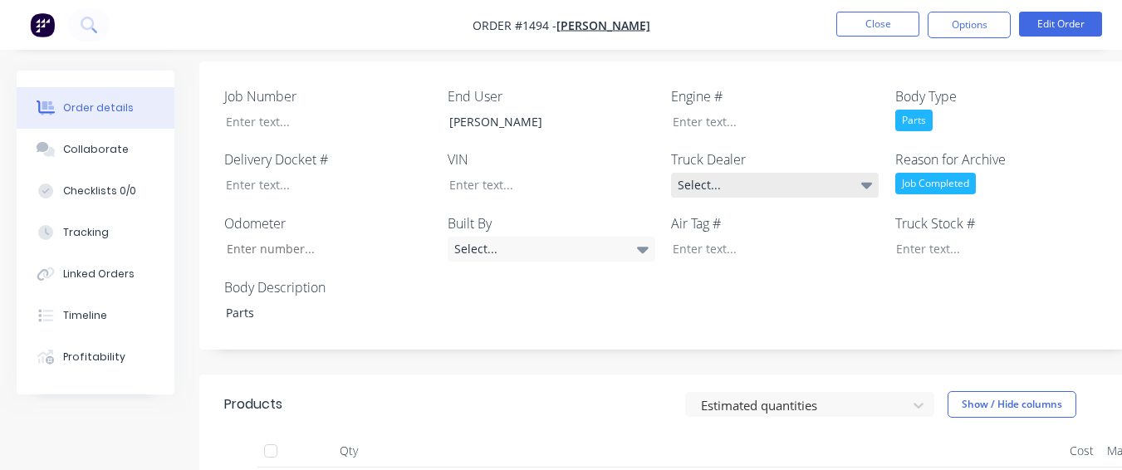
click at [756, 173] on div "Select..." at bounding box center [775, 185] width 208 height 25
click at [756, 86] on label "Engine #" at bounding box center [775, 96] width 208 height 20
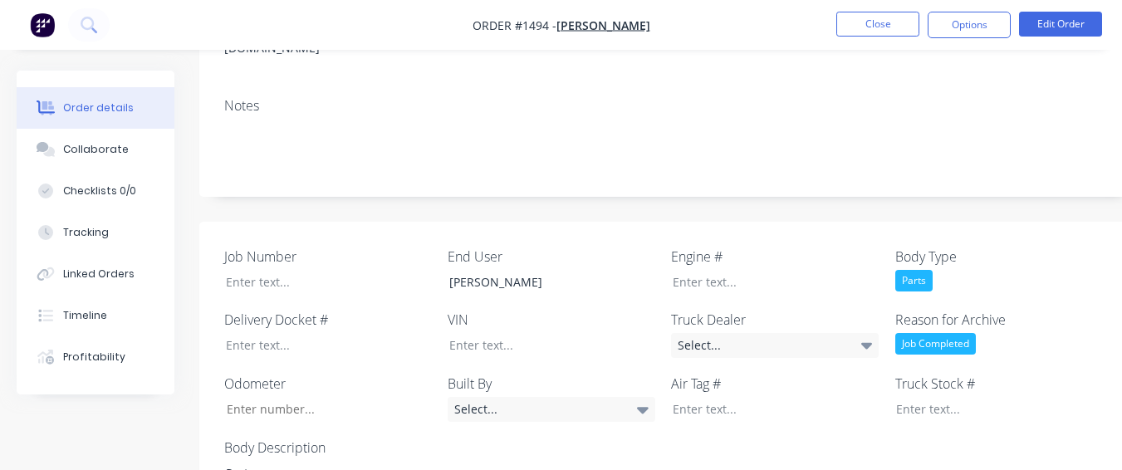
scroll to position [326, 0]
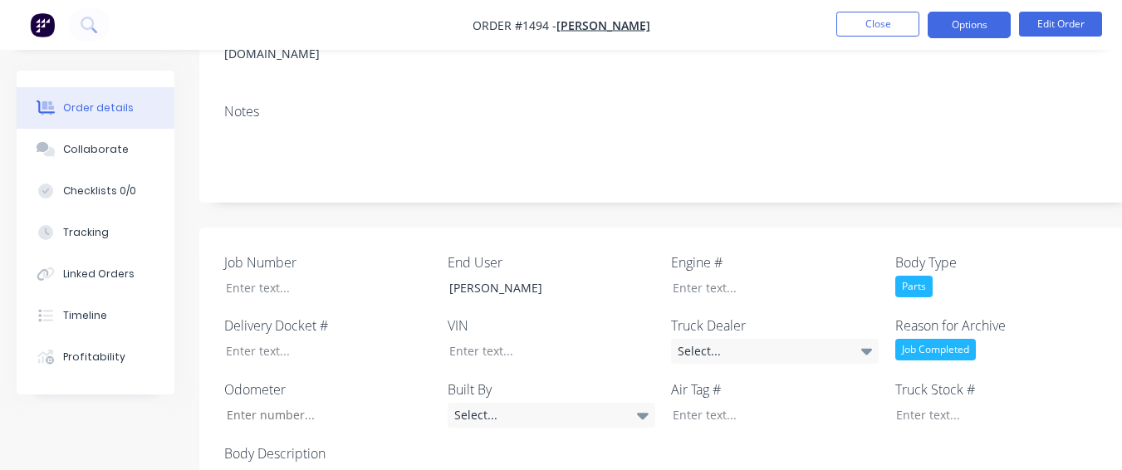
click at [973, 32] on button "Options" at bounding box center [969, 25] width 83 height 27
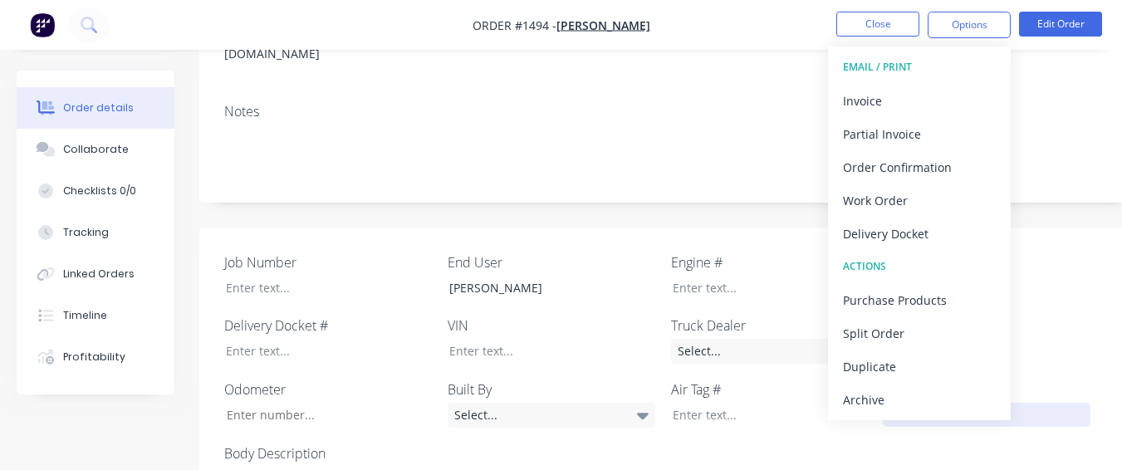
click at [904, 389] on div "Archive" at bounding box center [919, 400] width 153 height 24
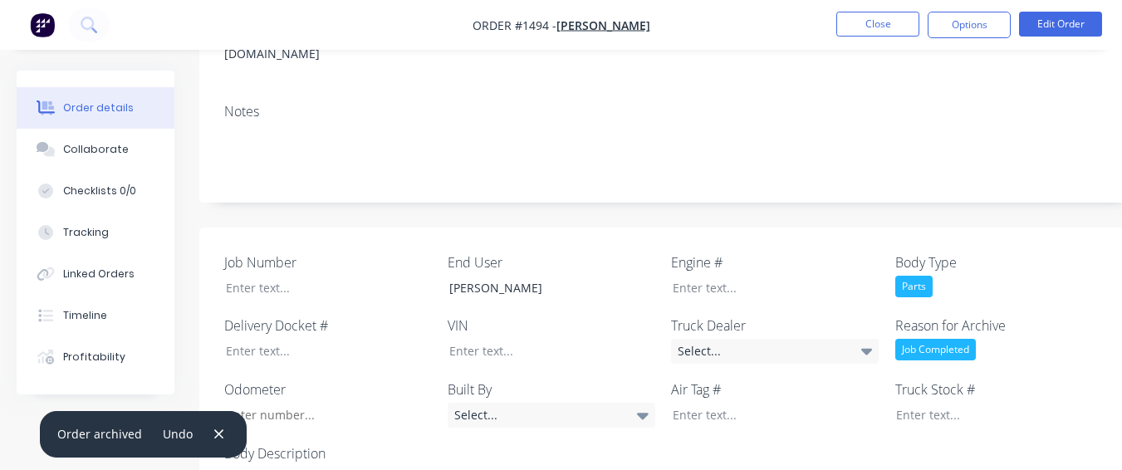
click at [840, 39] on nav "Order #1494 - [PERSON_NAME] Close Options Edit Order" at bounding box center [561, 25] width 1122 height 50
click at [841, 33] on button "Close" at bounding box center [877, 24] width 83 height 25
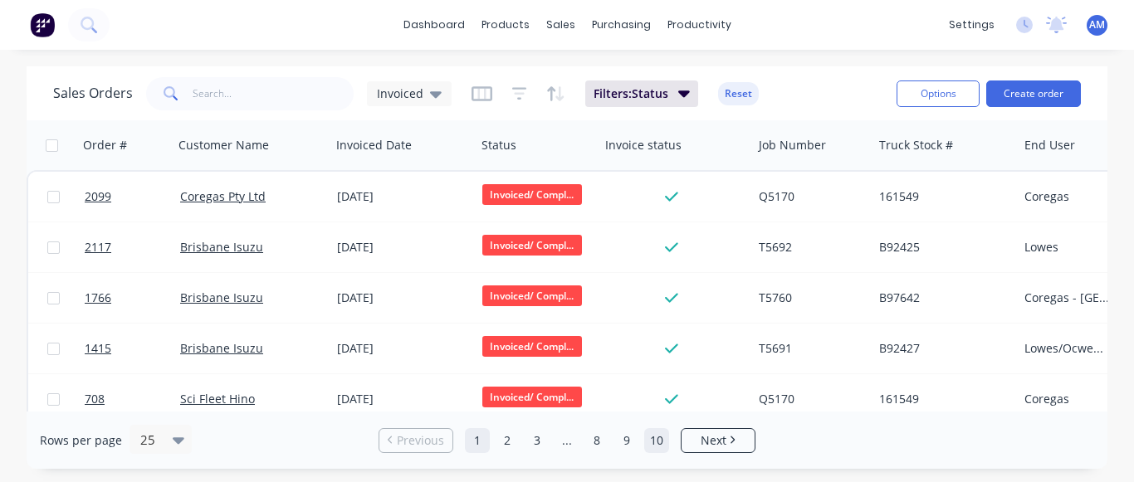
click at [660, 449] on link "10" at bounding box center [656, 440] width 25 height 25
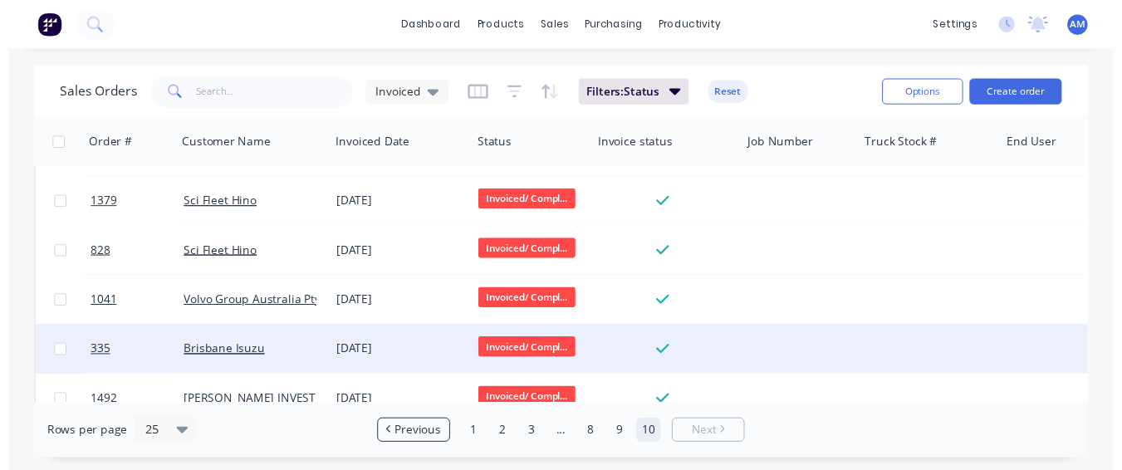
scroll to position [223, 0]
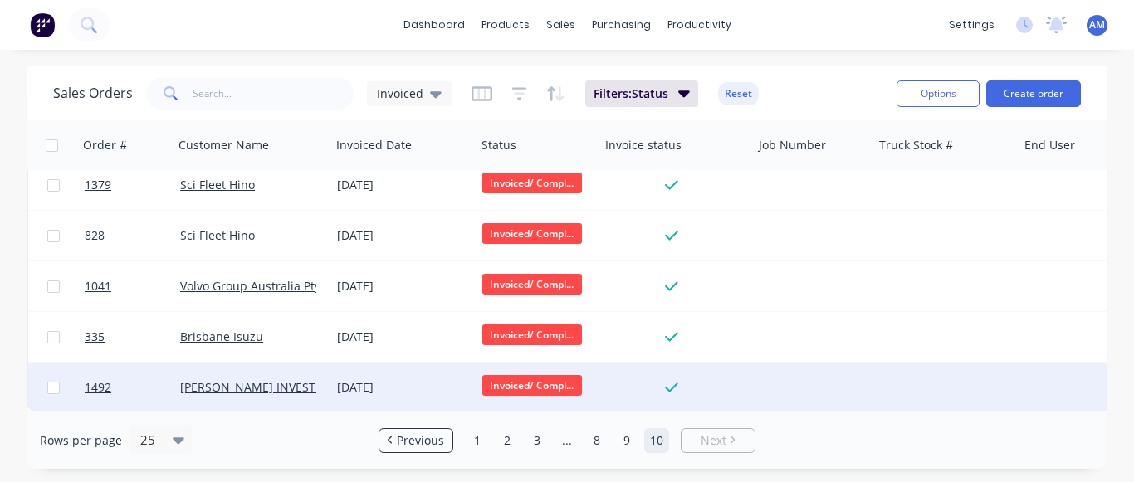
click at [411, 380] on div "[DATE]" at bounding box center [403, 388] width 132 height 17
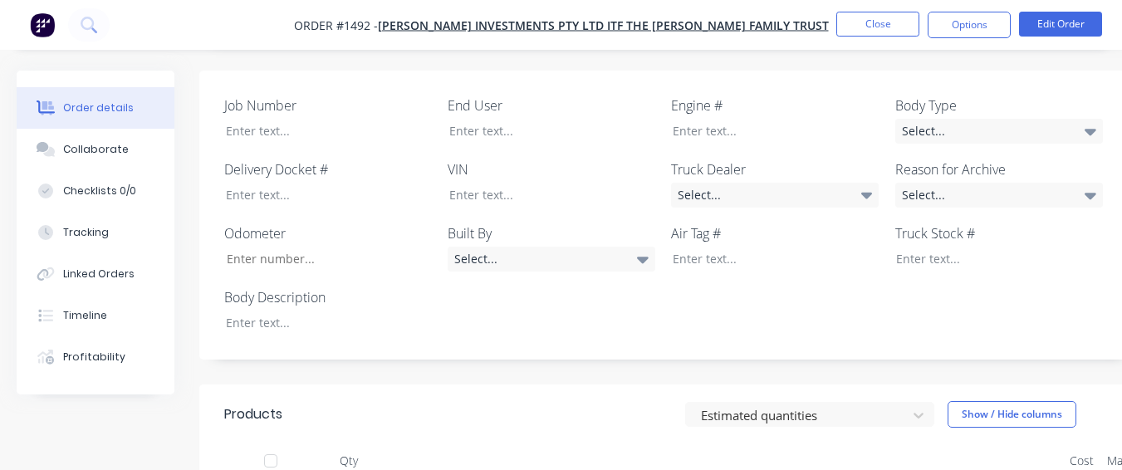
scroll to position [498, 0]
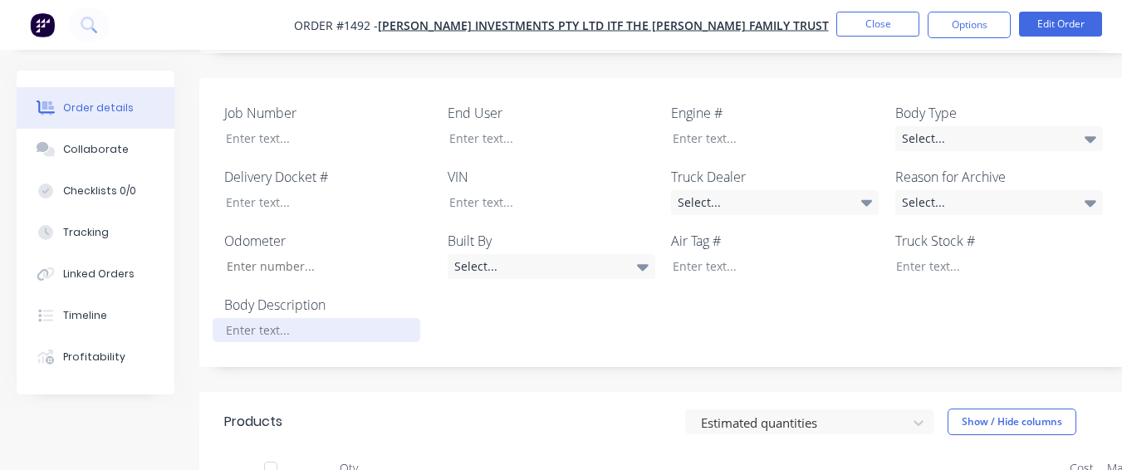
click at [320, 321] on div at bounding box center [317, 330] width 208 height 24
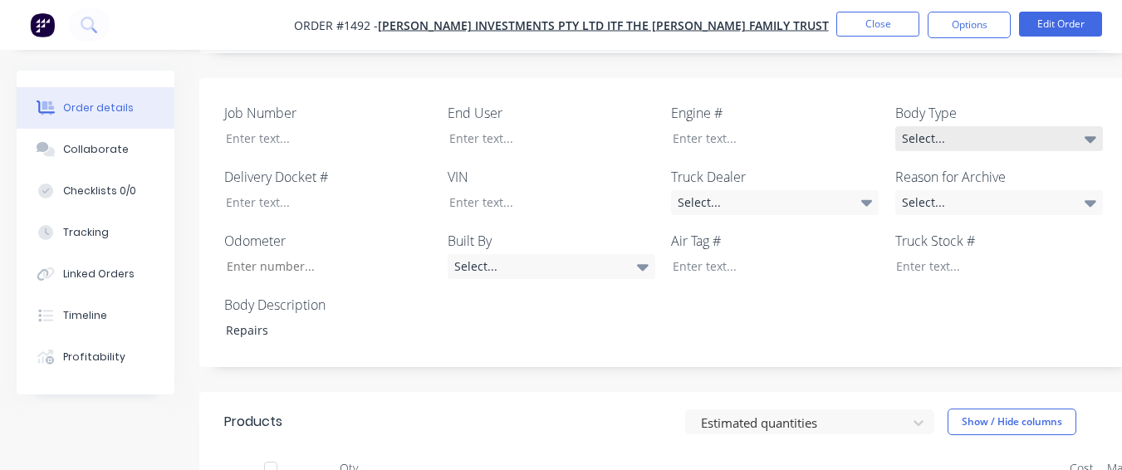
drag, startPoint x: 1047, startPoint y: 136, endPoint x: 989, endPoint y: 132, distance: 58.3
click at [1047, 135] on div "Select..." at bounding box center [999, 138] width 208 height 25
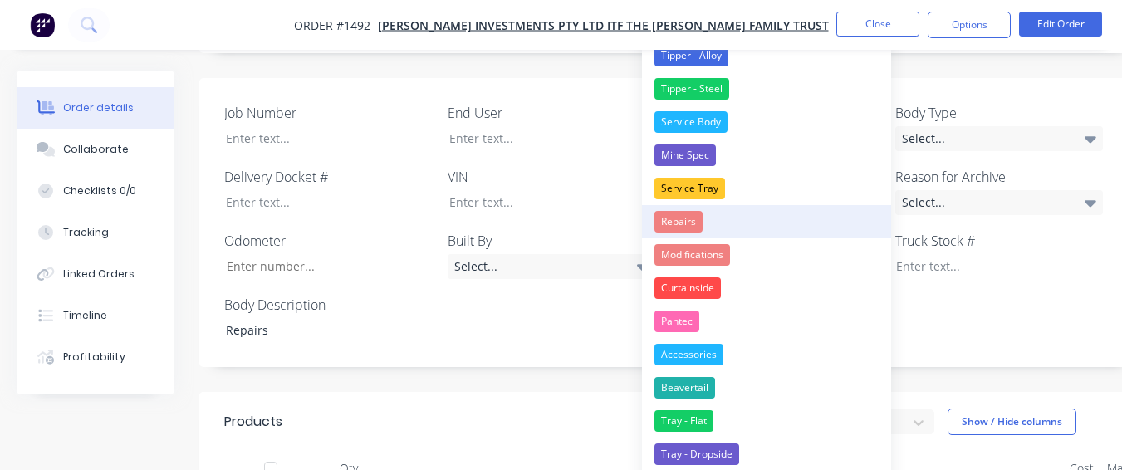
click at [727, 227] on button "Repairs" at bounding box center [766, 221] width 249 height 33
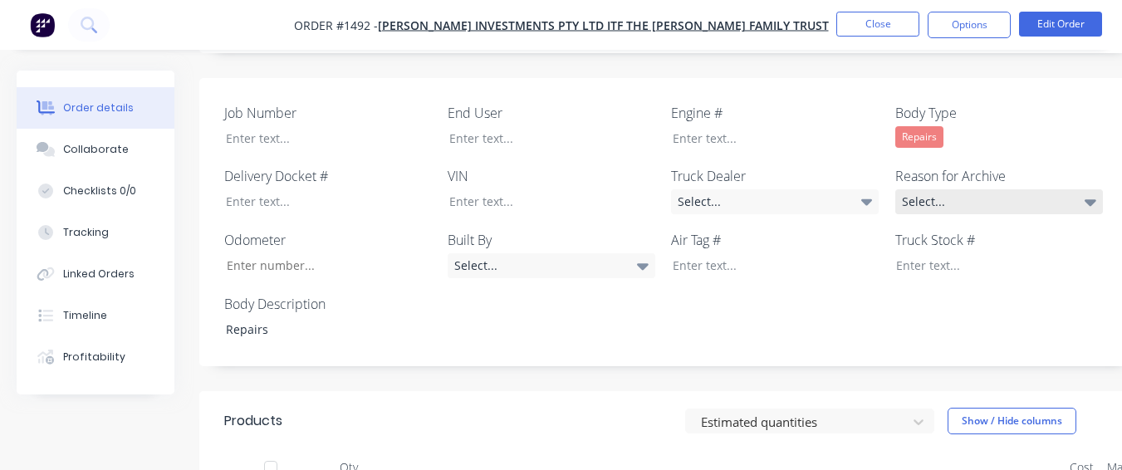
click at [972, 206] on div "Select..." at bounding box center [999, 201] width 208 height 25
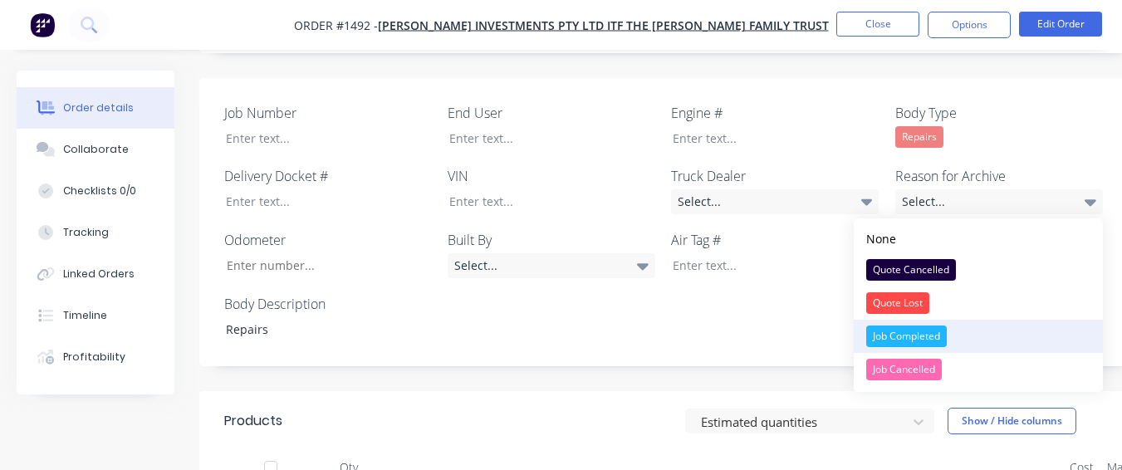
click at [925, 338] on div "Job Completed" at bounding box center [906, 337] width 81 height 22
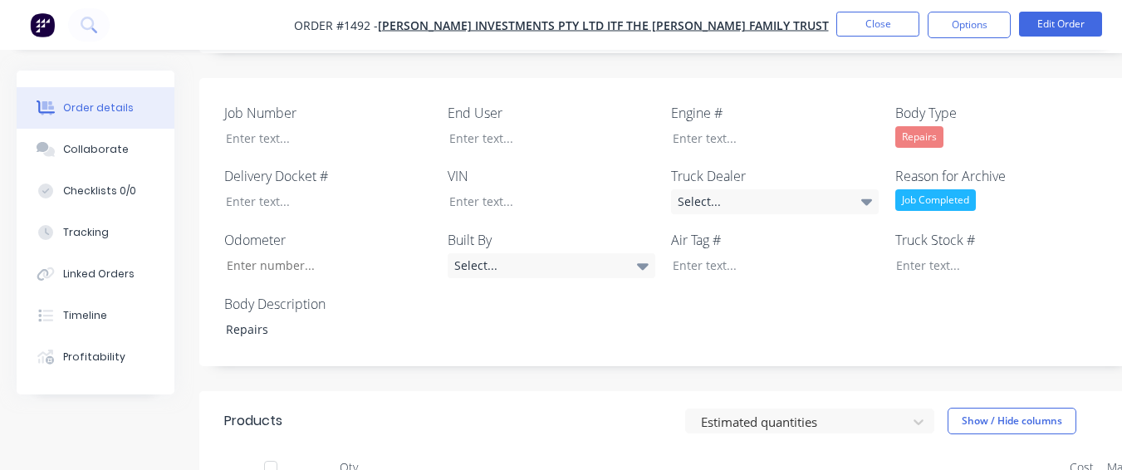
click at [548, 155] on div "Job Number End User Engine # Body Type Repairs Delivery Docket # VIN Truck Deal…" at bounding box center [668, 222] width 939 height 289
click at [544, 143] on div at bounding box center [540, 138] width 208 height 24
drag, startPoint x: 534, startPoint y: 137, endPoint x: 559, endPoint y: 95, distance: 49.1
click at [560, 94] on div "Job Number End User [PERSON_NAME] Investewmts Engine # Body Type Repairs Delive…" at bounding box center [668, 222] width 939 height 289
click at [566, 140] on div "[PERSON_NAME] Investewmts" at bounding box center [540, 138] width 208 height 24
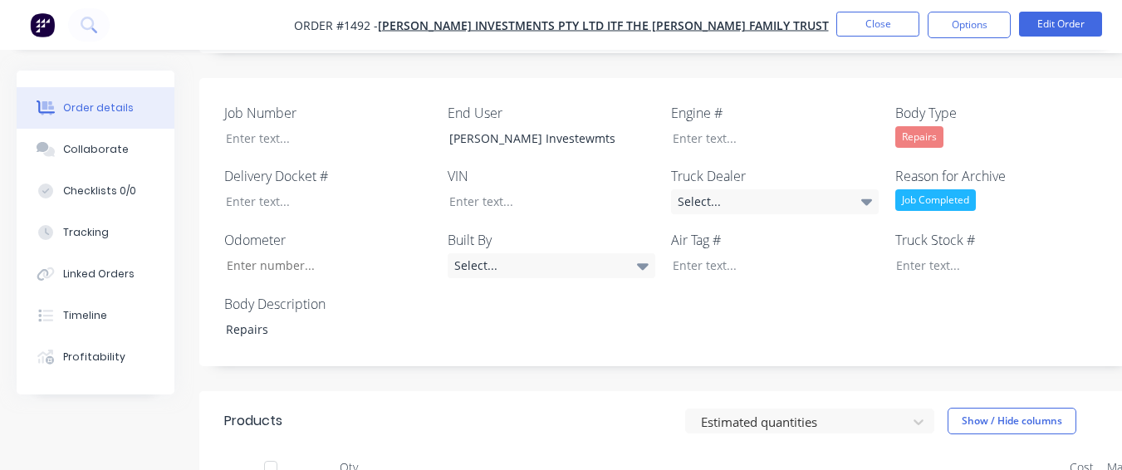
drag, startPoint x: 567, startPoint y: 138, endPoint x: 582, endPoint y: 153, distance: 21.1
click at [581, 149] on div "End User [PERSON_NAME] Investewmts" at bounding box center [552, 126] width 208 height 47
click at [589, 145] on div "[PERSON_NAME] Investewmts" at bounding box center [540, 138] width 208 height 24
click at [946, 23] on button "Options" at bounding box center [969, 25] width 83 height 27
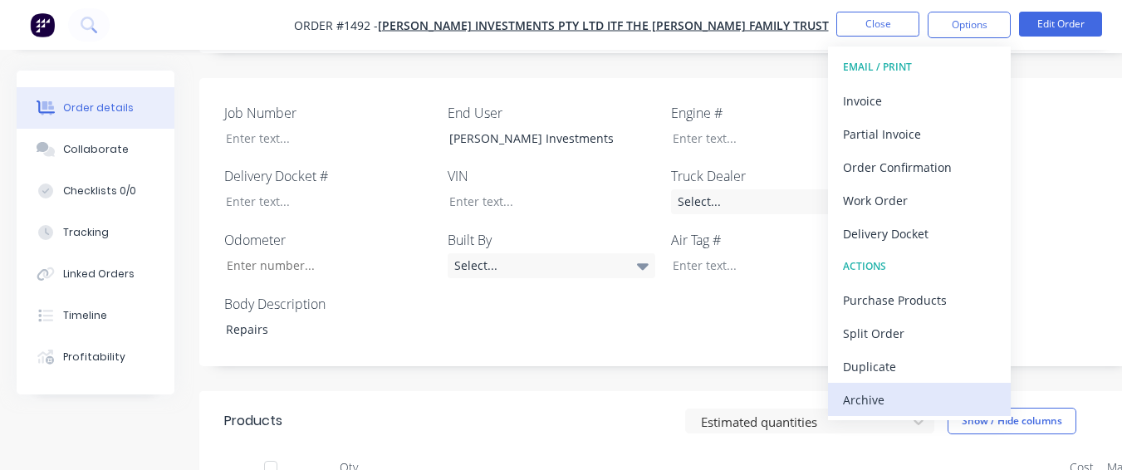
click at [878, 404] on div "Archive" at bounding box center [919, 400] width 153 height 24
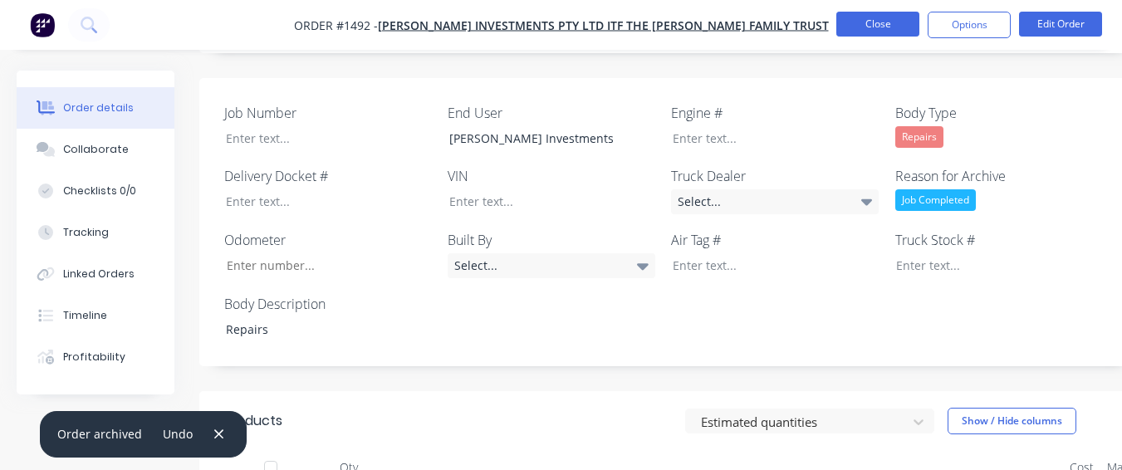
click at [845, 20] on button "Close" at bounding box center [877, 24] width 83 height 25
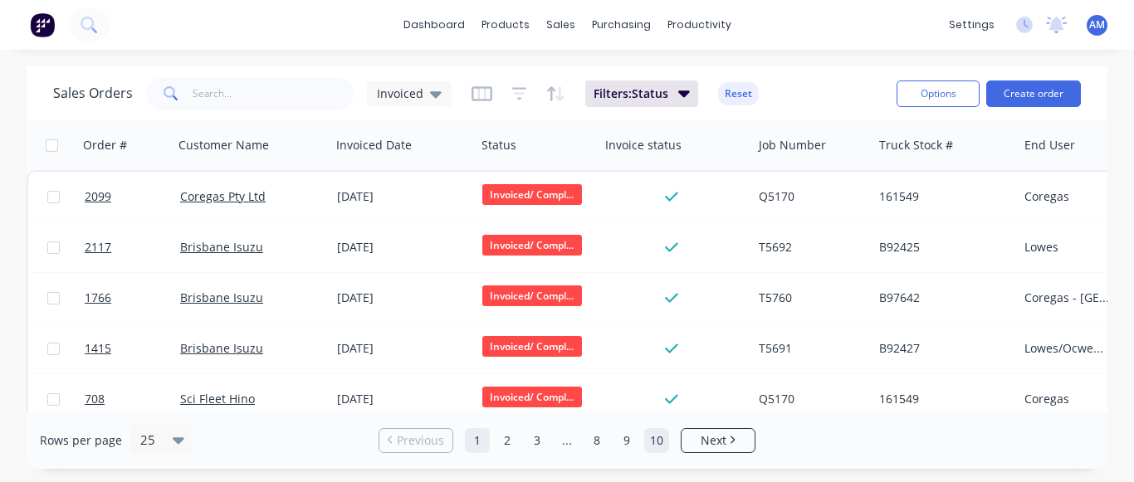
click at [659, 440] on link "10" at bounding box center [656, 440] width 25 height 25
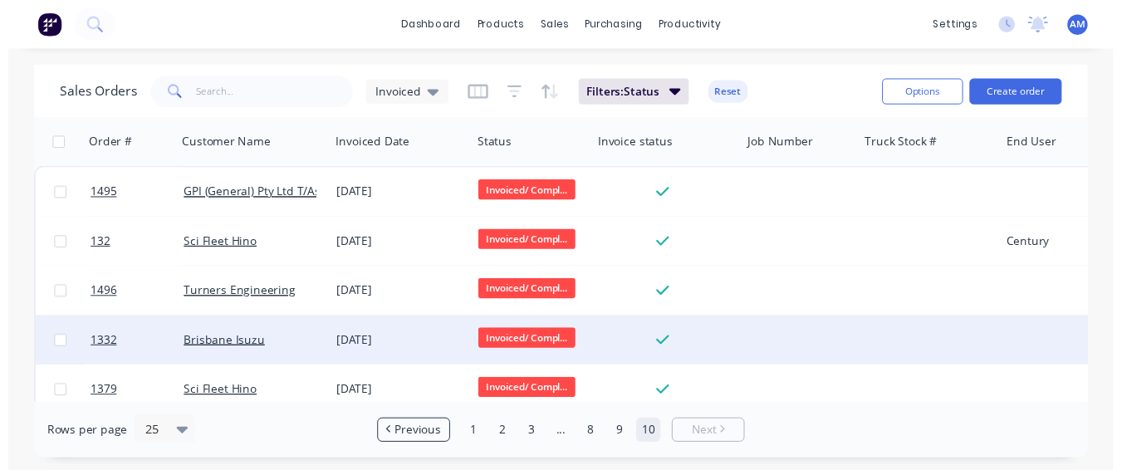
scroll to position [172, 0]
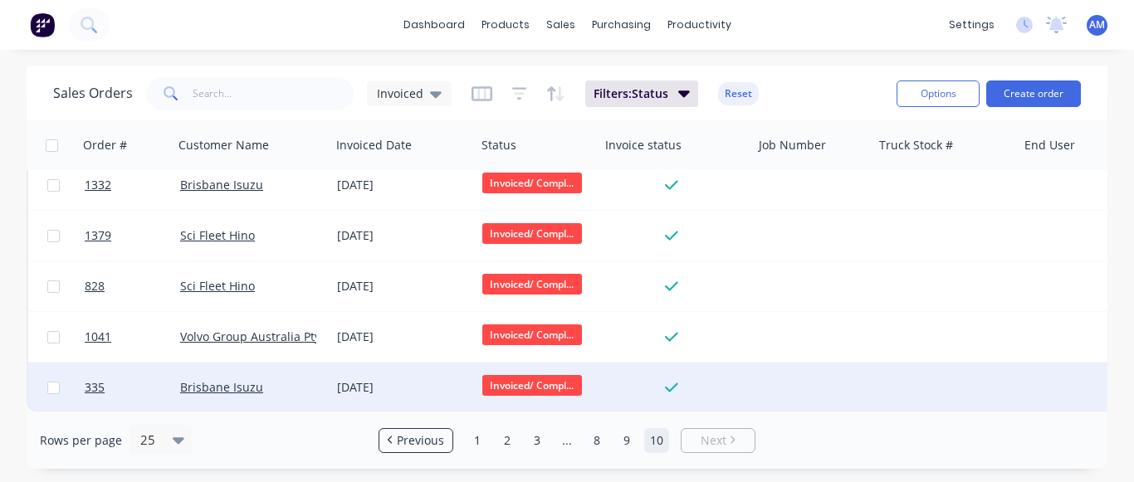
click at [369, 386] on div "[DATE]" at bounding box center [403, 388] width 132 height 17
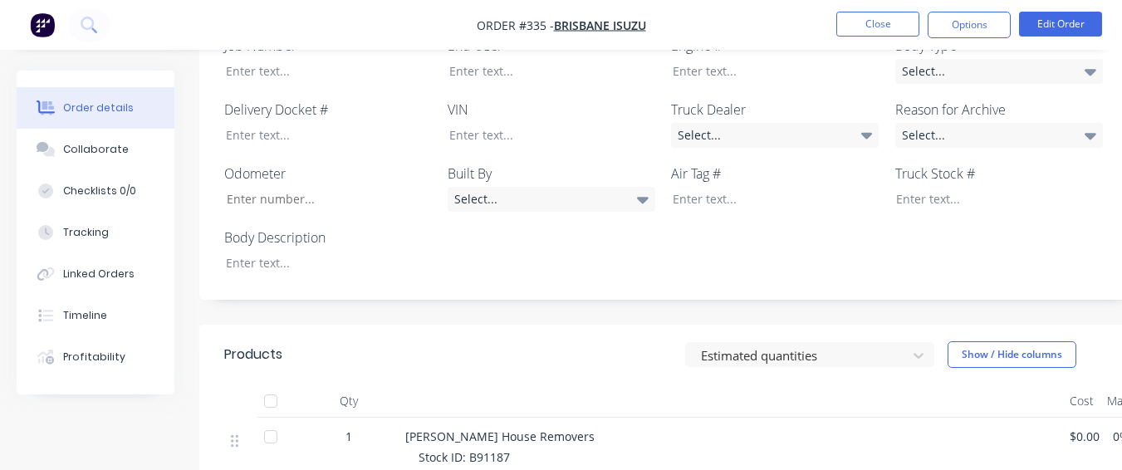
scroll to position [498, 0]
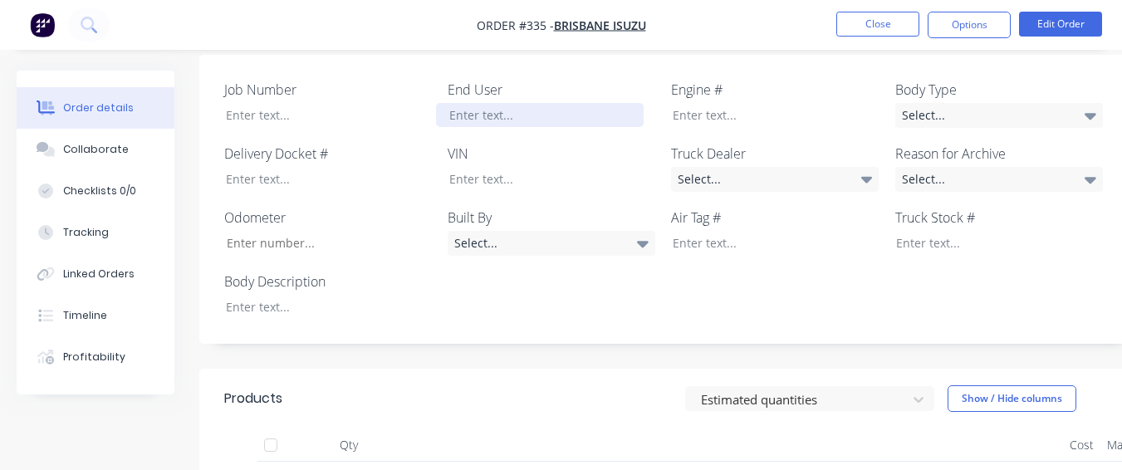
click at [488, 103] on div at bounding box center [540, 115] width 208 height 24
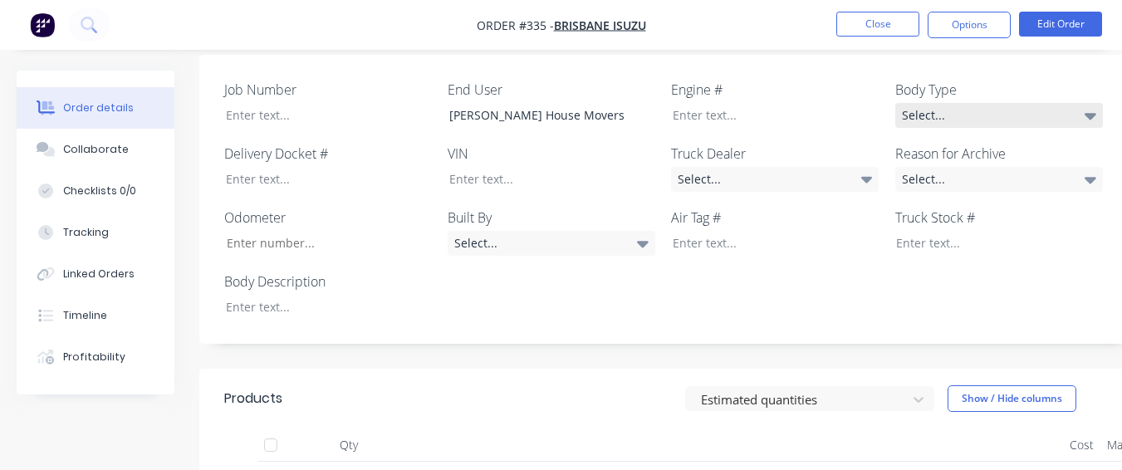
click at [1060, 103] on div "Select..." at bounding box center [999, 115] width 208 height 25
click at [988, 272] on div "Job Number End User [PERSON_NAME] House Movers Engine # Body Type Select... Del…" at bounding box center [668, 200] width 939 height 290
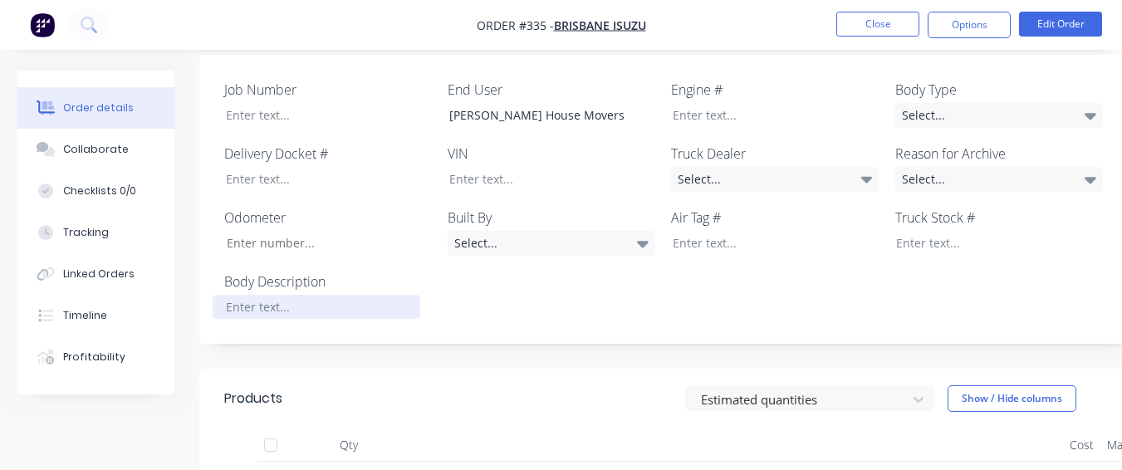
click at [391, 295] on div at bounding box center [317, 307] width 208 height 24
drag, startPoint x: 913, startPoint y: 83, endPoint x: 909, endPoint y: 107, distance: 24.4
click at [915, 103] on div "Select..." at bounding box center [999, 115] width 208 height 25
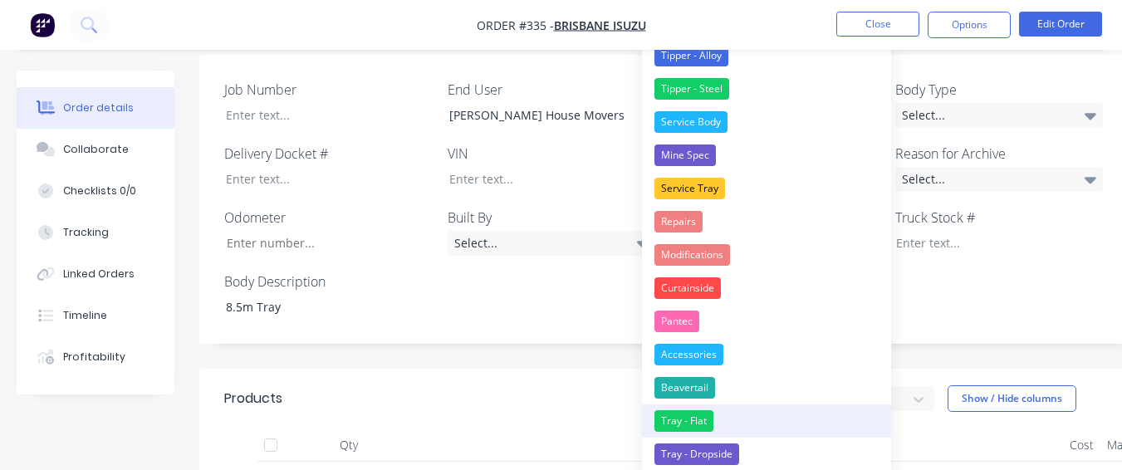
click at [747, 422] on button "Tray - Flat" at bounding box center [766, 420] width 249 height 33
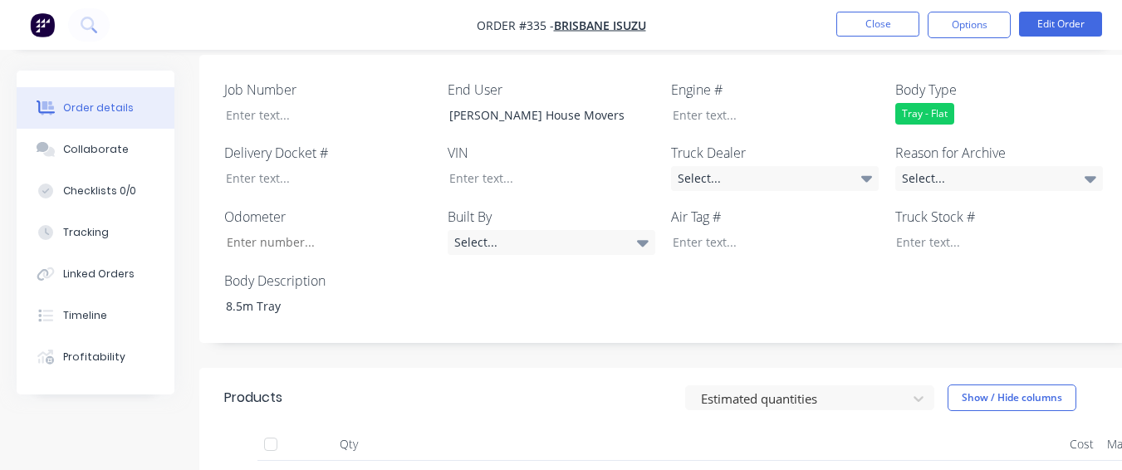
click at [929, 168] on div "Job Number End User [PERSON_NAME] House Movers Engine # Body Type Tray - Flat D…" at bounding box center [668, 199] width 939 height 289
click at [913, 166] on div "Select..." at bounding box center [999, 178] width 208 height 25
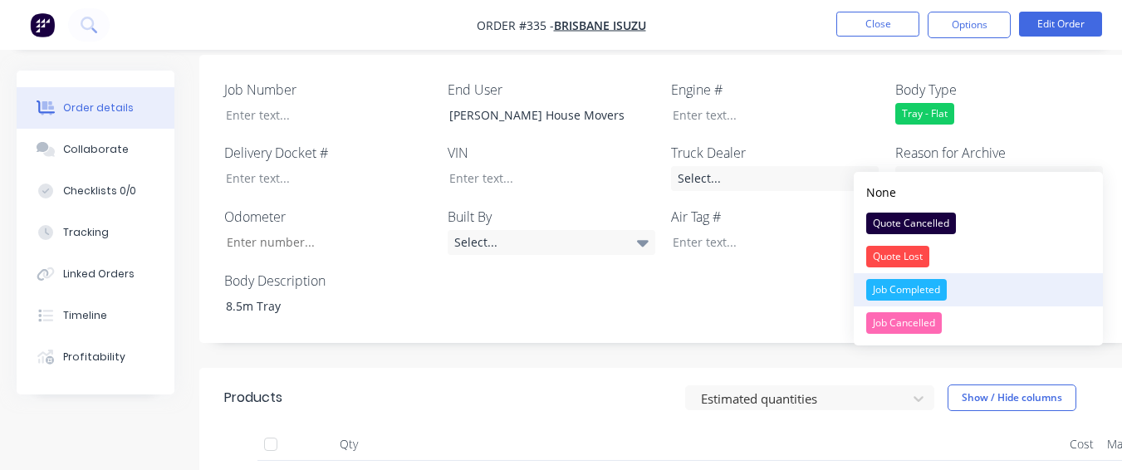
click at [927, 286] on div "Job Completed" at bounding box center [906, 290] width 81 height 22
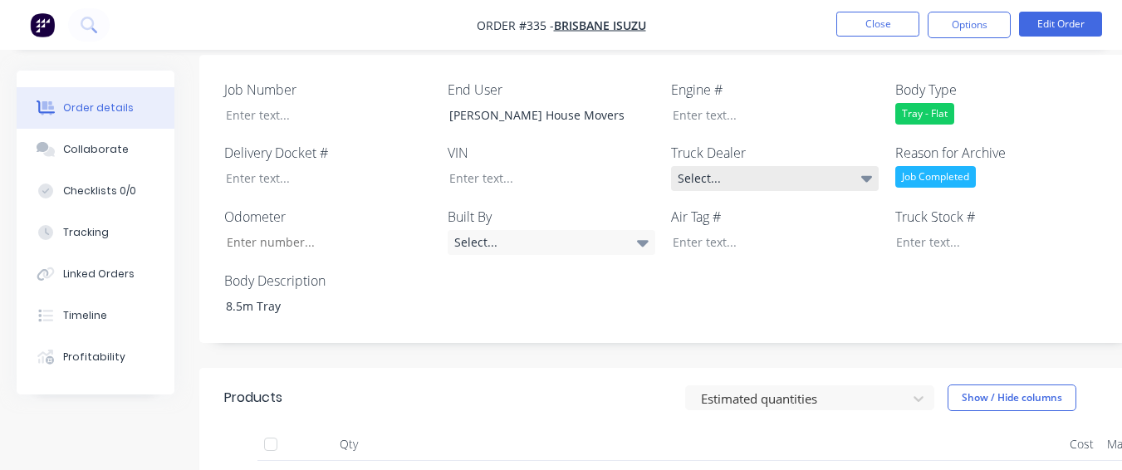
click at [804, 166] on div "Select..." at bounding box center [775, 178] width 208 height 25
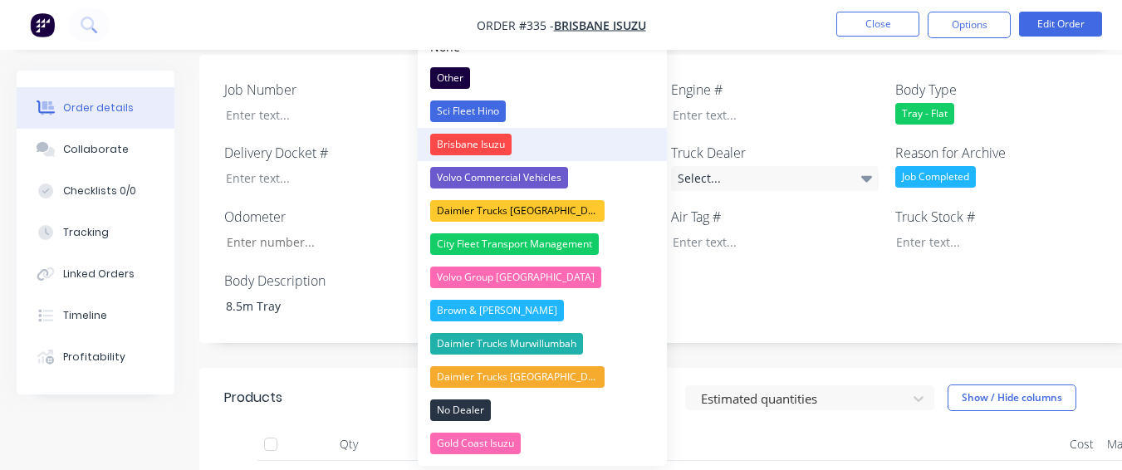
click at [609, 133] on button "Brisbane Isuzu" at bounding box center [542, 144] width 249 height 33
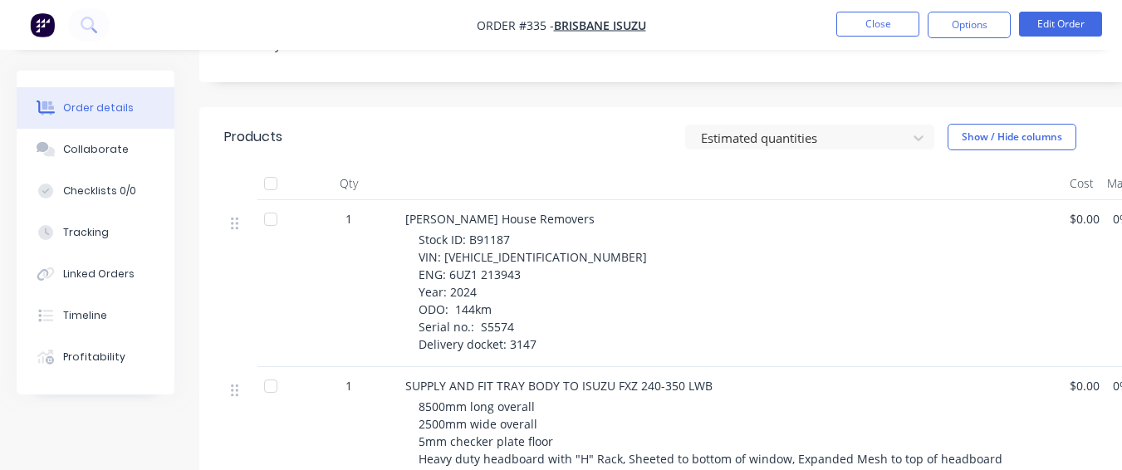
scroll to position [734, 0]
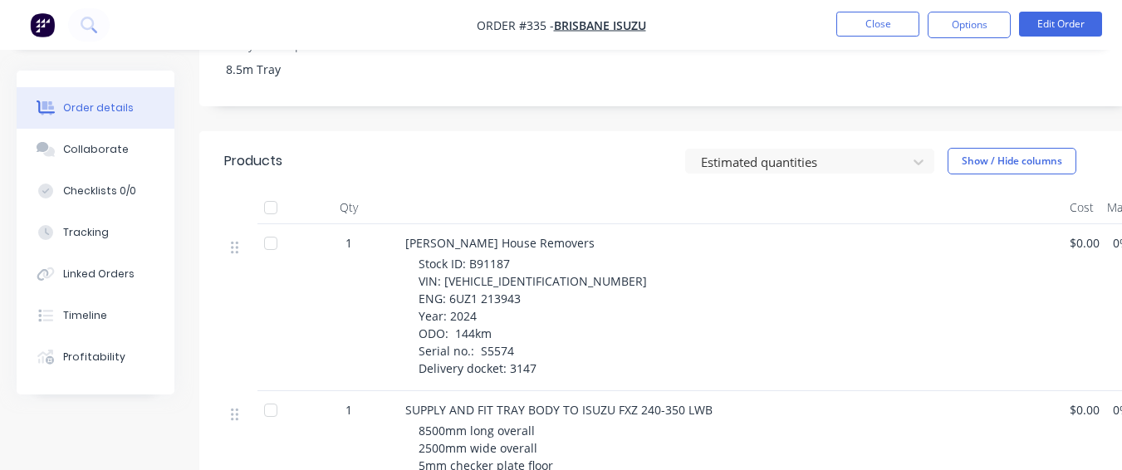
click at [514, 255] on div "Stock ID: B91187 VIN: [VEHICLE_IDENTIFICATION_NUMBER] ENG: 6UZ1 213943 Year: 20…" at bounding box center [738, 316] width 638 height 122
drag, startPoint x: 514, startPoint y: 241, endPoint x: 475, endPoint y: 216, distance: 46.3
click at [475, 235] on span "[PERSON_NAME] House Removers" at bounding box center [499, 243] width 189 height 16
drag, startPoint x: 469, startPoint y: 238, endPoint x: 513, endPoint y: 242, distance: 44.2
click at [513, 255] on div "Stock ID: B91187 VIN: [VEHICLE_IDENTIFICATION_NUMBER] ENG: 6UZ1 213943 Year: 20…" at bounding box center [738, 316] width 638 height 122
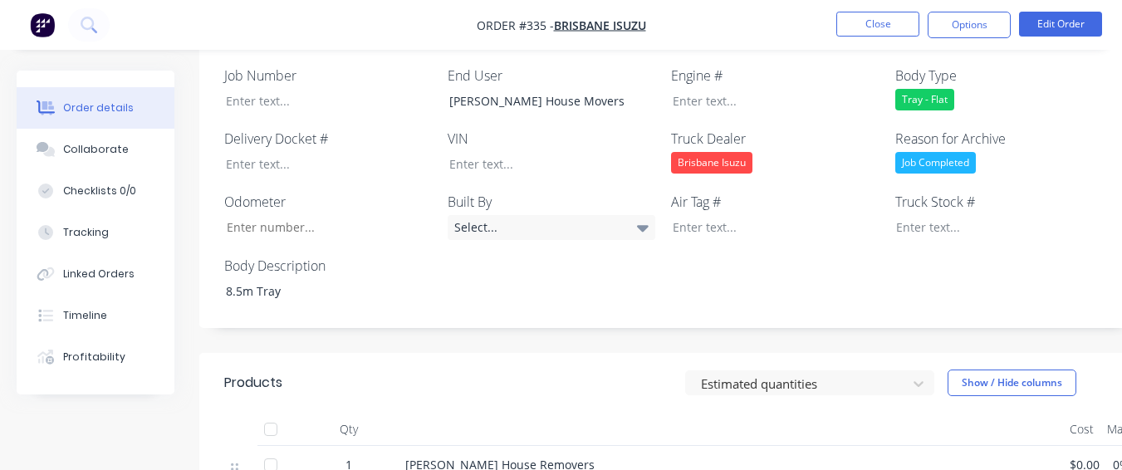
scroll to position [485, 0]
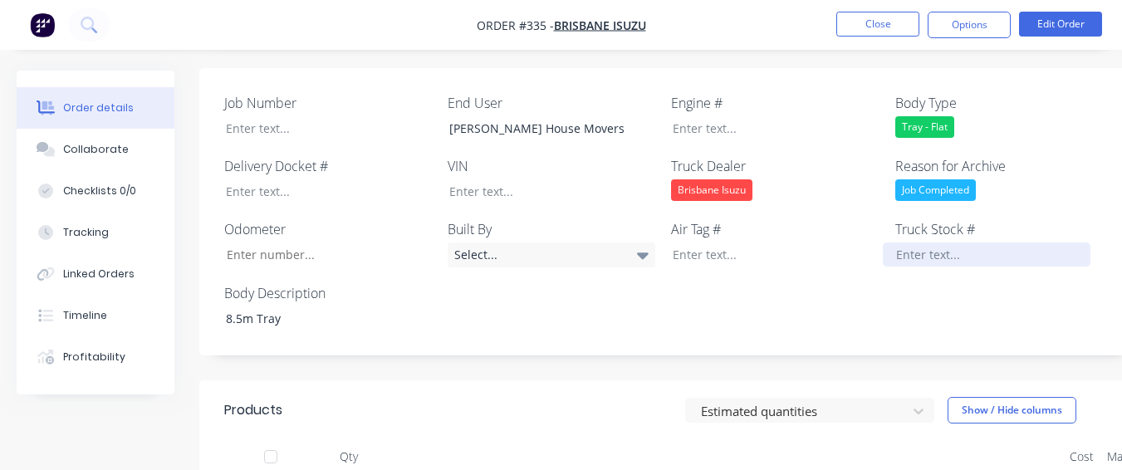
click at [891, 242] on div at bounding box center [987, 254] width 208 height 24
paste div
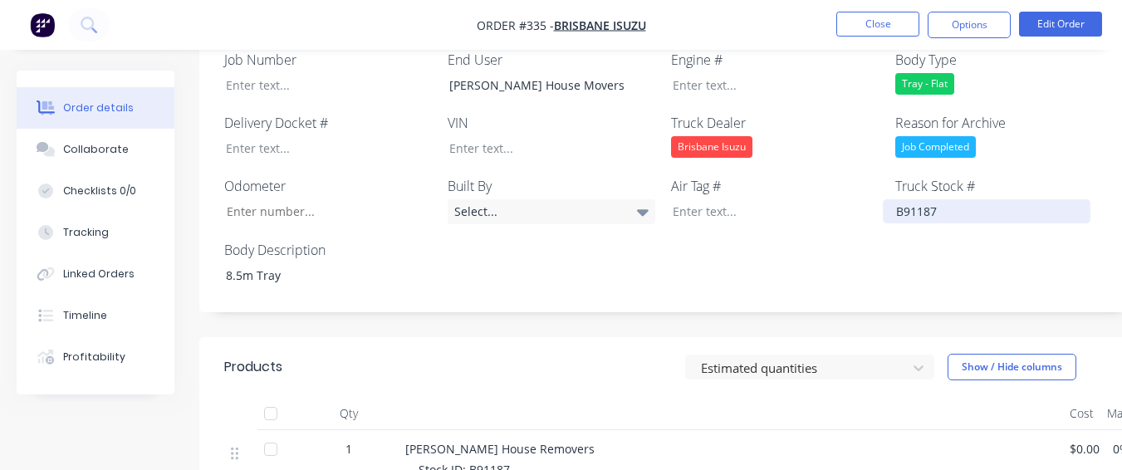
scroll to position [568, 0]
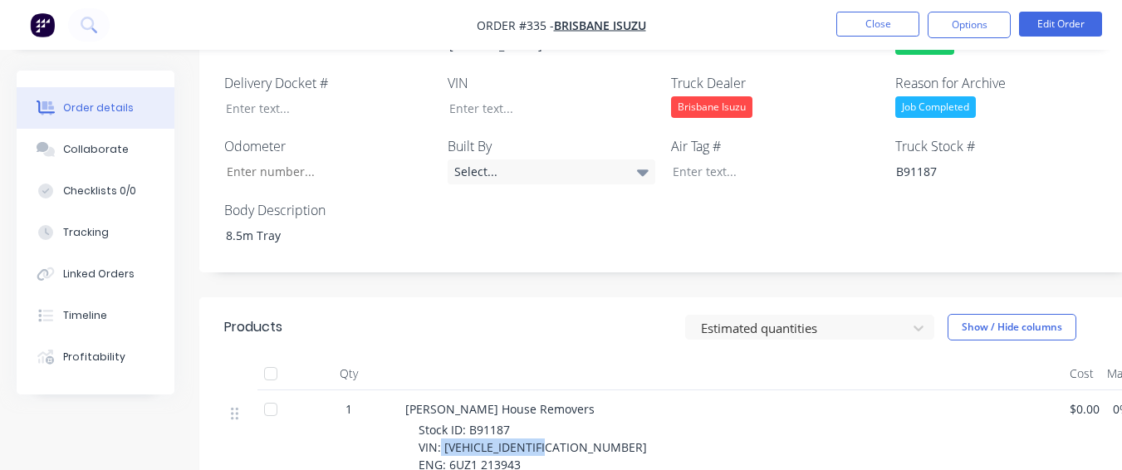
drag, startPoint x: 442, startPoint y: 424, endPoint x: 568, endPoint y: 426, distance: 126.2
click at [502, 96] on div at bounding box center [540, 108] width 208 height 24
drag, startPoint x: 482, startPoint y: 100, endPoint x: 419, endPoint y: 65, distance: 72.5
click at [419, 73] on label "Delivery Docket #" at bounding box center [328, 83] width 208 height 20
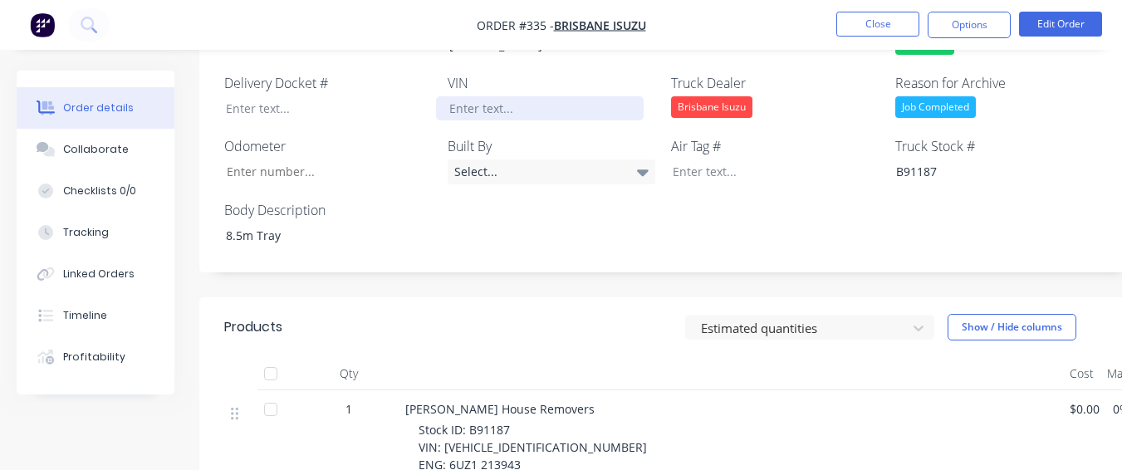
click at [474, 96] on div at bounding box center [540, 108] width 208 height 24
paste div
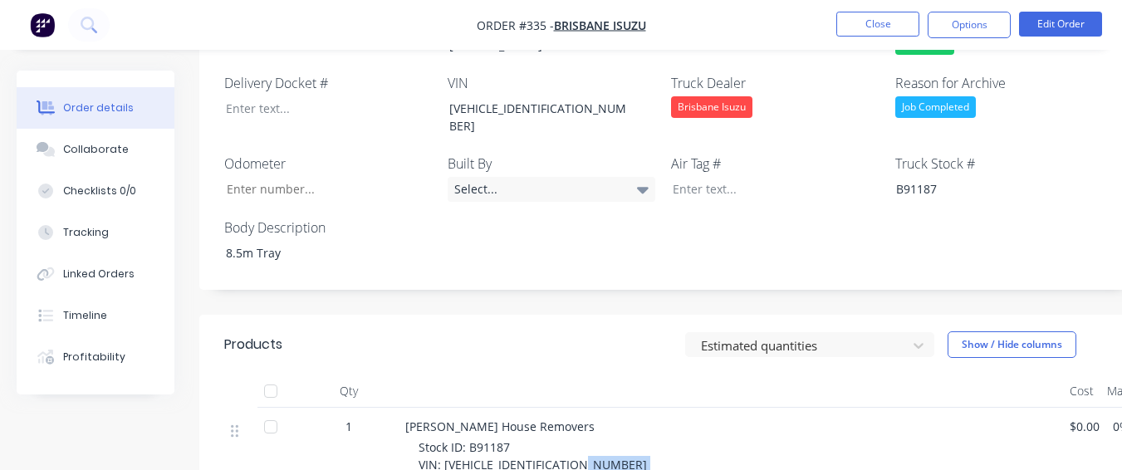
drag, startPoint x: 449, startPoint y: 438, endPoint x: 519, endPoint y: 441, distance: 69.8
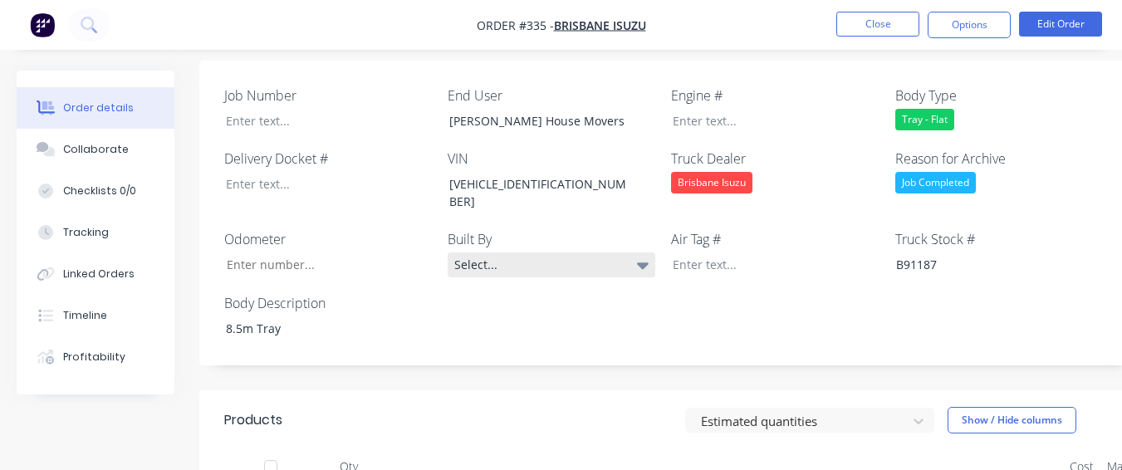
scroll to position [485, 0]
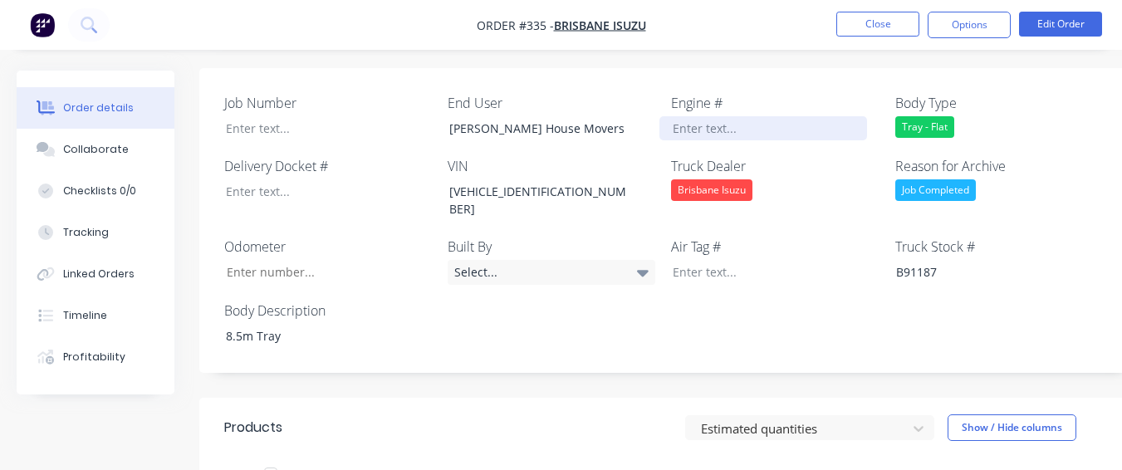
click at [702, 116] on div at bounding box center [763, 128] width 208 height 24
paste div
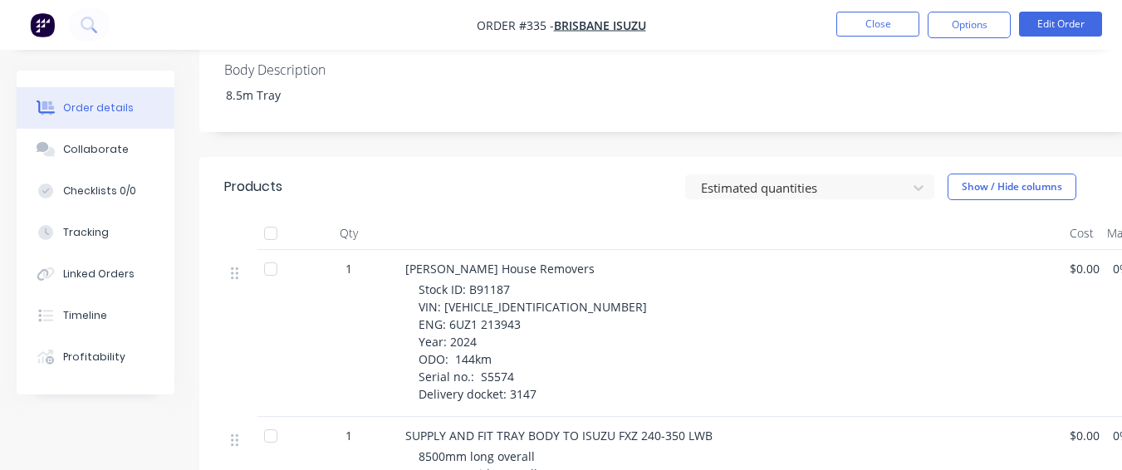
scroll to position [734, 0]
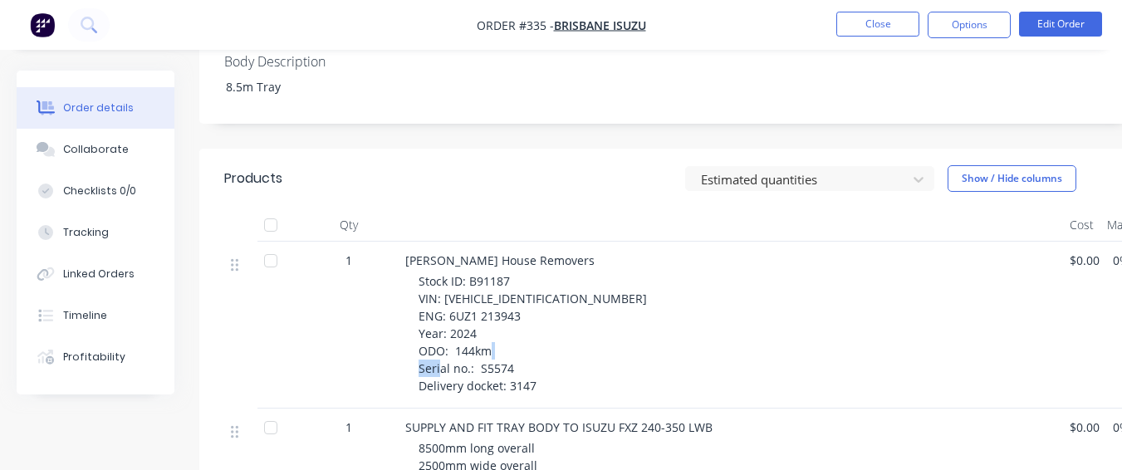
drag, startPoint x: 477, startPoint y: 328, endPoint x: 526, endPoint y: 327, distance: 49.0
click at [526, 327] on div "Stock ID: B91187 VIN: [VEHICLE_IDENTIFICATION_NUMBER] ENG: 6UZ1 213943 Year: 20…" at bounding box center [738, 333] width 638 height 122
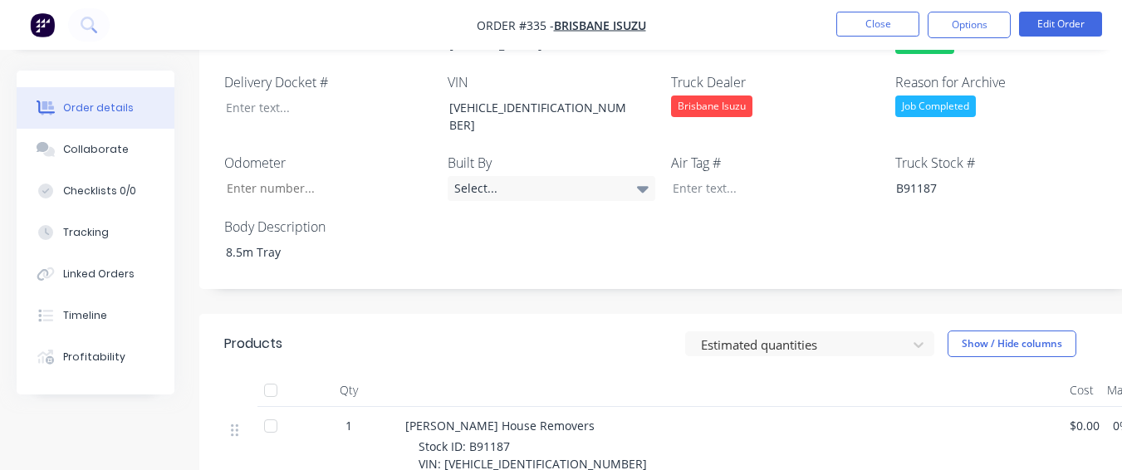
scroll to position [568, 0]
click at [314, 96] on div at bounding box center [317, 108] width 208 height 24
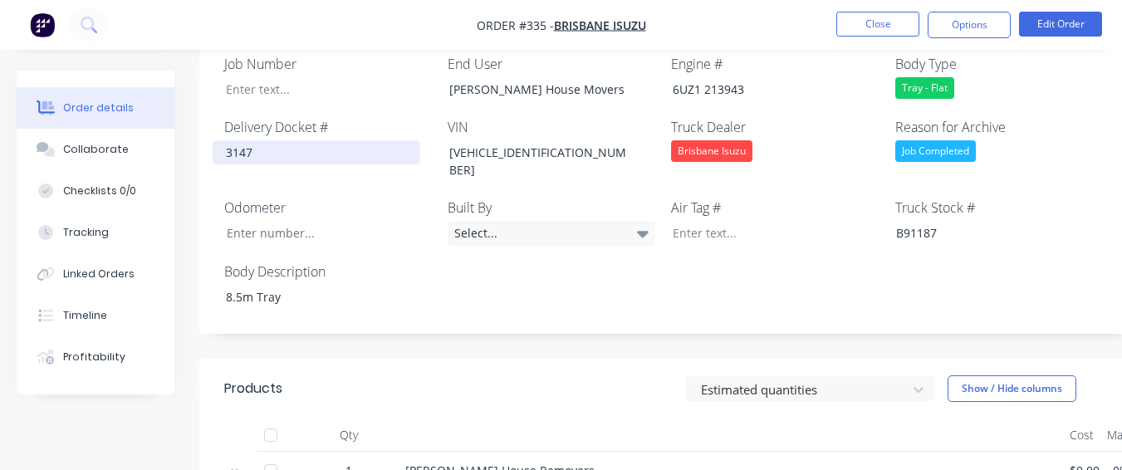
scroll to position [485, 0]
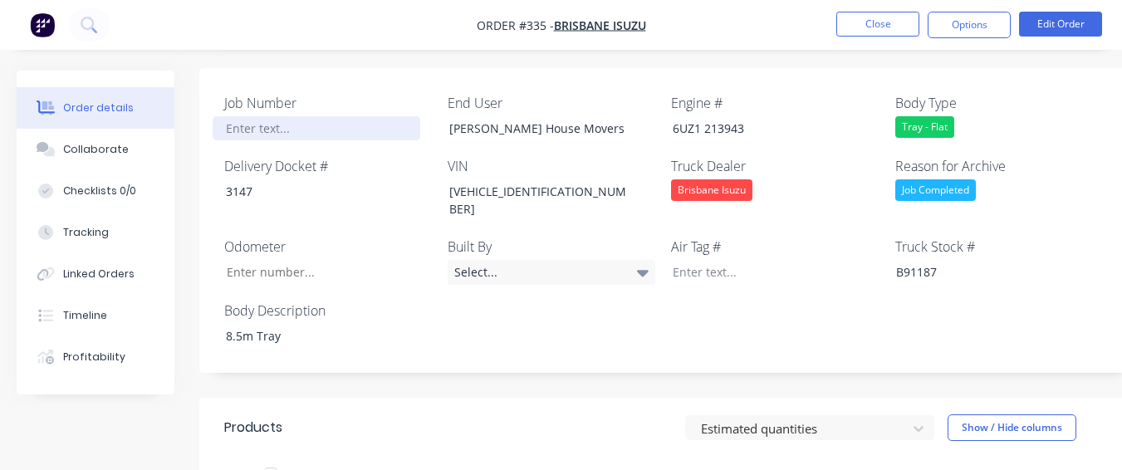
click at [298, 116] on div at bounding box center [317, 128] width 208 height 24
paste div
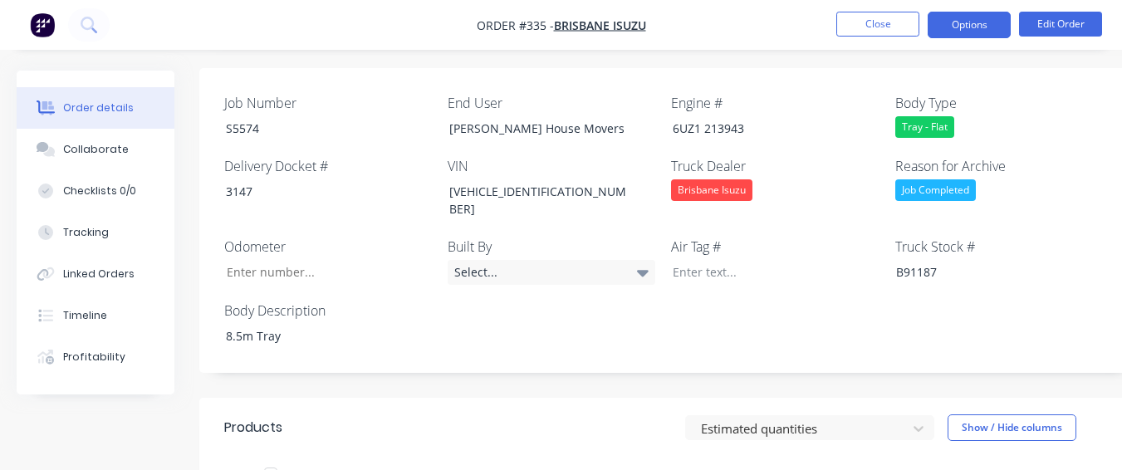
click at [948, 26] on button "Options" at bounding box center [969, 25] width 83 height 27
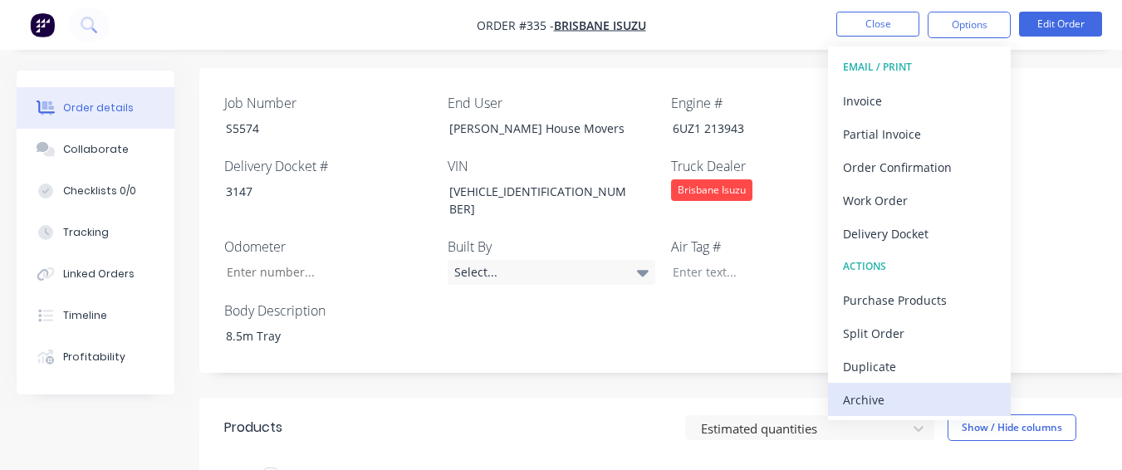
click at [909, 386] on button "Archive" at bounding box center [919, 399] width 183 height 33
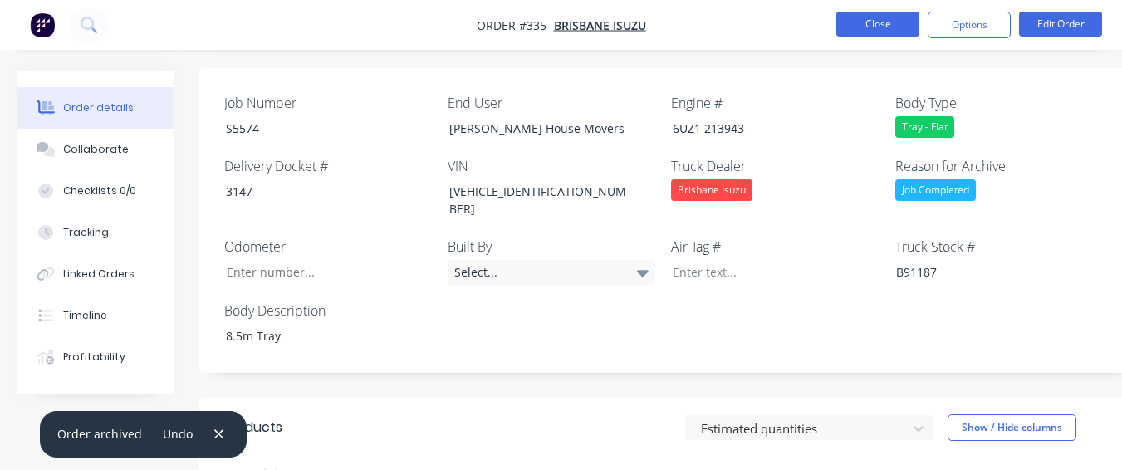
click at [872, 30] on button "Close" at bounding box center [877, 24] width 83 height 25
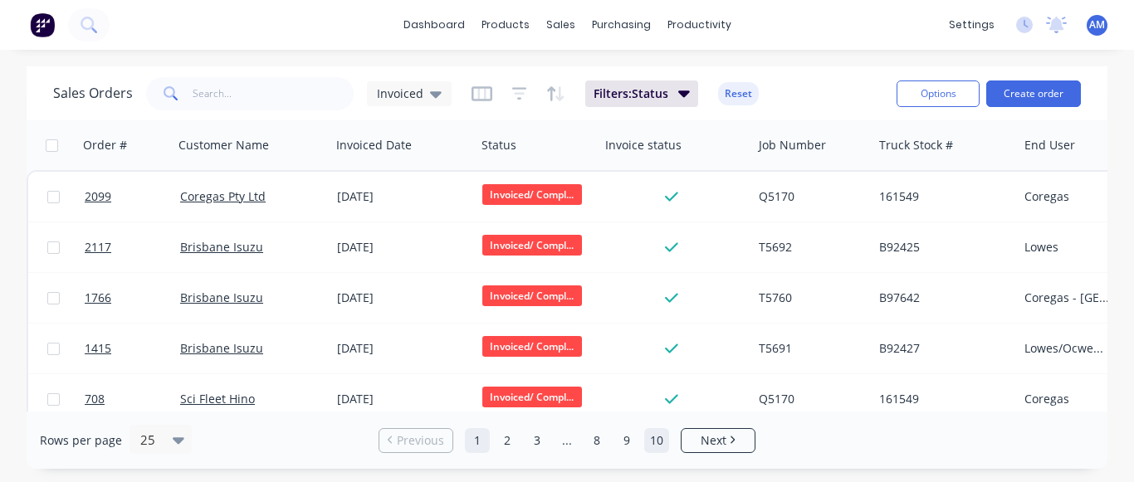
click at [656, 438] on link "10" at bounding box center [656, 440] width 25 height 25
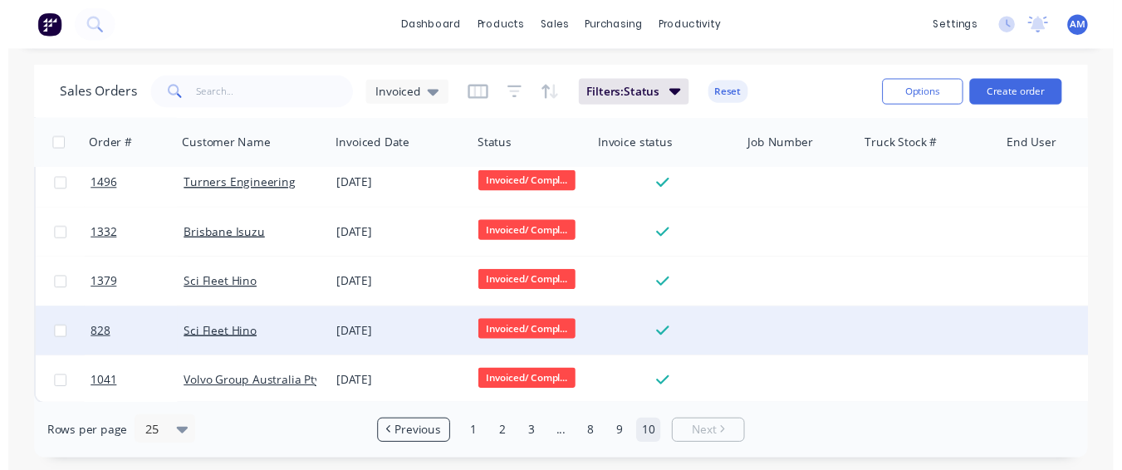
scroll to position [121, 0]
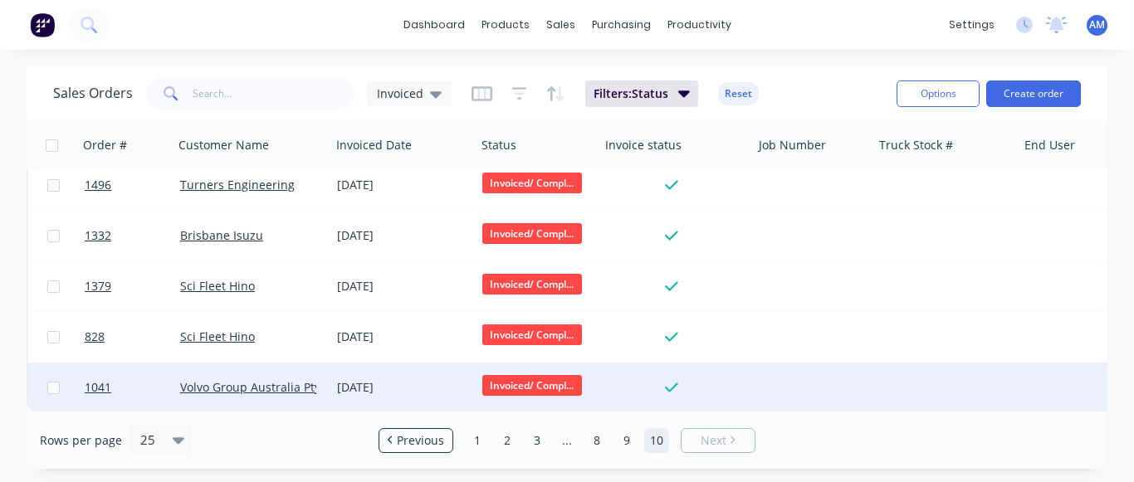
click at [410, 380] on div "[DATE]" at bounding box center [403, 388] width 132 height 17
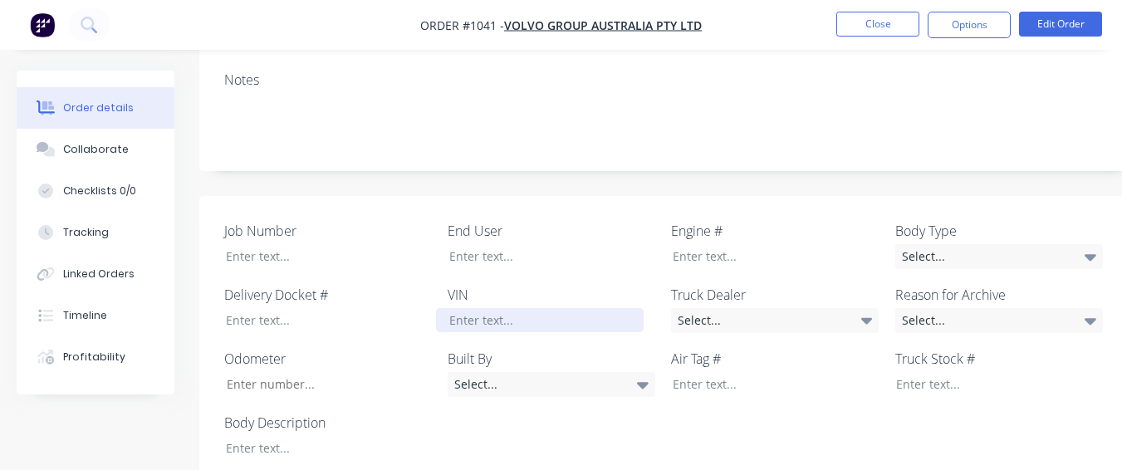
scroll to position [332, 0]
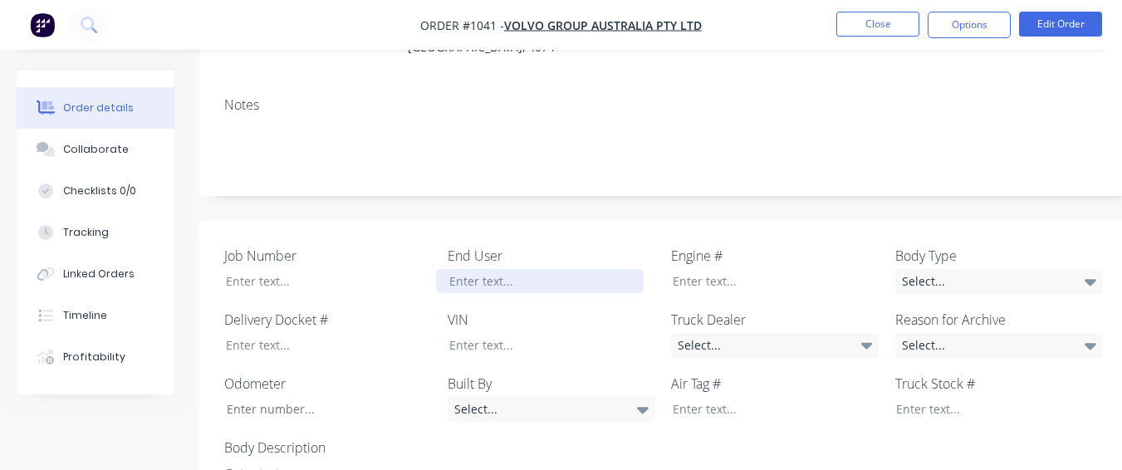
click at [471, 269] on div at bounding box center [540, 281] width 208 height 24
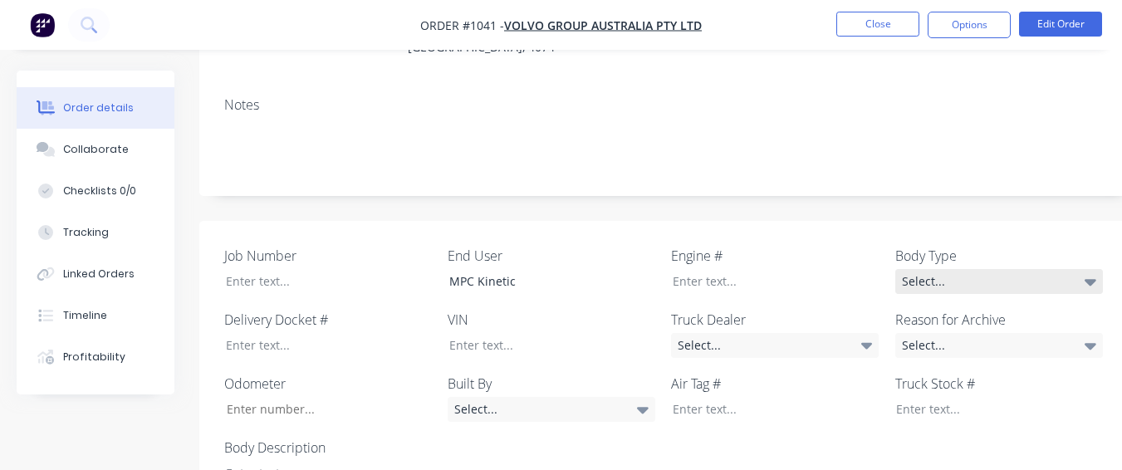
drag, startPoint x: 999, startPoint y: 246, endPoint x: 999, endPoint y: 256, distance: 10.0
click at [999, 269] on div "Select..." at bounding box center [999, 281] width 208 height 25
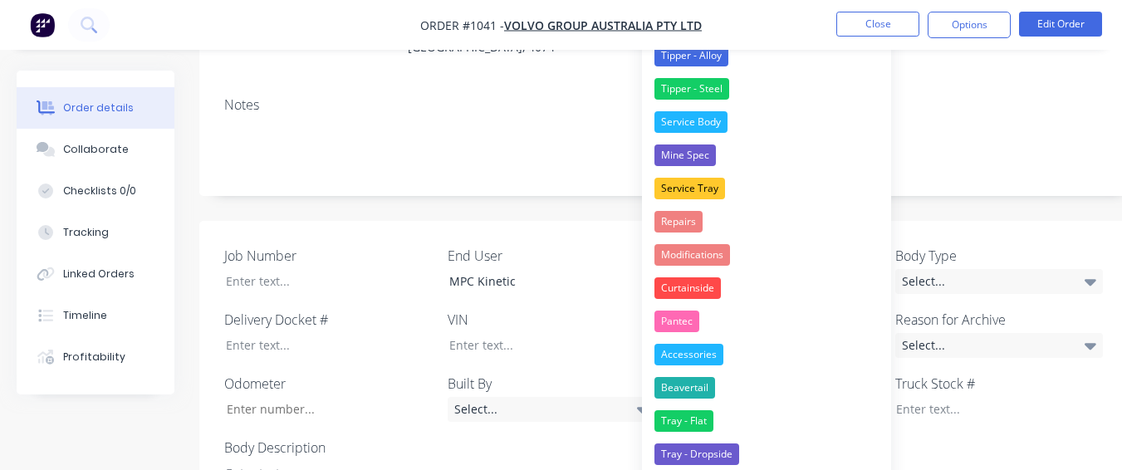
click at [947, 221] on div "Job Number End User MPC Kinetic Engine # Body Type Select... Delivery Docket # …" at bounding box center [668, 366] width 939 height 290
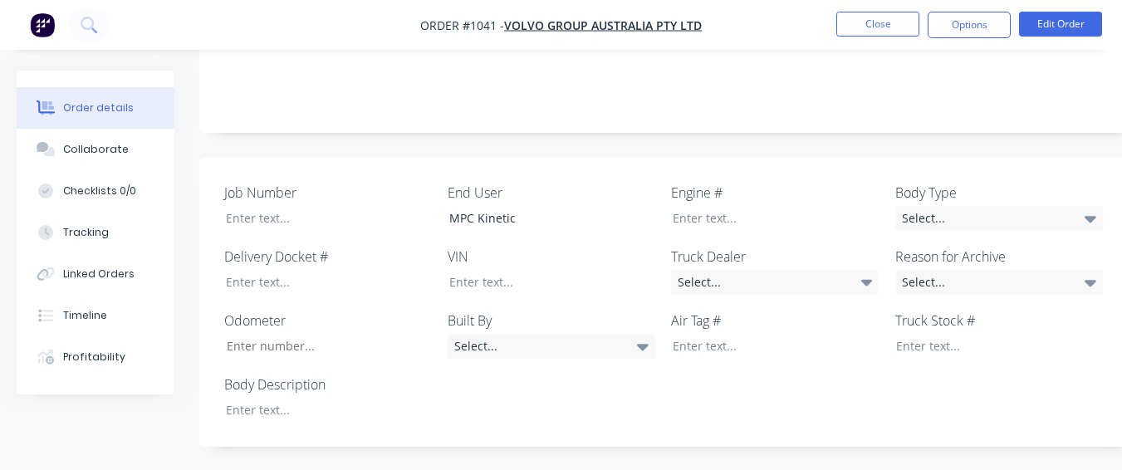
scroll to position [498, 0]
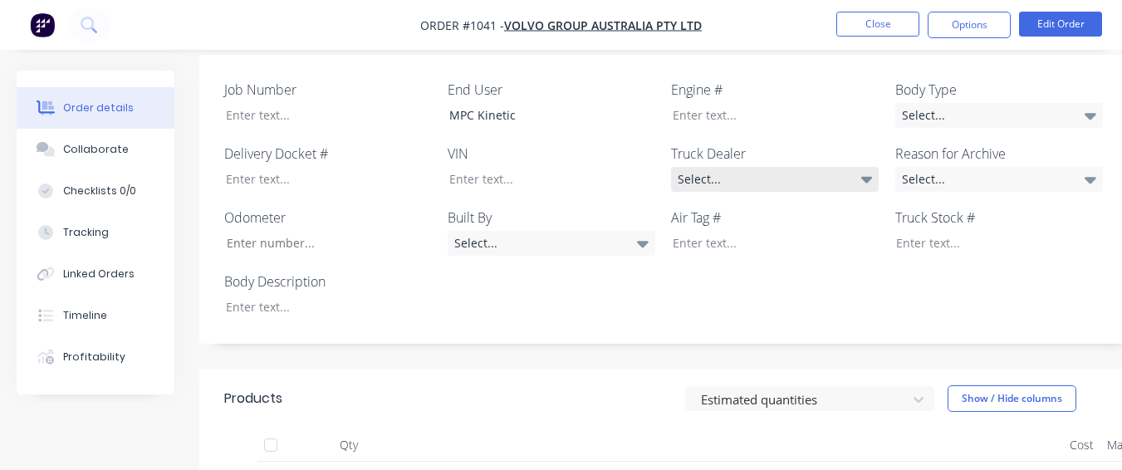
click at [811, 167] on div "Select..." at bounding box center [775, 179] width 208 height 25
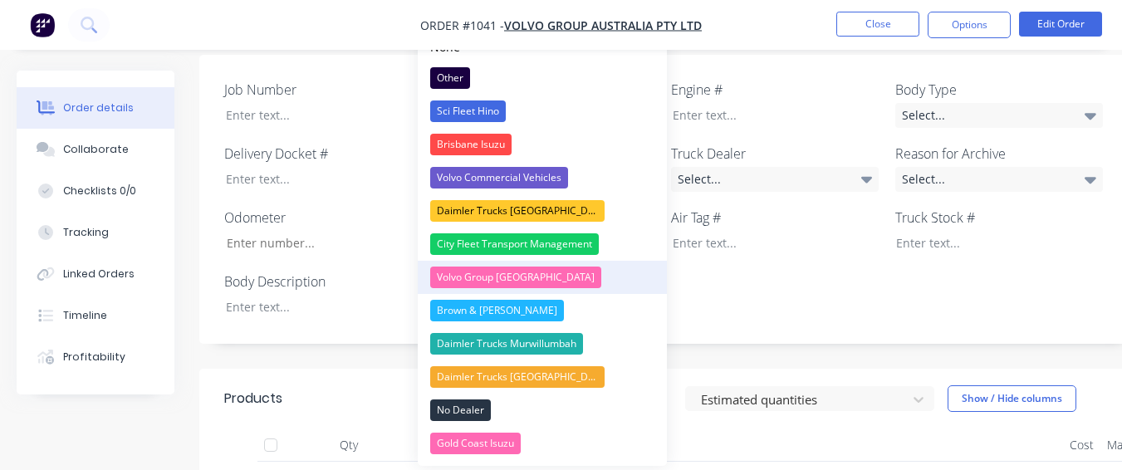
click at [522, 267] on div "Volvo Group [GEOGRAPHIC_DATA]" at bounding box center [515, 278] width 171 height 22
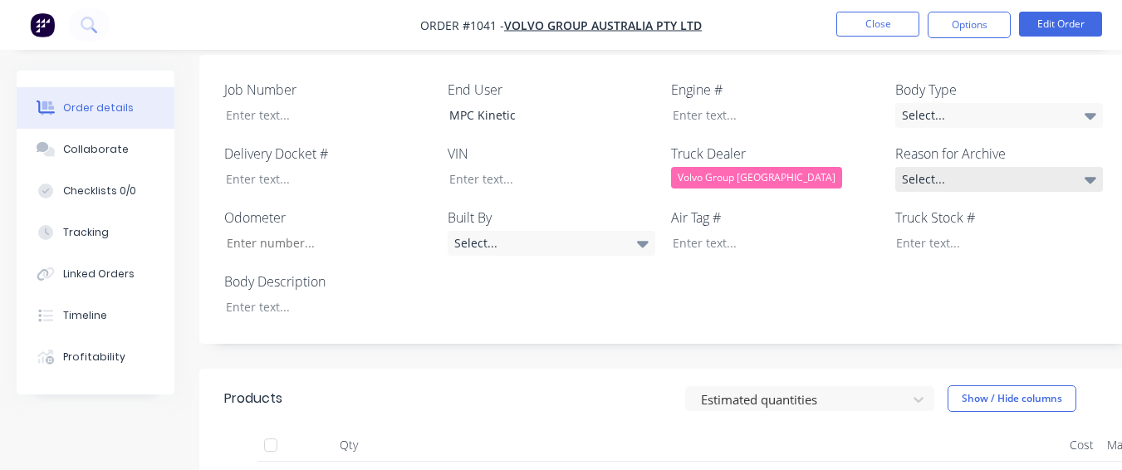
click at [1036, 167] on div "Select..." at bounding box center [999, 179] width 208 height 25
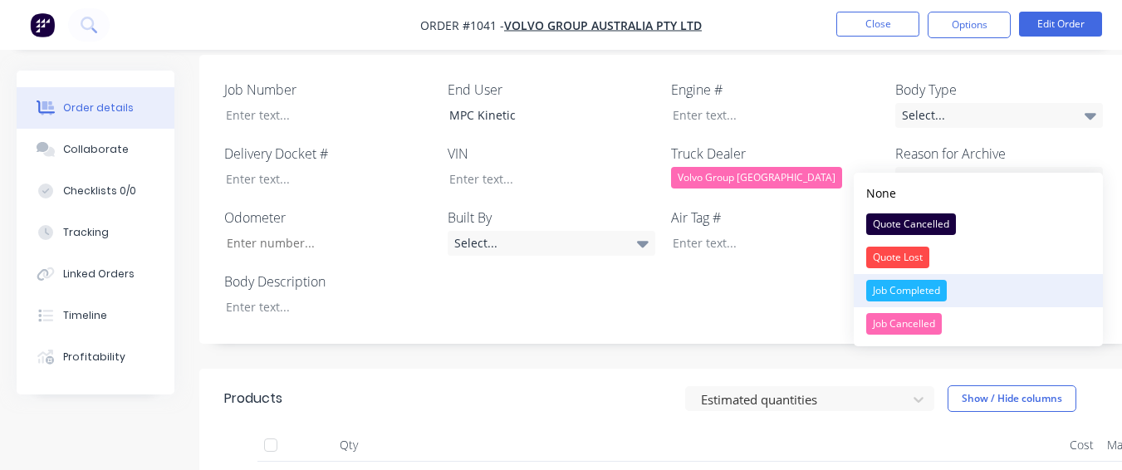
click at [972, 292] on button "Job Completed" at bounding box center [978, 290] width 249 height 33
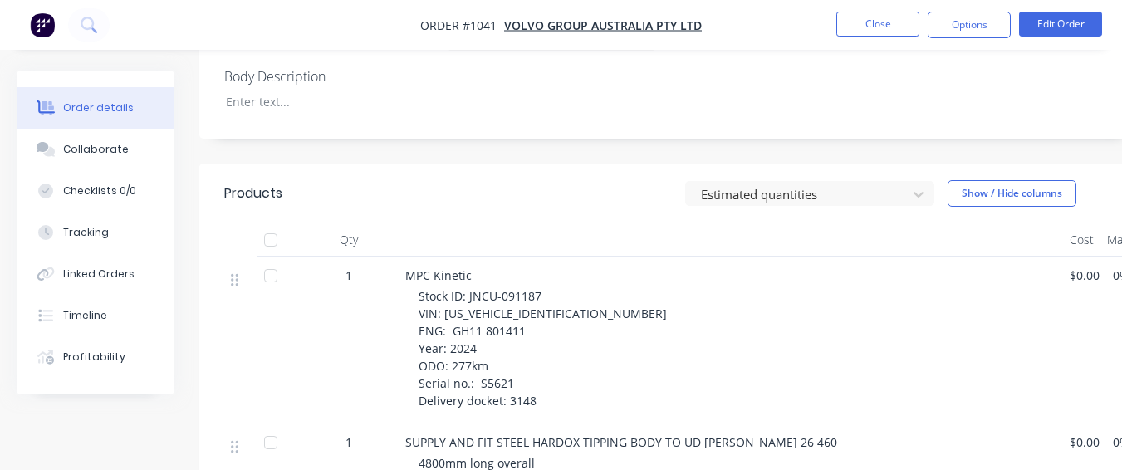
scroll to position [664, 0]
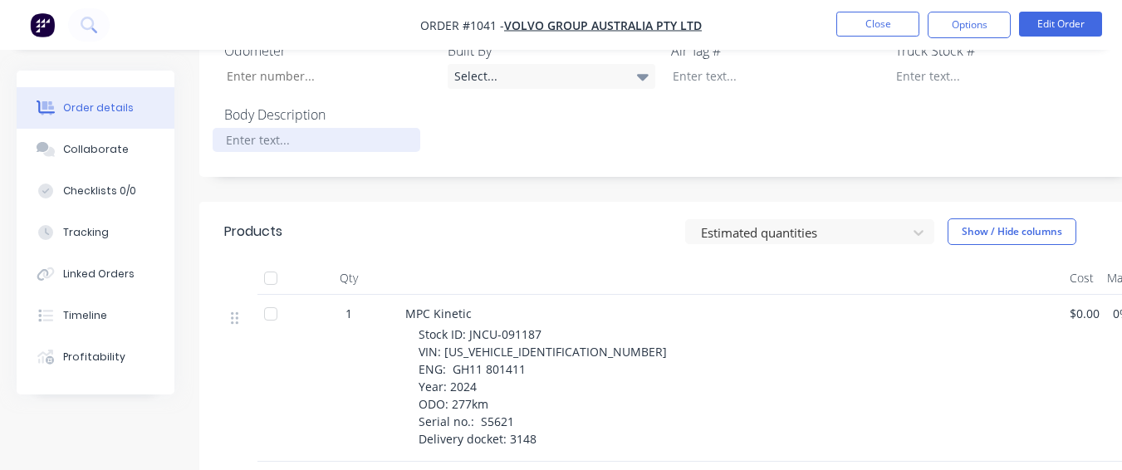
click at [256, 128] on div at bounding box center [317, 140] width 208 height 24
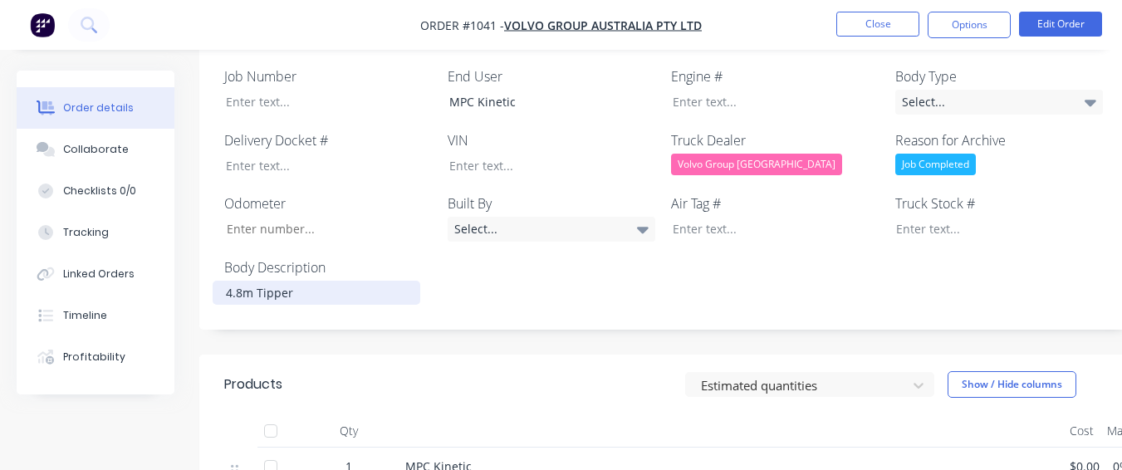
scroll to position [498, 0]
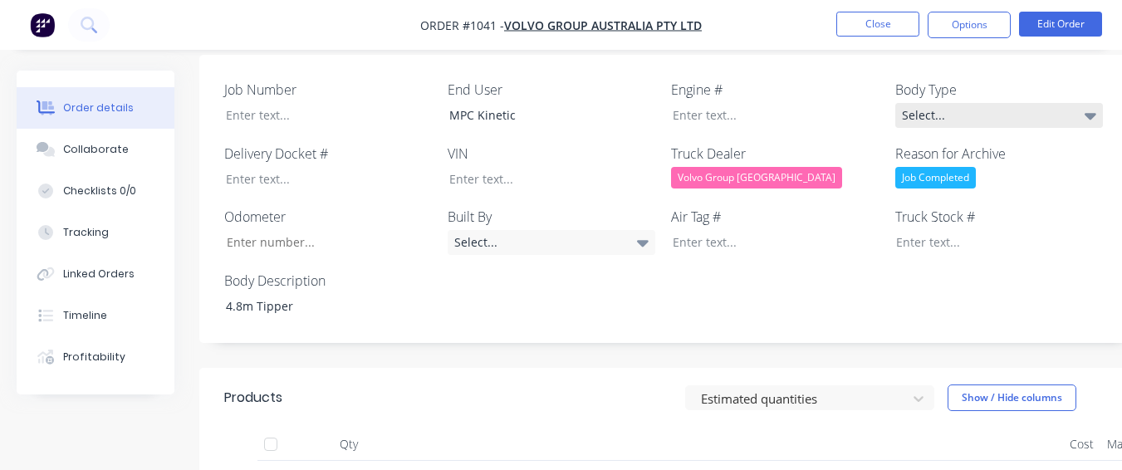
click at [955, 103] on div "Select..." at bounding box center [999, 115] width 208 height 25
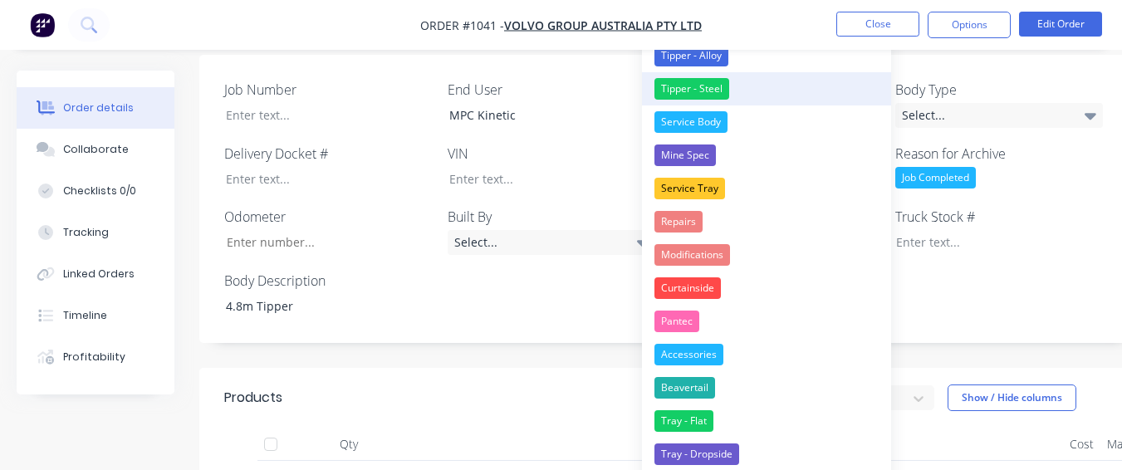
click at [718, 78] on div "Tipper - Steel" at bounding box center [691, 89] width 75 height 22
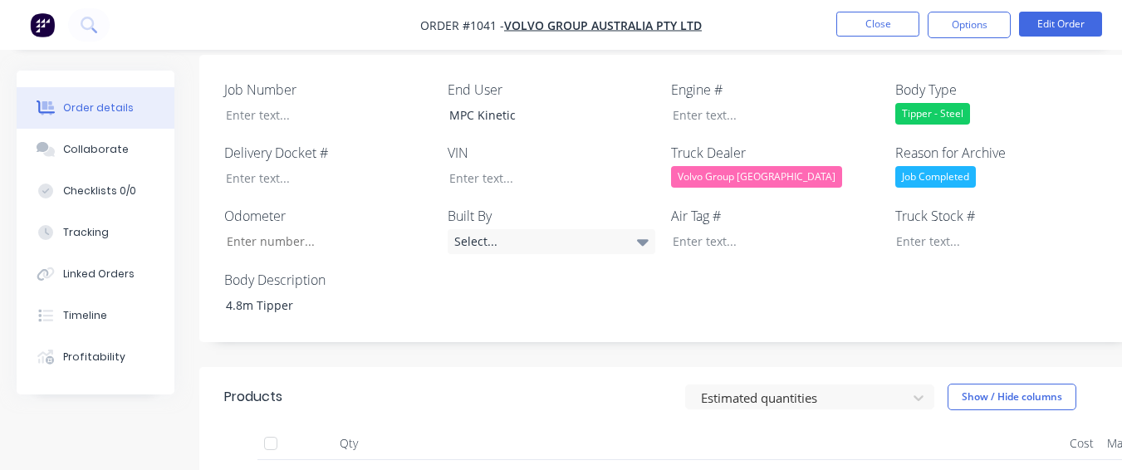
scroll to position [581, 0]
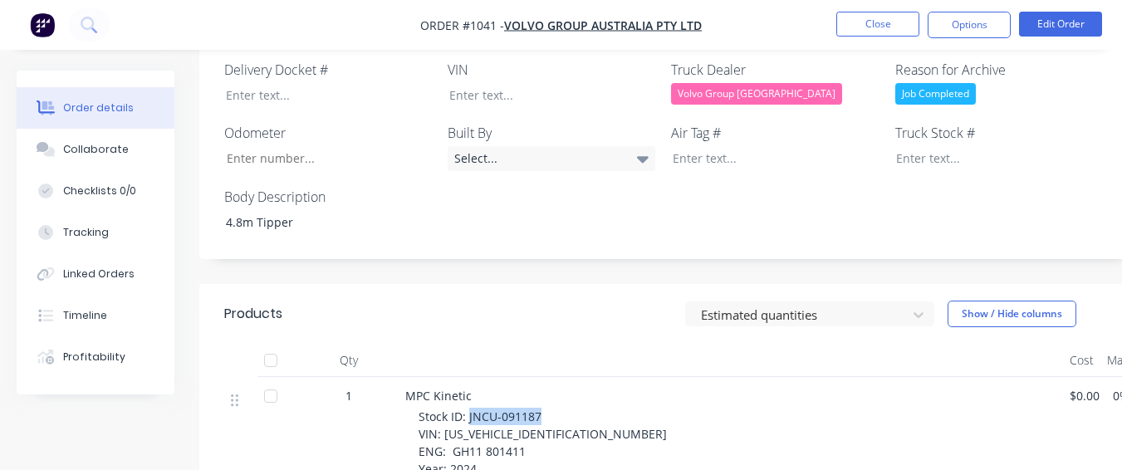
drag, startPoint x: 469, startPoint y: 396, endPoint x: 546, endPoint y: 385, distance: 78.0
click at [546, 408] on div "Stock ID: JNCU-091187 VIN: [US_VEHICLE_IDENTIFICATION_NUMBER] ENG: GH11 801411 …" at bounding box center [738, 469] width 638 height 122
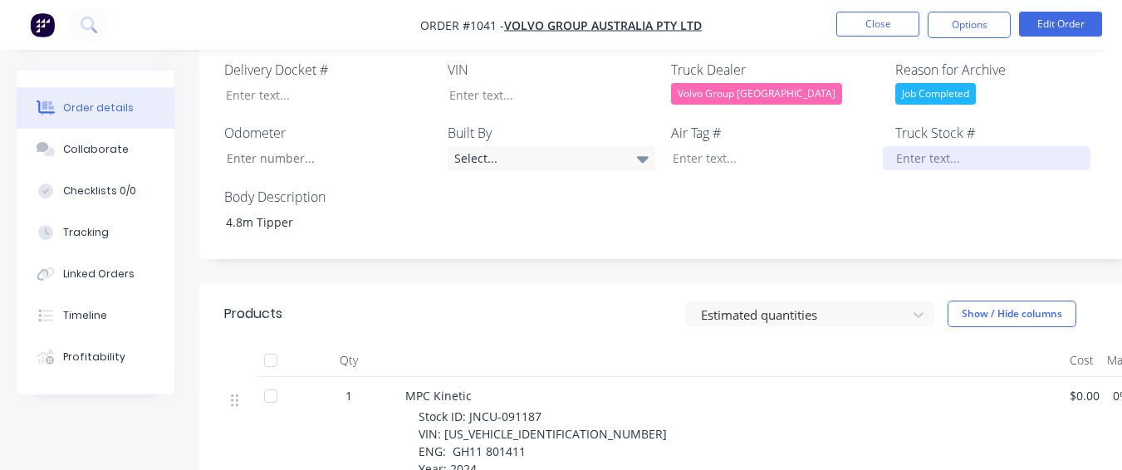
click at [975, 142] on div "Job Number End User MPC Kinetic Engine # Body Type Tipper - Steel Delivery Dock…" at bounding box center [668, 116] width 939 height 288
drag, startPoint x: 970, startPoint y: 144, endPoint x: 517, endPoint y: 277, distance: 472.2
click at [497, 233] on div "Job Number End User MPC Kinetic Engine # Body Type Tipper - Steel Delivery Dock…" at bounding box center [668, 116] width 939 height 288
click at [952, 146] on div at bounding box center [987, 158] width 208 height 24
paste div
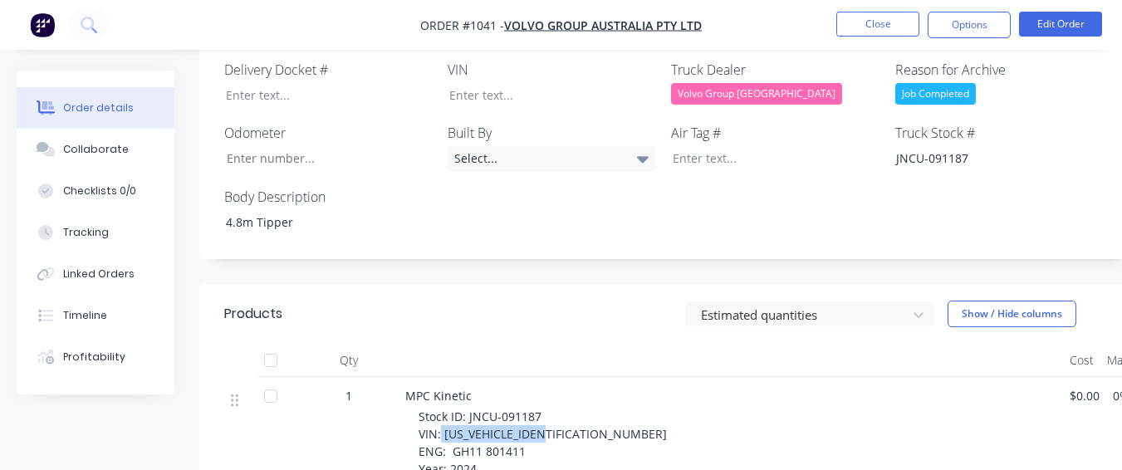
drag, startPoint x: 441, startPoint y: 413, endPoint x: 554, endPoint y: 414, distance: 113.0
click at [554, 414] on span "Stock ID: JNCU-091187 VIN: [US_VEHICLE_IDENTIFICATION_NUMBER] ENG: GH11 801411 …" at bounding box center [543, 469] width 248 height 120
click at [568, 408] on div "Stock ID: JNCU-091187 VIN: [US_VEHICLE_IDENTIFICATION_NUMBER] ENG: GH11 801411 …" at bounding box center [738, 469] width 638 height 122
drag, startPoint x: 443, startPoint y: 411, endPoint x: 563, endPoint y: 409, distance: 120.4
click at [563, 409] on div "Stock ID: JNCU-091187 VIN: [US_VEHICLE_IDENTIFICATION_NUMBER] ENG: GH11 801411 …" at bounding box center [738, 469] width 638 height 122
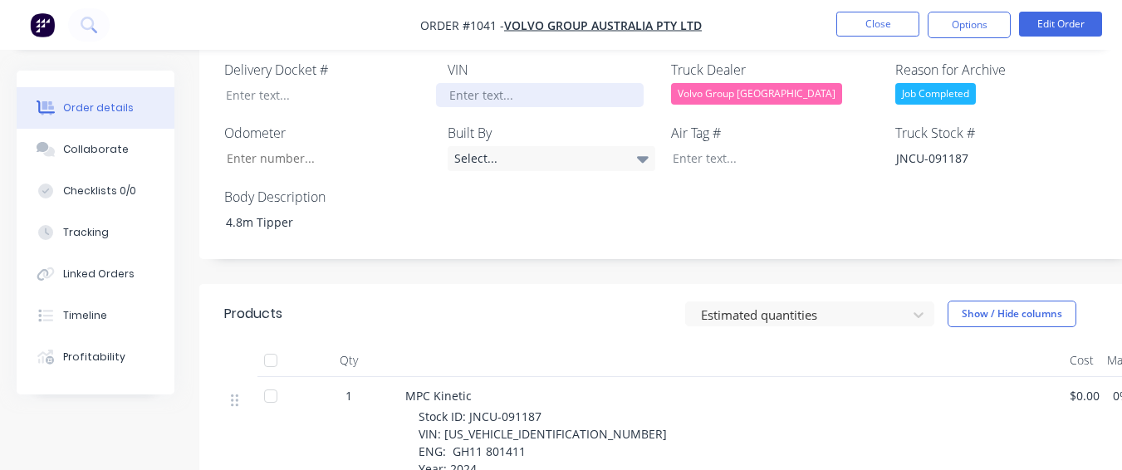
click at [454, 83] on div at bounding box center [540, 95] width 208 height 24
paste div
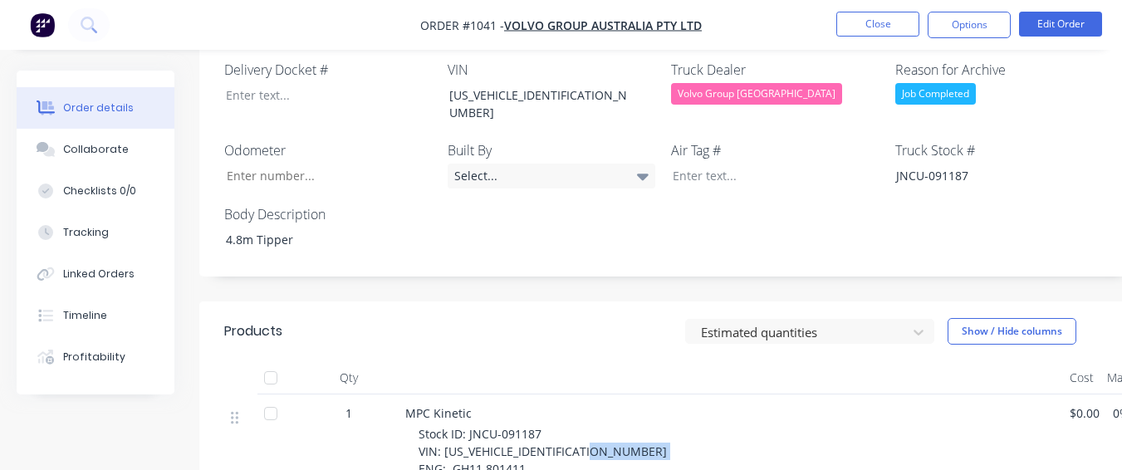
drag, startPoint x: 451, startPoint y: 428, endPoint x: 527, endPoint y: 427, distance: 76.4
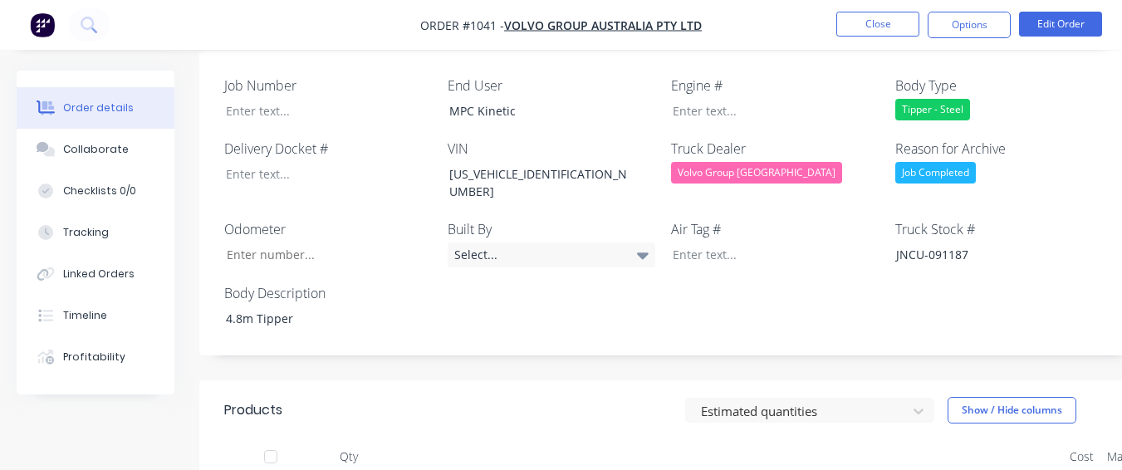
scroll to position [498, 0]
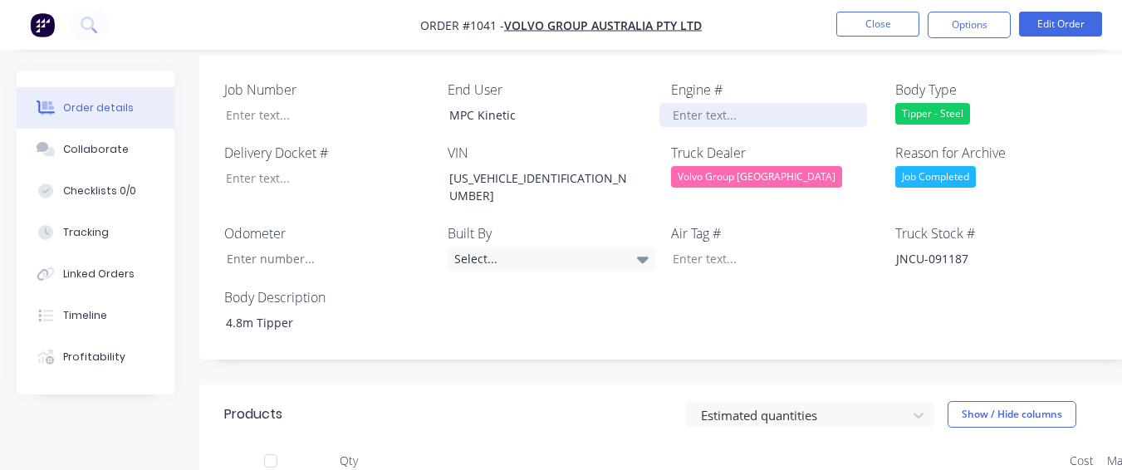
paste div
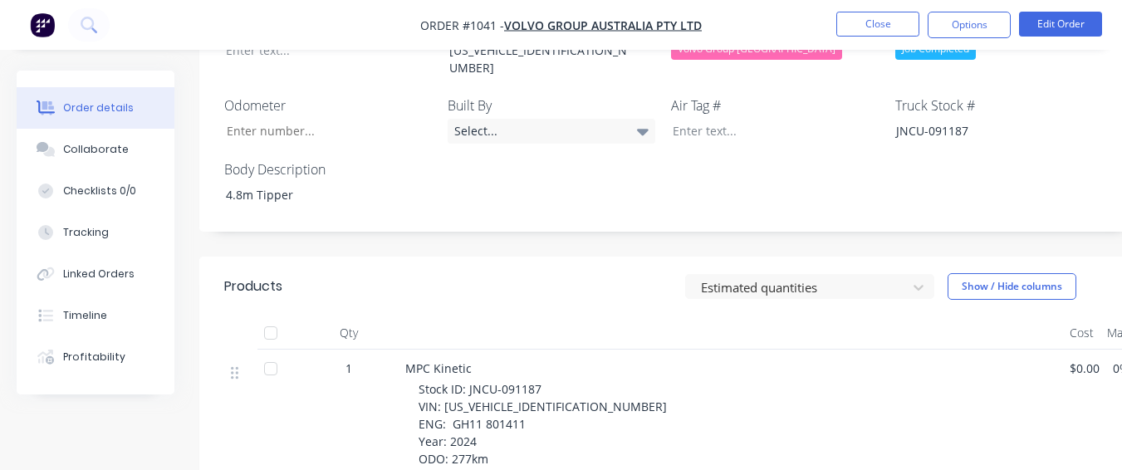
scroll to position [664, 0]
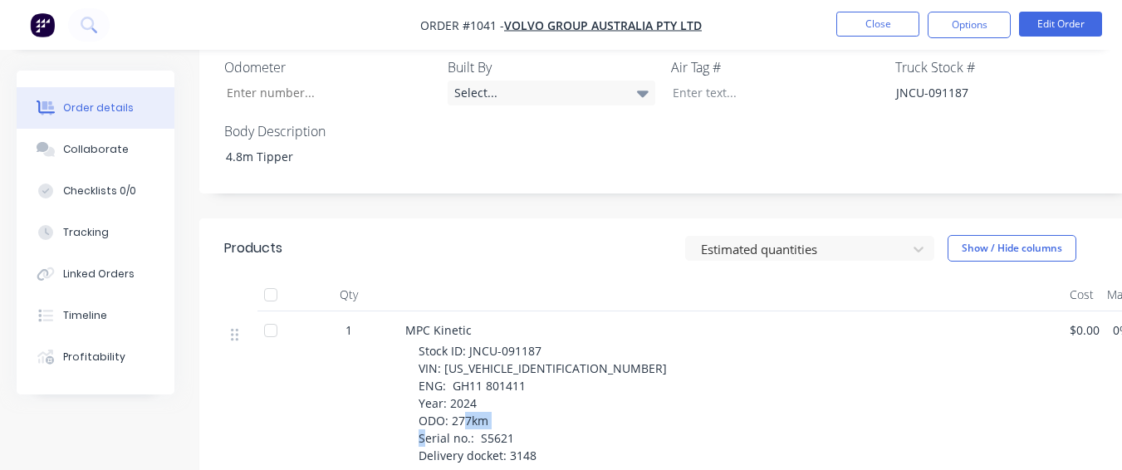
drag, startPoint x: 486, startPoint y: 395, endPoint x: 512, endPoint y: 396, distance: 26.6
click at [512, 396] on div "Stock ID: JNCU-091187 VIN: [US_VEHICLE_IDENTIFICATION_NUMBER] ENG: GH11 801411 …" at bounding box center [738, 403] width 638 height 122
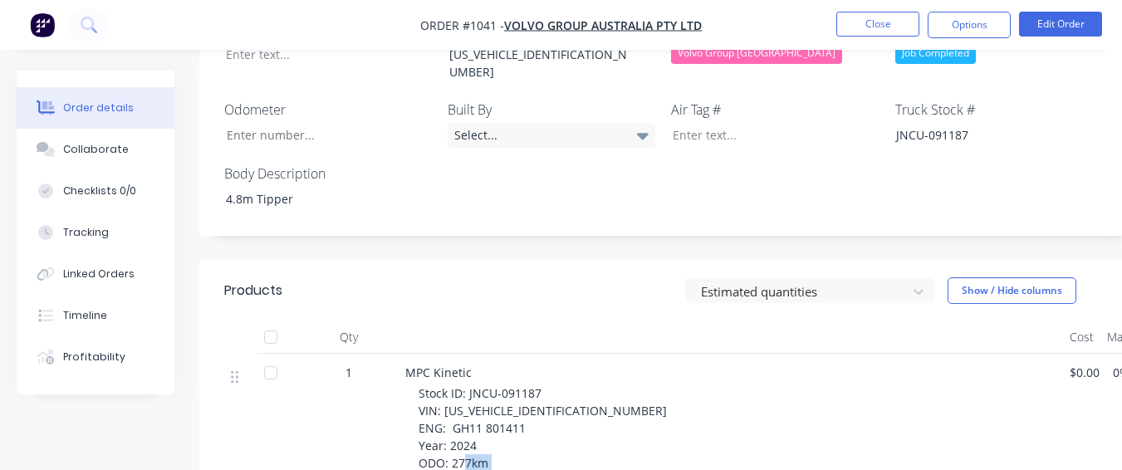
scroll to position [581, 0]
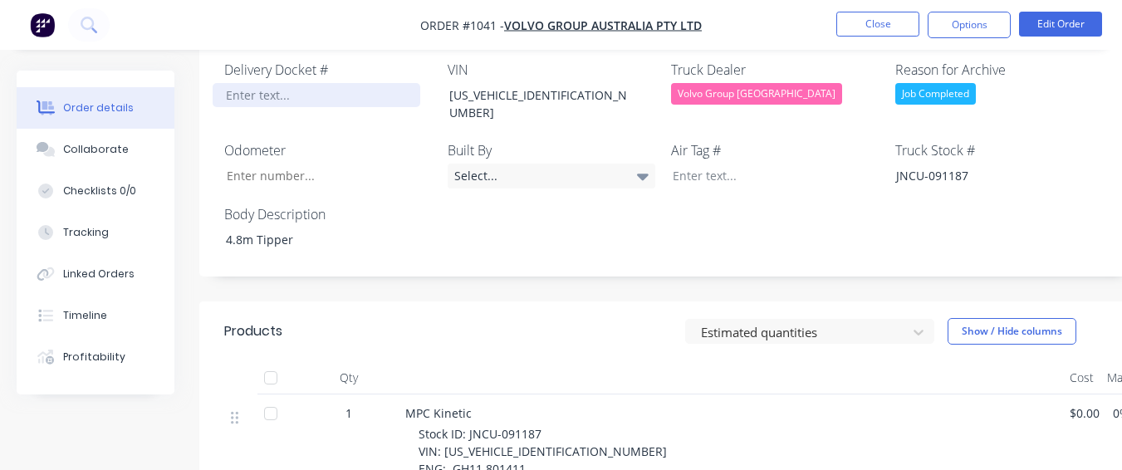
click at [301, 83] on div at bounding box center [317, 95] width 208 height 24
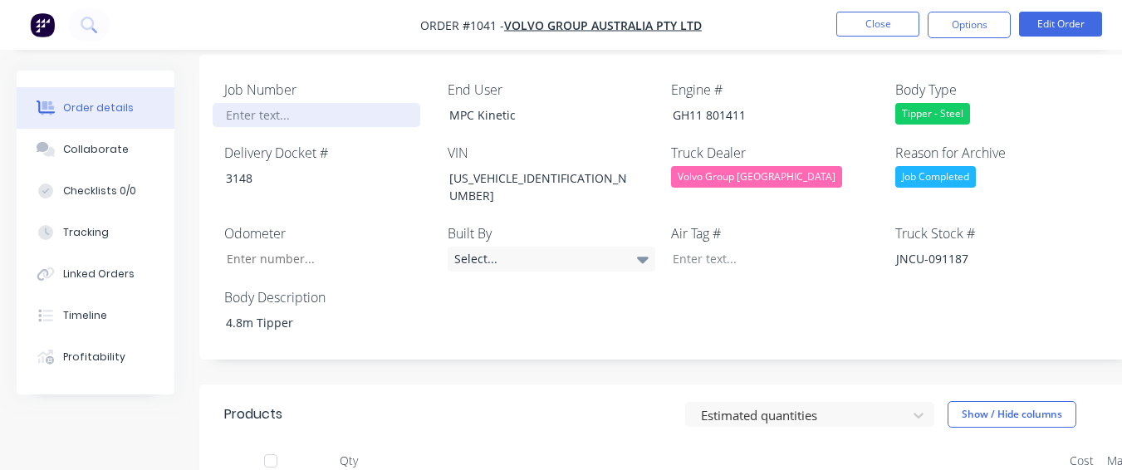
click at [296, 103] on div at bounding box center [317, 115] width 208 height 24
paste div
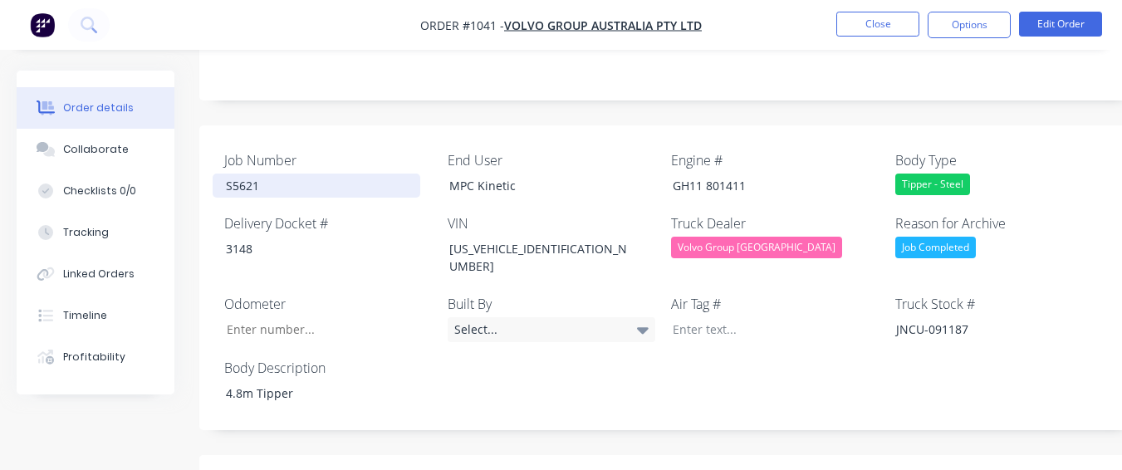
scroll to position [332, 0]
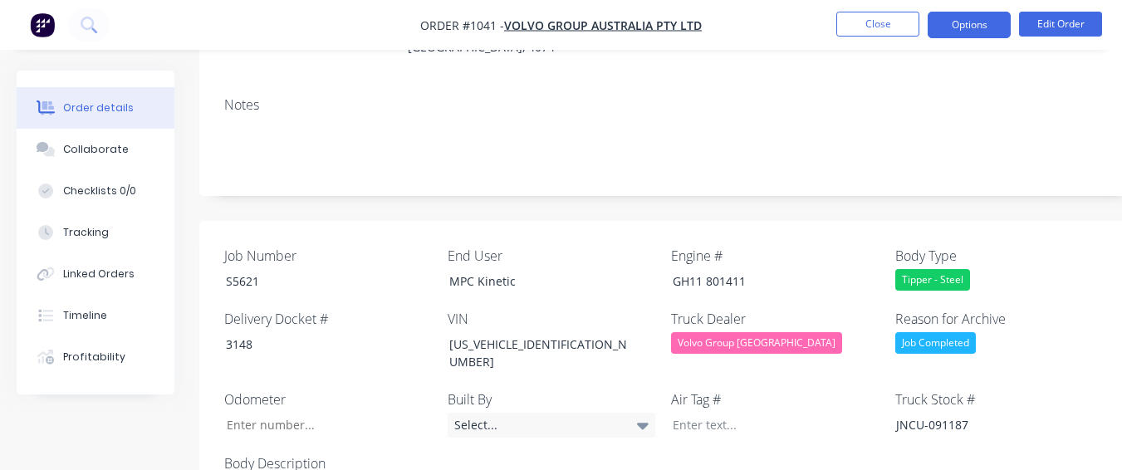
click at [959, 22] on button "Options" at bounding box center [969, 25] width 83 height 27
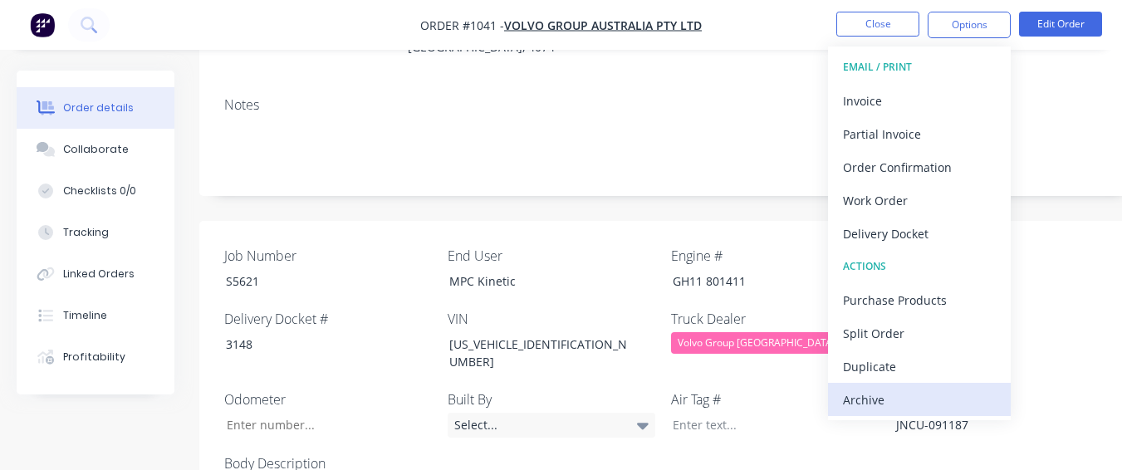
click at [904, 396] on div "Archive" at bounding box center [919, 400] width 153 height 24
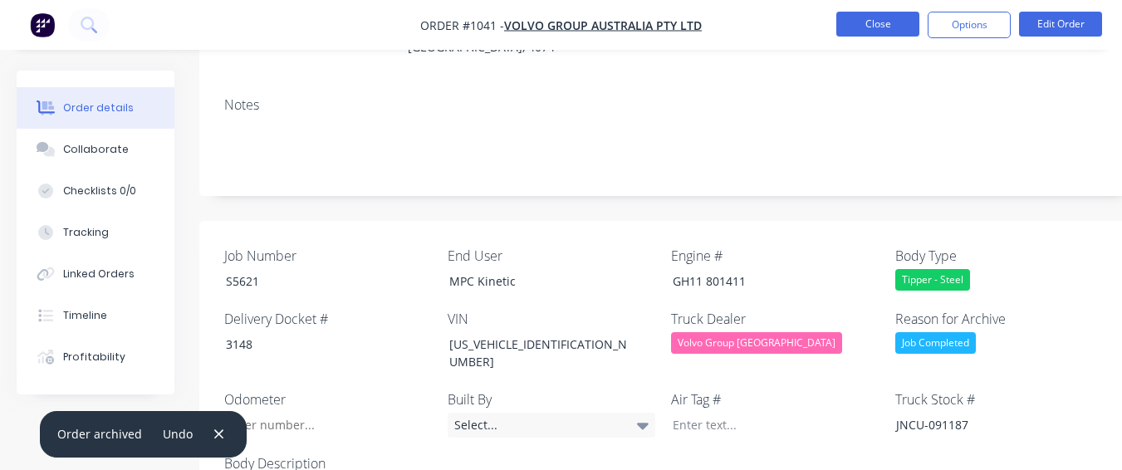
click at [877, 22] on button "Close" at bounding box center [877, 24] width 83 height 25
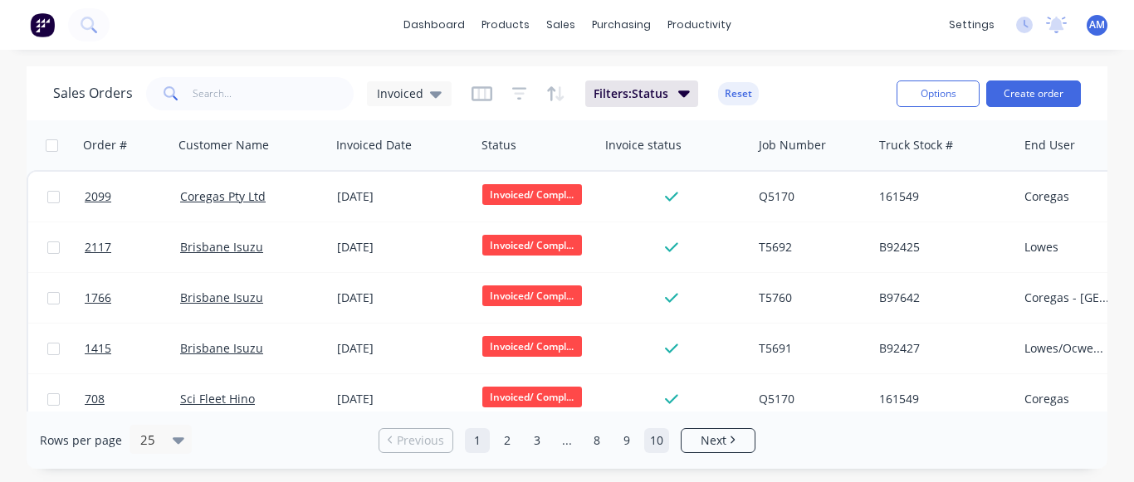
drag, startPoint x: 659, startPoint y: 468, endPoint x: 657, endPoint y: 450, distance: 17.6
click at [659, 465] on div "Rows per page 25 Previous 1 2 3 ... 8 9 10 Next" at bounding box center [567, 440] width 1081 height 57
click at [655, 445] on link "10" at bounding box center [656, 440] width 25 height 25
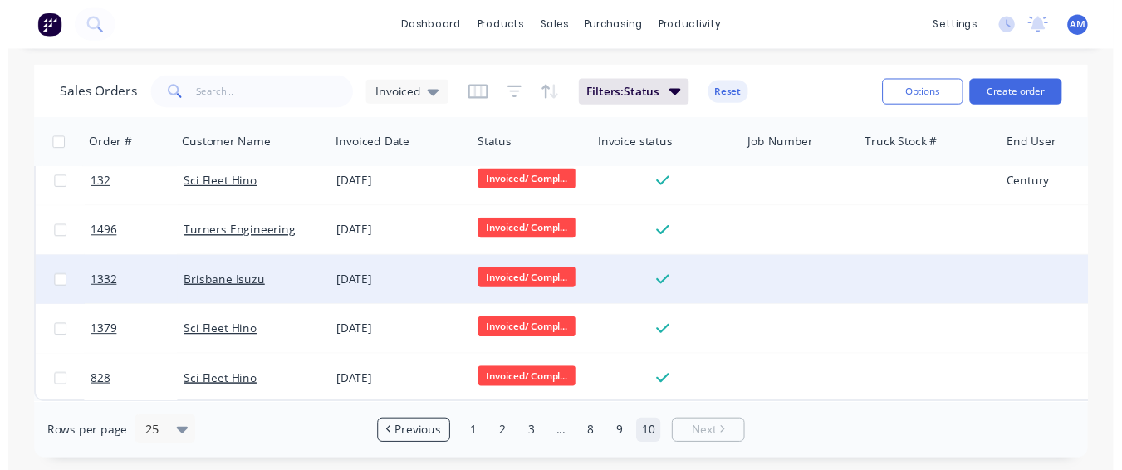
scroll to position [71, 0]
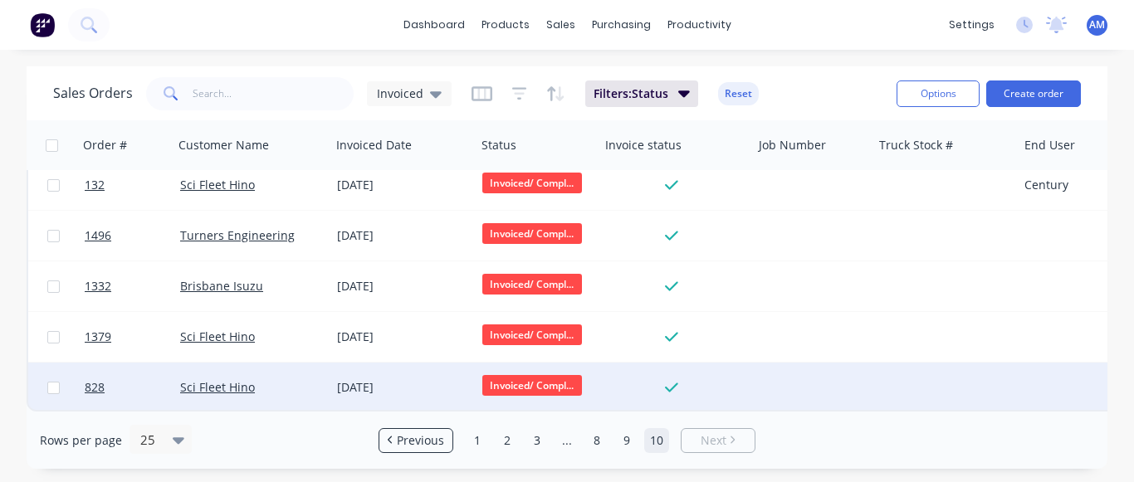
click at [389, 380] on div "[DATE]" at bounding box center [403, 388] width 132 height 17
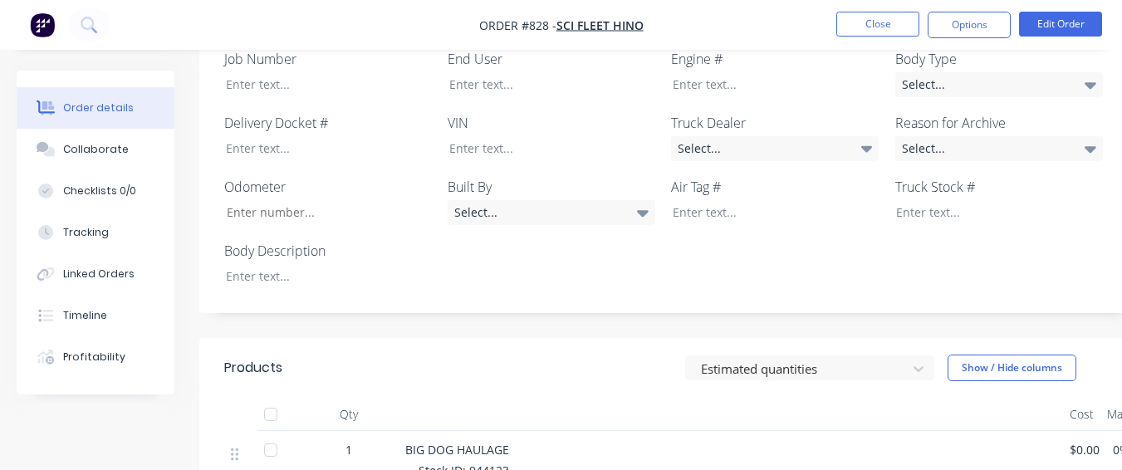
scroll to position [332, 0]
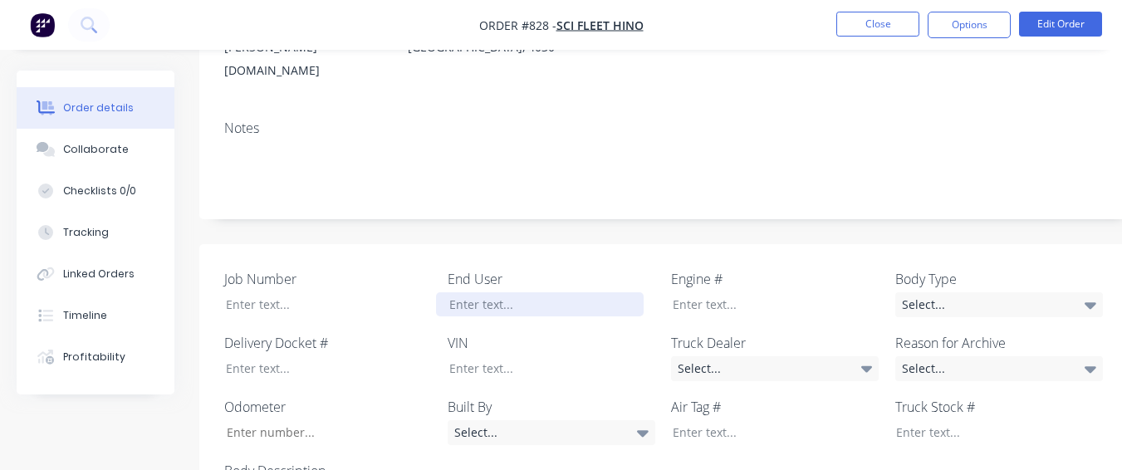
click at [588, 269] on div "End User" at bounding box center [552, 293] width 208 height 48
click at [587, 292] on div at bounding box center [540, 304] width 208 height 24
click at [791, 356] on div "Select..." at bounding box center [775, 368] width 208 height 25
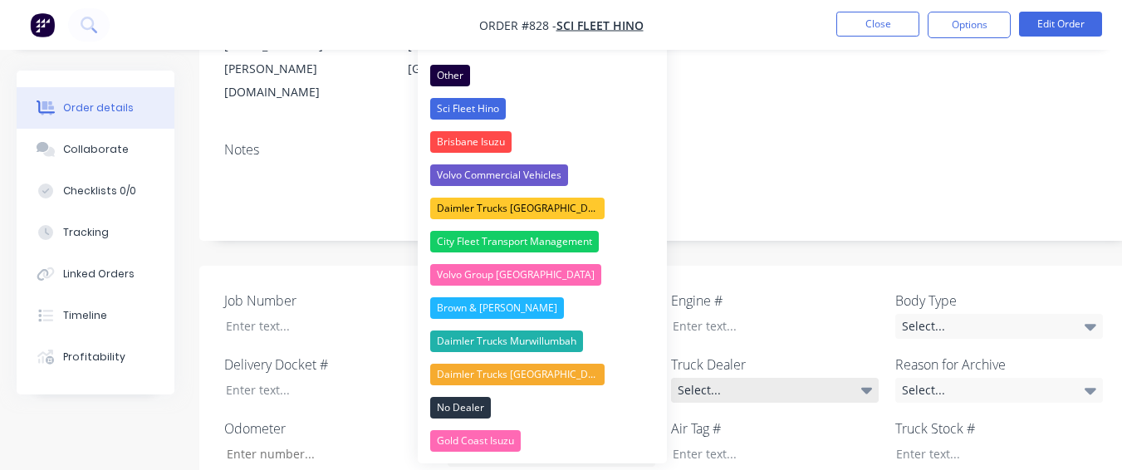
scroll to position [249, 0]
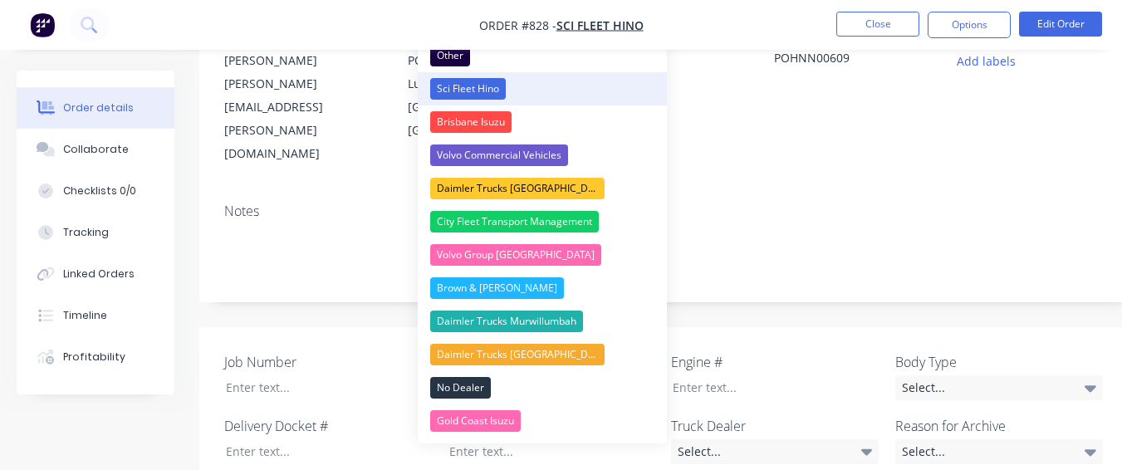
click at [521, 91] on button "Sci Fleet Hino" at bounding box center [542, 88] width 249 height 33
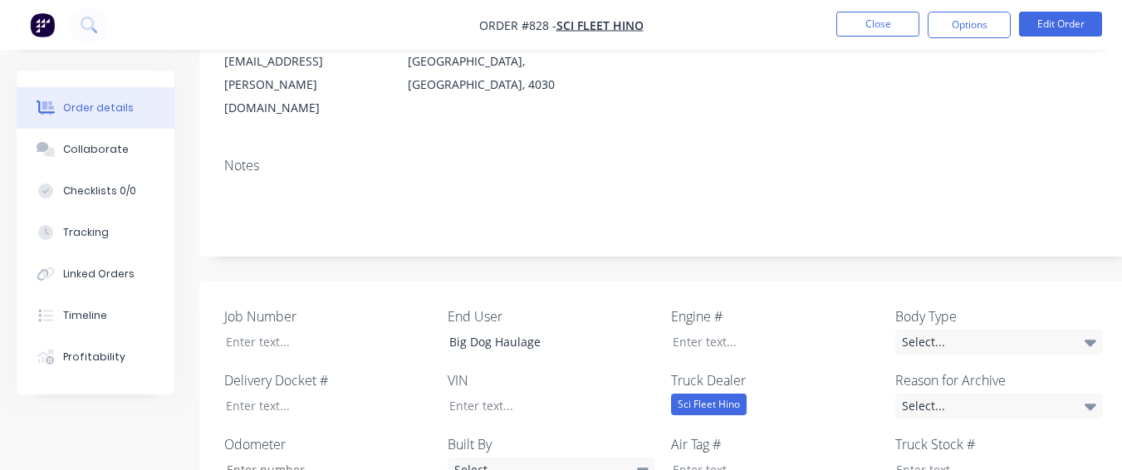
scroll to position [332, 0]
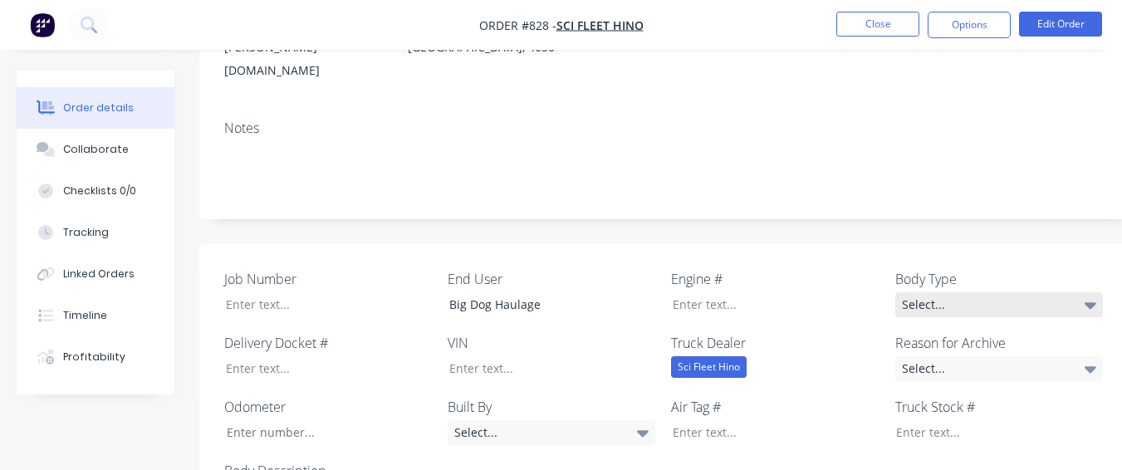
click at [975, 292] on div "Select..." at bounding box center [999, 304] width 208 height 25
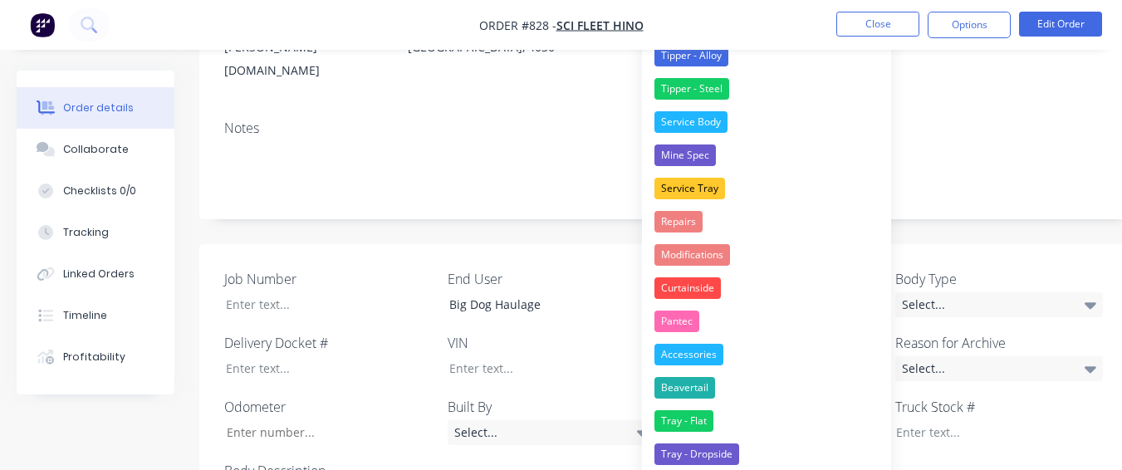
click at [581, 162] on div "Notes" at bounding box center [668, 162] width 939 height 111
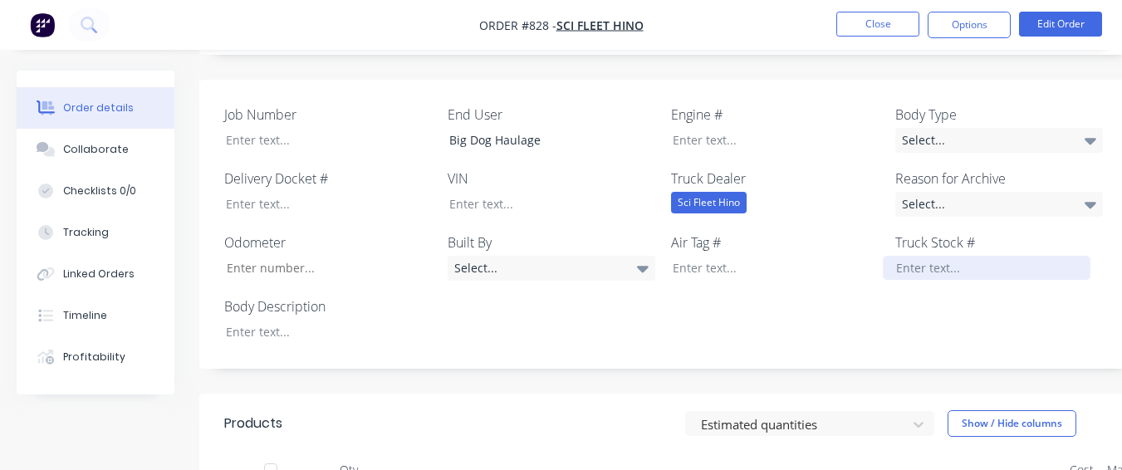
scroll to position [498, 0]
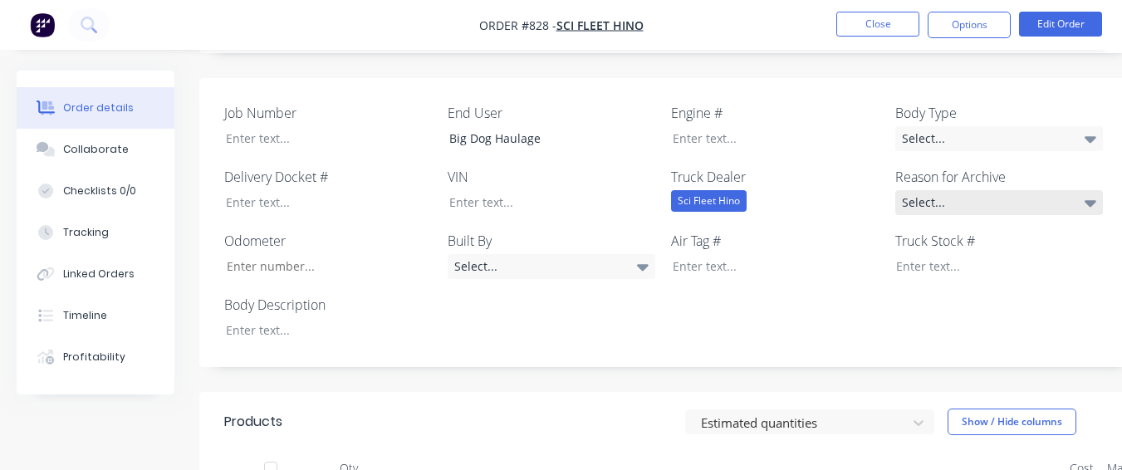
click at [938, 190] on div "Select..." at bounding box center [999, 202] width 208 height 25
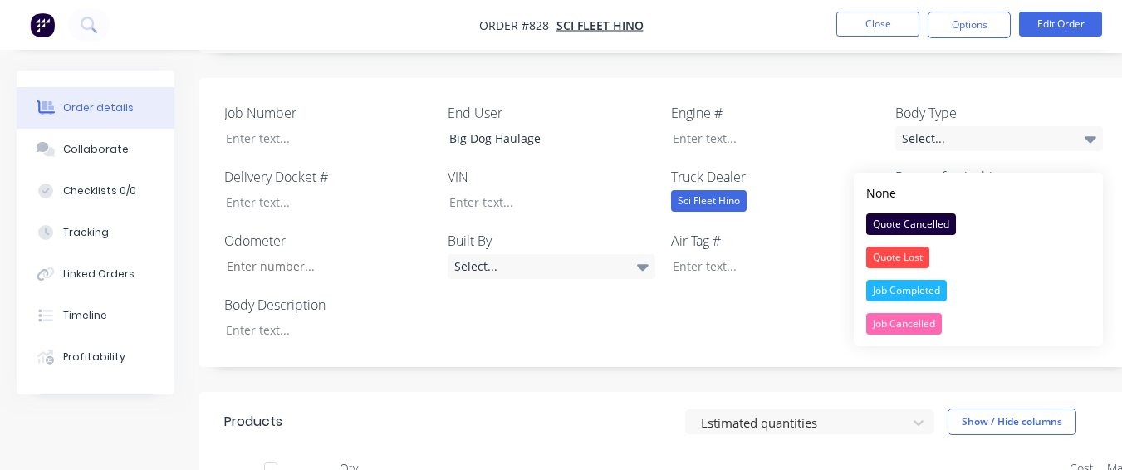
drag, startPoint x: 970, startPoint y: 297, endPoint x: 947, endPoint y: 291, distance: 24.2
click at [969, 296] on button "Job Completed" at bounding box center [978, 290] width 249 height 33
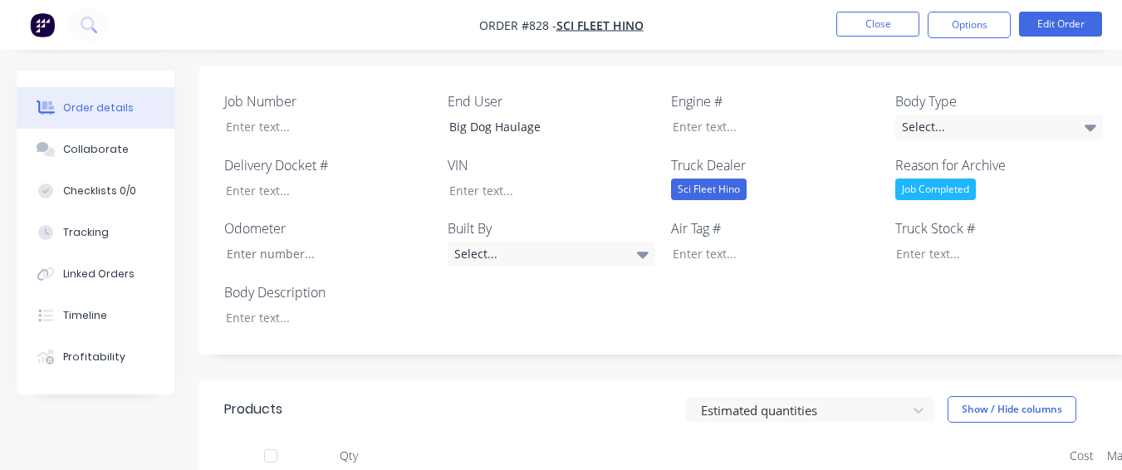
scroll to position [581, 0]
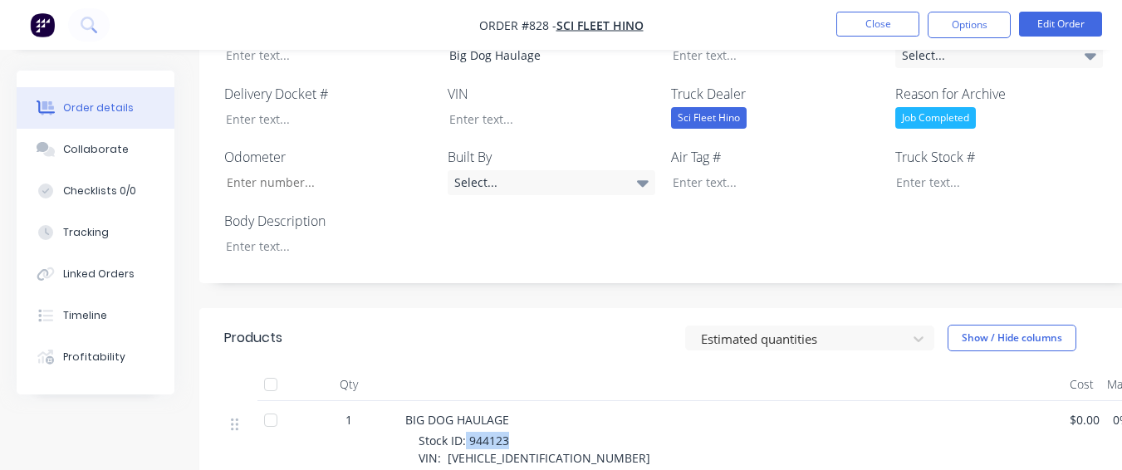
drag, startPoint x: 523, startPoint y: 391, endPoint x: 490, endPoint y: 394, distance: 33.3
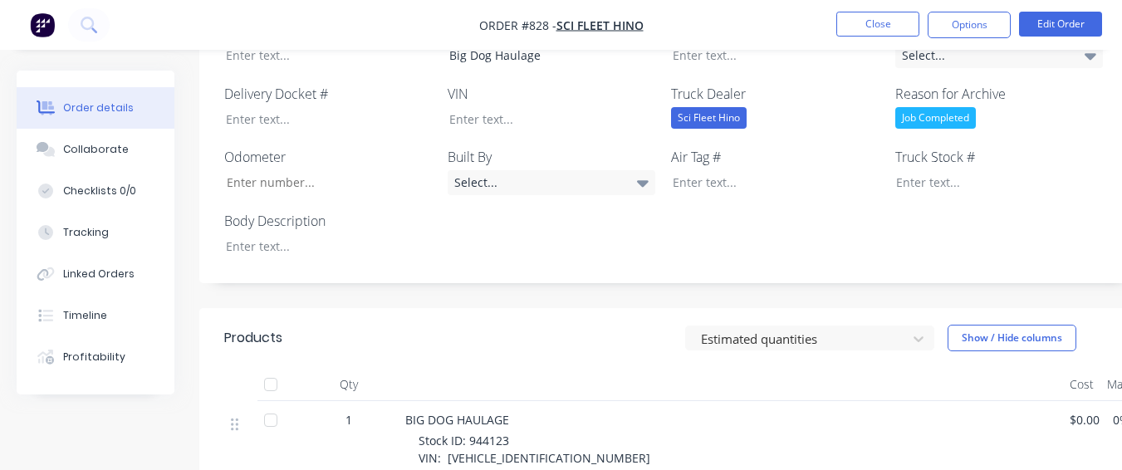
drag, startPoint x: 509, startPoint y: 392, endPoint x: 466, endPoint y: 353, distance: 58.2
click at [466, 368] on div at bounding box center [731, 384] width 664 height 33
drag, startPoint x: 468, startPoint y: 399, endPoint x: 512, endPoint y: 405, distance: 45.2
click at [894, 170] on div at bounding box center [987, 182] width 208 height 24
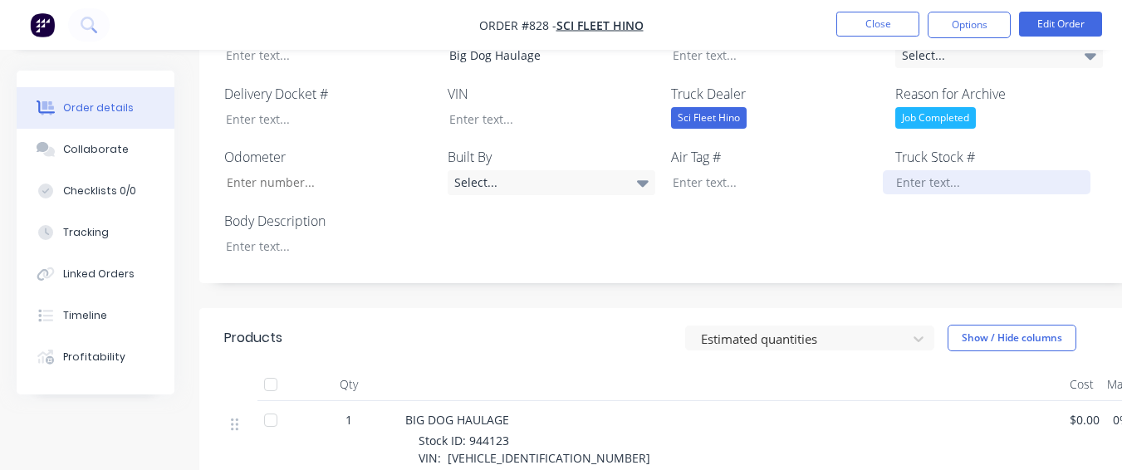
paste div
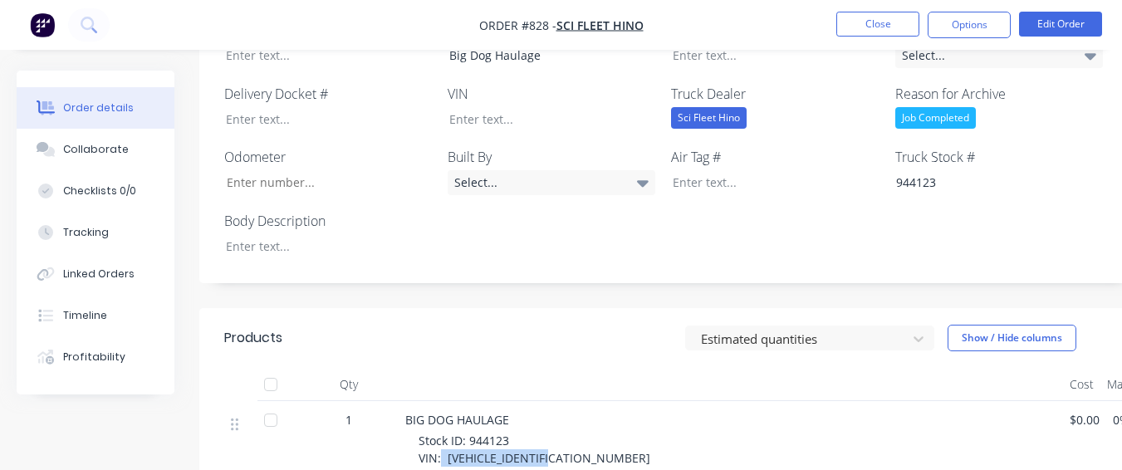
drag, startPoint x: 442, startPoint y: 413, endPoint x: 566, endPoint y: 412, distance: 124.6
click at [540, 107] on div at bounding box center [540, 119] width 208 height 24
paste div
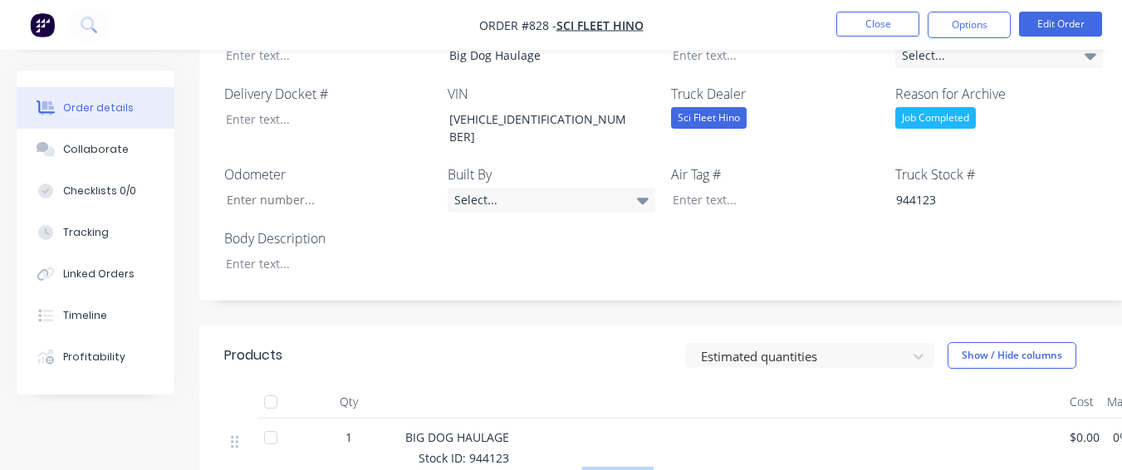
drag, startPoint x: 445, startPoint y: 428, endPoint x: 526, endPoint y: 429, distance: 80.6
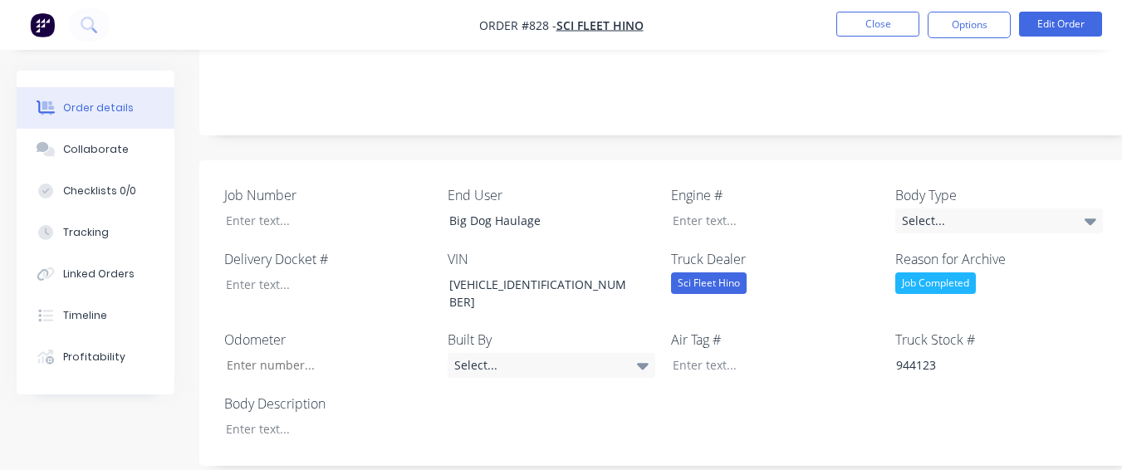
scroll to position [415, 0]
paste div
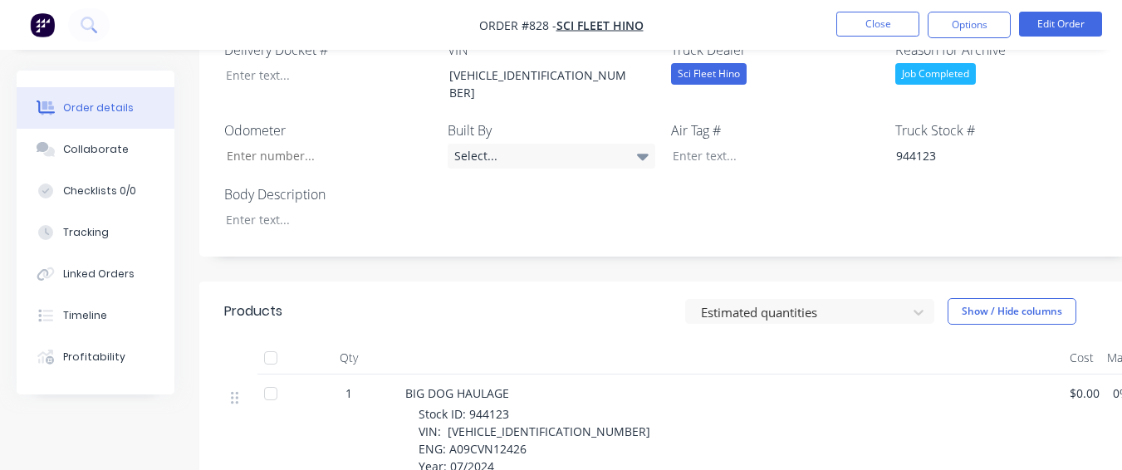
scroll to position [664, 0]
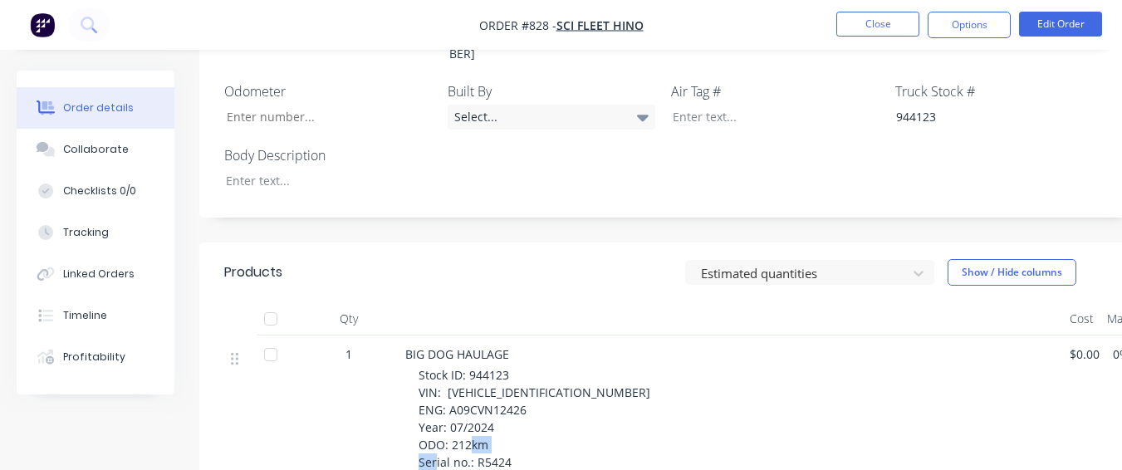
drag, startPoint x: 473, startPoint y: 400, endPoint x: 510, endPoint y: 398, distance: 37.5
click at [510, 398] on div "Stock ID: 944123 VIN: [VEHICLE_IDENTIFICATION_NUMBER] ENG: A09CVN12426 Year: 07…" at bounding box center [738, 427] width 638 height 122
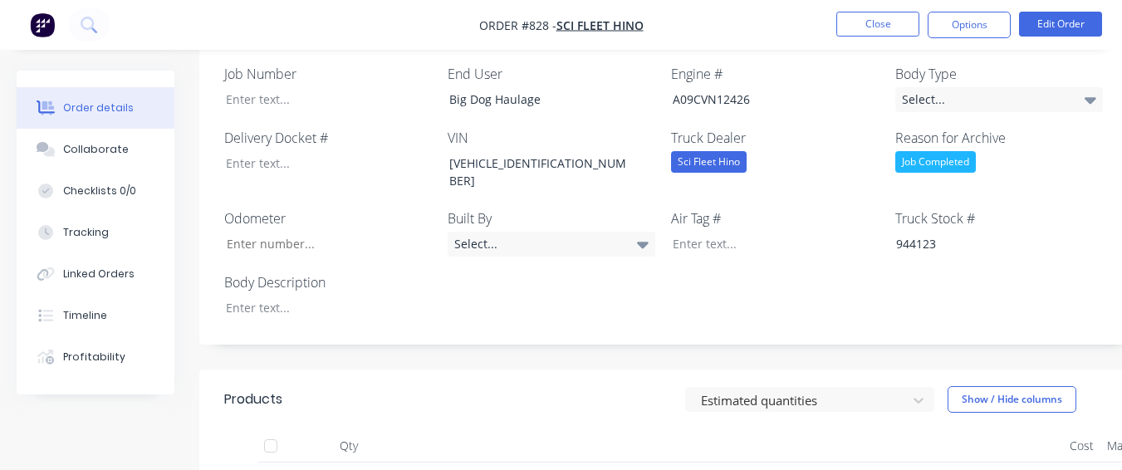
scroll to position [498, 0]
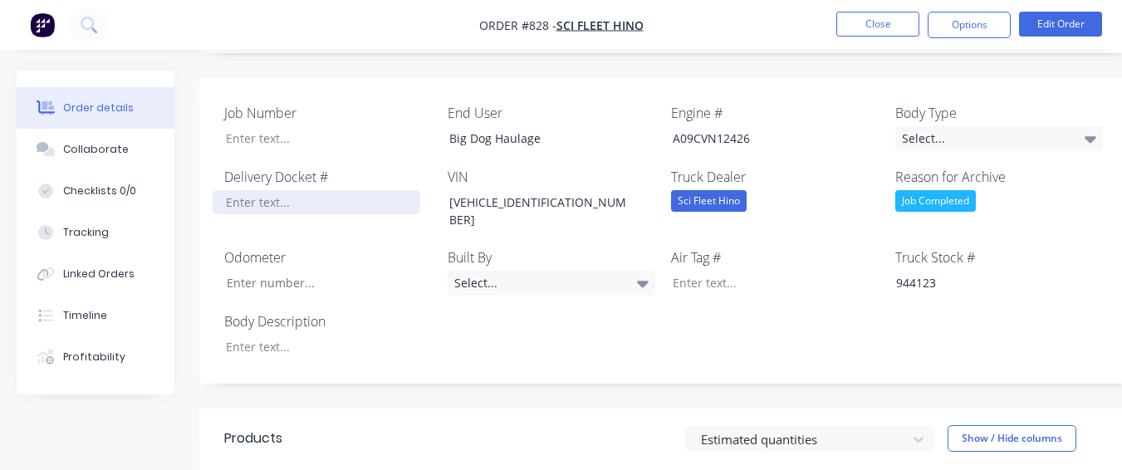
click at [374, 190] on div at bounding box center [317, 202] width 208 height 24
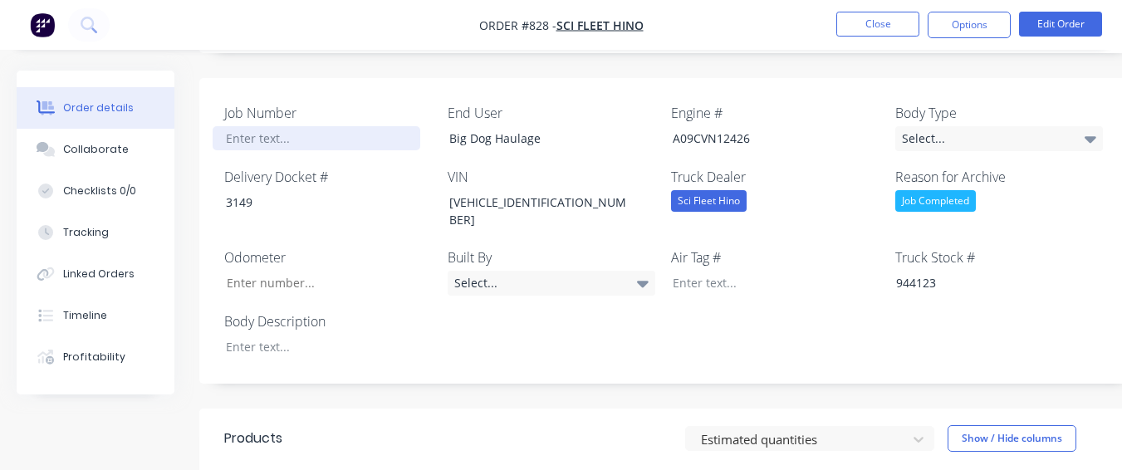
paste div
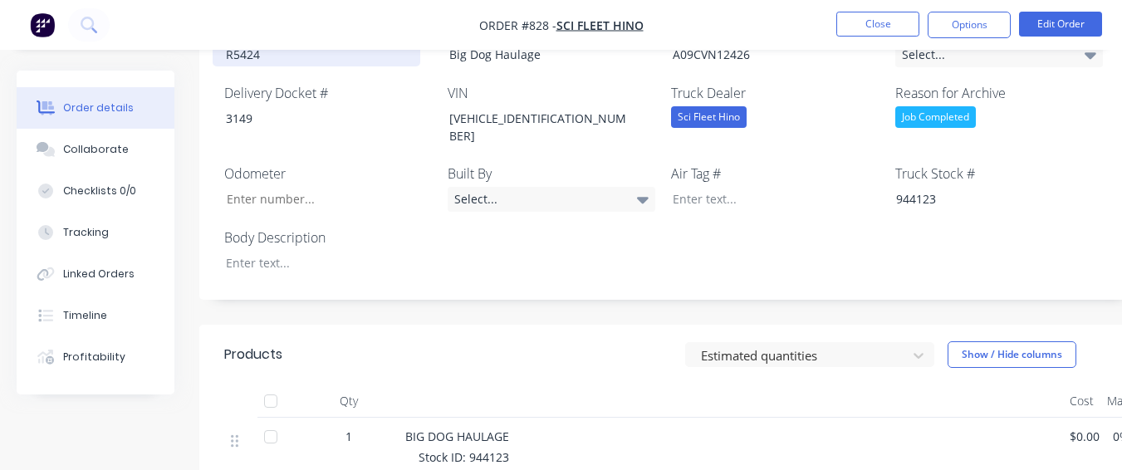
scroll to position [581, 0]
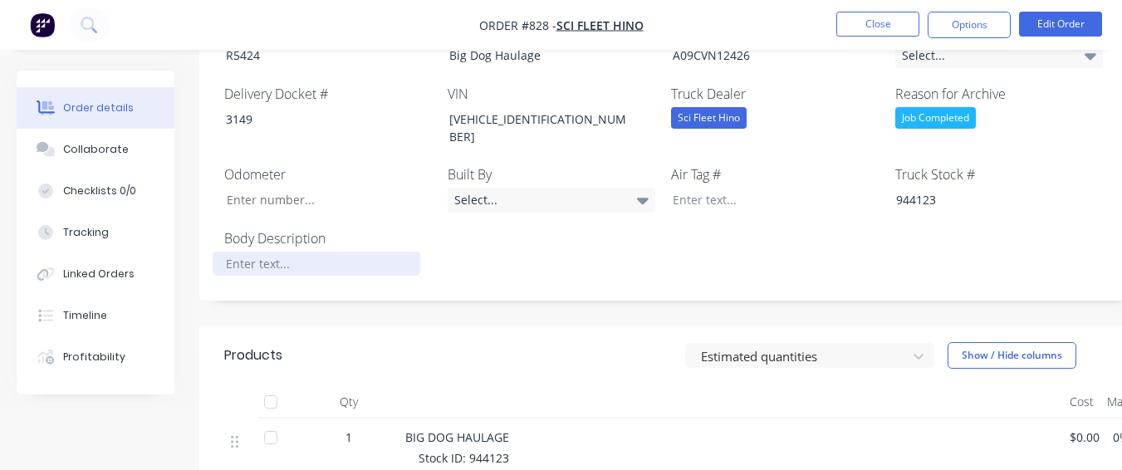
click at [254, 252] on div at bounding box center [317, 264] width 208 height 24
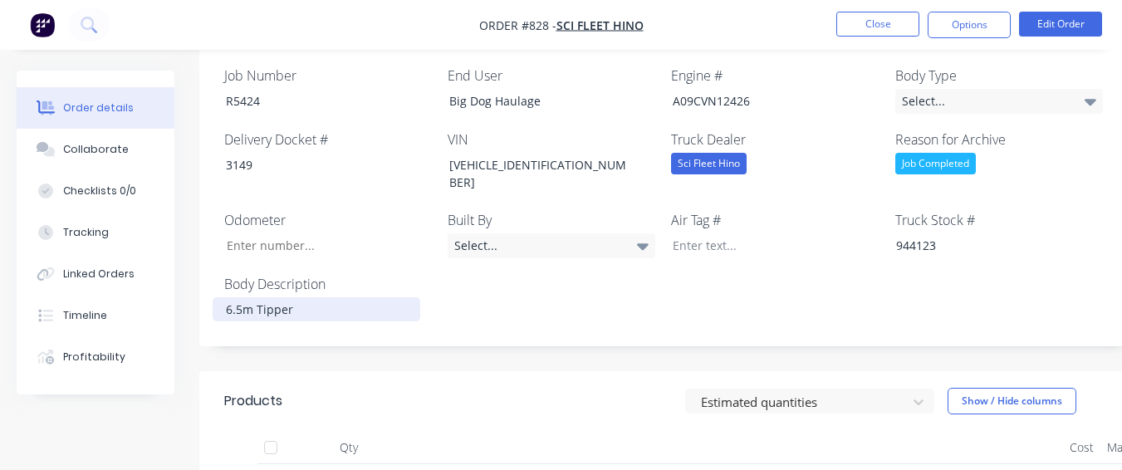
scroll to position [498, 0]
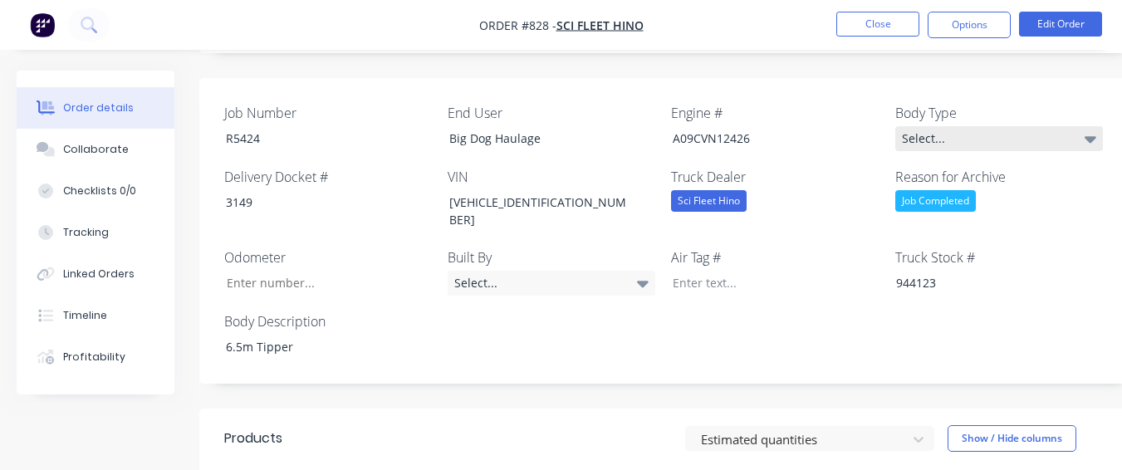
click at [995, 126] on div "Select..." at bounding box center [999, 138] width 208 height 25
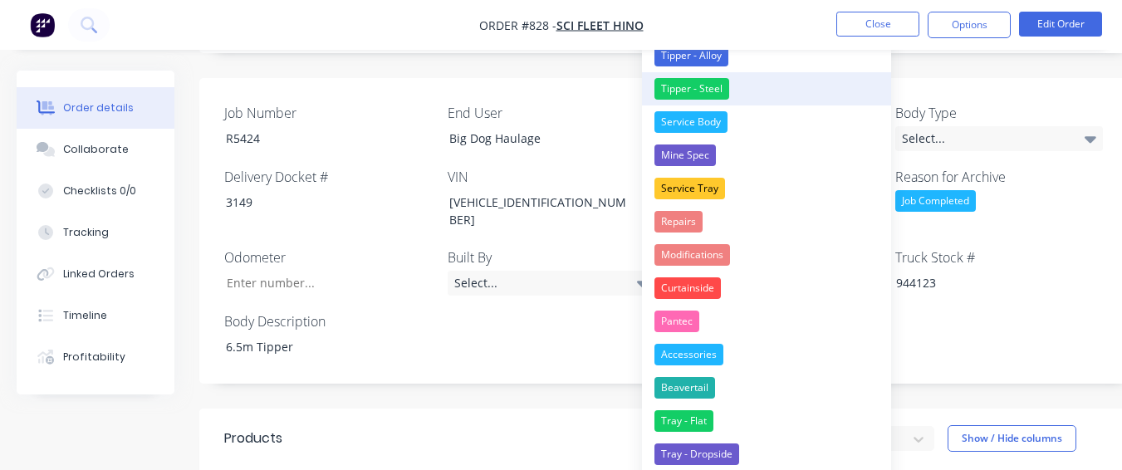
drag, startPoint x: 724, startPoint y: 77, endPoint x: 904, endPoint y: 52, distance: 181.9
click at [725, 77] on button "Tipper - Steel" at bounding box center [766, 88] width 249 height 33
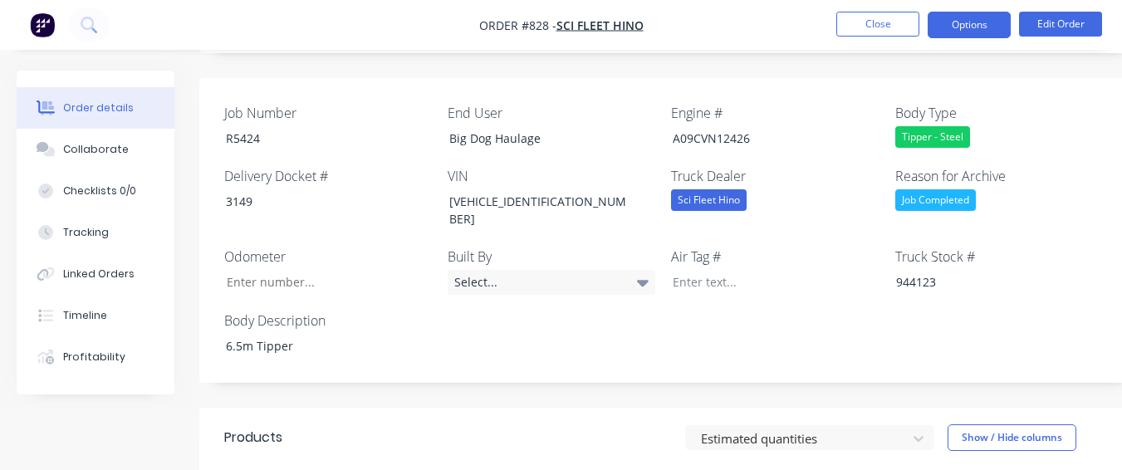
click at [1000, 27] on button "Options" at bounding box center [969, 25] width 83 height 27
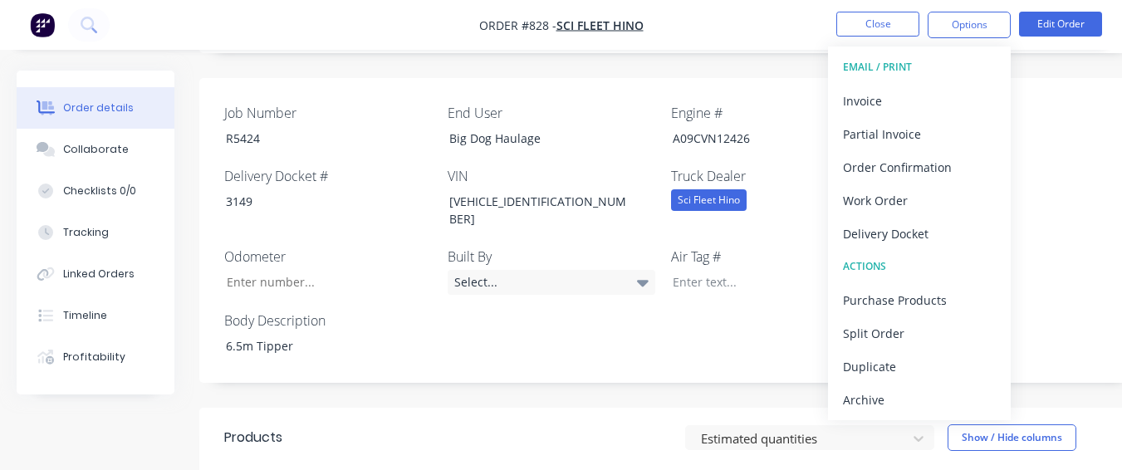
drag, startPoint x: 890, startPoint y: 403, endPoint x: 906, endPoint y: 350, distance: 54.6
click at [889, 403] on div "Archive" at bounding box center [919, 400] width 153 height 24
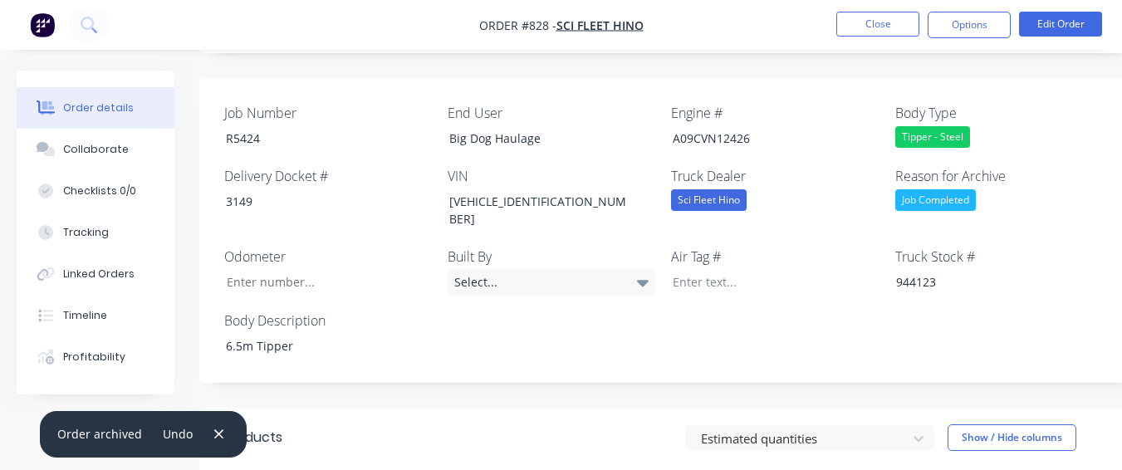
click at [874, 8] on nav "Order #828 - Sci Fleet Hino Close Options Edit Order" at bounding box center [561, 25] width 1122 height 50
click at [867, 26] on button "Close" at bounding box center [877, 24] width 83 height 25
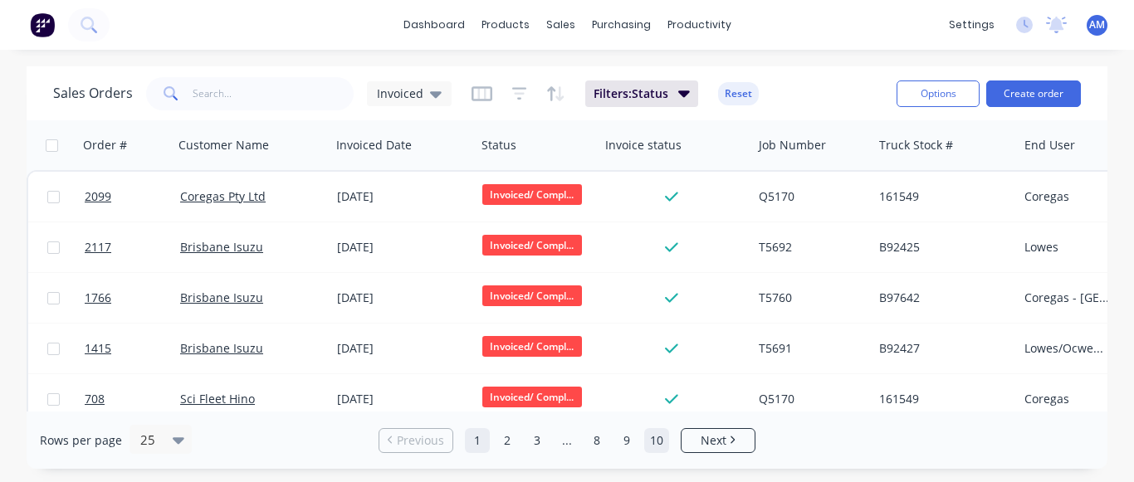
click at [660, 430] on link "10" at bounding box center [656, 440] width 25 height 25
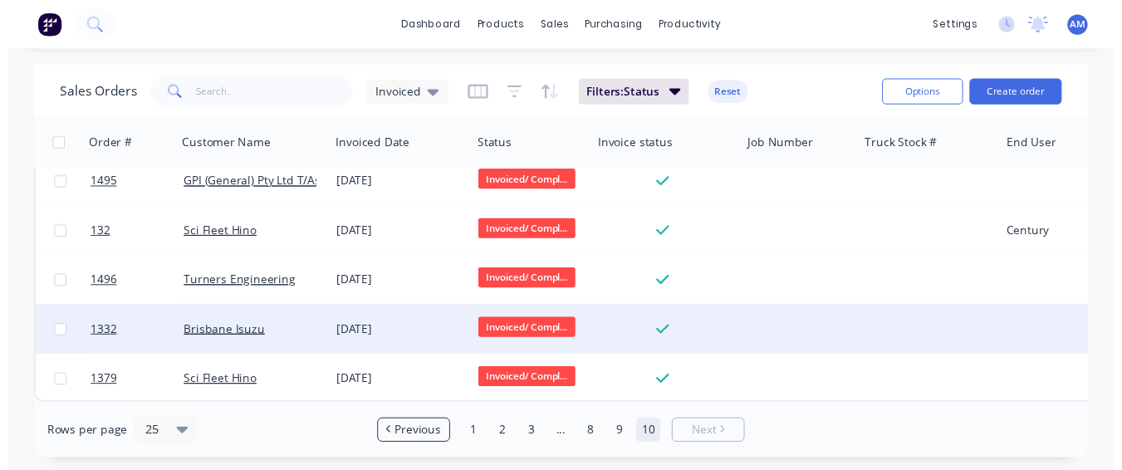
scroll to position [20, 0]
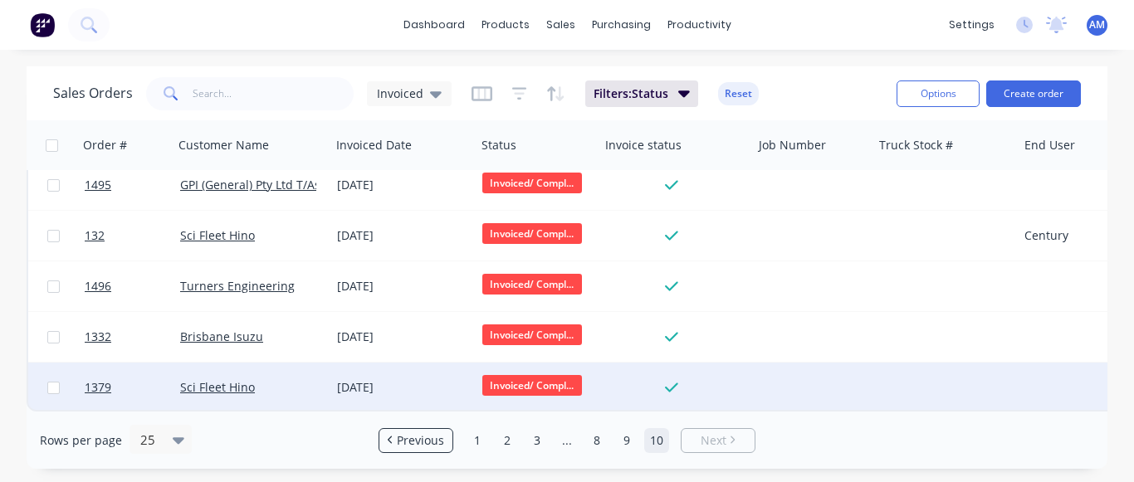
click at [399, 380] on div "[DATE]" at bounding box center [403, 388] width 132 height 17
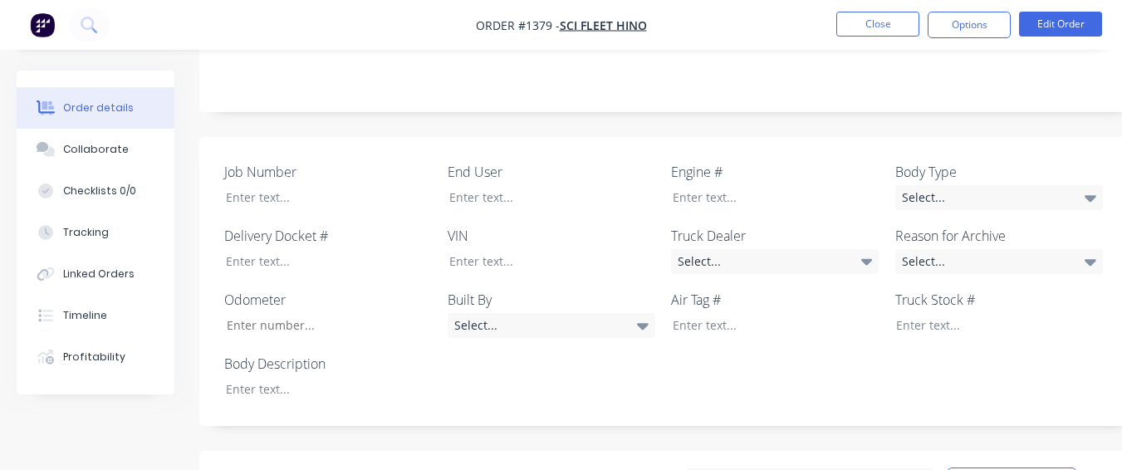
scroll to position [415, 0]
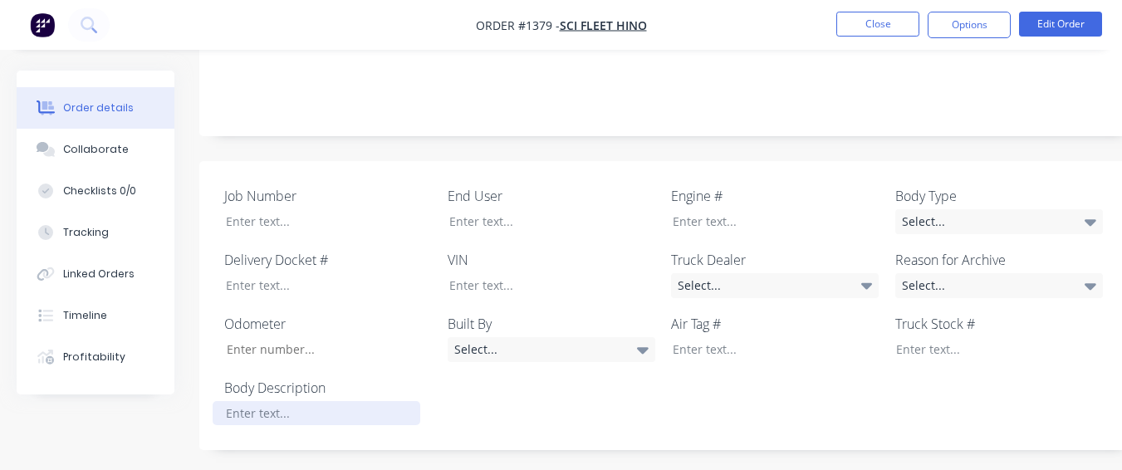
click at [326, 401] on div at bounding box center [317, 413] width 208 height 24
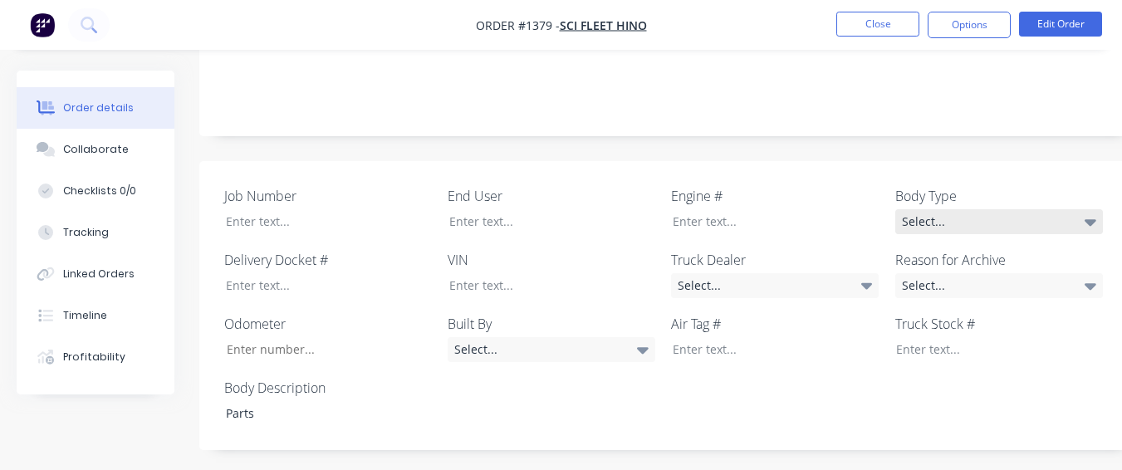
click at [913, 186] on div "Body Type Select..." at bounding box center [999, 210] width 208 height 48
click at [910, 209] on div "Select..." at bounding box center [999, 221] width 208 height 25
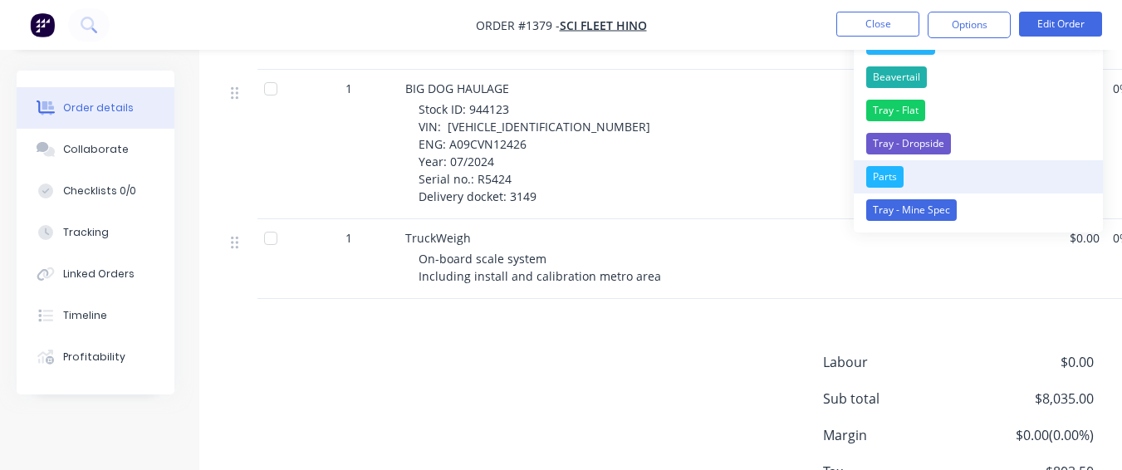
click at [911, 173] on button "Parts" at bounding box center [978, 176] width 249 height 33
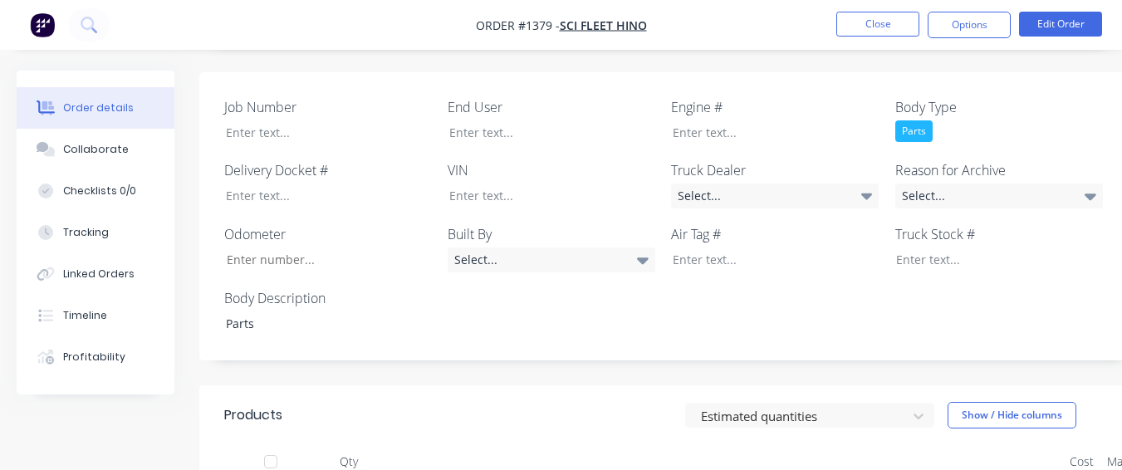
scroll to position [497, 0]
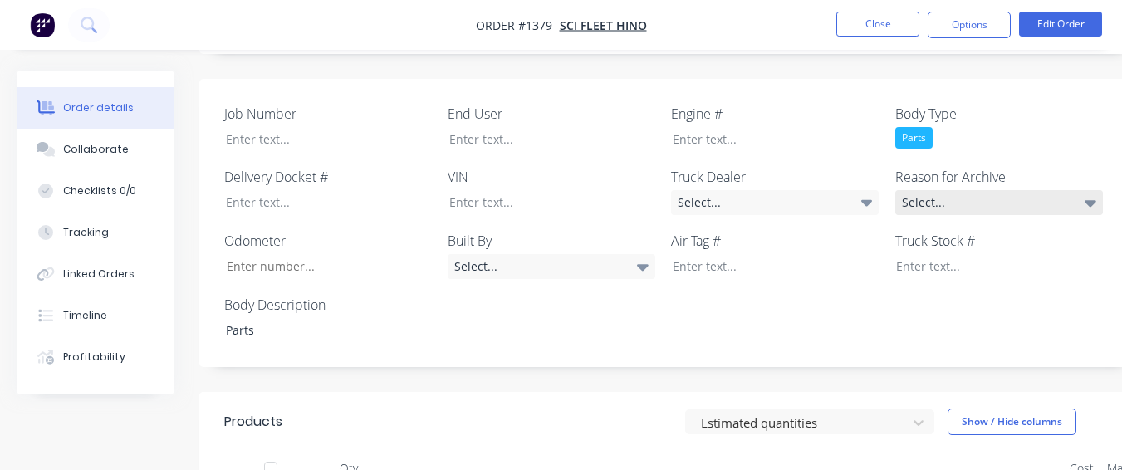
click at [992, 190] on div "Select..." at bounding box center [999, 202] width 208 height 25
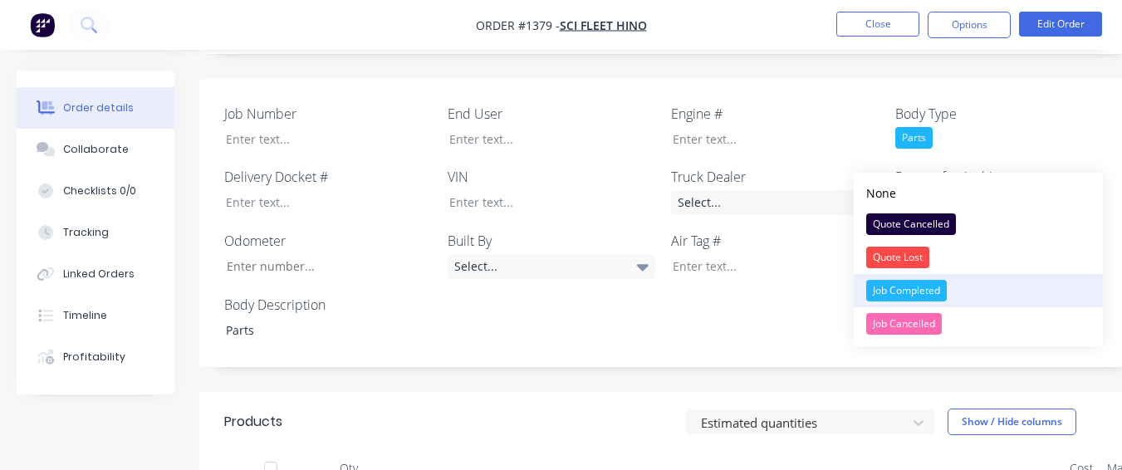
click at [936, 281] on div "Job Completed" at bounding box center [906, 291] width 81 height 22
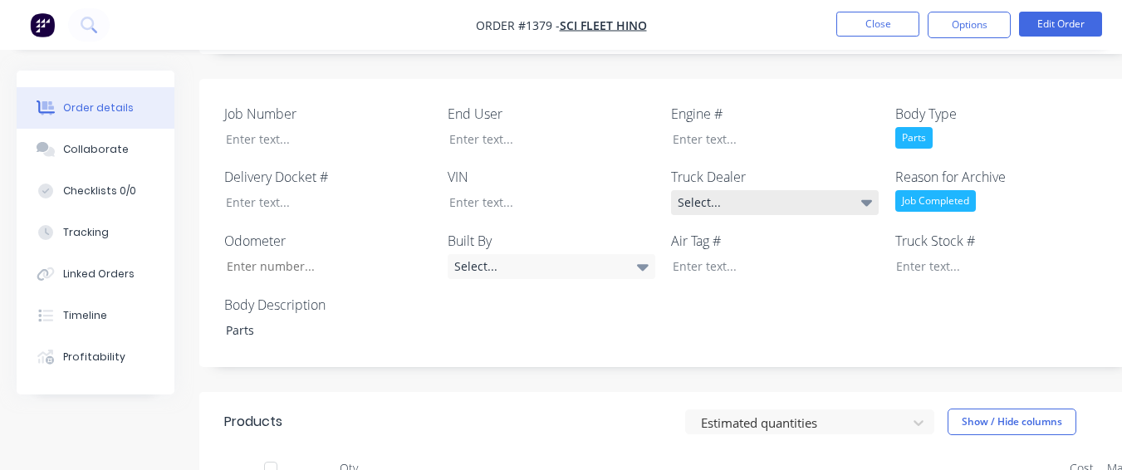
click at [796, 190] on div "Select..." at bounding box center [775, 202] width 208 height 25
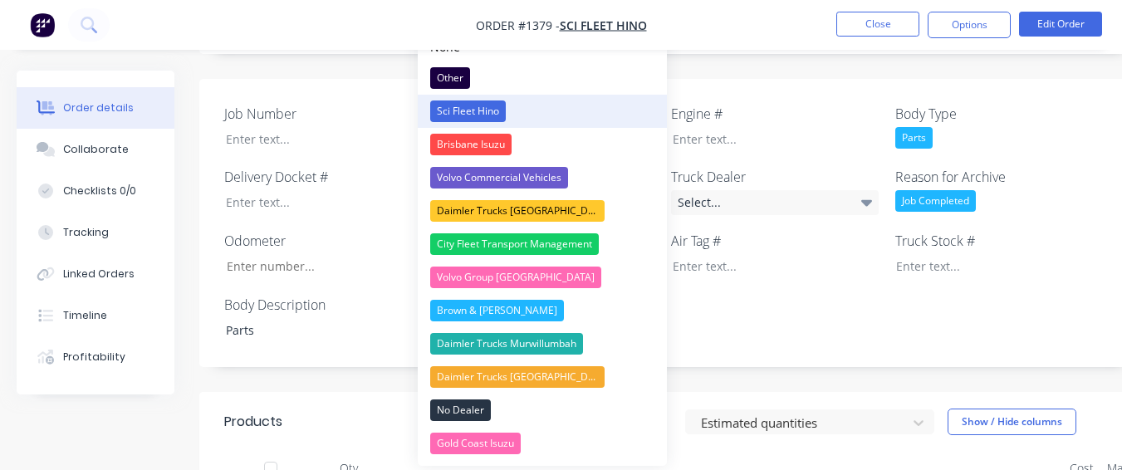
click at [531, 102] on button "Sci Fleet Hino" at bounding box center [542, 111] width 249 height 33
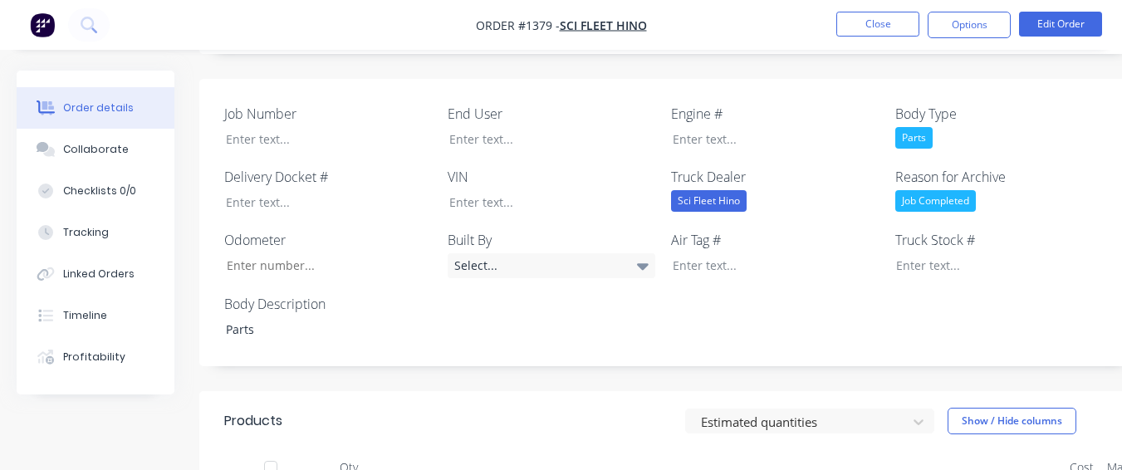
scroll to position [414, 0]
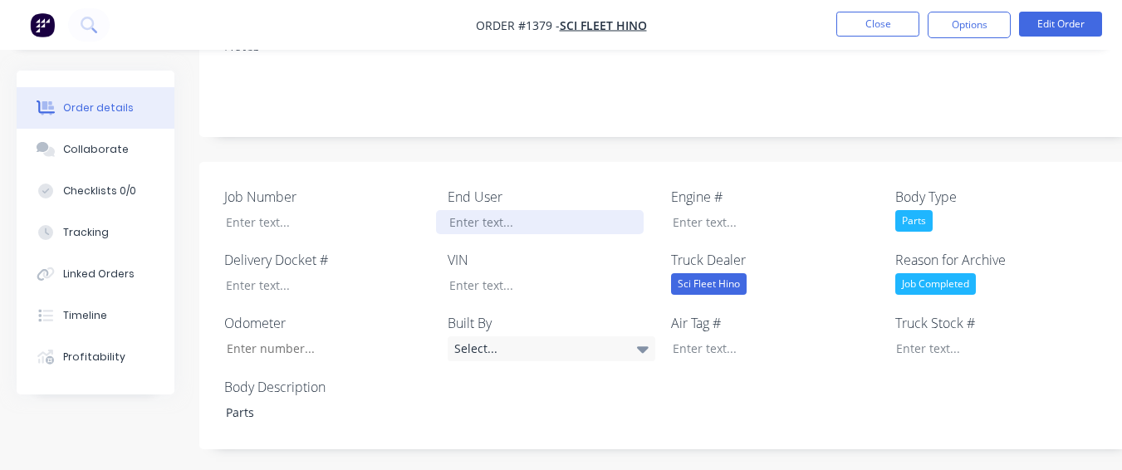
drag, startPoint x: 538, startPoint y: 173, endPoint x: 531, endPoint y: 160, distance: 14.1
click at [538, 210] on div at bounding box center [540, 222] width 208 height 24
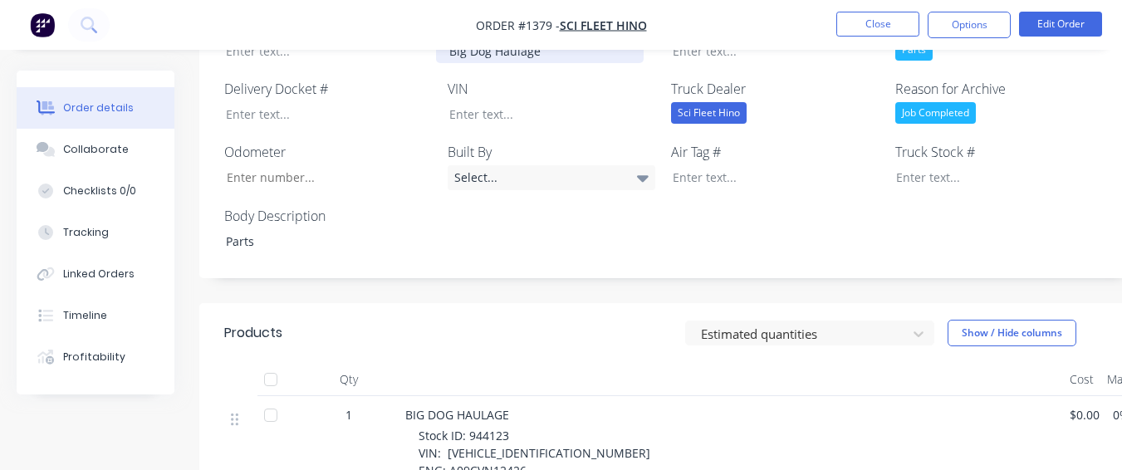
scroll to position [747, 0]
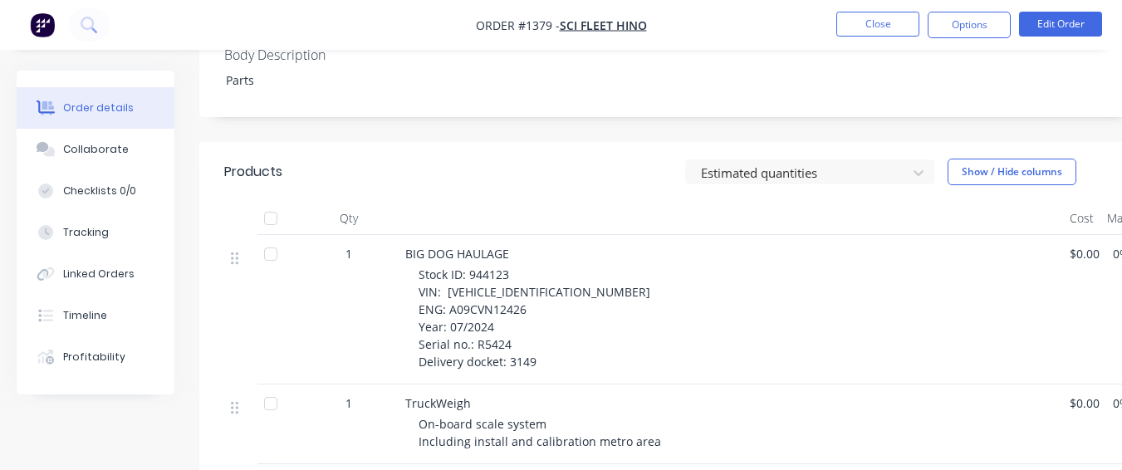
click at [518, 266] on div "Stock ID: 944123 VIN: [VEHICLE_IDENTIFICATION_NUMBER] ENG: A09CVN12426 Year: 07…" at bounding box center [738, 318] width 638 height 105
drag, startPoint x: 519, startPoint y: 228, endPoint x: 488, endPoint y: 221, distance: 31.4
click at [488, 267] on span "Stock ID: 944123 VIN: [VEHICLE_IDENTIFICATION_NUMBER] ENG: A09CVN12426 Year: 07…" at bounding box center [535, 318] width 232 height 103
drag, startPoint x: 467, startPoint y: 234, endPoint x: 514, endPoint y: 228, distance: 47.8
click at [514, 266] on div "Stock ID: 944123 VIN: [VEHICLE_IDENTIFICATION_NUMBER] ENG: A09CVN12426 Year: 07…" at bounding box center [738, 318] width 638 height 105
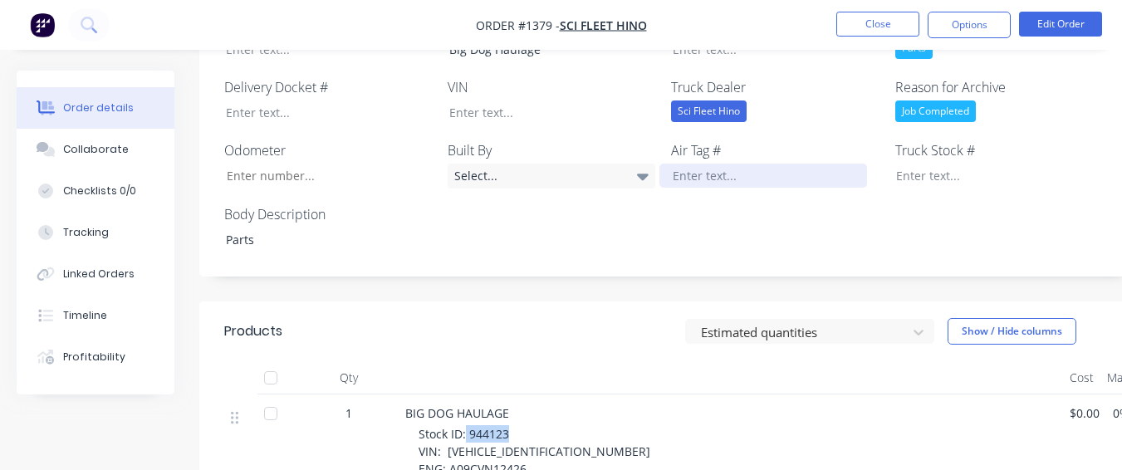
scroll to position [580, 0]
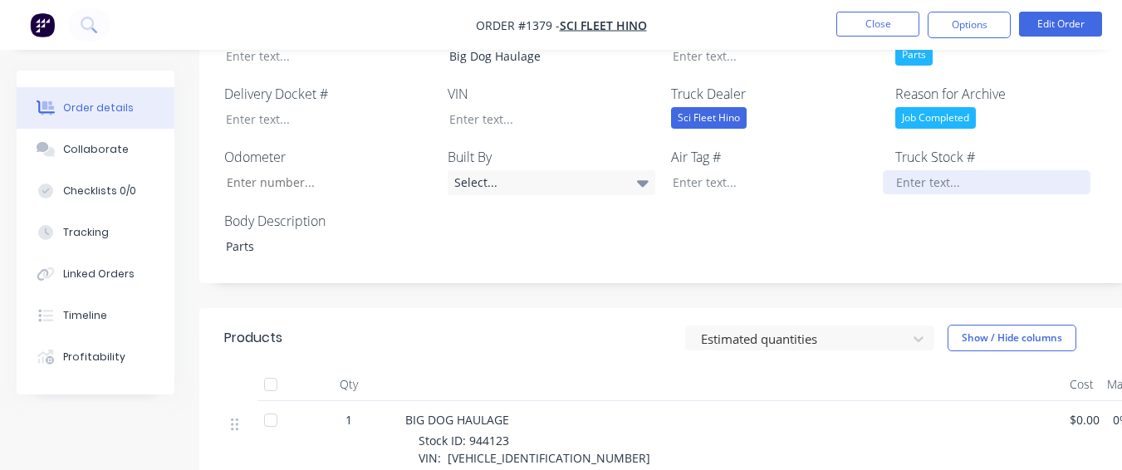
click at [913, 170] on div at bounding box center [987, 182] width 208 height 24
paste div
drag, startPoint x: 561, startPoint y: 411, endPoint x: 502, endPoint y: 389, distance: 62.8
click at [511, 411] on div "BIG DOG HAULAGE" at bounding box center [730, 419] width 651 height 17
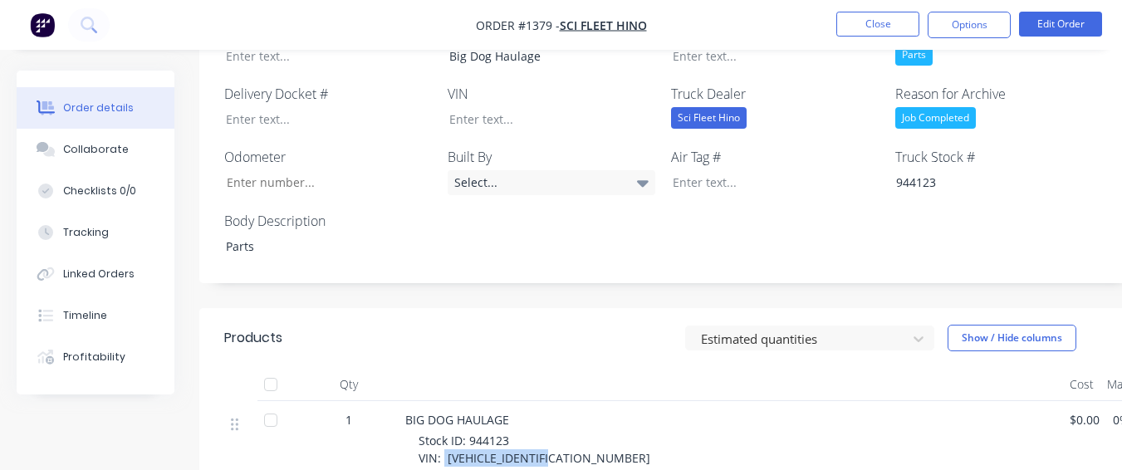
drag, startPoint x: 443, startPoint y: 415, endPoint x: 565, endPoint y: 411, distance: 121.3
click at [549, 107] on div at bounding box center [540, 119] width 208 height 24
paste div
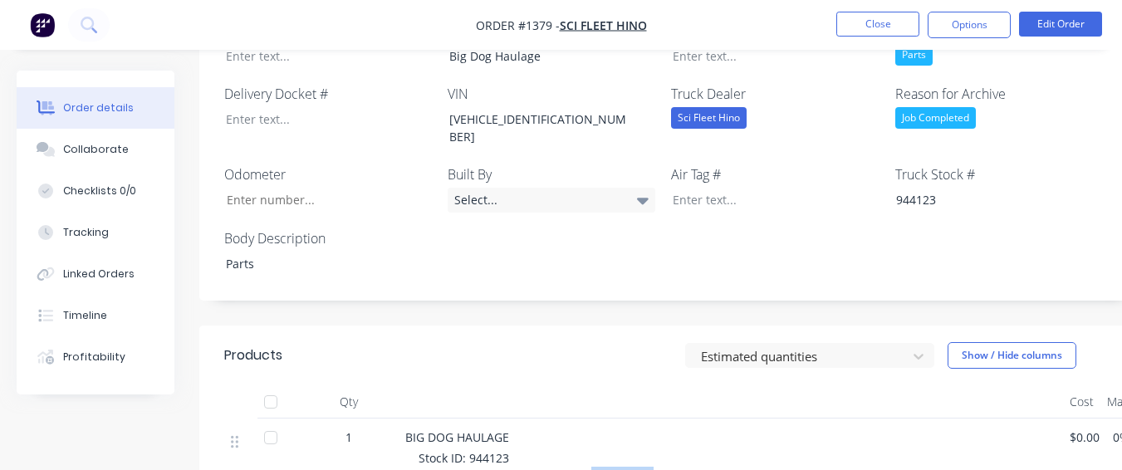
drag, startPoint x: 448, startPoint y: 428, endPoint x: 526, endPoint y: 433, distance: 79.0
drag, startPoint x: 528, startPoint y: 433, endPoint x: 531, endPoint y: 421, distance: 12.1
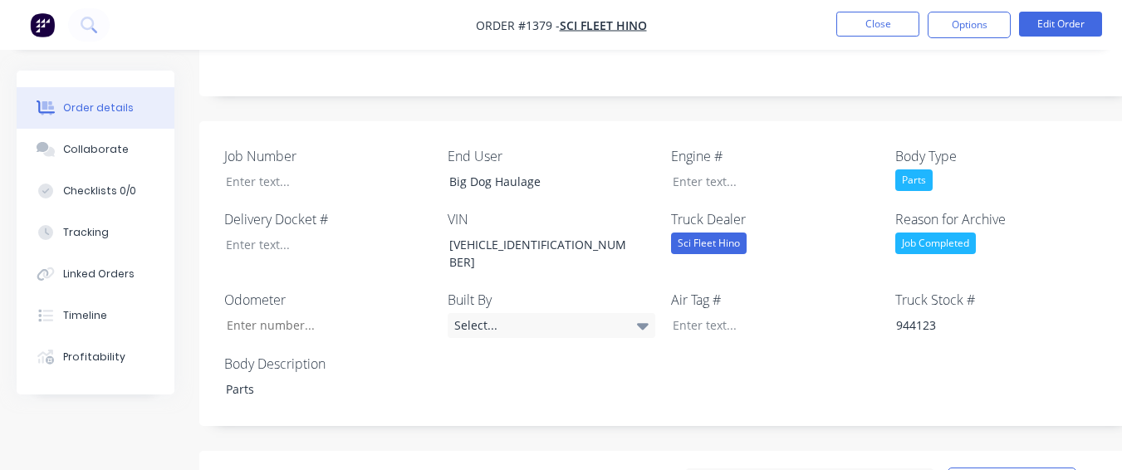
scroll to position [414, 0]
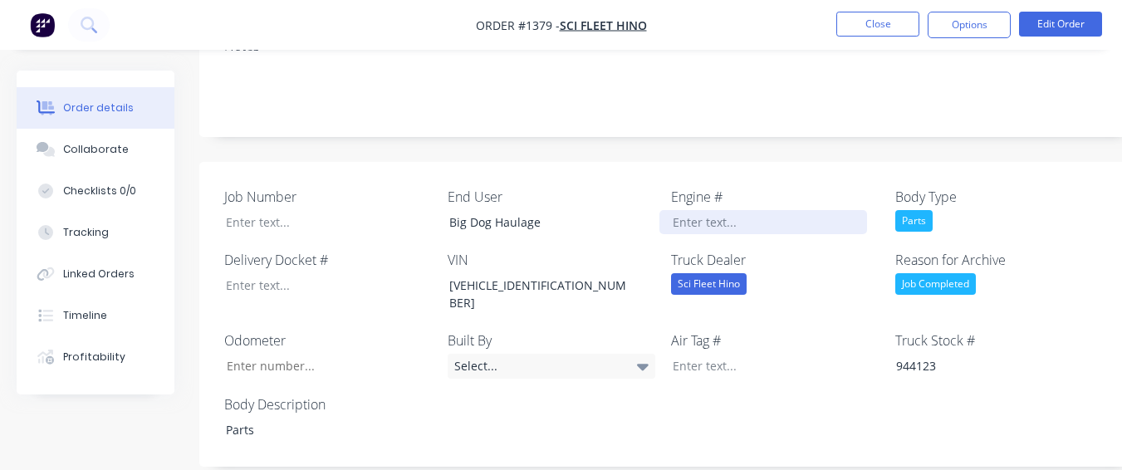
click at [704, 210] on div at bounding box center [763, 222] width 208 height 24
paste div
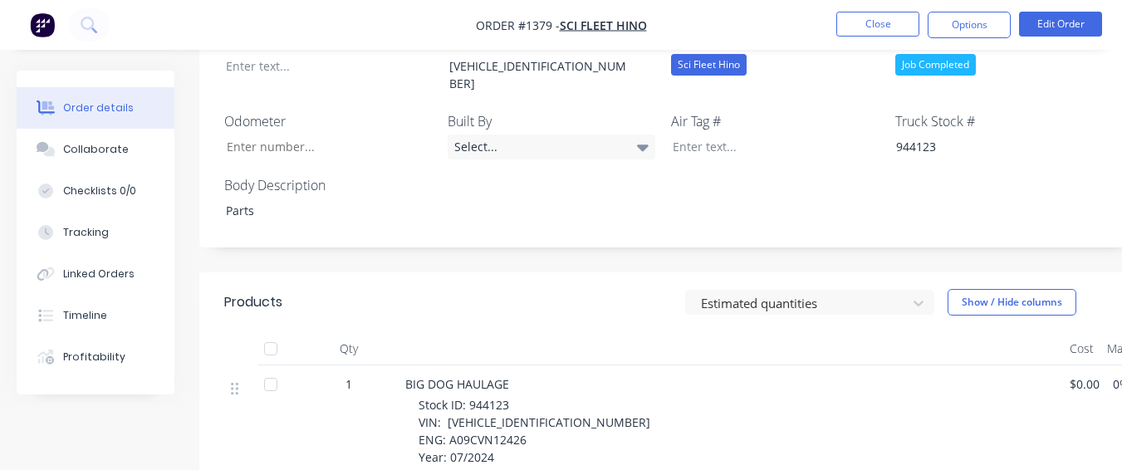
scroll to position [664, 0]
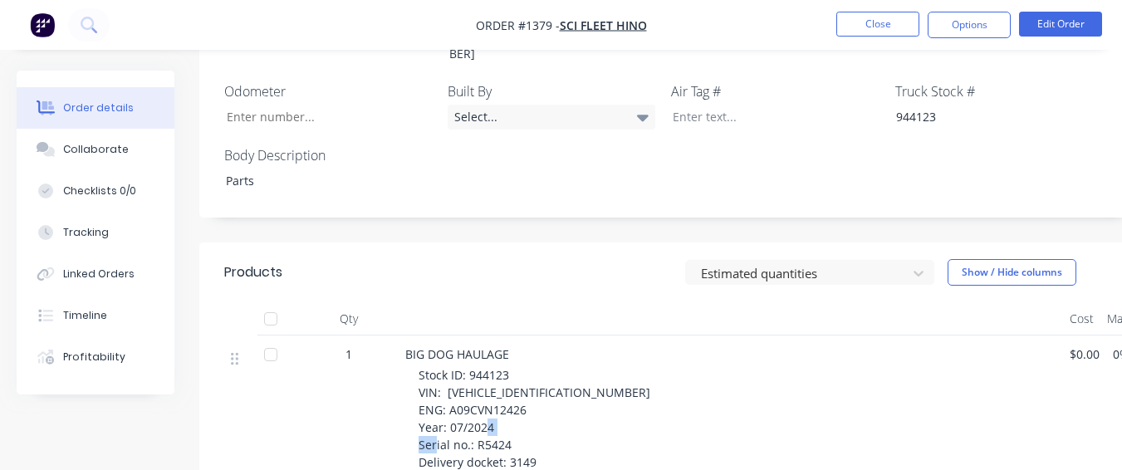
drag, startPoint x: 475, startPoint y: 386, endPoint x: 512, endPoint y: 386, distance: 37.4
click at [512, 386] on div "Stock ID: 944123 VIN: [VEHICLE_IDENTIFICATION_NUMBER] ENG: A09CVN12426 Year: 07…" at bounding box center [738, 418] width 638 height 105
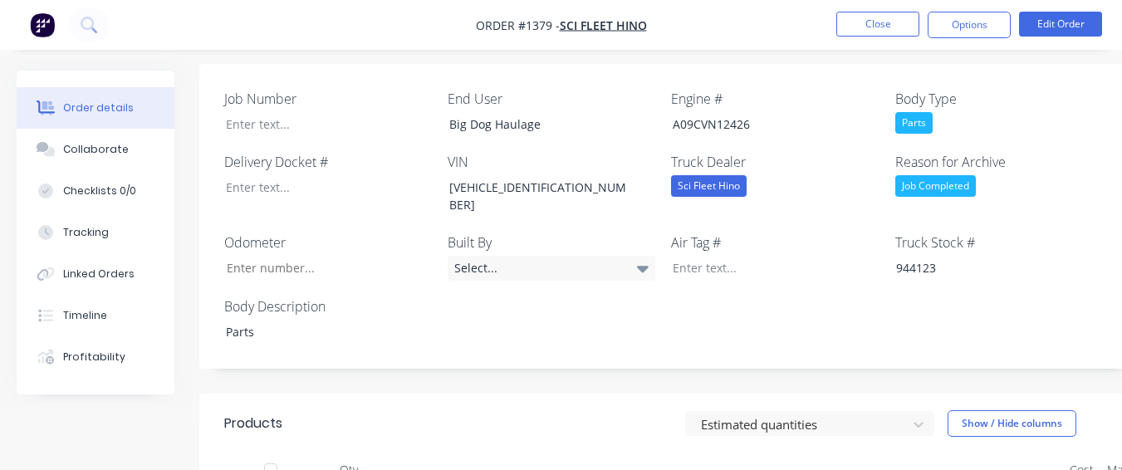
scroll to position [497, 0]
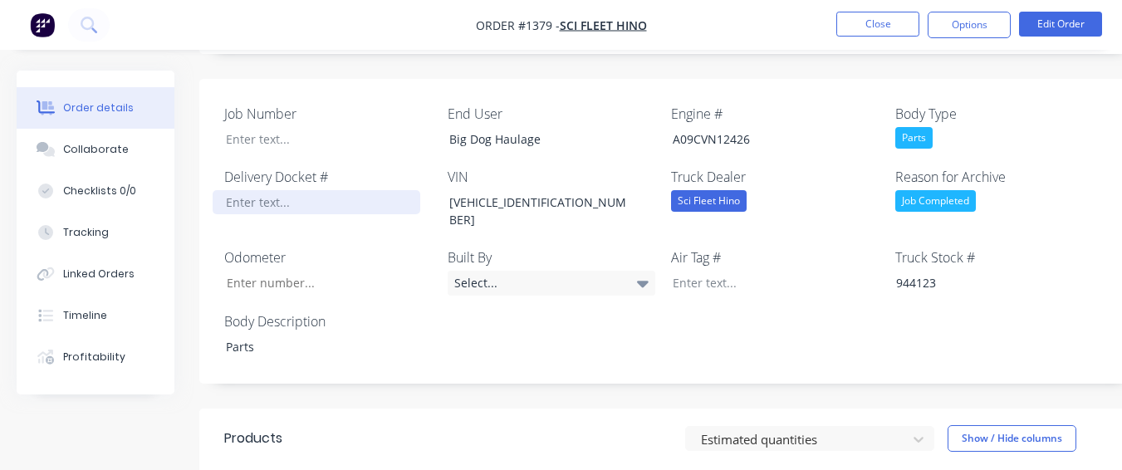
click at [306, 190] on div at bounding box center [317, 202] width 208 height 24
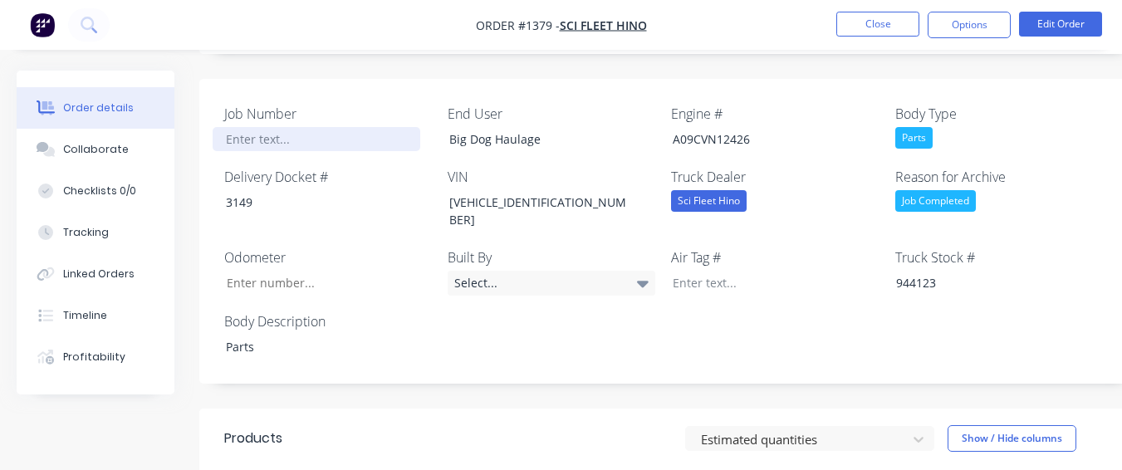
paste div
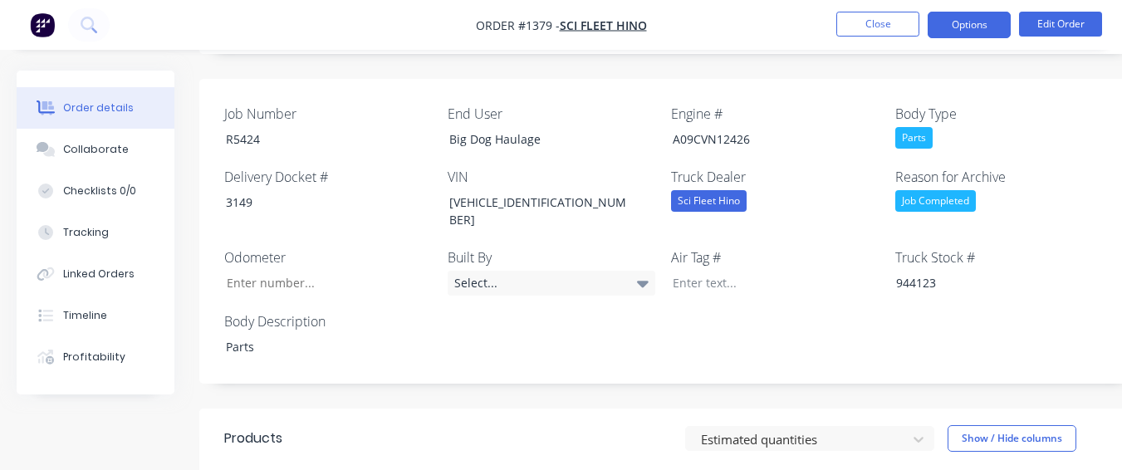
click at [969, 27] on button "Options" at bounding box center [969, 25] width 83 height 27
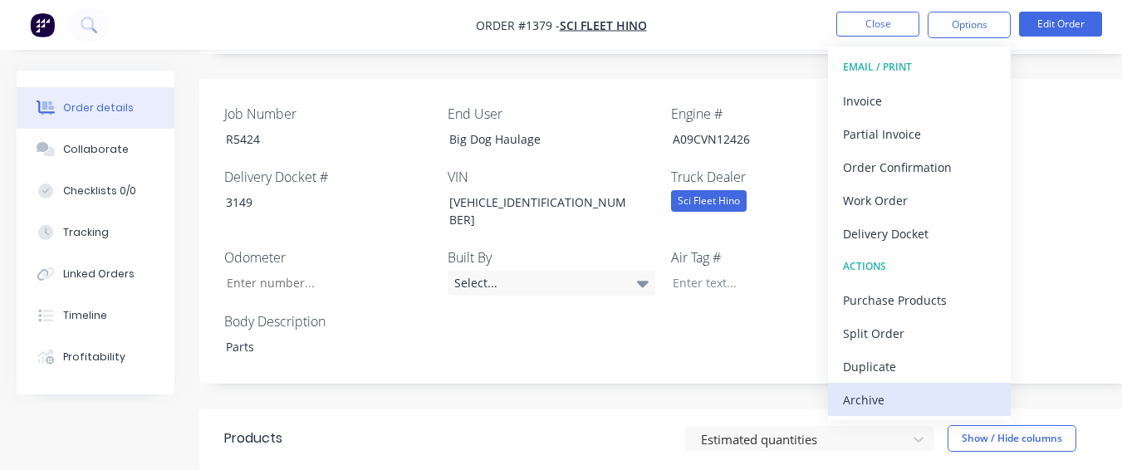
click at [857, 399] on div "Archive" at bounding box center [919, 400] width 153 height 24
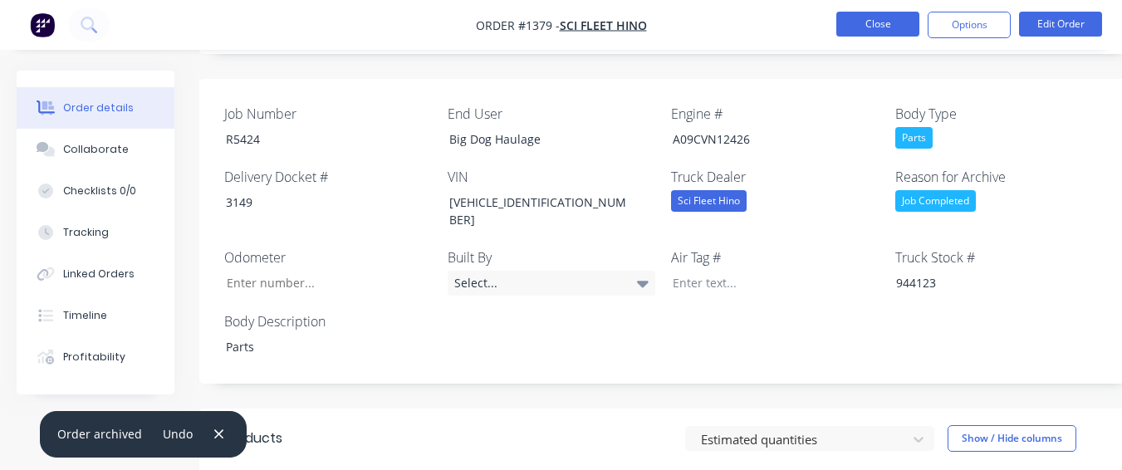
click at [848, 19] on button "Close" at bounding box center [877, 24] width 83 height 25
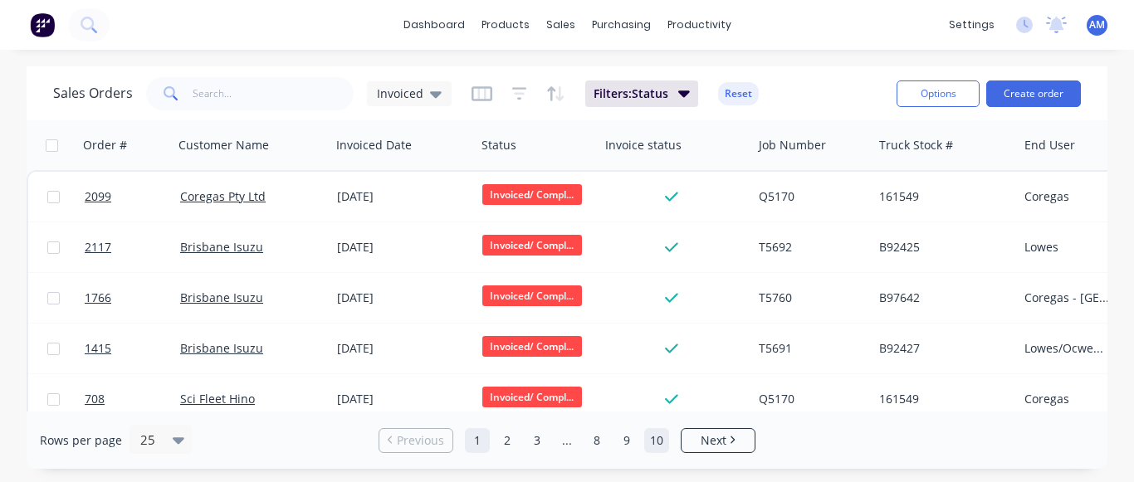
click at [664, 450] on link "10" at bounding box center [656, 440] width 25 height 25
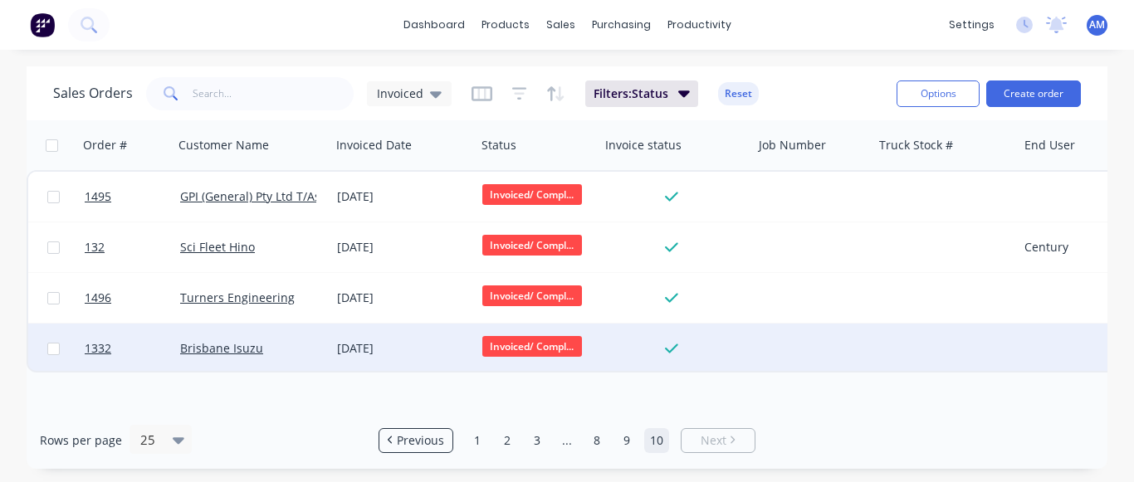
click at [383, 346] on div "[DATE]" at bounding box center [403, 348] width 132 height 17
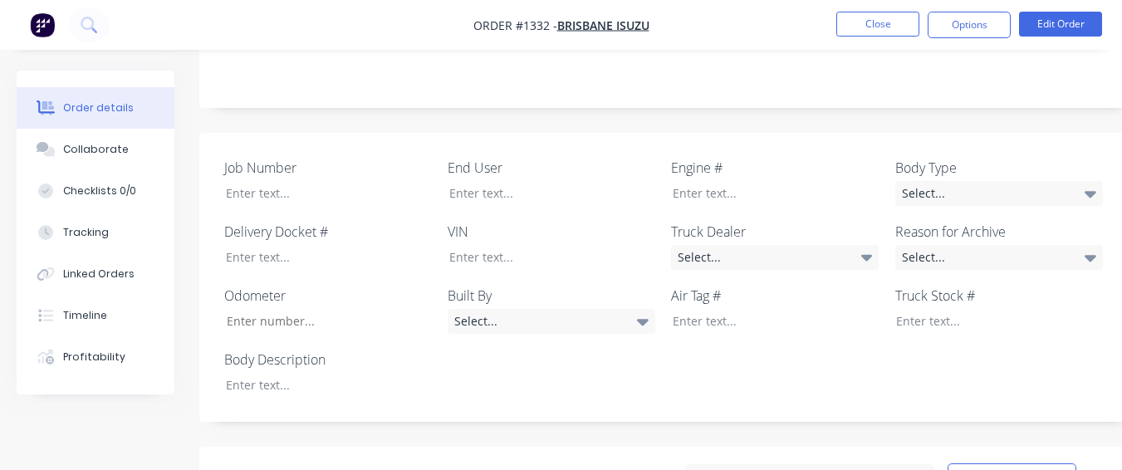
scroll to position [415, 0]
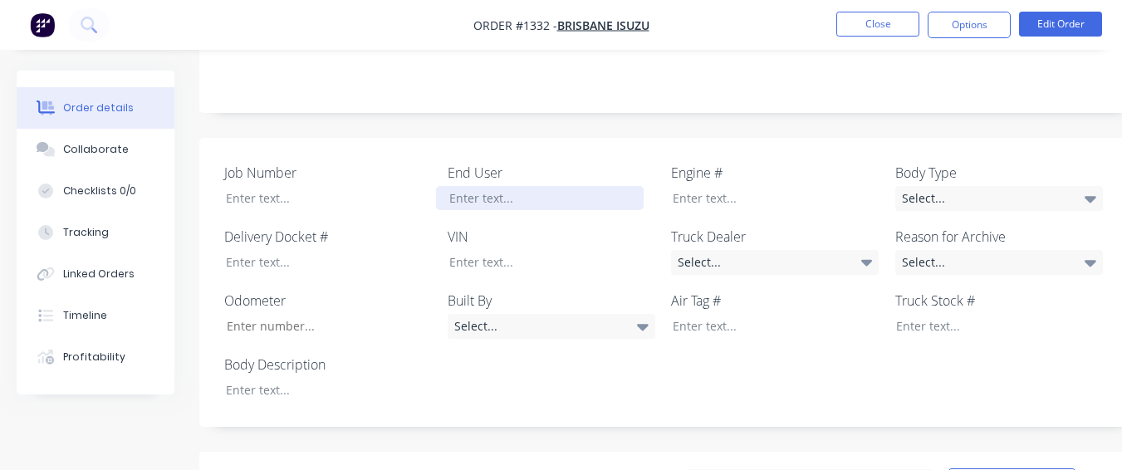
click at [502, 186] on div at bounding box center [540, 198] width 208 height 24
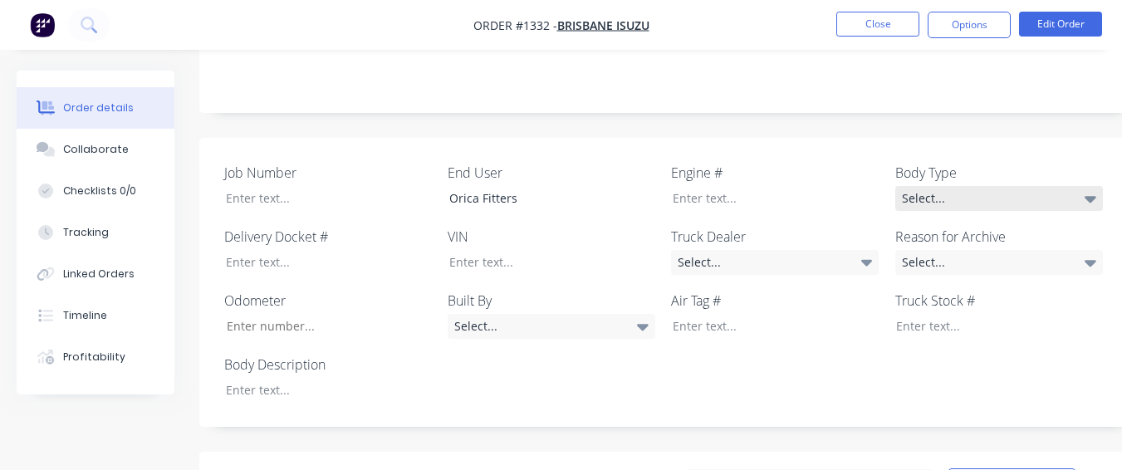
click at [1048, 186] on div "Select..." at bounding box center [999, 198] width 208 height 25
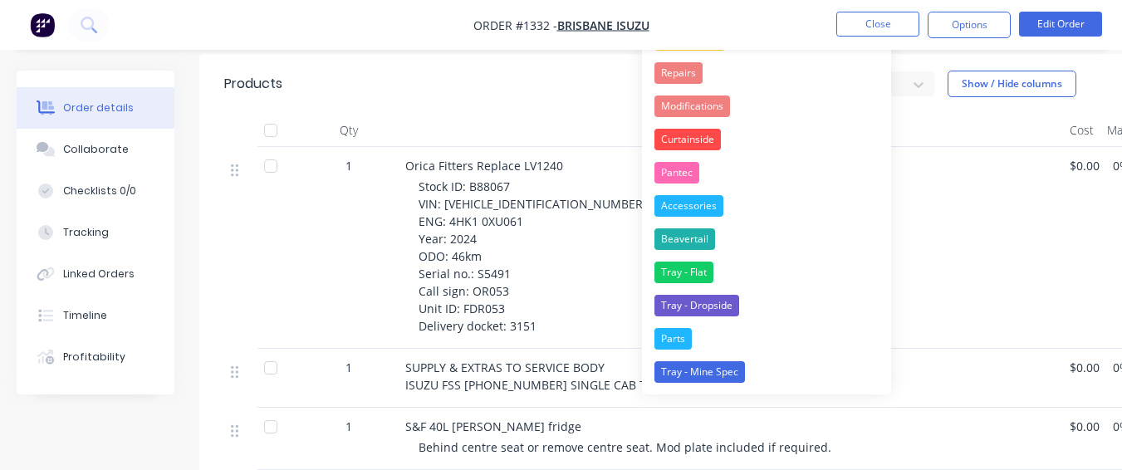
scroll to position [997, 0]
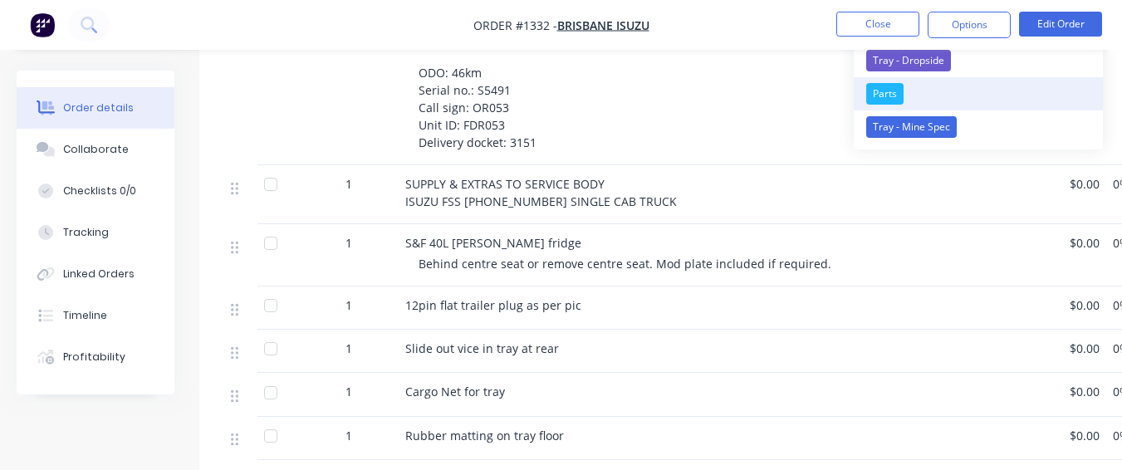
click at [922, 89] on button "Parts" at bounding box center [978, 93] width 249 height 33
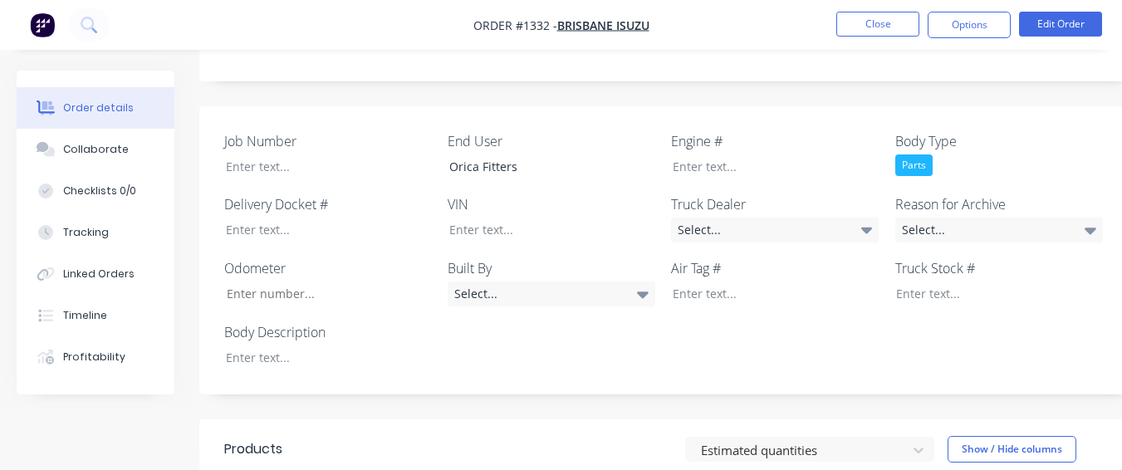
scroll to position [414, 0]
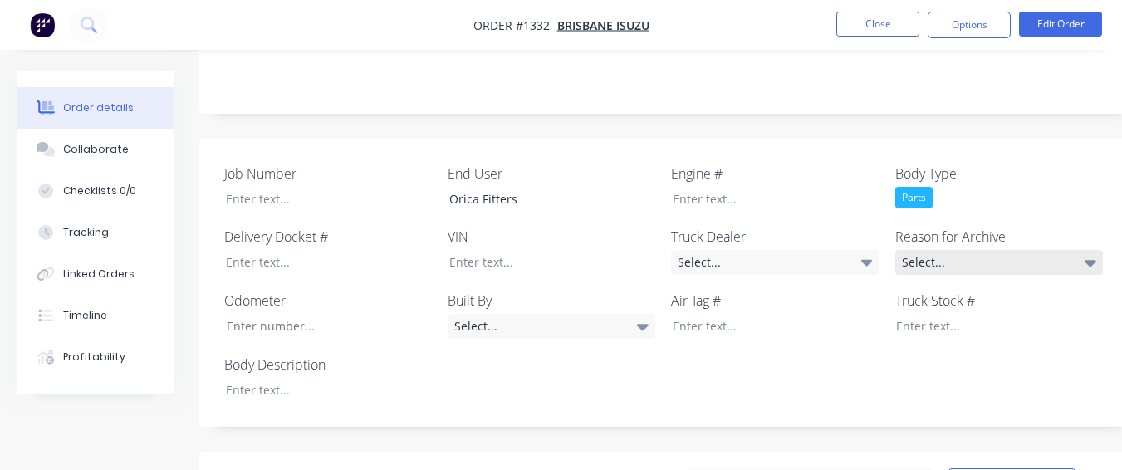
click at [1002, 250] on div "Select..." at bounding box center [999, 262] width 208 height 25
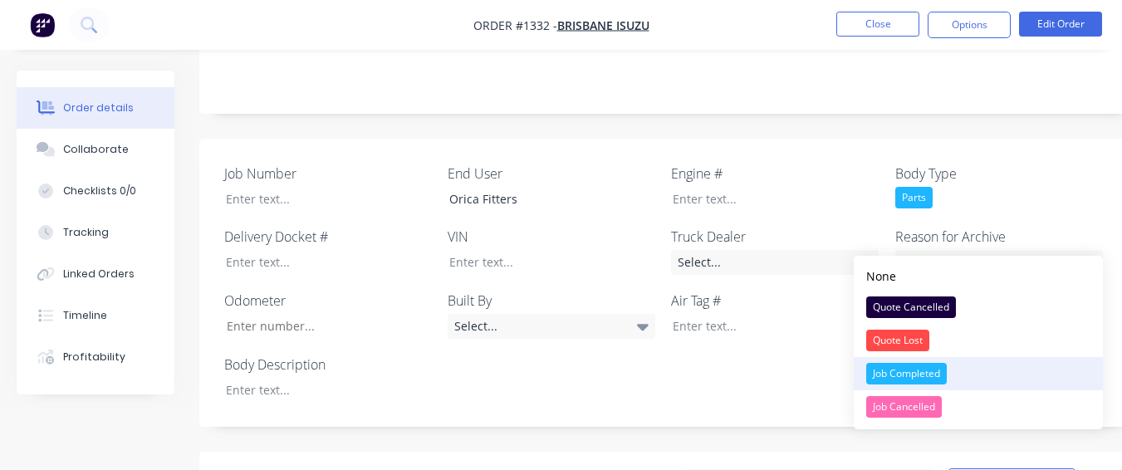
click at [946, 376] on div "Job Completed" at bounding box center [906, 374] width 81 height 22
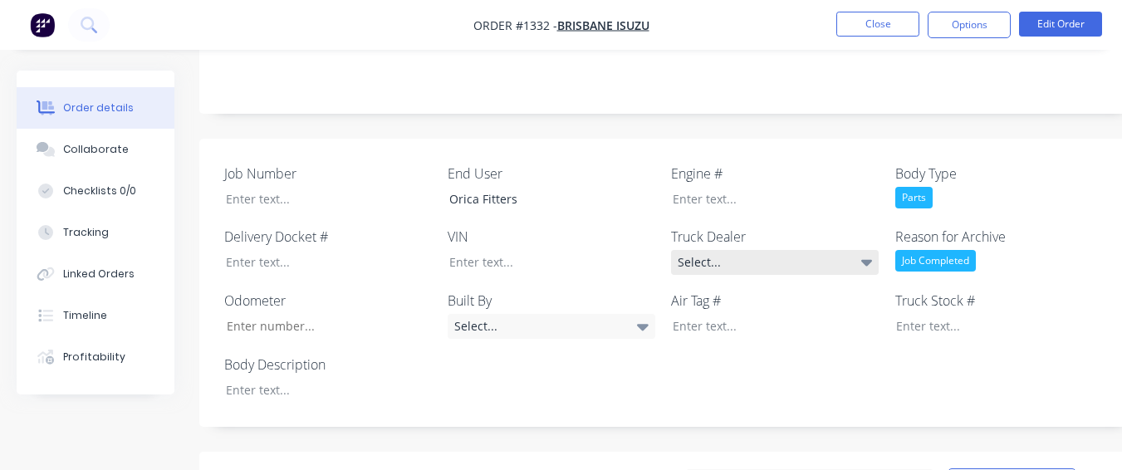
drag, startPoint x: 835, startPoint y: 242, endPoint x: 806, endPoint y: 232, distance: 30.7
click at [835, 250] on div "Select..." at bounding box center [775, 262] width 208 height 25
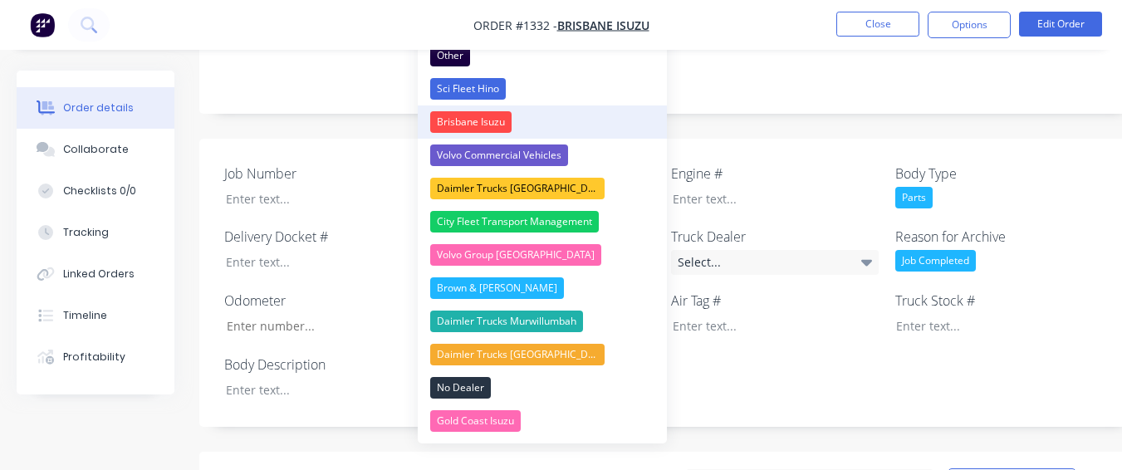
click at [578, 115] on button "Brisbane Isuzu" at bounding box center [542, 121] width 249 height 33
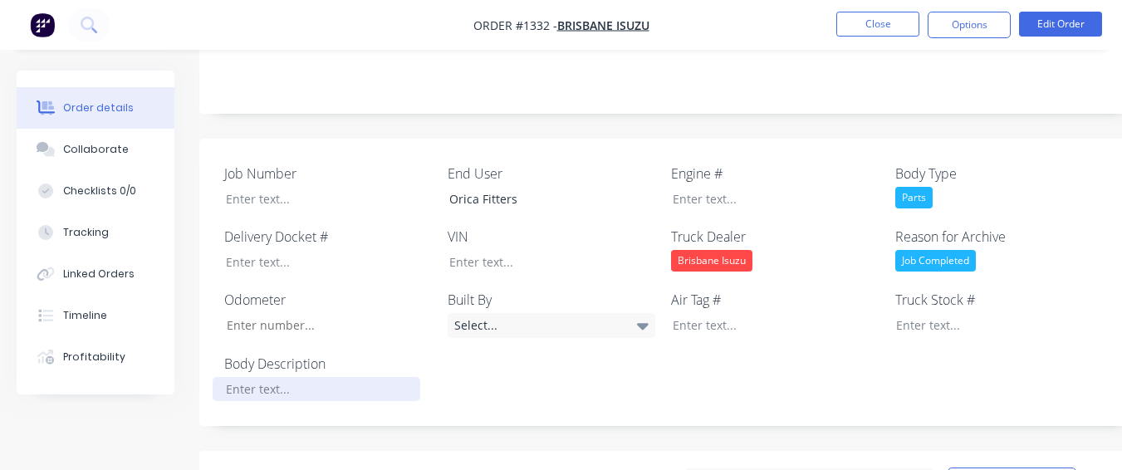
click at [305, 377] on div at bounding box center [317, 389] width 208 height 24
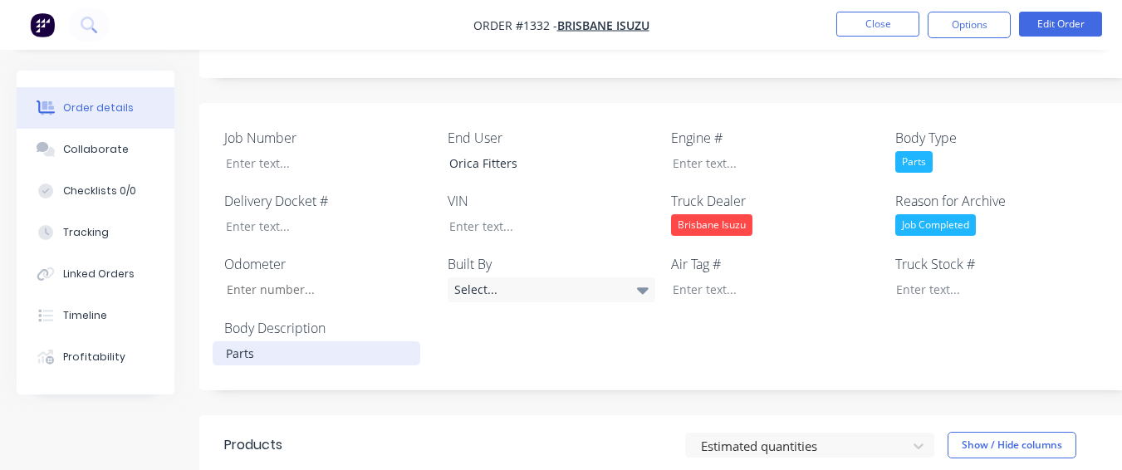
scroll to position [830, 0]
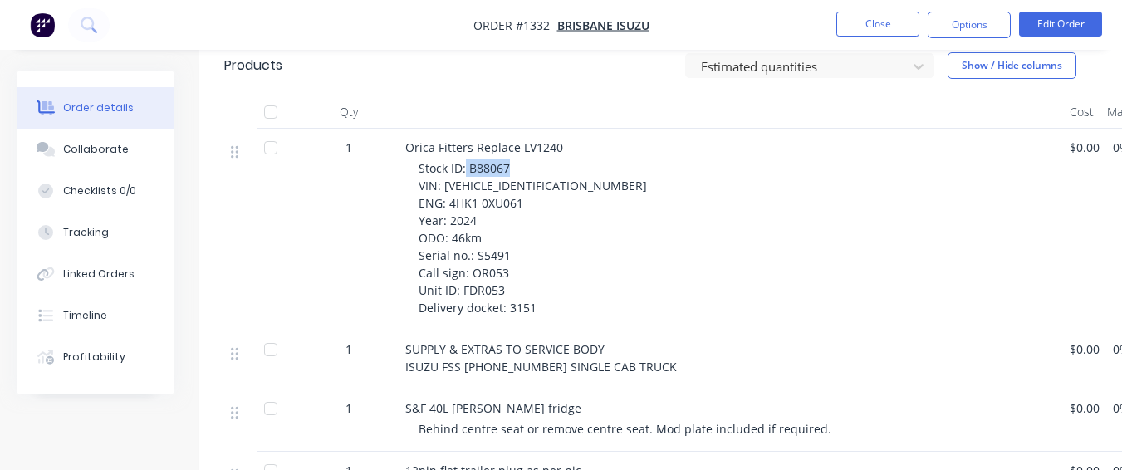
drag, startPoint x: 467, startPoint y: 148, endPoint x: 522, endPoint y: 147, distance: 55.6
click at [522, 159] on div "Stock ID: B88067 VIN: [VEHICLE_IDENTIFICATION_NUMBER] ENG: 4HK1 0XU061 Year: 20…" at bounding box center [738, 237] width 638 height 157
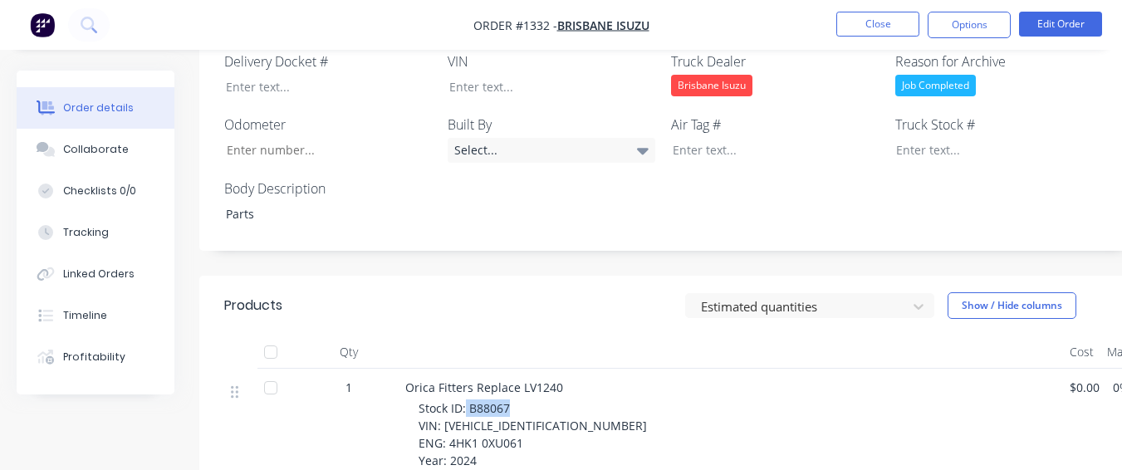
scroll to position [580, 0]
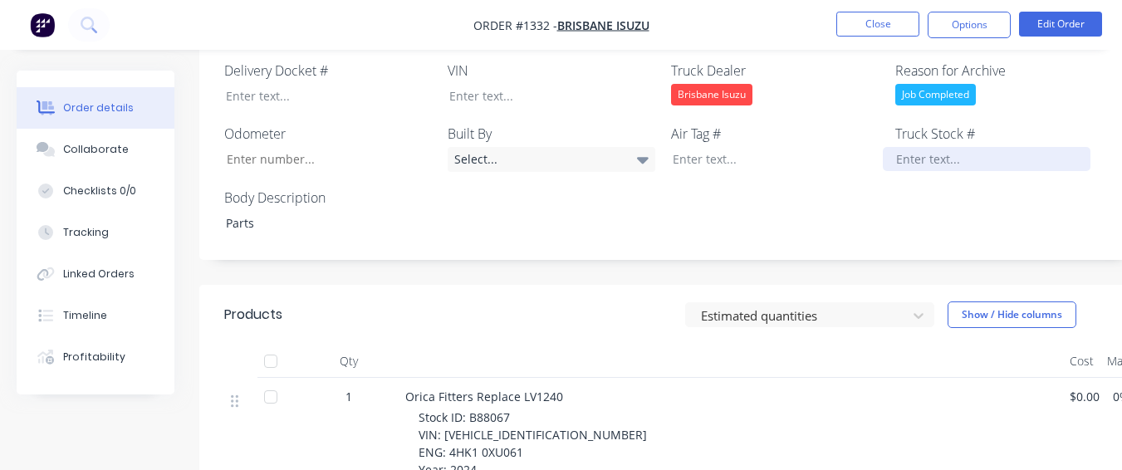
paste div
drag, startPoint x: 523, startPoint y: 419, endPoint x: 560, endPoint y: 402, distance: 40.5
drag, startPoint x: 560, startPoint y: 402, endPoint x: 454, endPoint y: 383, distance: 107.2
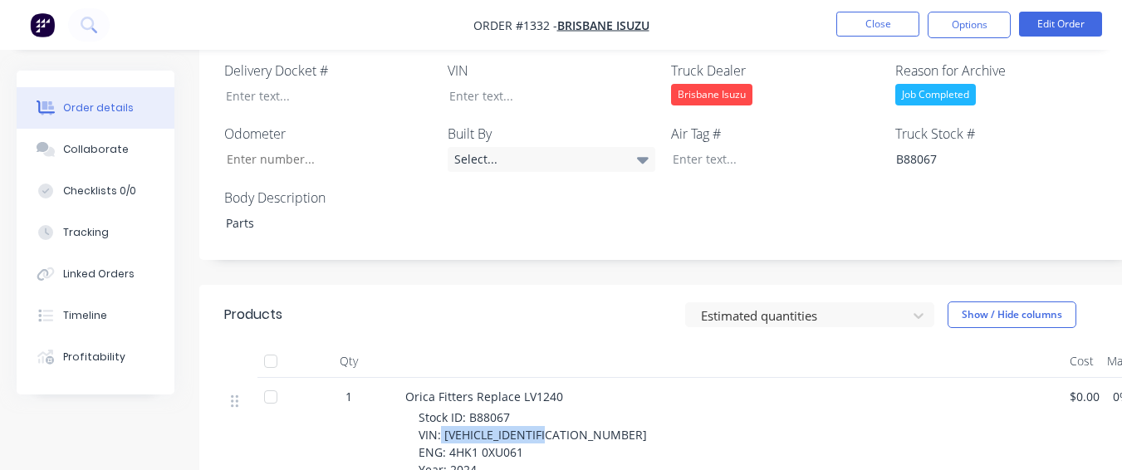
drag, startPoint x: 442, startPoint y: 409, endPoint x: 557, endPoint y: 417, distance: 115.7
click at [525, 84] on div at bounding box center [540, 96] width 208 height 24
paste div
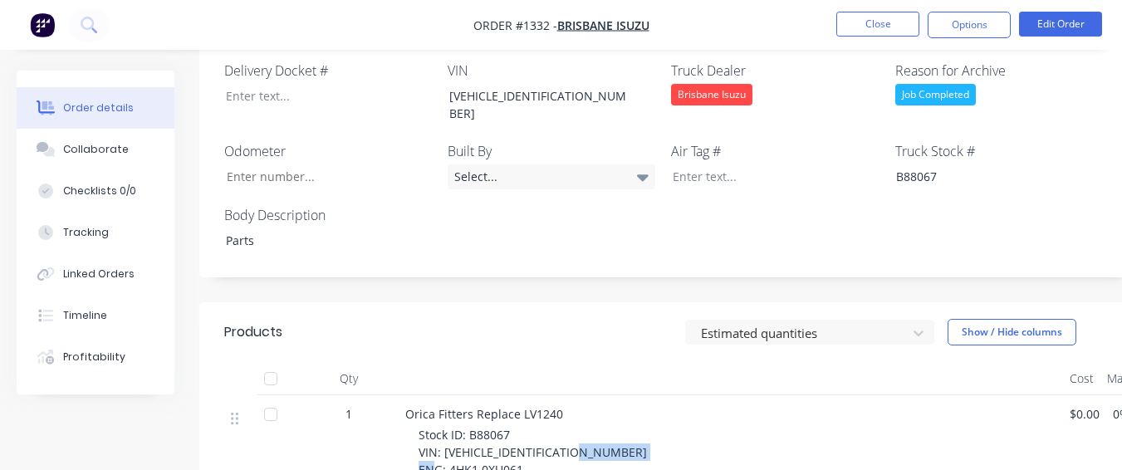
drag, startPoint x: 447, startPoint y: 431, endPoint x: 533, endPoint y: 433, distance: 86.4
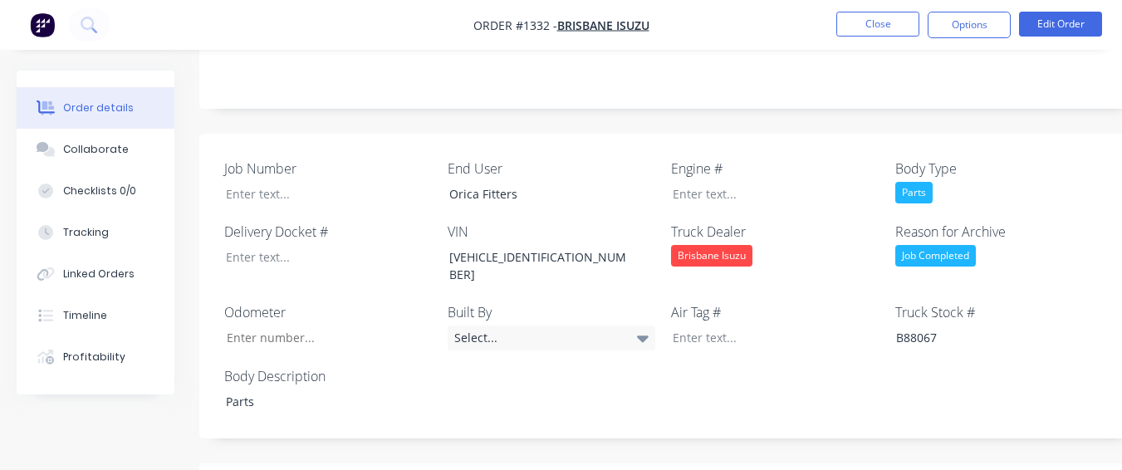
scroll to position [414, 0]
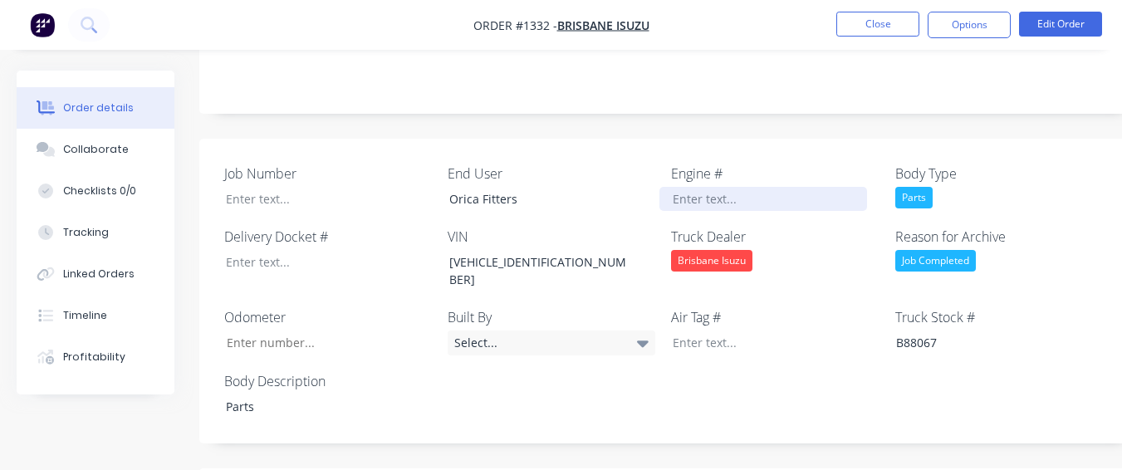
click at [688, 187] on div at bounding box center [763, 199] width 208 height 24
paste div
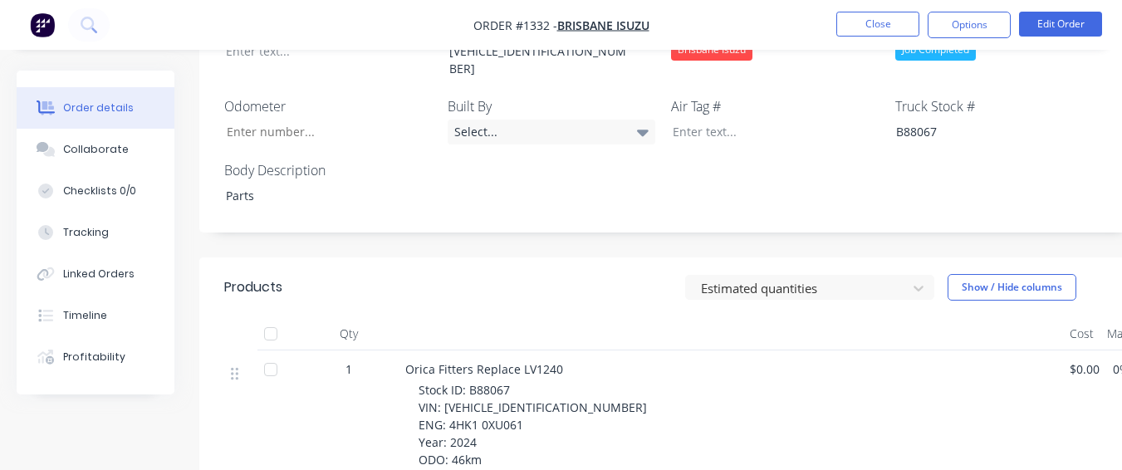
scroll to position [664, 0]
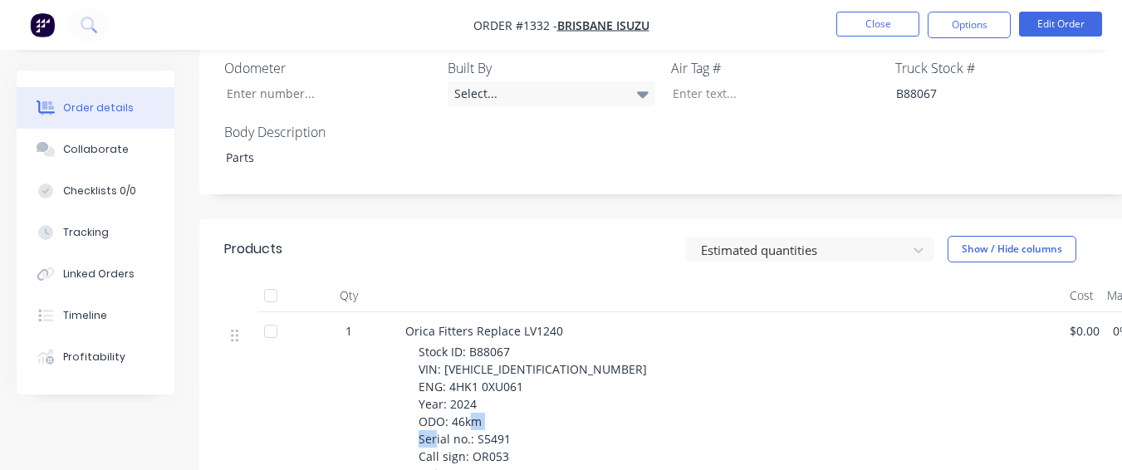
drag, startPoint x: 475, startPoint y: 400, endPoint x: 507, endPoint y: 397, distance: 32.6
click at [507, 397] on span "Stock ID: B88067 VIN: [VEHICLE_IDENTIFICATION_NUMBER] ENG: 4HK1 0XU061 Year: 20…" at bounding box center [533, 421] width 228 height 155
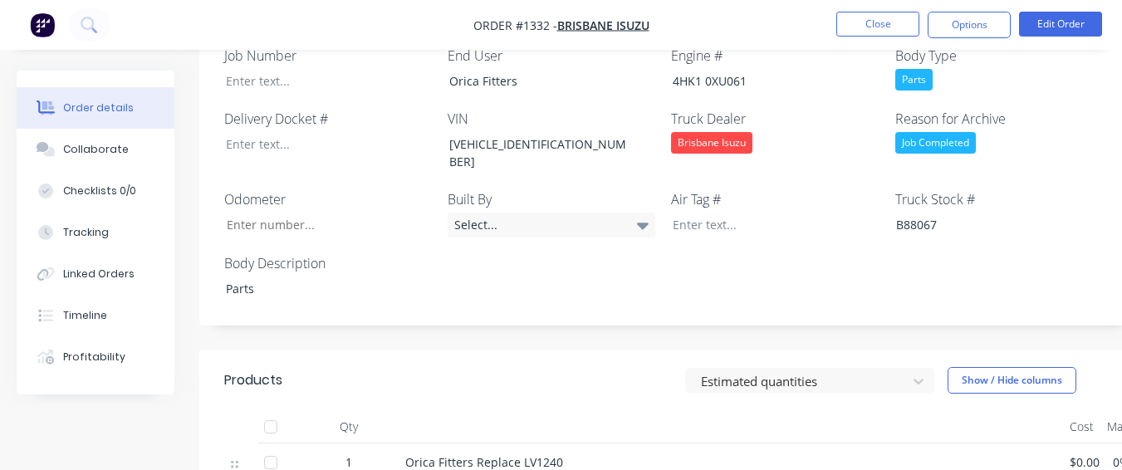
scroll to position [497, 0]
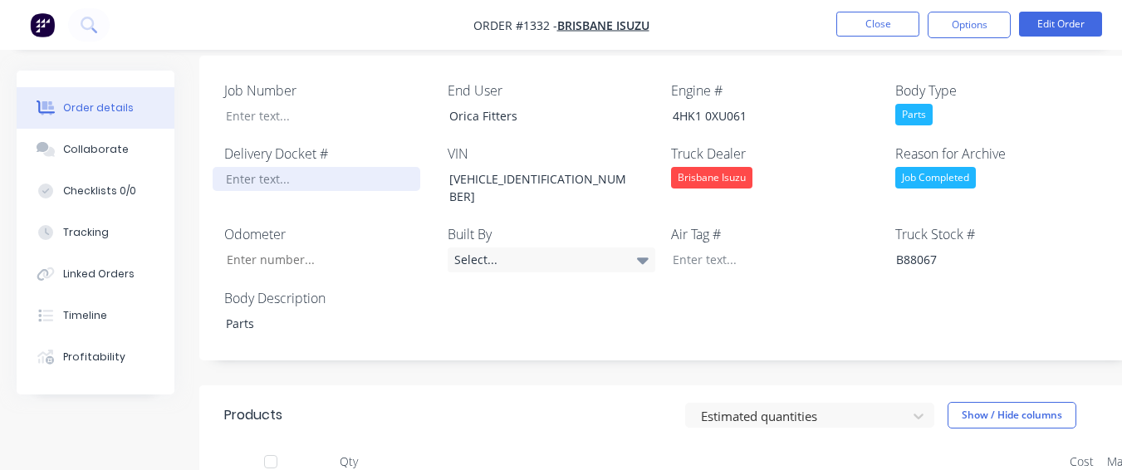
click at [263, 167] on div at bounding box center [317, 179] width 208 height 24
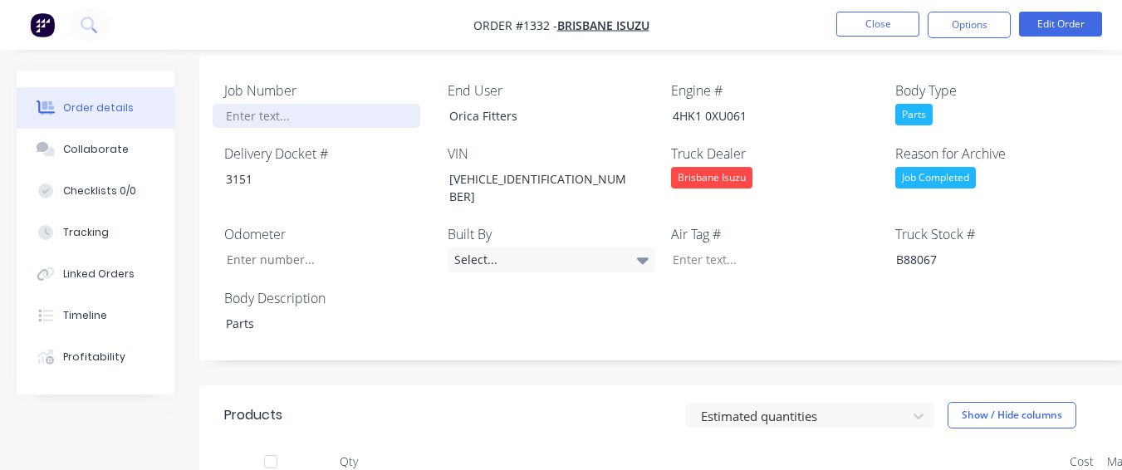
click at [257, 104] on div at bounding box center [317, 116] width 208 height 24
paste div
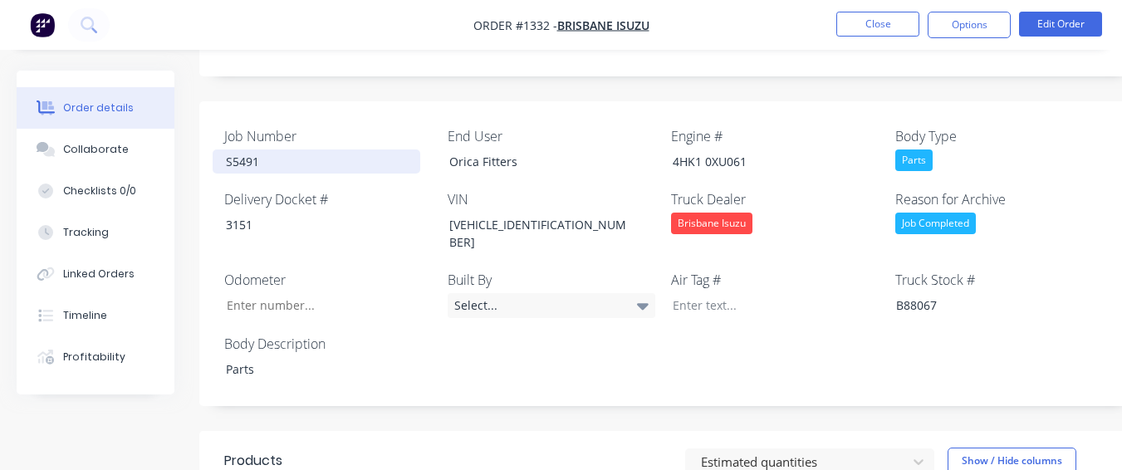
scroll to position [414, 0]
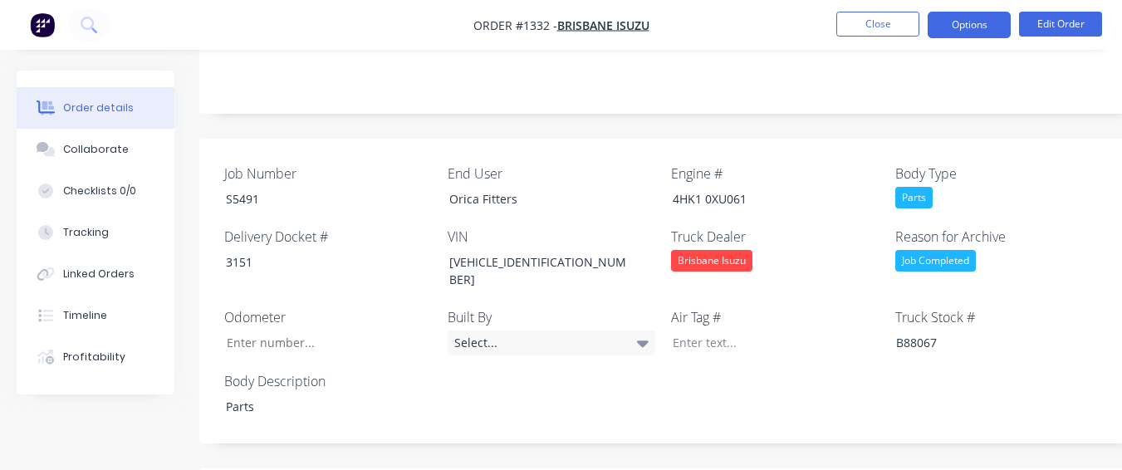
click at [959, 28] on button "Options" at bounding box center [969, 25] width 83 height 27
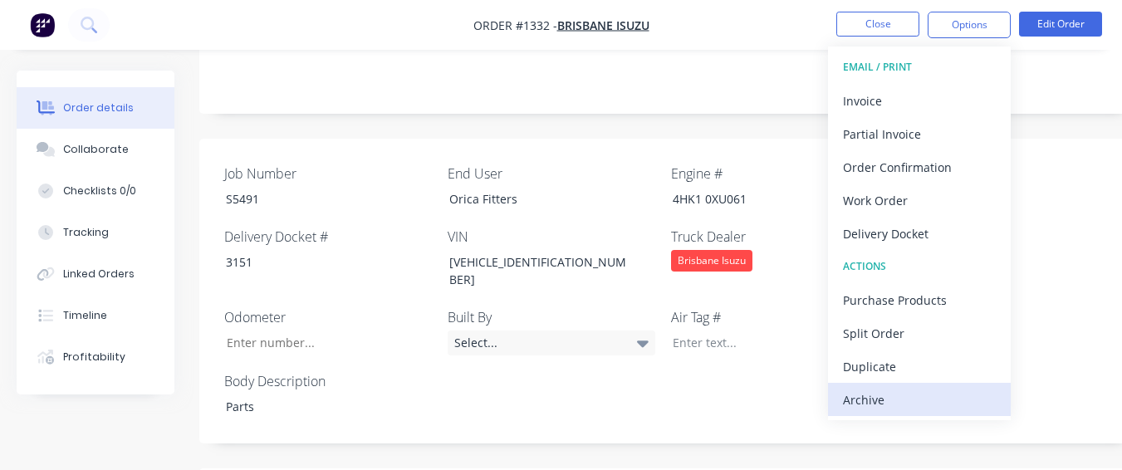
click at [901, 399] on div "Archive" at bounding box center [919, 400] width 153 height 24
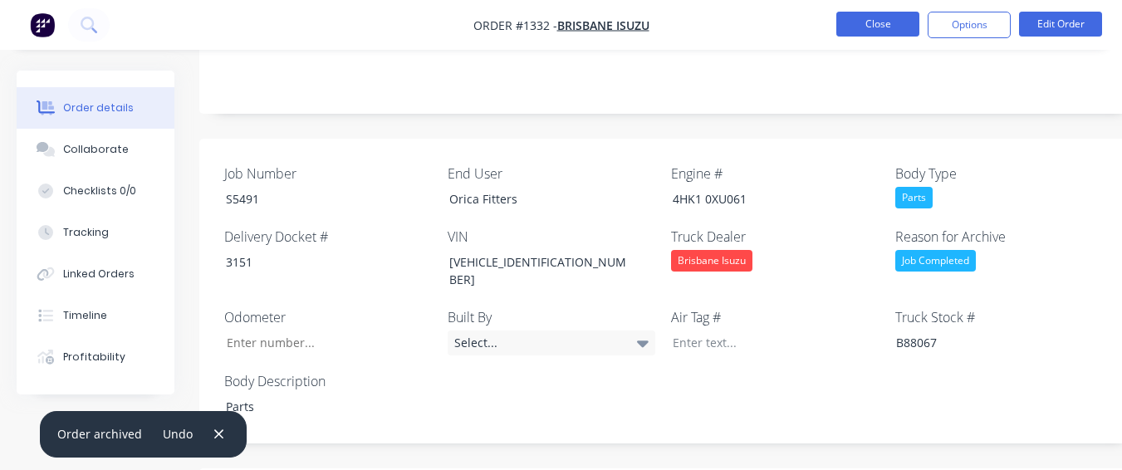
click at [850, 19] on button "Close" at bounding box center [877, 24] width 83 height 25
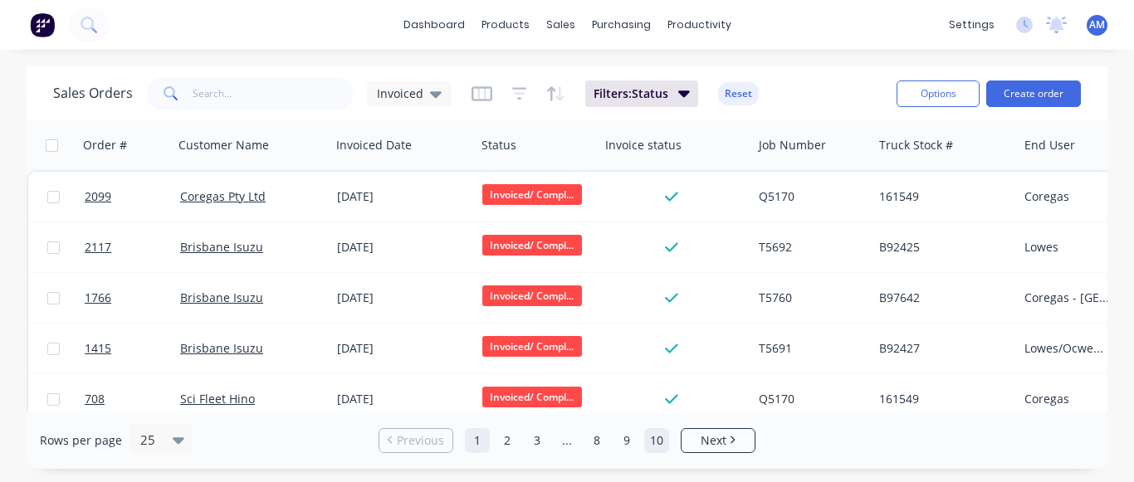
click at [660, 446] on link "10" at bounding box center [656, 440] width 25 height 25
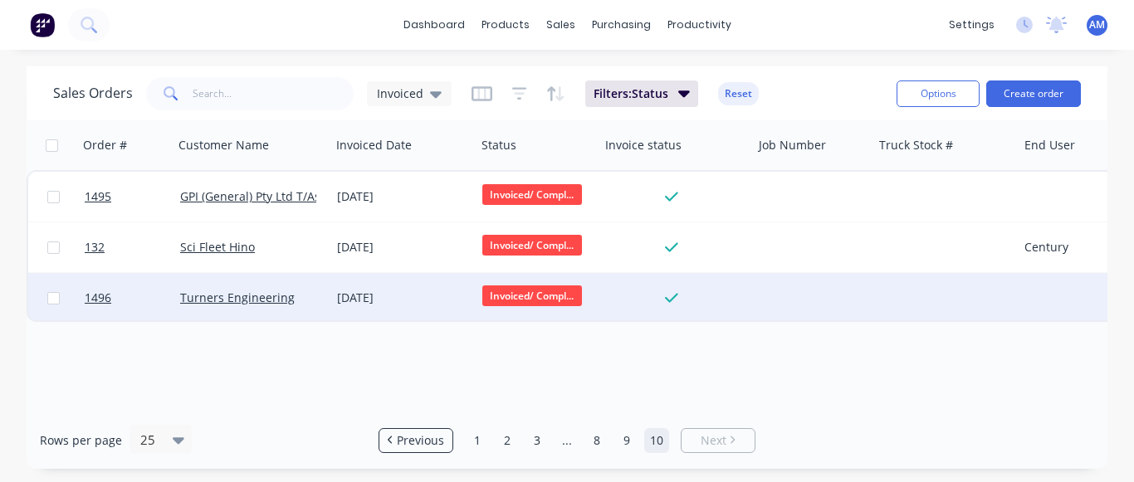
click at [363, 291] on div "[DATE]" at bounding box center [403, 298] width 132 height 17
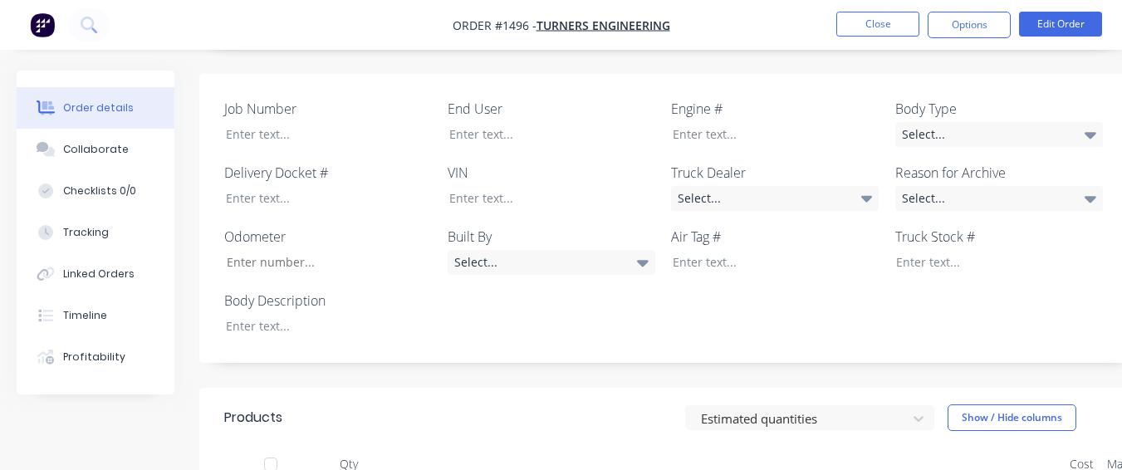
scroll to position [498, 0]
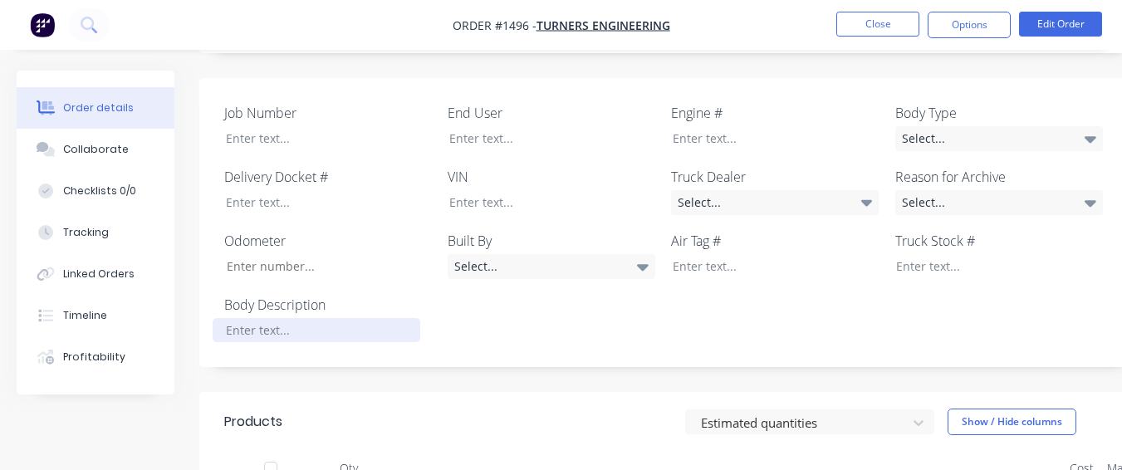
click at [340, 318] on div at bounding box center [317, 330] width 208 height 24
click at [343, 318] on div "Repairs" at bounding box center [317, 330] width 208 height 24
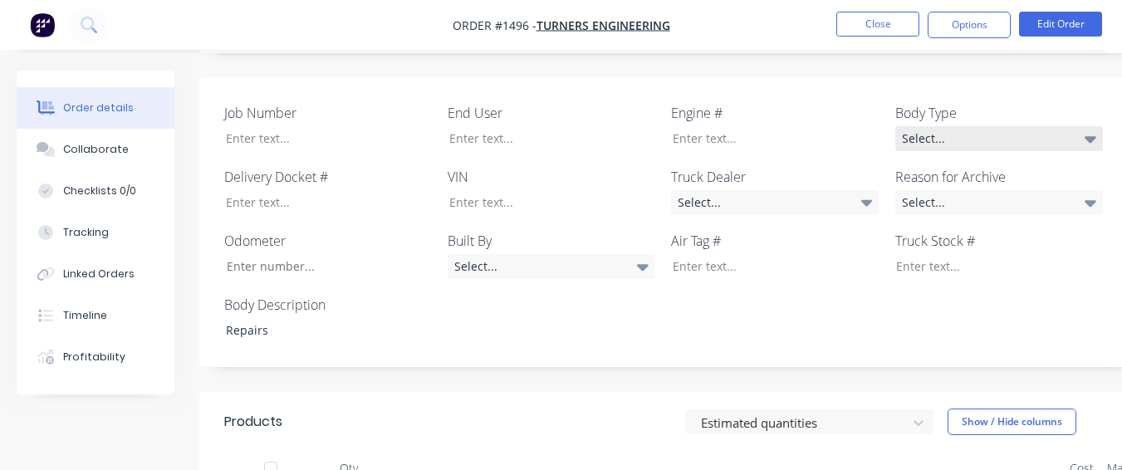
drag, startPoint x: 343, startPoint y: 273, endPoint x: 913, endPoint y: 95, distance: 597.8
click at [913, 126] on div "Select..." at bounding box center [999, 138] width 208 height 25
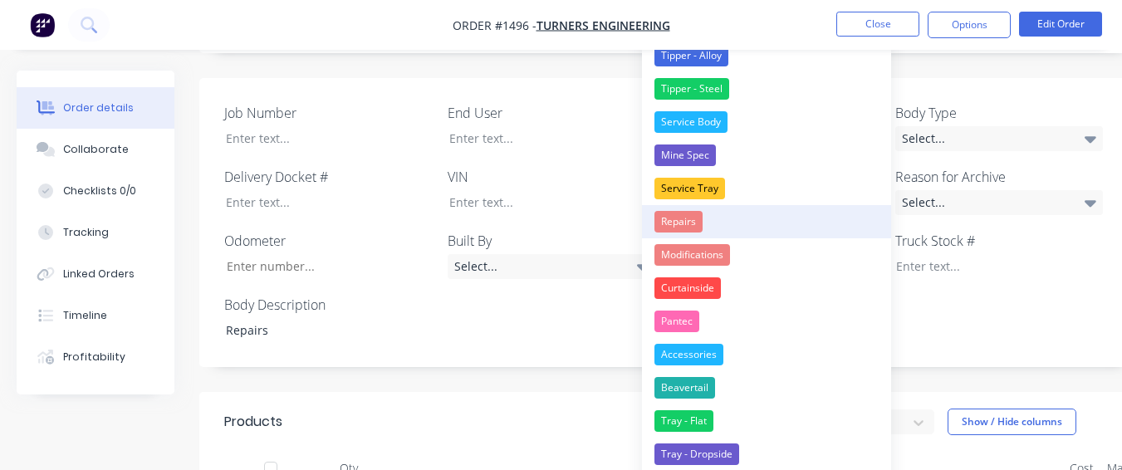
click at [716, 217] on button "Repairs" at bounding box center [766, 221] width 249 height 33
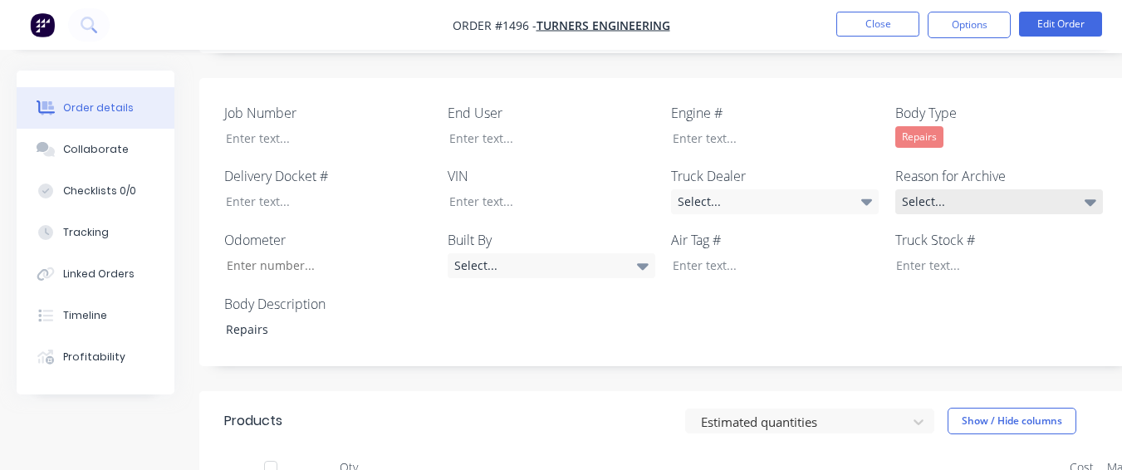
click at [975, 189] on div "Select..." at bounding box center [999, 201] width 208 height 25
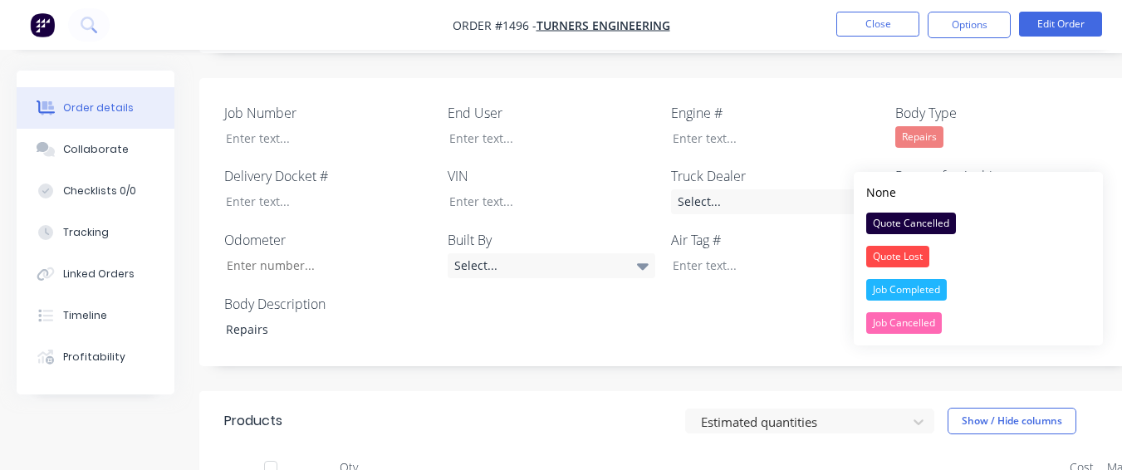
drag, startPoint x: 922, startPoint y: 290, endPoint x: 909, endPoint y: 282, distance: 15.0
click at [921, 290] on div "Job Completed" at bounding box center [906, 290] width 81 height 22
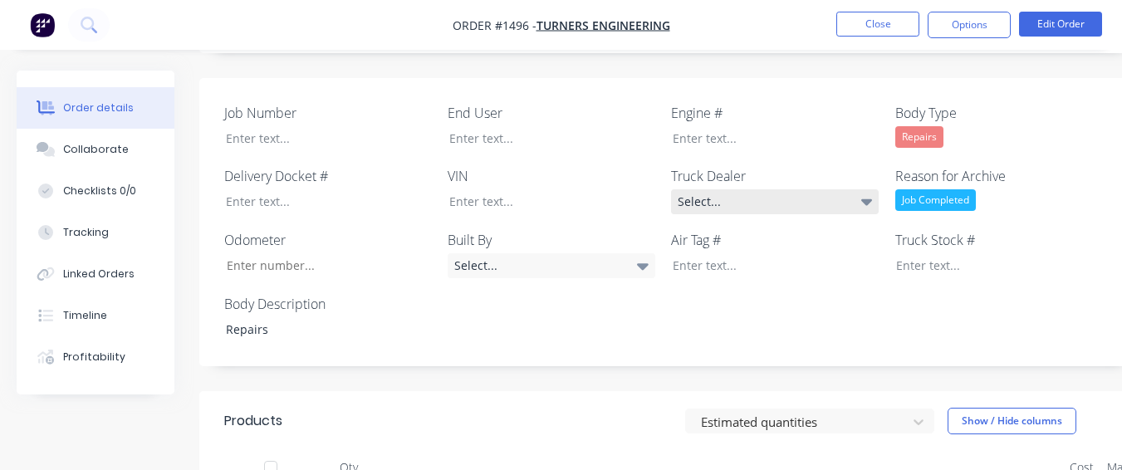
click at [806, 189] on div "Select..." at bounding box center [775, 201] width 208 height 25
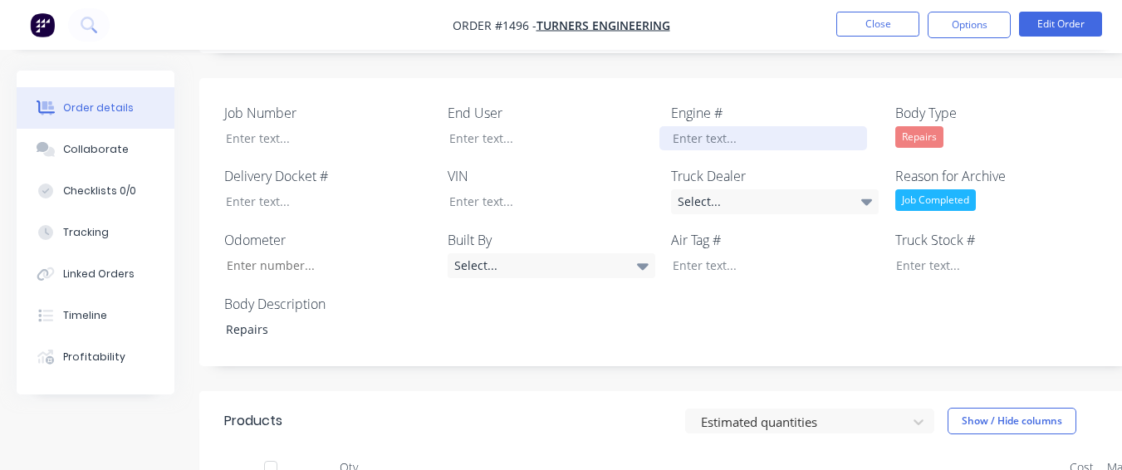
click at [782, 126] on div at bounding box center [763, 138] width 208 height 24
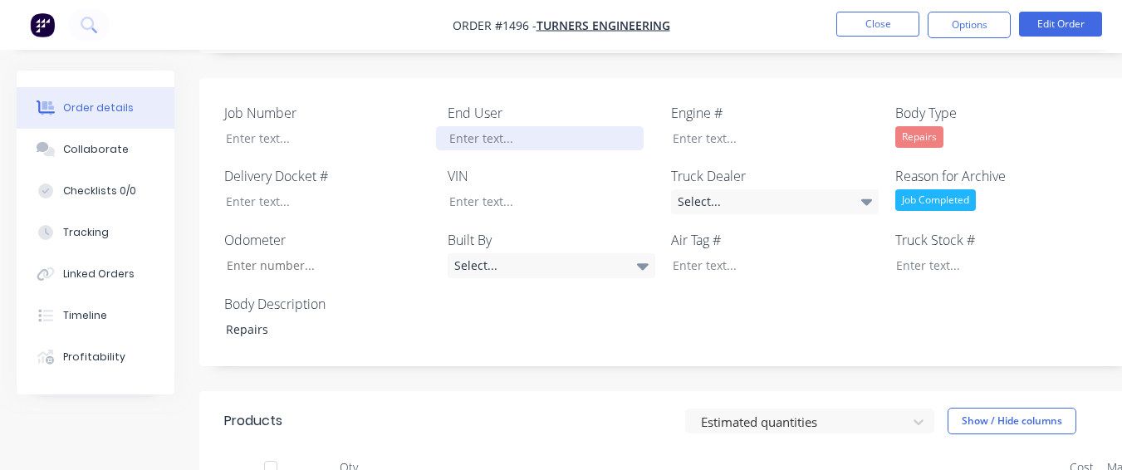
click at [603, 126] on div at bounding box center [540, 138] width 208 height 24
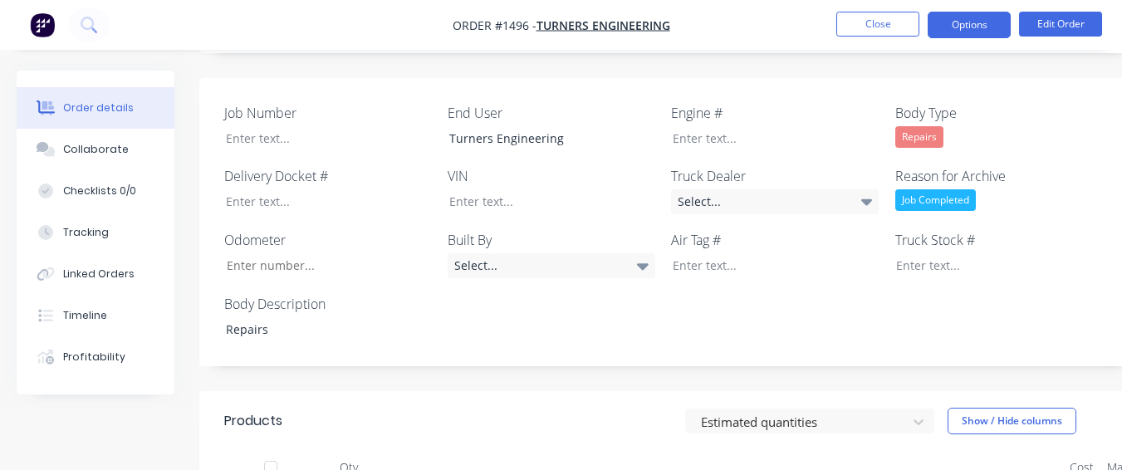
click at [993, 32] on button "Options" at bounding box center [969, 25] width 83 height 27
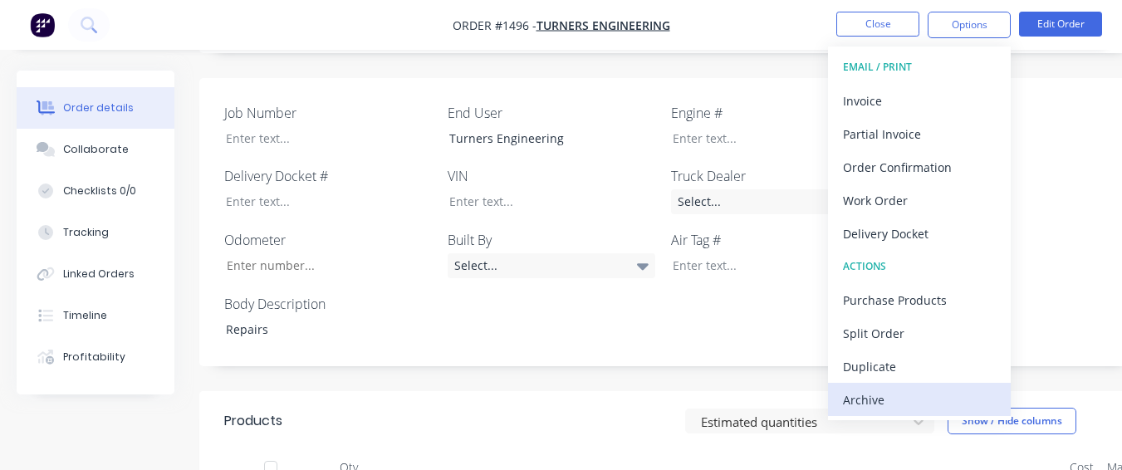
click at [944, 408] on div "Archive" at bounding box center [919, 400] width 153 height 24
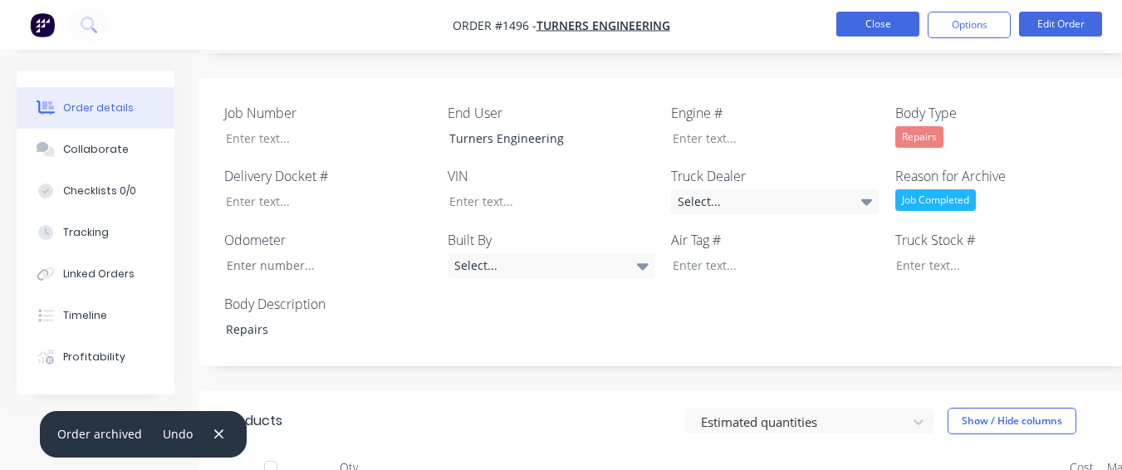
click at [883, 22] on button "Close" at bounding box center [877, 24] width 83 height 25
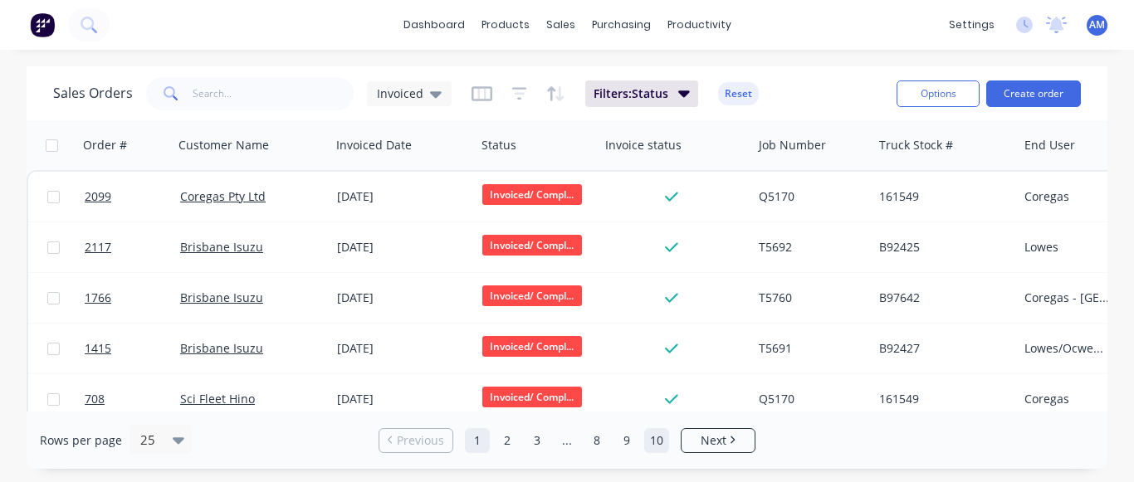
drag, startPoint x: 664, startPoint y: 443, endPoint x: 647, endPoint y: 431, distance: 21.4
click at [664, 443] on link "10" at bounding box center [656, 440] width 25 height 25
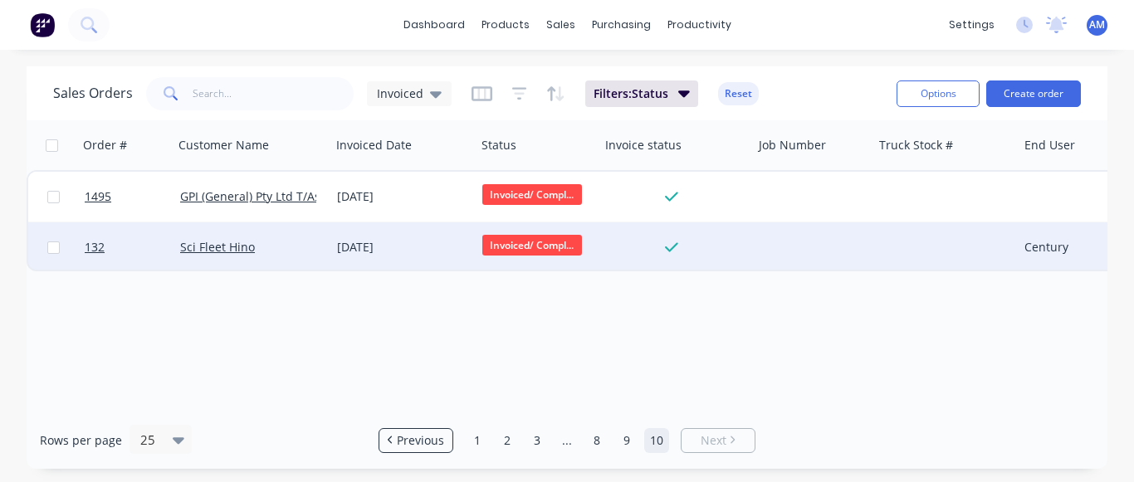
click at [348, 243] on div "[DATE]" at bounding box center [403, 247] width 132 height 17
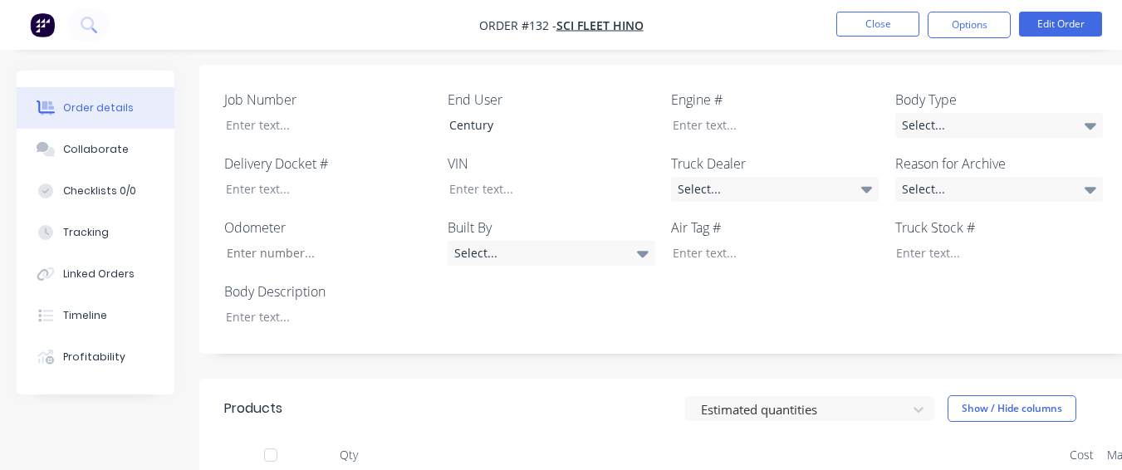
scroll to position [415, 0]
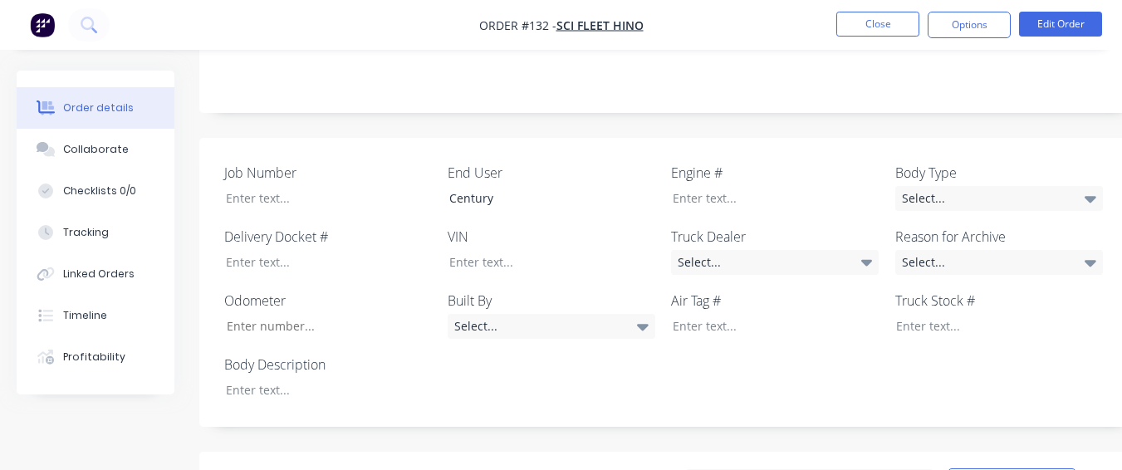
click at [380, 355] on label "Body Description" at bounding box center [328, 365] width 208 height 20
click at [367, 378] on div at bounding box center [317, 390] width 208 height 24
click at [955, 186] on div "Select..." at bounding box center [999, 198] width 208 height 25
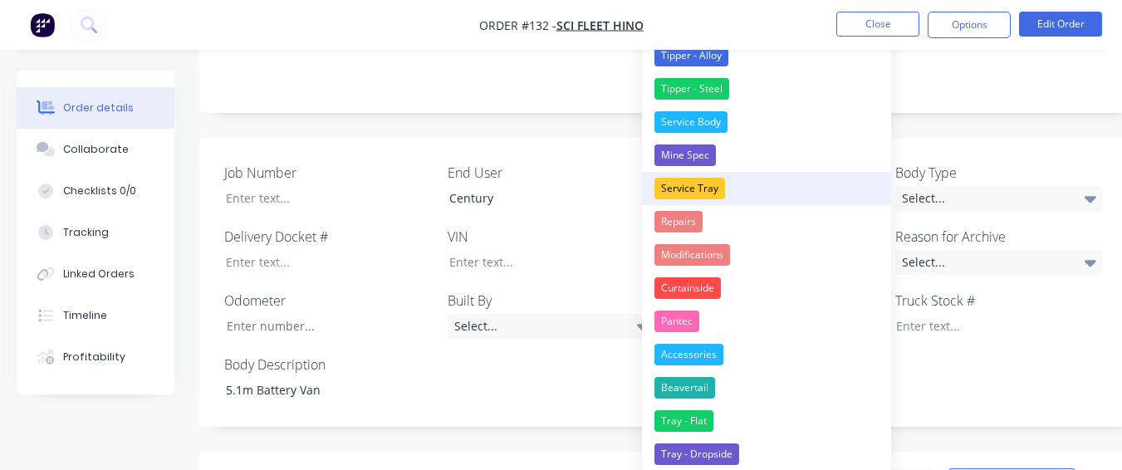
click at [730, 189] on button "Service Tray" at bounding box center [766, 188] width 249 height 33
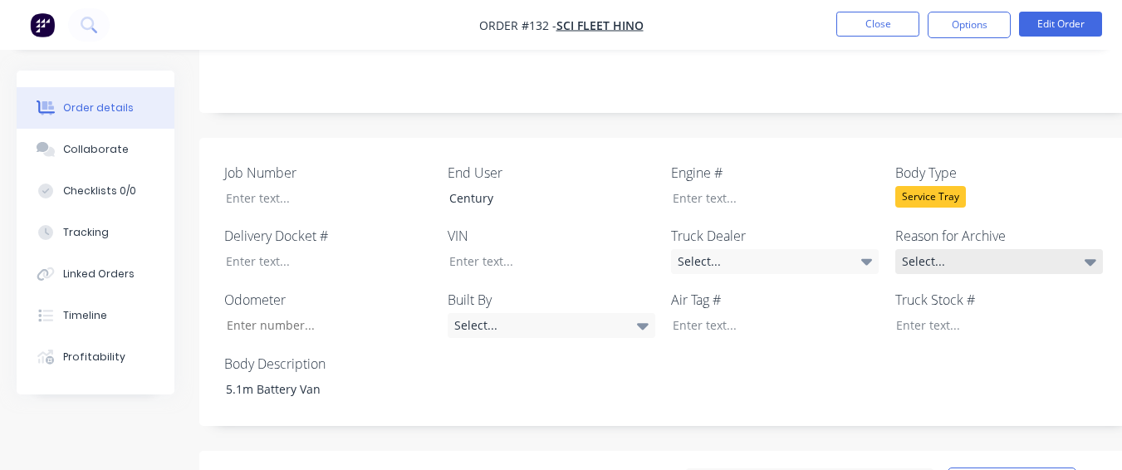
click at [1017, 249] on div "Select..." at bounding box center [999, 261] width 208 height 25
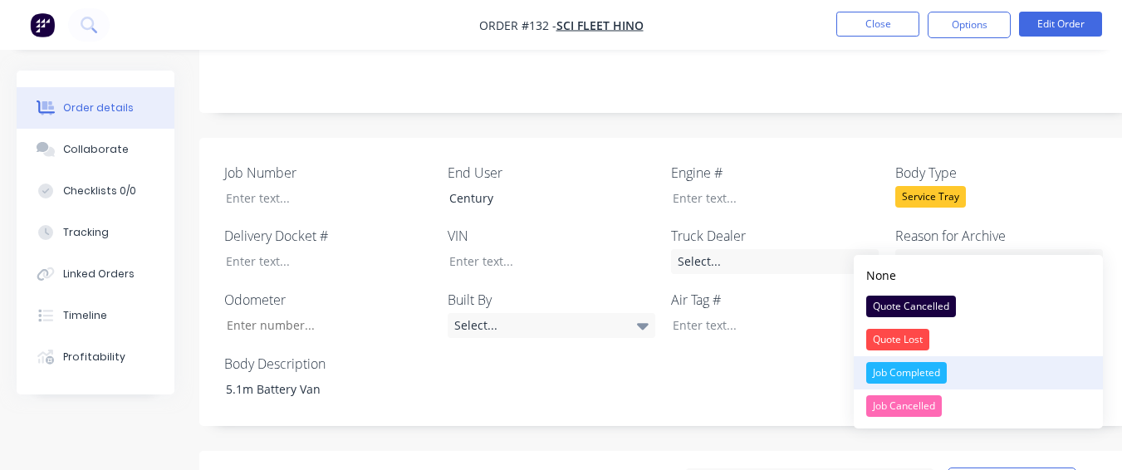
click at [952, 370] on button "Job Completed" at bounding box center [978, 372] width 249 height 33
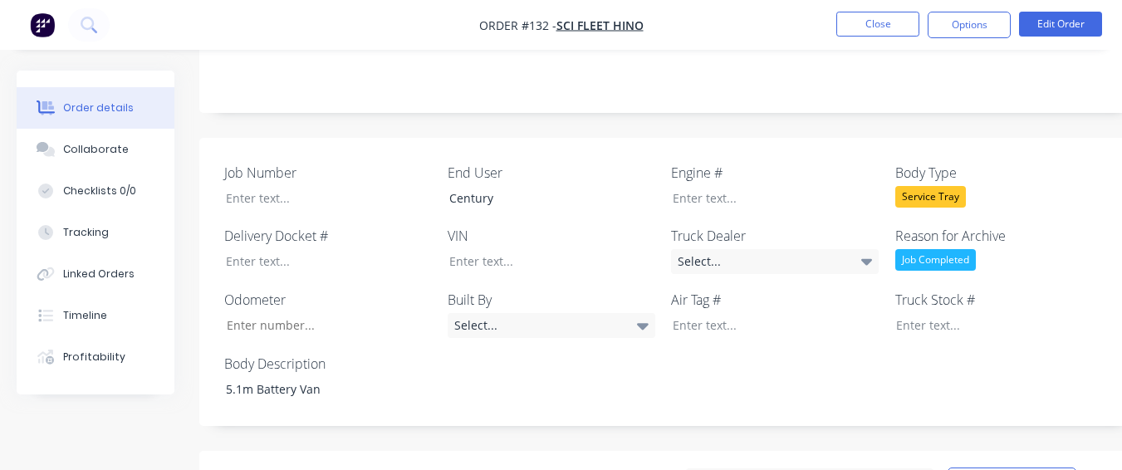
click at [803, 226] on label "Truck Dealer" at bounding box center [775, 236] width 208 height 20
click at [780, 249] on div "Select..." at bounding box center [775, 261] width 208 height 25
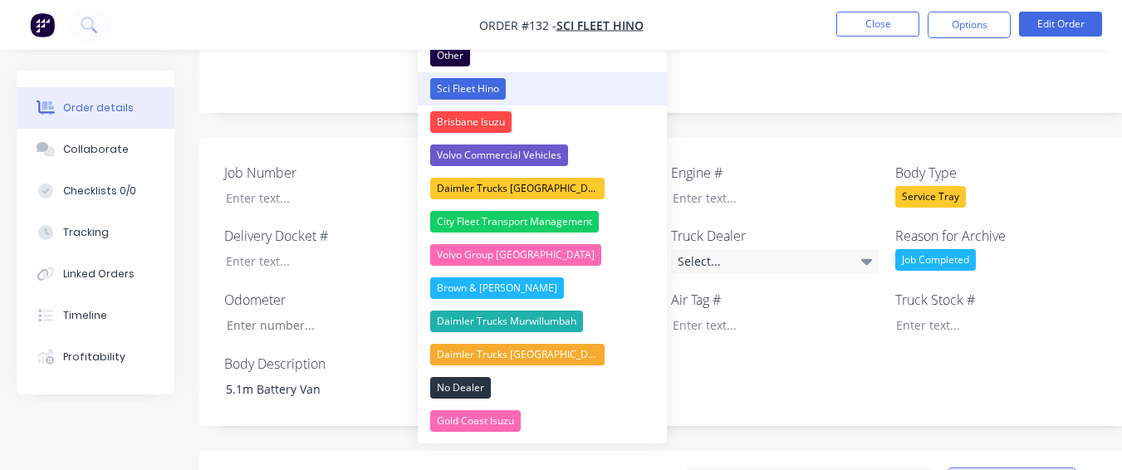
click at [576, 101] on button "Sci Fleet Hino" at bounding box center [542, 88] width 249 height 33
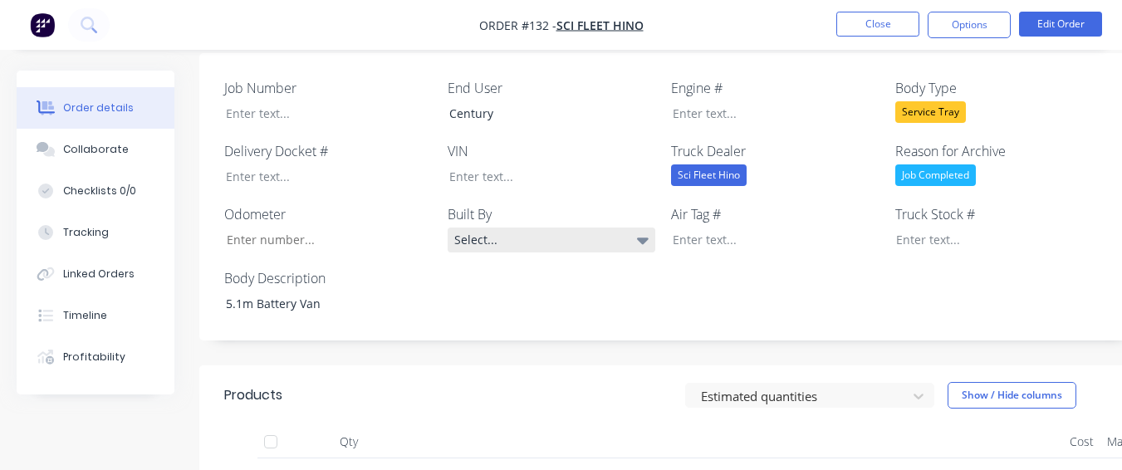
scroll to position [581, 0]
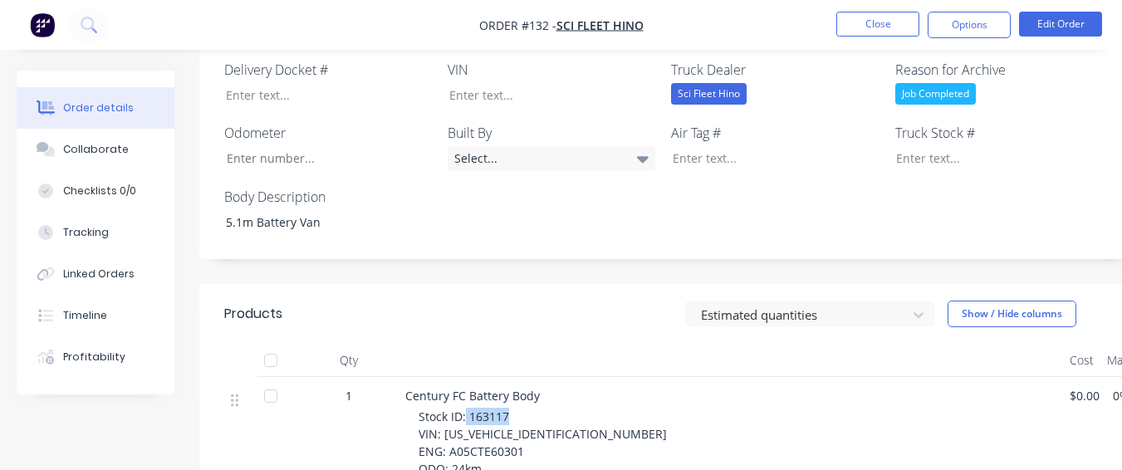
drag, startPoint x: 466, startPoint y: 393, endPoint x: 513, endPoint y: 396, distance: 47.5
click at [513, 408] on div "Stock ID: 163117 VIN: [US_VEHICLE_IDENTIFICATION_NUMBER] ENG: A05CTE60301 ODO: …" at bounding box center [738, 469] width 638 height 122
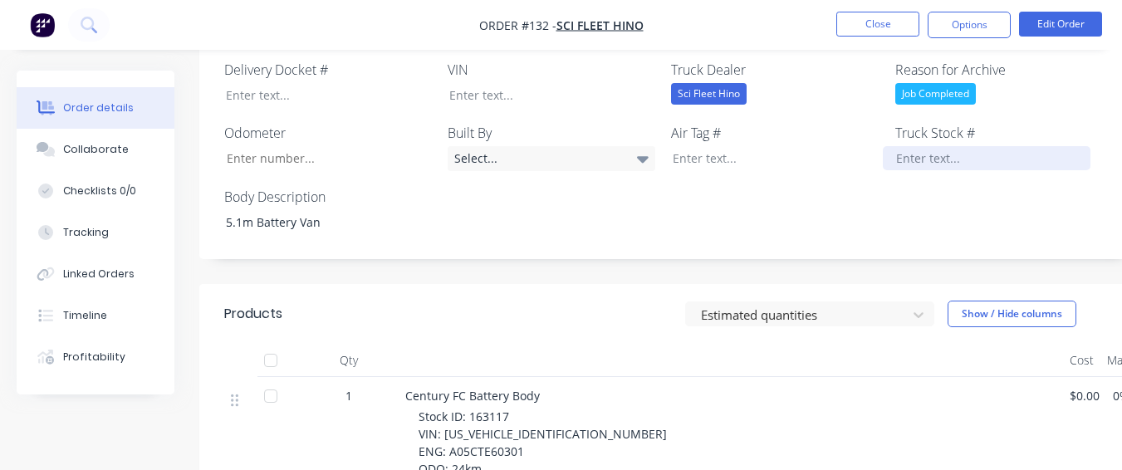
click at [929, 146] on div at bounding box center [987, 158] width 208 height 24
paste div
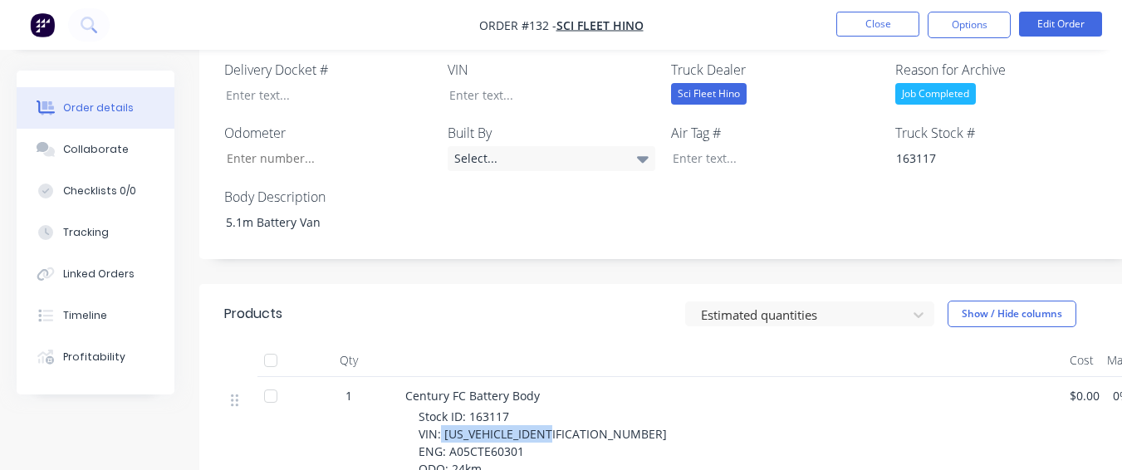
drag, startPoint x: 442, startPoint y: 411, endPoint x: 560, endPoint y: 409, distance: 117.9
click at [560, 409] on div "Stock ID: 163117 VIN: [US_VEHICLE_IDENTIFICATION_NUMBER] ENG: A05CTE60301 ODO: …" at bounding box center [738, 469] width 638 height 122
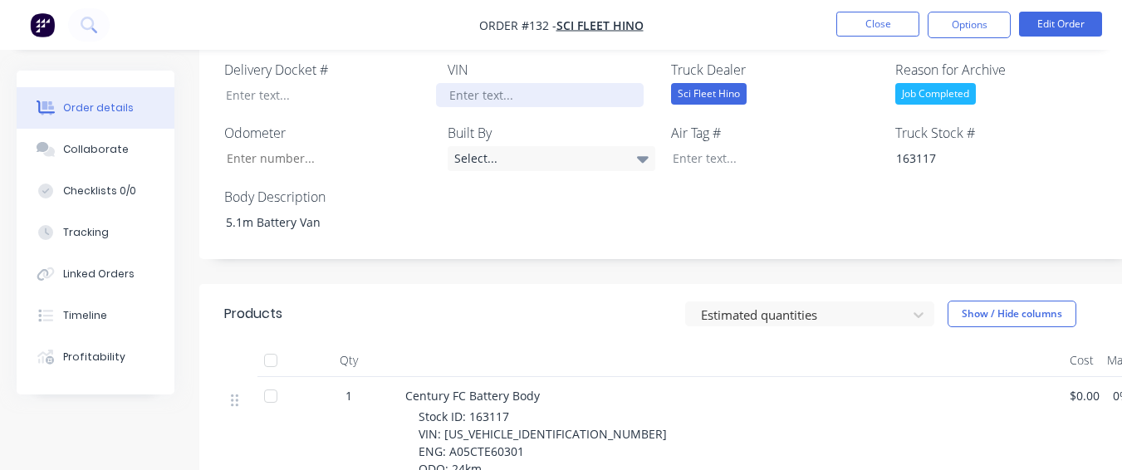
paste div
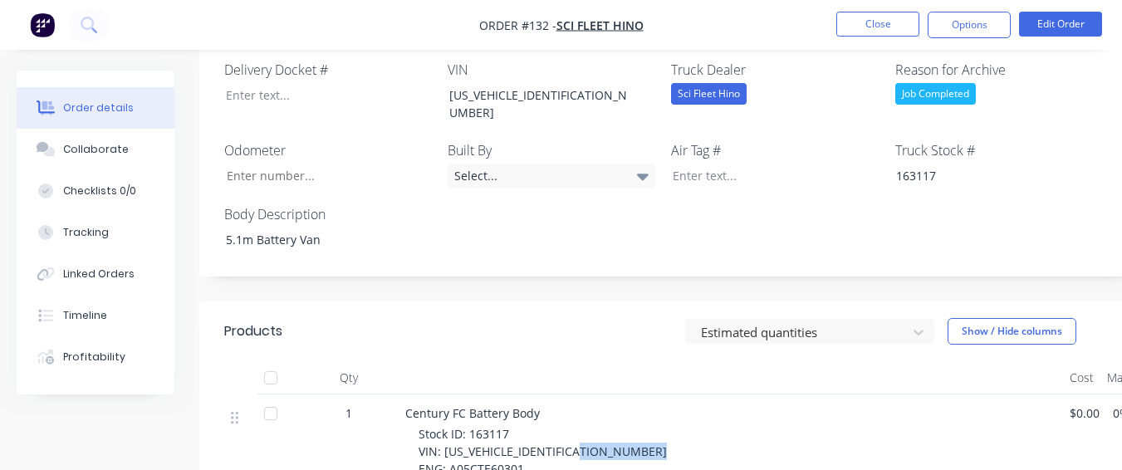
drag, startPoint x: 447, startPoint y: 428, endPoint x: 522, endPoint y: 433, distance: 75.7
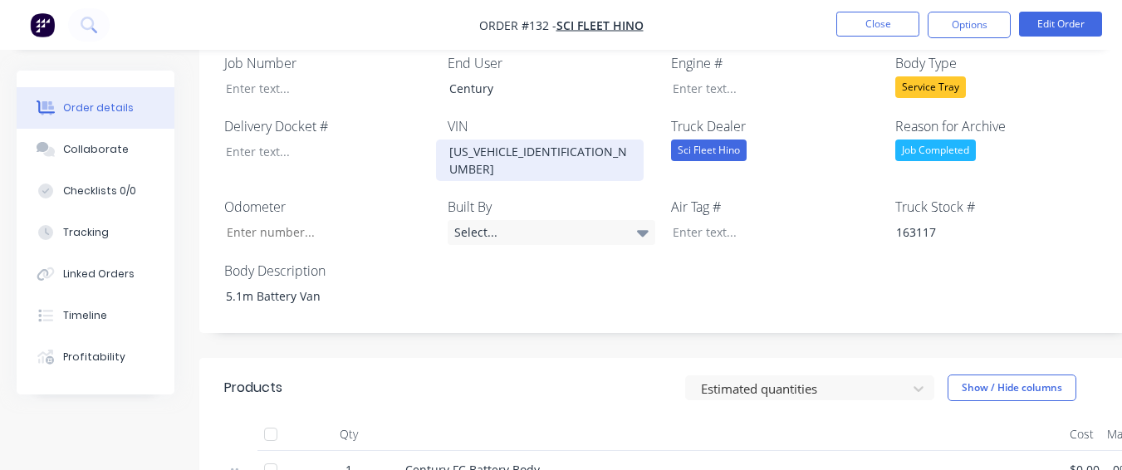
scroll to position [415, 0]
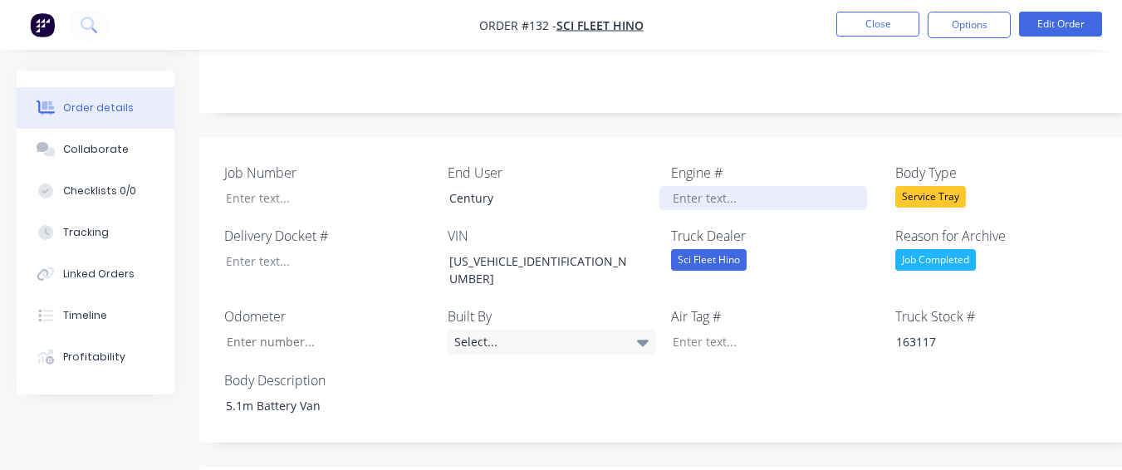
paste div
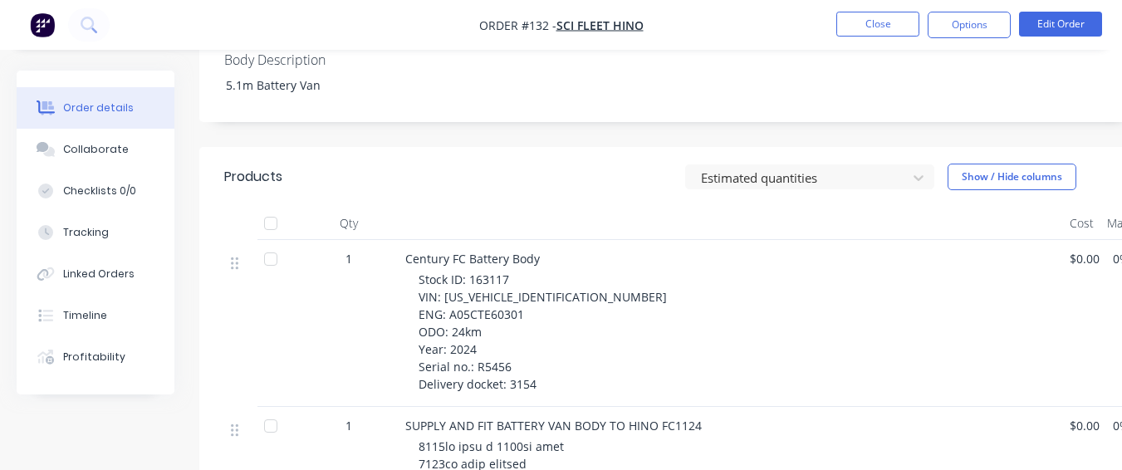
scroll to position [747, 0]
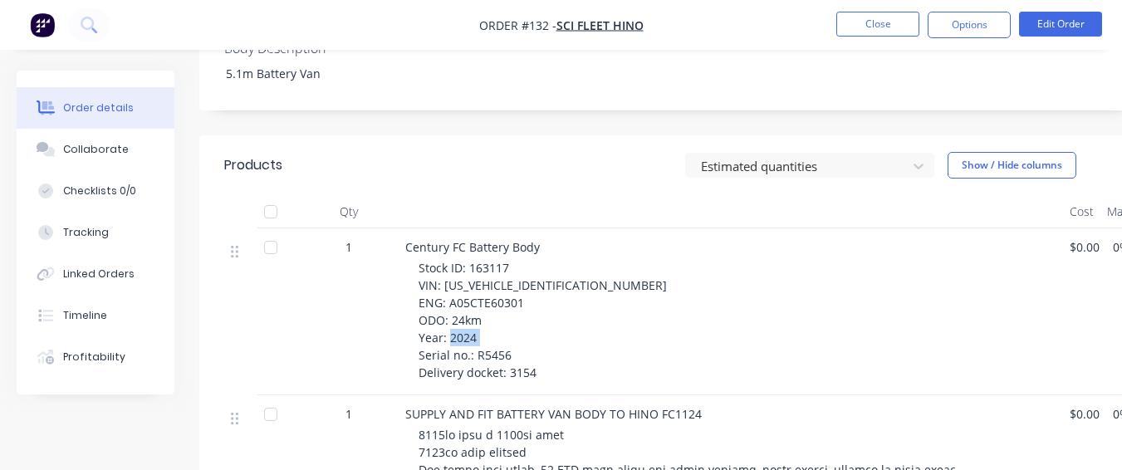
drag, startPoint x: 477, startPoint y: 316, endPoint x: 512, endPoint y: 316, distance: 34.9
click at [512, 316] on div "Stock ID: 163117 VIN: [US_VEHICLE_IDENTIFICATION_NUMBER] ENG: A05CTE60301 ODO: …" at bounding box center [738, 320] width 638 height 122
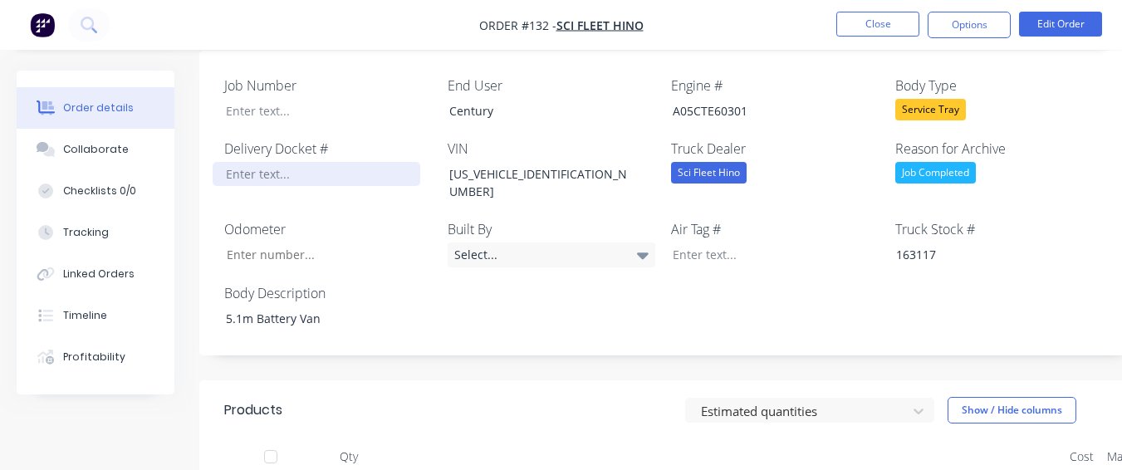
scroll to position [498, 0]
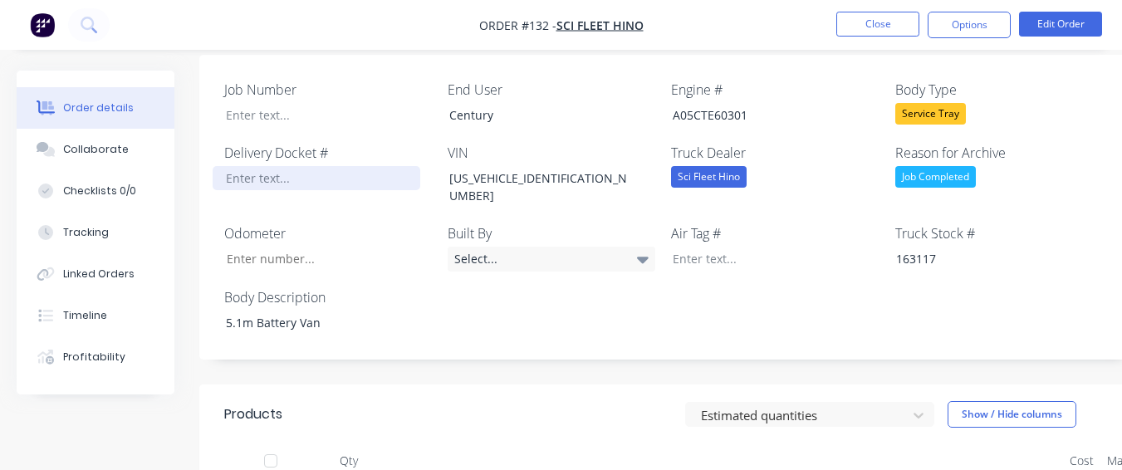
click at [369, 166] on div at bounding box center [317, 178] width 208 height 24
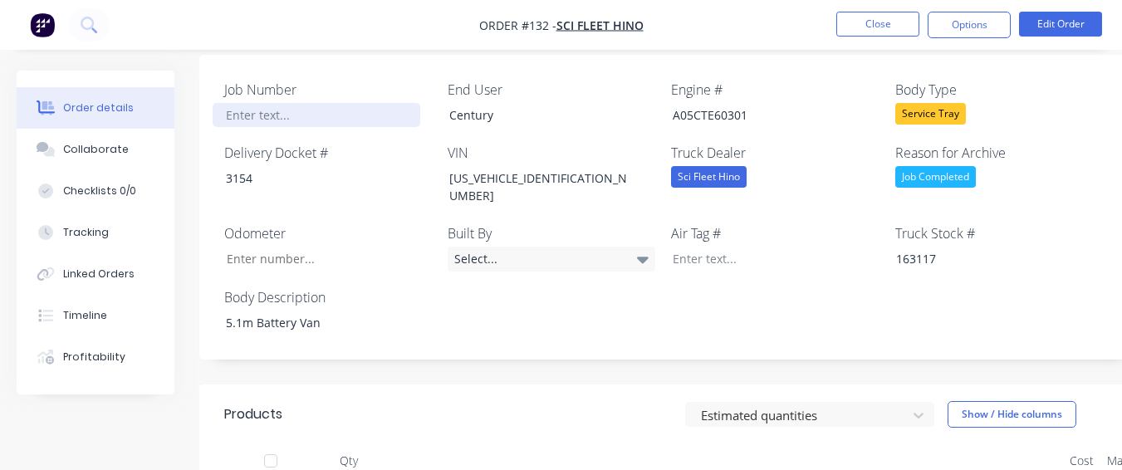
paste div
click at [965, 38] on nav "Order #132 - Sci Fleet Hino Close Options Edit Order" at bounding box center [561, 25] width 1122 height 50
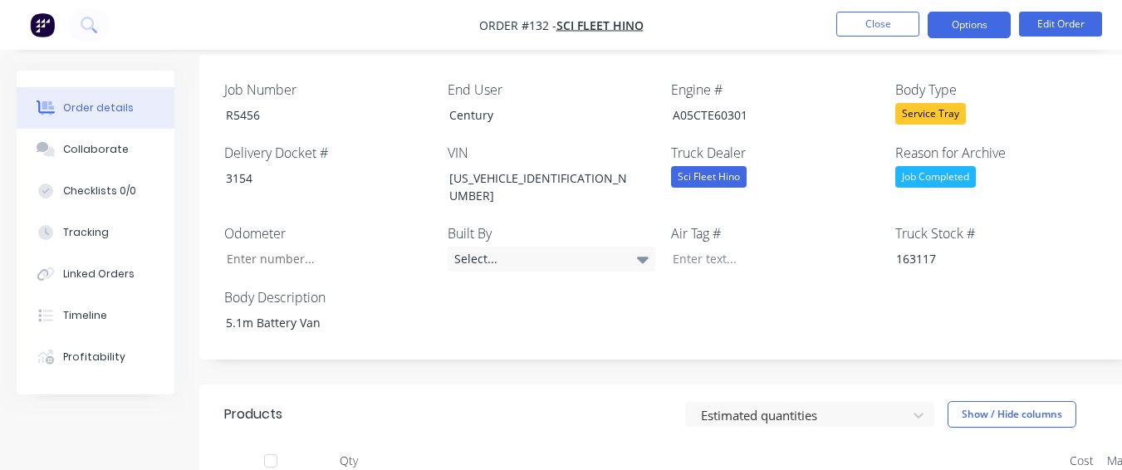
click at [964, 24] on button "Options" at bounding box center [969, 25] width 83 height 27
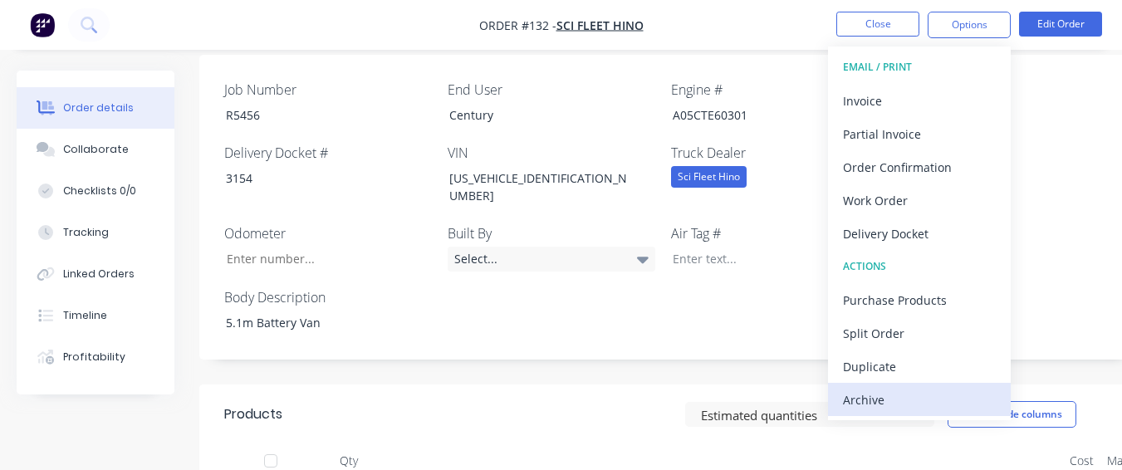
click at [906, 384] on button "Archive" at bounding box center [919, 399] width 183 height 33
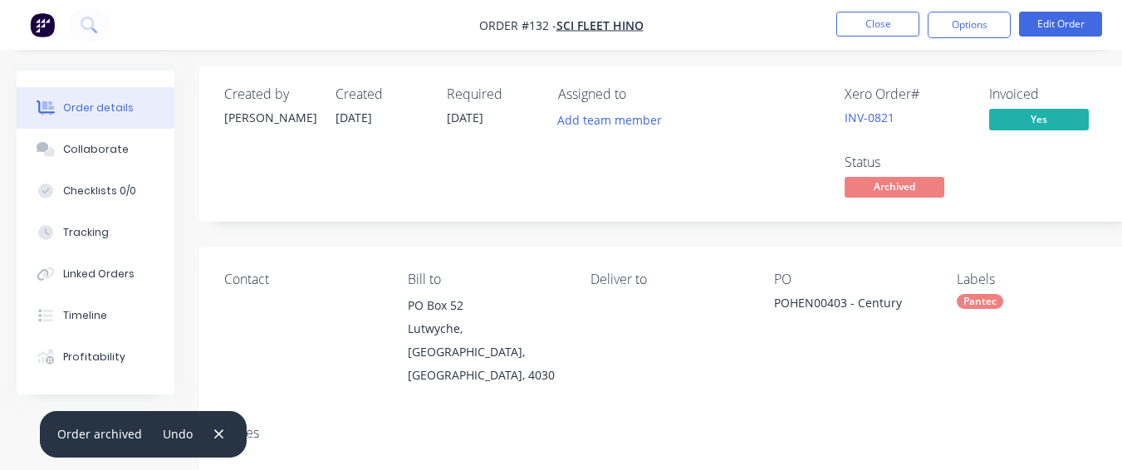
scroll to position [0, 0]
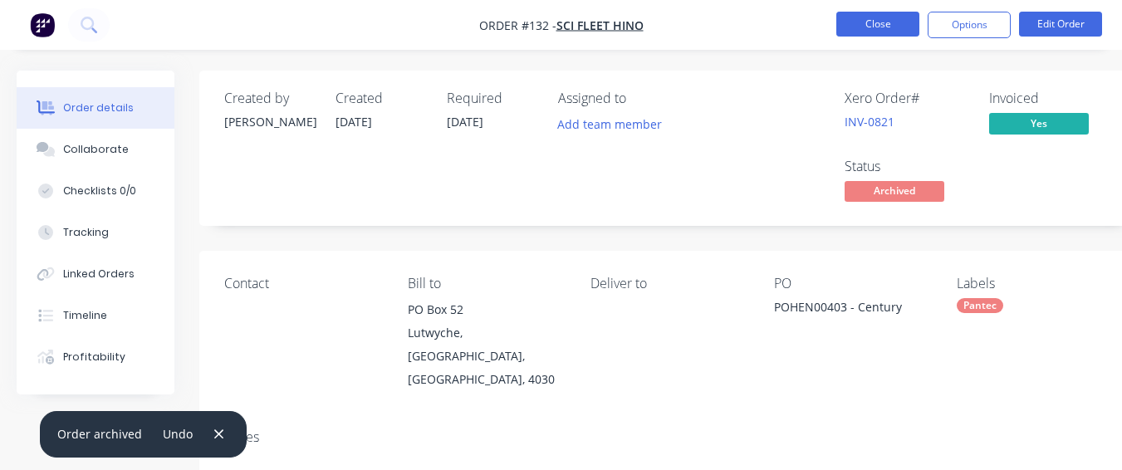
click at [857, 34] on button "Close" at bounding box center [877, 24] width 83 height 25
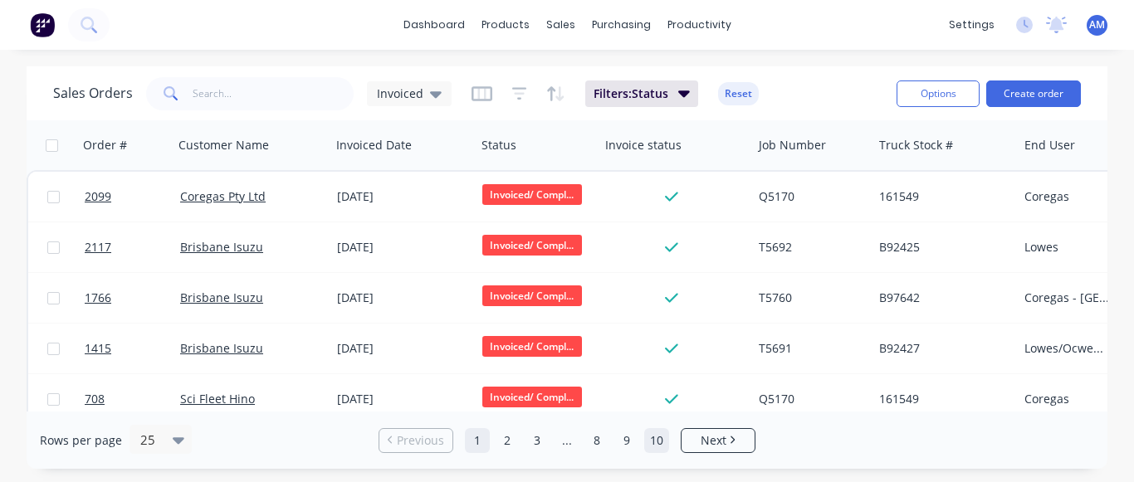
click at [652, 434] on link "10" at bounding box center [656, 440] width 25 height 25
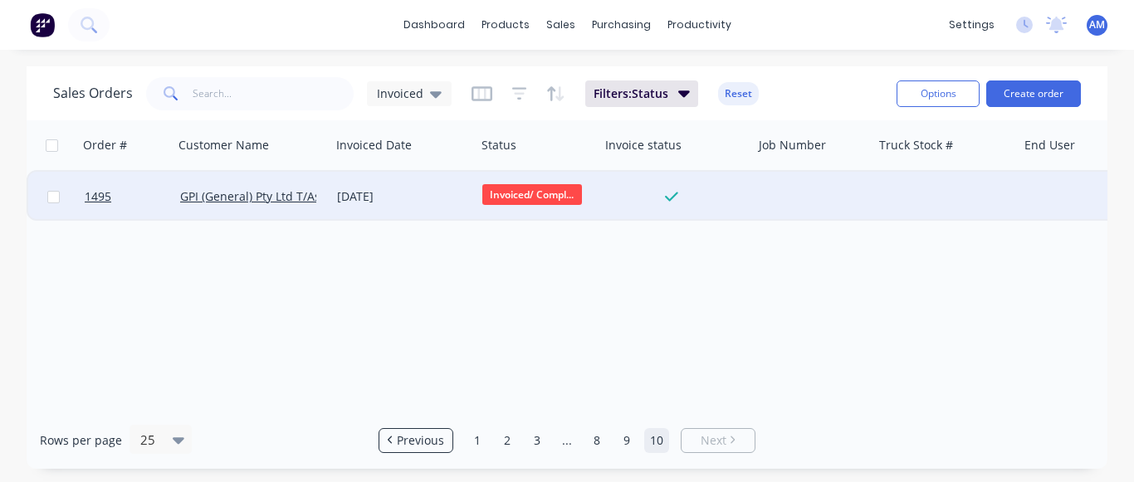
click at [389, 198] on div "[DATE]" at bounding box center [403, 197] width 132 height 17
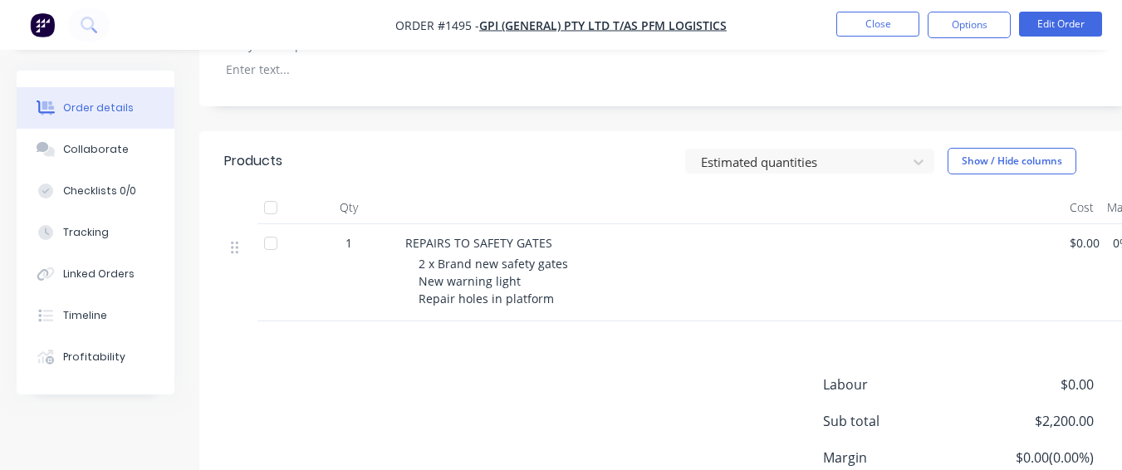
scroll to position [498, 0]
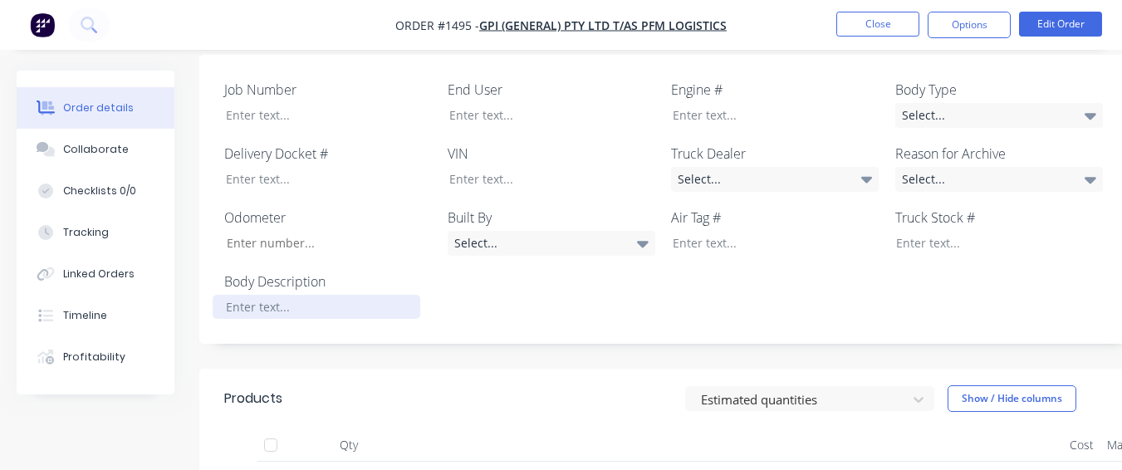
click at [354, 295] on div at bounding box center [317, 307] width 208 height 24
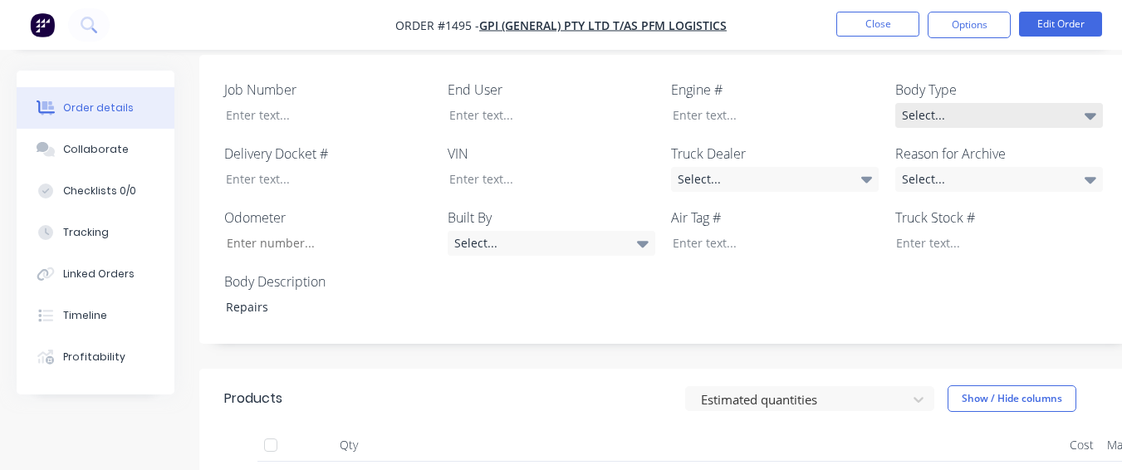
click at [1079, 103] on div "Select..." at bounding box center [999, 115] width 208 height 25
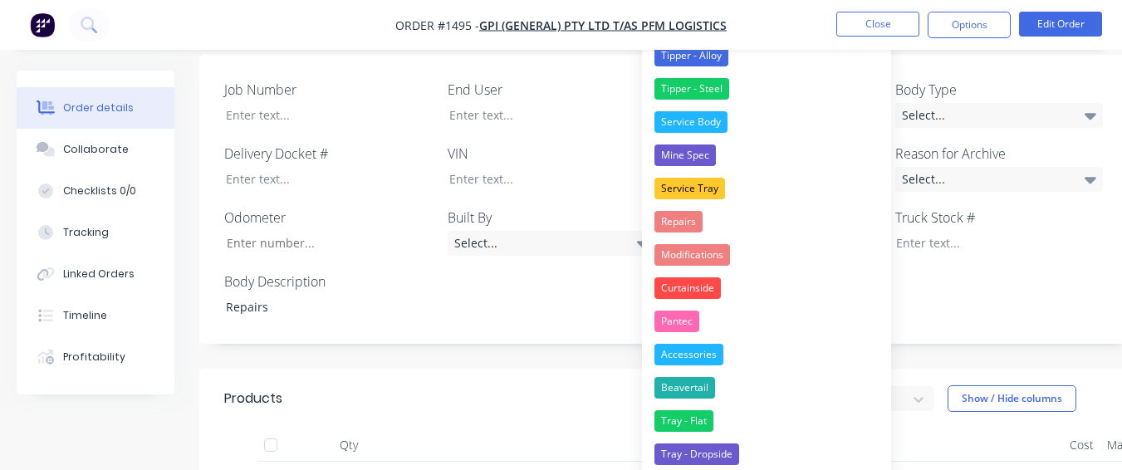
drag, startPoint x: 716, startPoint y: 215, endPoint x: 997, endPoint y: 235, distance: 282.2
click at [721, 213] on button "Repairs" at bounding box center [766, 221] width 249 height 33
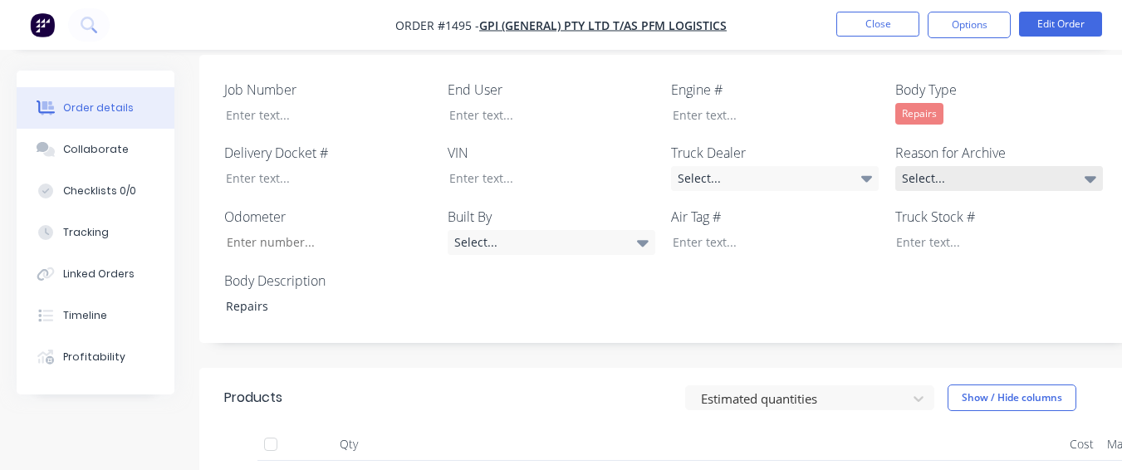
click at [993, 166] on div "Select..." at bounding box center [999, 178] width 208 height 25
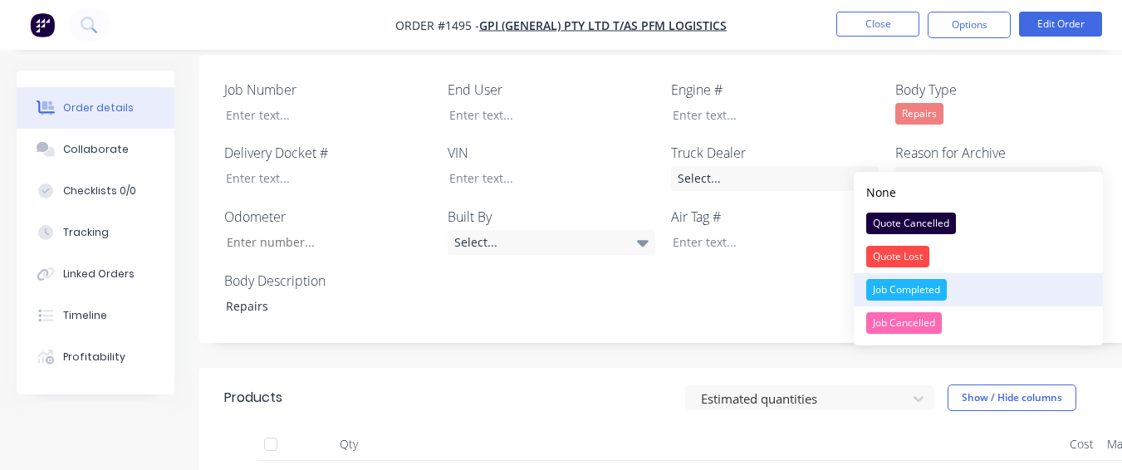
click at [921, 292] on div "Job Completed" at bounding box center [906, 290] width 81 height 22
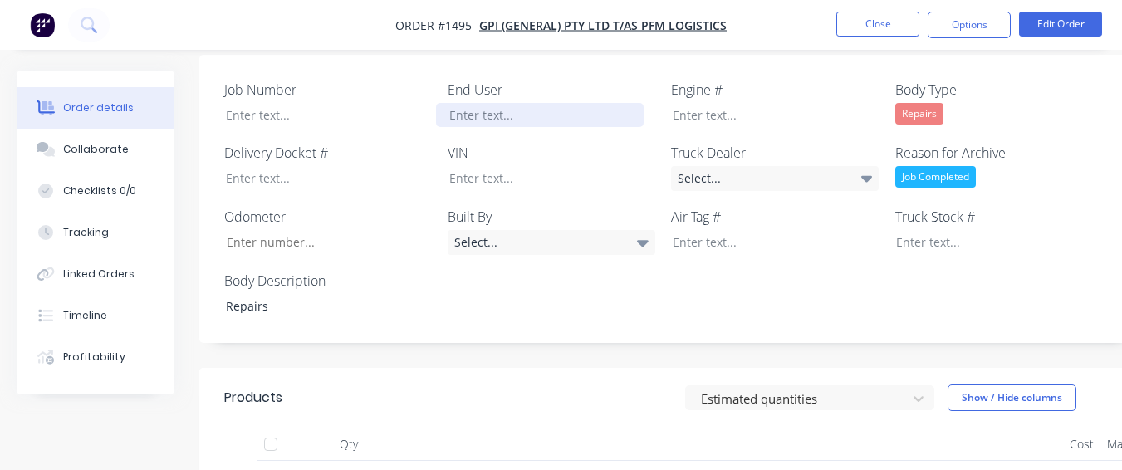
click at [629, 103] on div at bounding box center [540, 115] width 208 height 24
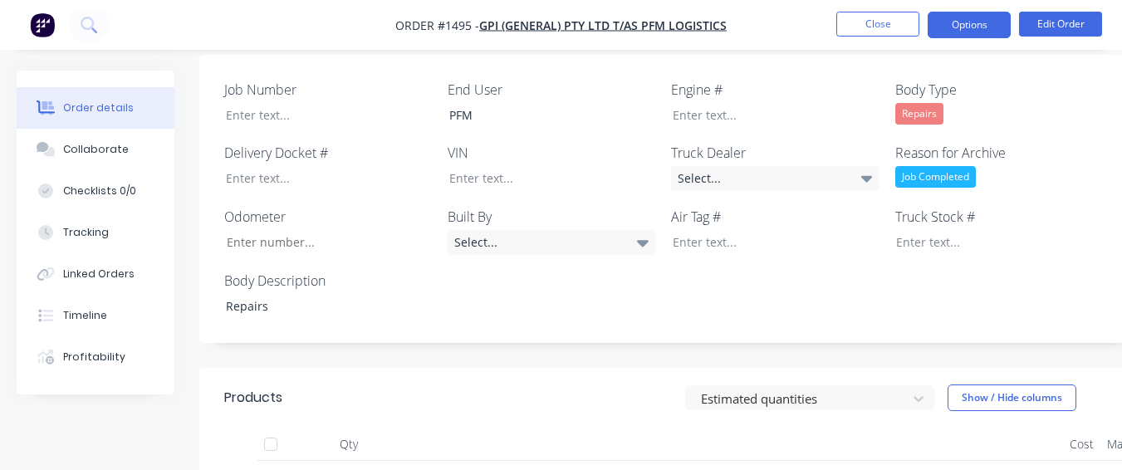
click at [950, 13] on button "Options" at bounding box center [969, 25] width 83 height 27
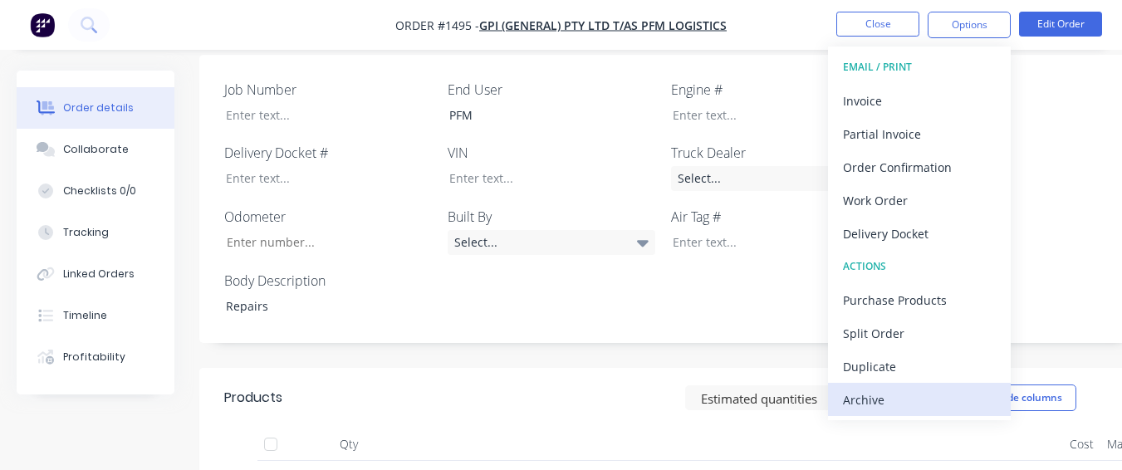
click at [878, 411] on div "Archive" at bounding box center [919, 400] width 153 height 24
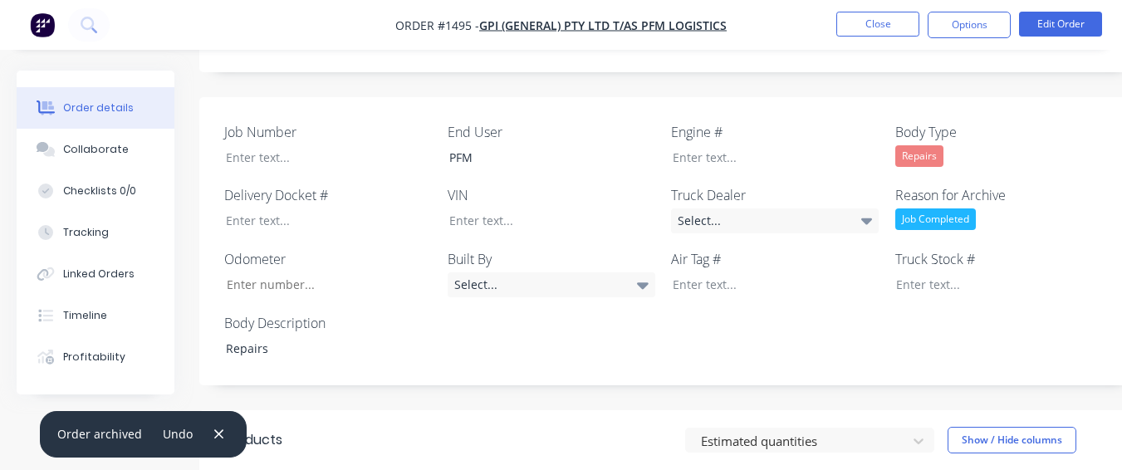
scroll to position [415, 0]
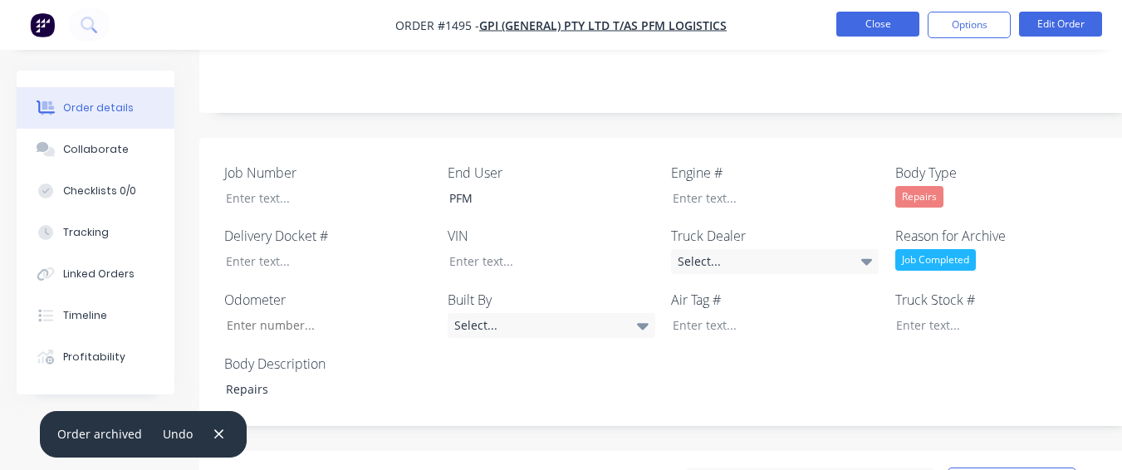
click at [860, 21] on button "Close" at bounding box center [877, 24] width 83 height 25
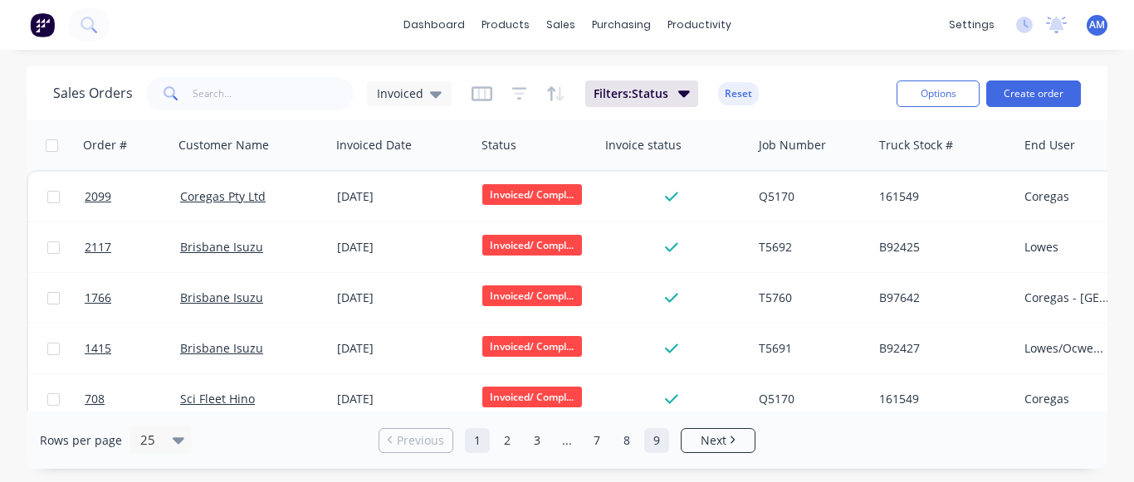
click at [657, 447] on link "9" at bounding box center [656, 440] width 25 height 25
